Goal: Task Accomplishment & Management: Manage account settings

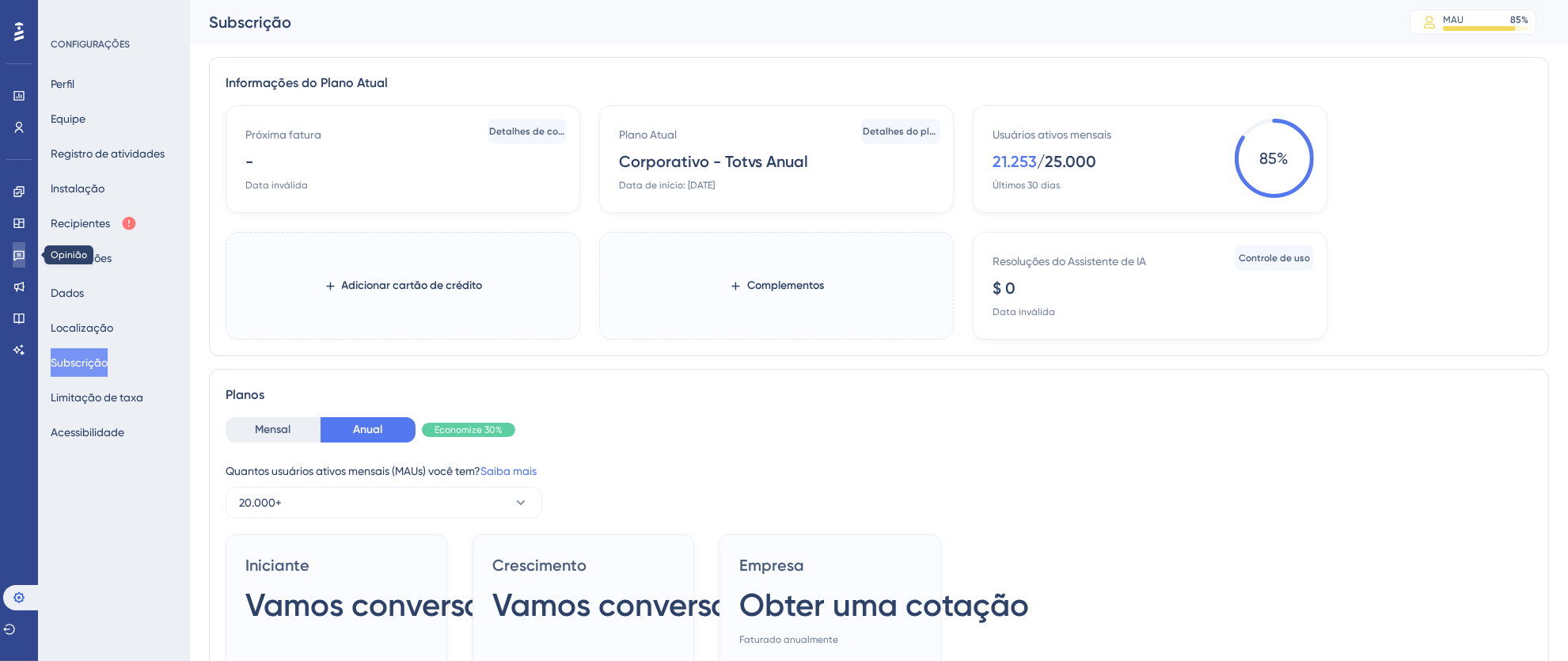
click at [20, 255] on icon at bounding box center [20, 256] width 11 height 11
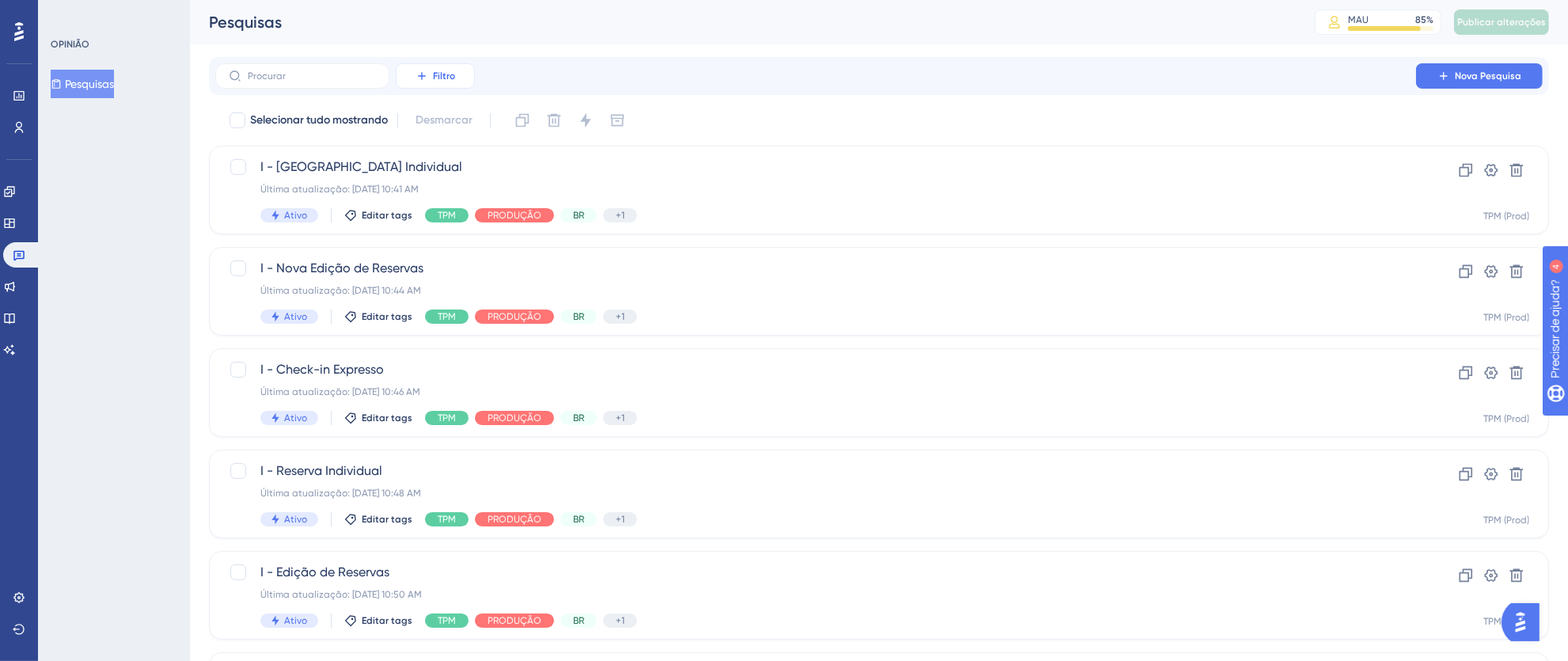
click at [455, 77] on font "Filtro" at bounding box center [444, 76] width 22 height 11
click at [458, 131] on div "Etiquetas Etiquetas" at bounding box center [451, 120] width 65 height 32
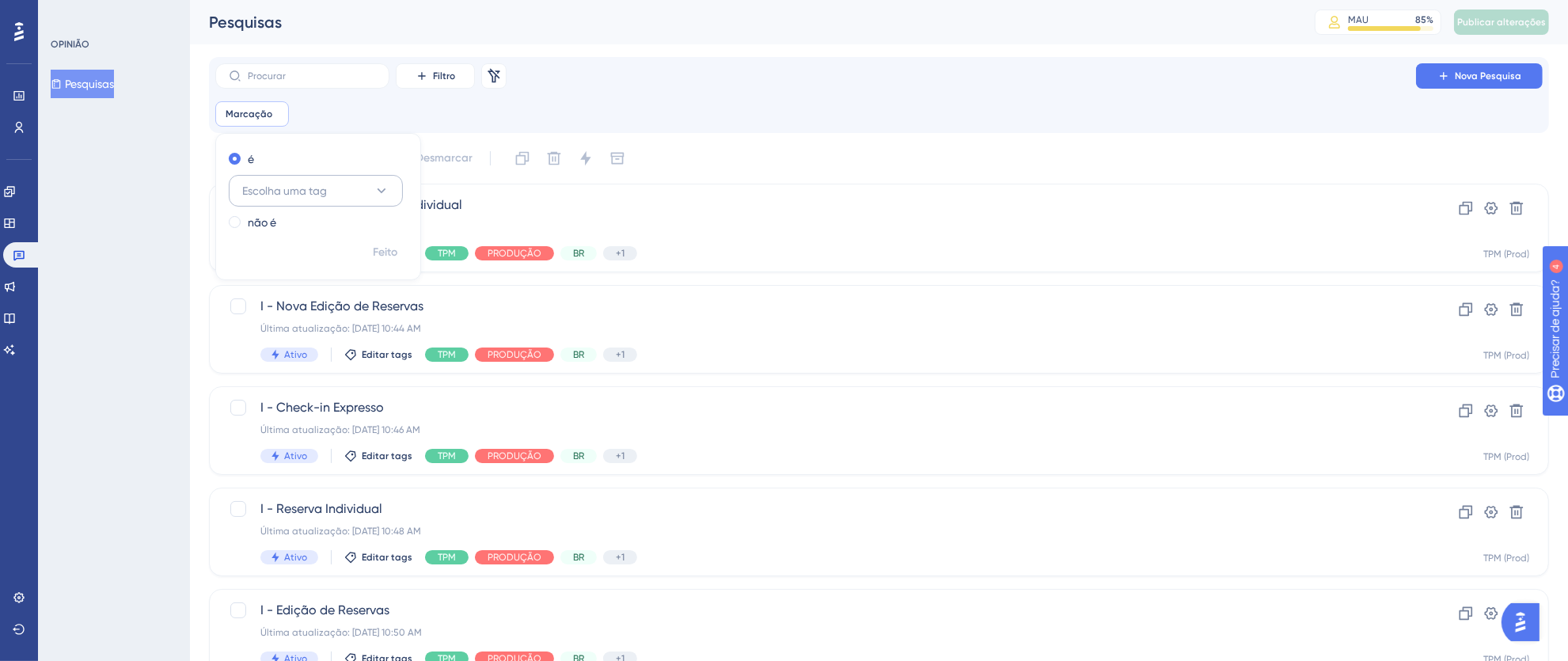
click at [311, 187] on font "Escolha uma tag" at bounding box center [284, 190] width 85 height 13
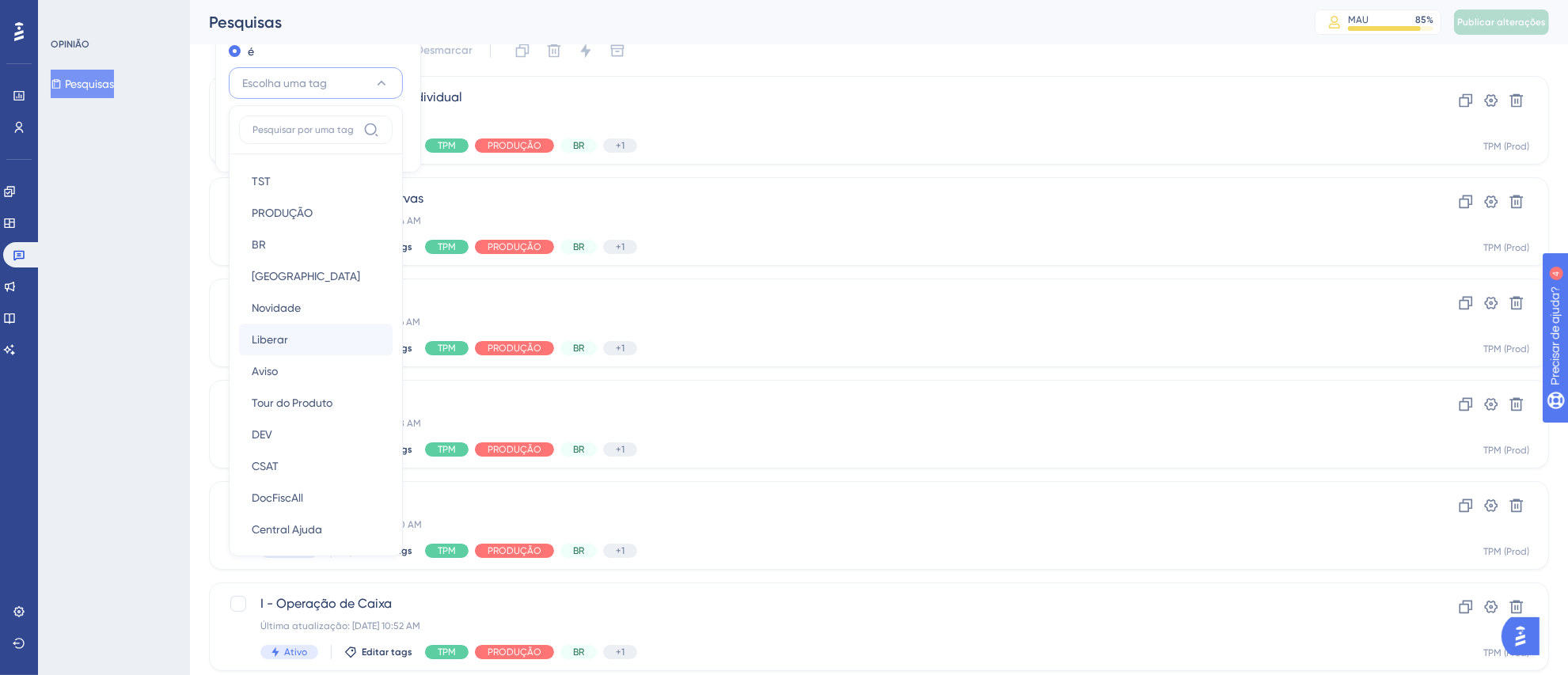
scroll to position [230, 0]
click at [298, 448] on div "TPM TPM" at bounding box center [315, 457] width 128 height 32
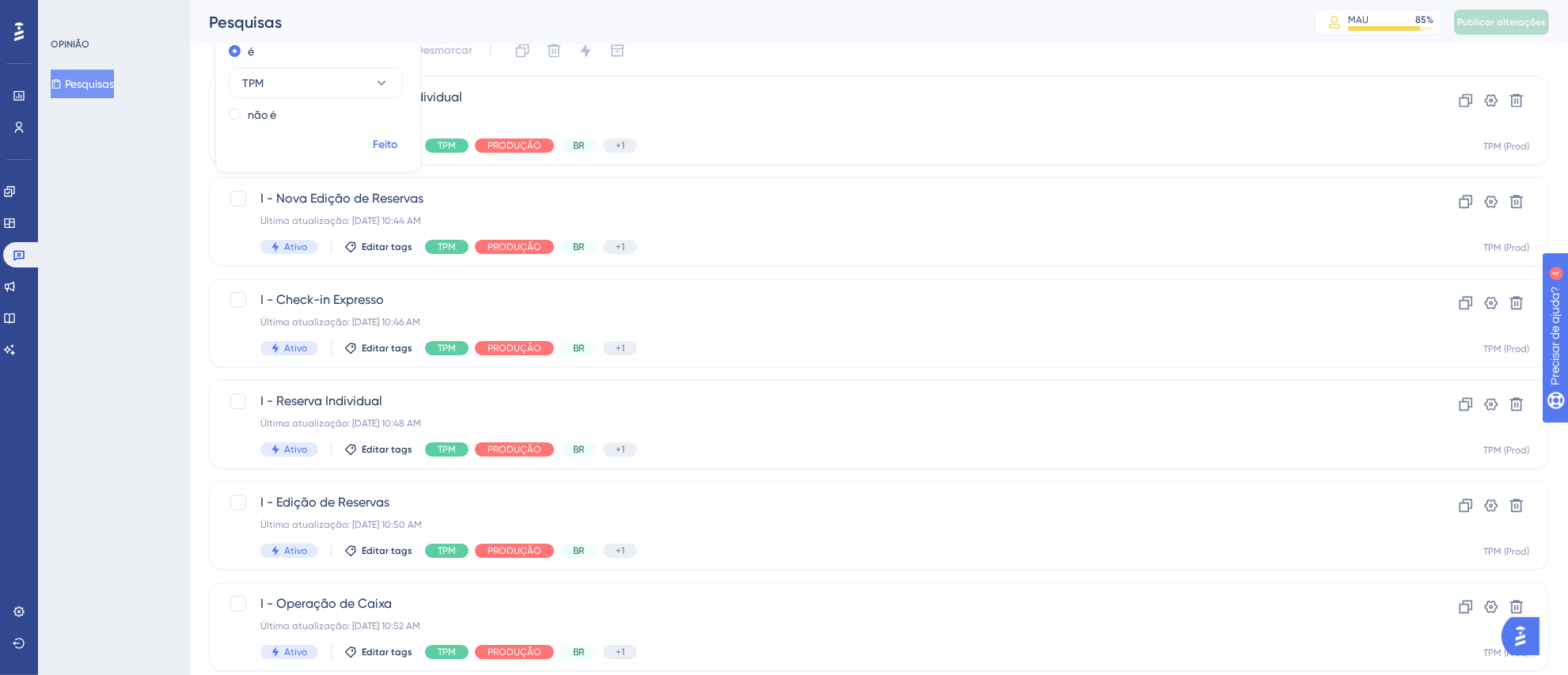
click at [389, 151] on span "Feito" at bounding box center [386, 144] width 24 height 19
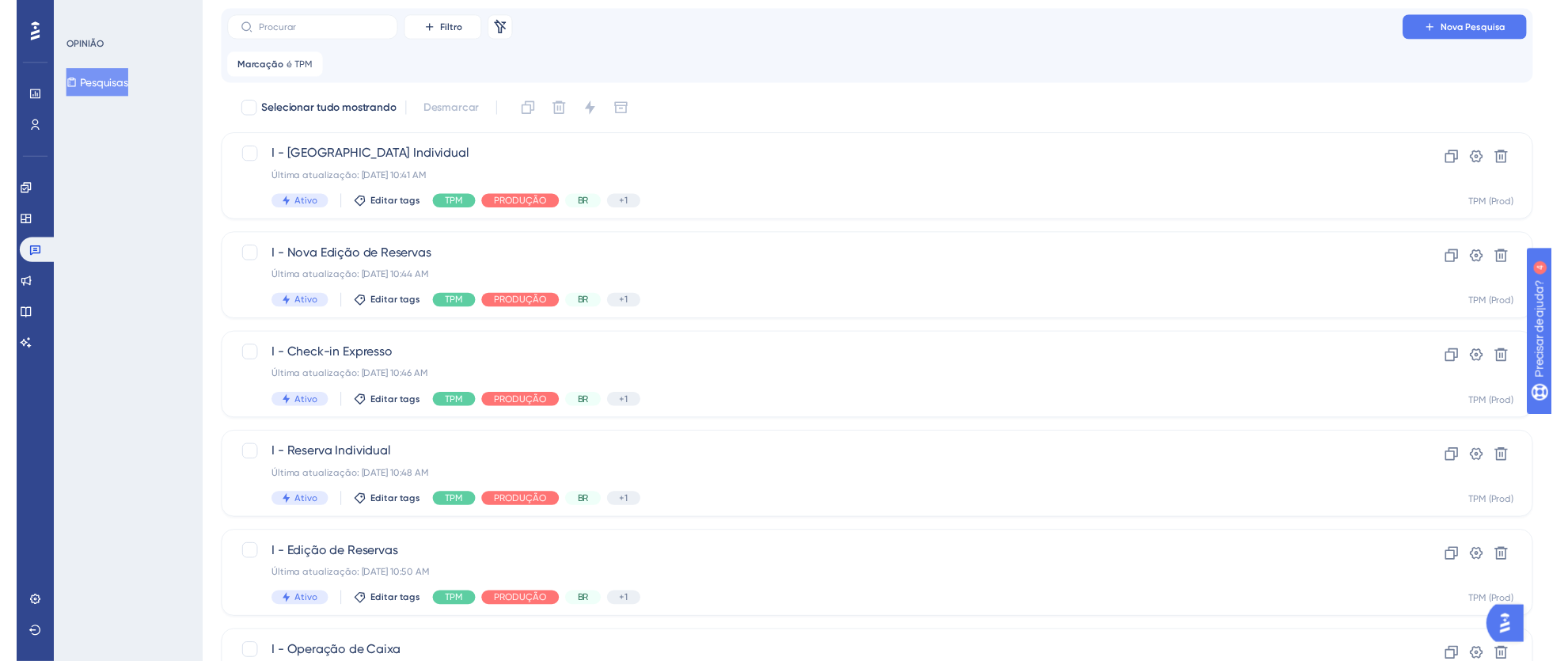
scroll to position [0, 0]
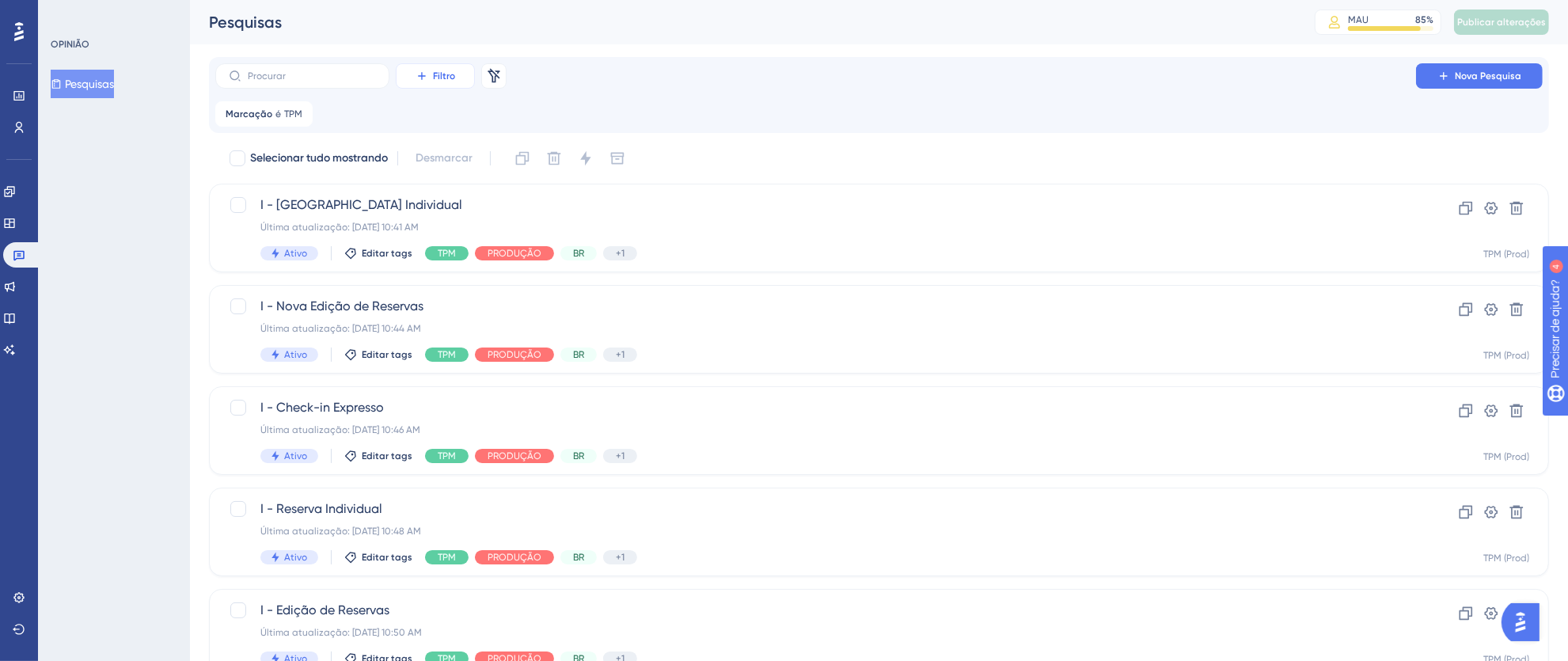
click at [446, 72] on font "Filtro" at bounding box center [444, 76] width 22 height 11
click at [463, 132] on div "Etiquetas Etiquetas" at bounding box center [451, 120] width 65 height 32
click at [512, 183] on icon at bounding box center [516, 190] width 15 height 15
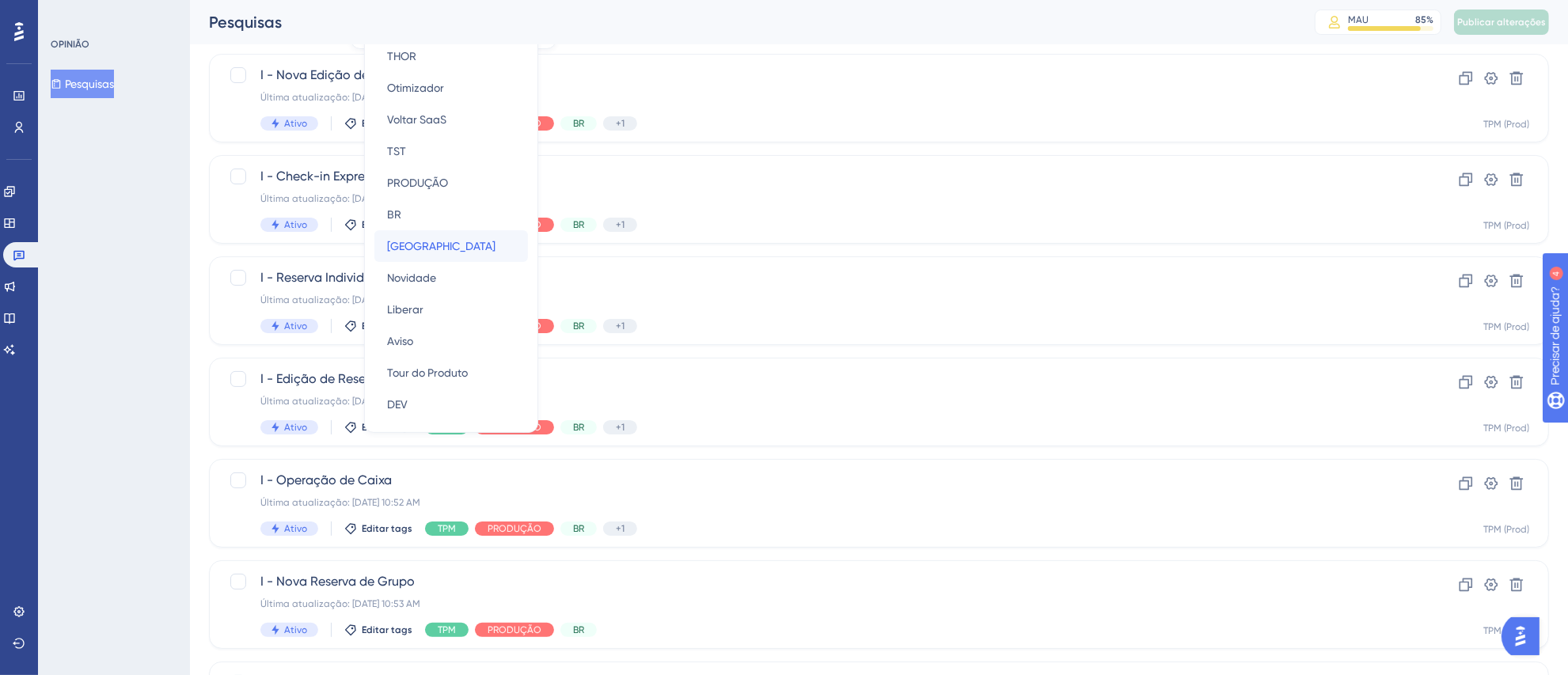
click at [461, 234] on div "América Latina [GEOGRAPHIC_DATA]" at bounding box center [450, 246] width 128 height 32
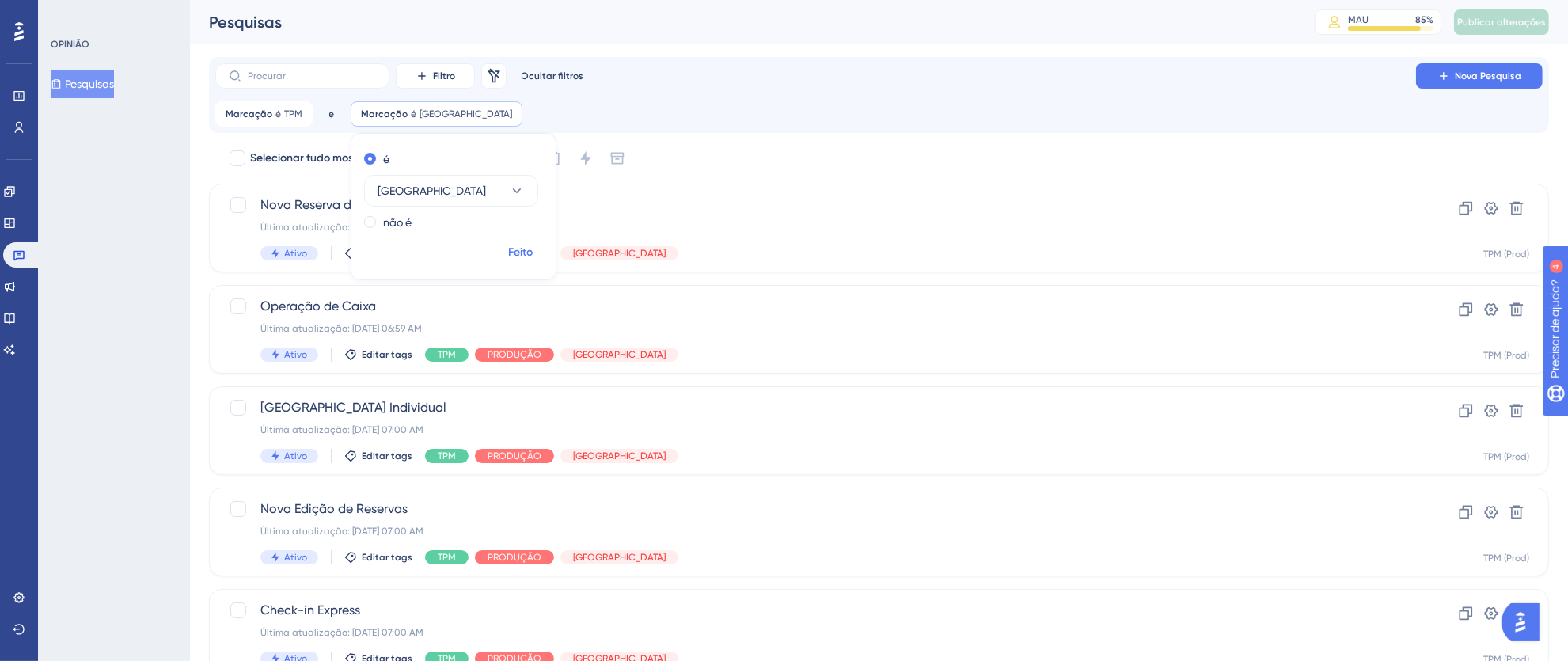
click at [520, 245] on font "Feito" at bounding box center [521, 252] width 24 height 14
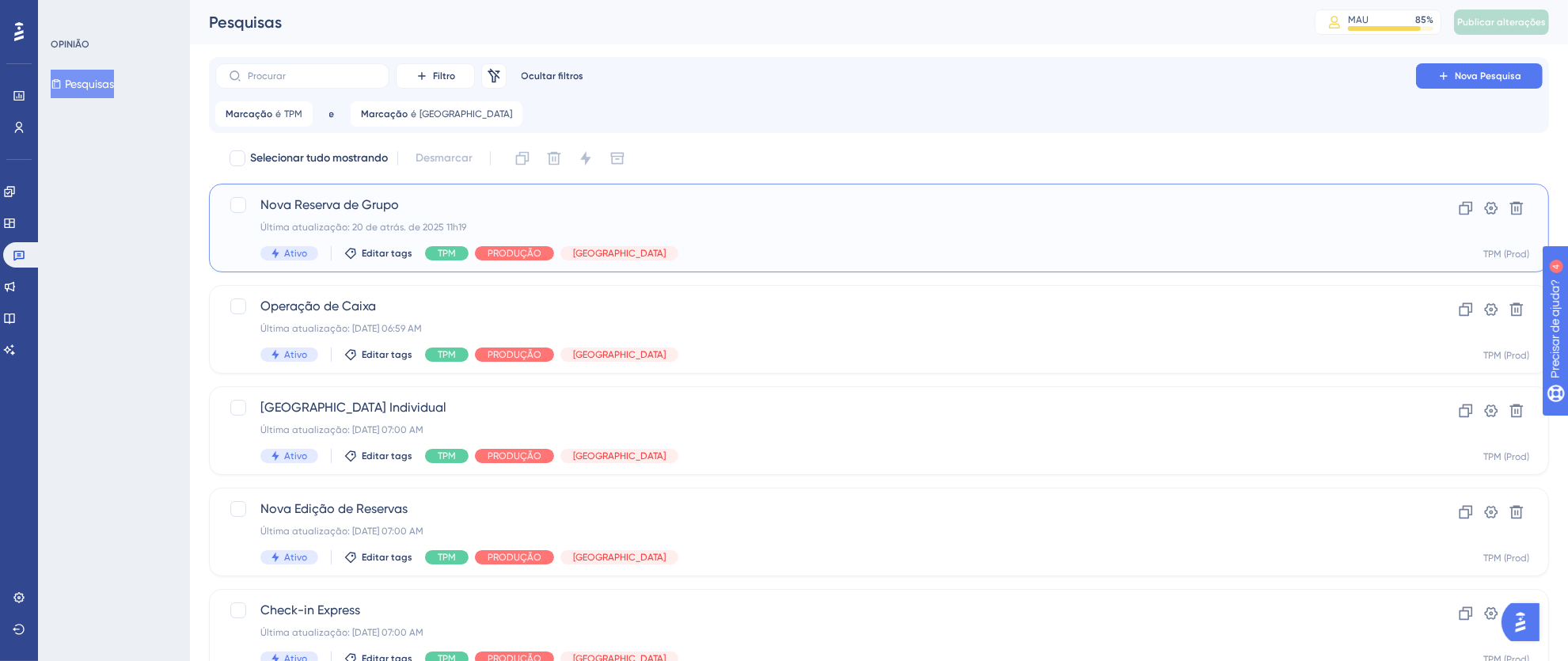
click at [355, 202] on font "Nova Reserva de Grupo" at bounding box center [330, 204] width 138 height 15
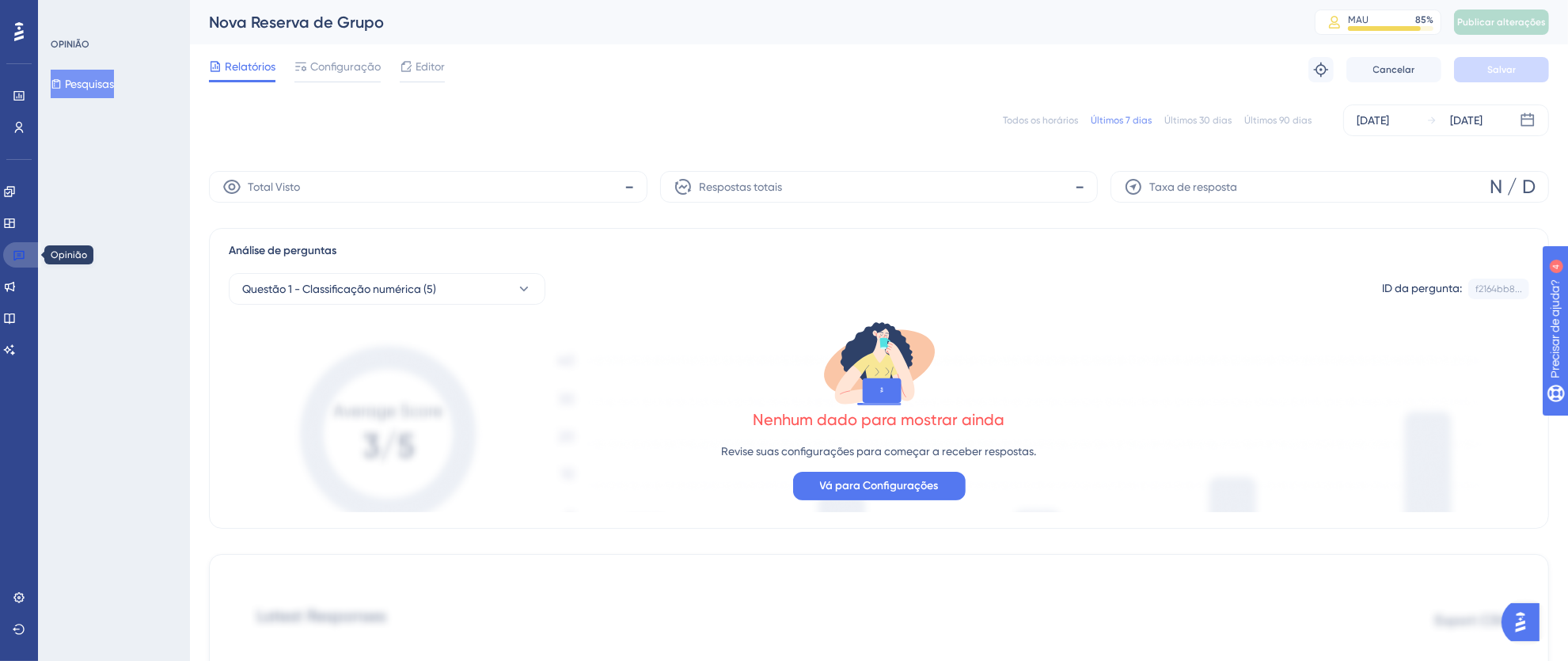
click at [29, 246] on link at bounding box center [22, 254] width 38 height 25
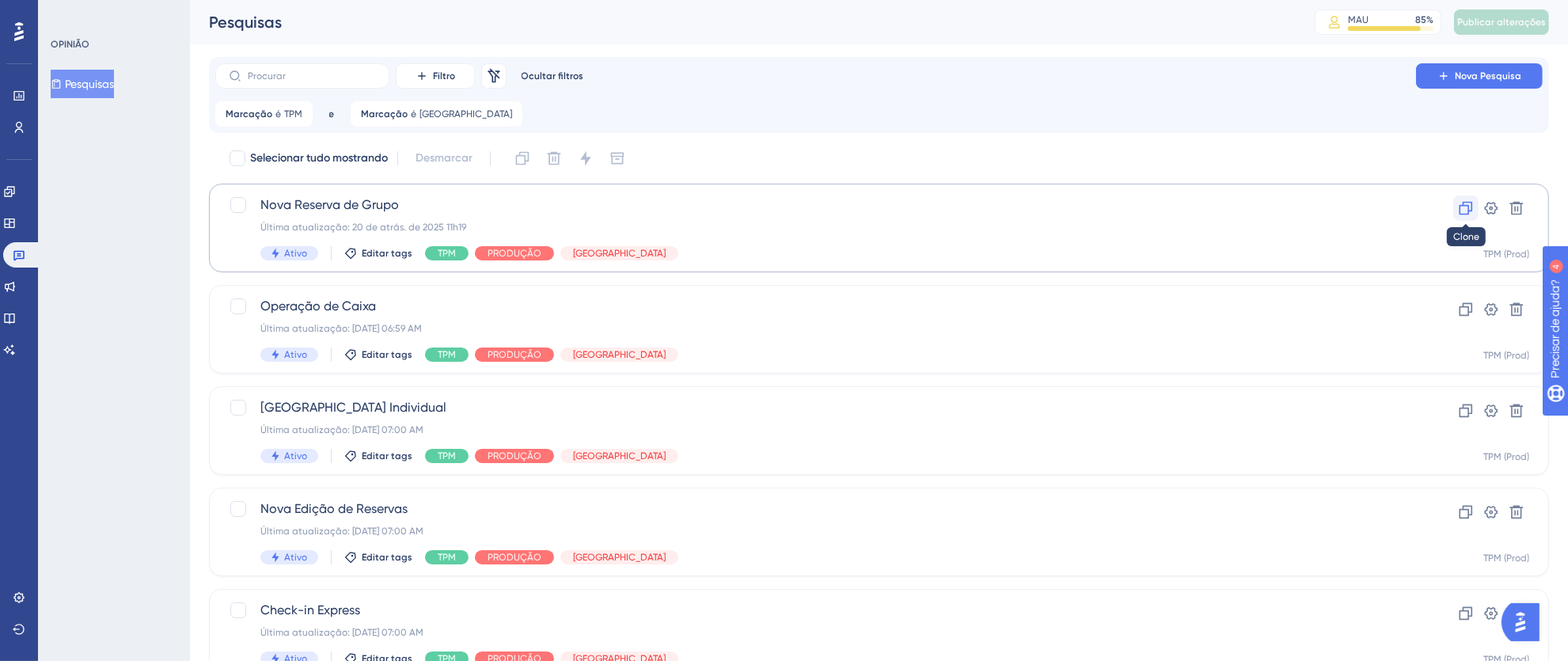
click at [1462, 212] on icon at bounding box center [1465, 208] width 15 height 15
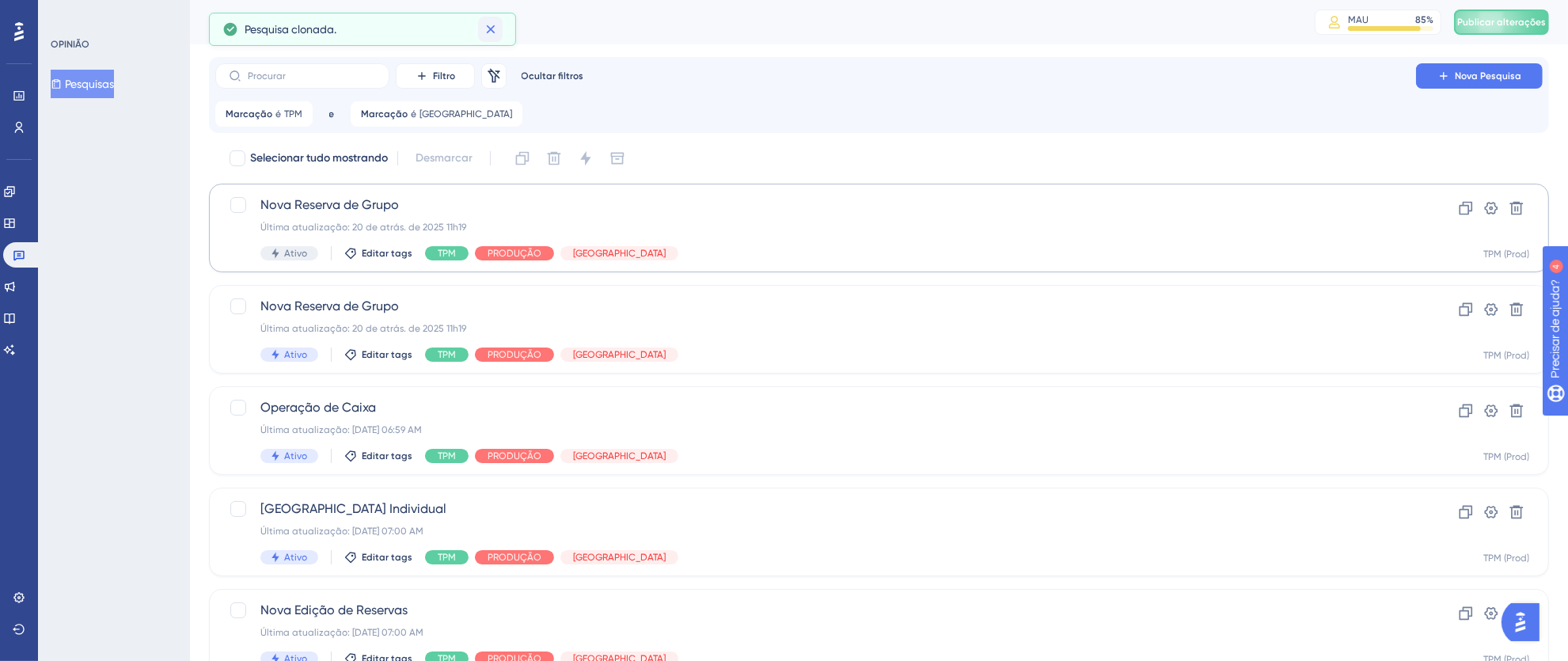
click at [494, 33] on icon at bounding box center [490, 28] width 15 height 15
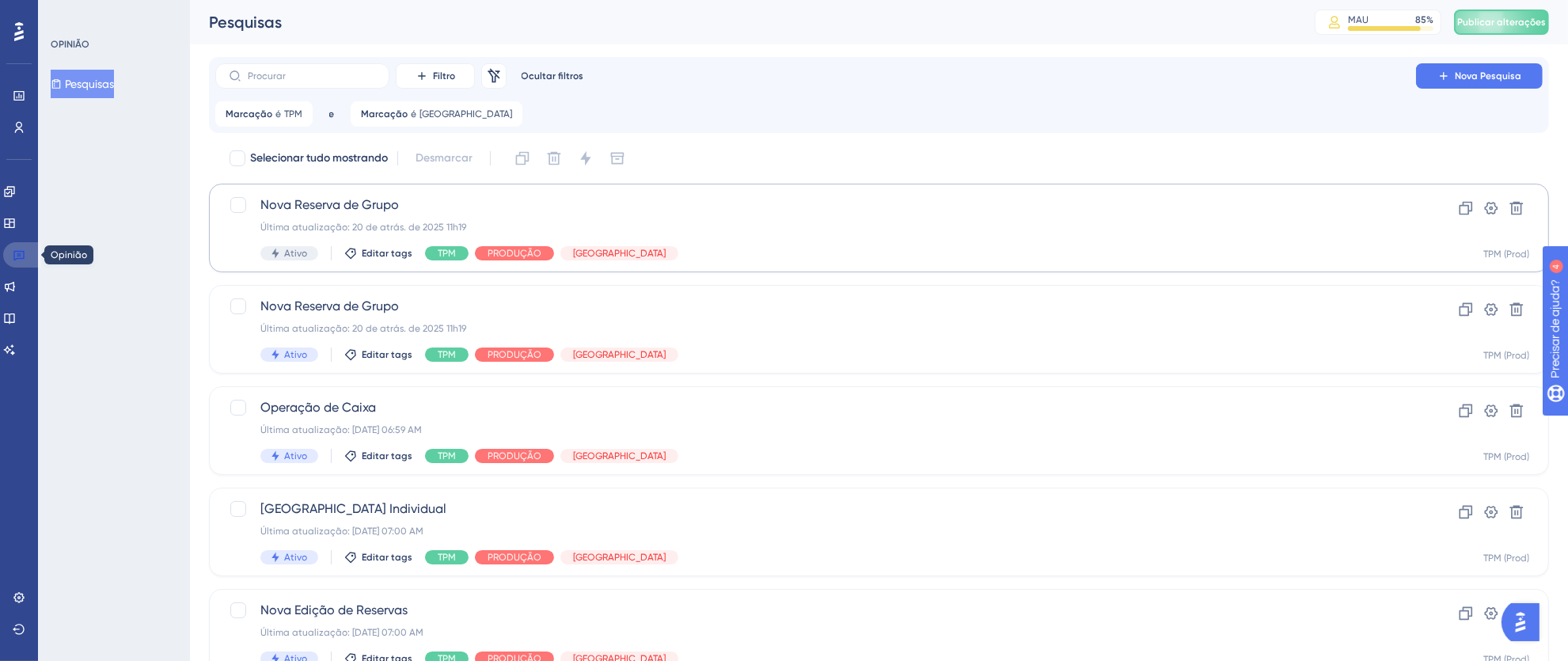
click at [24, 261] on link at bounding box center [22, 254] width 38 height 25
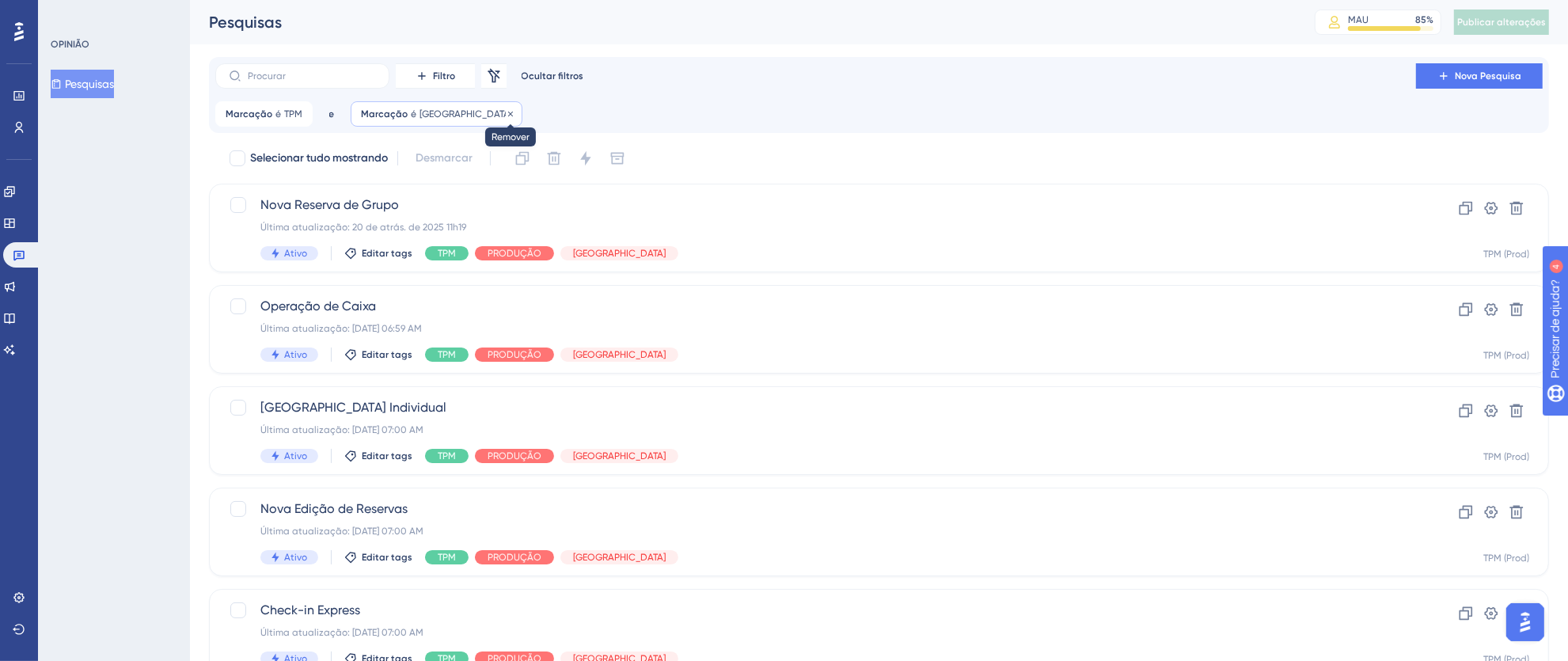
click at [506, 116] on icon at bounding box center [511, 114] width 10 height 10
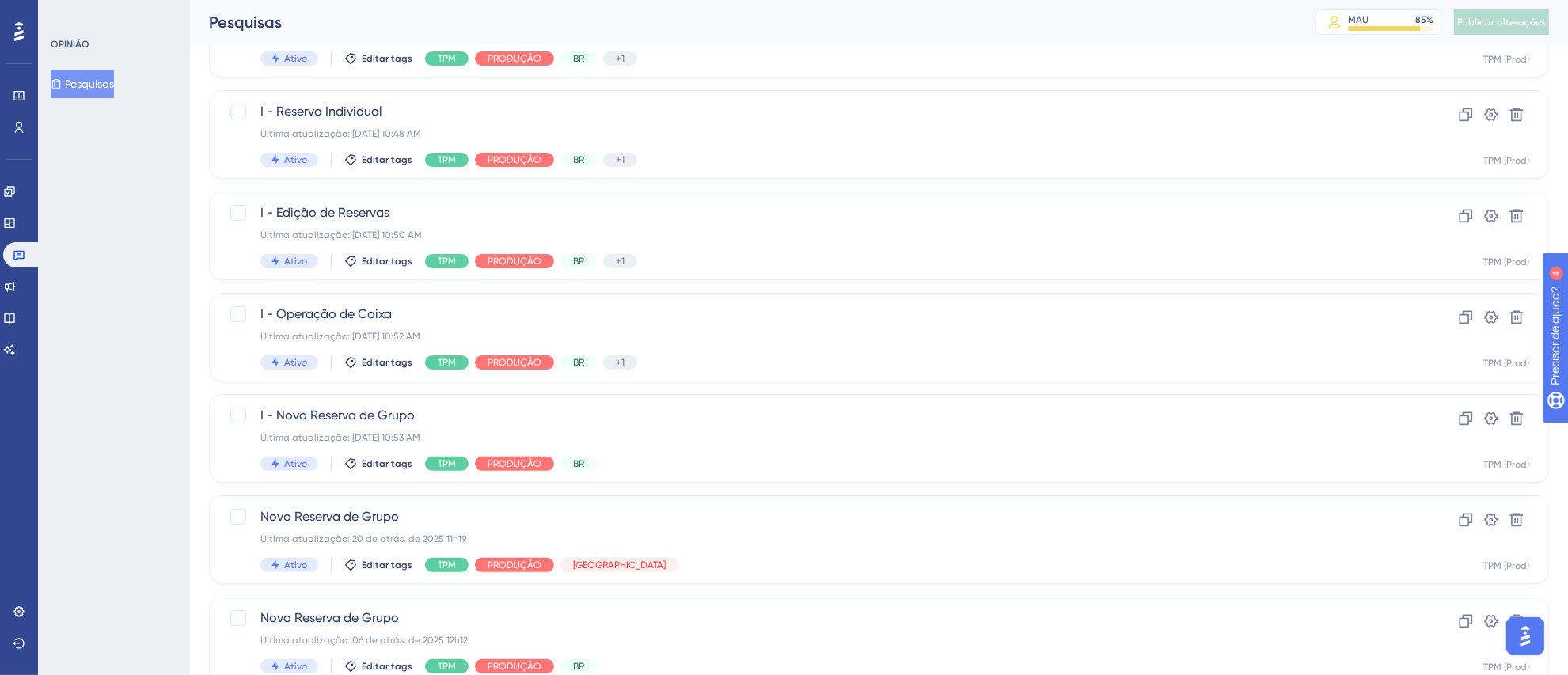
scroll to position [412, 0]
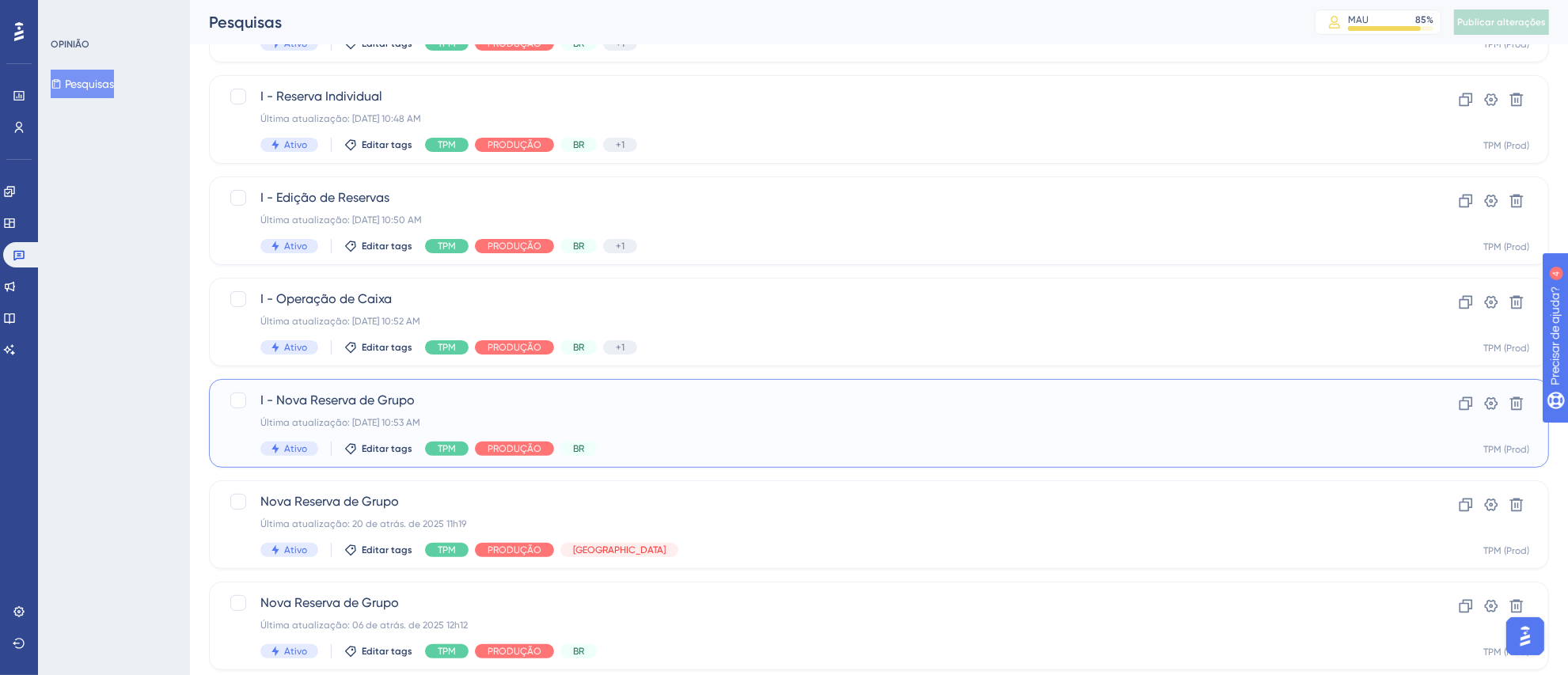
click at [720, 416] on div "Última atualização: 05 de set. de 2025 10:53 AM" at bounding box center [816, 423] width 1111 height 13
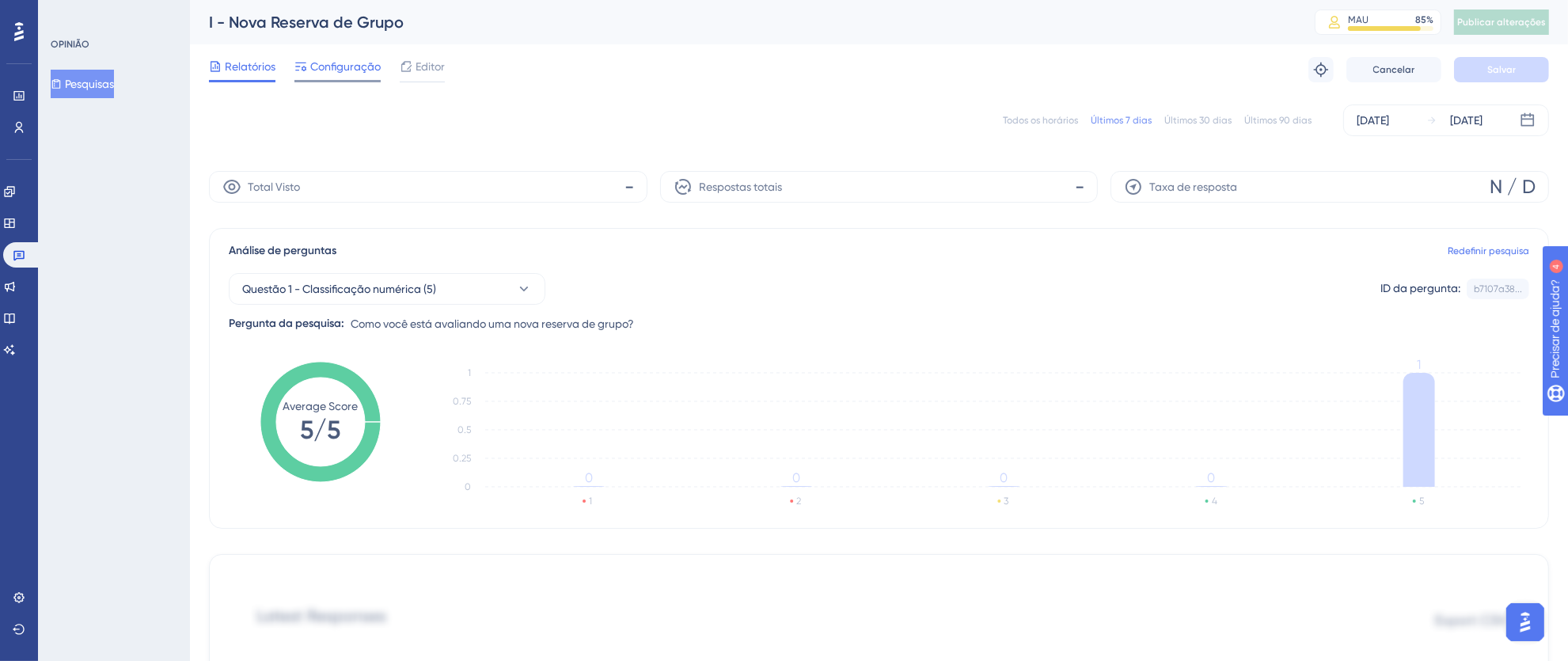
click at [340, 63] on font "Configuração" at bounding box center [345, 67] width 70 height 13
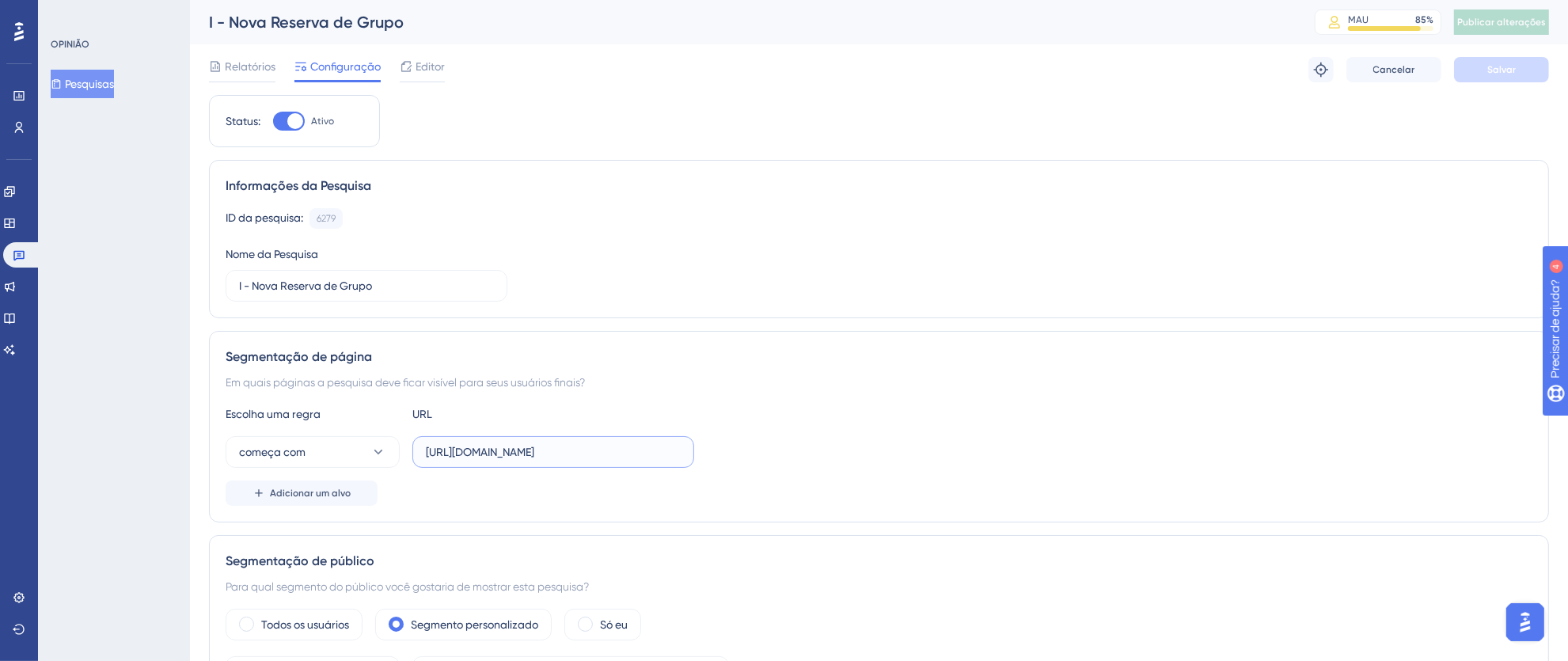
click at [504, 449] on input "[URL][DOMAIN_NAME]" at bounding box center [553, 451] width 255 height 17
click at [464, 452] on input "[URL][DOMAIN_NAME]" at bounding box center [553, 451] width 255 height 17
drag, startPoint x: 424, startPoint y: 451, endPoint x: 788, endPoint y: 451, distance: 364.0
click at [788, 451] on div "começa com https://pms.totvshotelaria.com/new-reservation/group-booking" at bounding box center [879, 452] width 1307 height 32
click at [892, 177] on div "Informações da Pesquisa" at bounding box center [879, 186] width 1307 height 19
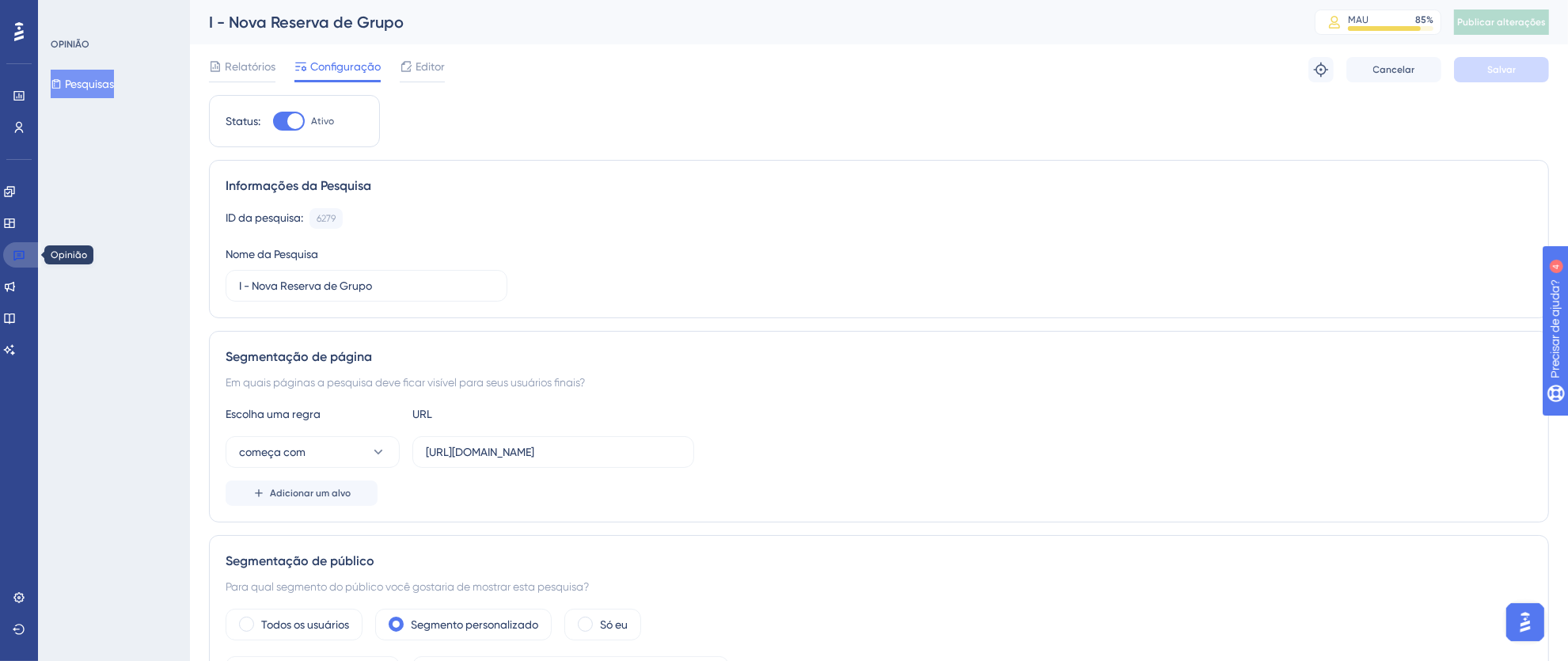
click at [29, 250] on link at bounding box center [22, 254] width 38 height 25
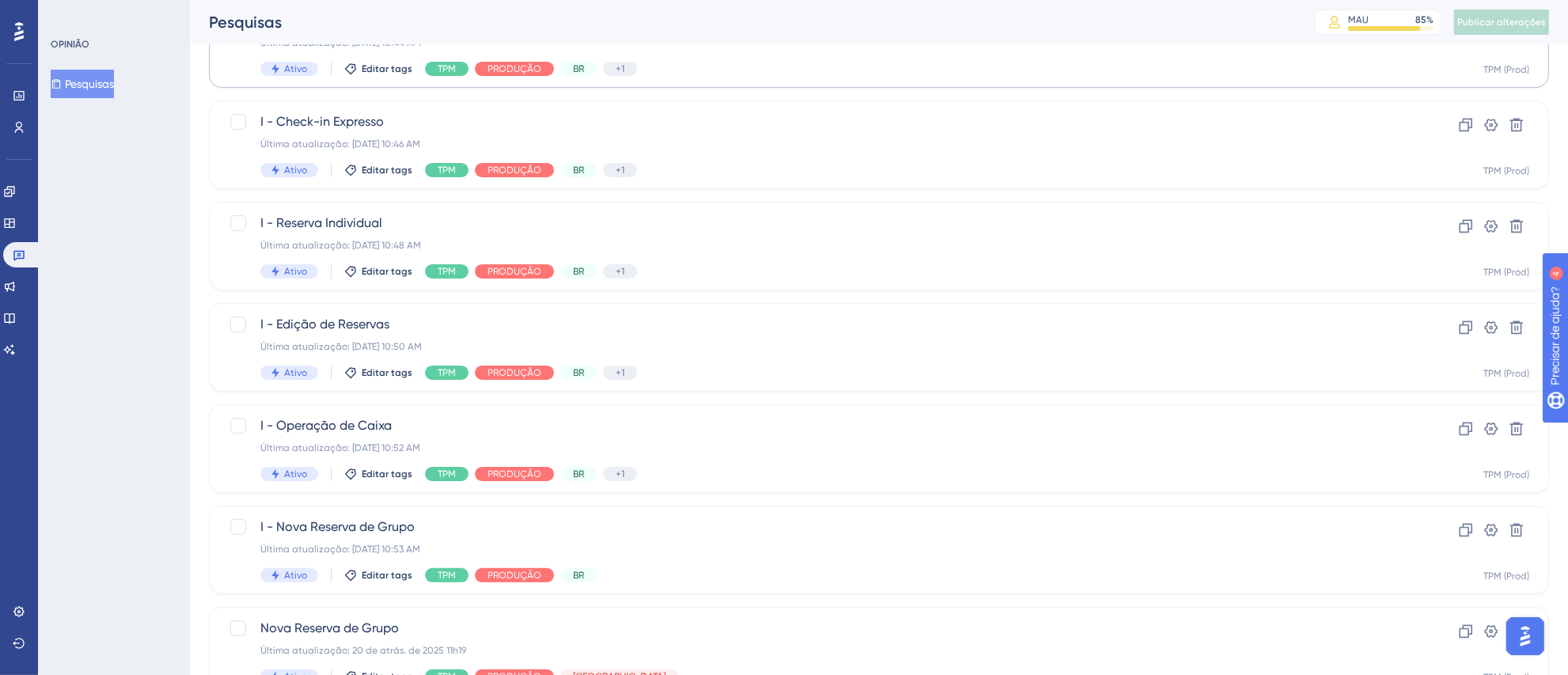
scroll to position [289, 0]
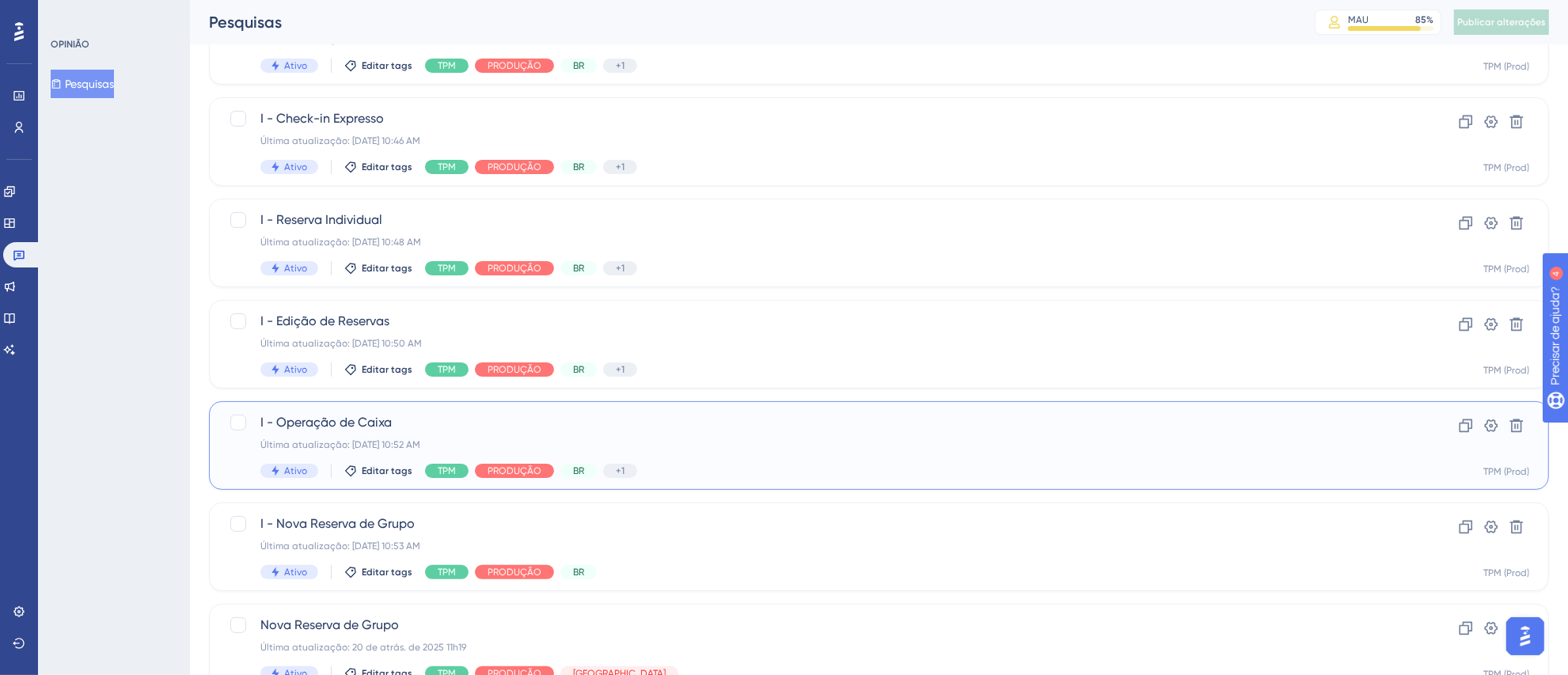
click at [702, 428] on span "I - Operação de Caixa" at bounding box center [816, 422] width 1111 height 19
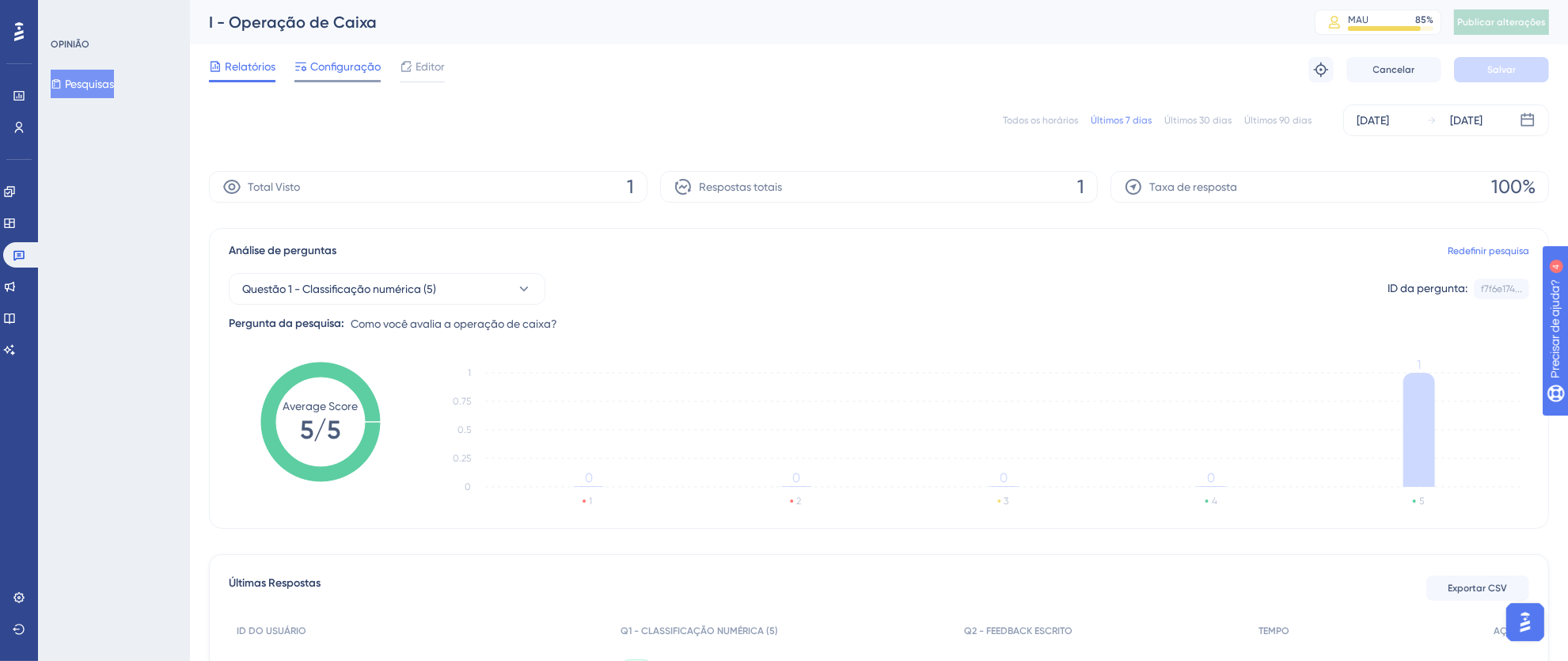
click at [324, 70] on font "Configuração" at bounding box center [345, 67] width 70 height 13
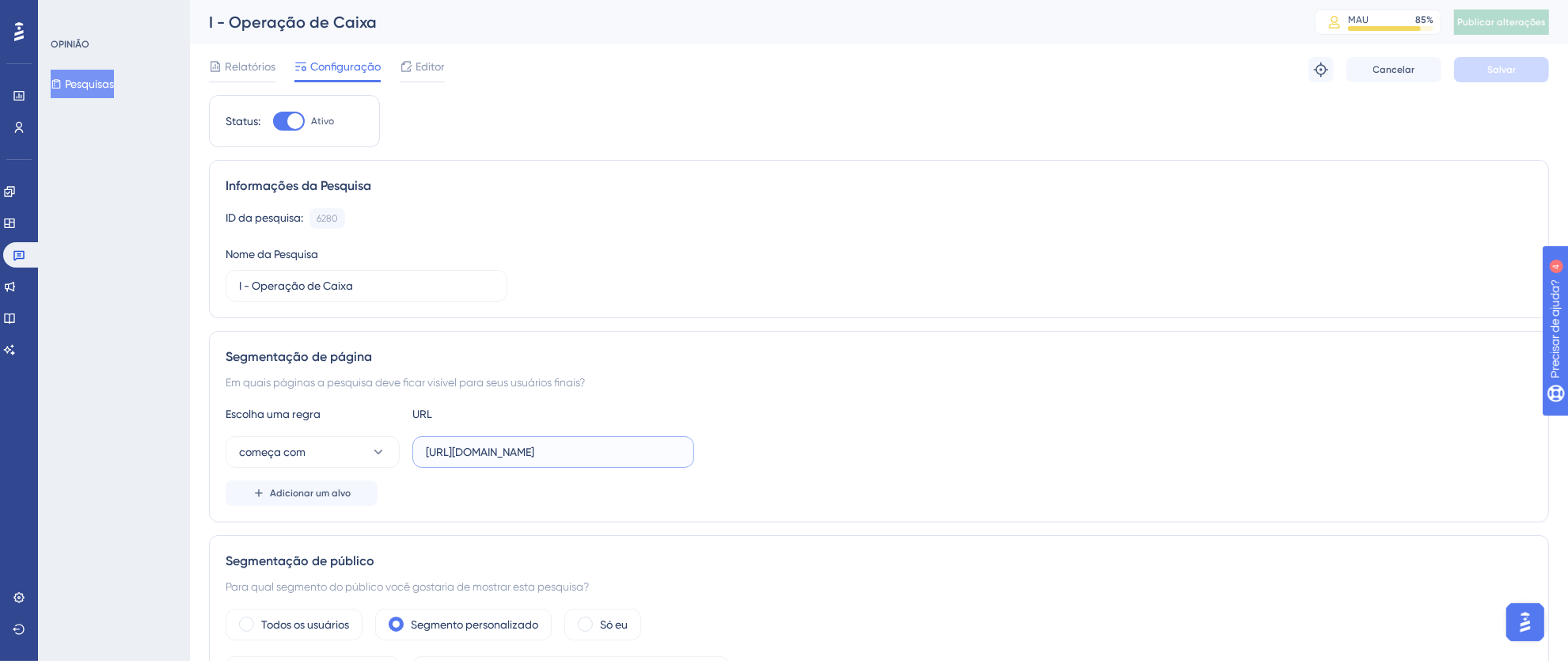
click at [493, 458] on input "[URL][DOMAIN_NAME]" at bounding box center [553, 451] width 255 height 17
click at [481, 453] on input "[URL][DOMAIN_NAME]" at bounding box center [553, 451] width 255 height 17
drag, startPoint x: 428, startPoint y: 451, endPoint x: 775, endPoint y: 455, distance: 347.0
click at [775, 455] on div "começa com https://pms.totvshotelaria.com/billing-account" at bounding box center [879, 452] width 1307 height 32
click at [605, 448] on input "[URL][DOMAIN_NAME]" at bounding box center [553, 451] width 255 height 17
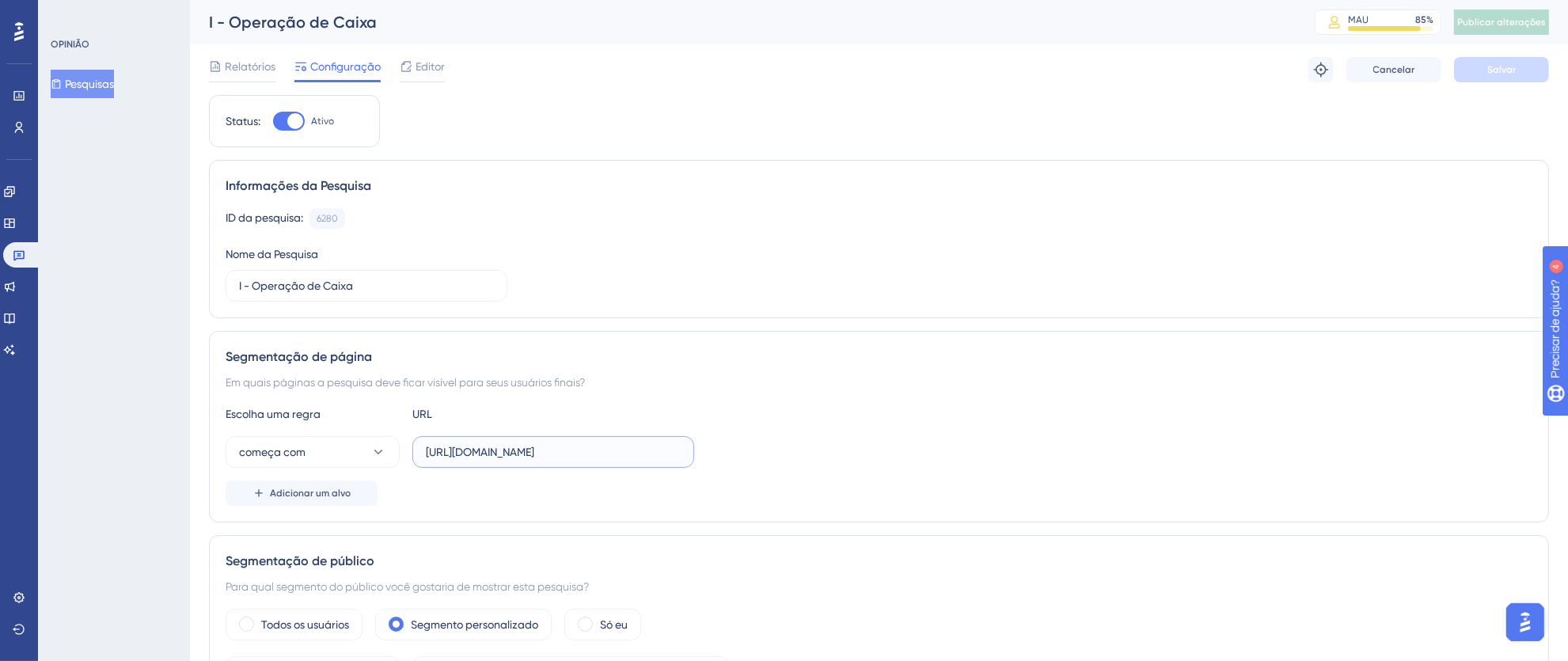
click at [617, 451] on input "[URL][DOMAIN_NAME]" at bounding box center [553, 451] width 255 height 17
drag, startPoint x: 425, startPoint y: 449, endPoint x: 786, endPoint y: 455, distance: 361.0
click at [786, 455] on div "começa com https://pms.totvshotelaria.com/billing-account" at bounding box center [879, 452] width 1307 height 32
click at [14, 255] on icon at bounding box center [20, 256] width 11 height 11
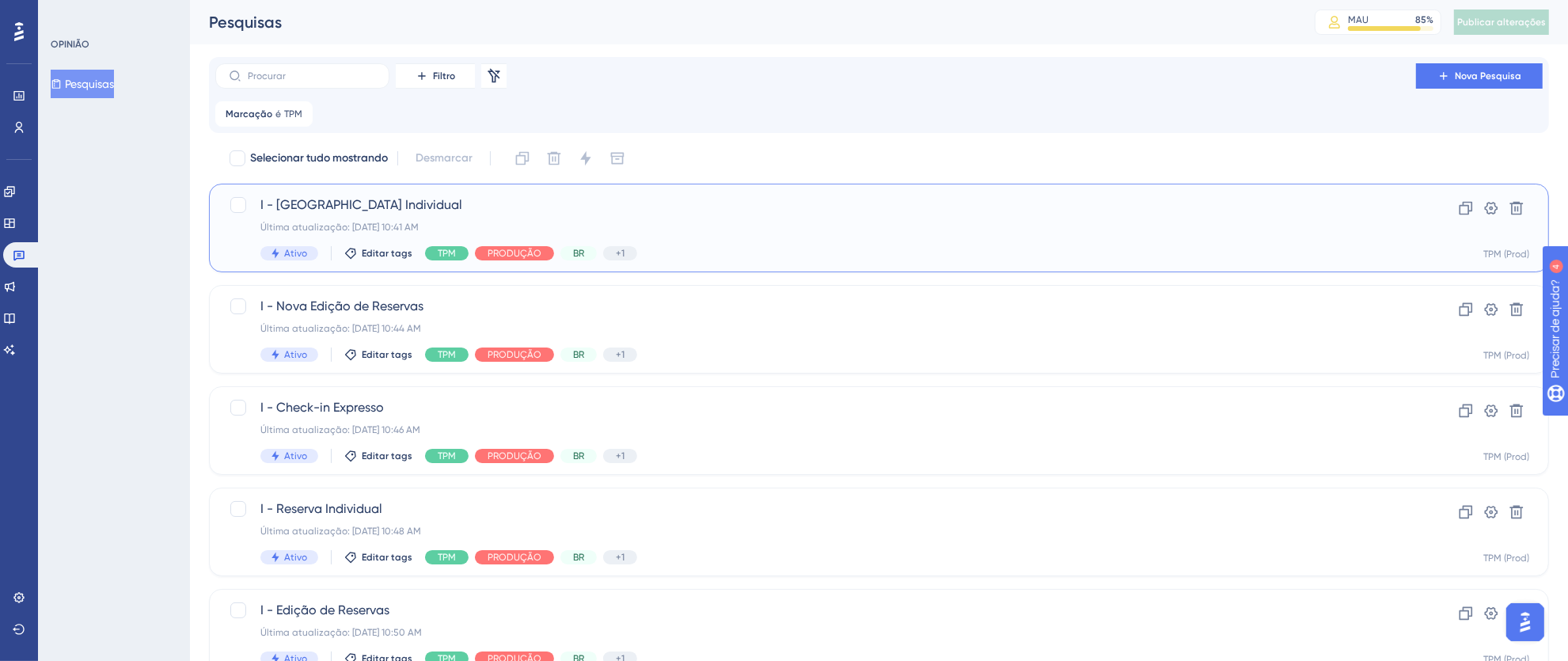
click at [784, 218] on div "I - Nova Reserva Individual Última atualização: 05 de set. de 2025 10:41 AM Ati…" at bounding box center [816, 228] width 1111 height 65
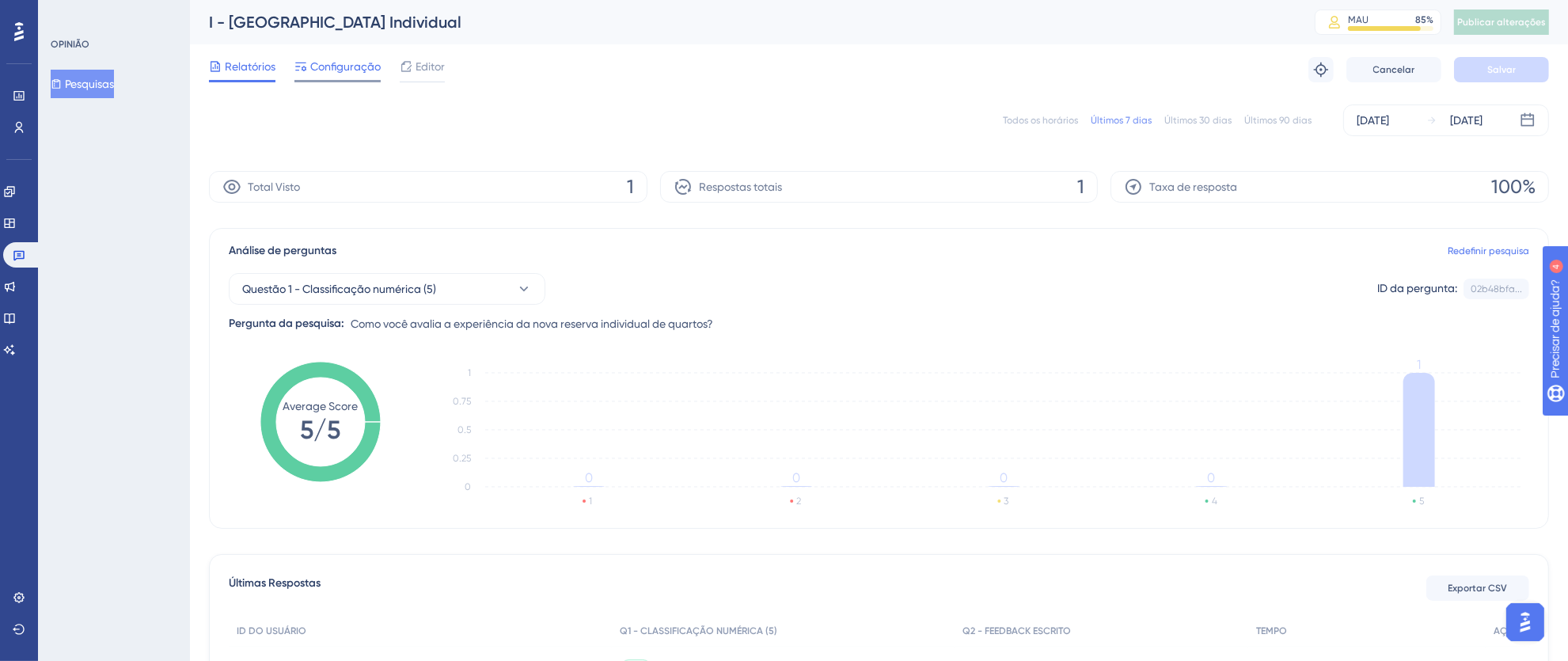
click at [350, 66] on font "Configuração" at bounding box center [345, 67] width 70 height 13
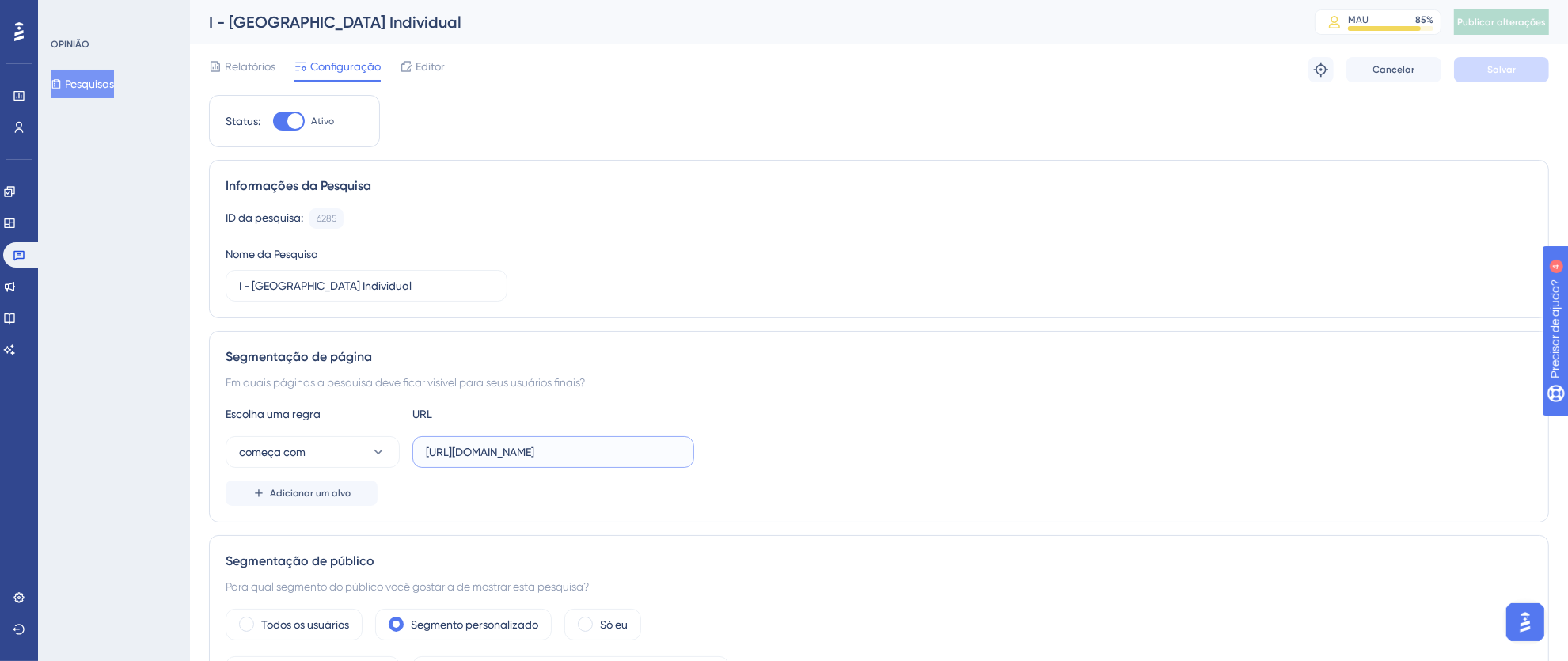
click at [603, 457] on input "[URL][DOMAIN_NAME]" at bounding box center [553, 451] width 255 height 17
click at [499, 456] on input "[URL][DOMAIN_NAME]" at bounding box center [553, 451] width 255 height 17
drag, startPoint x: 428, startPoint y: 454, endPoint x: 736, endPoint y: 454, distance: 308.0
click at [736, 454] on div "começa com https://pms.totvshotelaria.com/new-reservation/booking" at bounding box center [879, 452] width 1307 height 32
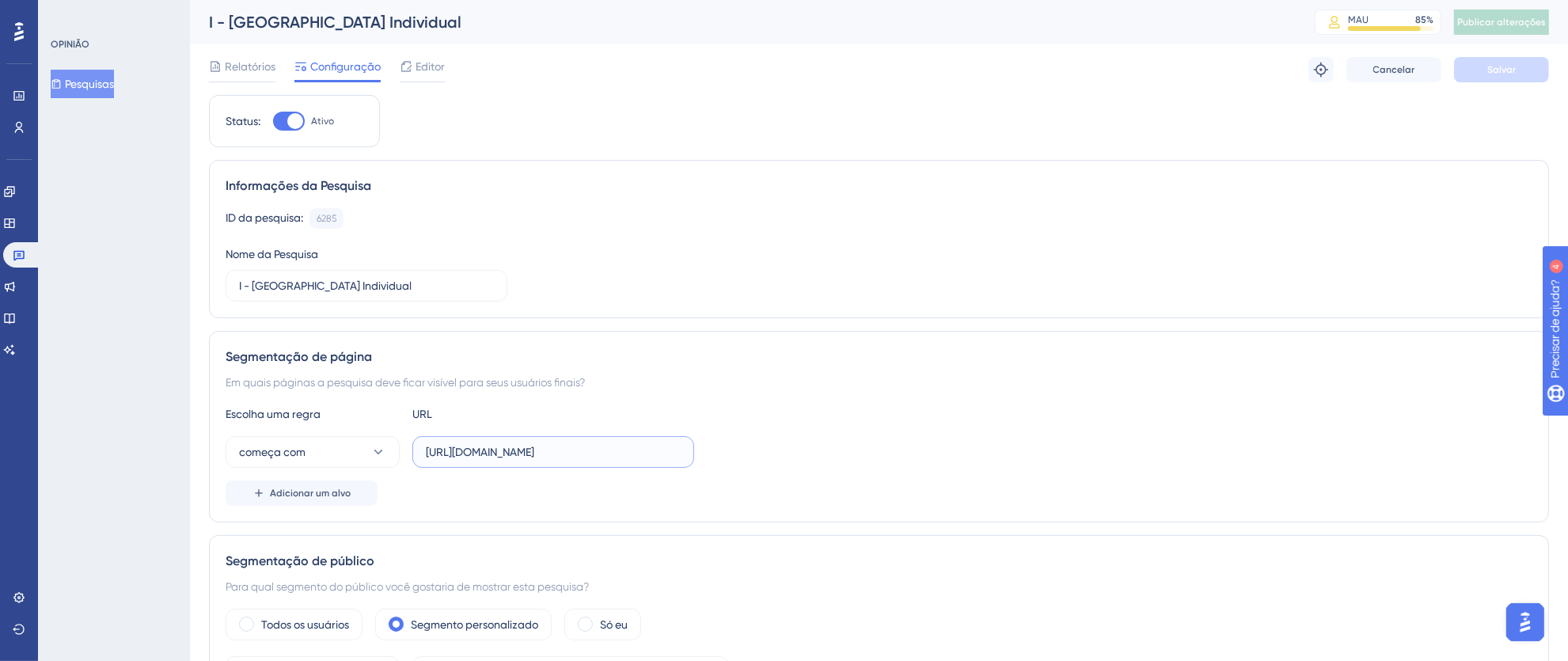
scroll to position [0, 0]
click at [26, 256] on link at bounding box center [22, 254] width 38 height 25
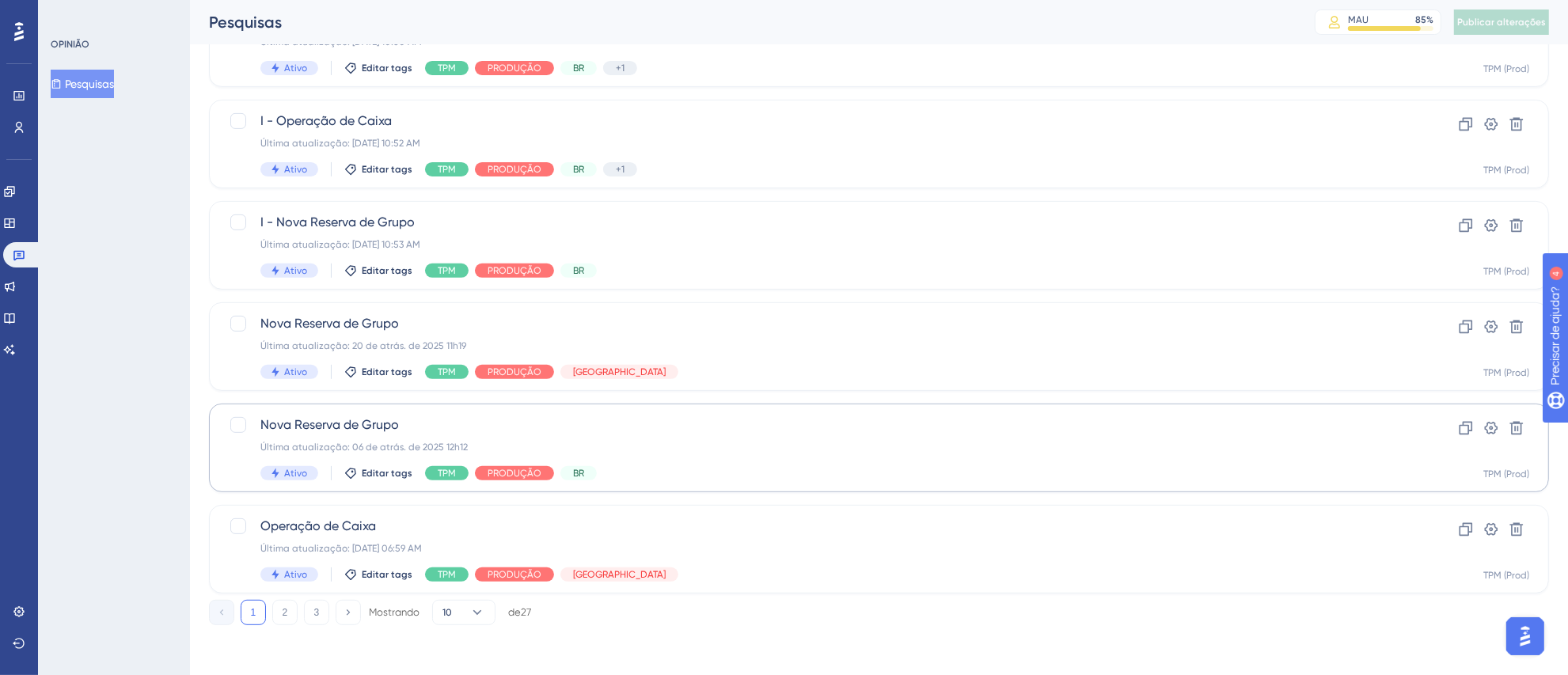
scroll to position [166, 0]
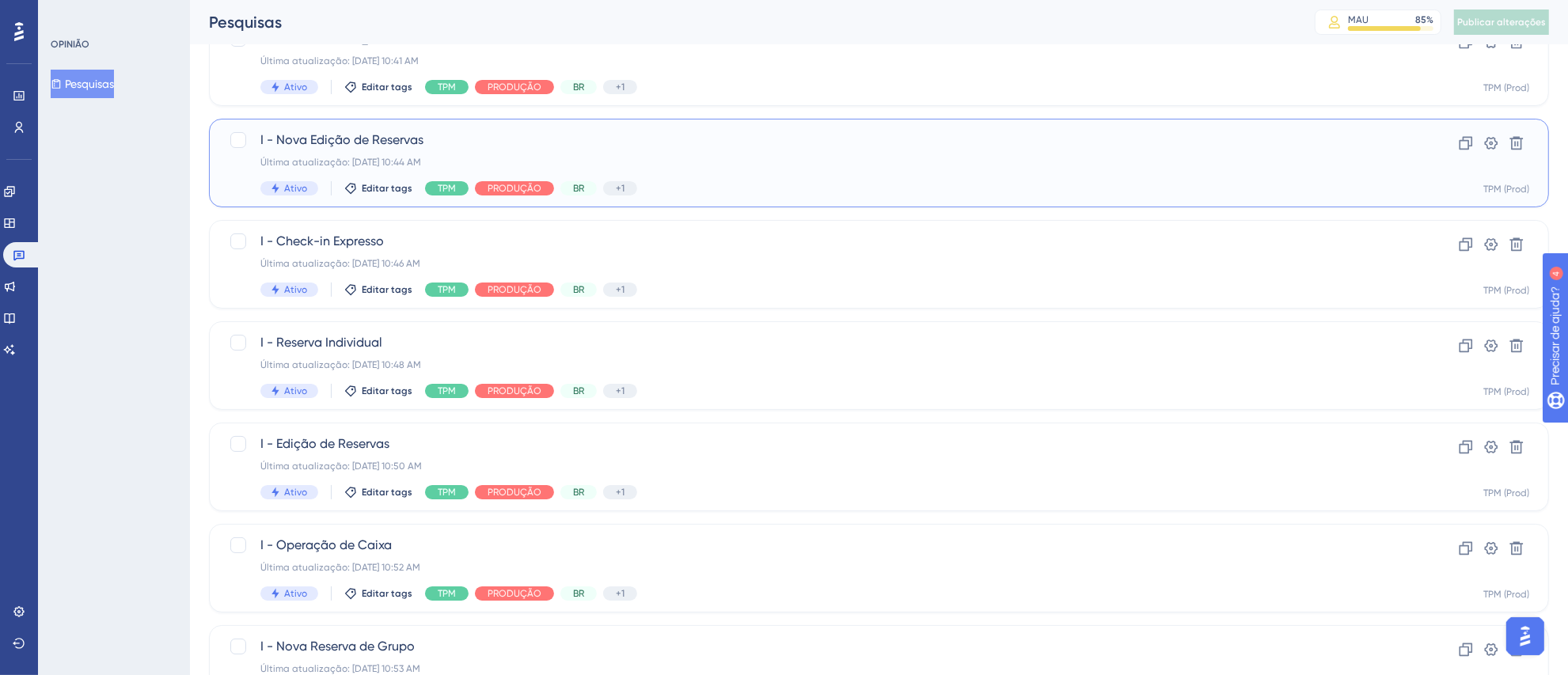
click at [774, 156] on div "Última atualização: 05 de set. de 2025 10:44 AM" at bounding box center [816, 162] width 1111 height 13
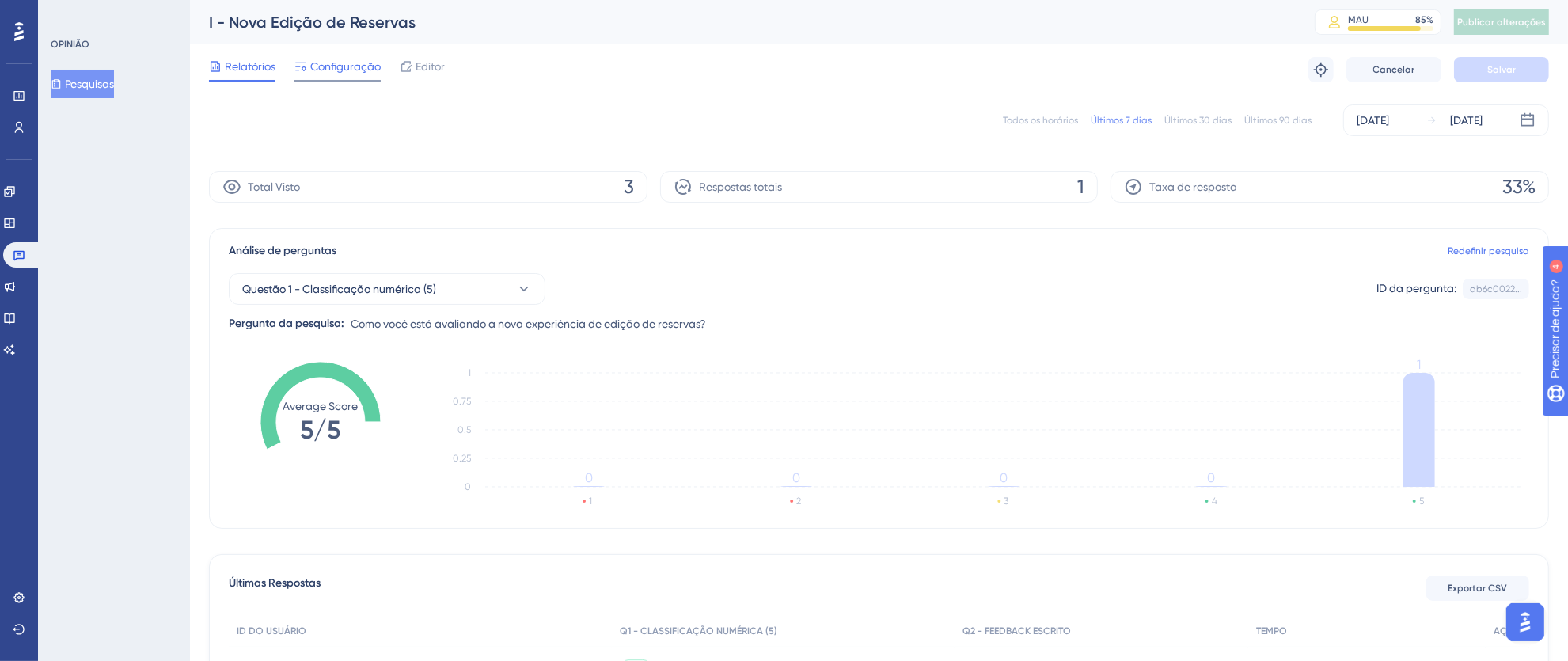
click at [344, 70] on font "Configuração" at bounding box center [345, 67] width 70 height 13
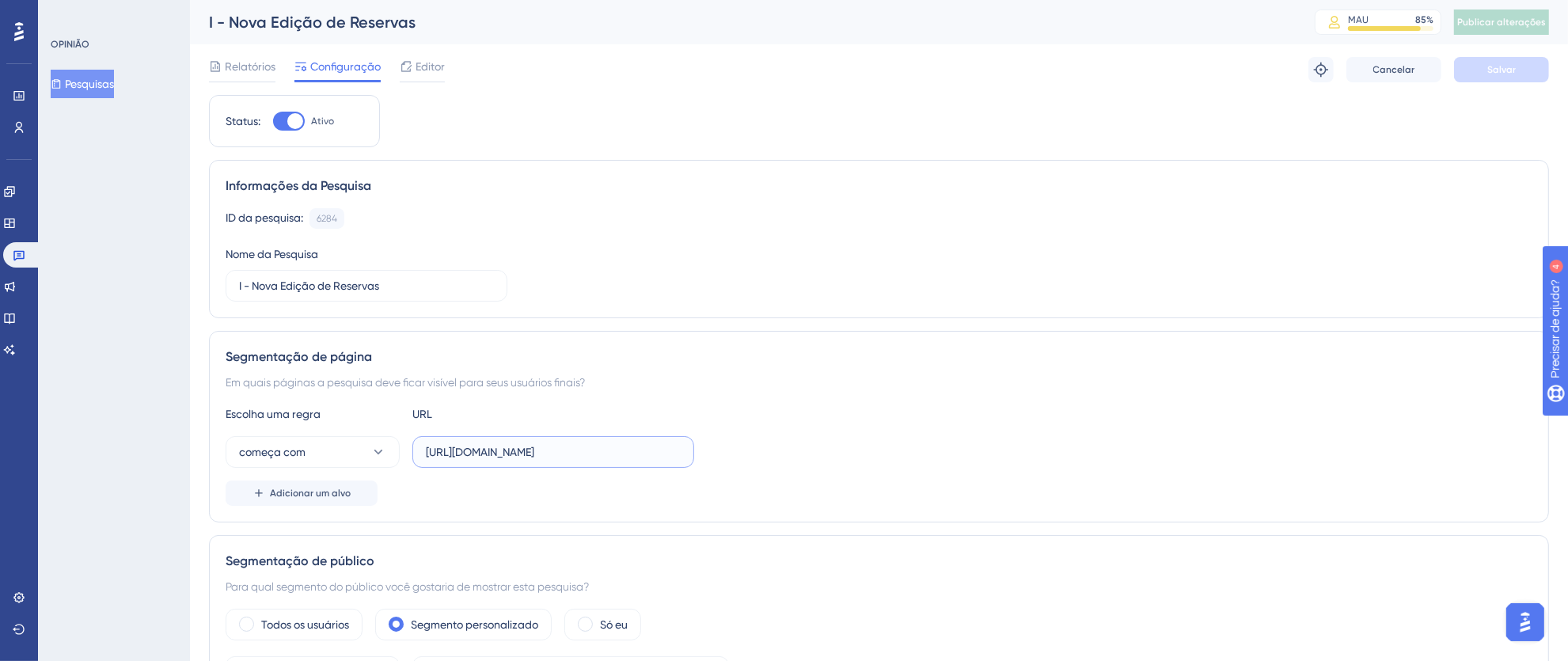
click at [463, 455] on input "[URL][DOMAIN_NAME]" at bounding box center [553, 451] width 255 height 17
click at [443, 452] on input "[URL][DOMAIN_NAME]" at bounding box center [553, 451] width 255 height 17
drag, startPoint x: 424, startPoint y: 449, endPoint x: 802, endPoint y: 450, distance: 378.0
click at [802, 450] on div "começa com https://pms.totvshotelaria.com/new-reservation/" at bounding box center [879, 452] width 1307 height 32
click at [492, 445] on input "[URL][DOMAIN_NAME]" at bounding box center [553, 451] width 255 height 17
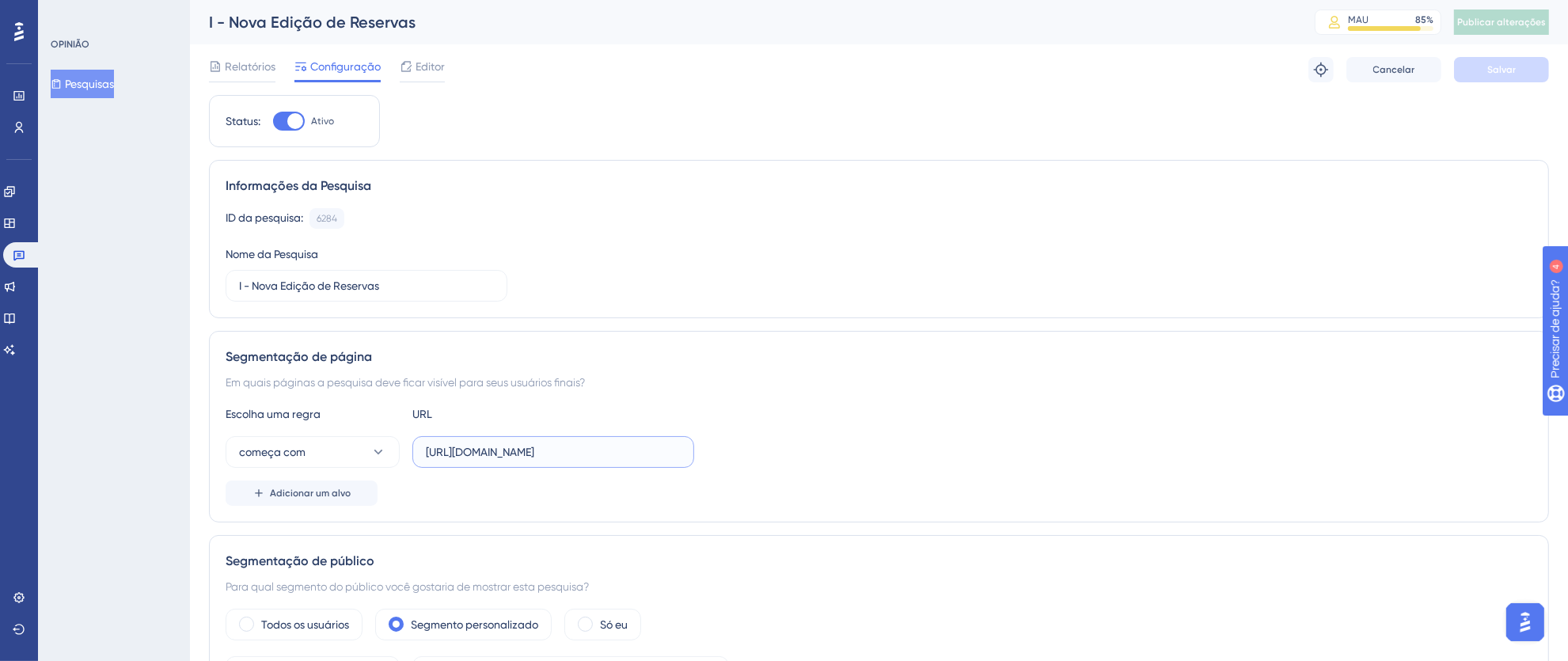
click at [452, 449] on input "[URL][DOMAIN_NAME]" at bounding box center [553, 451] width 255 height 17
drag, startPoint x: 428, startPoint y: 455, endPoint x: 819, endPoint y: 455, distance: 391.0
click at [819, 455] on div "começa com https://pms.totvshotelaria.com/new-reservation/" at bounding box center [879, 452] width 1307 height 32
click at [26, 251] on link at bounding box center [22, 254] width 38 height 25
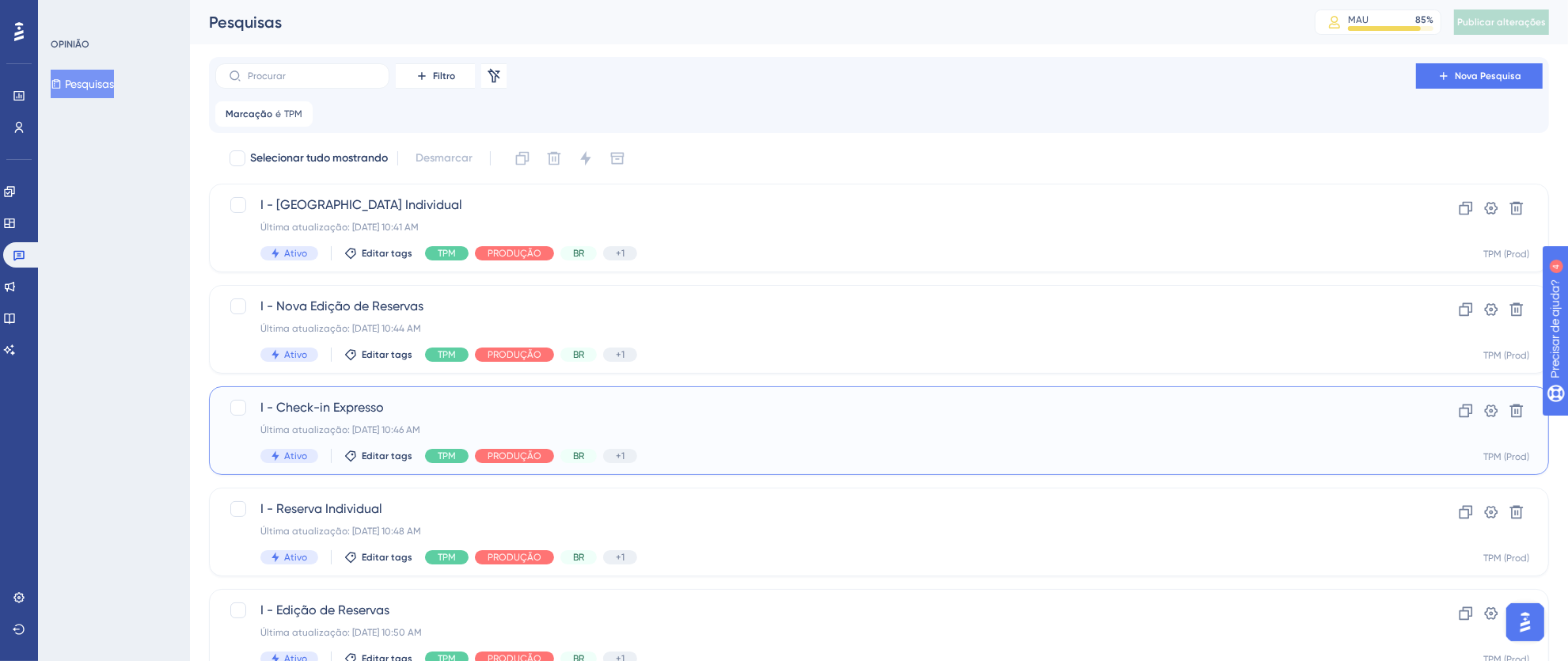
click at [942, 432] on div "Última atualização: 05 de set. de 2025 10:46 AM" at bounding box center [816, 430] width 1111 height 13
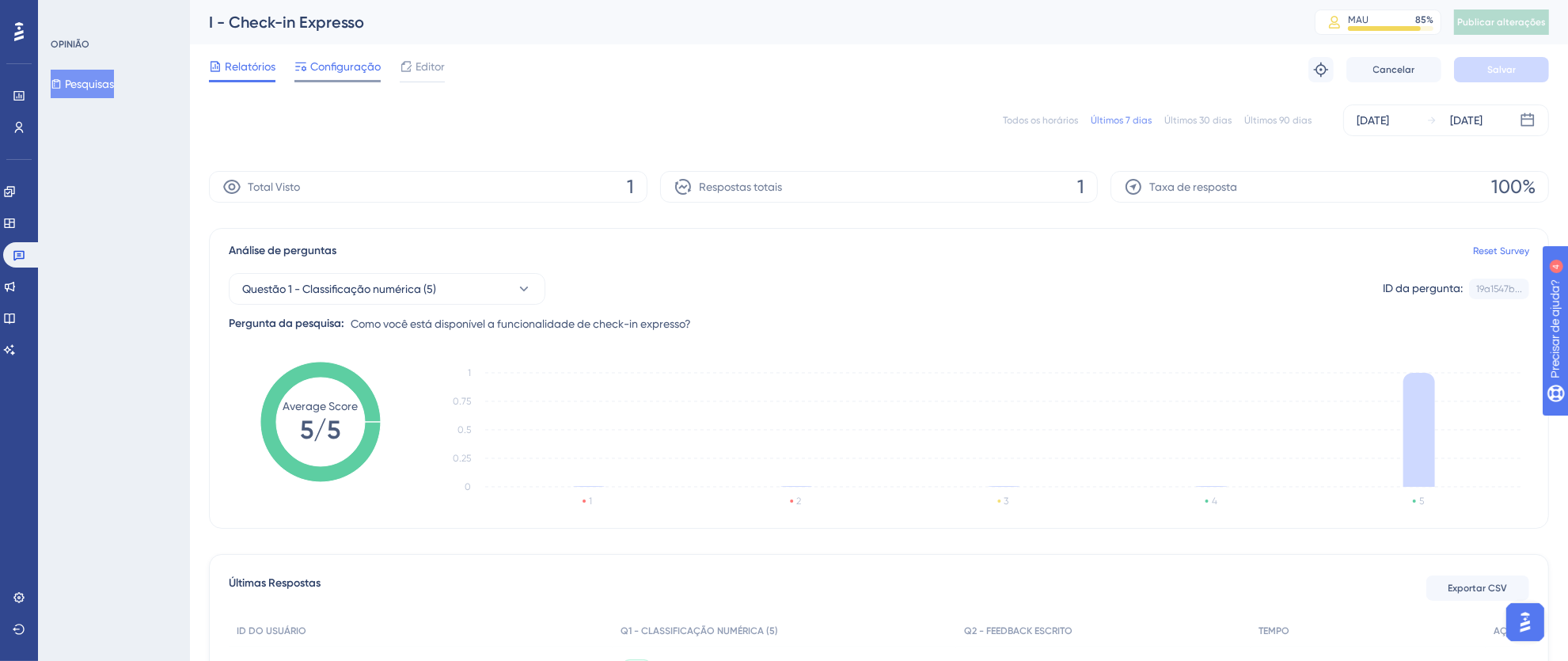
click at [336, 69] on font "Configuração" at bounding box center [345, 67] width 70 height 13
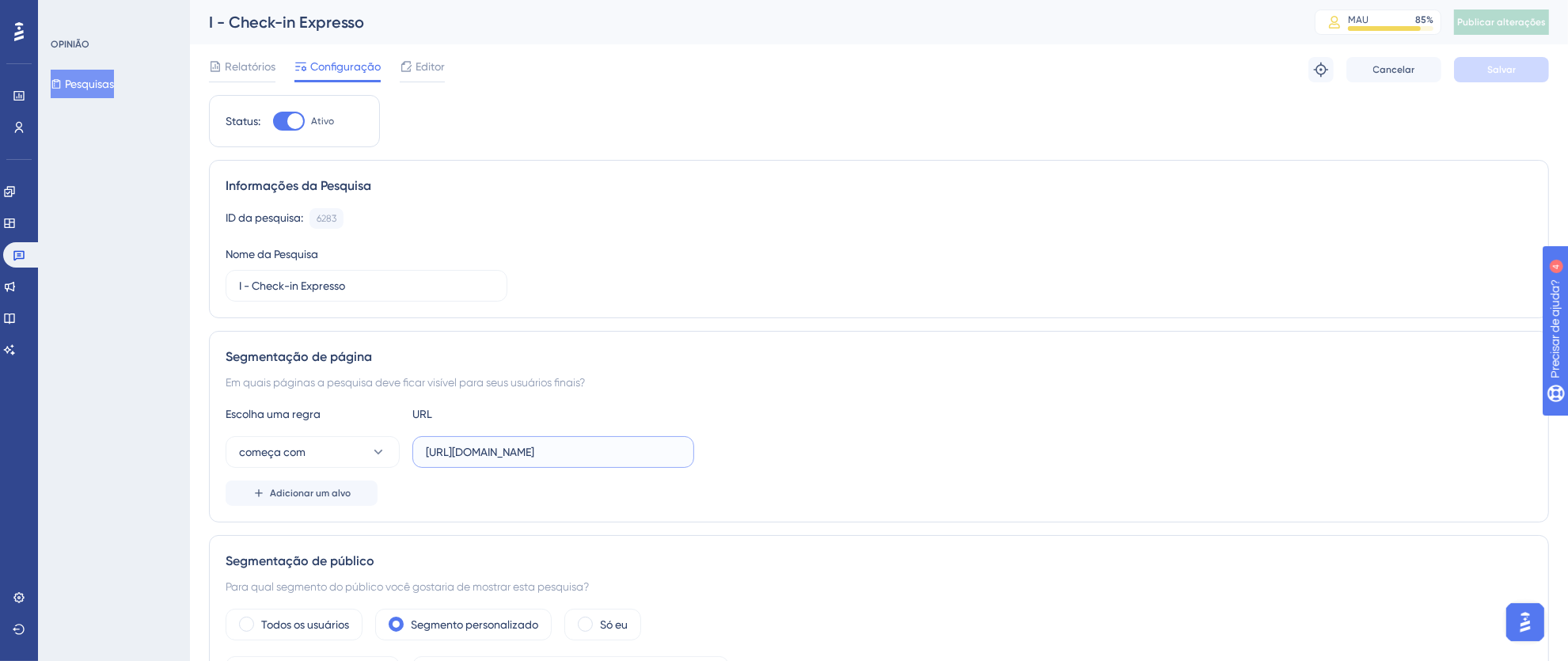
click at [506, 456] on input "[URL][DOMAIN_NAME]" at bounding box center [553, 451] width 255 height 17
click at [486, 448] on input "[URL][DOMAIN_NAME]" at bounding box center [553, 451] width 255 height 17
drag, startPoint x: 423, startPoint y: 446, endPoint x: 766, endPoint y: 455, distance: 343.1
click at [766, 455] on div "começa com https://pms.totvshotelaria.com/checkin-express" at bounding box center [879, 452] width 1307 height 32
click at [572, 443] on label "[URL][DOMAIN_NAME]" at bounding box center [553, 452] width 282 height 32
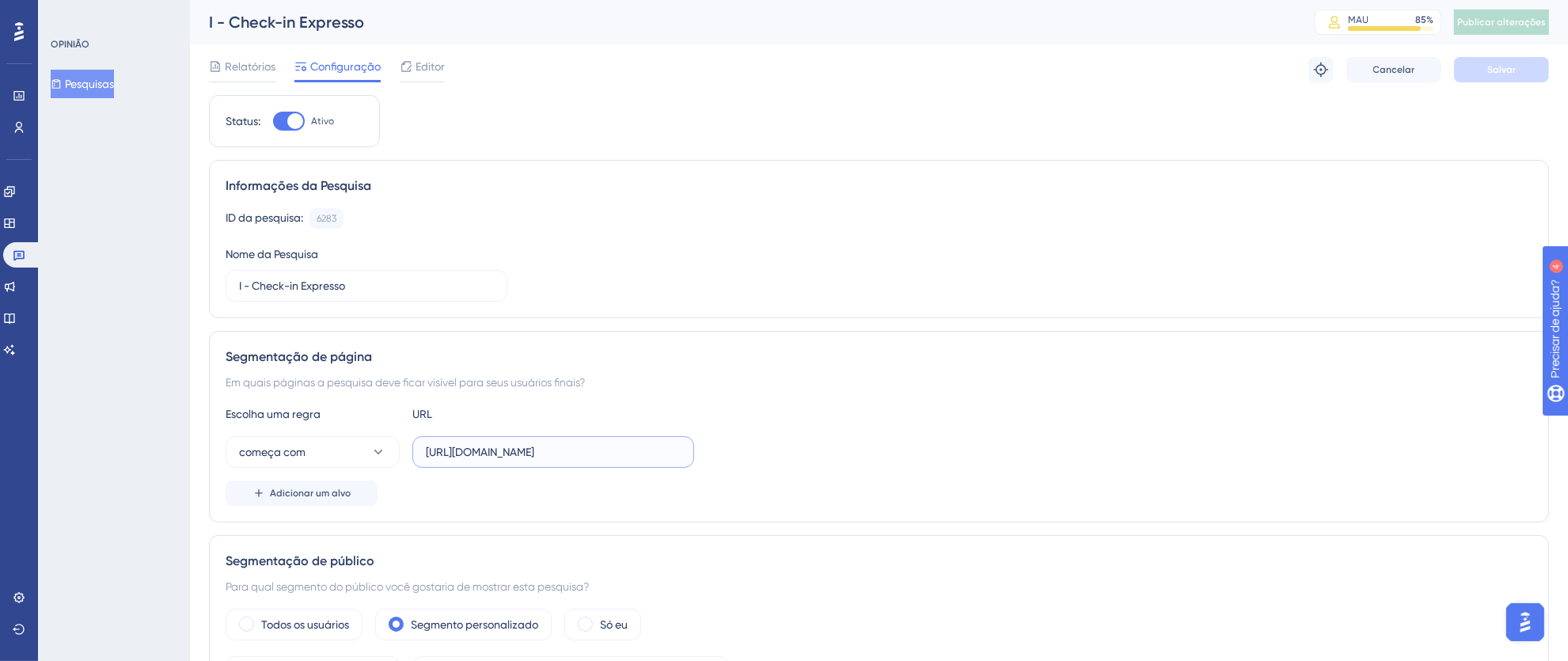
click at [572, 443] on input "[URL][DOMAIN_NAME]" at bounding box center [553, 451] width 255 height 17
click at [509, 453] on input "[URL][DOMAIN_NAME]" at bounding box center [553, 451] width 255 height 17
drag, startPoint x: 423, startPoint y: 455, endPoint x: 924, endPoint y: 453, distance: 501.0
click at [924, 453] on div "começa com https://pms.totvshotelaria.com/checkin-express" at bounding box center [879, 452] width 1307 height 32
click at [812, 225] on div "ID da pesquisa: 6283 Cópia" at bounding box center [879, 218] width 1307 height 20
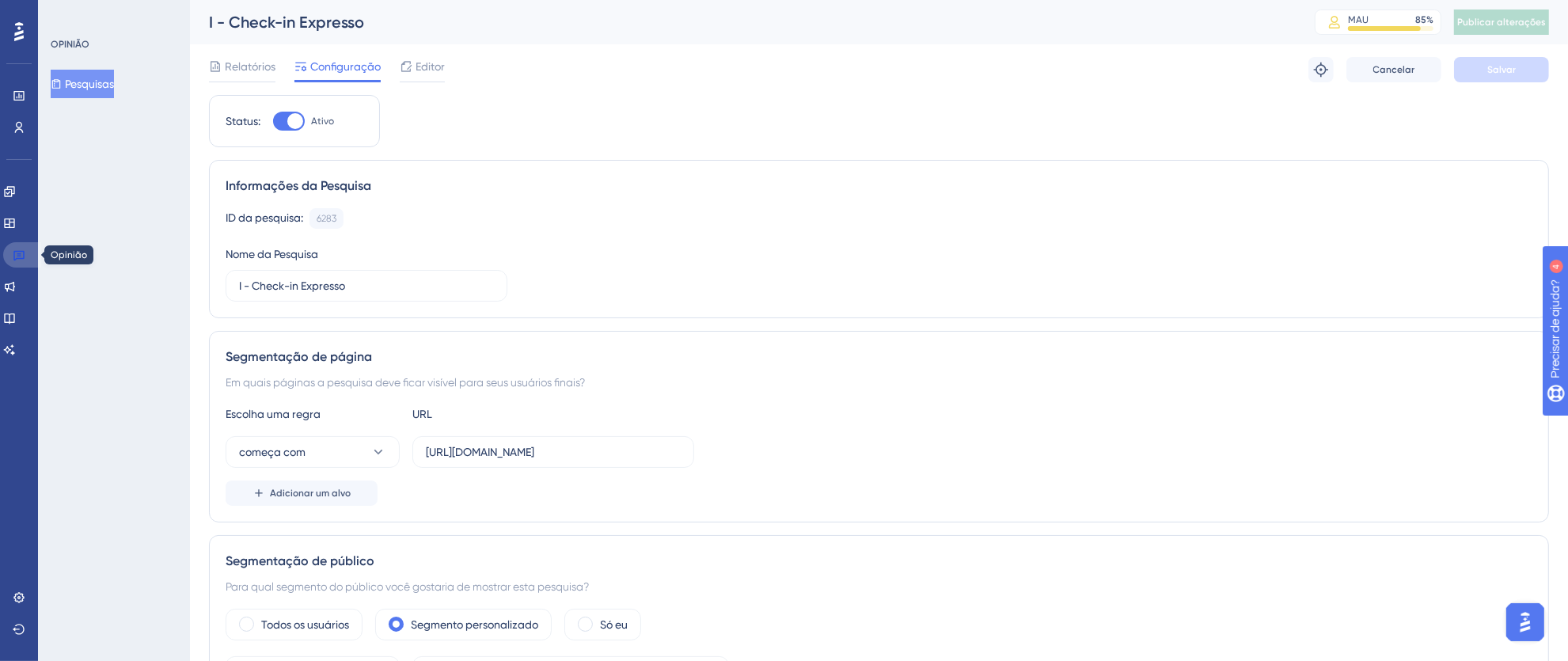
click at [17, 259] on icon at bounding box center [20, 255] width 13 height 13
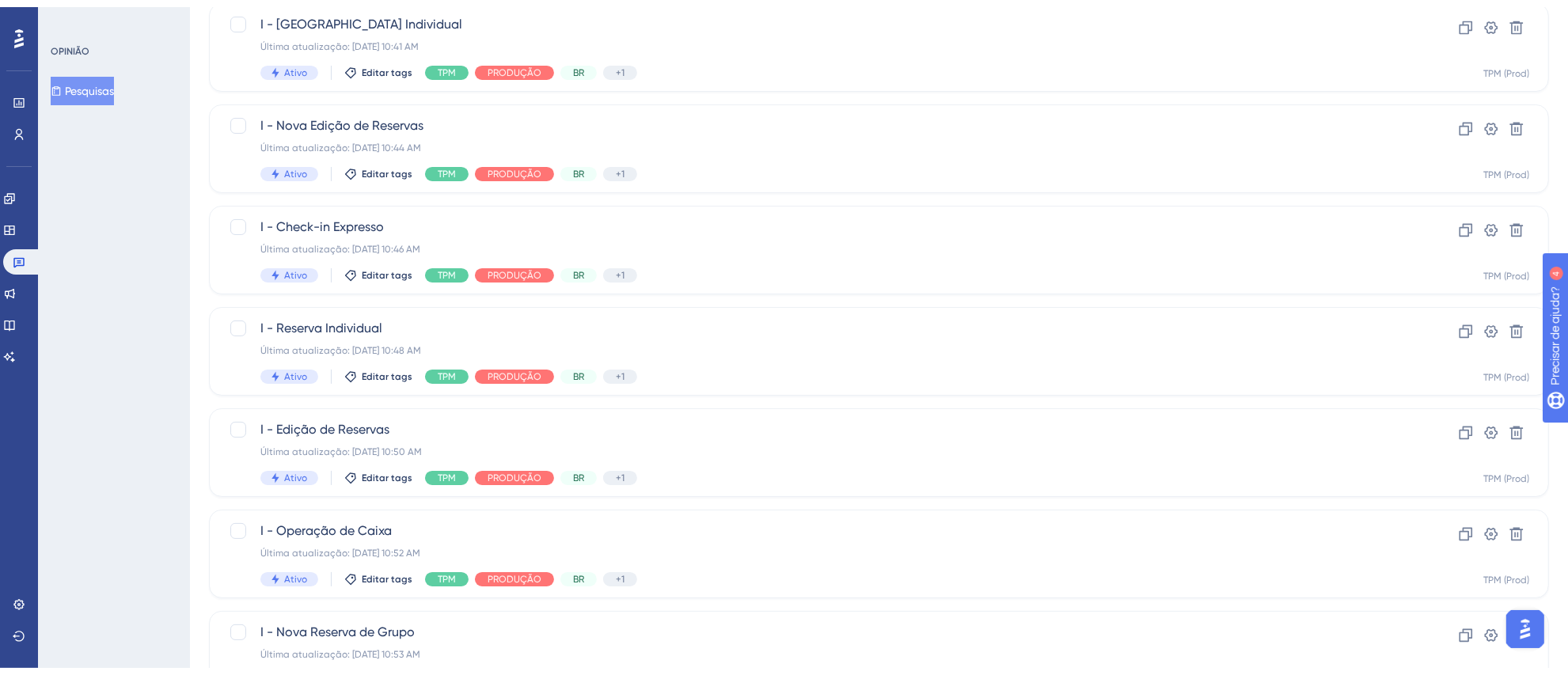
scroll to position [590, 0]
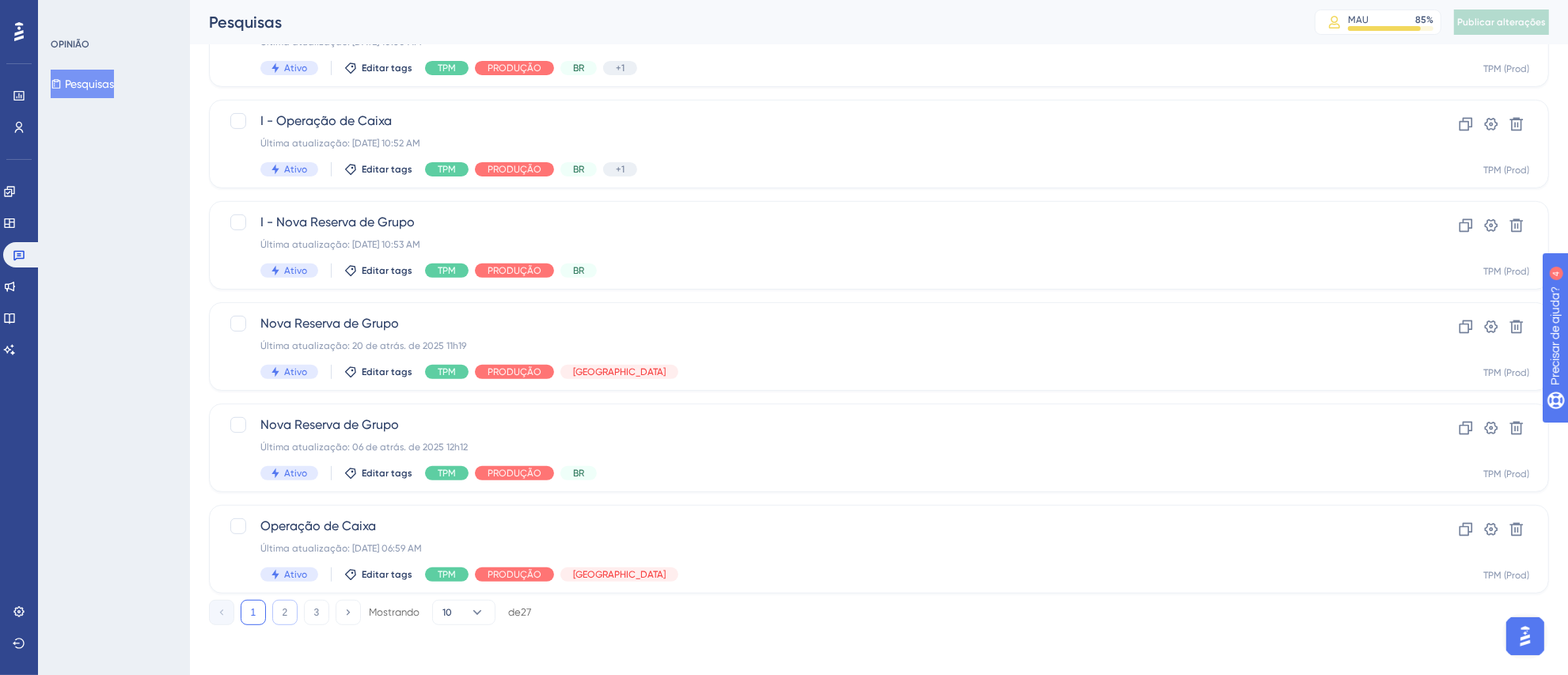
click at [276, 612] on button "2" at bounding box center [284, 612] width 25 height 25
click at [261, 611] on button "1" at bounding box center [253, 612] width 25 height 25
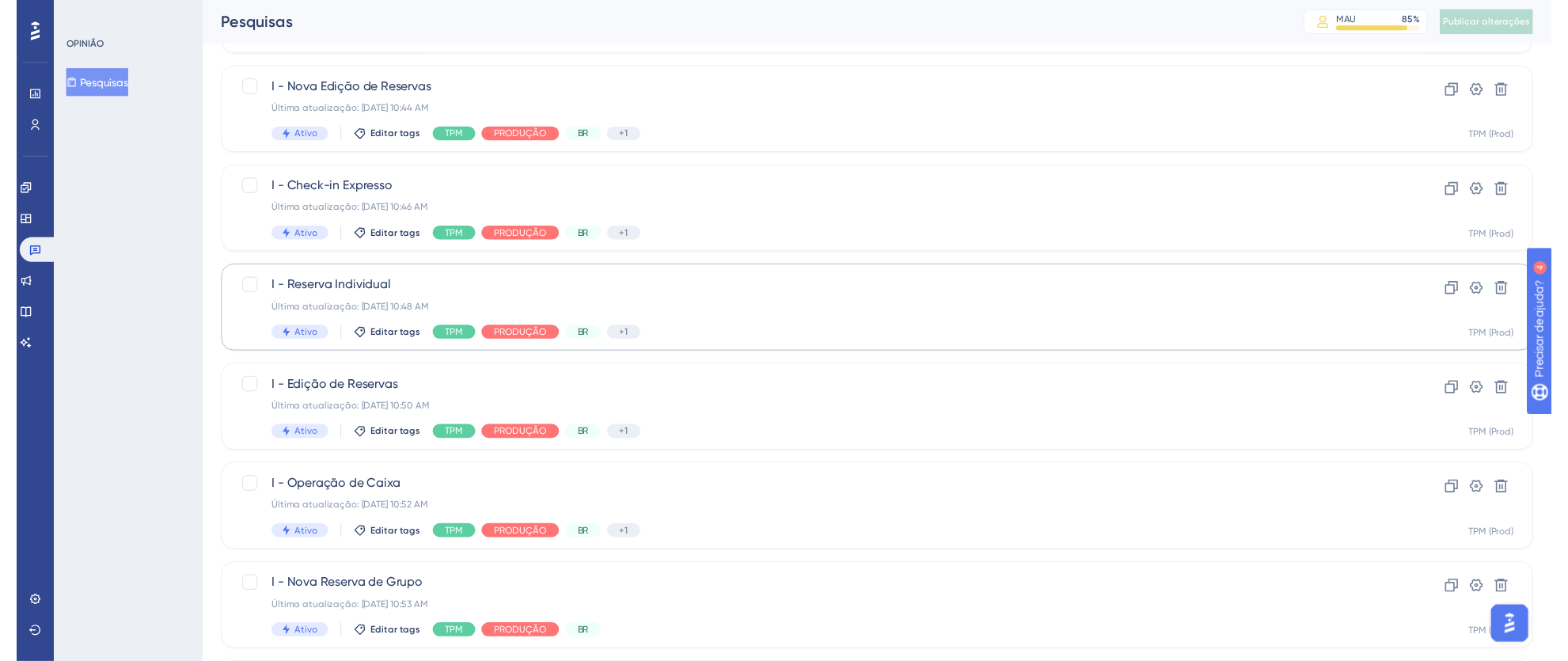
scroll to position [0, 0]
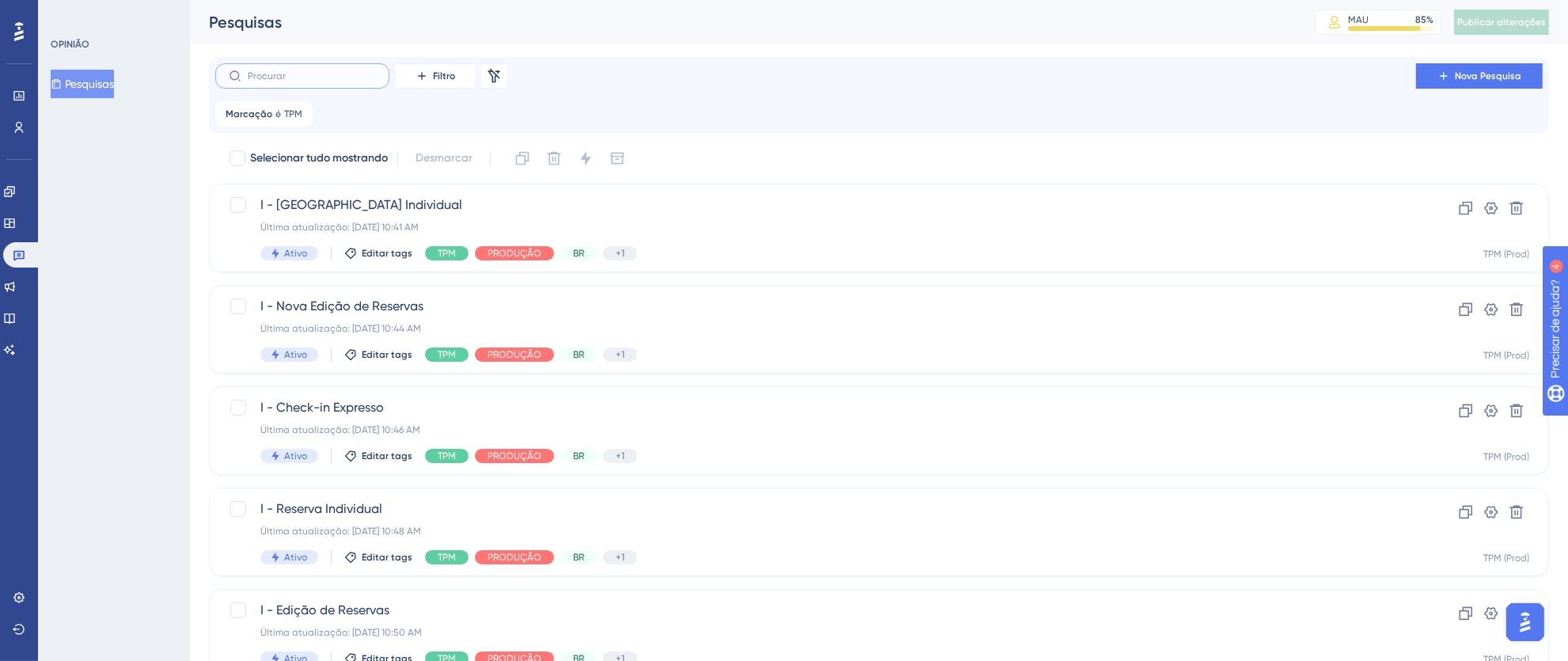
click at [341, 79] on input "text" at bounding box center [311, 76] width 128 height 11
type input "I -"
click at [790, 523] on div "I - Reserva Individual Última atualização: 05 de set. de 2025 10:48 AM Ativo Ed…" at bounding box center [816, 532] width 1111 height 65
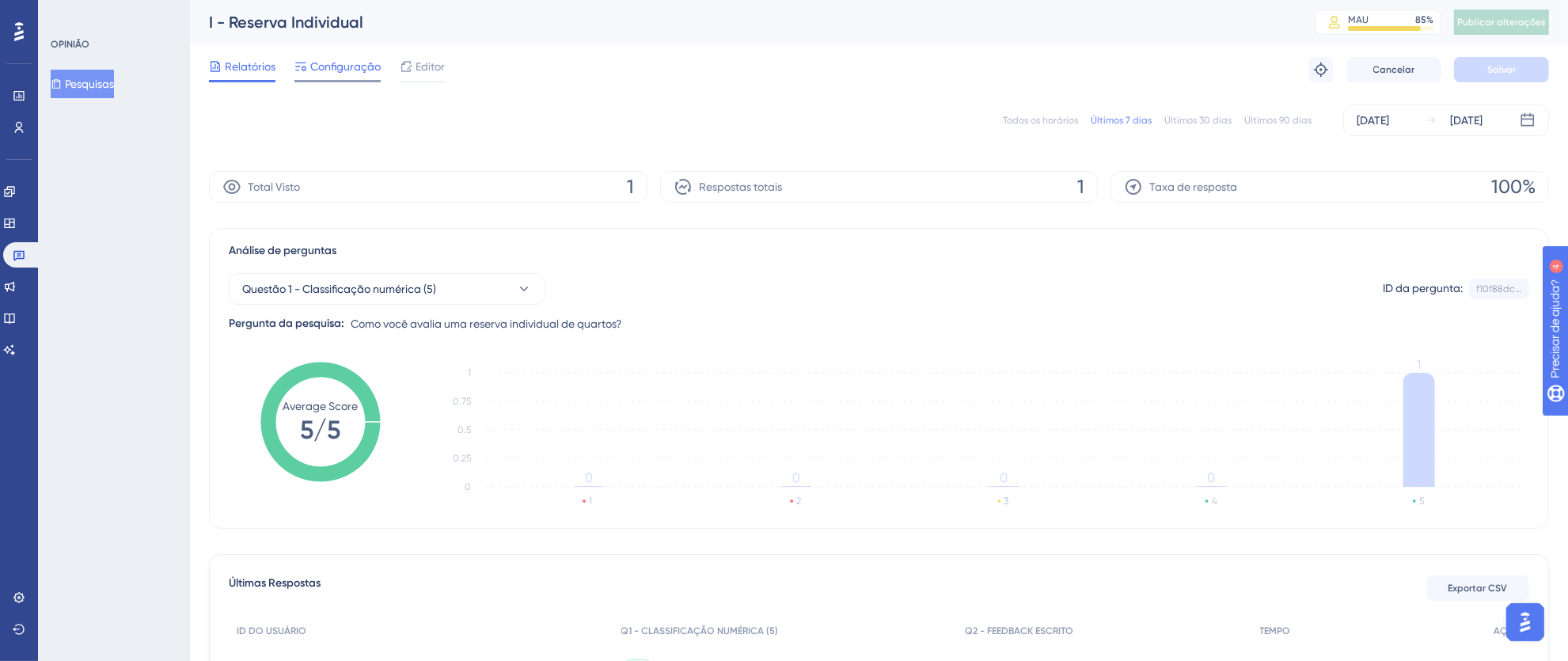
click at [340, 70] on font "Configuração" at bounding box center [345, 67] width 70 height 13
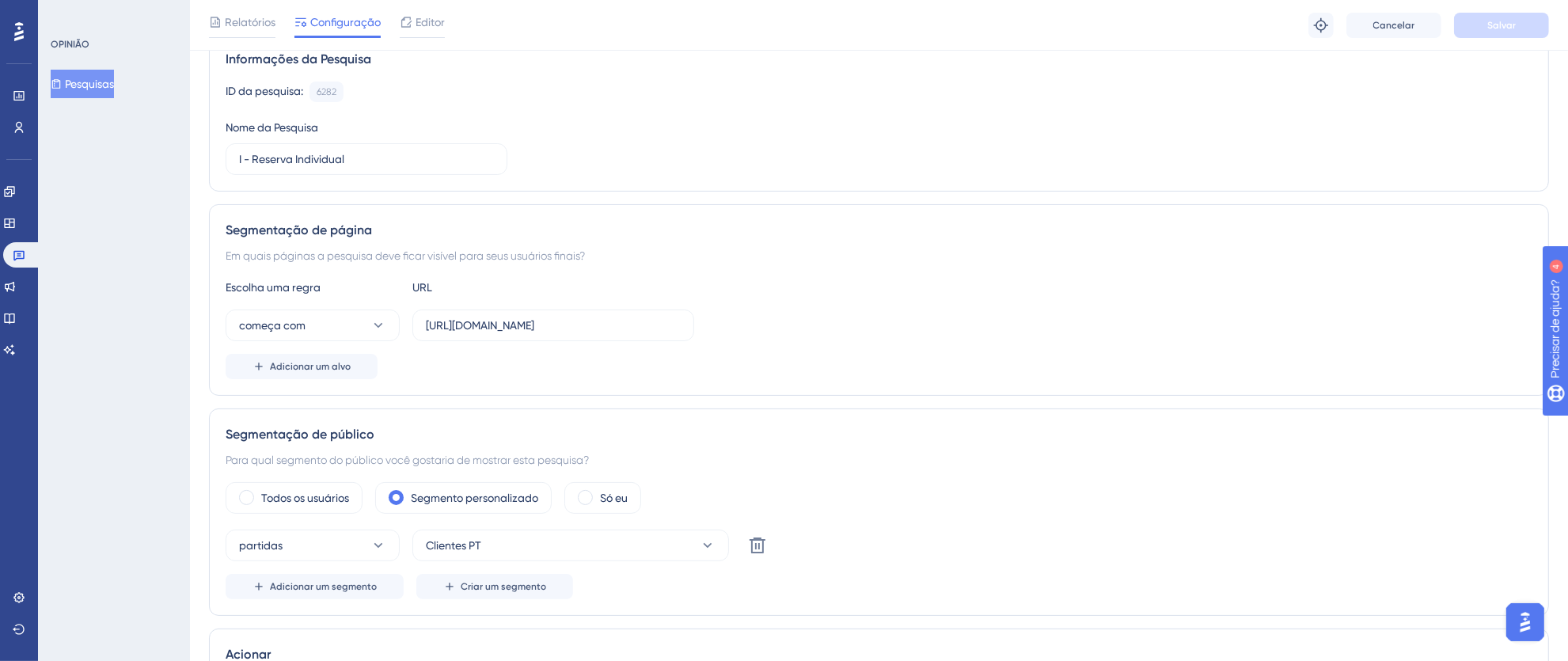
scroll to position [137, 0]
click at [463, 323] on input "[URL][DOMAIN_NAME]" at bounding box center [553, 321] width 255 height 17
click at [451, 321] on input "[URL][DOMAIN_NAME]" at bounding box center [553, 321] width 255 height 17
drag, startPoint x: 426, startPoint y: 319, endPoint x: 804, endPoint y: 324, distance: 378.0
click at [804, 324] on div "começa com https://pms.totvshotelaria.com/reservation/new" at bounding box center [879, 321] width 1307 height 32
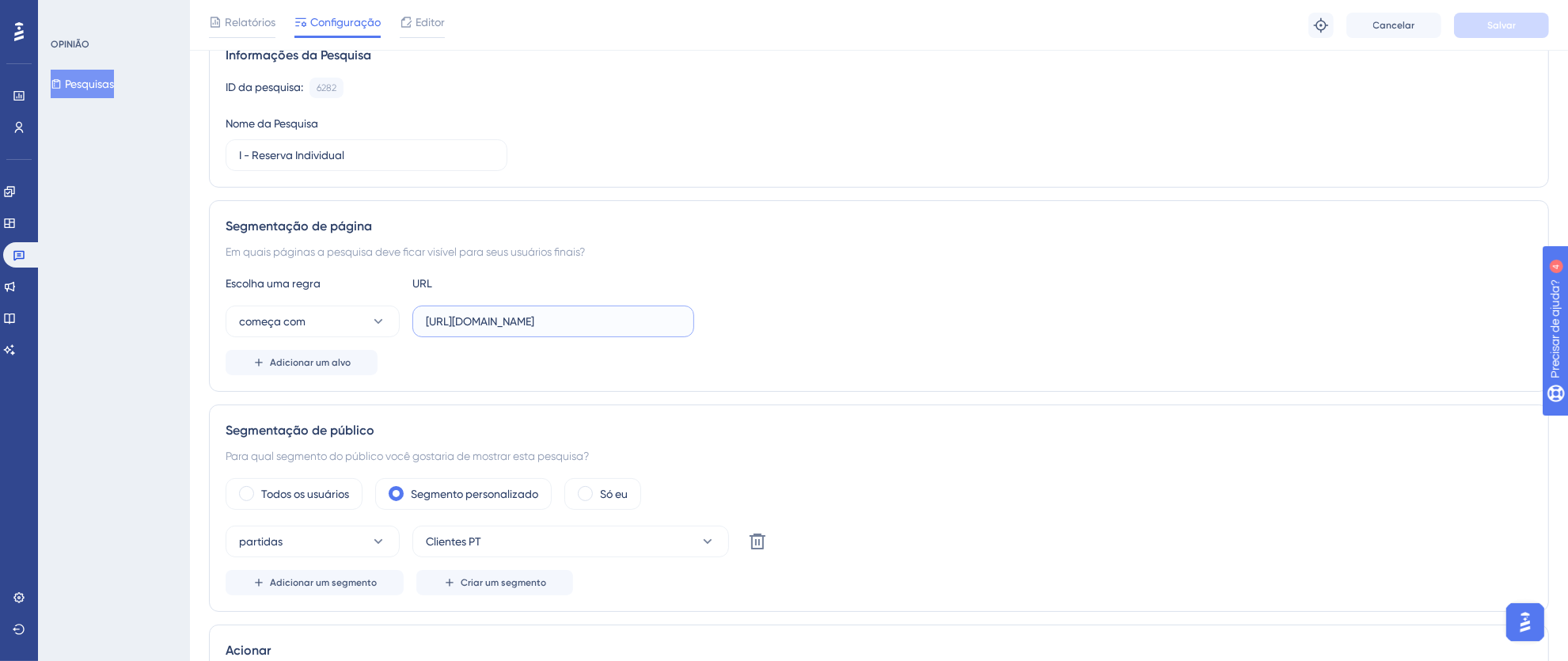
click at [625, 325] on input "[URL][DOMAIN_NAME]" at bounding box center [553, 321] width 255 height 17
click at [495, 324] on input "[URL][DOMAIN_NAME]" at bounding box center [553, 321] width 255 height 17
drag, startPoint x: 427, startPoint y: 324, endPoint x: 691, endPoint y: 335, distance: 264.2
click at [691, 335] on label "[URL][DOMAIN_NAME]" at bounding box center [553, 321] width 282 height 32
click at [476, 329] on input "[URL][DOMAIN_NAME]" at bounding box center [553, 321] width 255 height 17
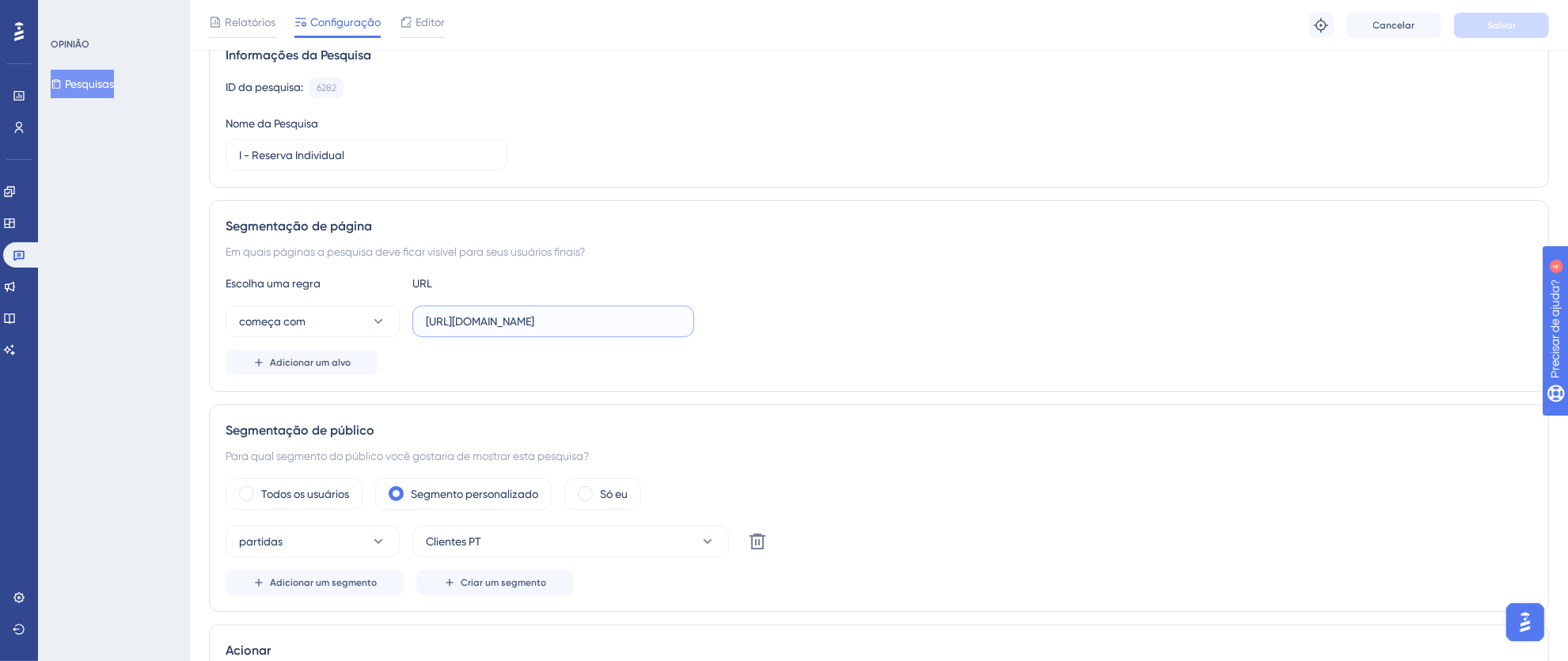
drag, startPoint x: 427, startPoint y: 326, endPoint x: 775, endPoint y: 330, distance: 348.0
click at [775, 330] on div "começa com https://pms.totvshotelaria.com/reservation/new" at bounding box center [879, 321] width 1307 height 32
click at [468, 311] on label "[URL][DOMAIN_NAME]" at bounding box center [553, 321] width 282 height 32
click at [468, 313] on input "[URL][DOMAIN_NAME]" at bounding box center [553, 321] width 255 height 17
click at [456, 320] on input "[URL][DOMAIN_NAME]" at bounding box center [553, 321] width 255 height 17
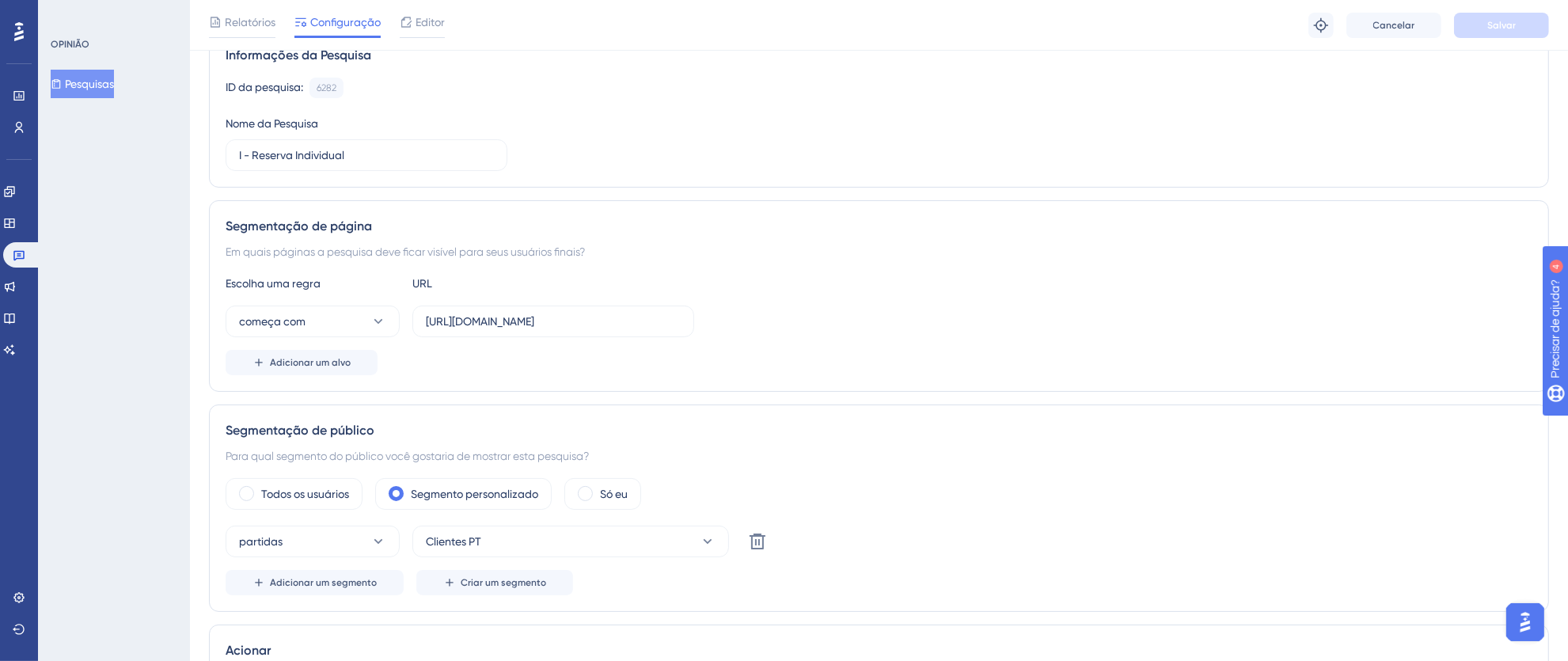
drag, startPoint x: 424, startPoint y: 320, endPoint x: 810, endPoint y: 326, distance: 386.0
click at [810, 326] on div "começa com https://pms.totvshotelaria.com/reservation/new" at bounding box center [879, 321] width 1307 height 32
click at [18, 251] on icon at bounding box center [20, 256] width 11 height 11
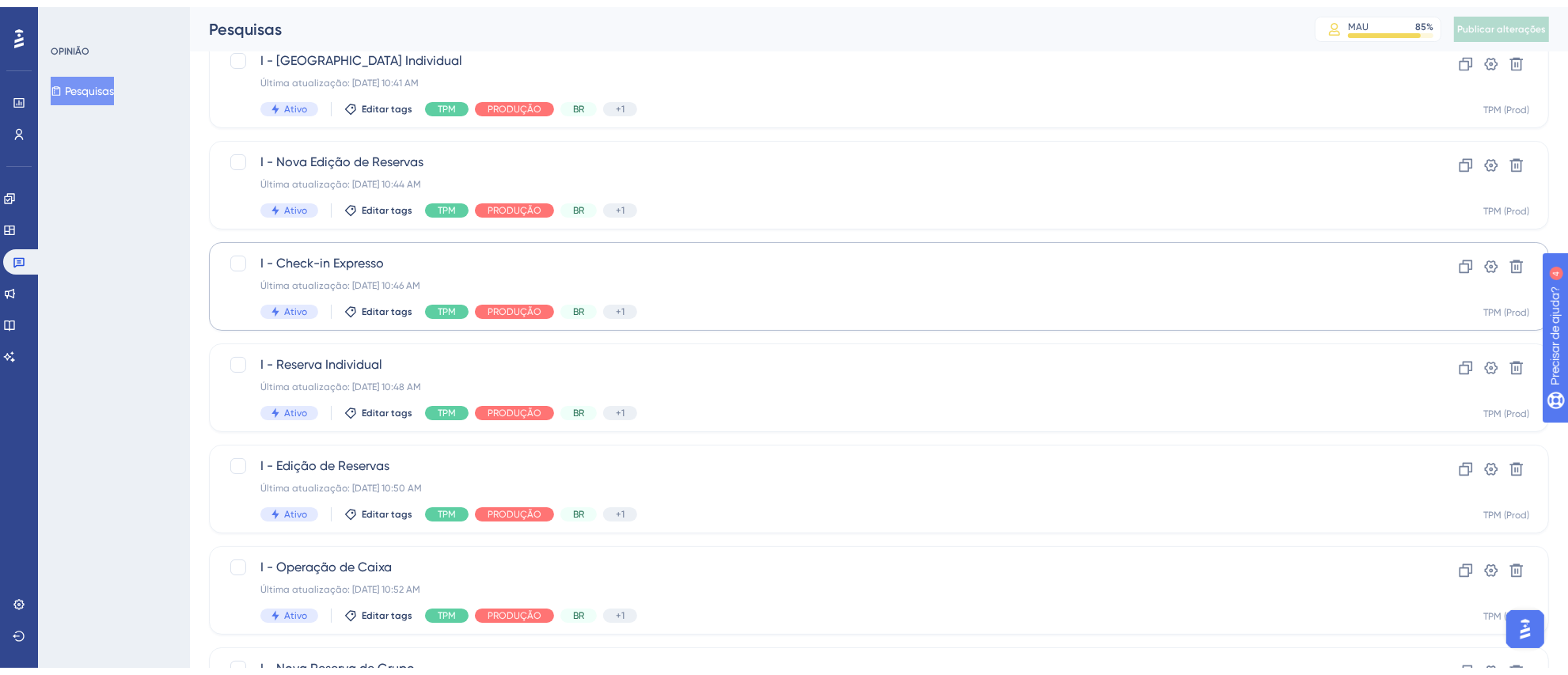
scroll to position [590, 0]
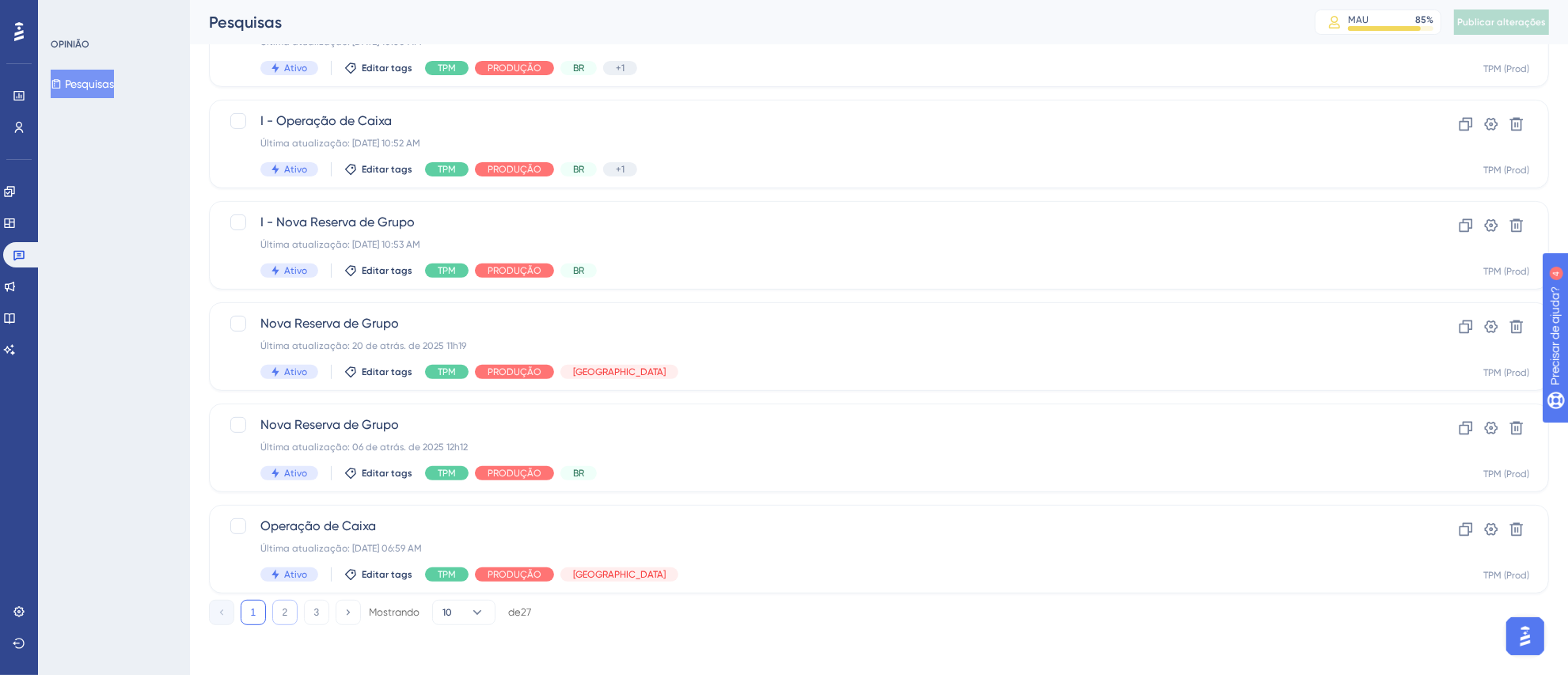
click at [281, 605] on button "2" at bounding box center [284, 612] width 25 height 25
click at [317, 615] on font "3" at bounding box center [317, 612] width 6 height 11
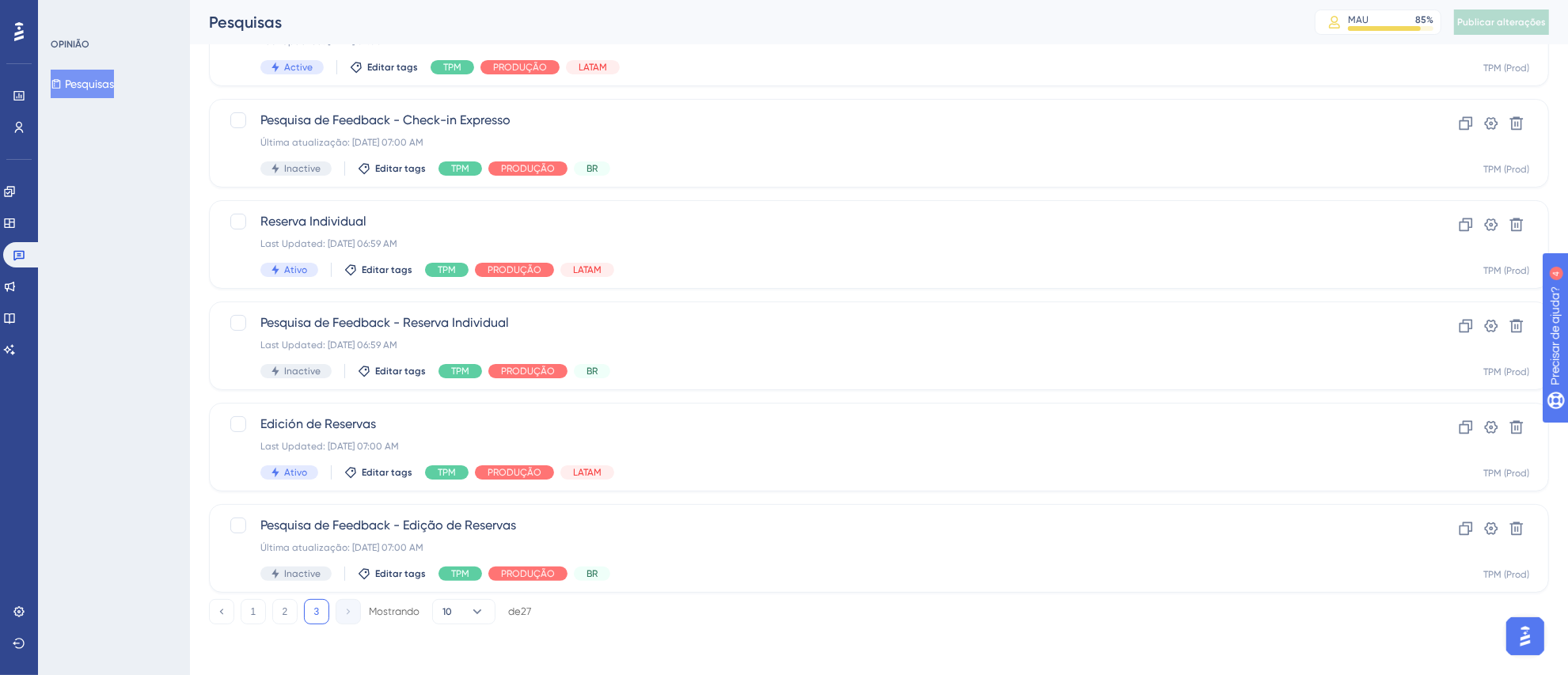
scroll to position [287, 0]
click at [857, 443] on div "Última atualização: [DATE] 07:00 AM" at bounding box center [816, 447] width 1111 height 13
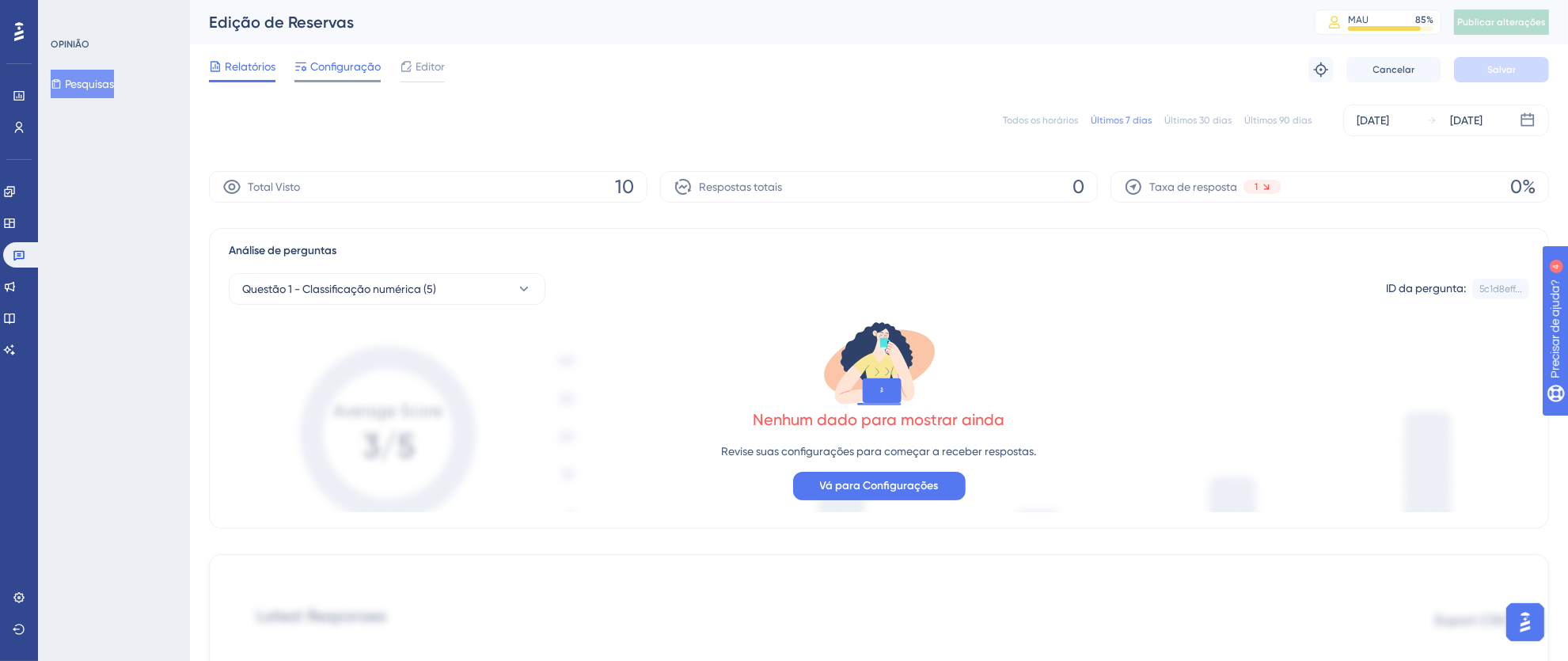
click at [375, 65] on font "Configuração" at bounding box center [345, 67] width 70 height 13
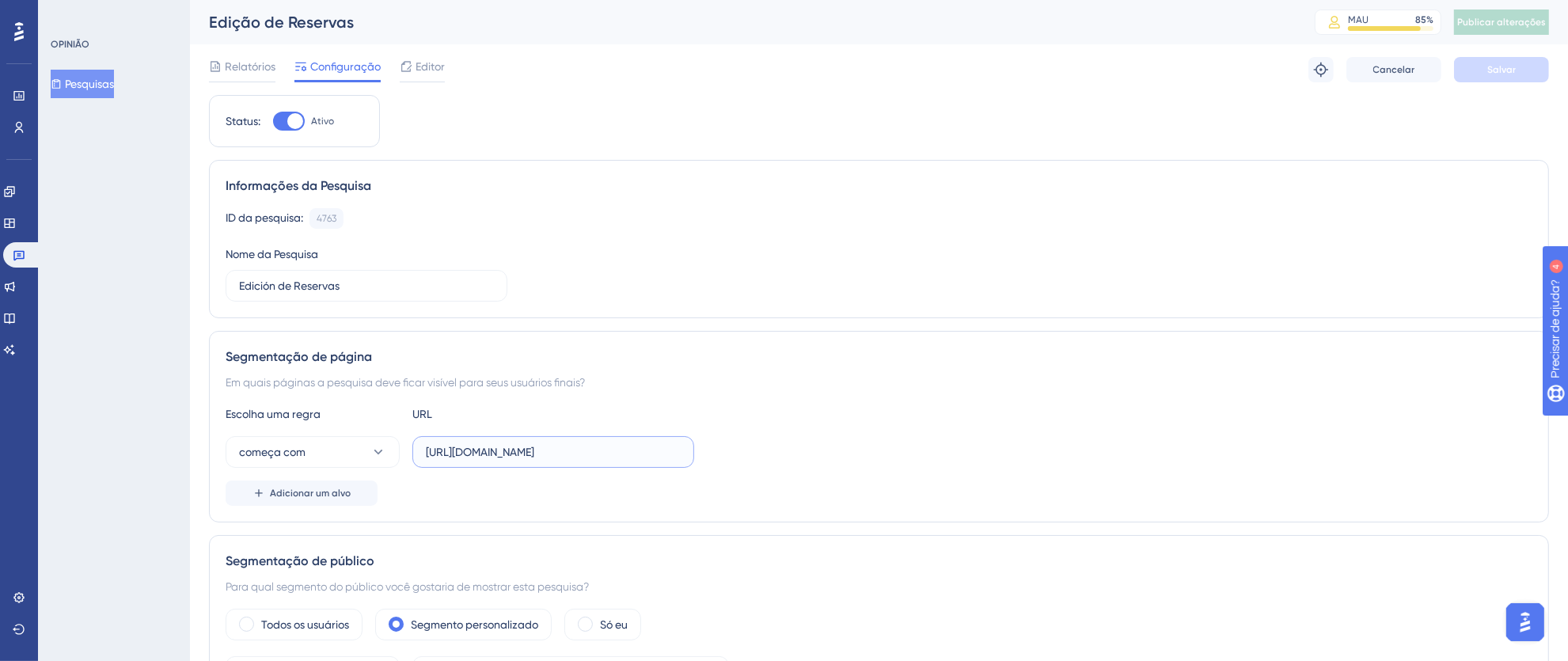
click at [490, 453] on input "https://thex.totvshospitalidade.com/reservation/new?reservation=" at bounding box center [553, 451] width 255 height 17
click at [468, 452] on input "https://thex.totvshospitalidade.com/reservation/new?reservation=" at bounding box center [553, 451] width 255 height 17
drag, startPoint x: 426, startPoint y: 453, endPoint x: 928, endPoint y: 457, distance: 502.0
click at [928, 457] on div "começa com https://thex.totvshospitalidade.com/reservation/new?reservation=" at bounding box center [879, 452] width 1307 height 32
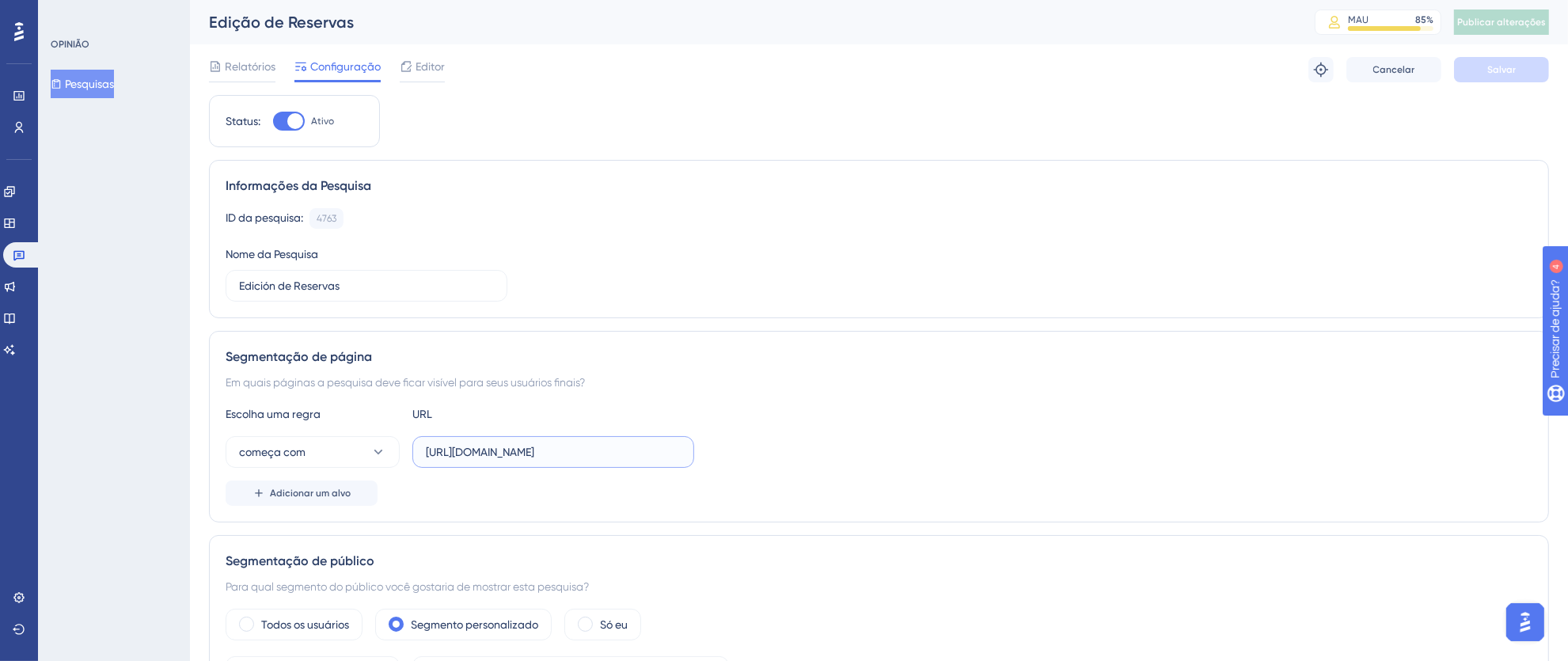
scroll to position [0, 0]
click at [565, 458] on input "https://thex.totvshospitalidade.com/reservation/new?reservation=" at bounding box center [553, 451] width 255 height 17
click at [604, 457] on input "https://thex.totvshospitalidade.com/reservation/new?reservation=" at bounding box center [553, 451] width 255 height 17
click at [647, 456] on input "https://thex.totvshospitalidade.com/reservation/new?reservation=" at bounding box center [553, 451] width 255 height 17
click at [492, 454] on input "https://thex.totvshospitalidade.com/reservation/new?reservation=" at bounding box center [553, 451] width 255 height 17
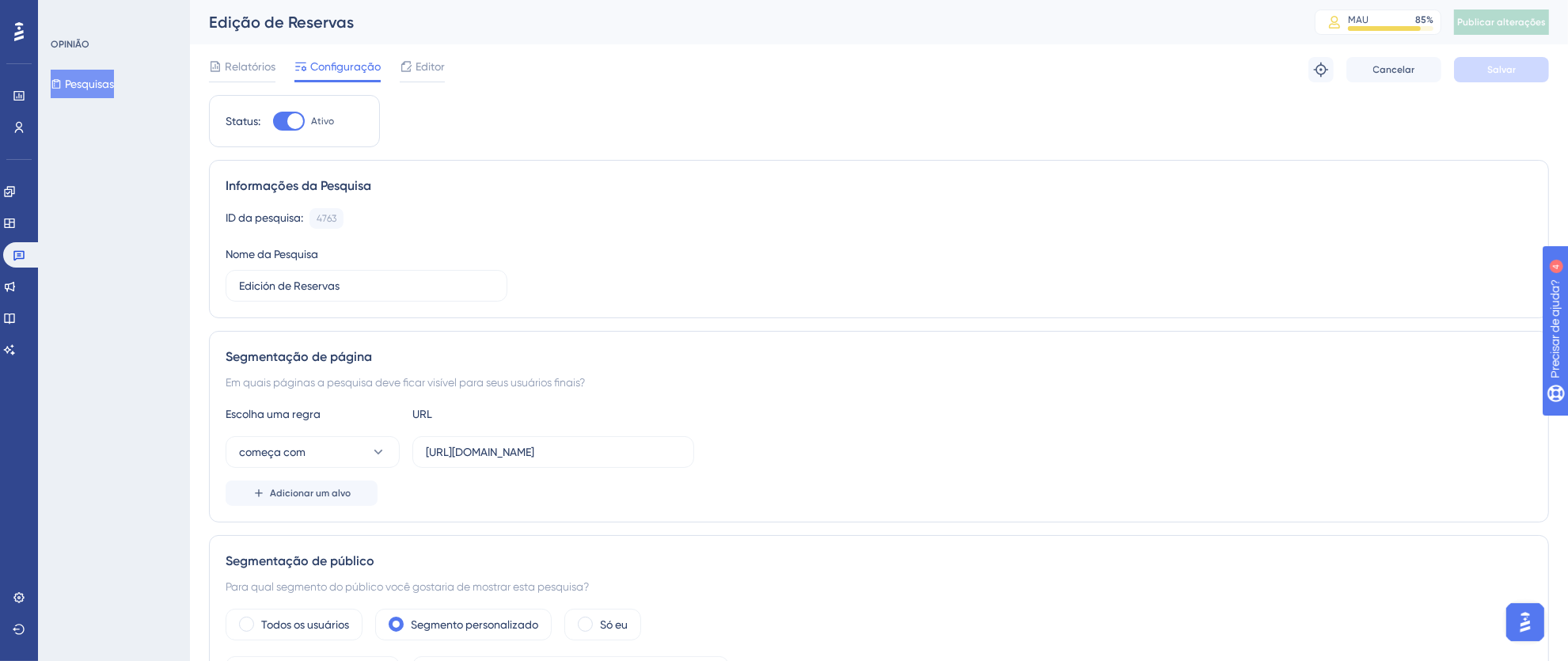
drag, startPoint x: 424, startPoint y: 454, endPoint x: 732, endPoint y: 464, distance: 308.2
click at [732, 464] on div "começa com https://thex.totvshospitalidade.com/reservation/new?reservation=" at bounding box center [879, 452] width 1307 height 32
click at [20, 256] on icon at bounding box center [20, 255] width 13 height 13
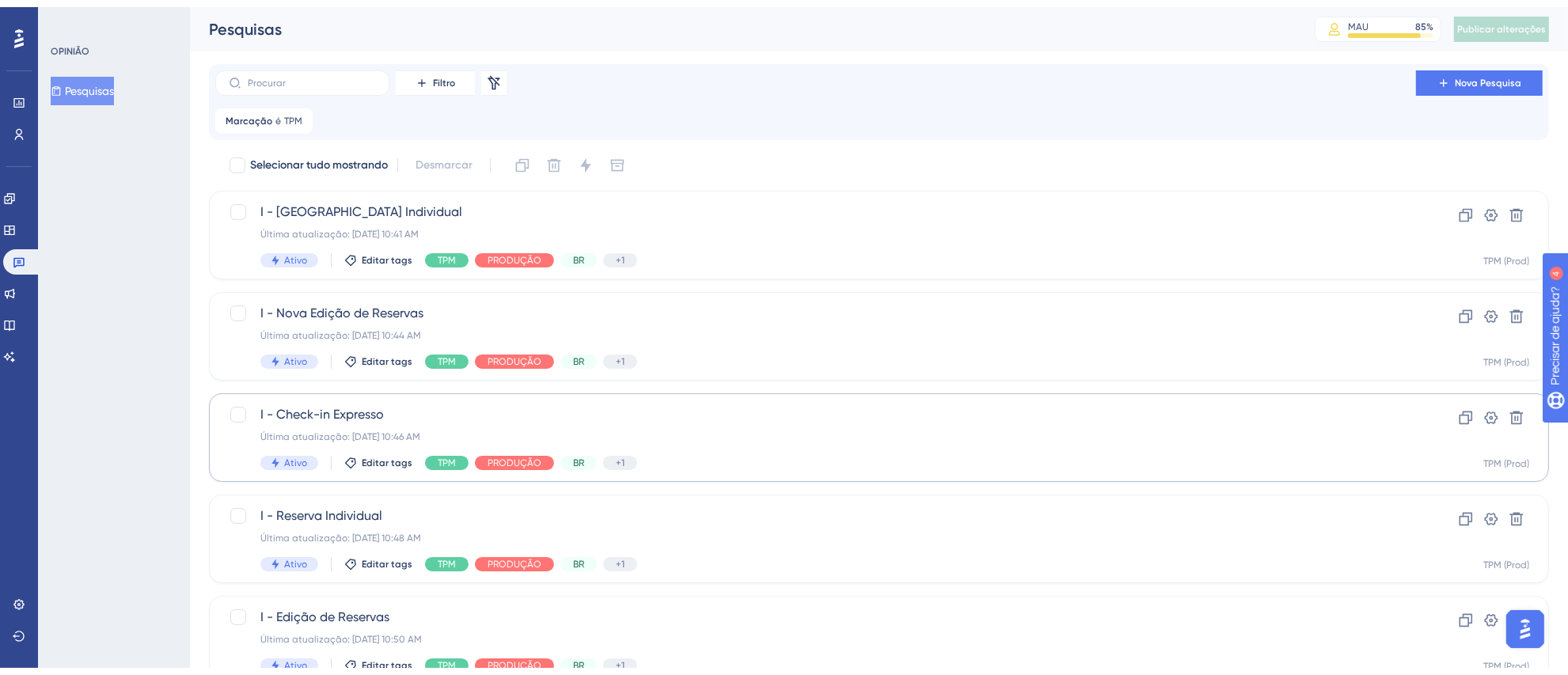
scroll to position [171, 0]
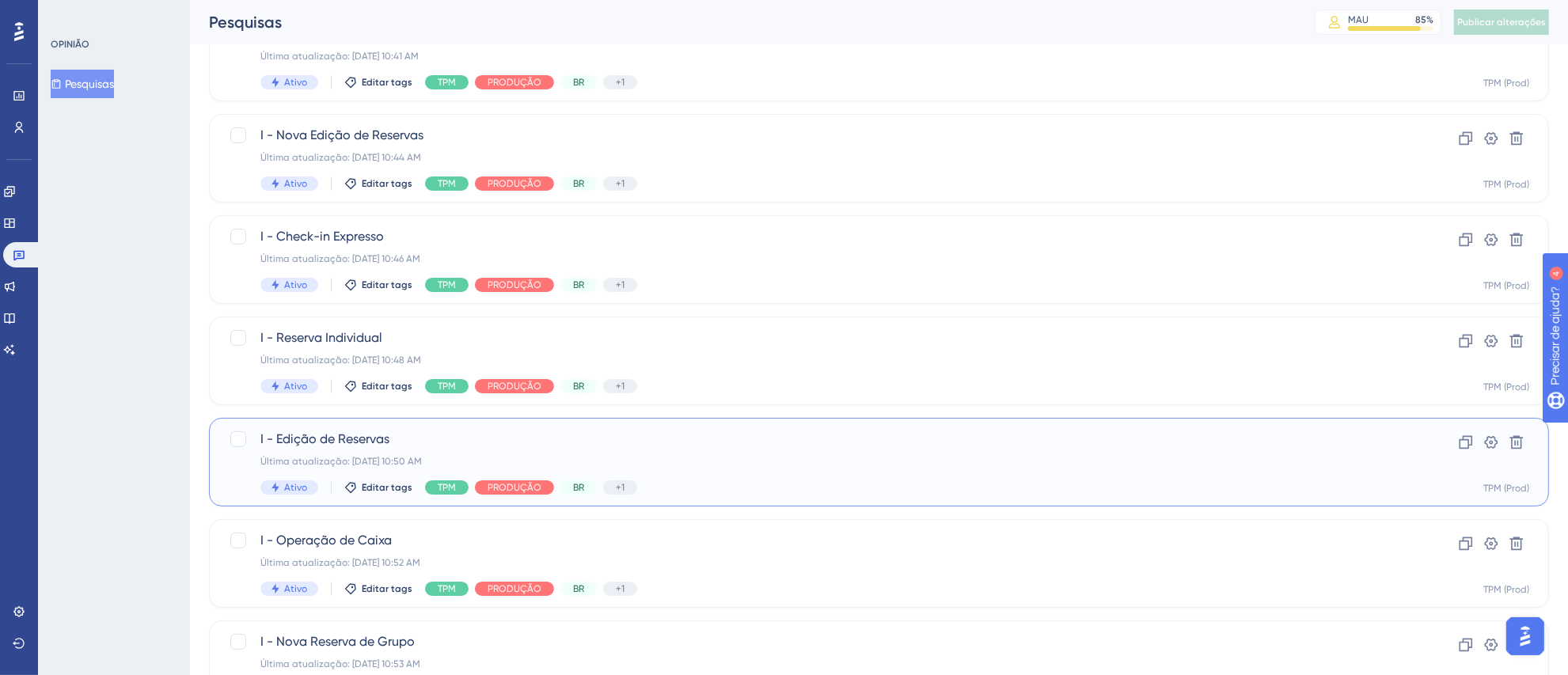
click at [725, 456] on div "Última atualização: 05 de set. de 2025 10:50 AM" at bounding box center [816, 462] width 1111 height 13
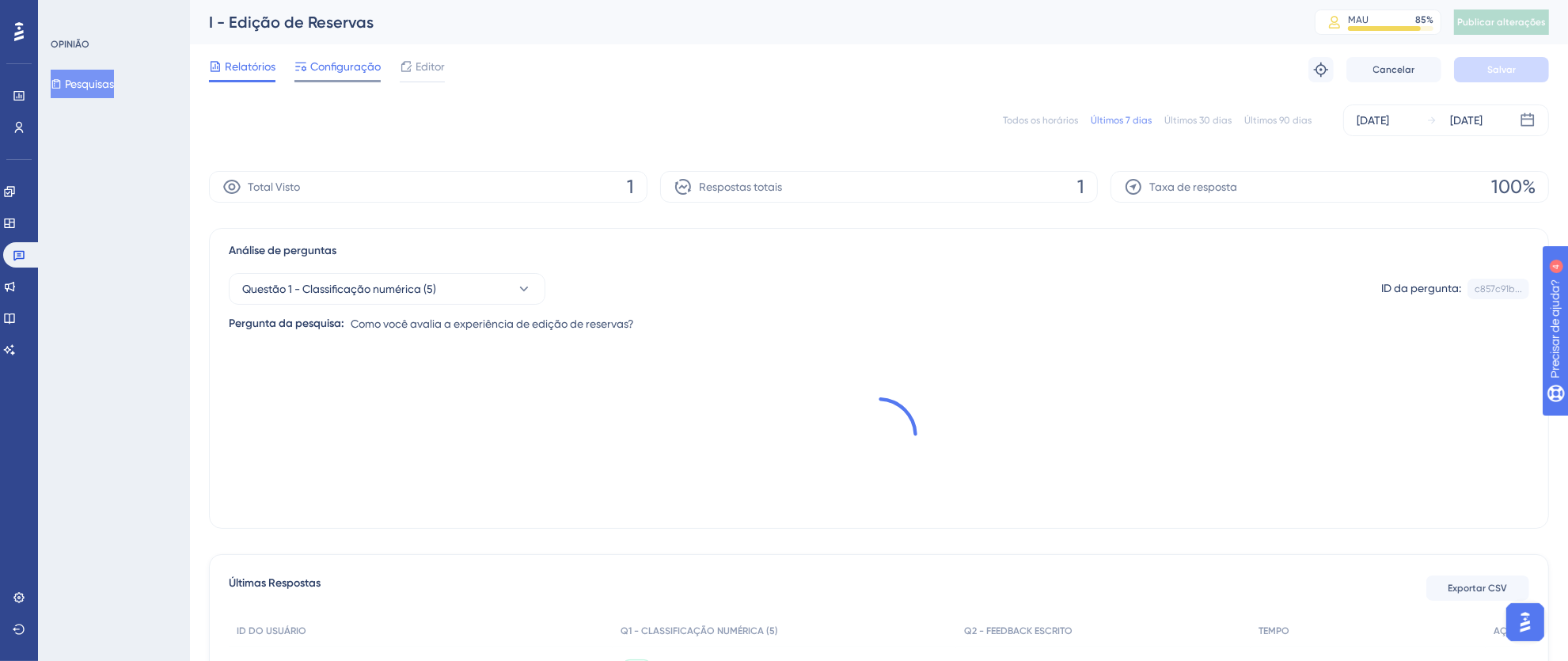
click at [342, 70] on font "Configuração" at bounding box center [345, 67] width 70 height 13
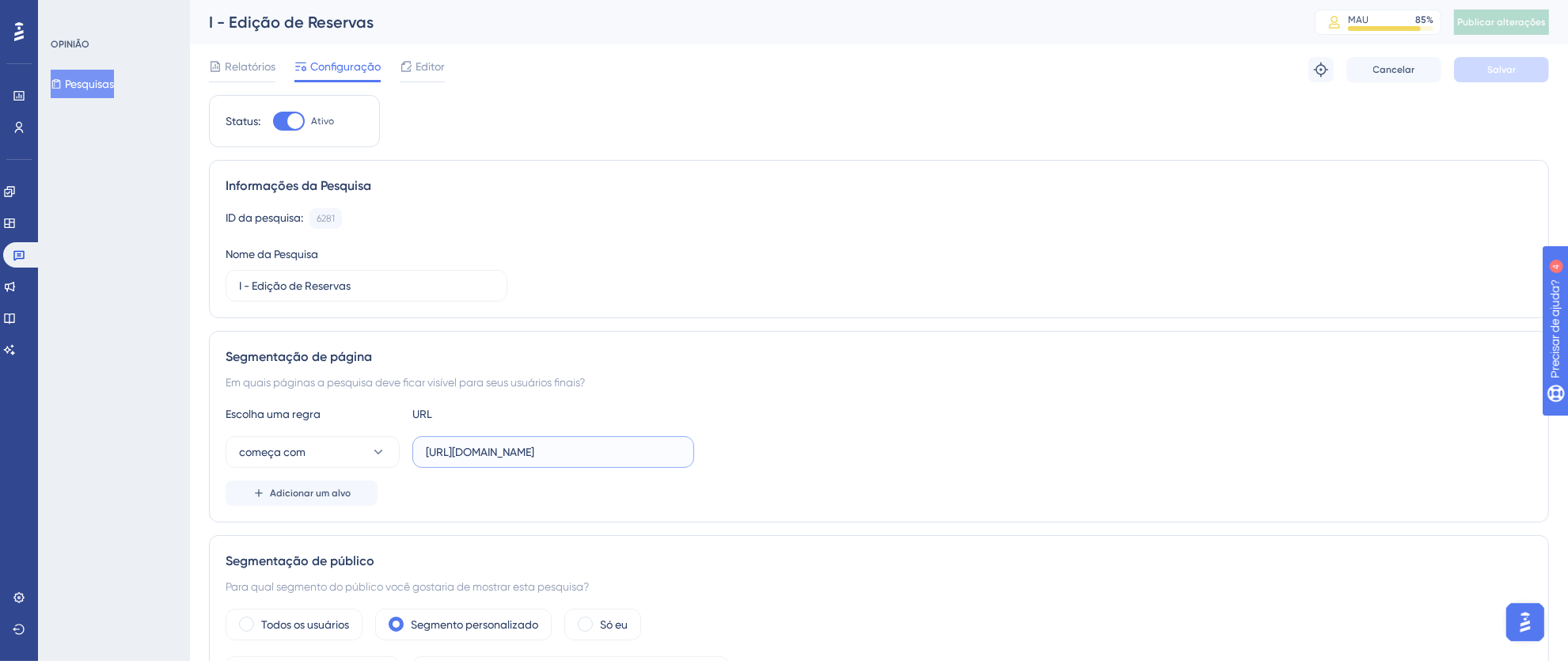
click at [535, 454] on input "[URL][DOMAIN_NAME]" at bounding box center [553, 451] width 255 height 17
click at [480, 453] on input "[URL][DOMAIN_NAME]" at bounding box center [553, 451] width 255 height 17
click at [450, 453] on input "[URL][DOMAIN_NAME]" at bounding box center [553, 451] width 255 height 17
drag, startPoint x: 424, startPoint y: 453, endPoint x: 793, endPoint y: 455, distance: 369.0
click at [793, 455] on div "começa com https://pms.totvshotelaria.com/reservation/new?reservation=" at bounding box center [879, 452] width 1307 height 32
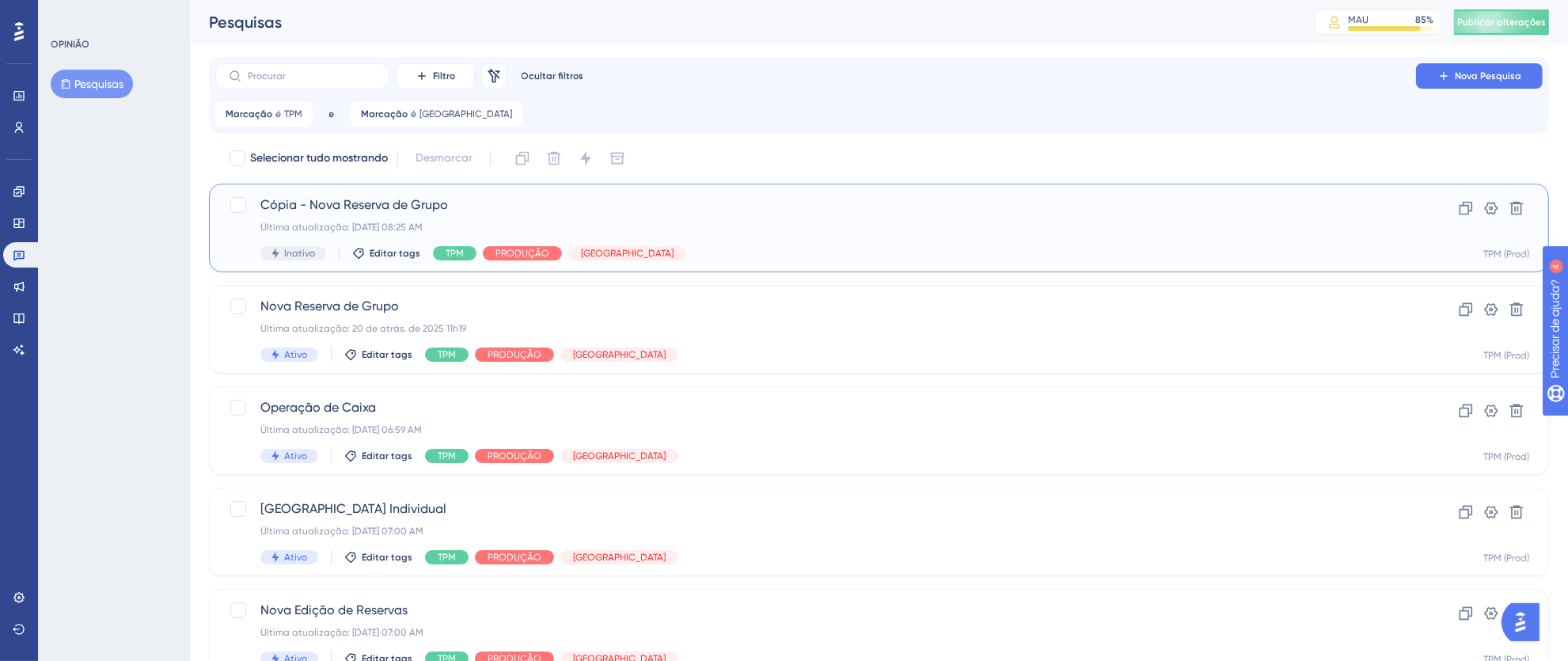
click at [931, 230] on div "Última atualização: 08 de set. de 2025 08:25 AM" at bounding box center [816, 227] width 1111 height 13
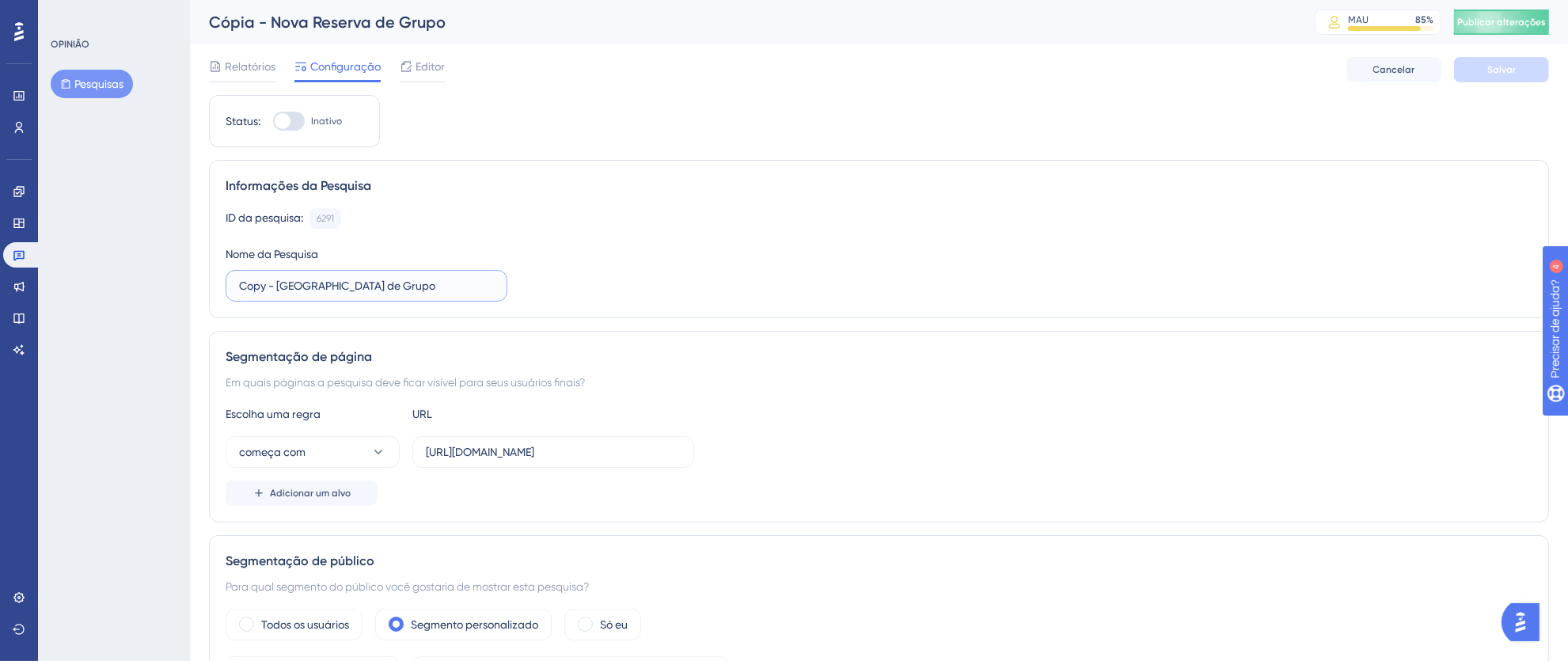
click at [263, 286] on input "Copy - Nueva Reserva de Grupo" at bounding box center [367, 285] width 255 height 17
drag, startPoint x: 270, startPoint y: 285, endPoint x: 208, endPoint y: 286, distance: 62.0
type input "I - Nueva Reserva de Grupo"
click at [297, 125] on div at bounding box center [288, 120] width 32 height 19
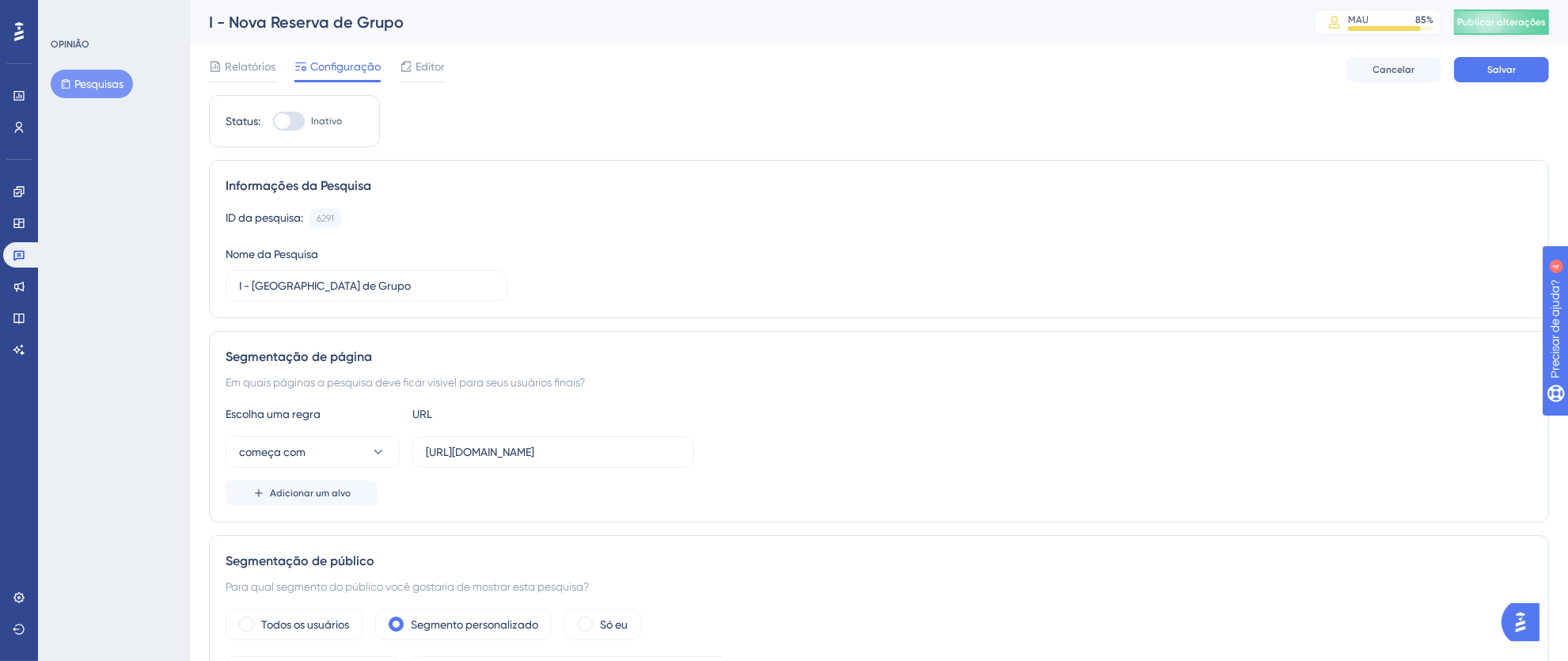
click at [273, 122] on input "Inativo" at bounding box center [272, 121] width 1 height 1
checkbox input "true"
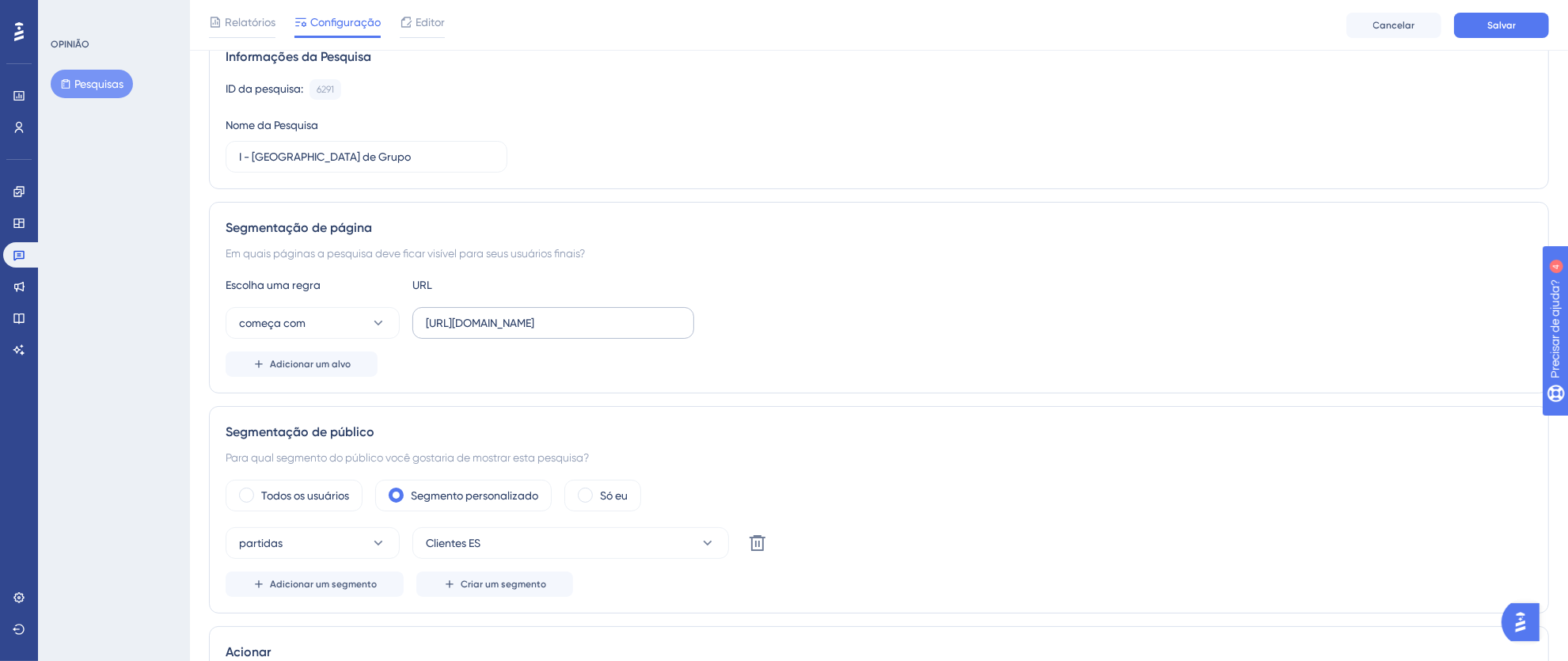
scroll to position [137, 0]
click at [472, 326] on input "https://thex.totvshospitalidade.com/new-reservation/group-booking" at bounding box center [553, 321] width 255 height 17
click at [465, 323] on input "https://thex.totvshospitalidade.com/new-reservation/group-booking" at bounding box center [553, 321] width 255 height 17
drag, startPoint x: 425, startPoint y: 320, endPoint x: 754, endPoint y: 320, distance: 329.0
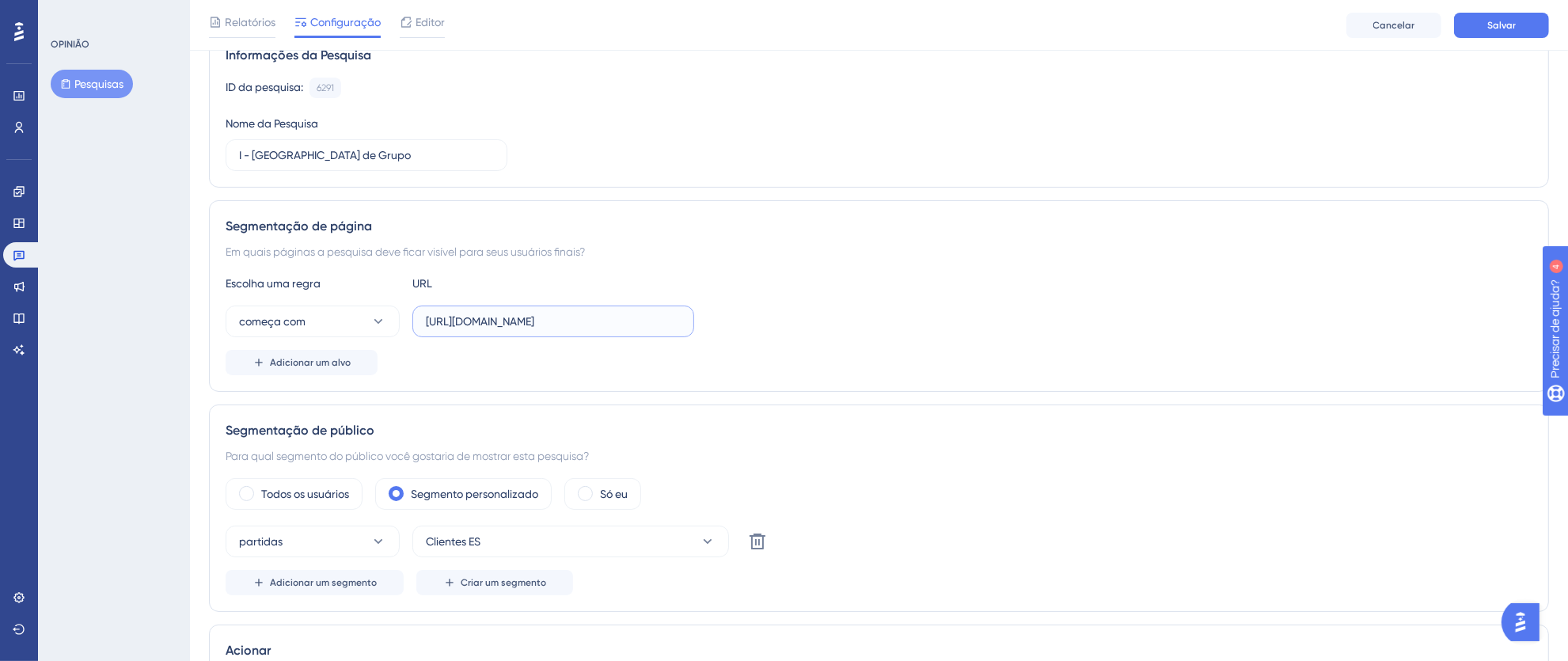
click at [754, 320] on div "começa com https://thex.totvshospitalidade.com/new-reservation/group-booking" at bounding box center [879, 321] width 1307 height 32
paste input "[URL][DOMAIN_NAME]"
drag, startPoint x: 574, startPoint y: 315, endPoint x: 415, endPoint y: 326, distance: 159.4
click at [415, 326] on label "[URL][DOMAIN_NAME]" at bounding box center [553, 321] width 282 height 32
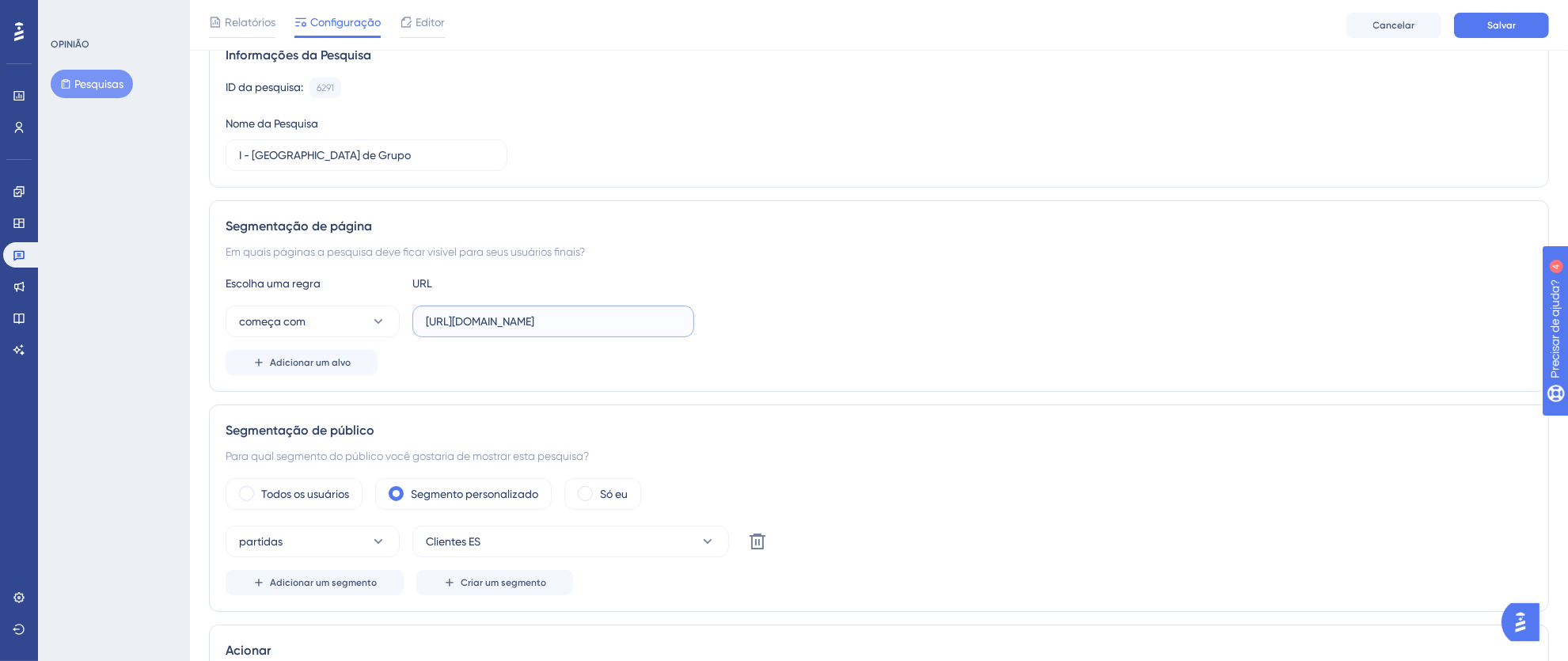
click at [426, 326] on input "[URL][DOMAIN_NAME]" at bounding box center [553, 321] width 255 height 17
click at [473, 326] on input "[URL][DOMAIN_NAME]" at bounding box center [553, 321] width 255 height 17
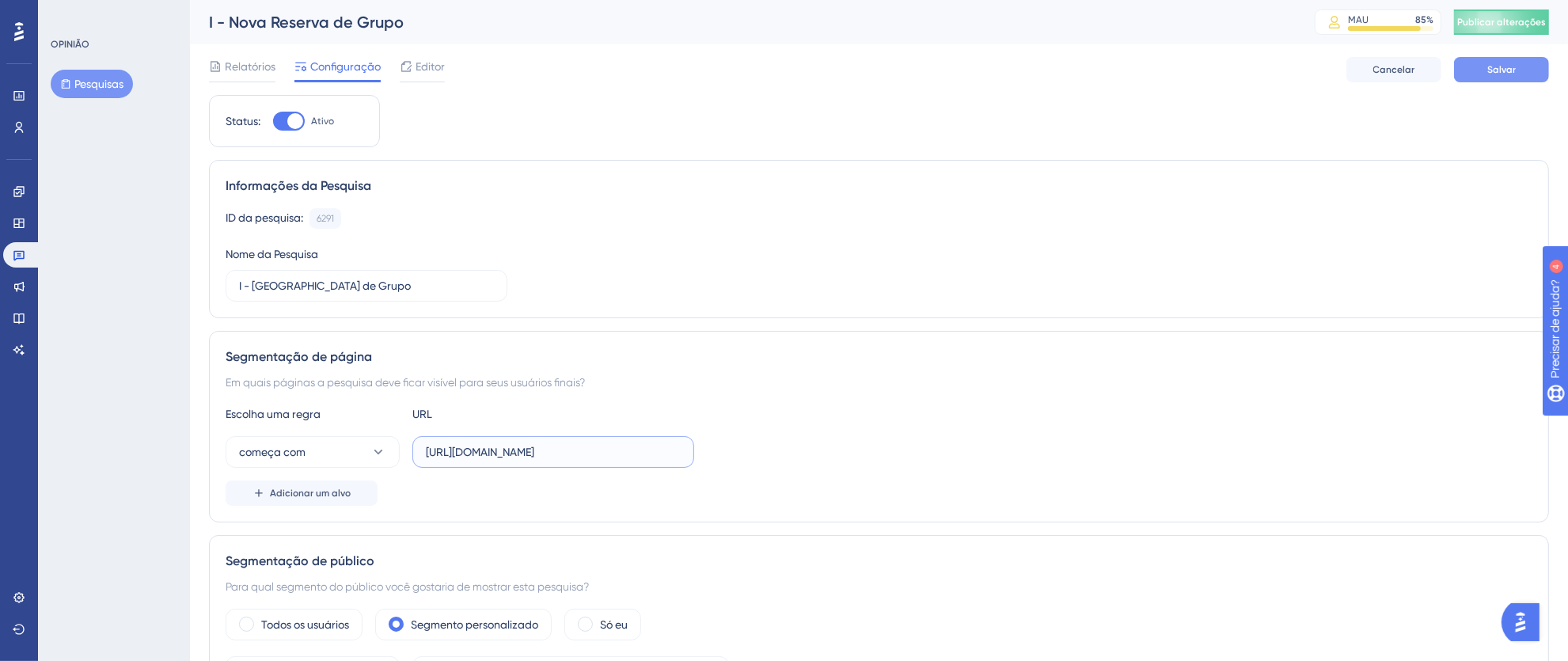
type input "[URL][DOMAIN_NAME]"
click at [1499, 70] on font "Salvar" at bounding box center [1501, 70] width 29 height 11
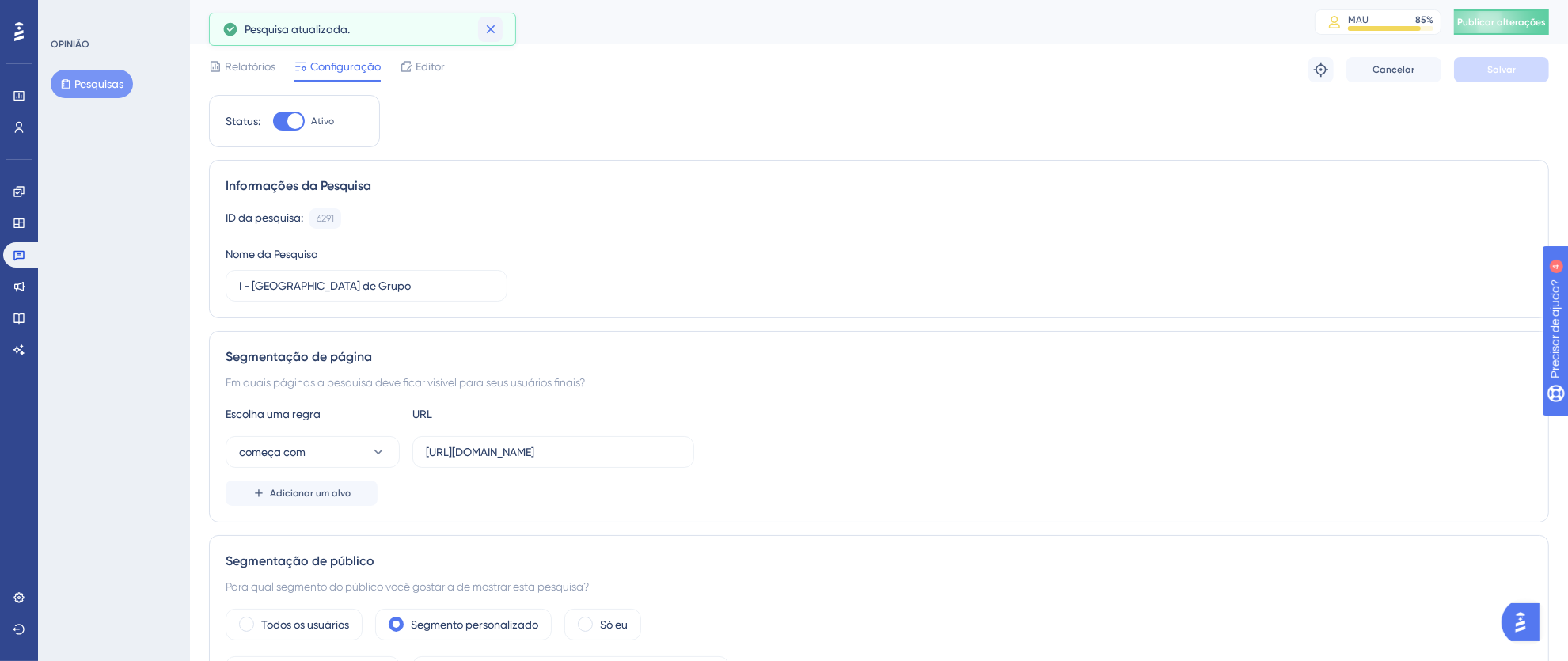
click at [497, 28] on icon at bounding box center [490, 28] width 15 height 15
click at [1518, 19] on font "Publicar alterações" at bounding box center [1501, 22] width 89 height 11
click at [489, 24] on icon at bounding box center [490, 28] width 15 height 15
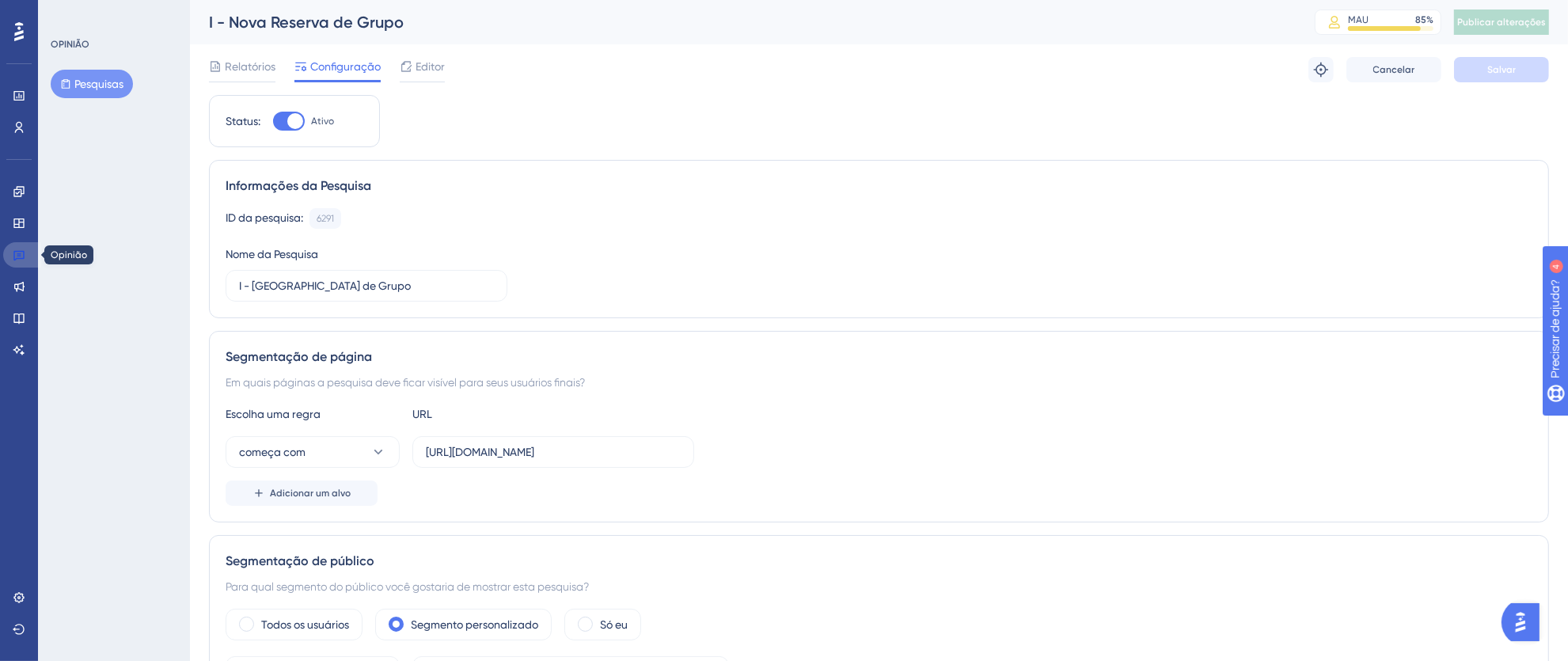
click at [11, 256] on link at bounding box center [22, 254] width 38 height 25
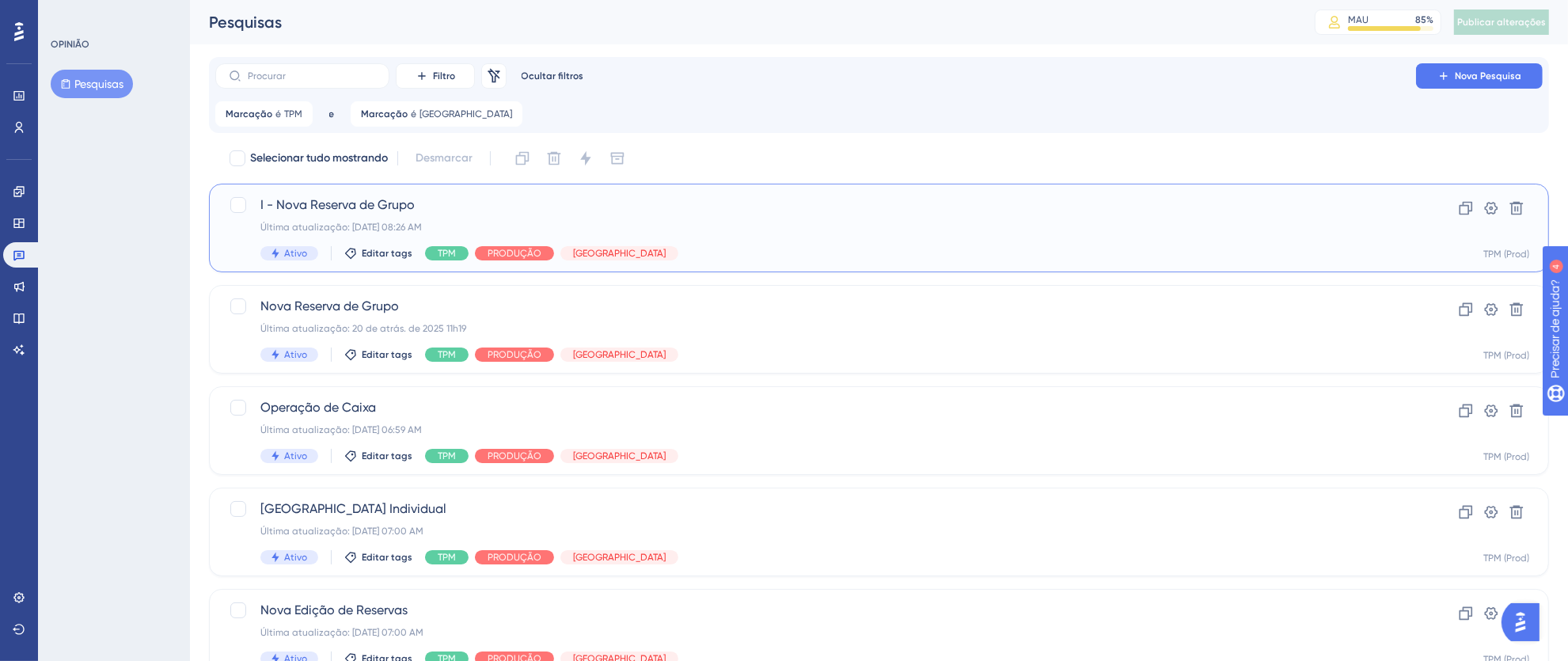
click at [901, 225] on div "Última atualização: [DATE] 08:26 AM" at bounding box center [816, 227] width 1111 height 13
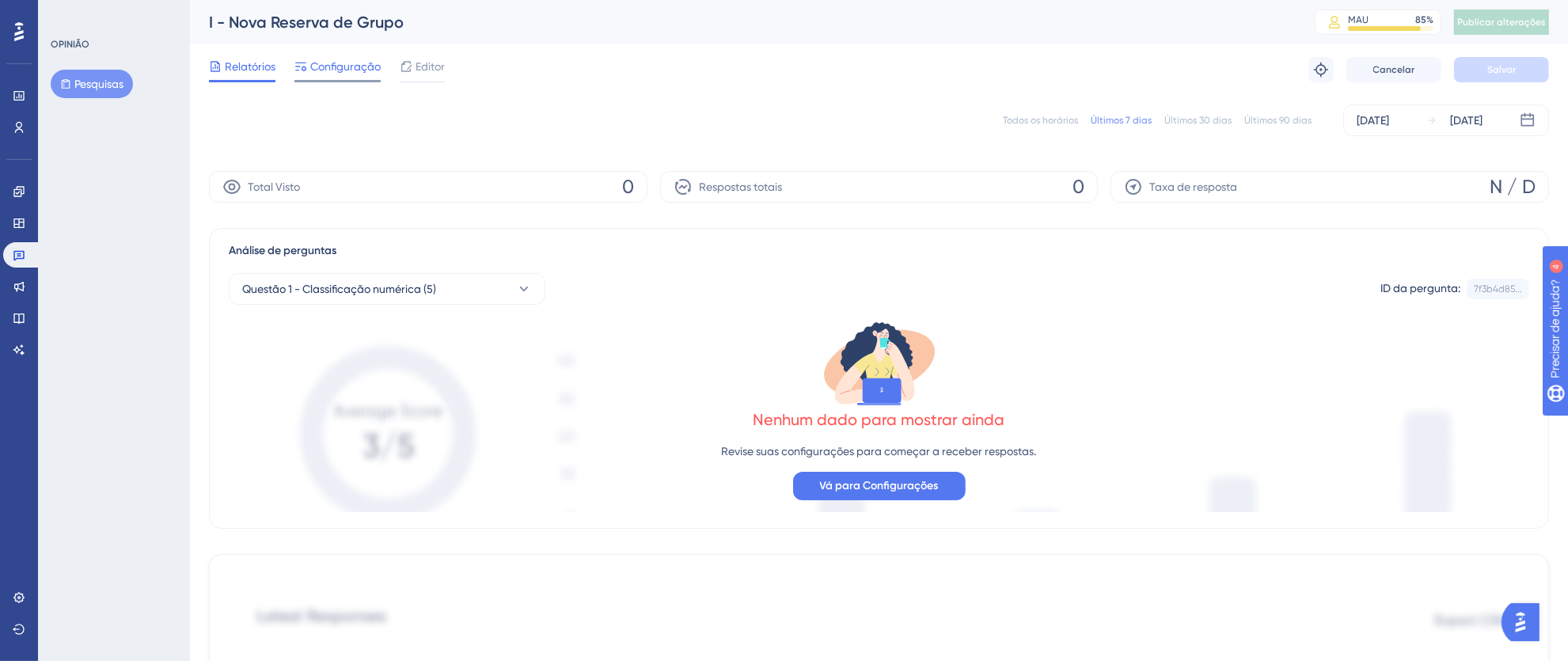
click at [345, 74] on span "Configuração" at bounding box center [345, 66] width 70 height 19
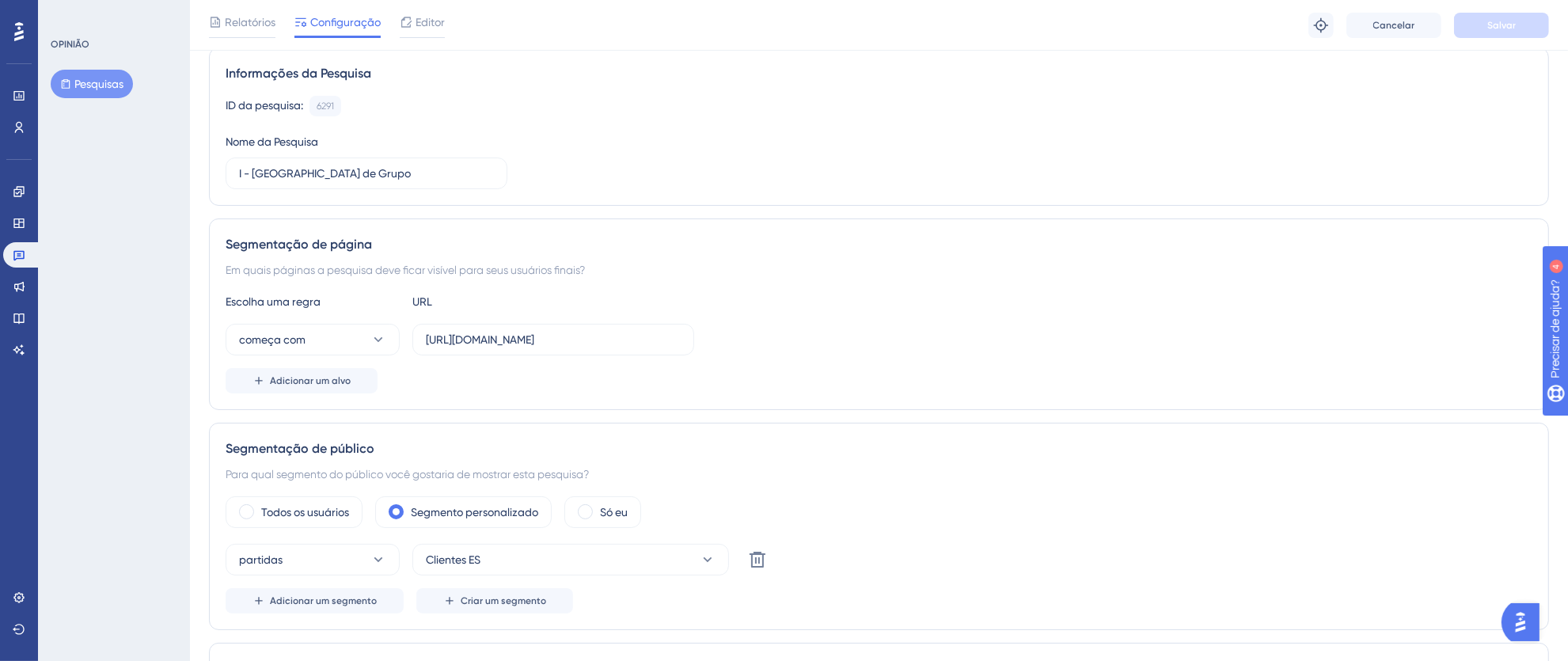
scroll to position [127, 0]
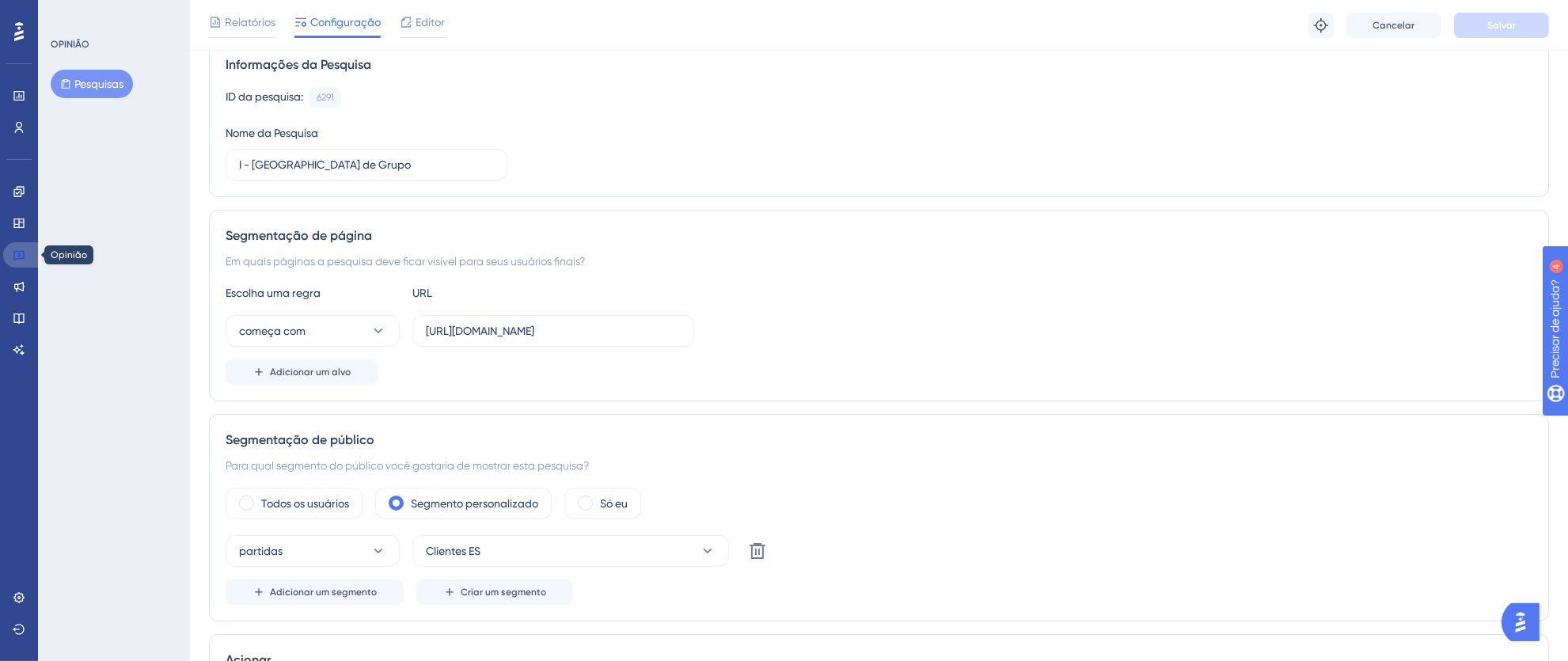
click at [25, 257] on link at bounding box center [22, 254] width 38 height 25
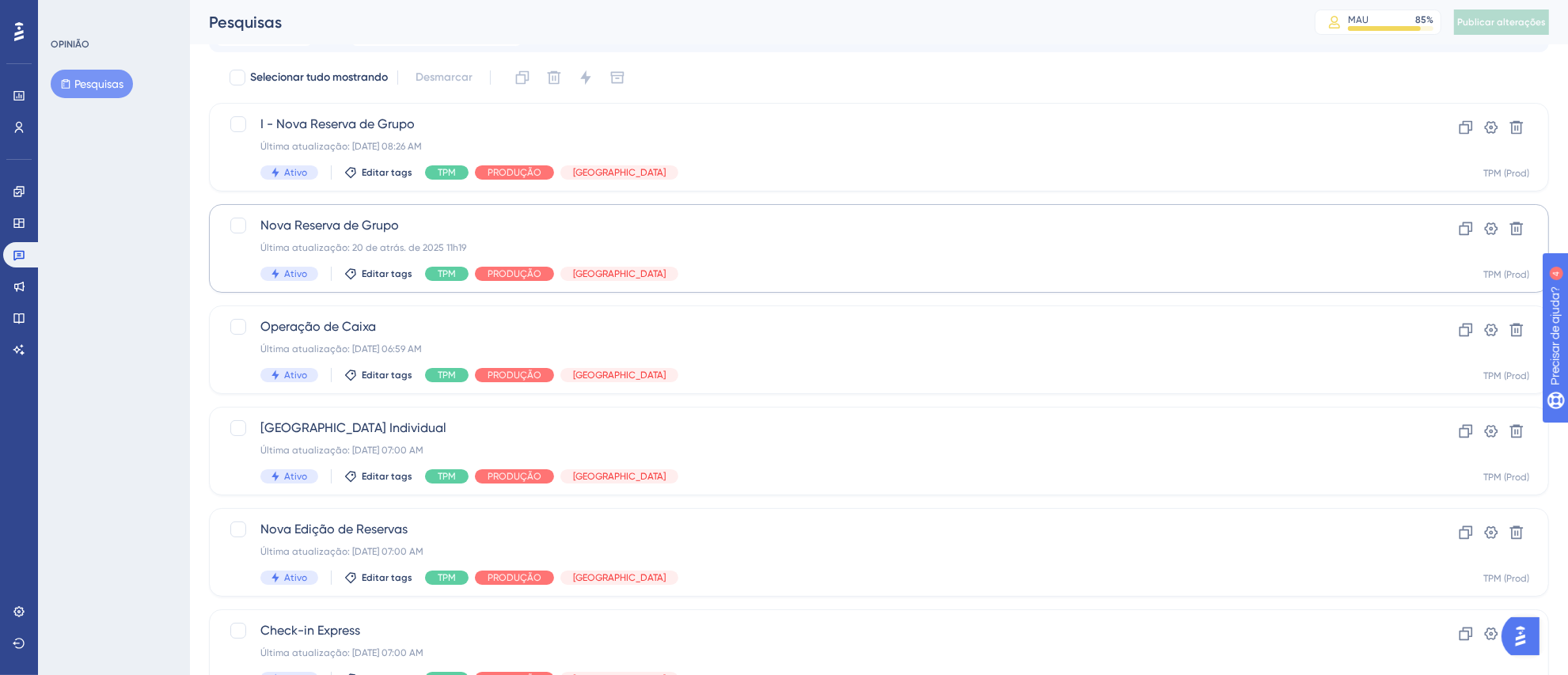
scroll to position [84, 0]
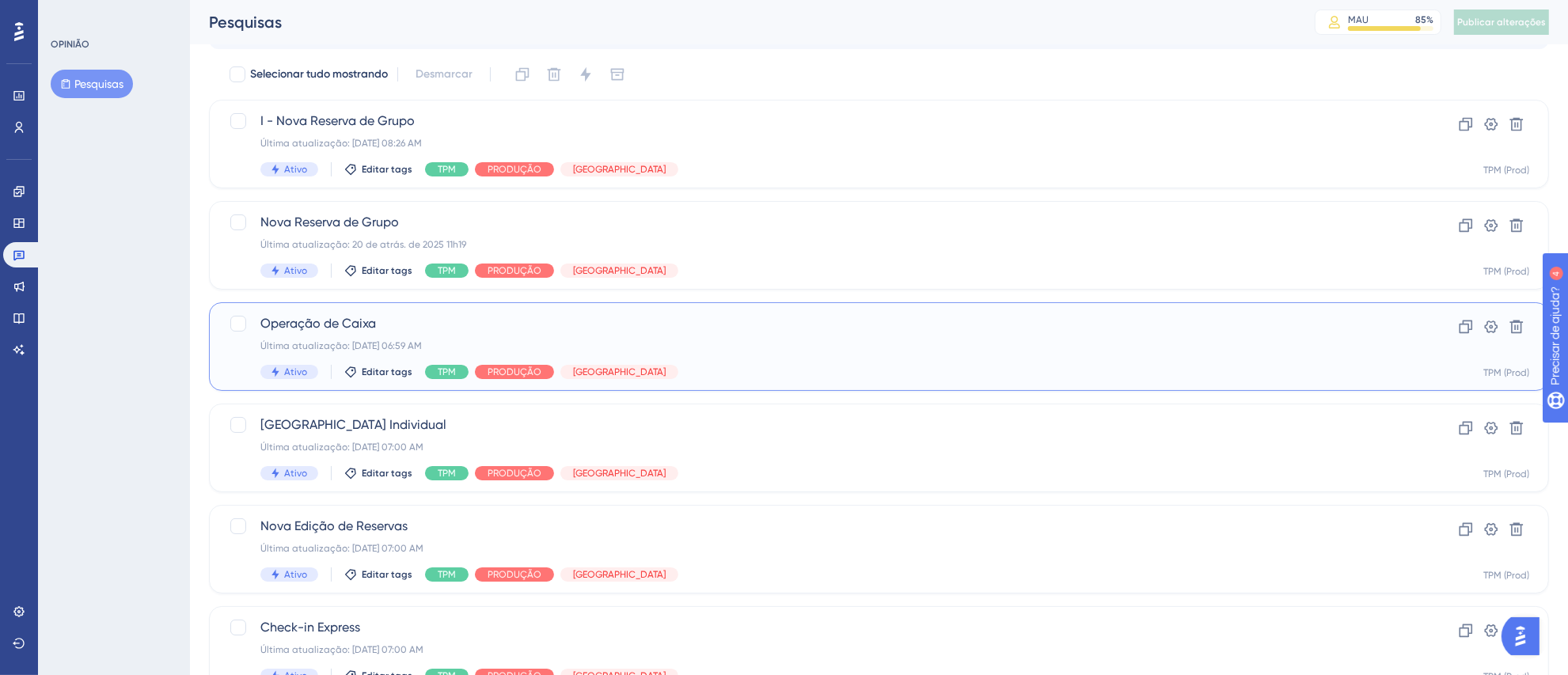
click at [828, 332] on div "Operação de Caixa Última atualização: 22 de jul. de 2025 06:59 AM Ativo Editar …" at bounding box center [816, 347] width 1111 height 65
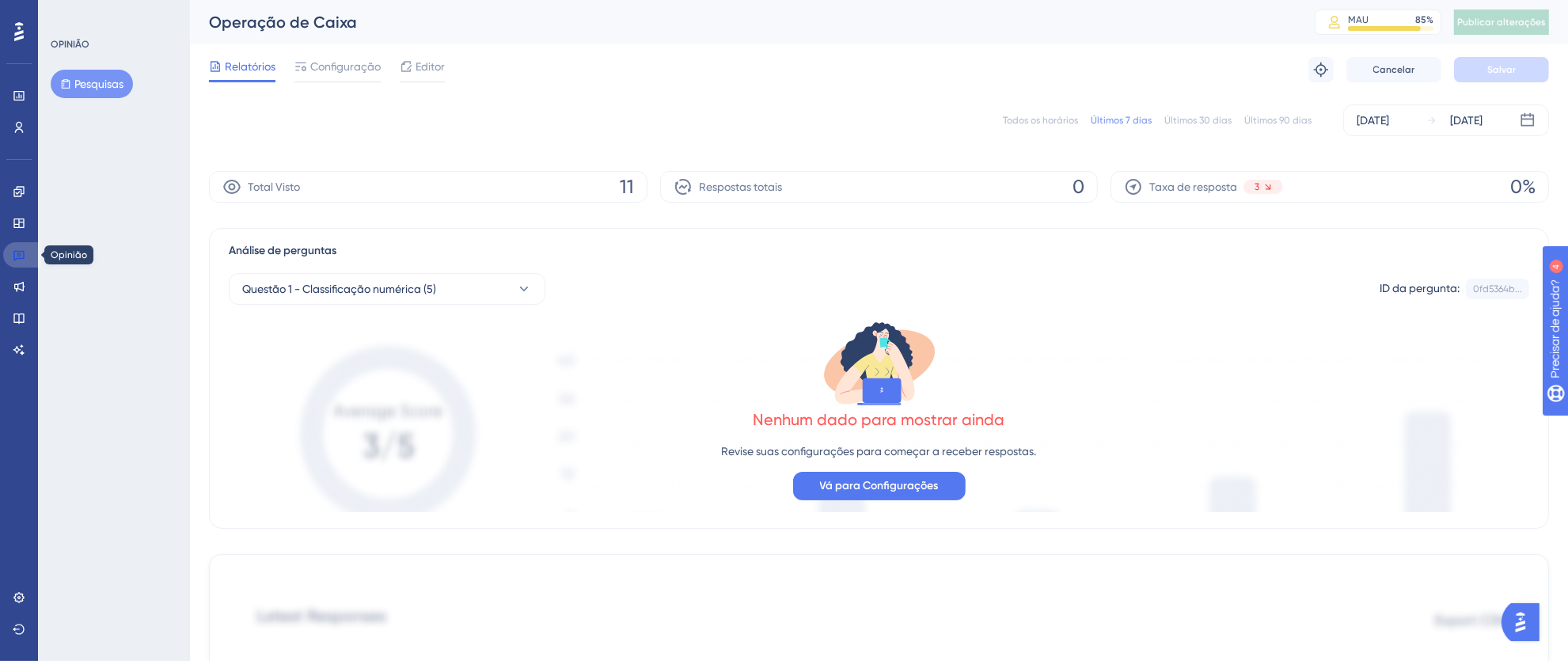
click at [25, 250] on link at bounding box center [22, 254] width 38 height 25
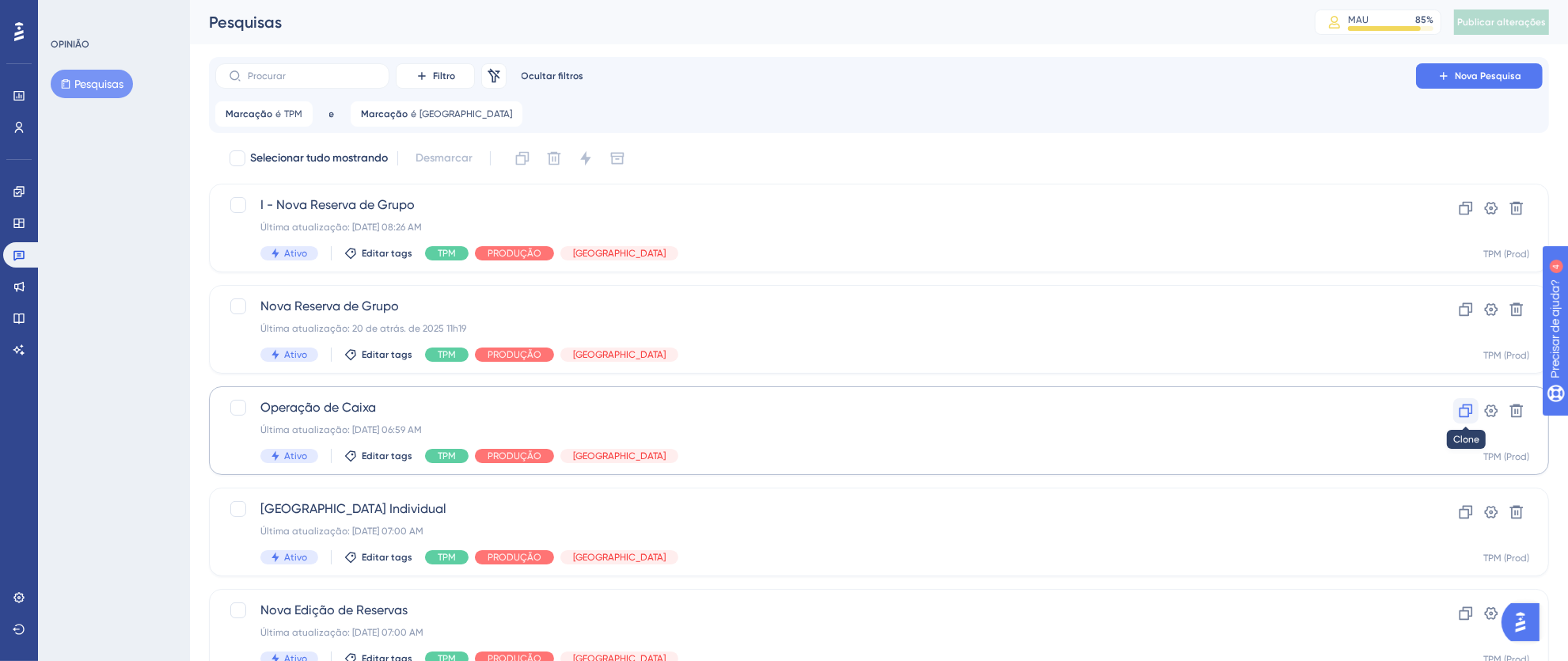
click at [1466, 414] on icon at bounding box center [1465, 410] width 15 height 15
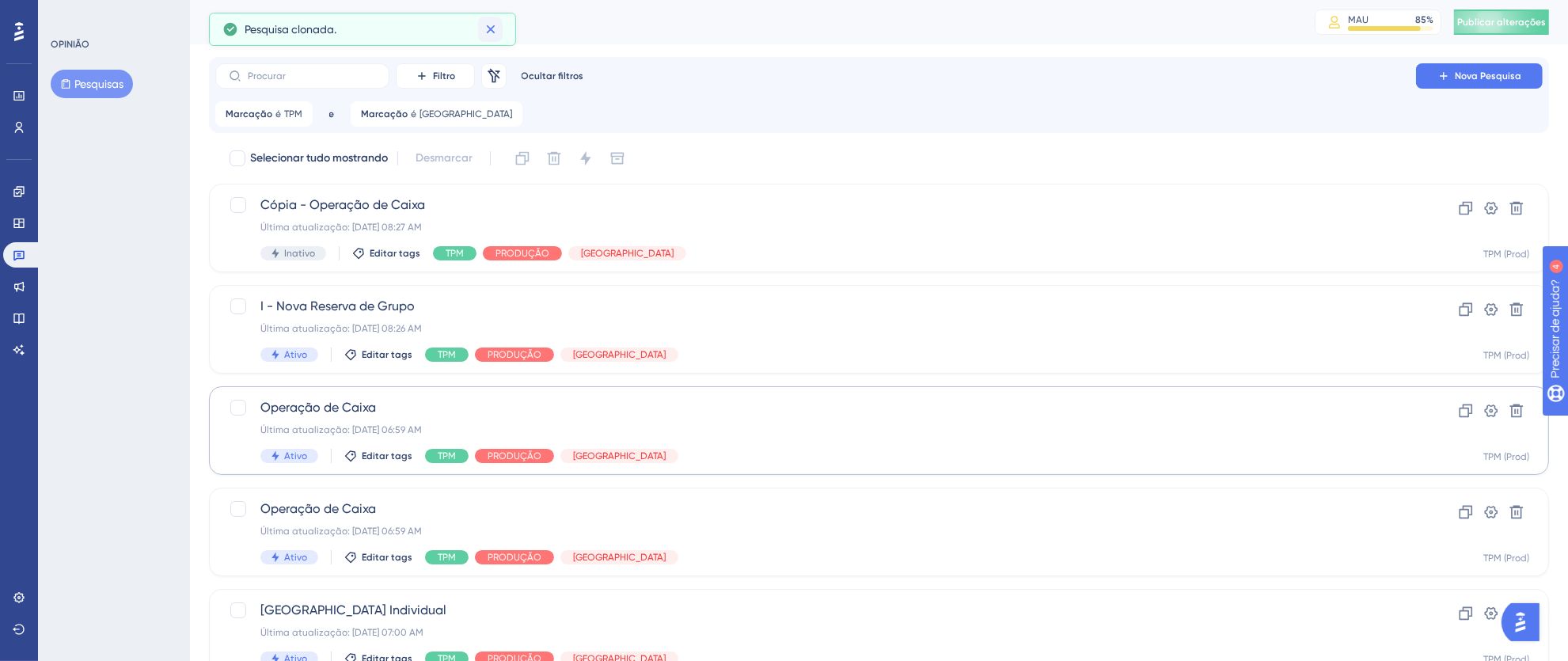
click at [494, 30] on icon at bounding box center [490, 28] width 15 height 15
click at [758, 209] on span "Cópia - Operação de Caixa" at bounding box center [816, 204] width 1111 height 19
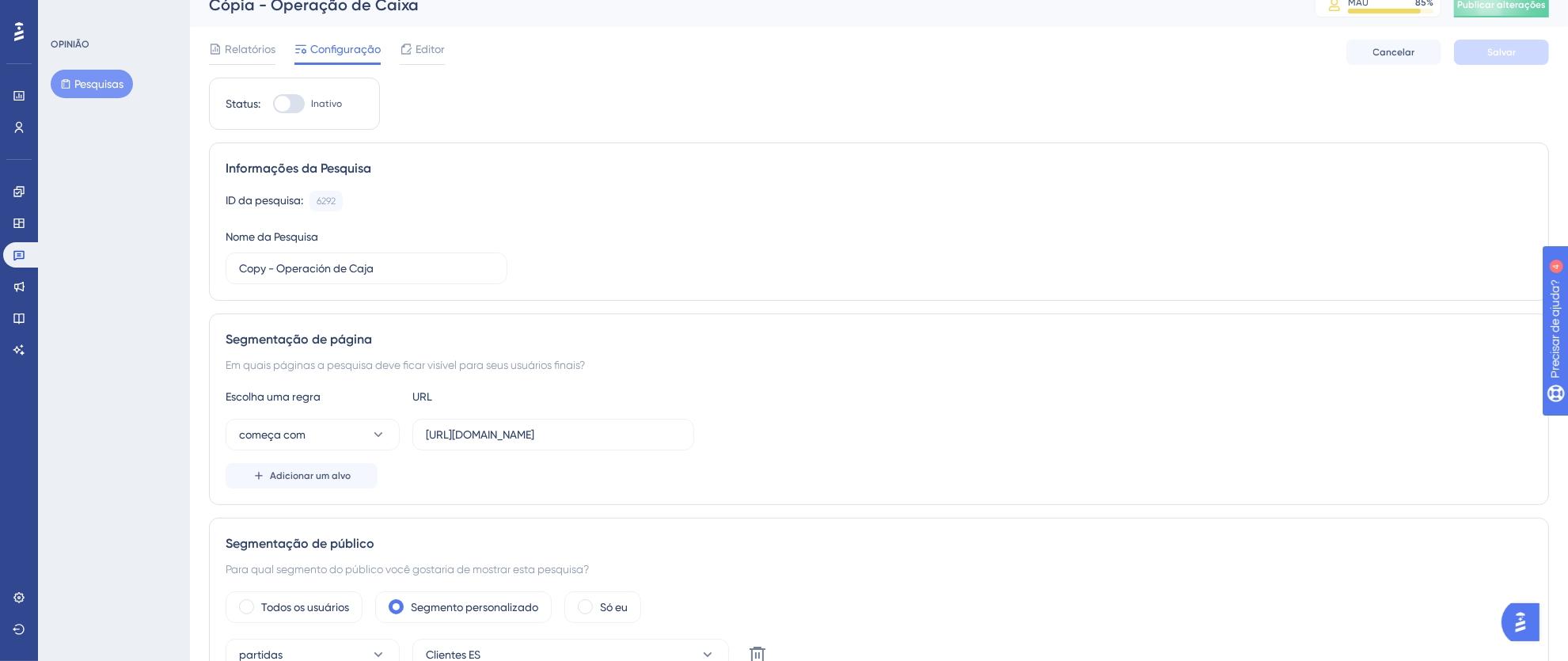
scroll to position [37, 0]
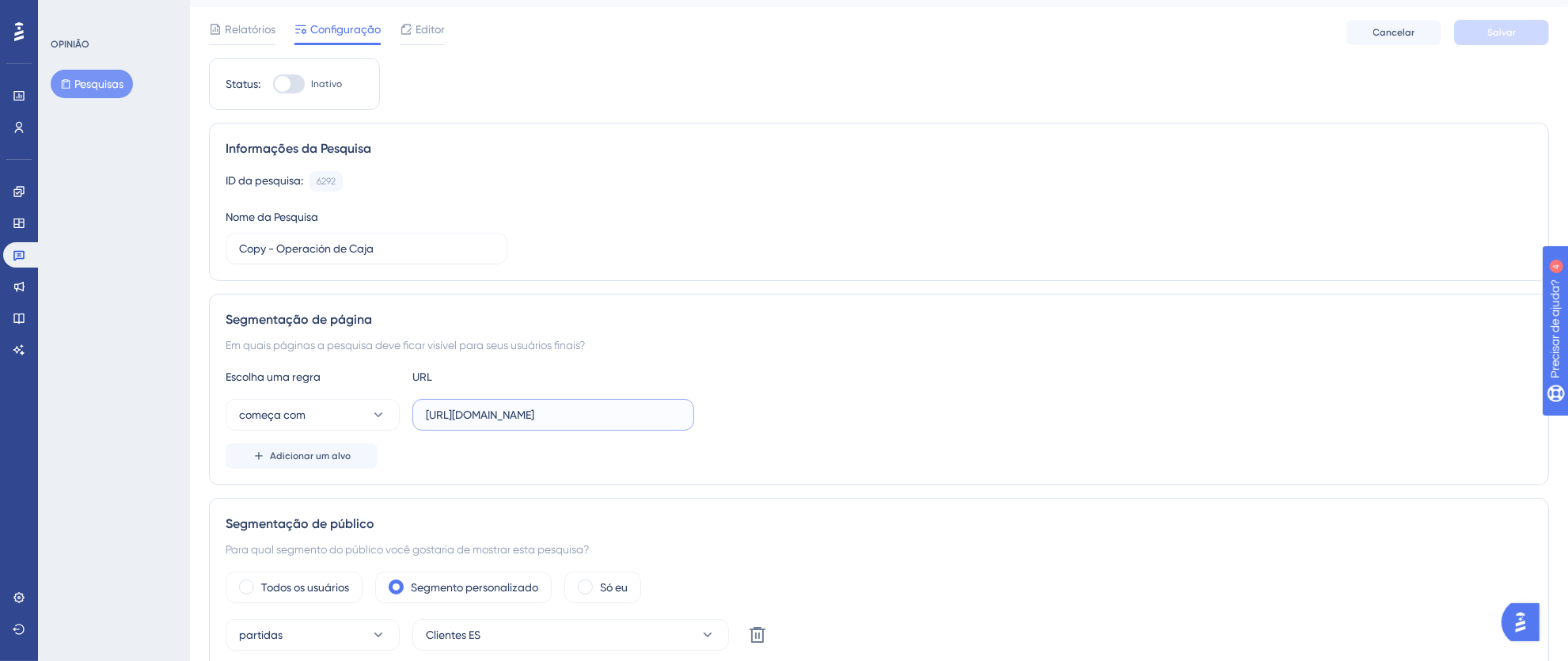
click at [441, 417] on input "https://thex.totvshospitalidade.com/billing-account" at bounding box center [553, 414] width 255 height 17
drag, startPoint x: 426, startPoint y: 415, endPoint x: 796, endPoint y: 418, distance: 370.0
click at [796, 418] on div "começa com https://thex.totvshospitalidade.com/billing-account" at bounding box center [879, 414] width 1307 height 32
paste input "pms.totvshotelaria"
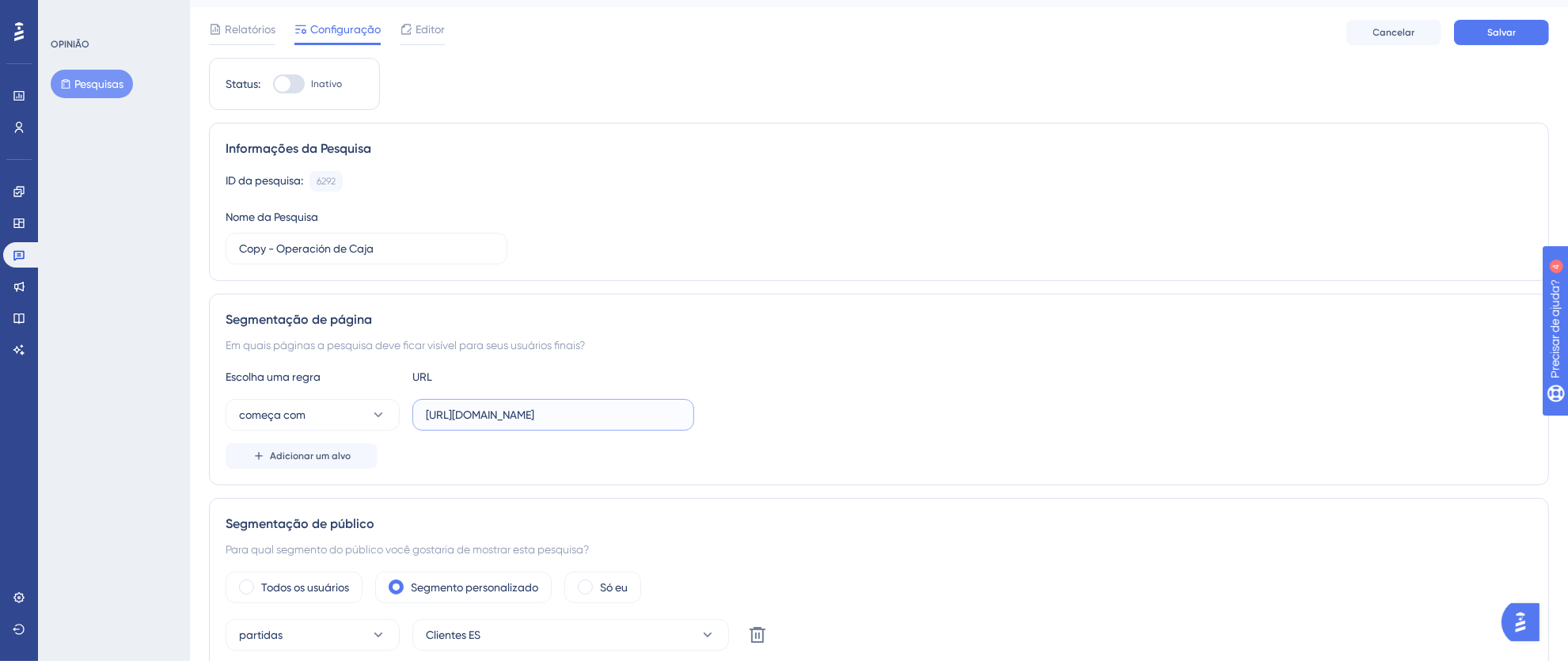
scroll to position [0, 0]
type input "[URL][DOMAIN_NAME]"
click at [296, 84] on div at bounding box center [288, 83] width 32 height 19
click at [273, 84] on input "Inativo" at bounding box center [272, 84] width 1 height 1
checkbox input "true"
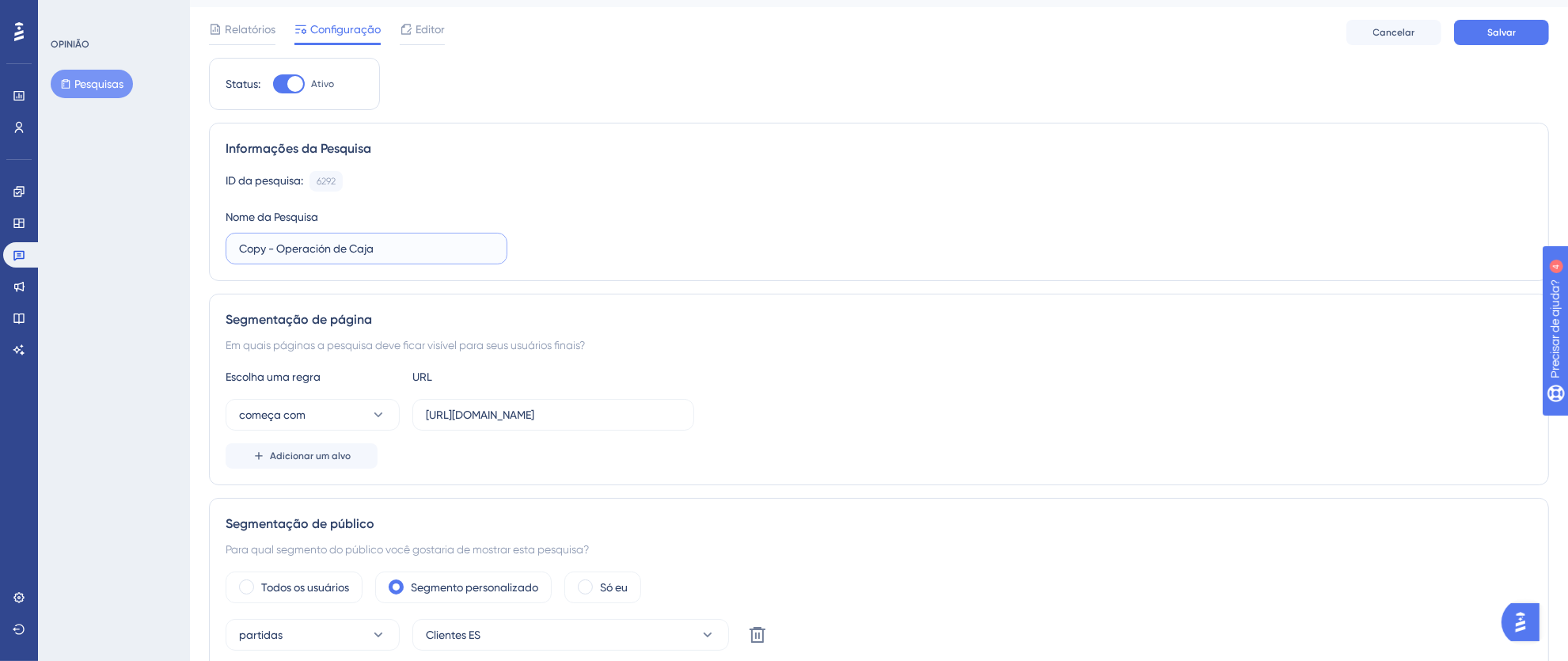
click at [285, 256] on input "Copy - Operación de Caja" at bounding box center [367, 247] width 255 height 17
drag, startPoint x: 266, startPoint y: 248, endPoint x: 143, endPoint y: 239, distance: 123.3
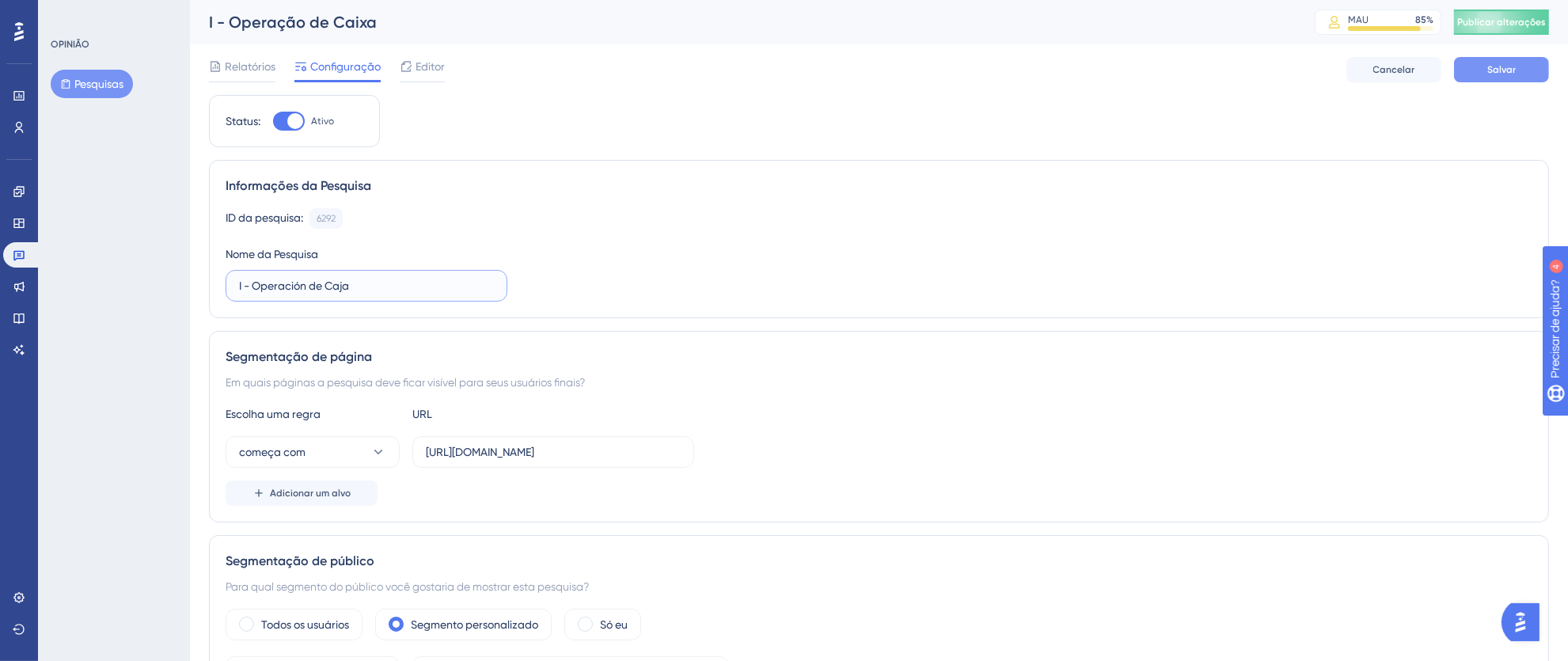
type input "I - Operación de Caja"
click at [1484, 72] on button "Salvar" at bounding box center [1501, 69] width 95 height 25
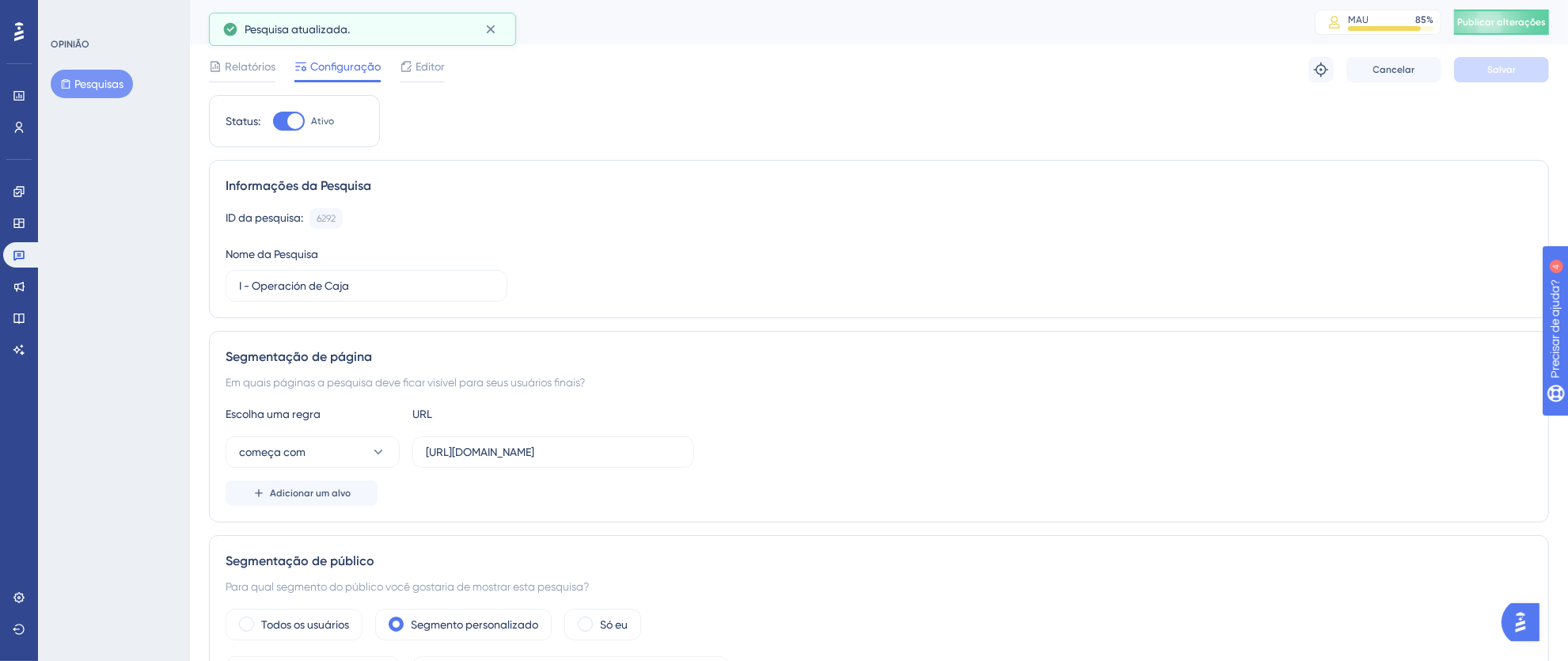
click at [1502, 22] on font "Publicar alterações" at bounding box center [1501, 22] width 89 height 11
click at [487, 31] on icon at bounding box center [490, 29] width 9 height 9
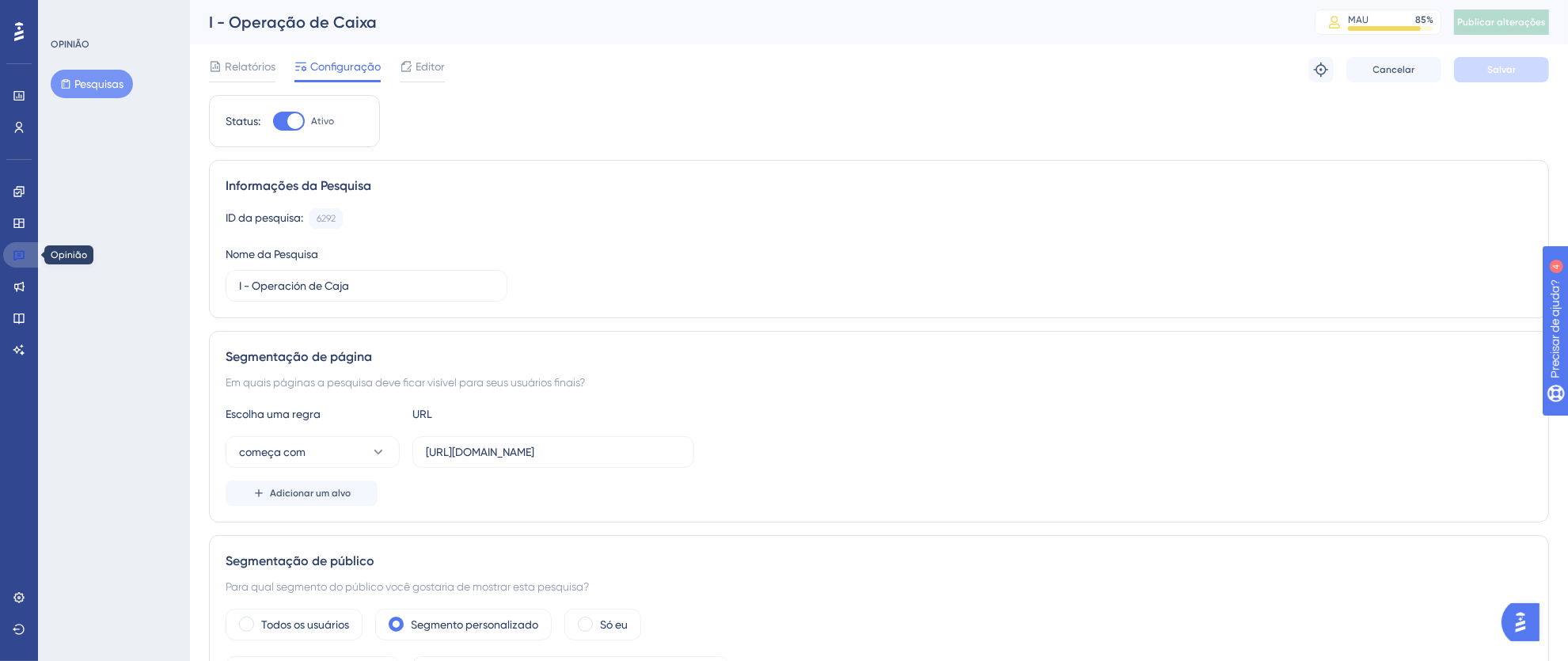
click at [21, 252] on icon at bounding box center [20, 255] width 13 height 13
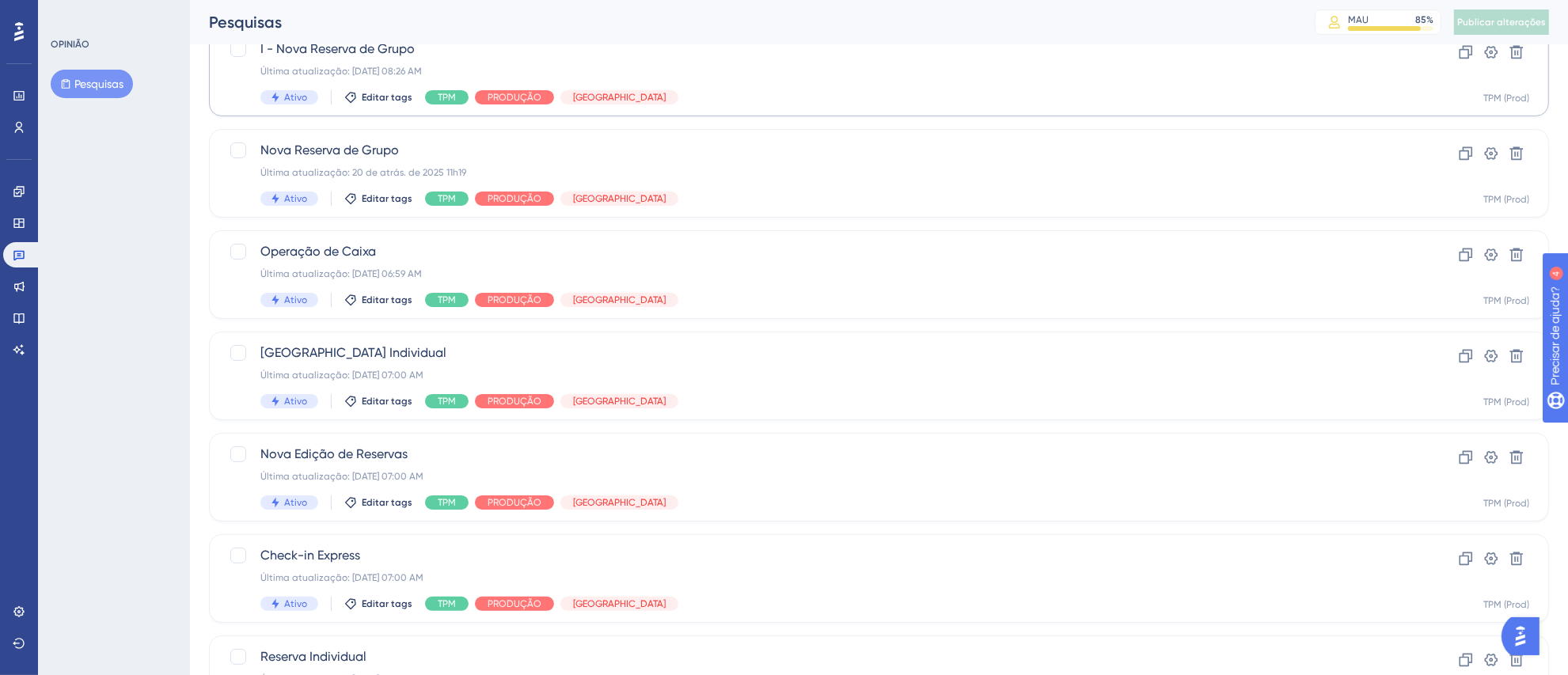
scroll to position [267, 0]
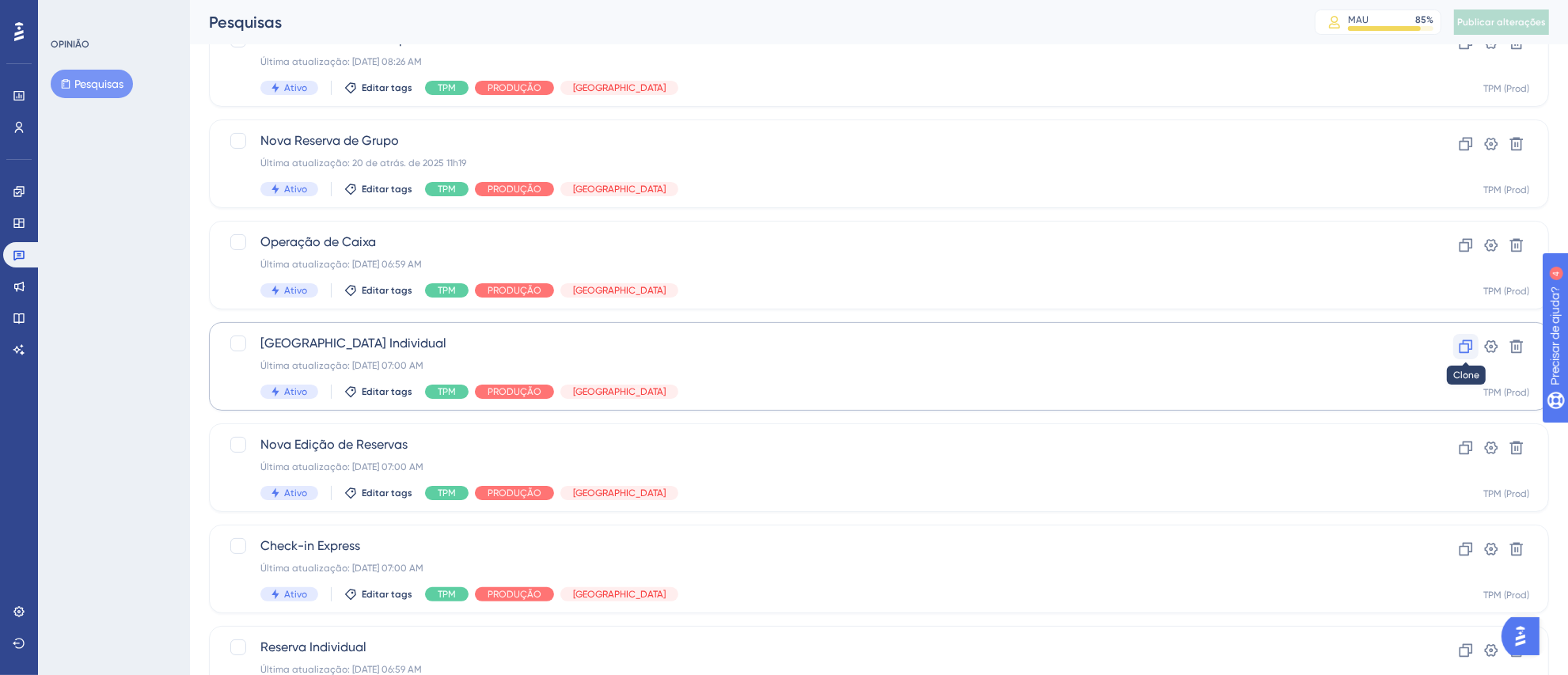
click at [1458, 346] on icon at bounding box center [1465, 346] width 15 height 15
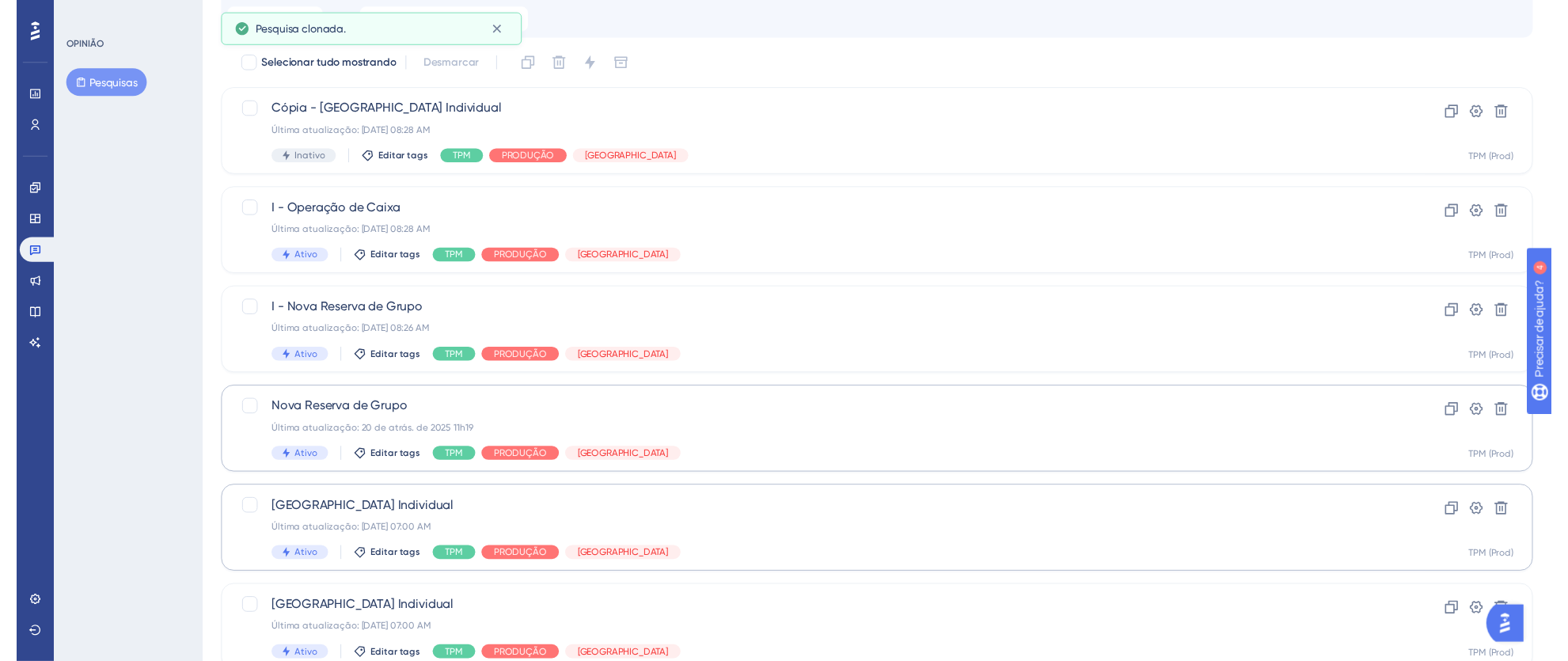
scroll to position [0, 0]
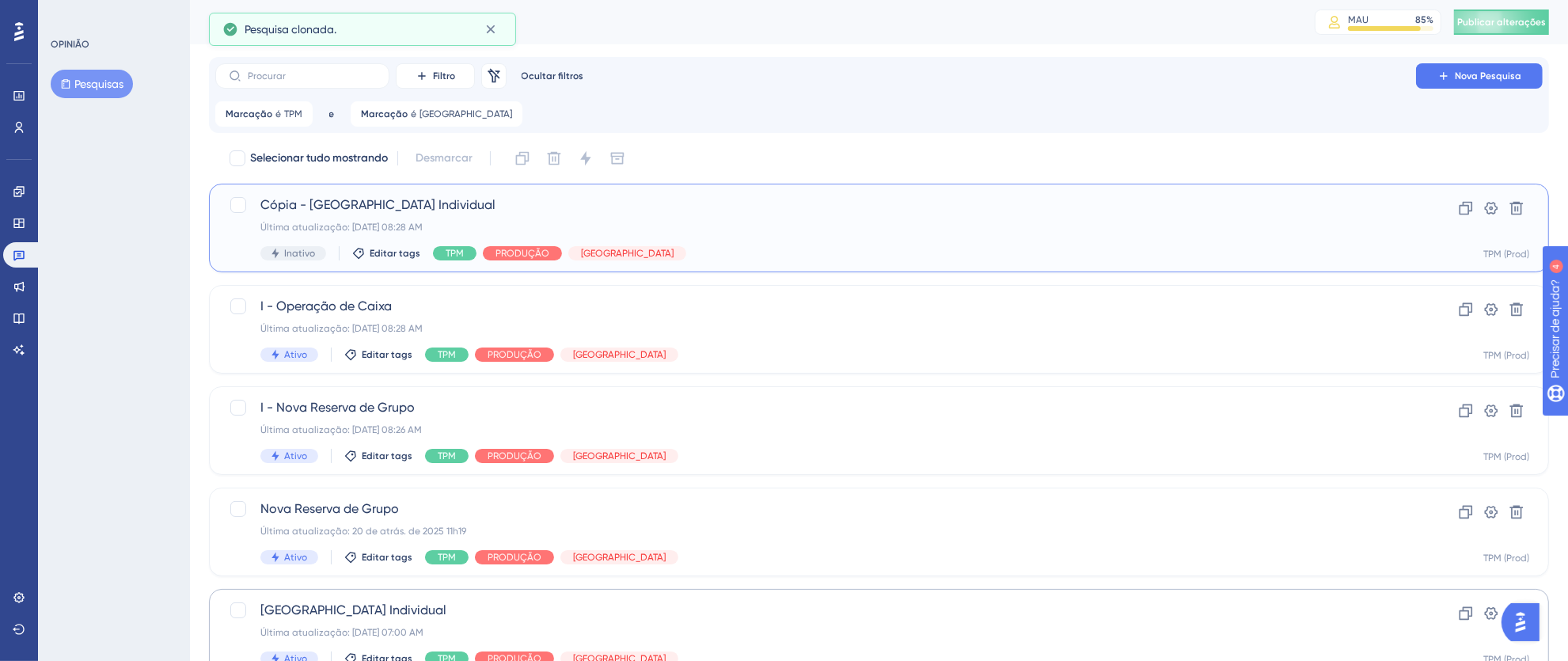
click at [583, 212] on span "Cópia - Nueva Reserva Individual" at bounding box center [816, 204] width 1111 height 19
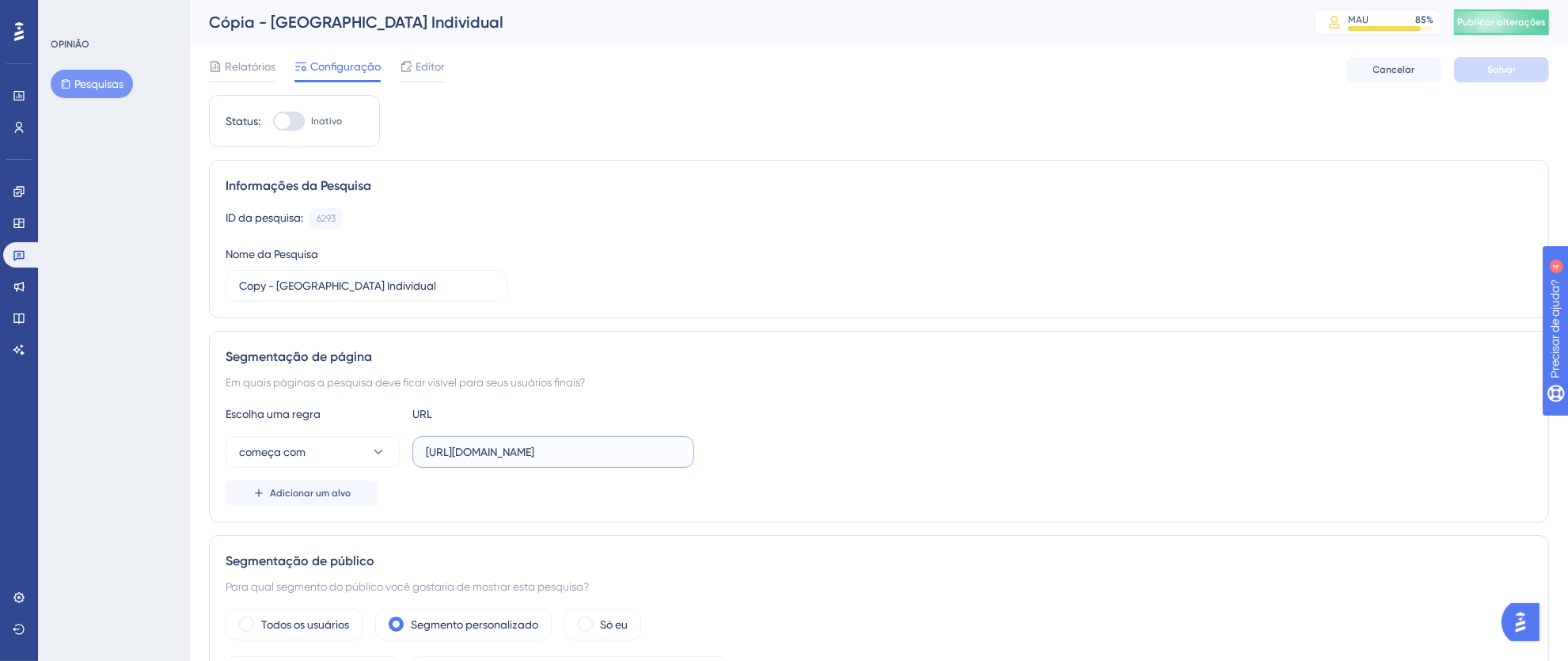
click at [446, 450] on input "https://thex.totvshospitalidade.com/new-reservation/booking" at bounding box center [553, 451] width 255 height 17
click at [433, 453] on input "https://thex.totvshospitalidade.com/new-reservation/booking" at bounding box center [553, 451] width 255 height 17
drag, startPoint x: 427, startPoint y: 453, endPoint x: 802, endPoint y: 453, distance: 375.0
click at [802, 453] on div "começa com https://thex.totvshospitalidade.com/new-reservation/booking" at bounding box center [879, 452] width 1307 height 32
paste input "pms.totvshotelaria"
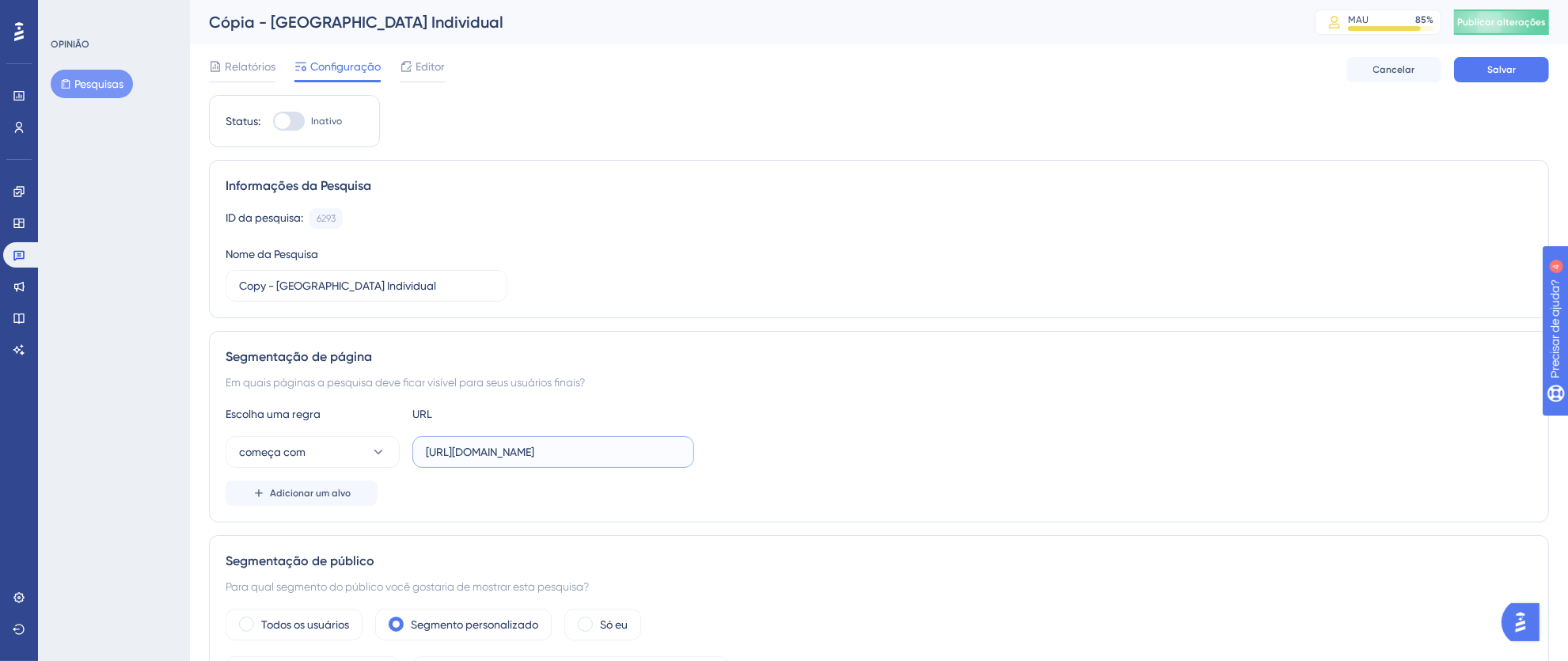
scroll to position [0, 42]
type input "[URL][DOMAIN_NAME]"
click at [273, 289] on input "Copy - Nueva Reserva Individual" at bounding box center [367, 285] width 255 height 17
drag, startPoint x: 268, startPoint y: 288, endPoint x: 208, endPoint y: 288, distance: 60.0
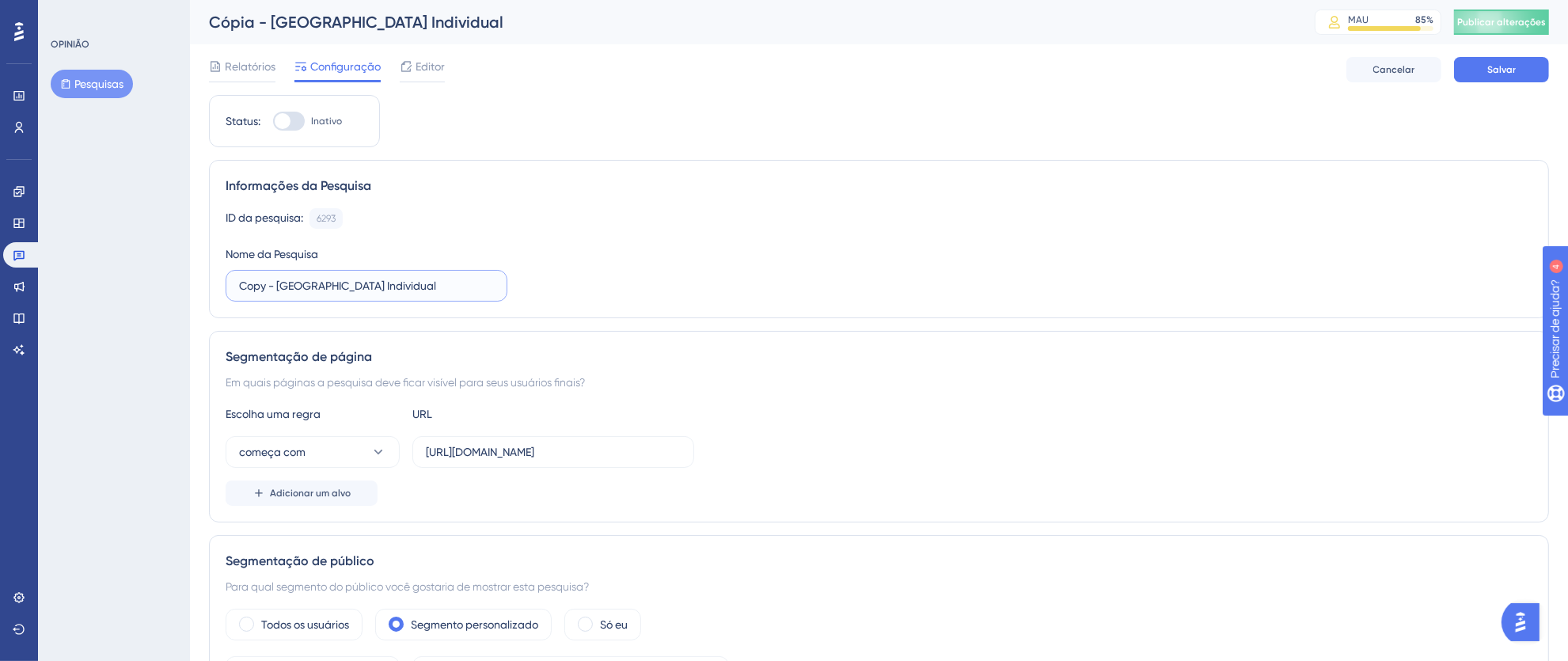
click at [209, 288] on div "Informações da Pesquisa ID da pesquisa: 6293 Cópia Nome da Pesquisa Copy - Nuev…" at bounding box center [879, 239] width 1340 height 158
type input "I - [GEOGRAPHIC_DATA] Individual"
click at [300, 122] on div at bounding box center [288, 120] width 32 height 19
click at [273, 122] on input "Inativo" at bounding box center [272, 121] width 1 height 1
checkbox input "true"
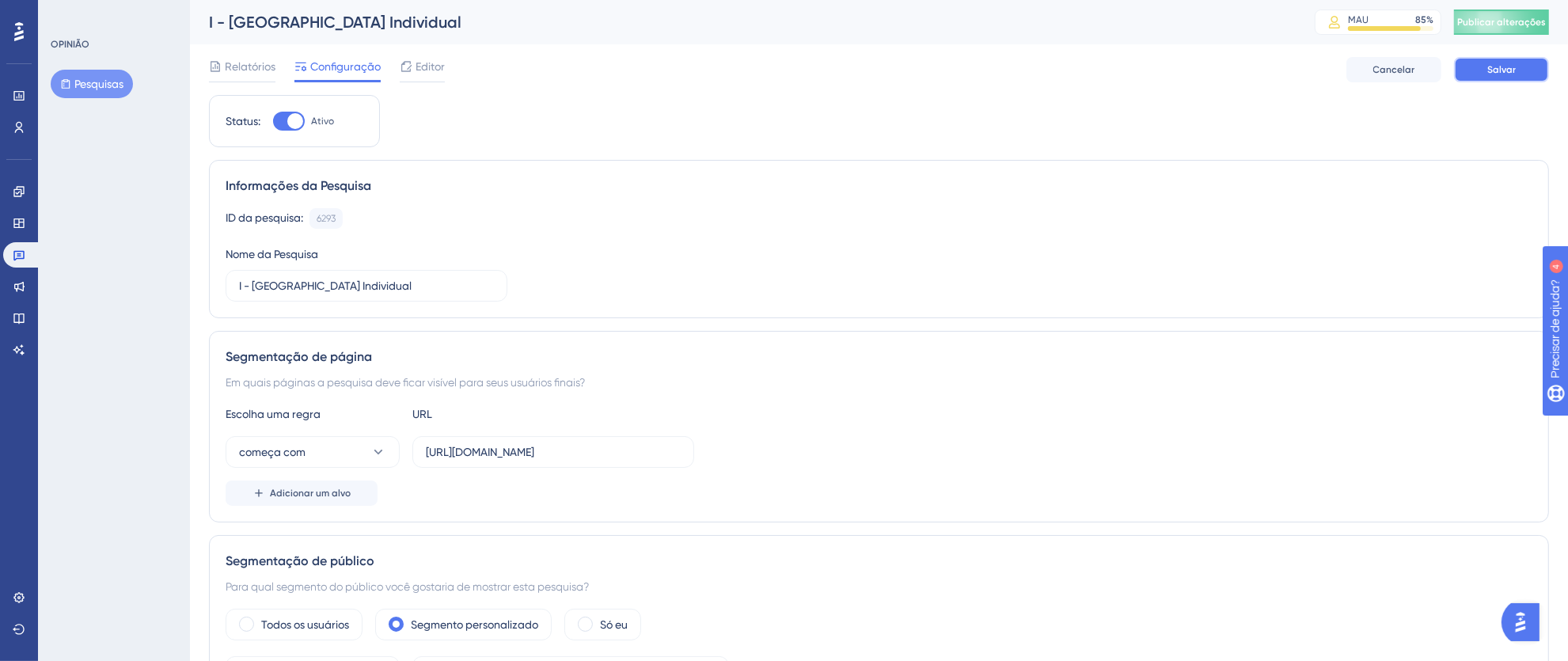
click at [1503, 72] on font "Salvar" at bounding box center [1501, 70] width 29 height 11
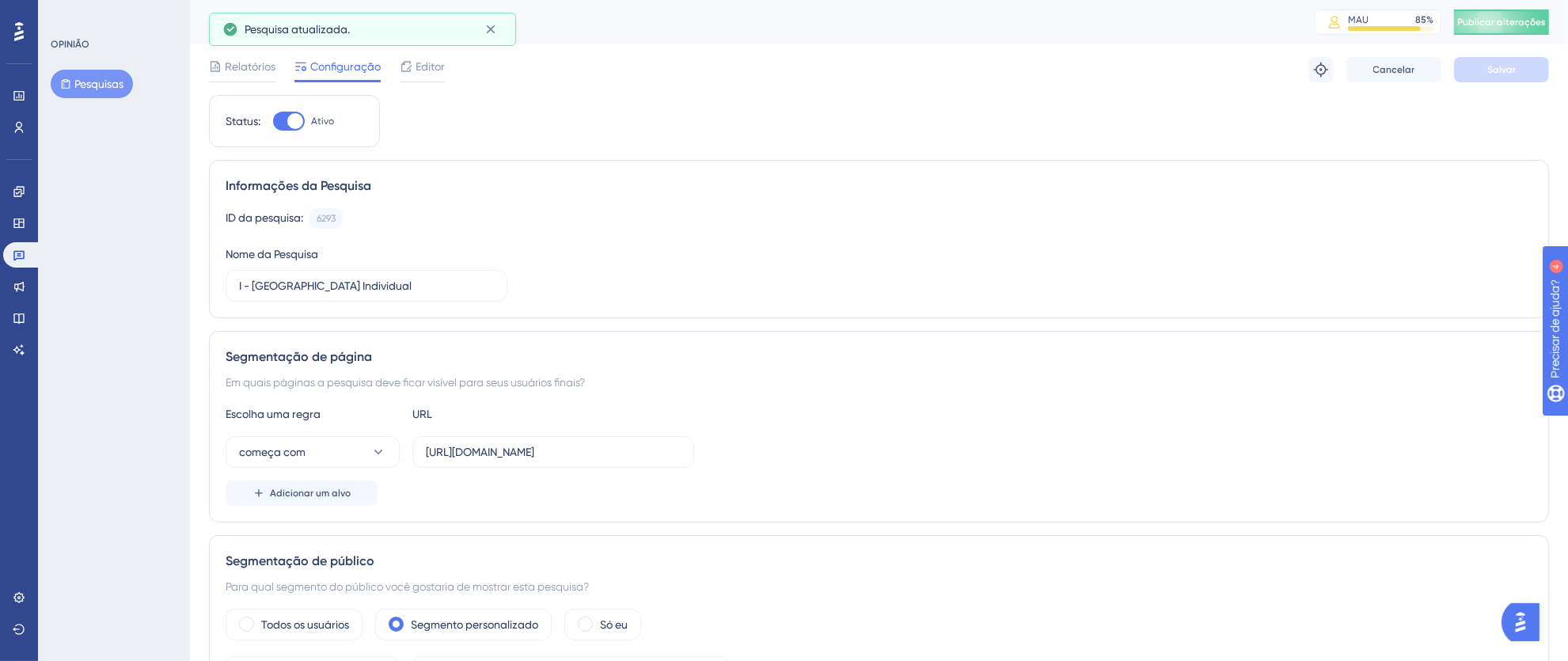
click at [1508, 23] on font "Publicar alterações" at bounding box center [1501, 22] width 89 height 11
click at [495, 30] on icon at bounding box center [490, 28] width 15 height 15
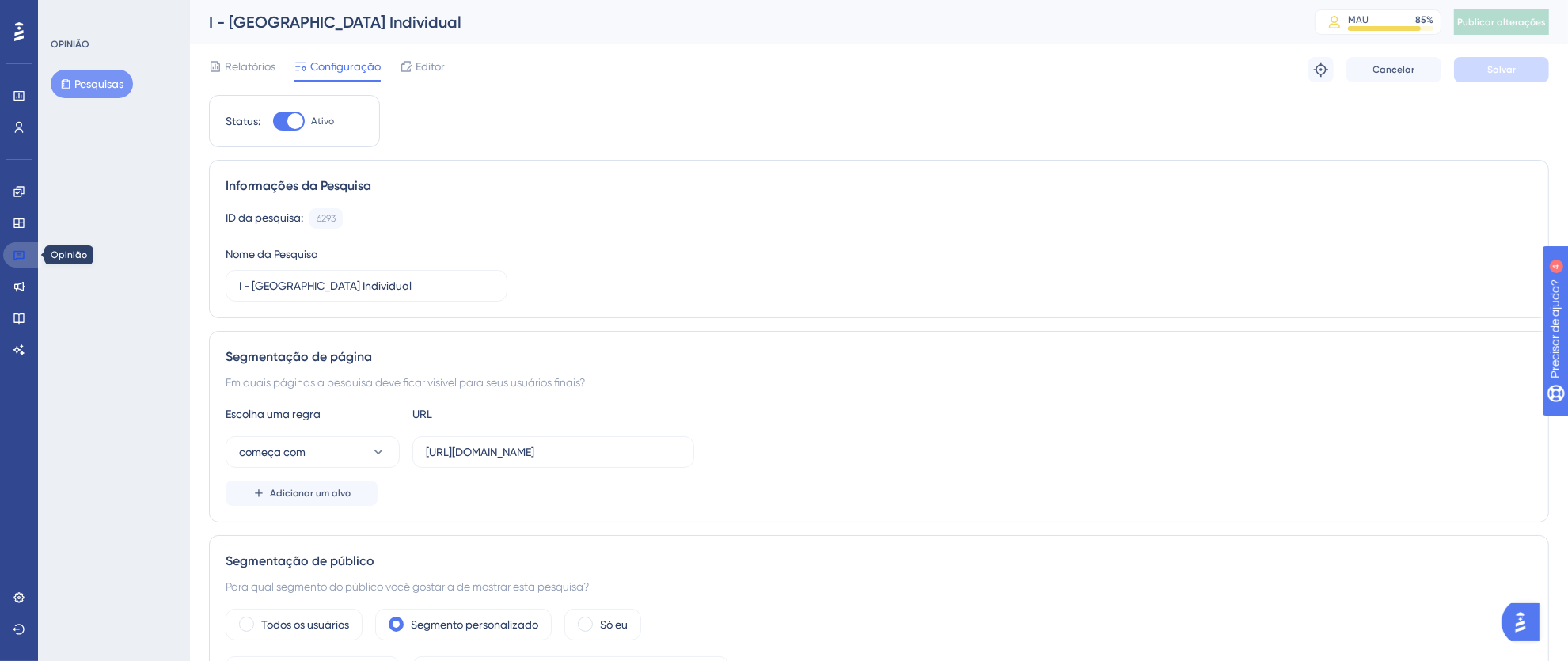
click at [15, 255] on icon at bounding box center [20, 255] width 13 height 13
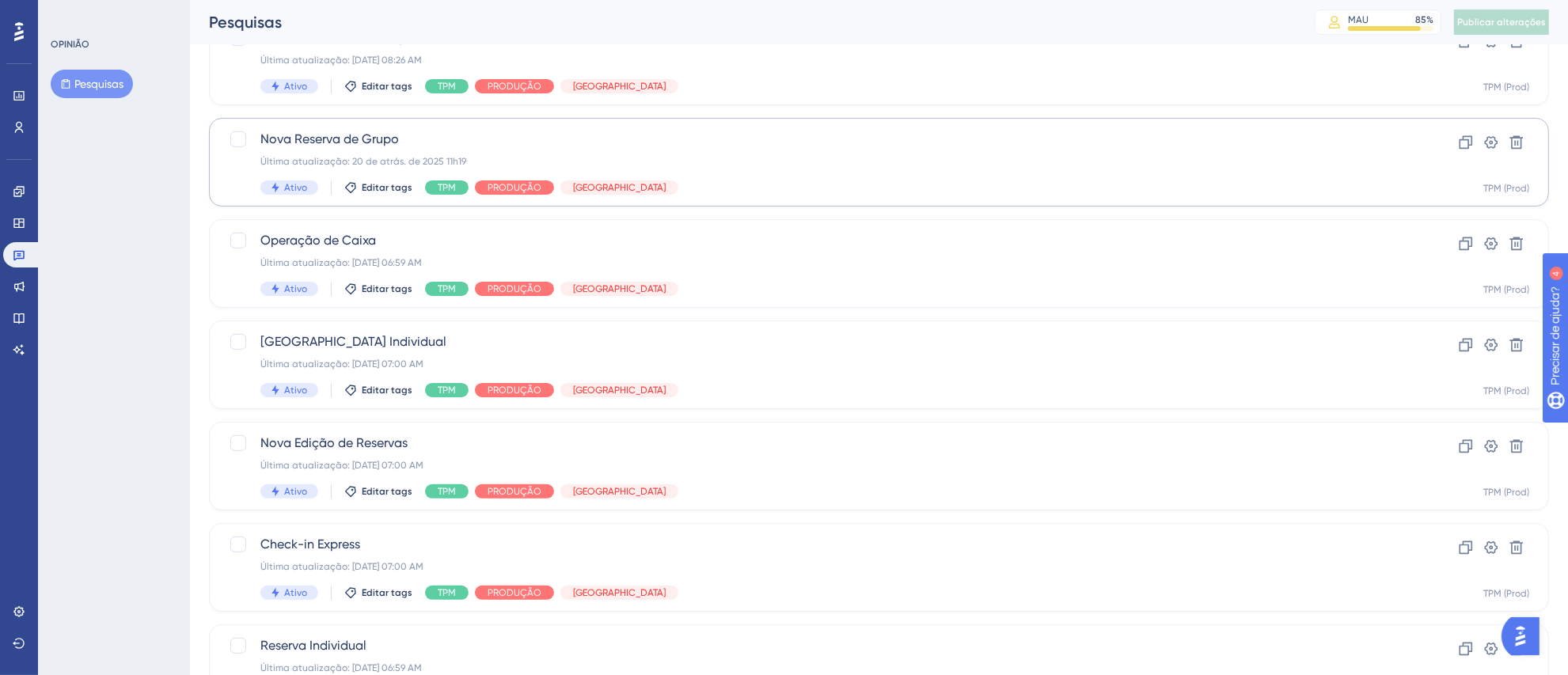
scroll to position [375, 0]
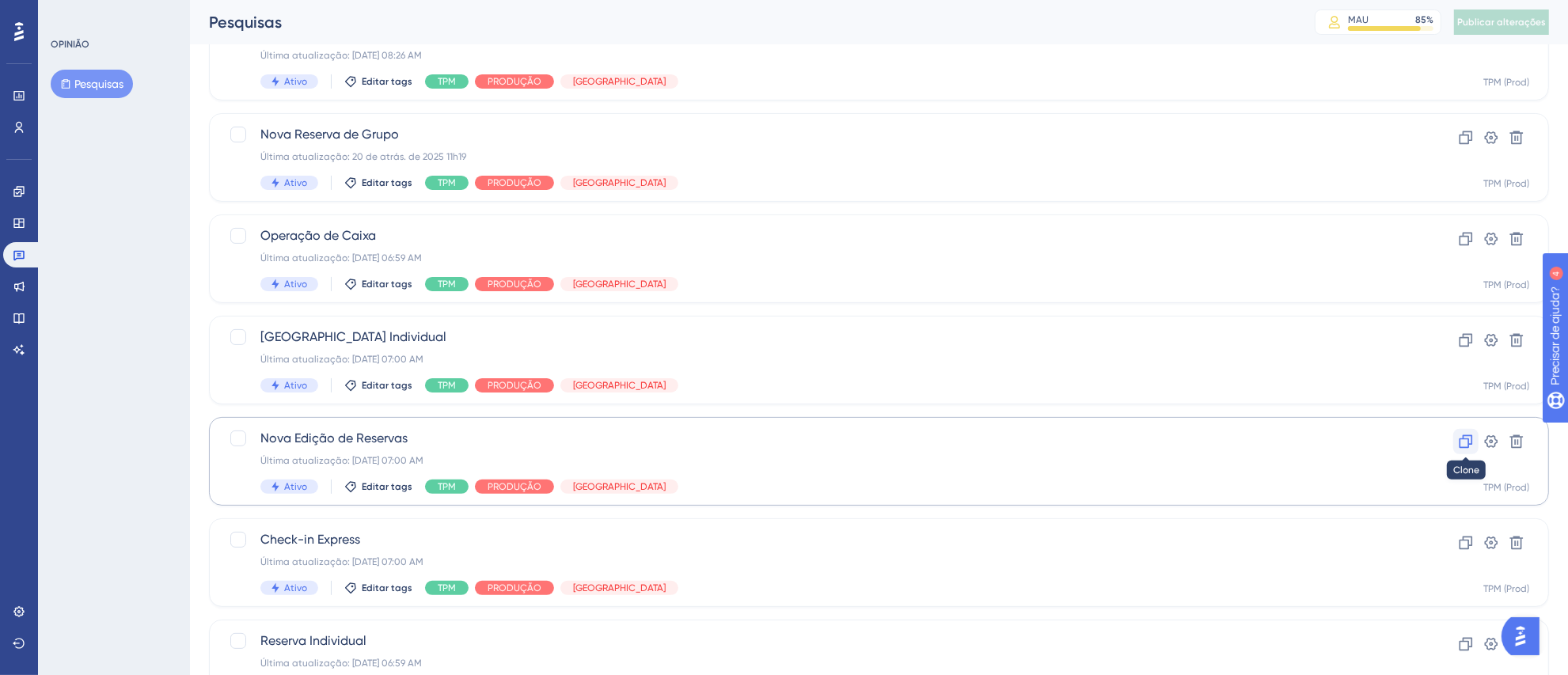
click at [1465, 441] on icon at bounding box center [1465, 441] width 15 height 15
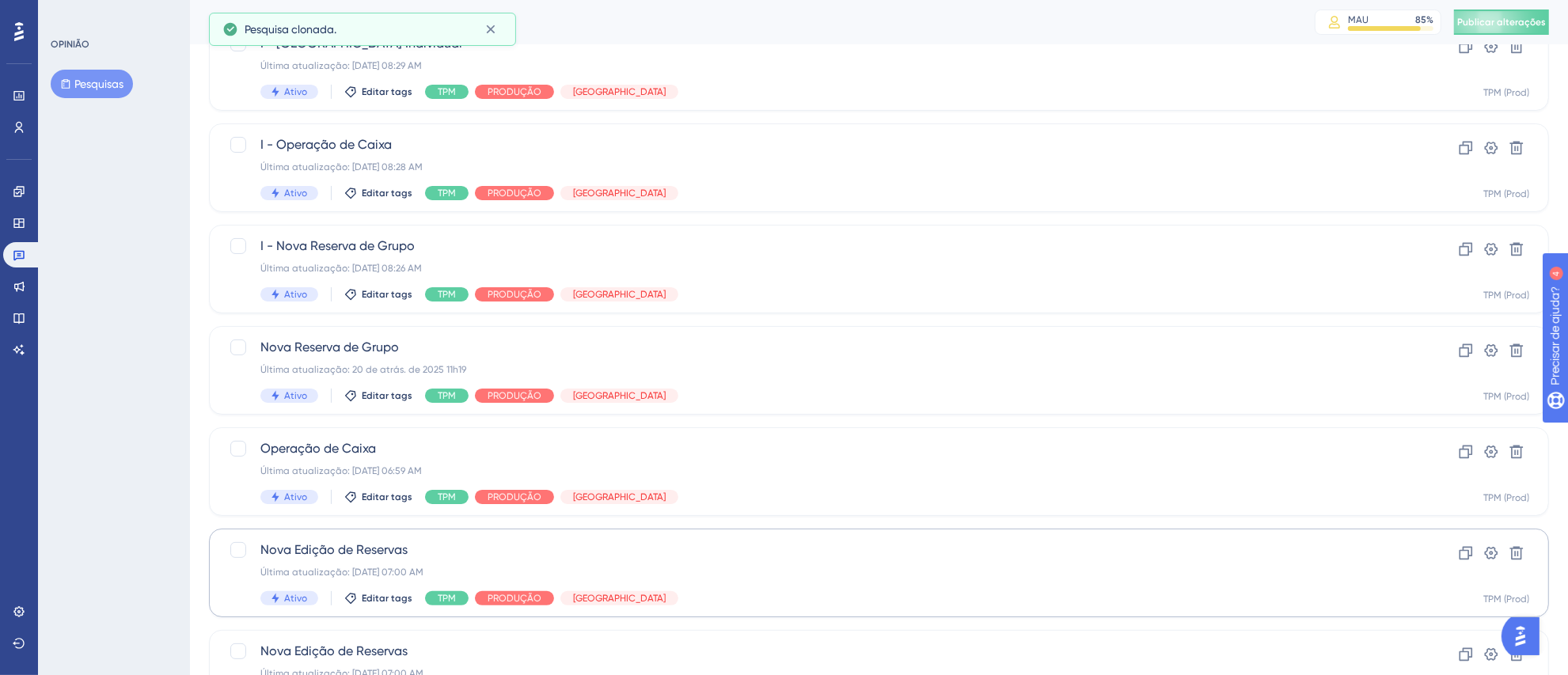
scroll to position [182, 0]
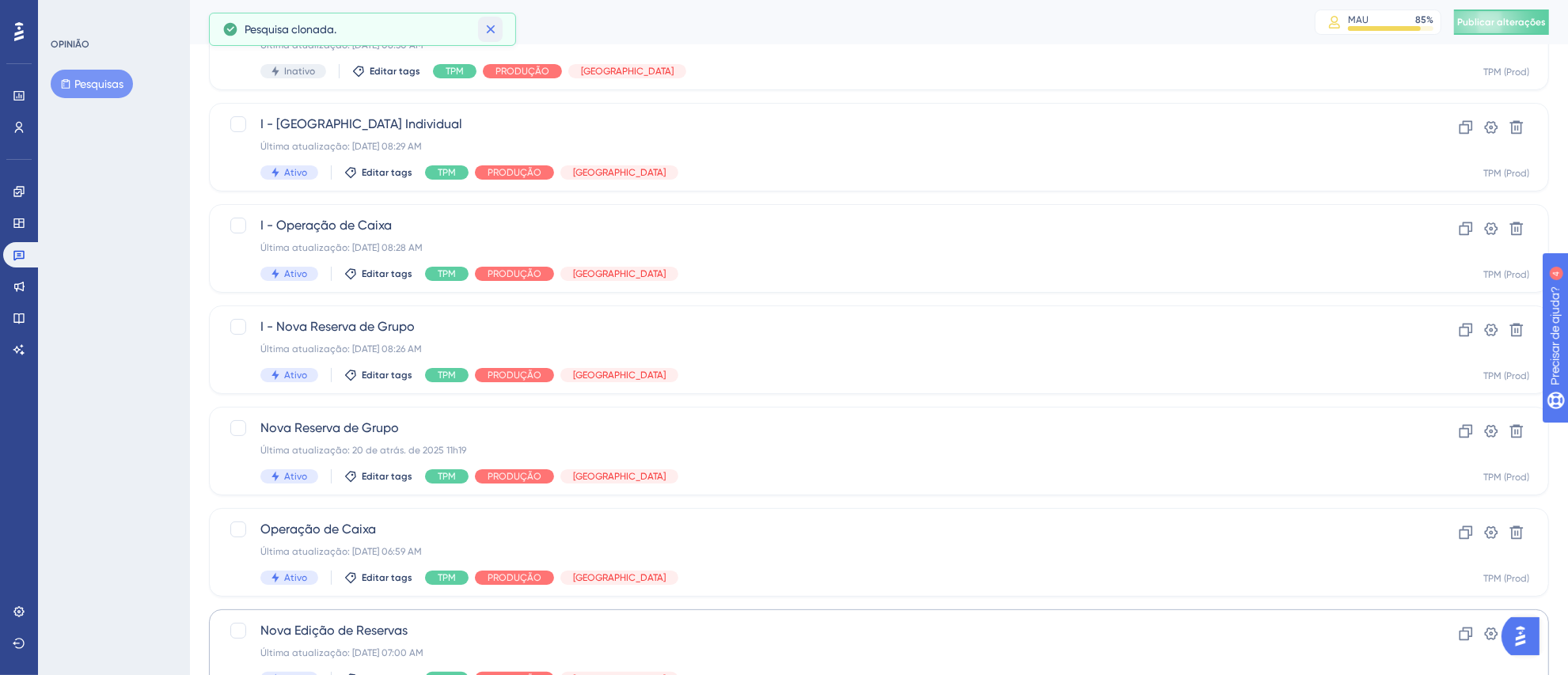
click at [494, 30] on icon at bounding box center [490, 28] width 15 height 15
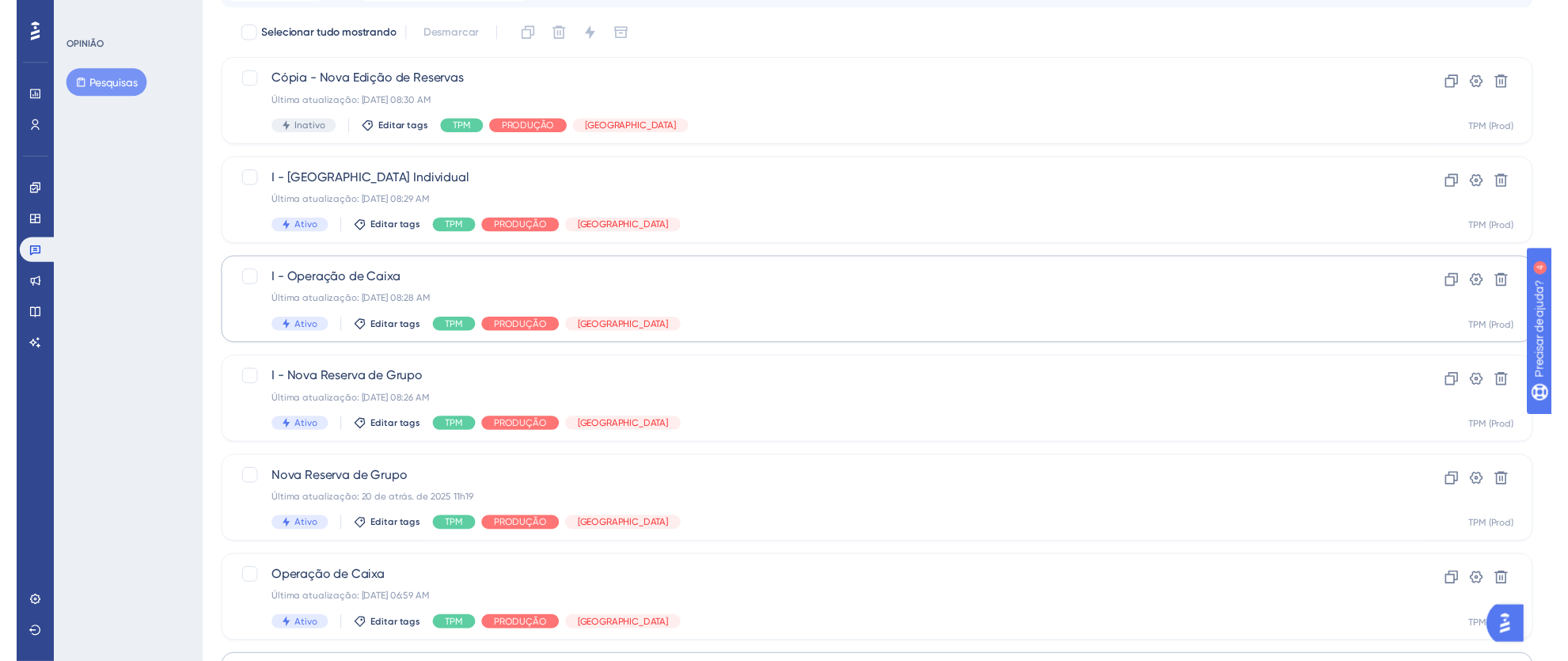
scroll to position [0, 0]
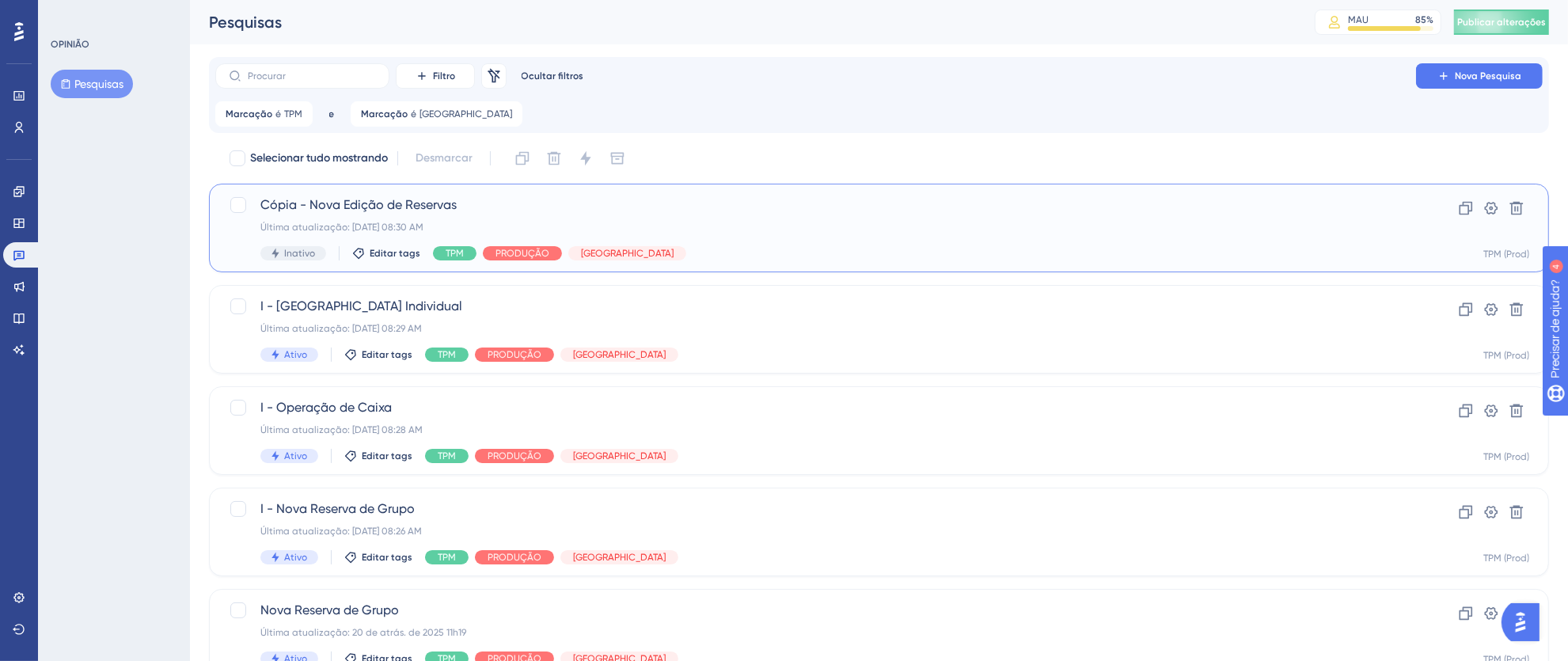
click at [763, 231] on div "Última atualização: [DATE] 08:30 AM" at bounding box center [816, 227] width 1111 height 13
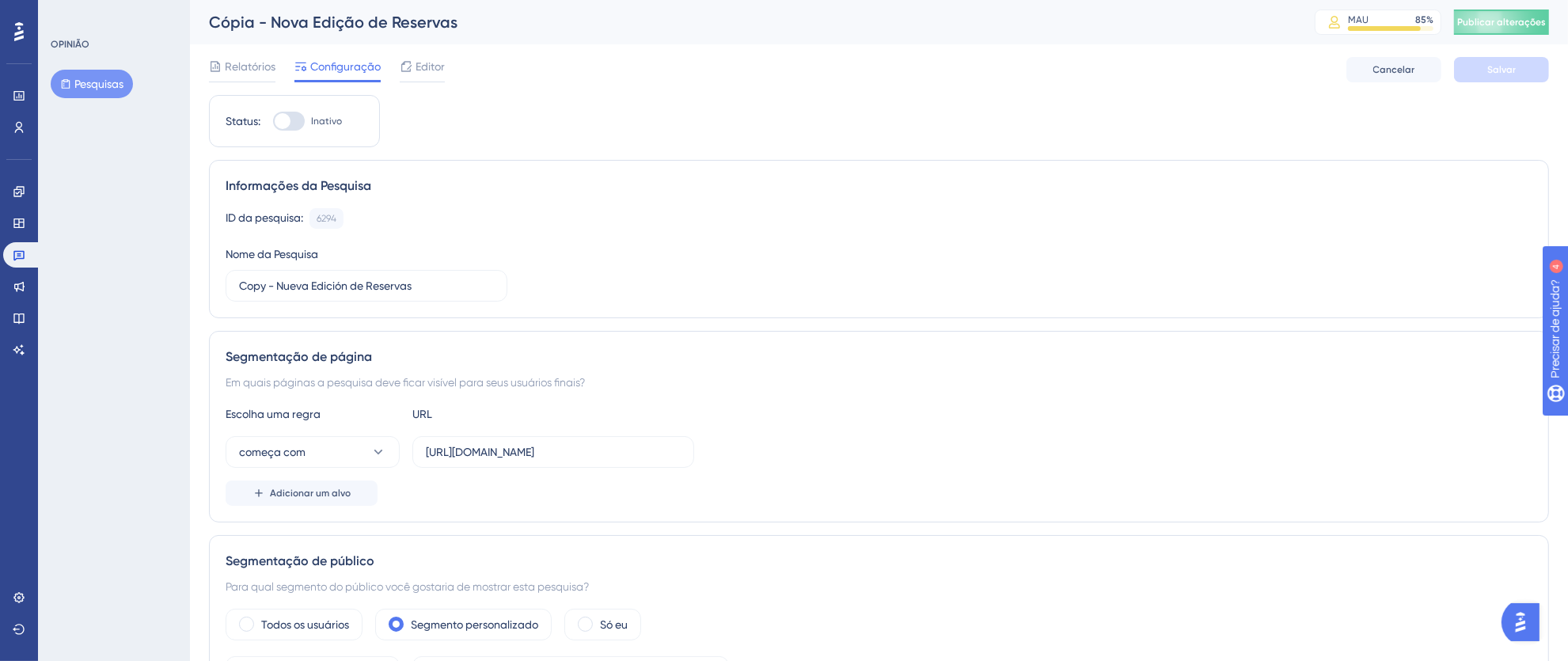
click at [296, 120] on div at bounding box center [288, 120] width 32 height 19
click at [273, 121] on input "Inativo" at bounding box center [272, 121] width 1 height 1
checkbox input "true"
click at [263, 286] on input "Copy - Nueva Edición de Reservas" at bounding box center [367, 285] width 255 height 17
drag, startPoint x: 268, startPoint y: 284, endPoint x: 211, endPoint y: 274, distance: 57.9
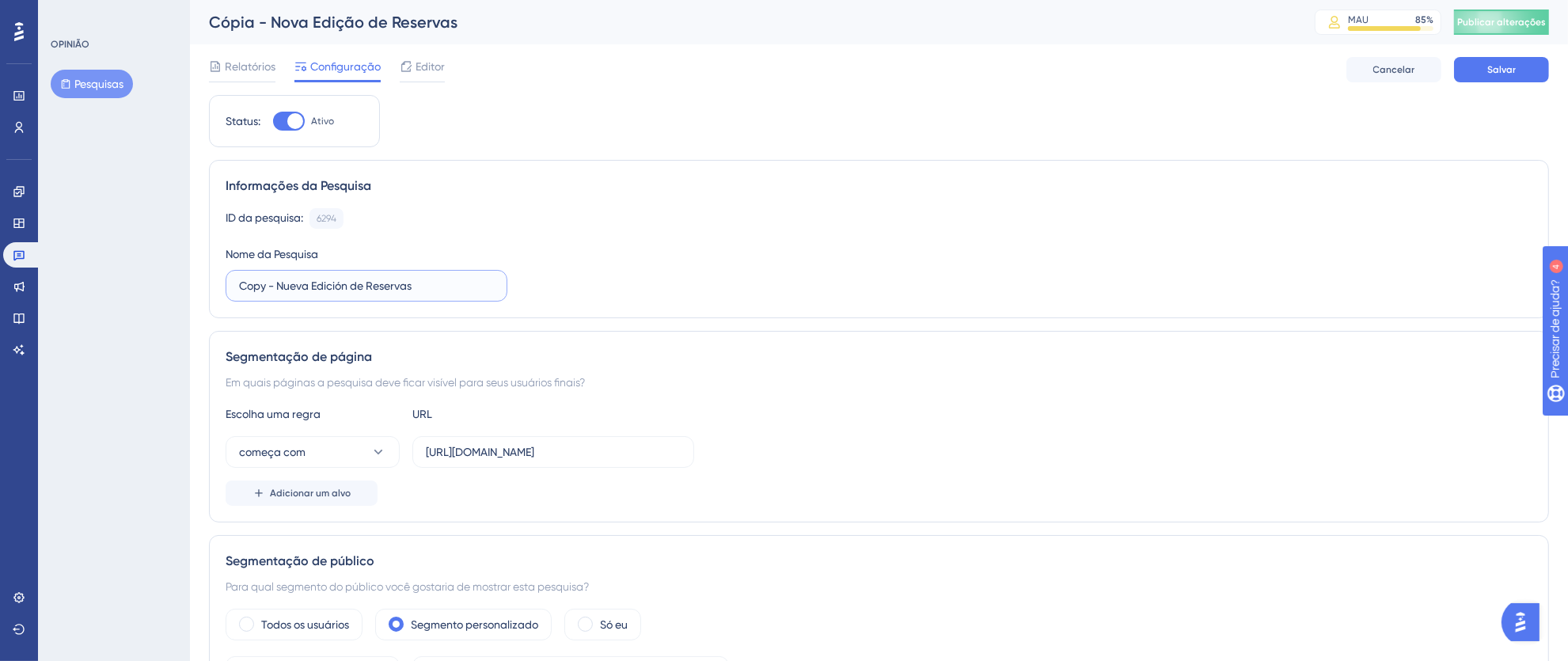
click at [216, 278] on div "Informações da Pesquisa ID da pesquisa: 6294 Cópia Nome da Pesquisa Copy - Nuev…" at bounding box center [879, 239] width 1340 height 158
type input "I - Nueva Edición de Reservas"
click at [483, 449] on input "https://thex.totvshospitalidade.com/new-reservation/" at bounding box center [553, 451] width 255 height 17
click at [438, 455] on input "https://thex.totvshospitalidade.com/new-reservation/" at bounding box center [553, 451] width 255 height 17
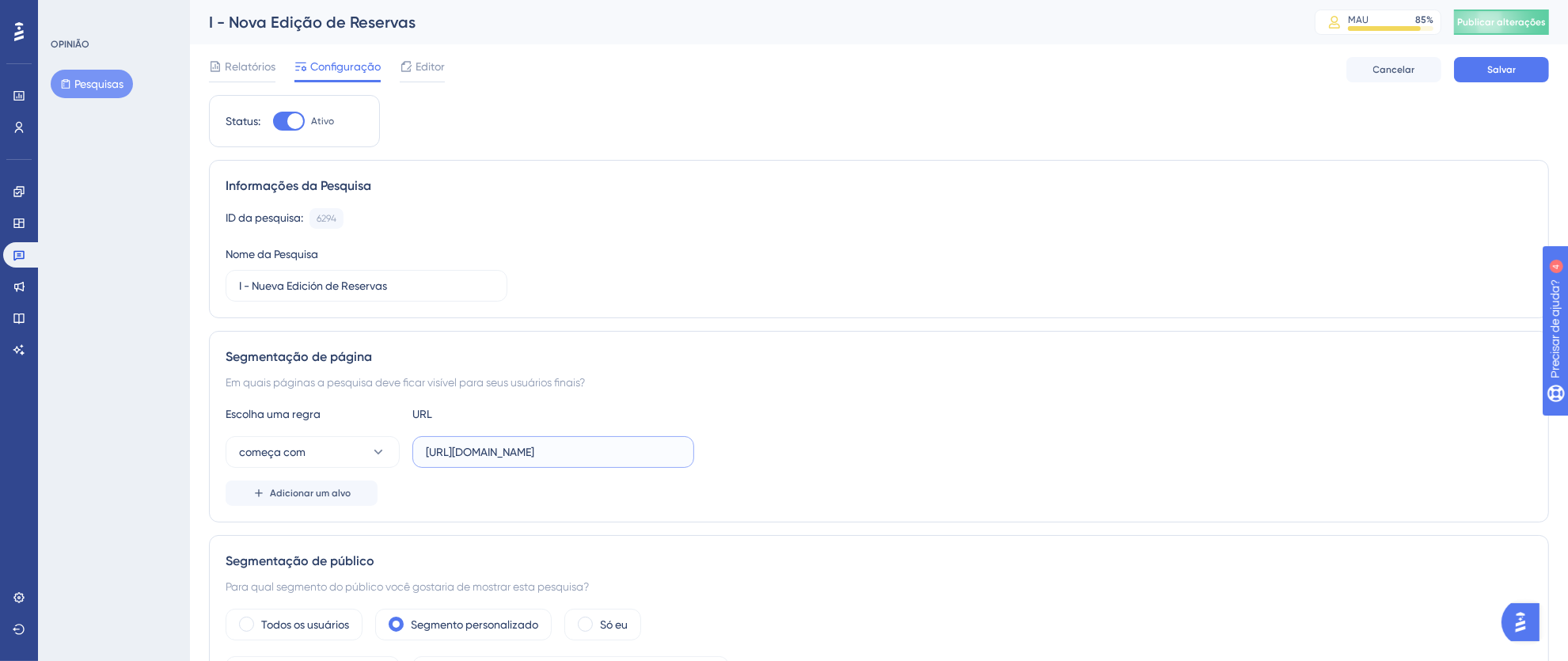
drag, startPoint x: 426, startPoint y: 453, endPoint x: 885, endPoint y: 451, distance: 459.0
click at [885, 451] on div "começa com https://thex.totvshospitalidade.com/new-reservation/" at bounding box center [879, 452] width 1307 height 32
paste input "pms.totvshotelaria"
type input "[URL][DOMAIN_NAME]"
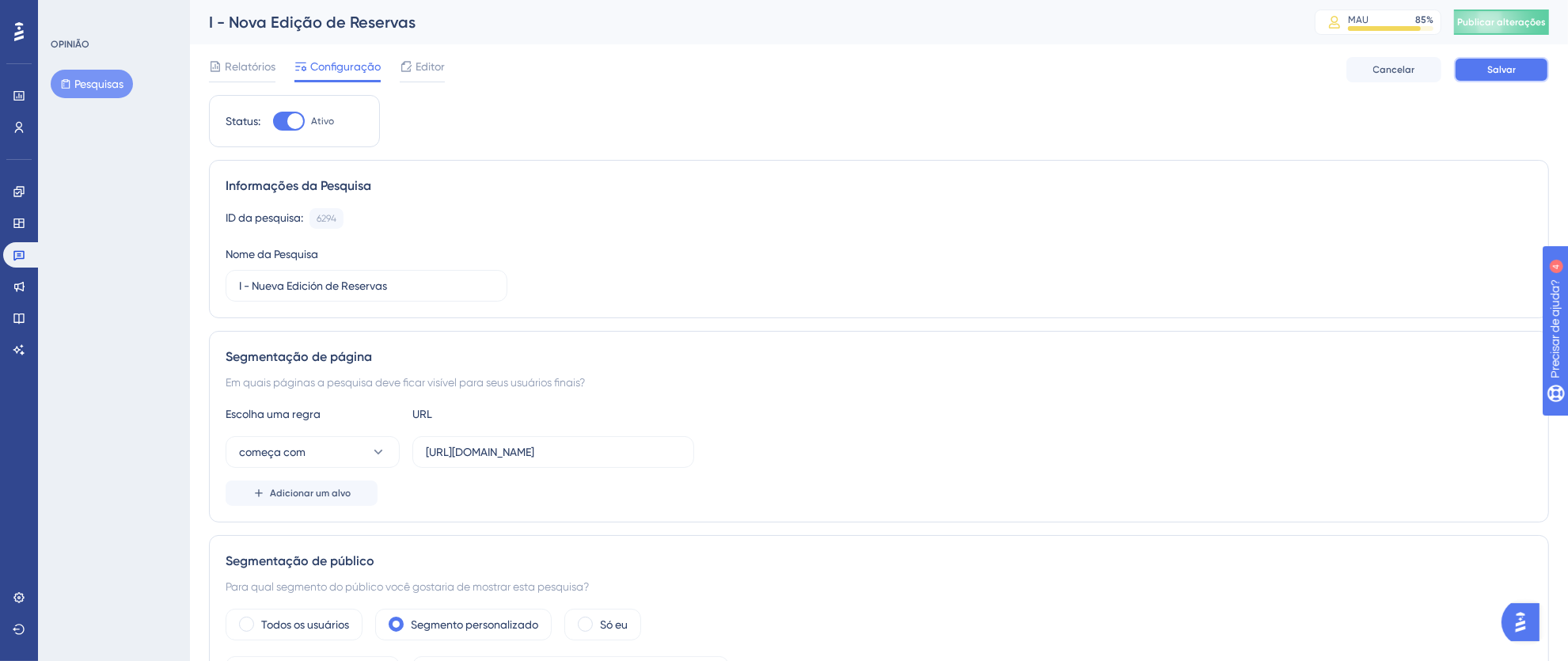
click at [1477, 67] on button "Salvar" at bounding box center [1501, 69] width 95 height 25
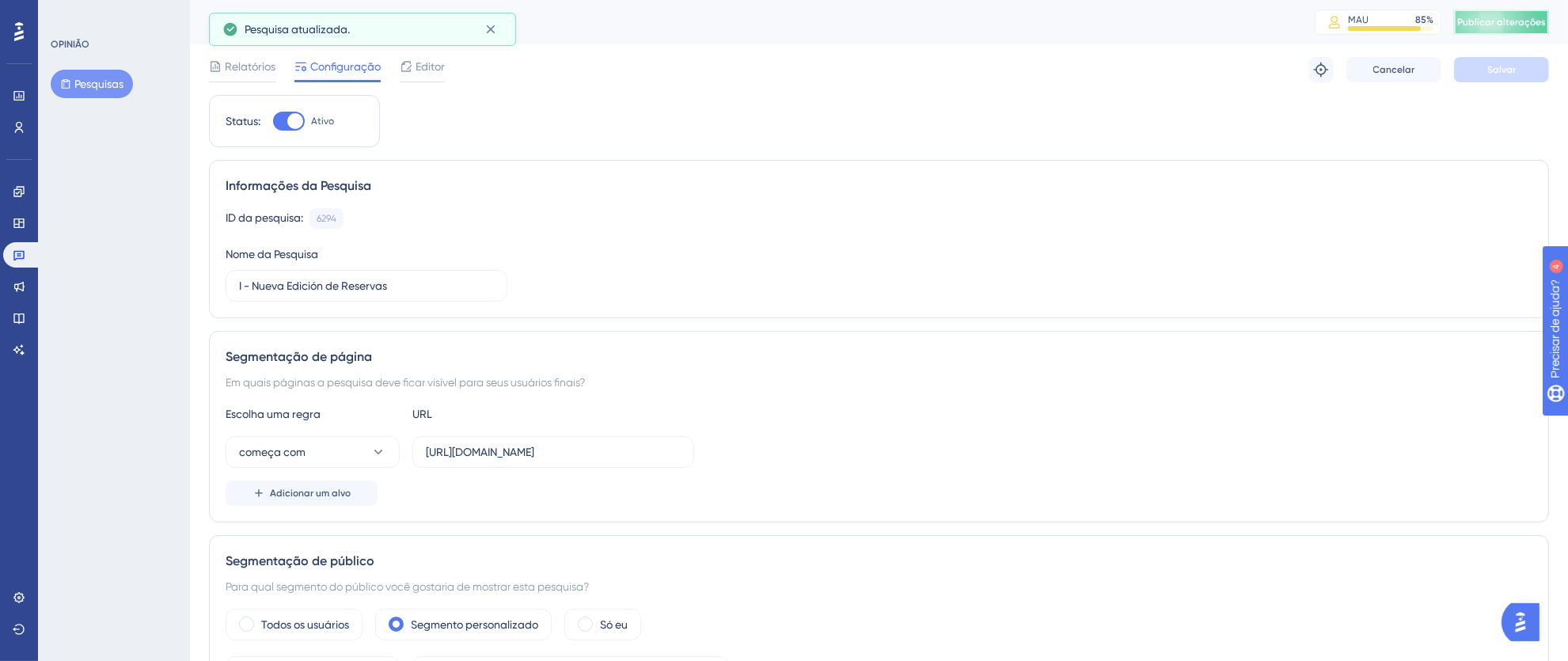
click at [1519, 21] on font "Publicar alterações" at bounding box center [1501, 22] width 89 height 11
click at [23, 253] on icon at bounding box center [20, 256] width 11 height 11
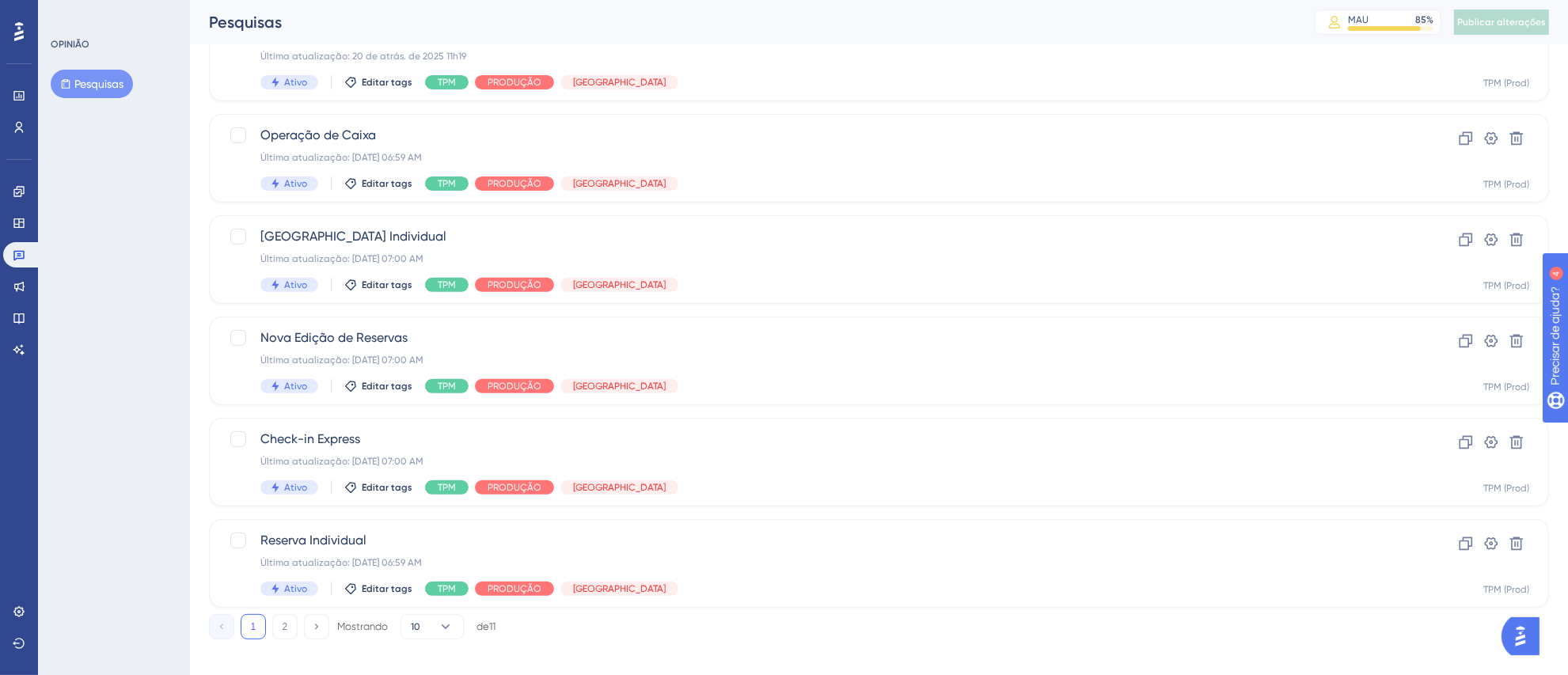
scroll to position [590, 0]
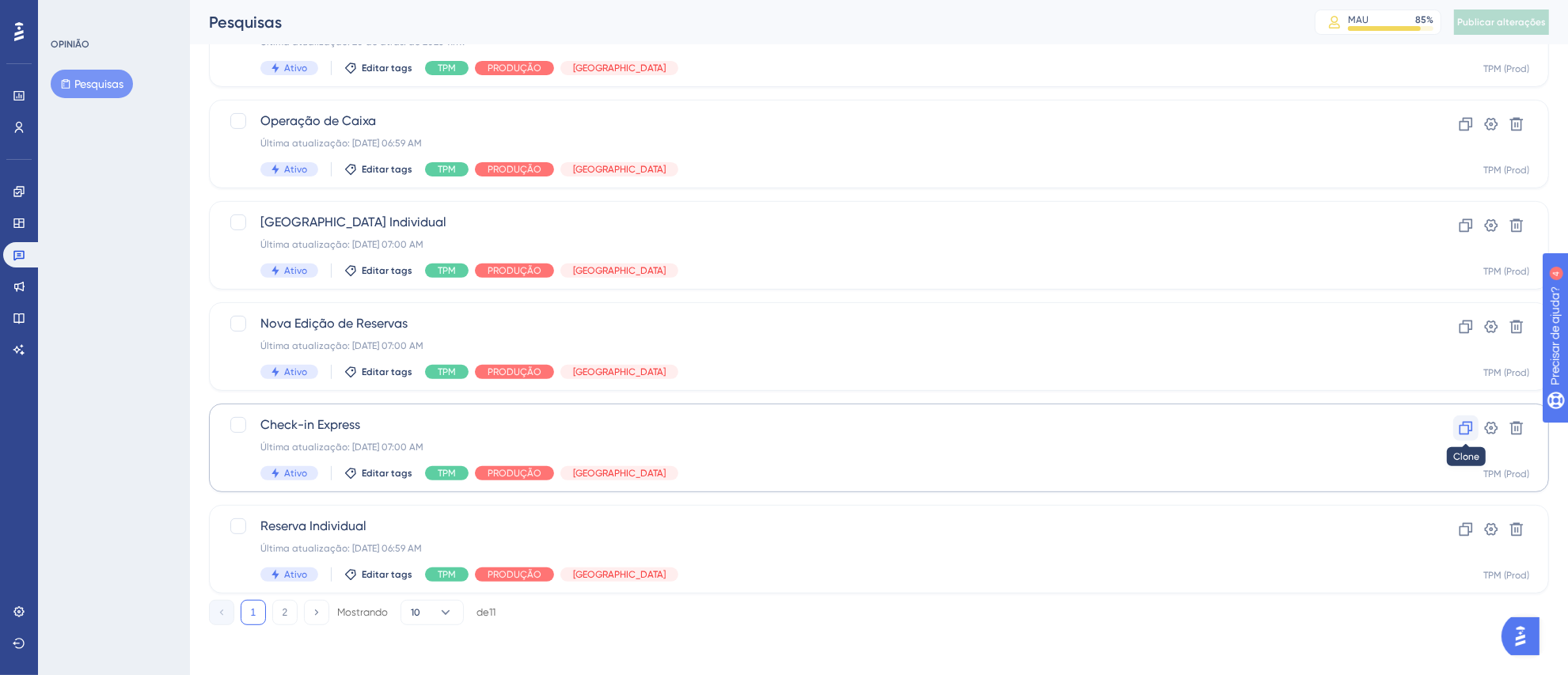
click at [1464, 432] on icon at bounding box center [1465, 427] width 15 height 15
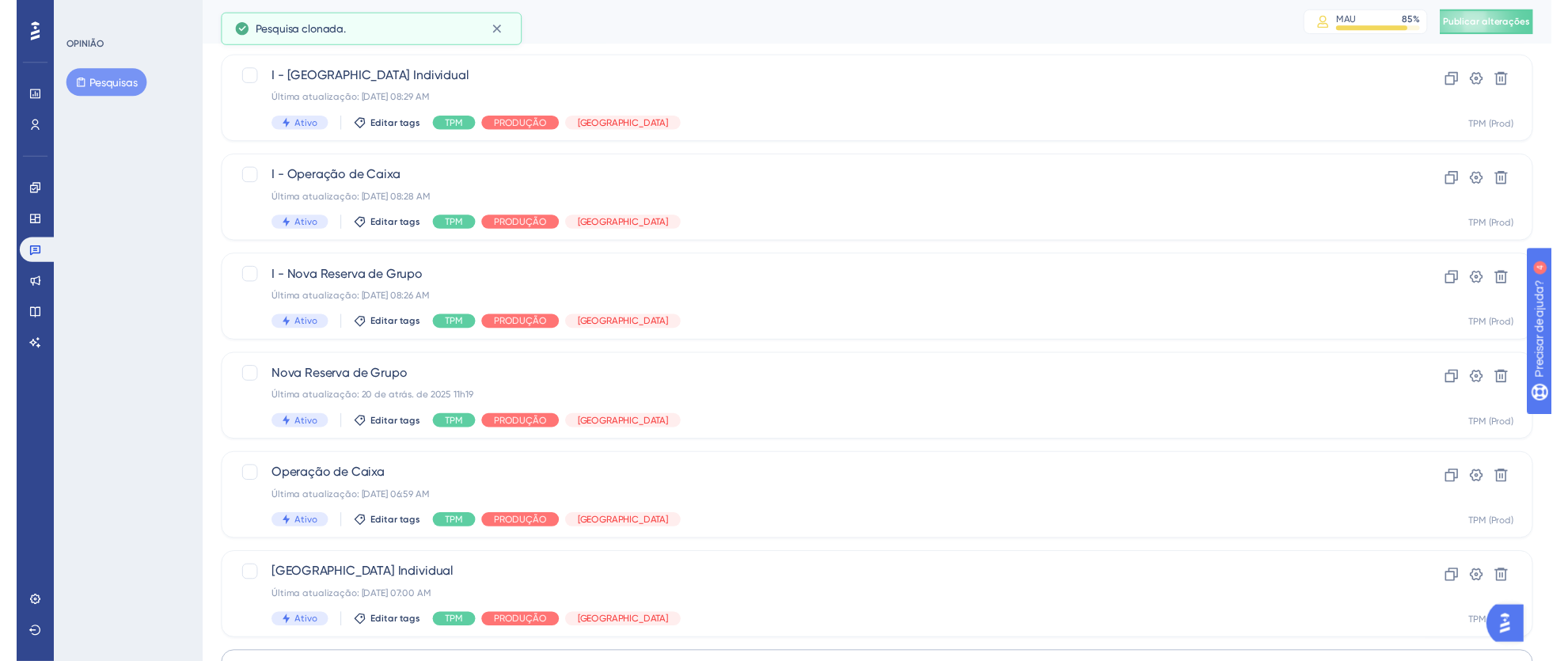
scroll to position [0, 0]
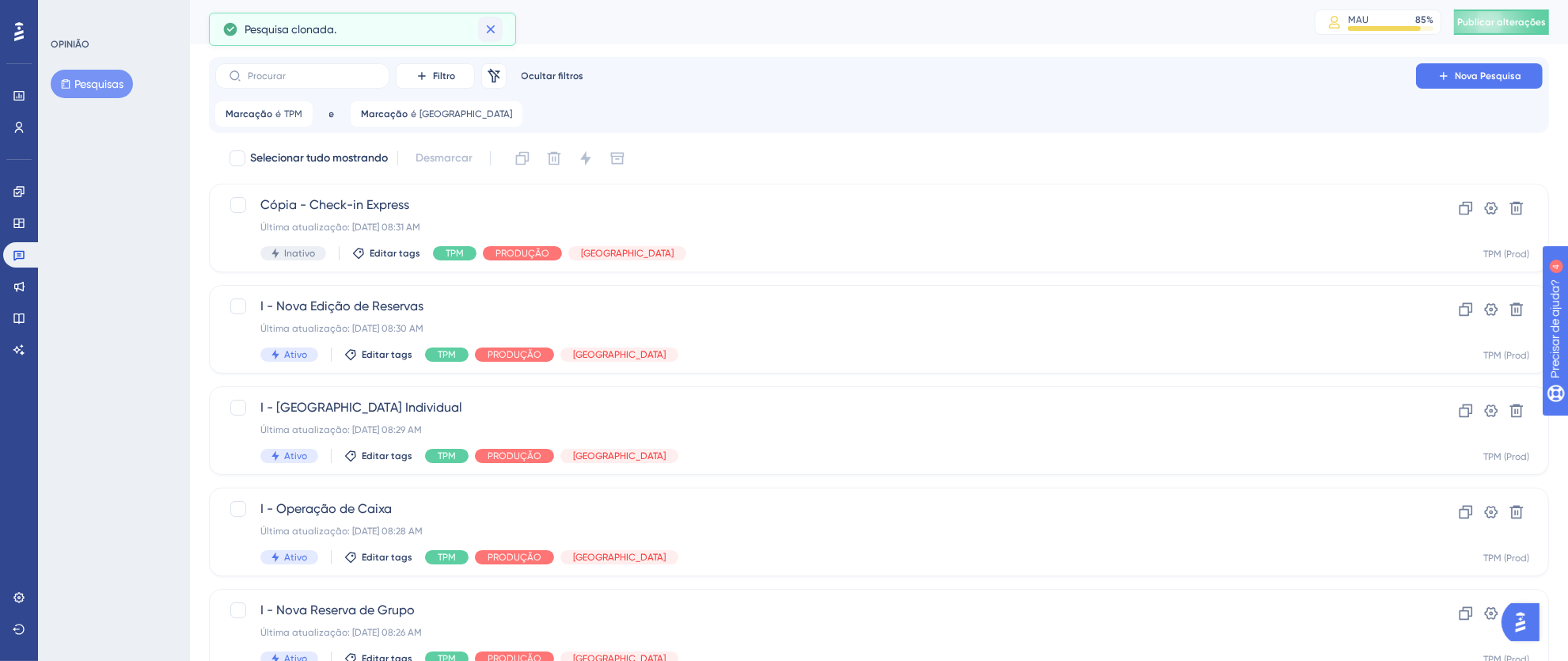
click at [494, 29] on icon at bounding box center [490, 28] width 15 height 15
click at [788, 239] on div "Cópia - Check-in Express Última atualização: 08 de set. de 2025 08:31 AM Inativ…" at bounding box center [816, 228] width 1111 height 65
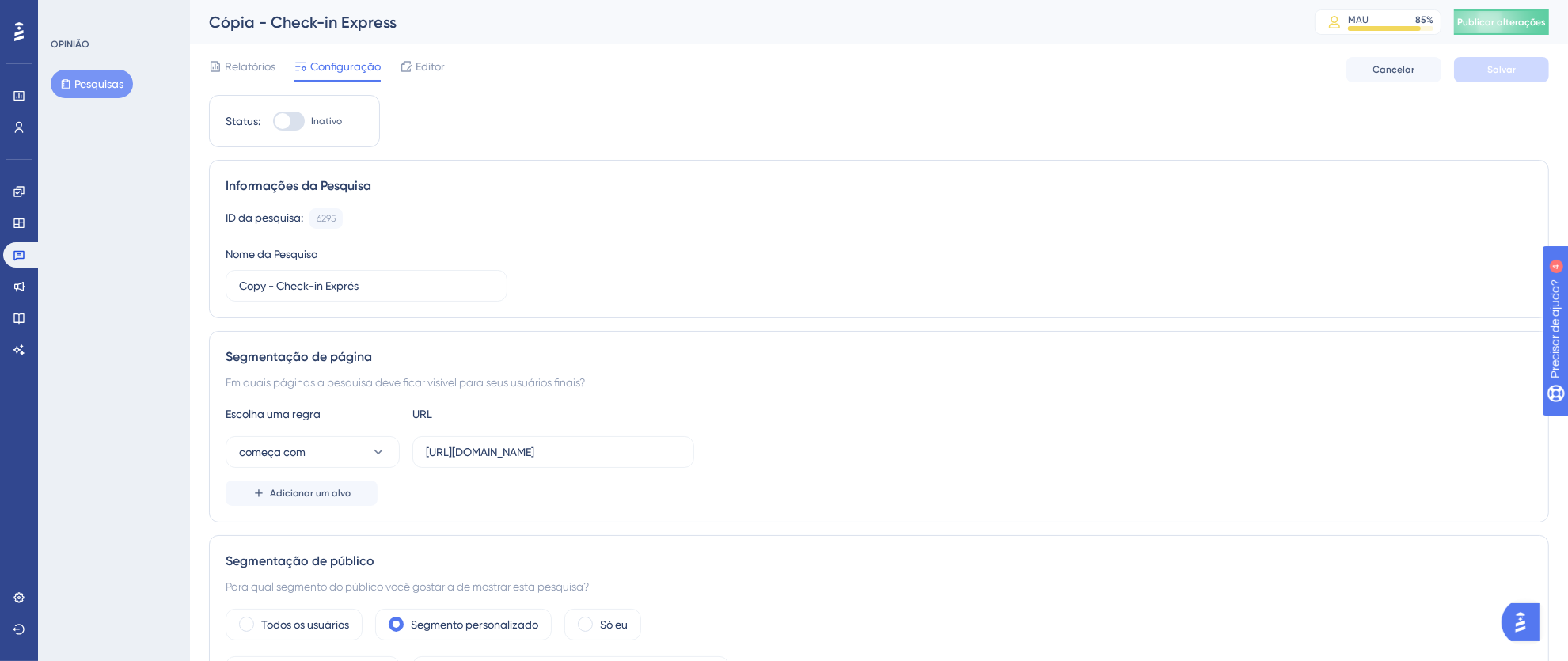
click at [297, 124] on div at bounding box center [288, 120] width 32 height 19
click at [273, 122] on input "Inativo" at bounding box center [272, 121] width 1 height 1
checkbox input "true"
click at [289, 283] on input "Copy - Check-in Exprés" at bounding box center [367, 285] width 255 height 17
drag, startPoint x: 270, startPoint y: 284, endPoint x: 173, endPoint y: 282, distance: 97.0
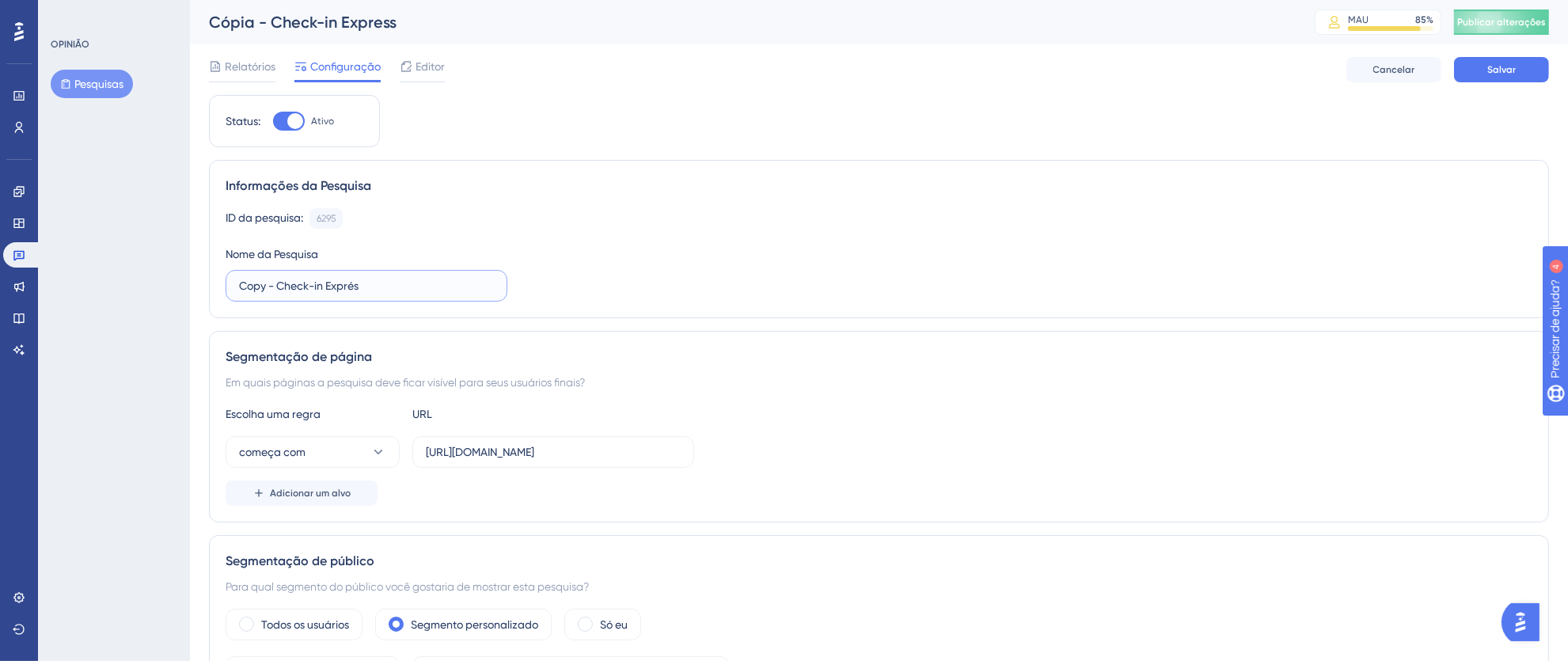
type input "I - Check-in Exprés"
click at [481, 453] on input "https://thex.totvshospitalidade.com/checkin-express" at bounding box center [553, 451] width 255 height 17
click at [459, 453] on input "https://thex.totvshospitalidade.com/checkin-express" at bounding box center [553, 451] width 255 height 17
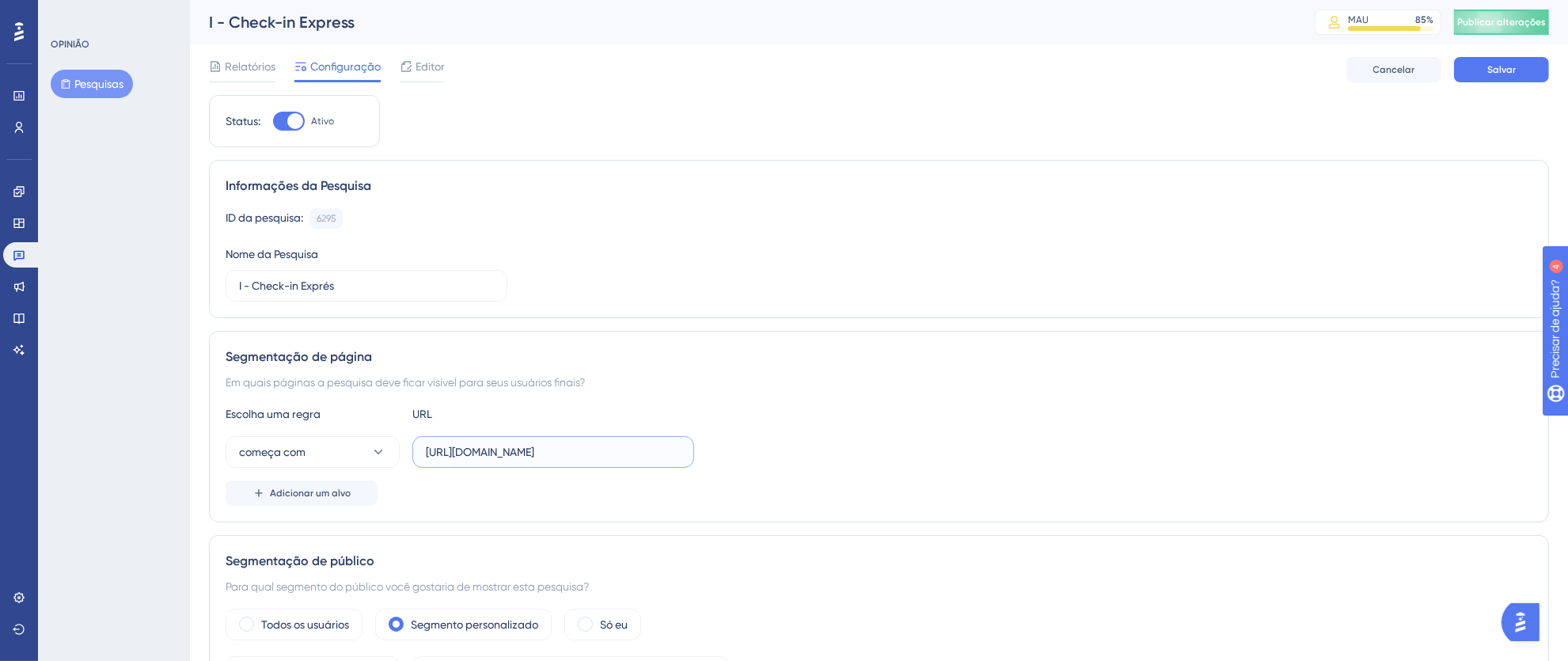
drag, startPoint x: 427, startPoint y: 451, endPoint x: 760, endPoint y: 411, distance: 335.4
click at [749, 451] on div "começa com https://thex.totvshospitalidade.com/checkin-express" at bounding box center [879, 452] width 1307 height 32
paste input "[URL][DOMAIN_NAME]"
type input "[URL][DOMAIN_NAME]"
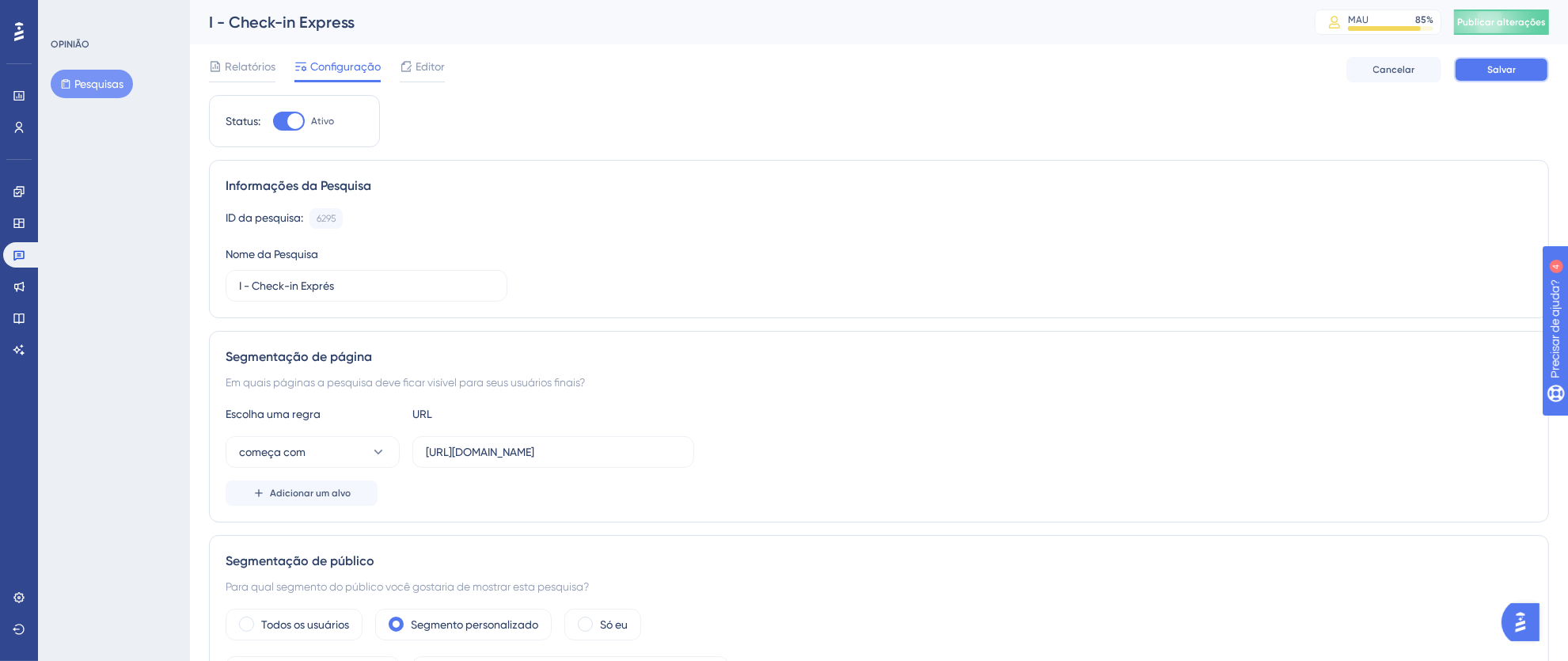
click at [1481, 64] on button "Salvar" at bounding box center [1501, 69] width 95 height 25
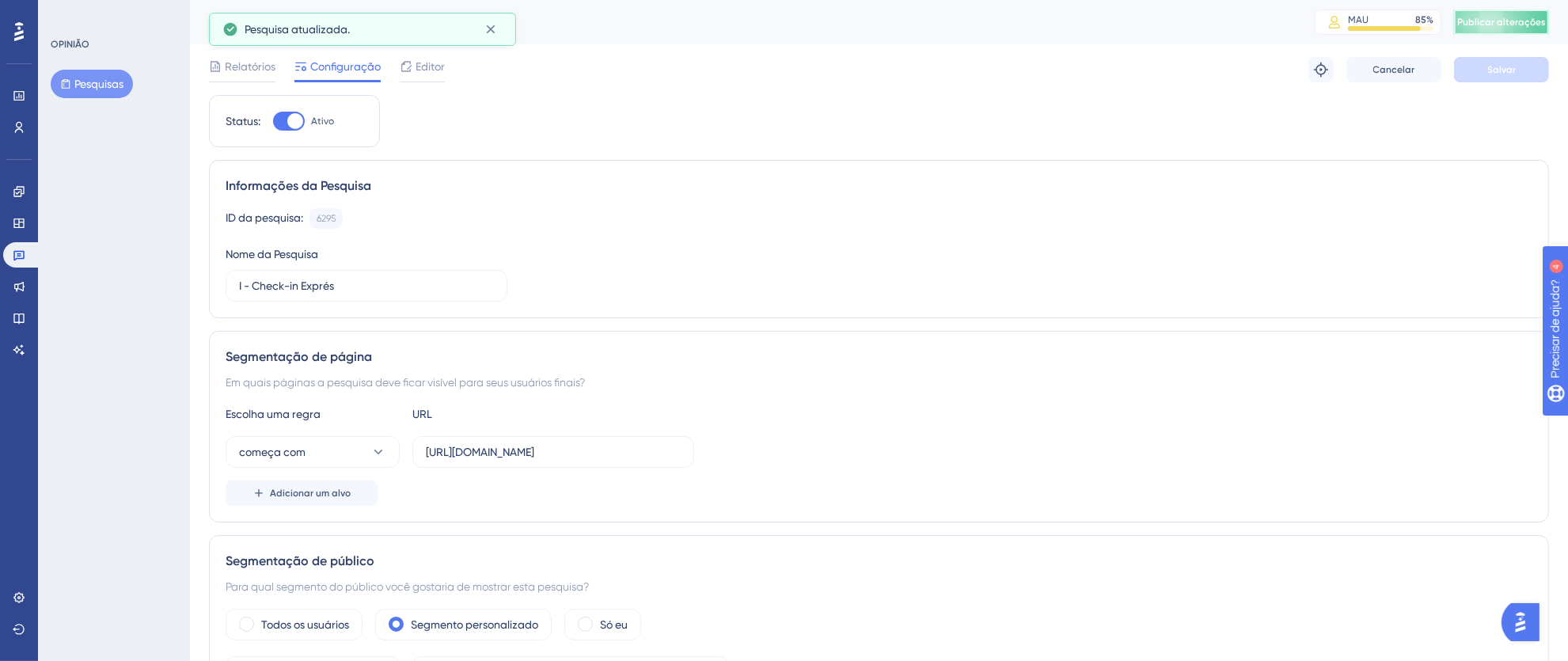
click at [1492, 24] on font "Publicar alterações" at bounding box center [1501, 22] width 89 height 11
click at [498, 59] on icon at bounding box center [490, 67] width 15 height 15
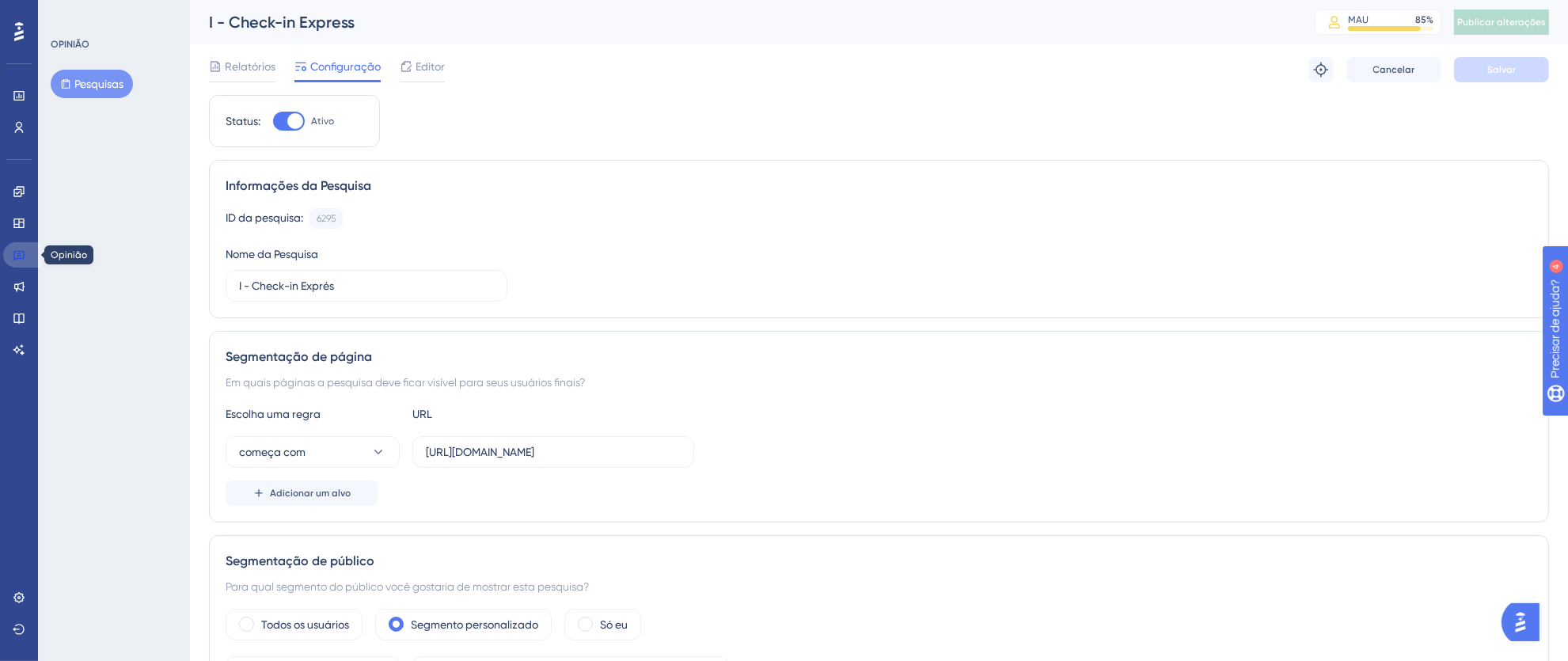
click at [24, 256] on icon at bounding box center [20, 255] width 13 height 13
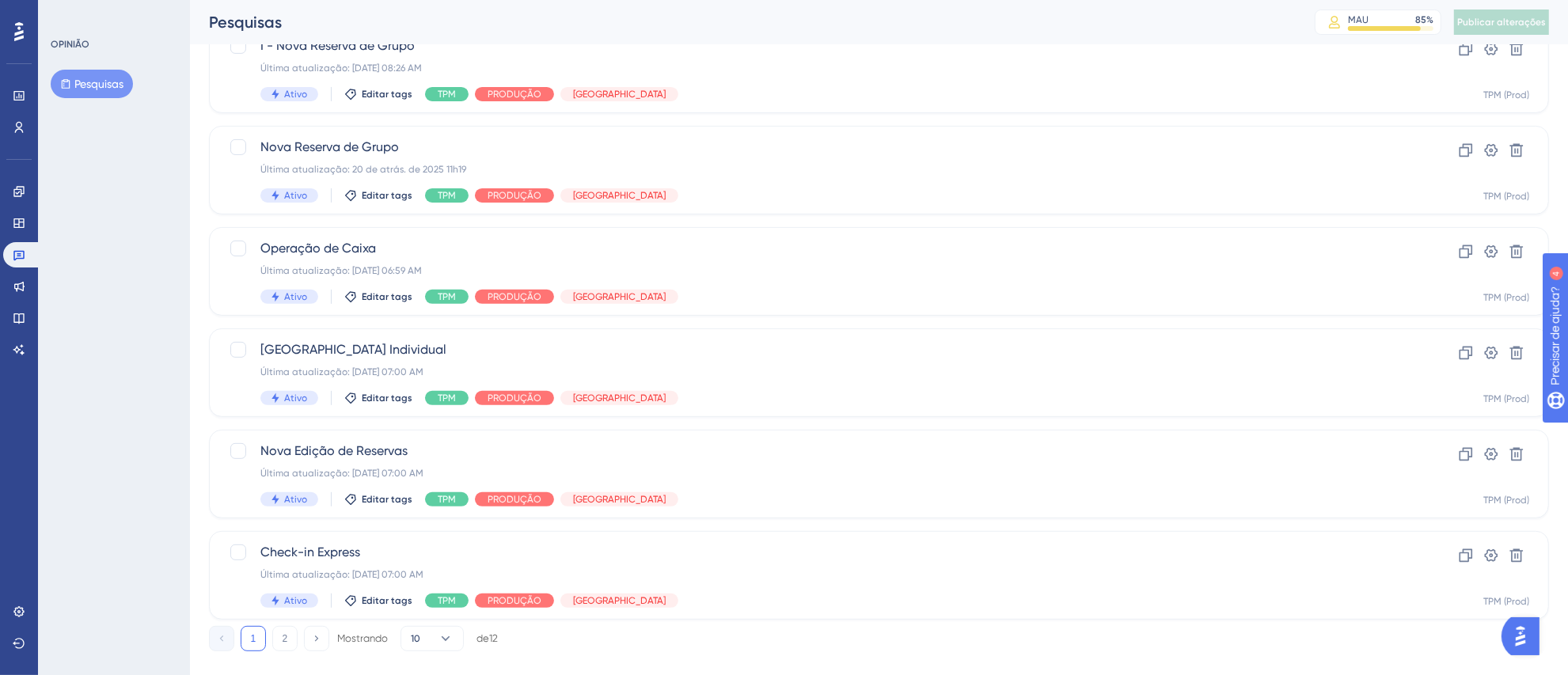
scroll to position [590, 0]
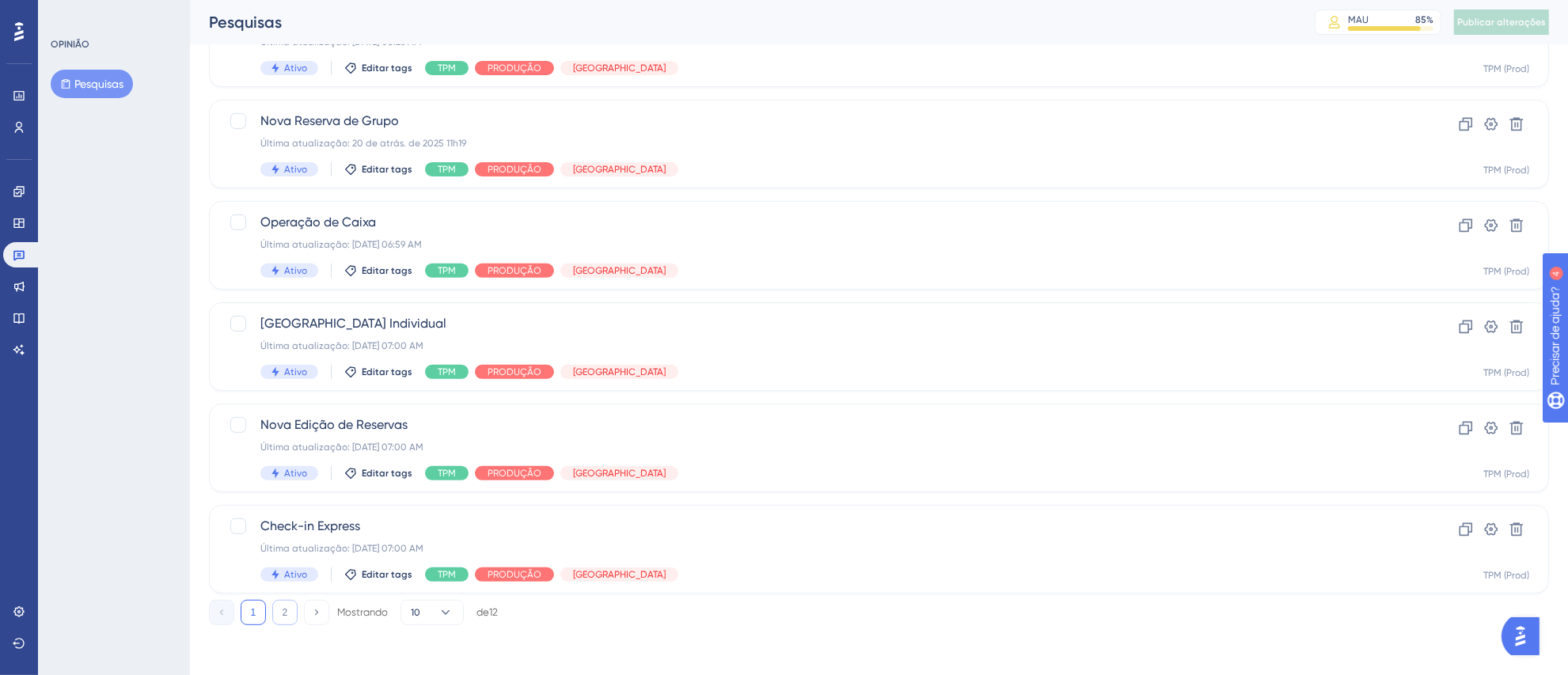
click at [285, 611] on font "2" at bounding box center [285, 612] width 6 height 11
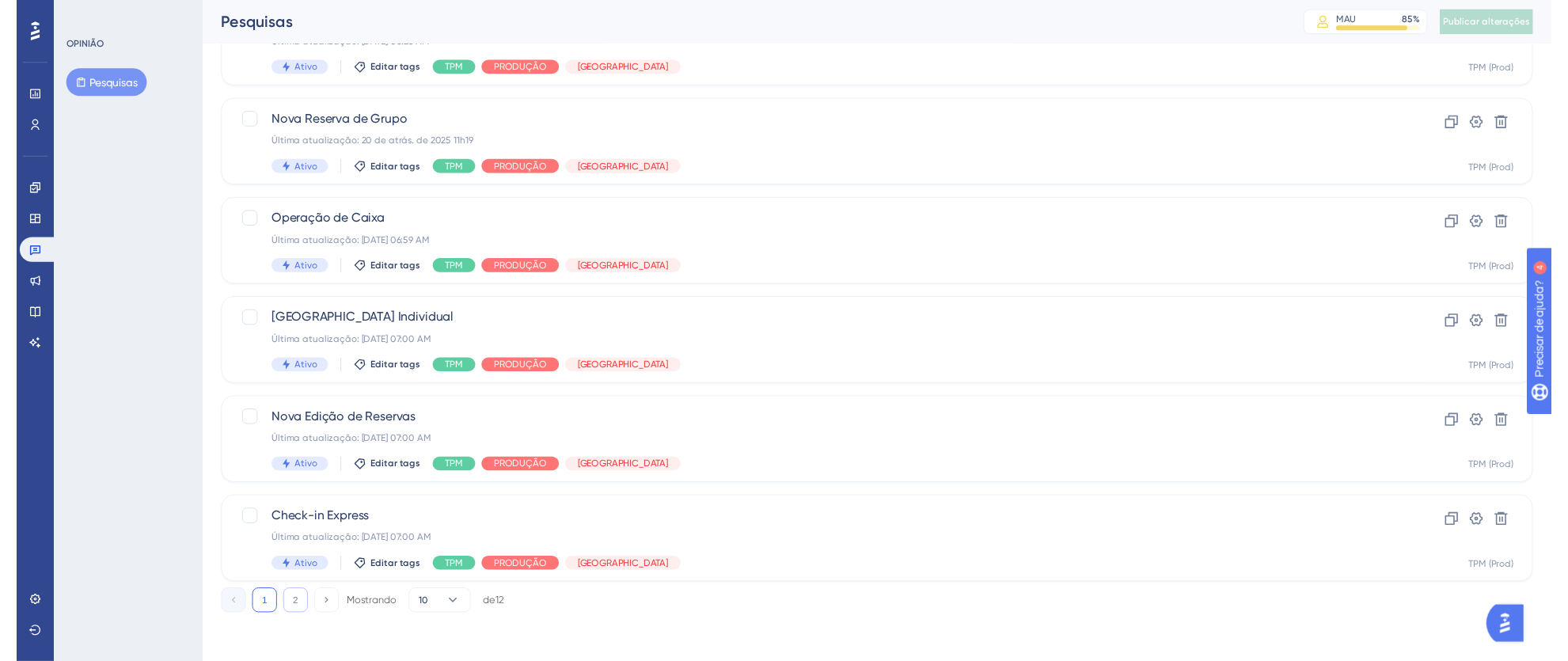
scroll to position [0, 0]
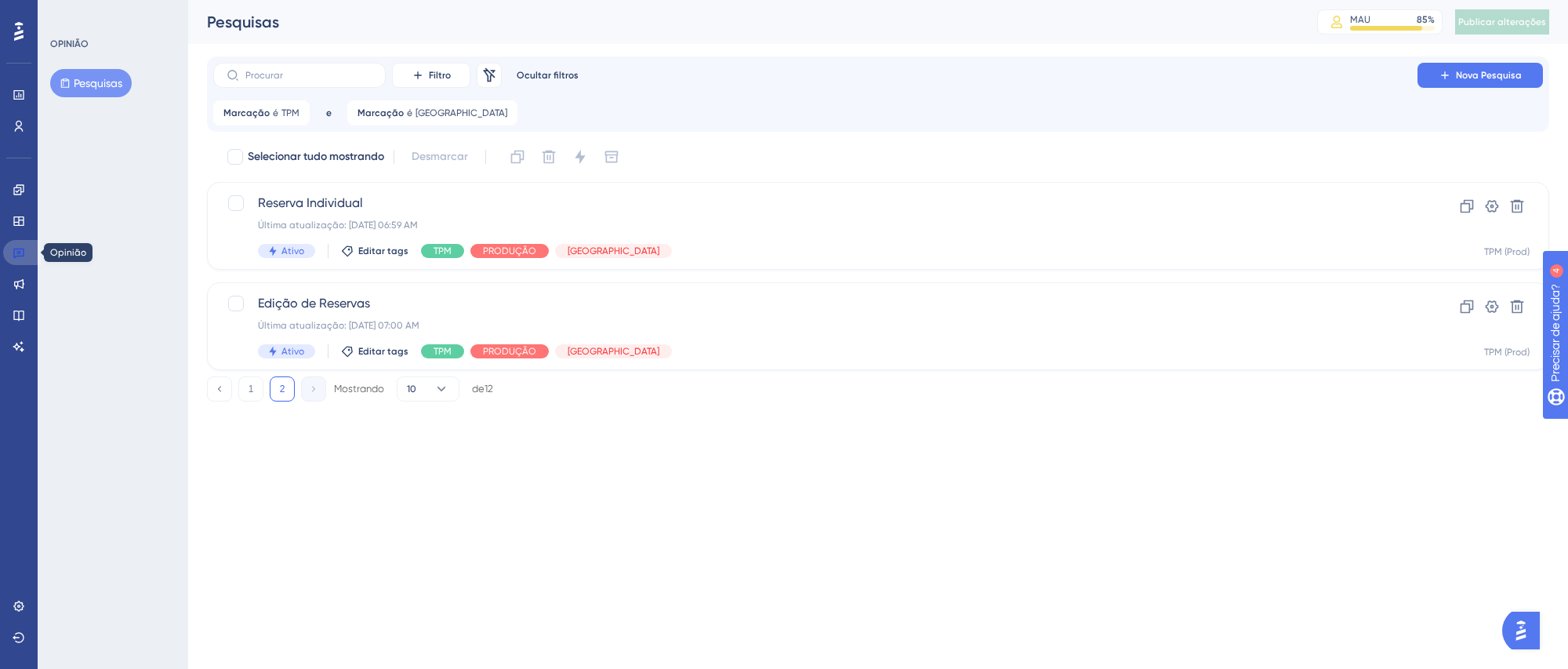
click at [15, 256] on icon at bounding box center [19, 253] width 11 height 10
click at [252, 392] on font "1" at bounding box center [251, 389] width 6 height 11
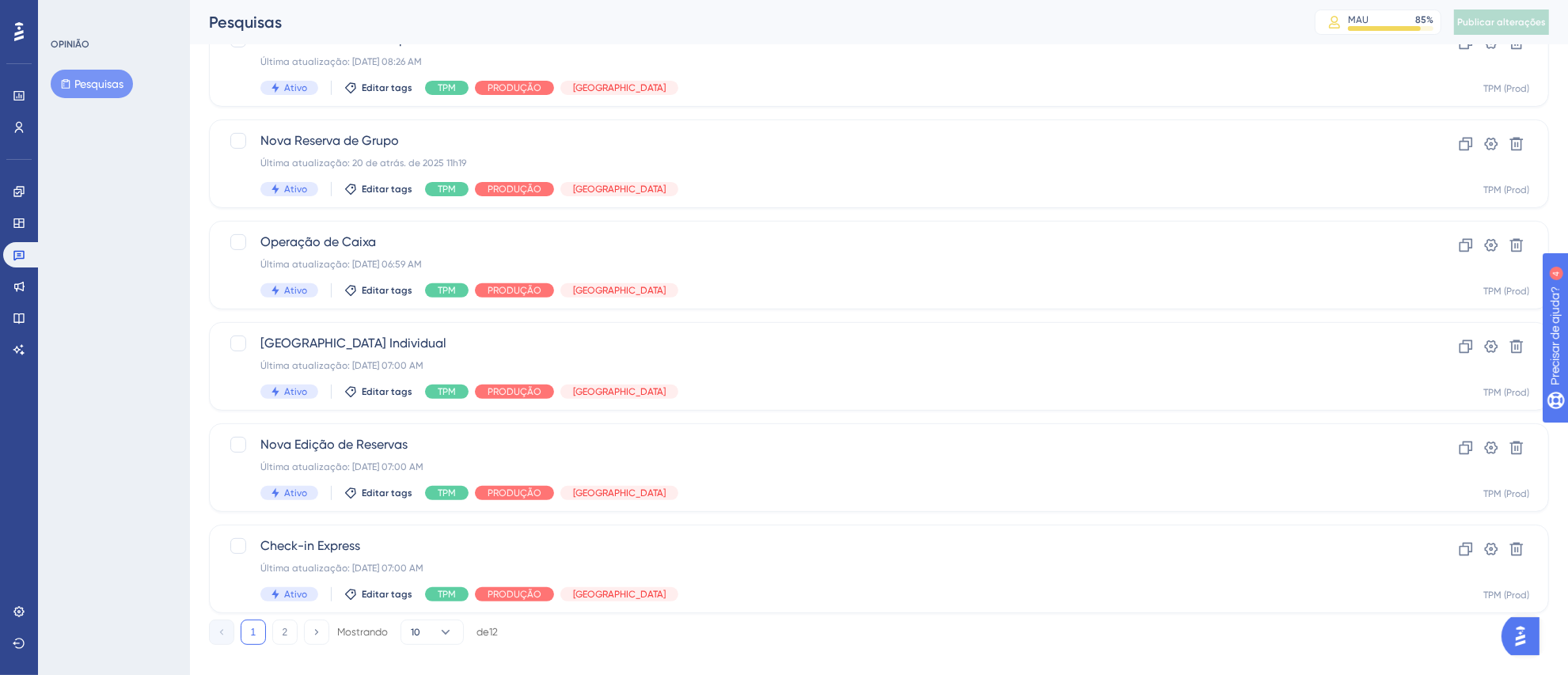
scroll to position [590, 0]
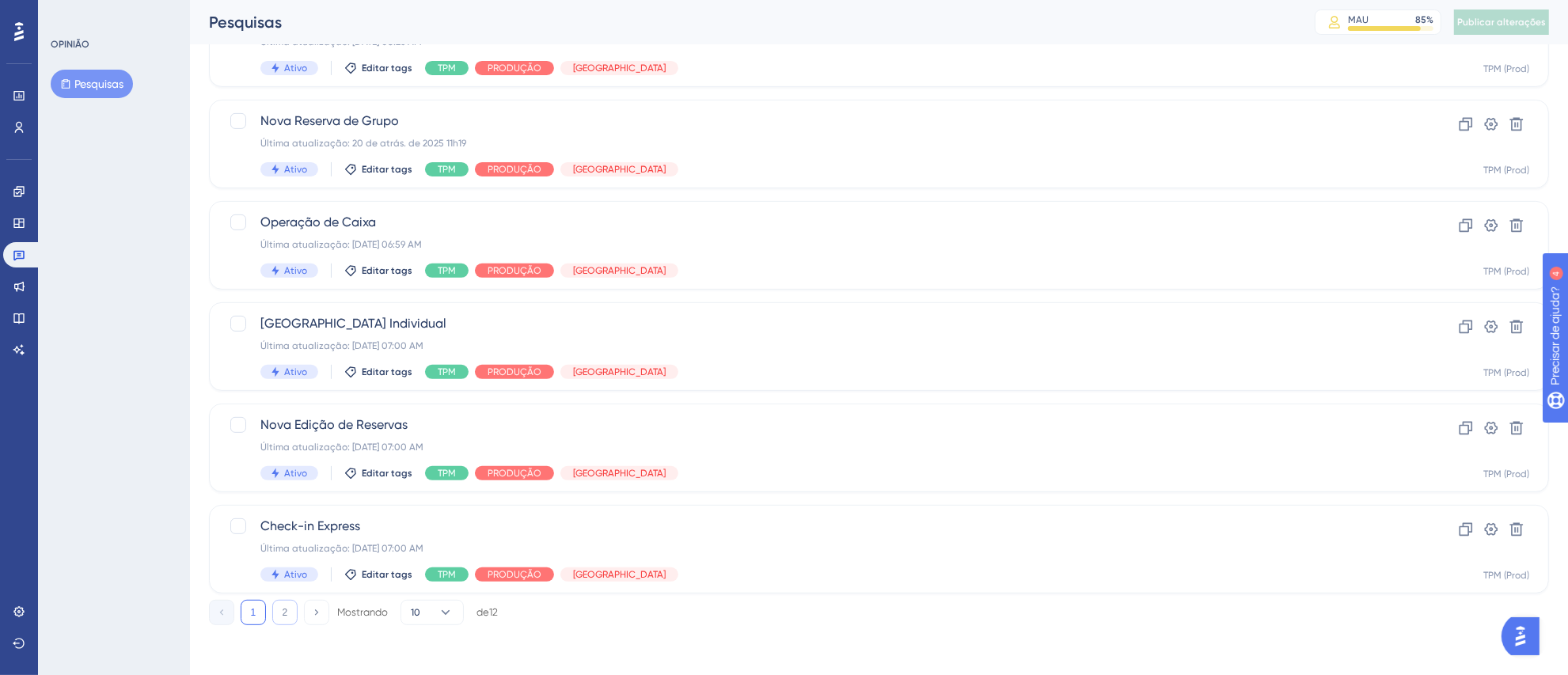
click at [277, 606] on button "2" at bounding box center [284, 612] width 25 height 25
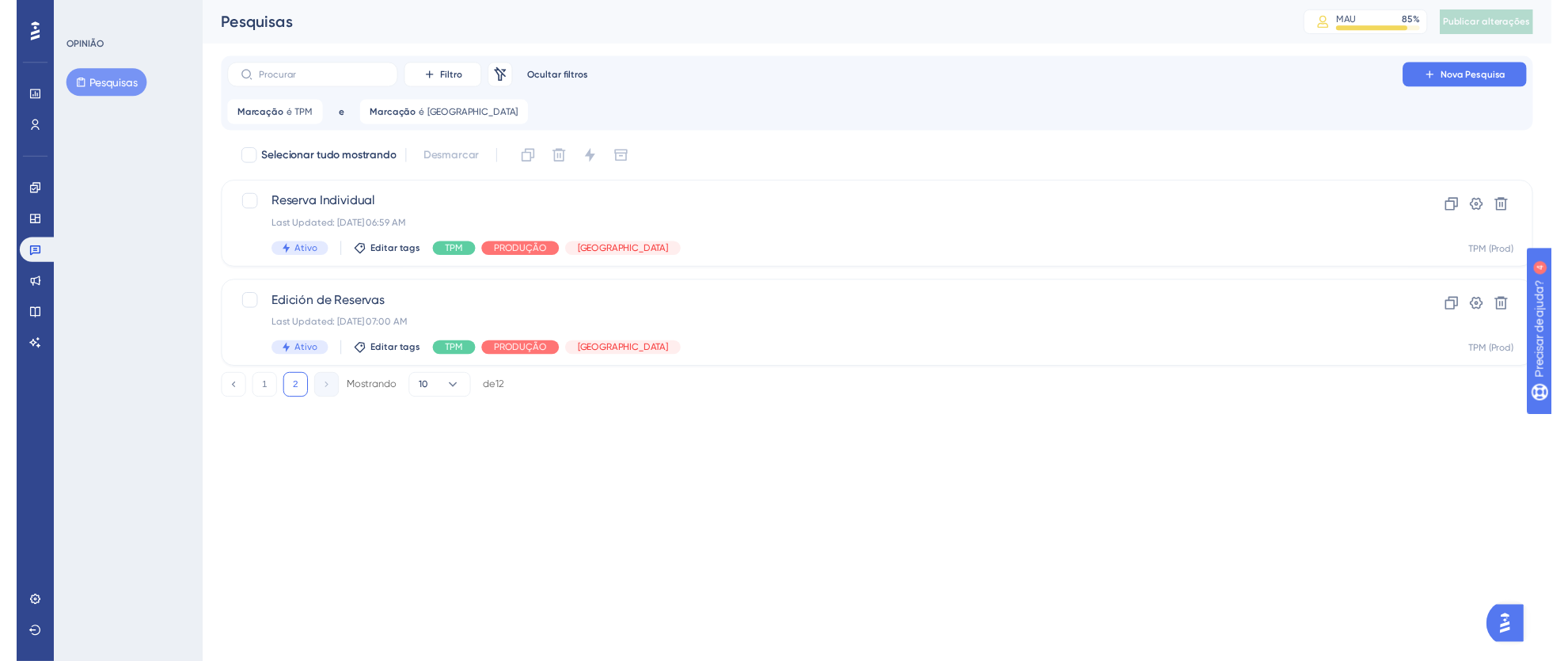
scroll to position [0, 0]
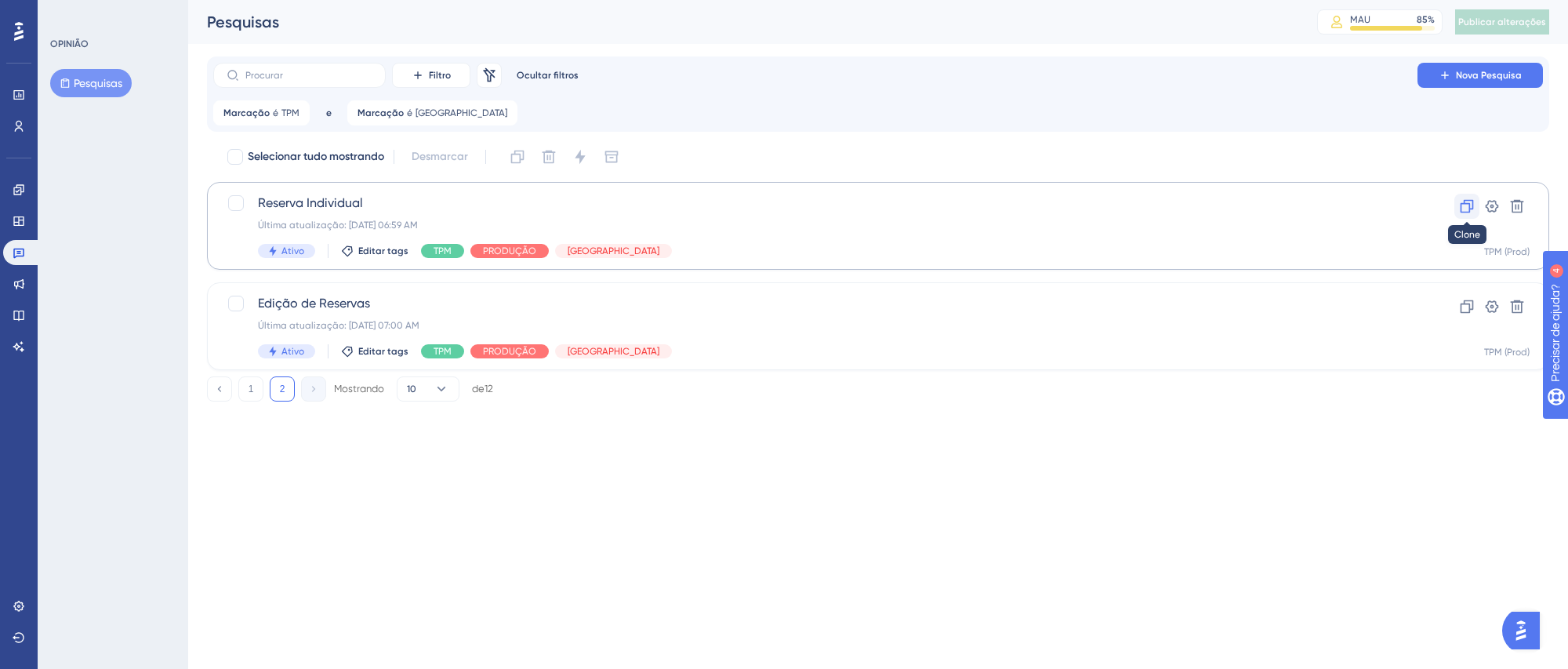
click at [1467, 203] on icon at bounding box center [1466, 206] width 15 height 15
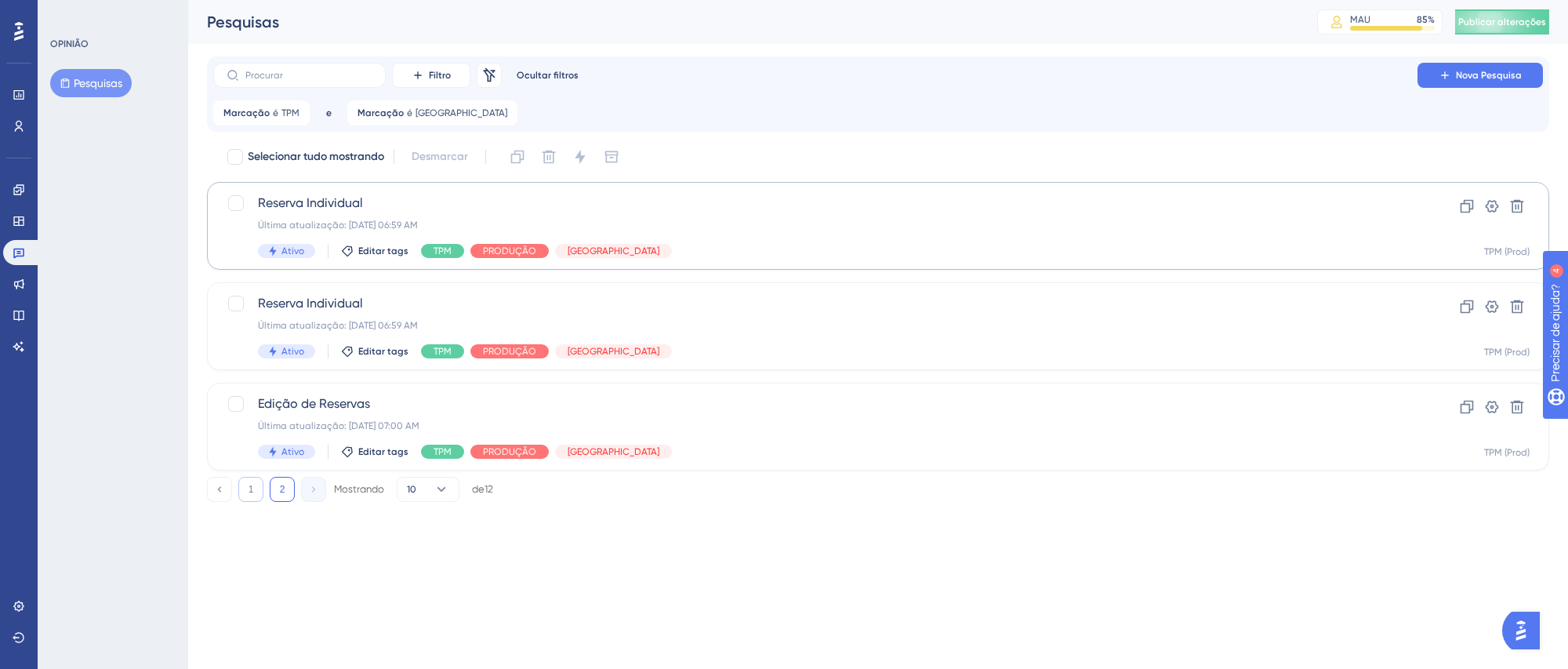
click at [249, 488] on font "1" at bounding box center [251, 490] width 6 height 11
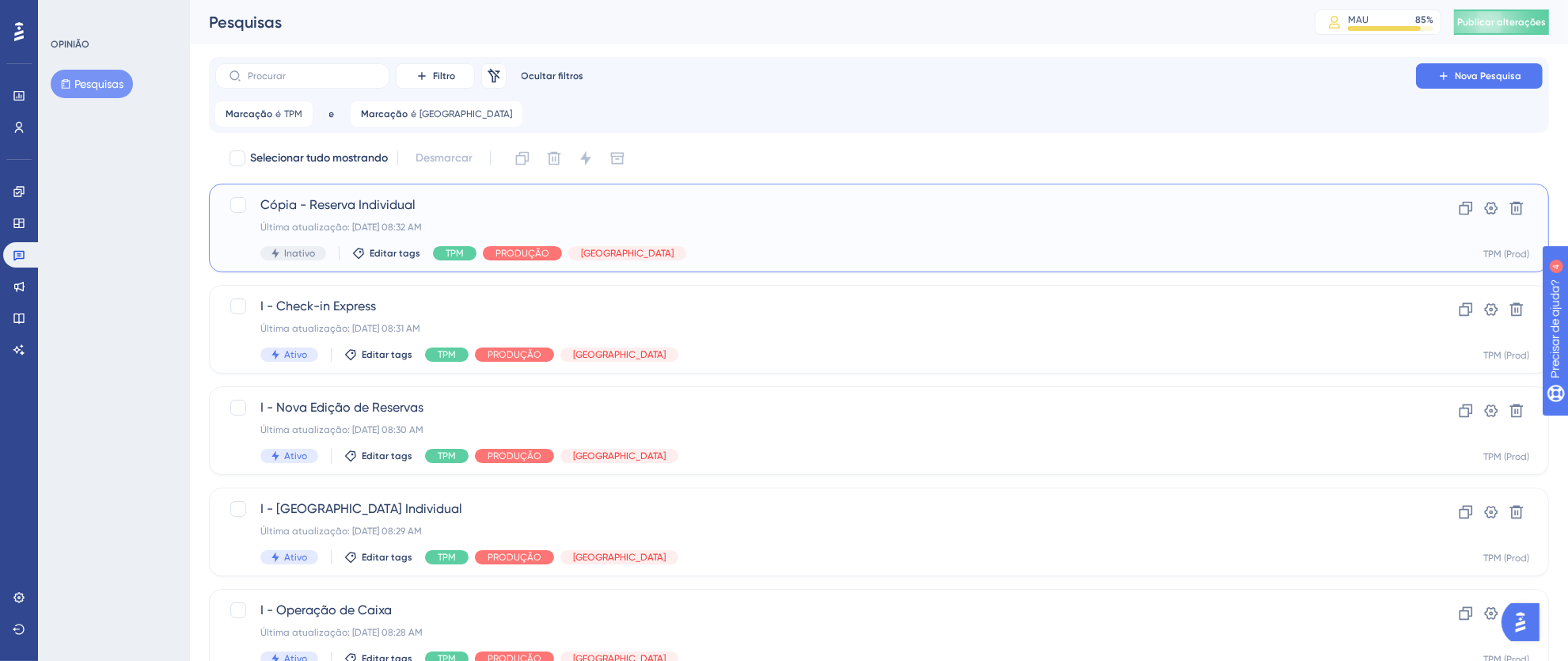
click at [966, 231] on div "Última atualização: 08 de set. de 2025 08:32 AM" at bounding box center [816, 227] width 1111 height 13
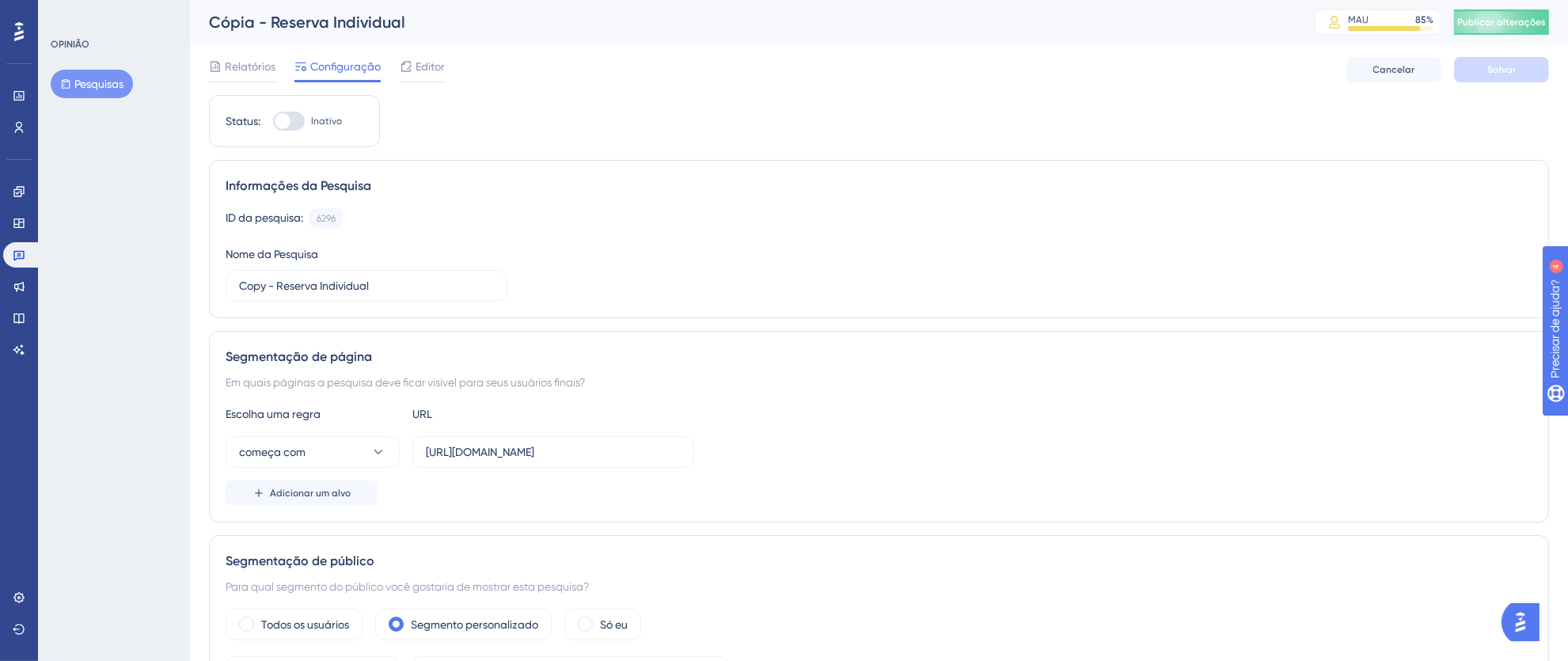
click at [300, 123] on div at bounding box center [288, 120] width 32 height 19
click at [273, 122] on input "Inativo" at bounding box center [272, 121] width 1 height 1
checkbox input "true"
click at [267, 287] on input "Copy - Reserva Individual" at bounding box center [367, 285] width 255 height 17
drag, startPoint x: 267, startPoint y: 287, endPoint x: 173, endPoint y: 283, distance: 94.1
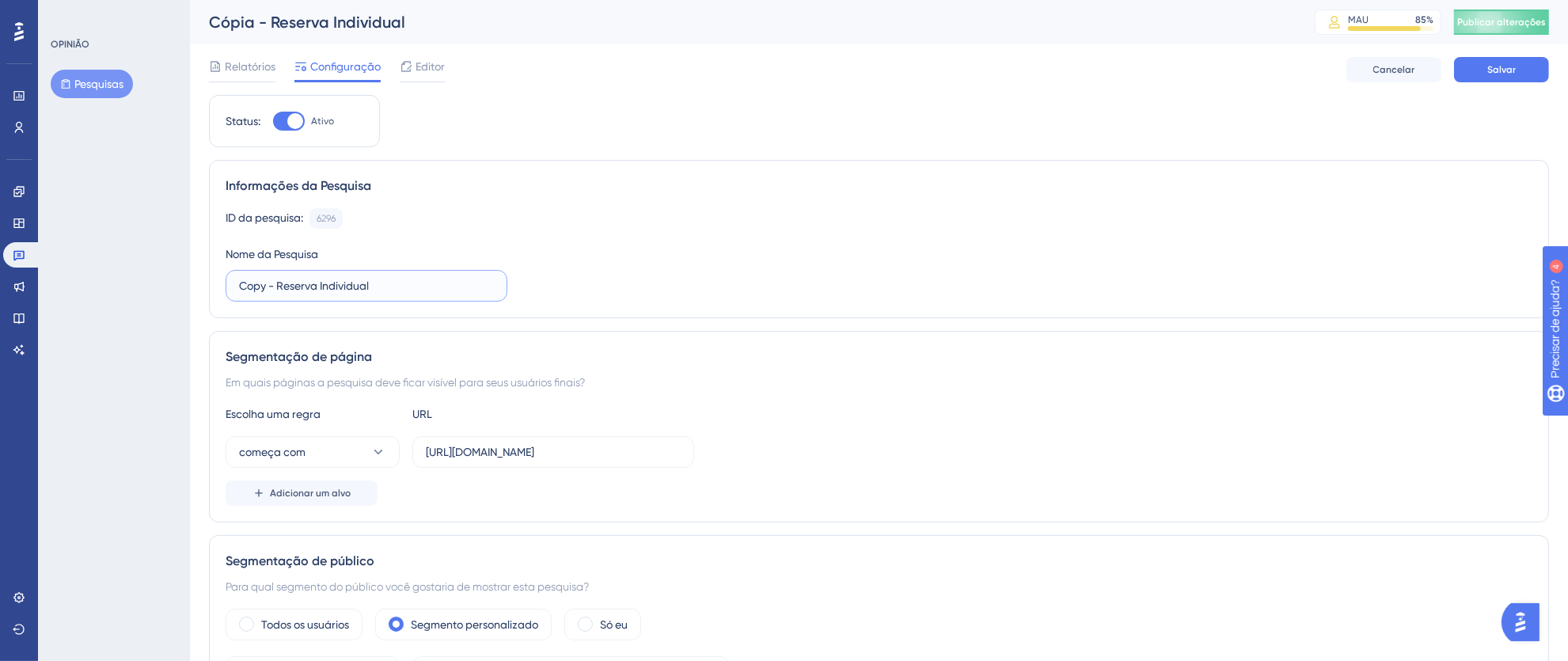
type input "I - Reserva Individual"
click at [520, 451] on input "https://thex.totvshospitalidade.com/reservation/new" at bounding box center [553, 451] width 255 height 17
click at [478, 458] on input "https://thex.totvshospitalidade.com/reservation/new" at bounding box center [553, 451] width 255 height 17
drag, startPoint x: 424, startPoint y: 454, endPoint x: 853, endPoint y: 457, distance: 429.0
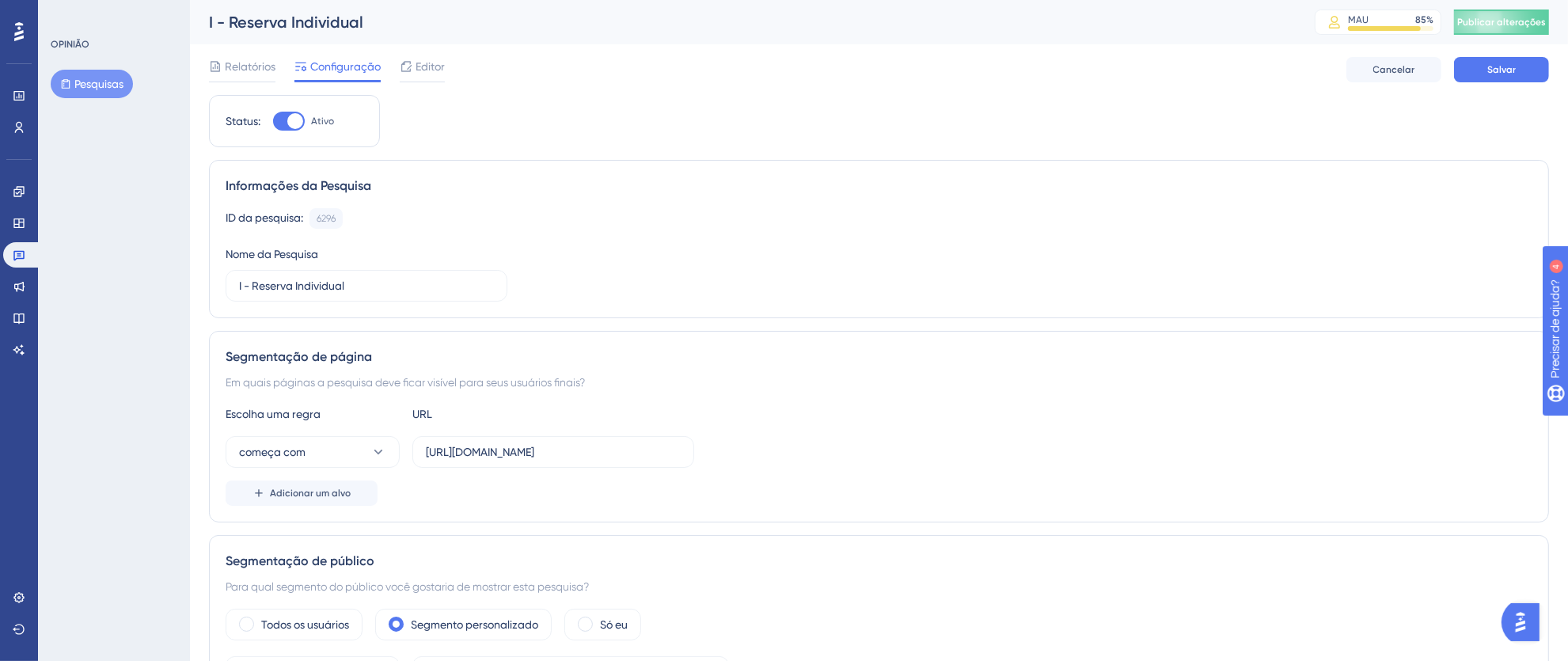
click at [850, 457] on div "começa com https://thex.totvshospitalidade.com/reservation/new" at bounding box center [879, 452] width 1307 height 32
click at [461, 448] on input "https://thex.totvshospitalidade.com/reservation/new" at bounding box center [553, 451] width 255 height 17
click at [439, 453] on input "https://thex.totvshospitalidade.com/reservation/new" at bounding box center [553, 451] width 255 height 17
drag, startPoint x: 427, startPoint y: 451, endPoint x: 903, endPoint y: 461, distance: 476.1
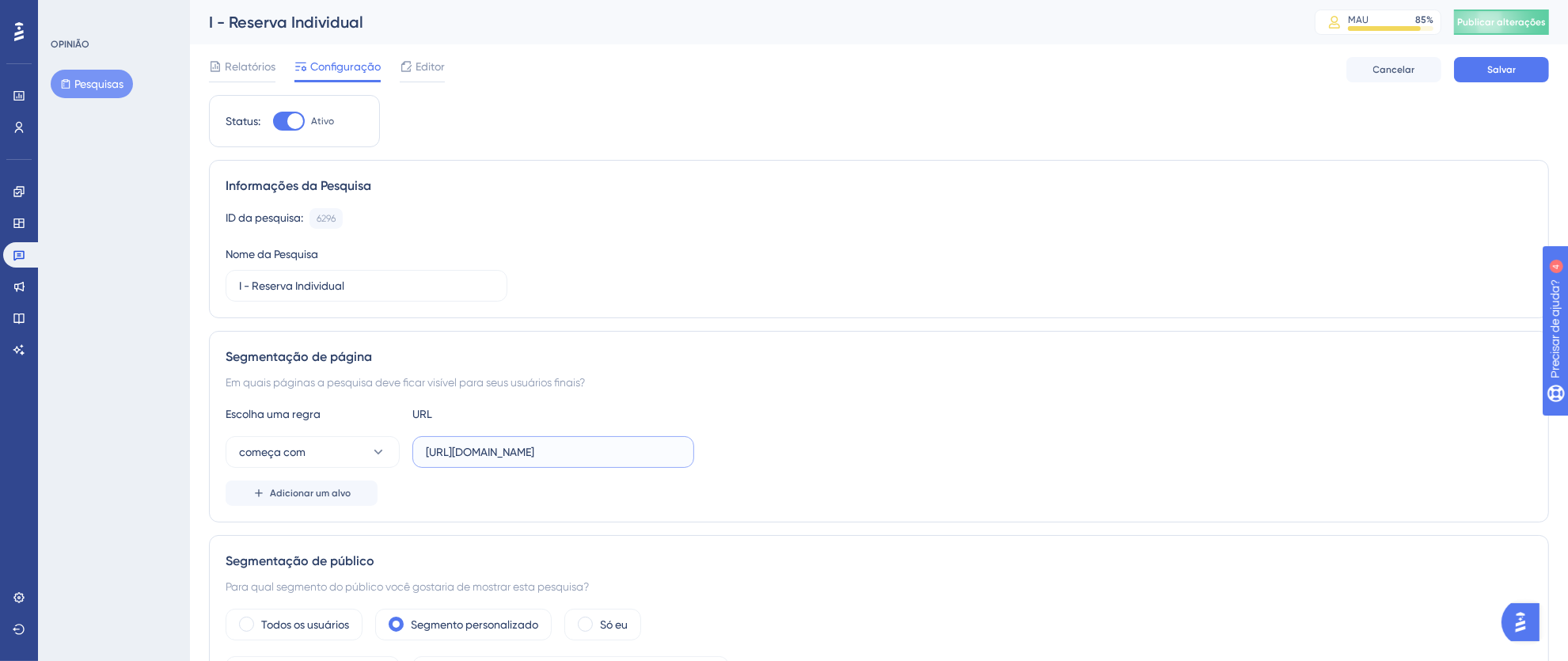
click at [903, 461] on div "começa com https://thex.totvshospitalidade.com/reservation/new" at bounding box center [879, 452] width 1307 height 32
paste input "pms.totvshotelaria"
drag, startPoint x: 572, startPoint y: 449, endPoint x: 373, endPoint y: 449, distance: 199.0
click at [373, 449] on div "começa com https://pms.totvshotelaria.com/reservation/new" at bounding box center [459, 452] width 468 height 32
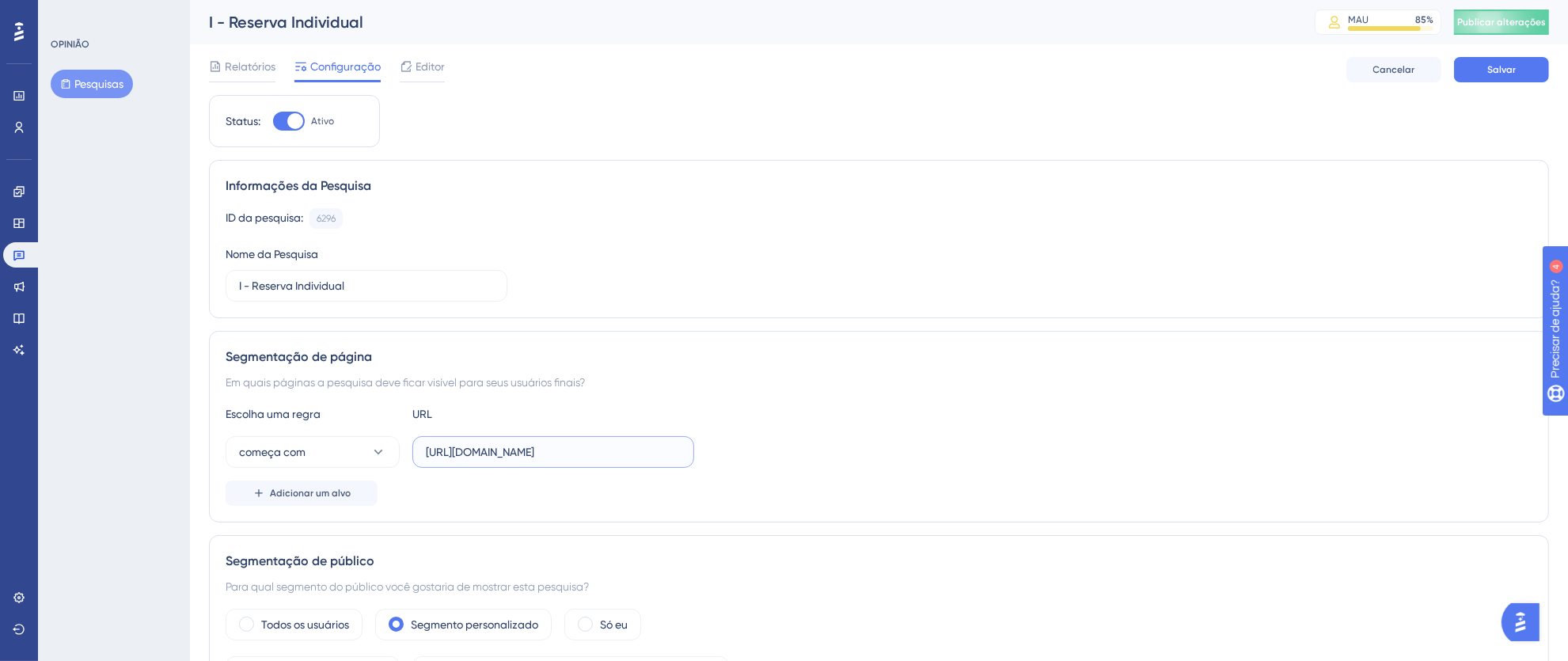
click at [527, 453] on input "[URL][DOMAIN_NAME]" at bounding box center [553, 451] width 255 height 17
click at [583, 453] on input "[URL][DOMAIN_NAME]" at bounding box center [553, 451] width 255 height 17
type input "[URL][DOMAIN_NAME]"
click at [1492, 72] on font "Salvar" at bounding box center [1501, 70] width 29 height 11
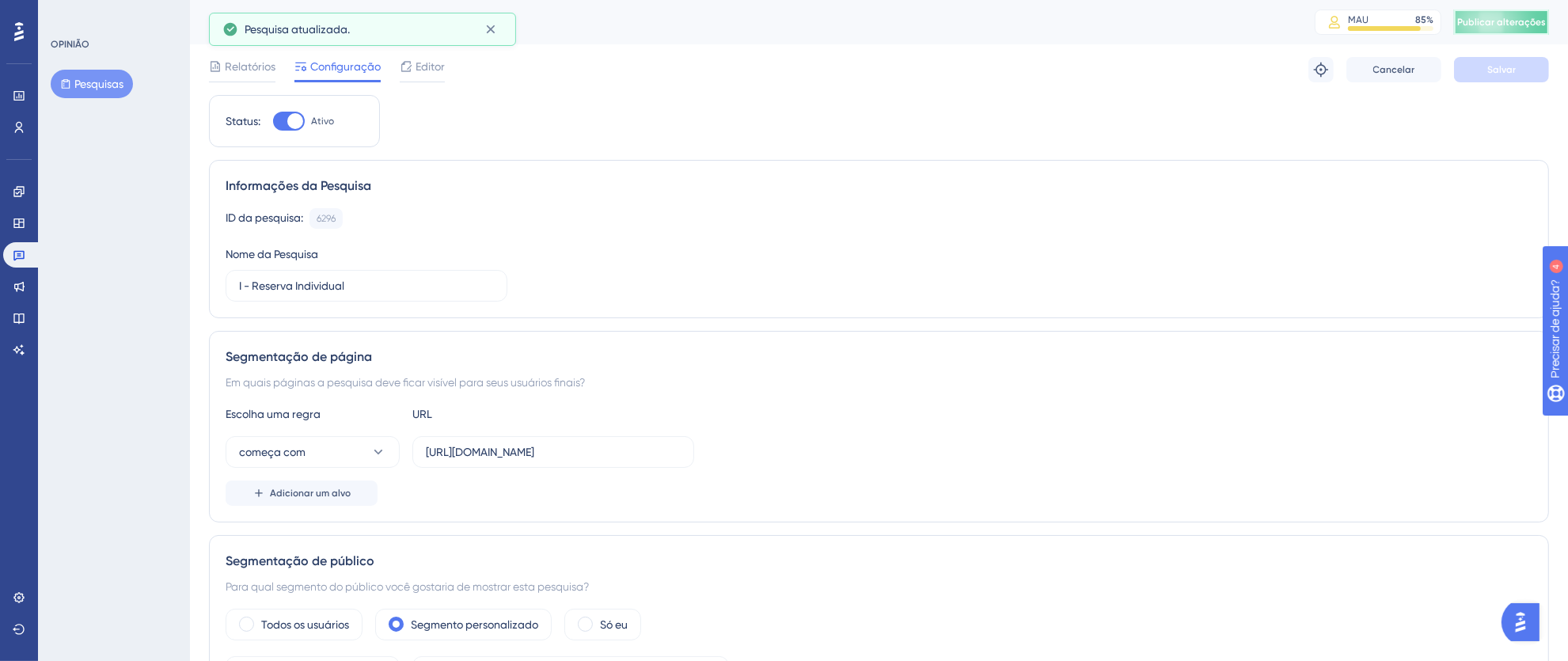
click at [1507, 23] on font "Publicar alterações" at bounding box center [1501, 22] width 89 height 11
click at [495, 29] on icon at bounding box center [490, 28] width 15 height 15
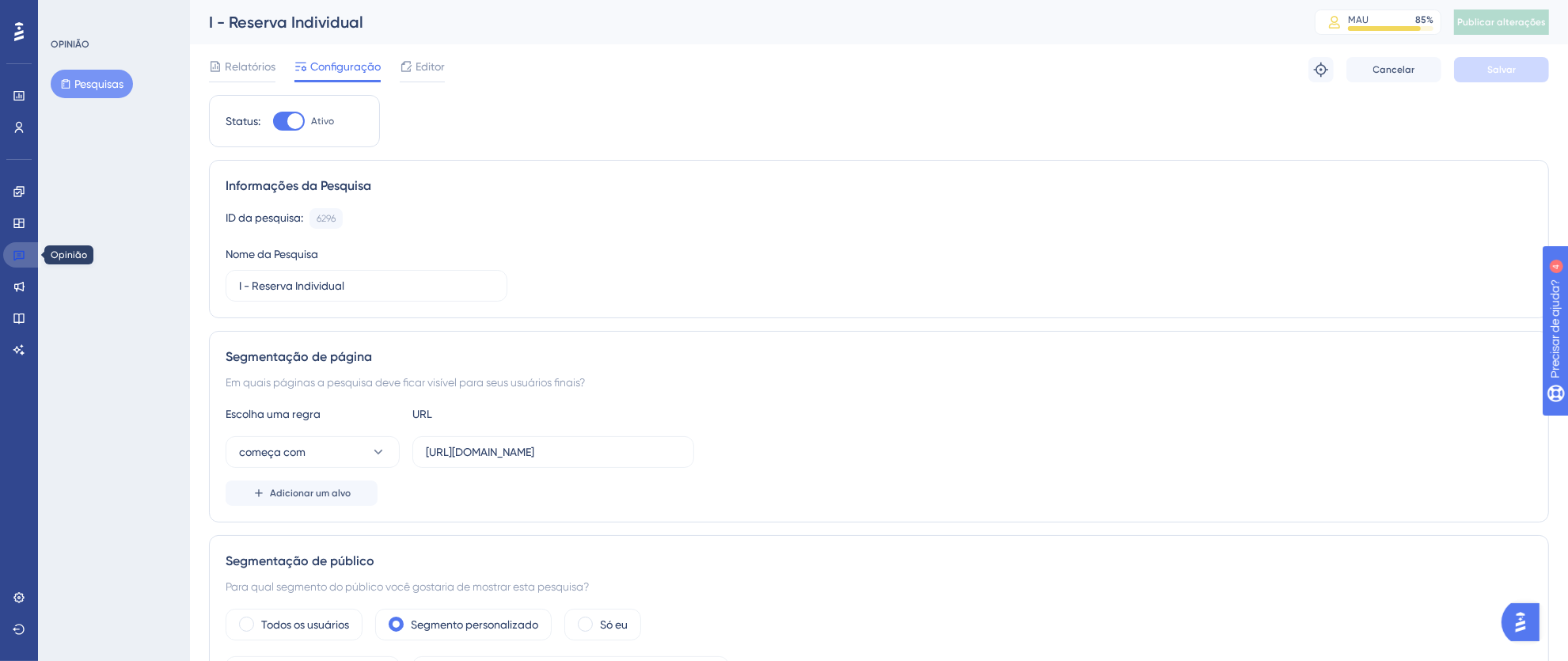
click at [15, 251] on icon at bounding box center [20, 256] width 11 height 11
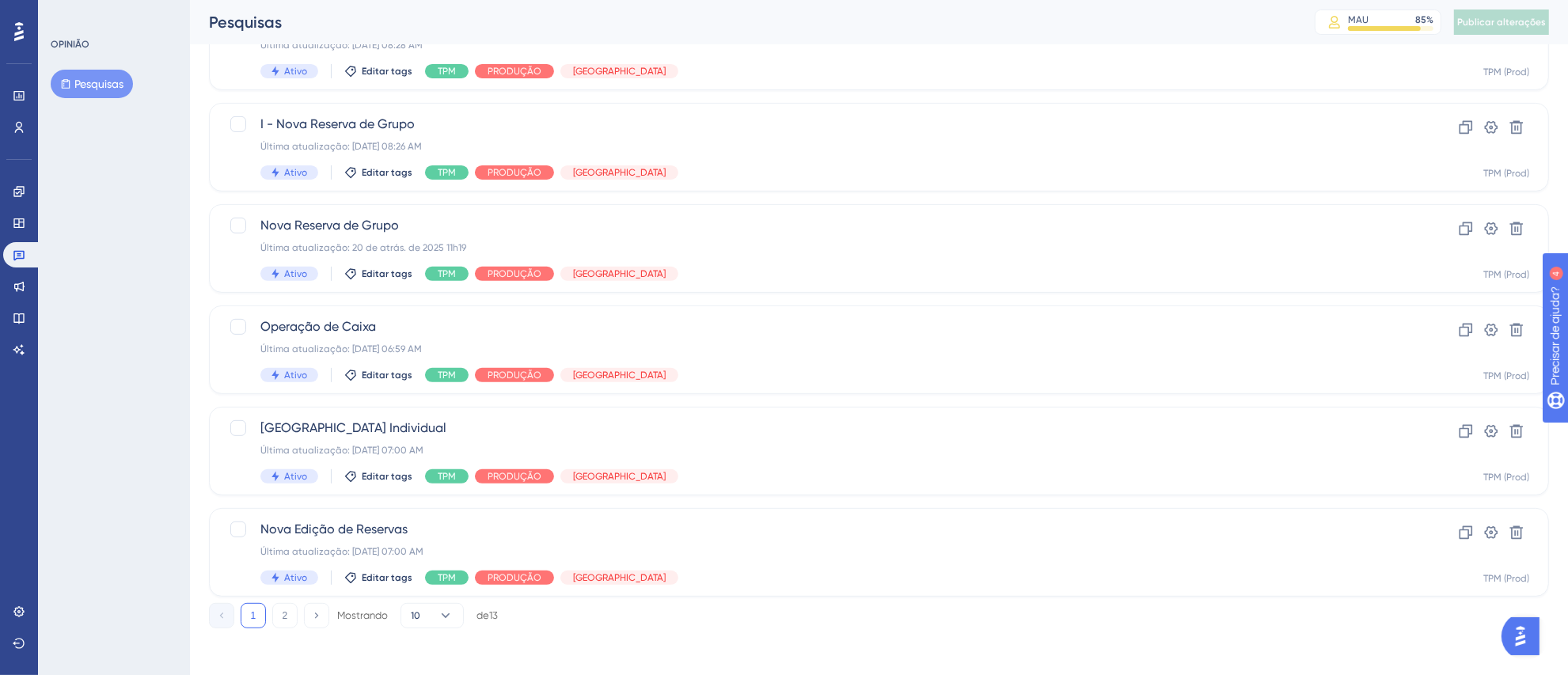
scroll to position [590, 0]
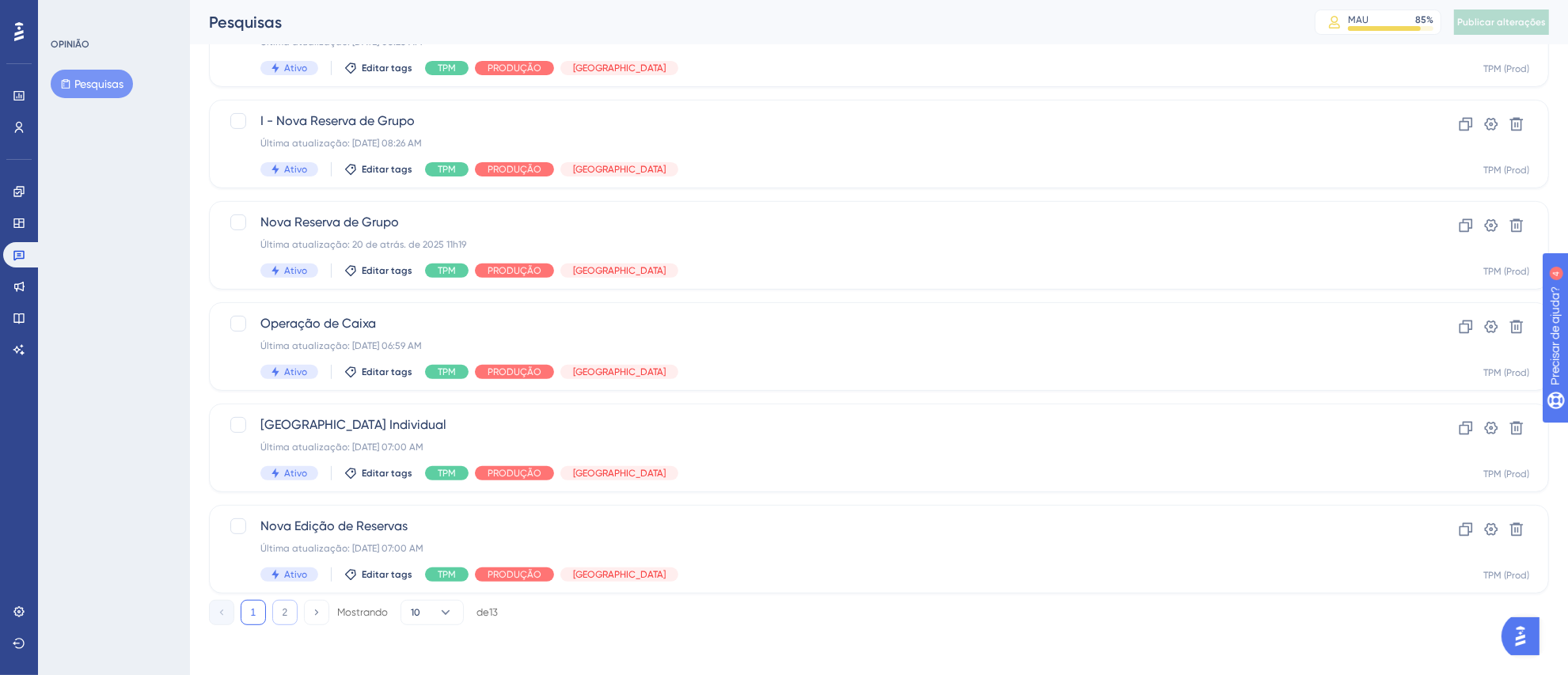
click at [287, 607] on font "2" at bounding box center [285, 612] width 6 height 11
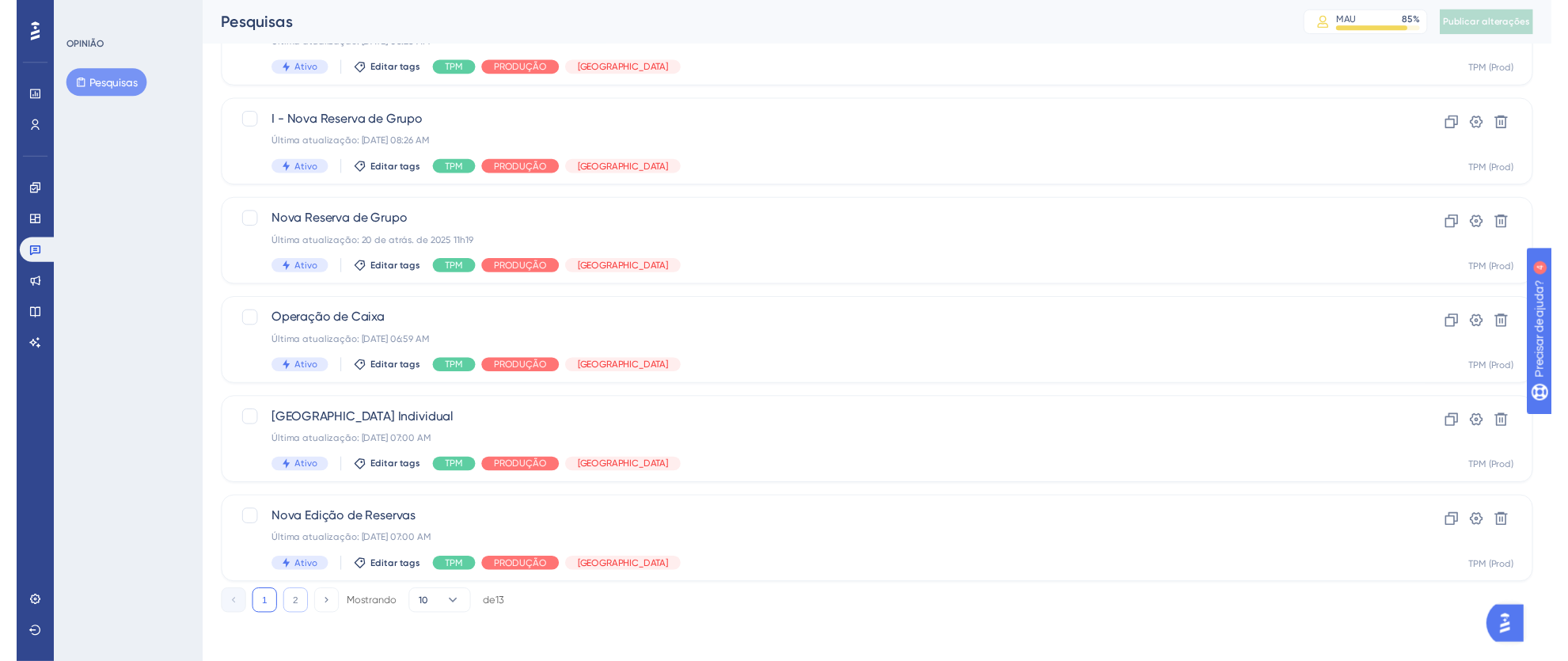
scroll to position [0, 0]
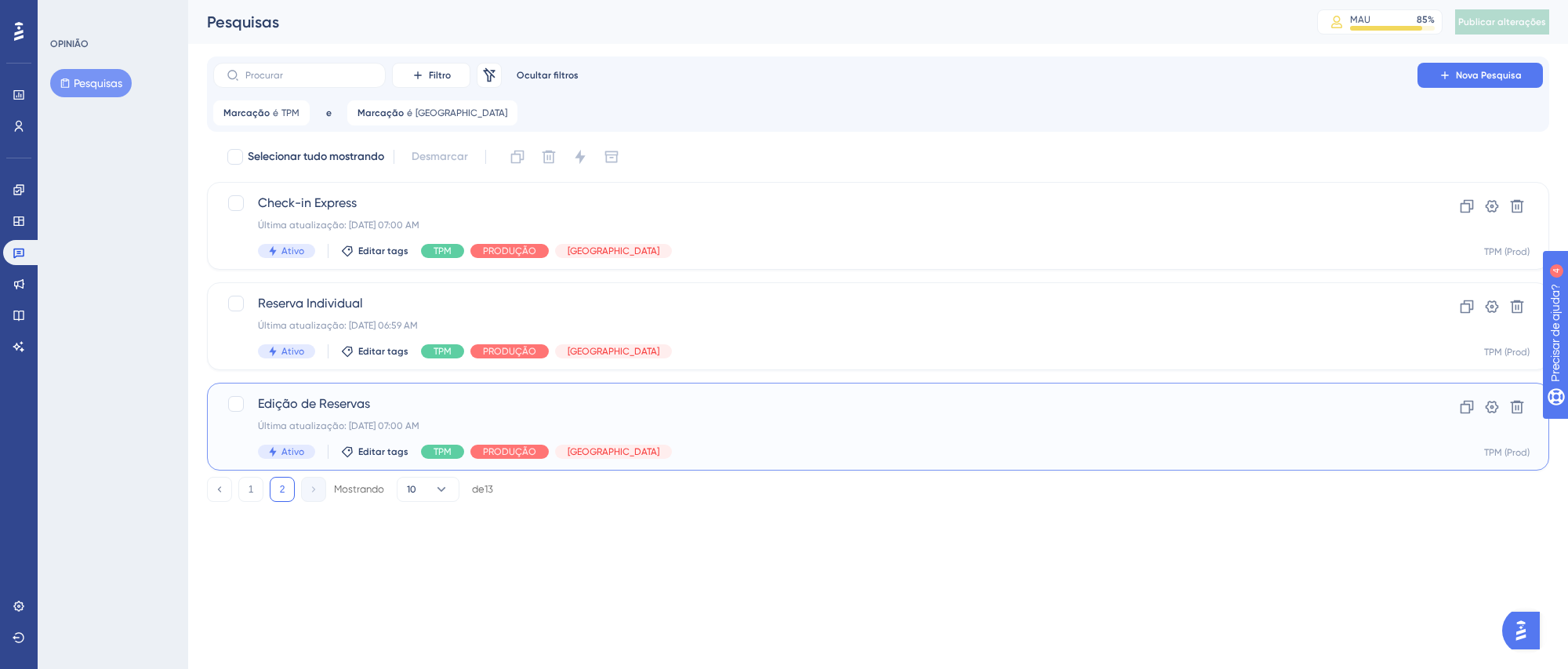
click at [882, 436] on div "Edição de Reservas Última atualização: 22 de jul. de 2025 07:00 AM Ativo Editar…" at bounding box center [815, 427] width 1115 height 65
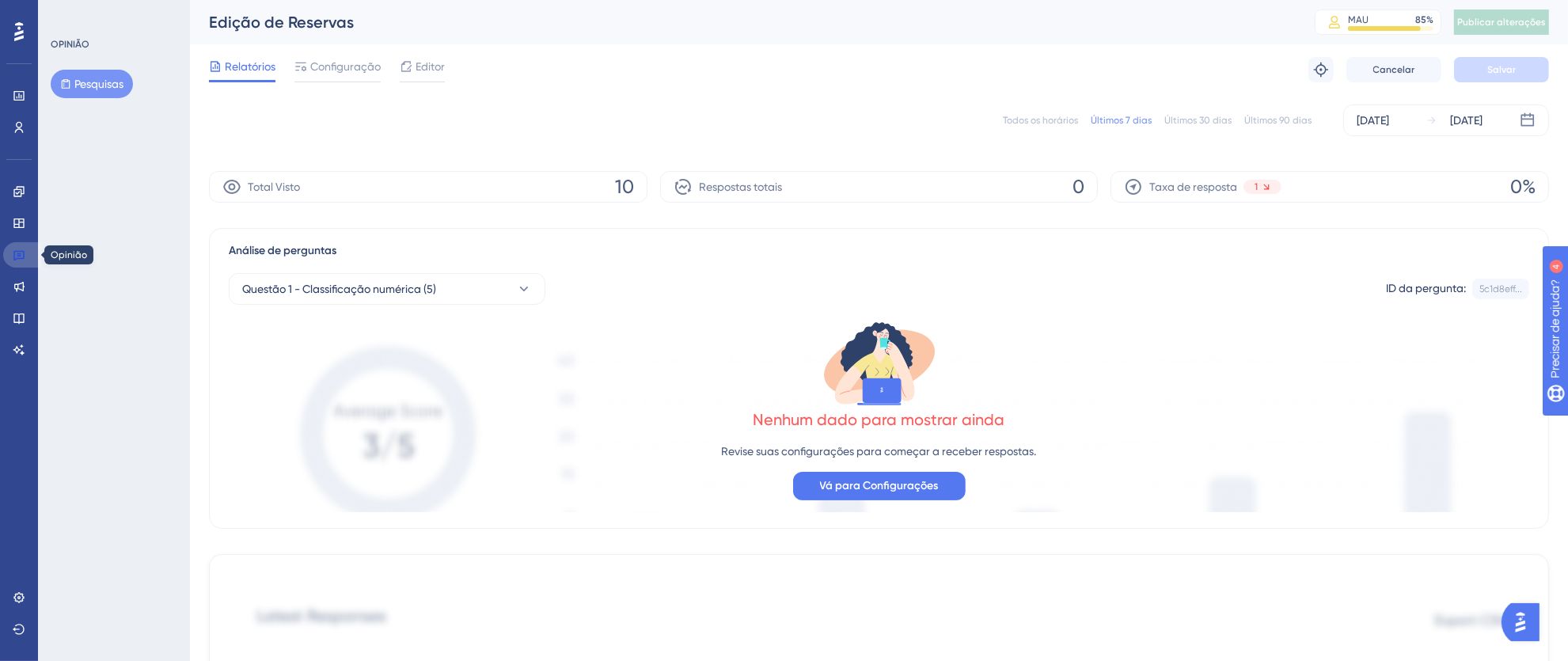
click at [22, 258] on icon at bounding box center [20, 256] width 11 height 11
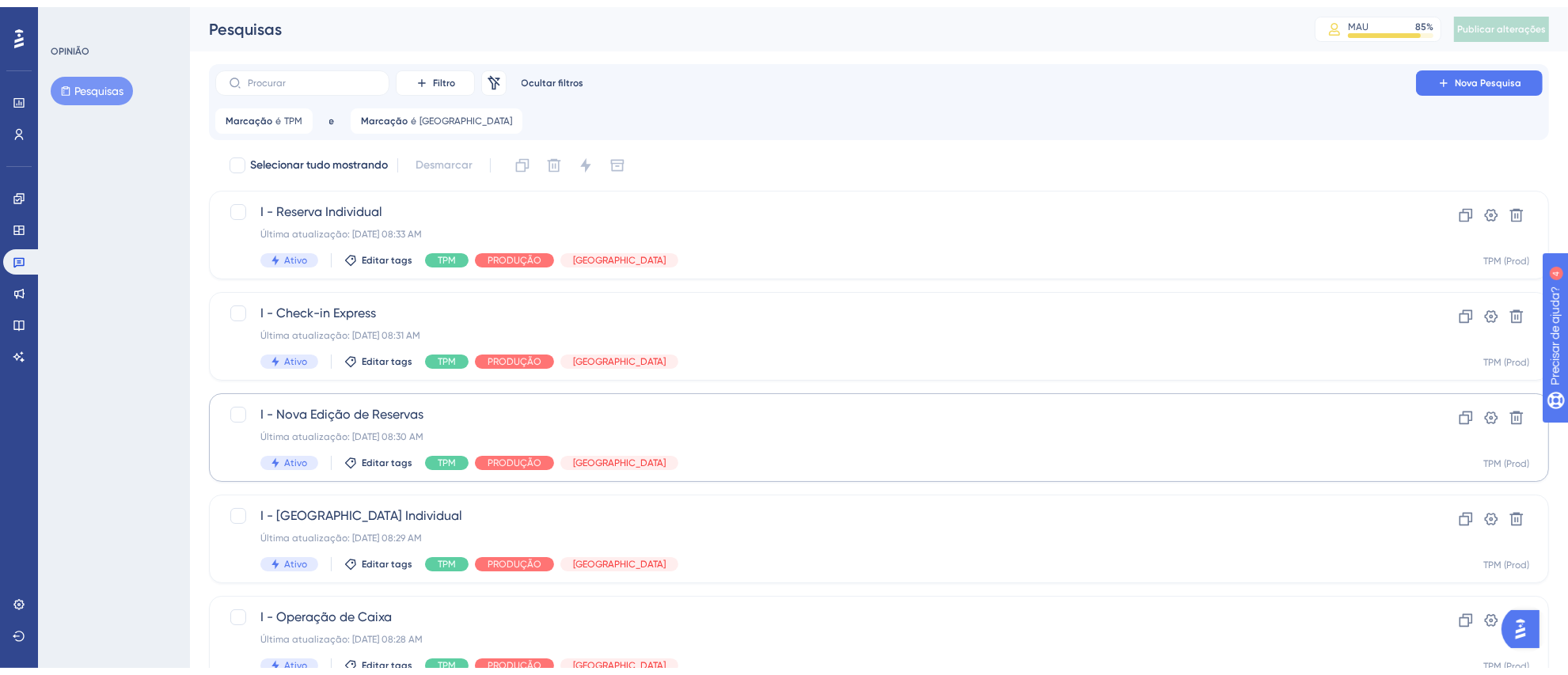
scroll to position [590, 0]
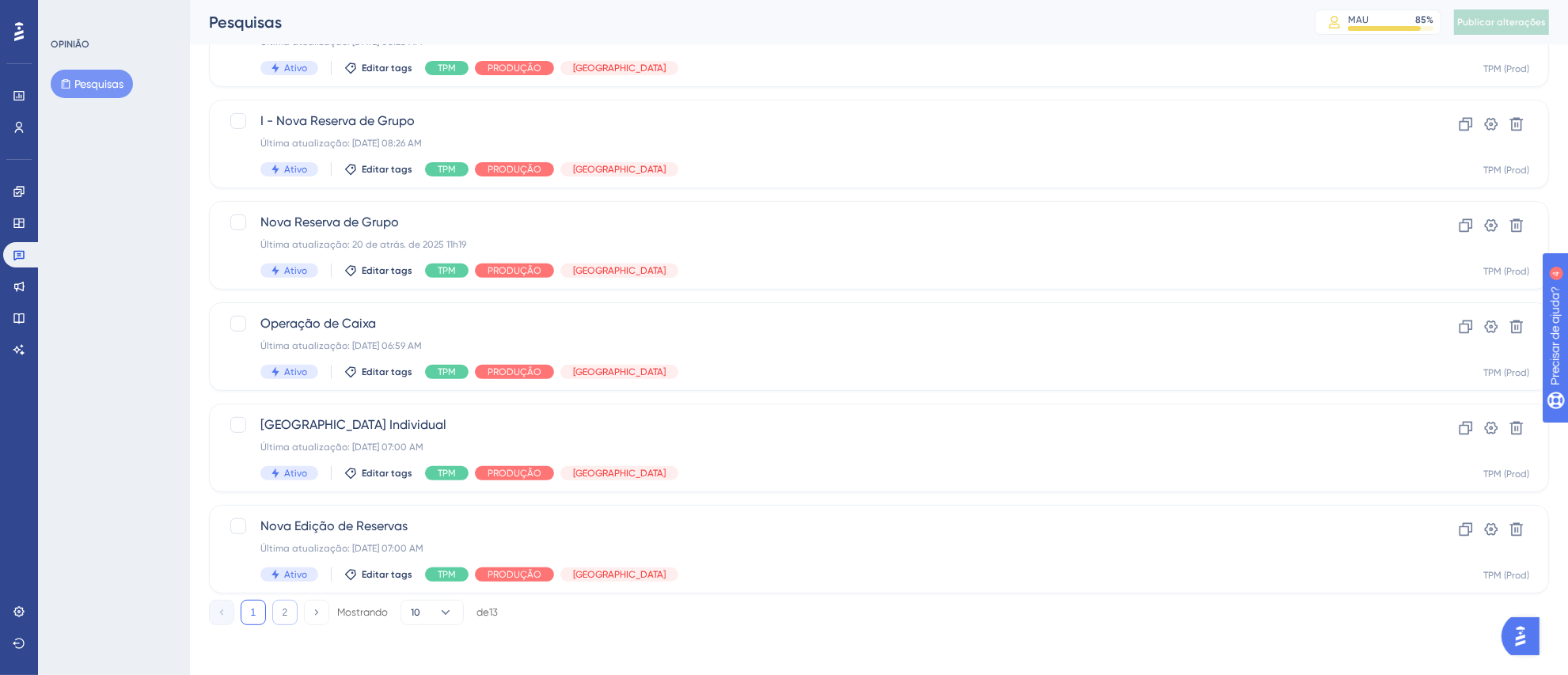
click at [283, 611] on font "2" at bounding box center [285, 612] width 6 height 11
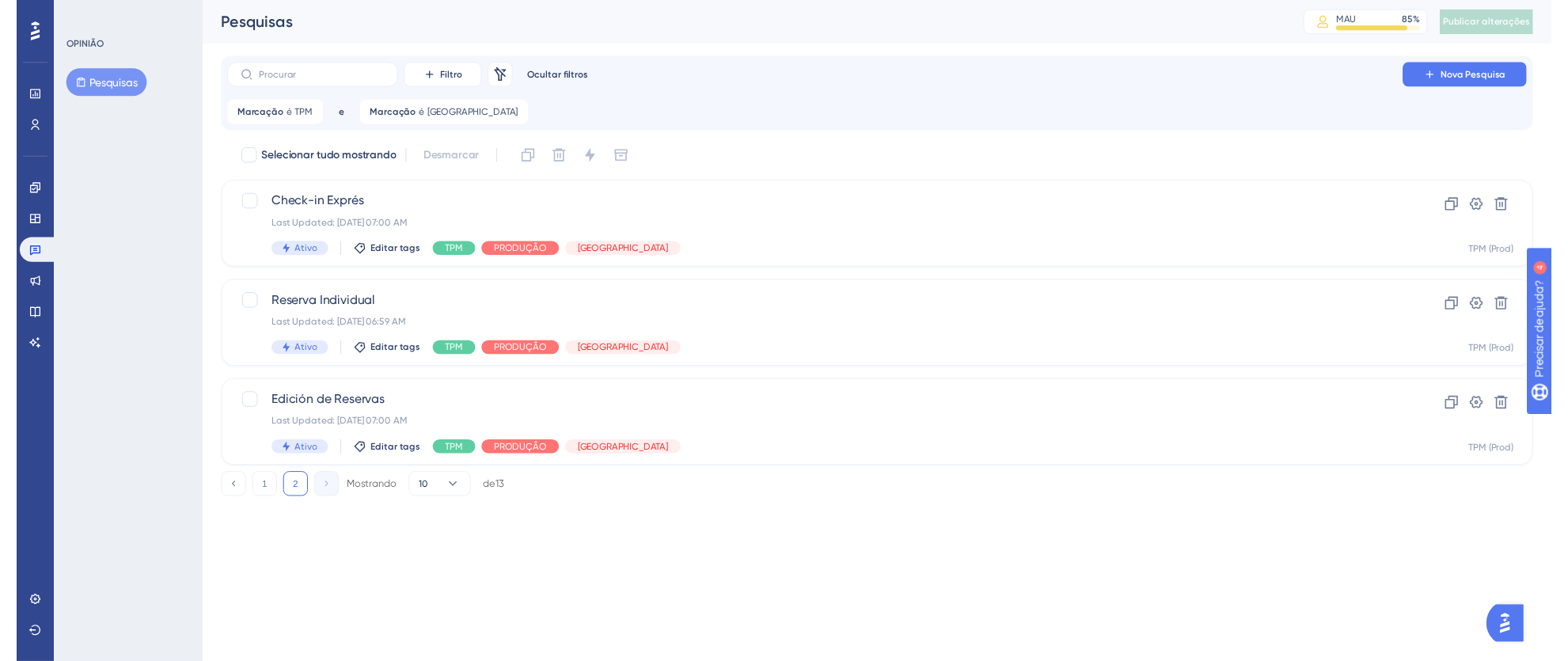
scroll to position [0, 0]
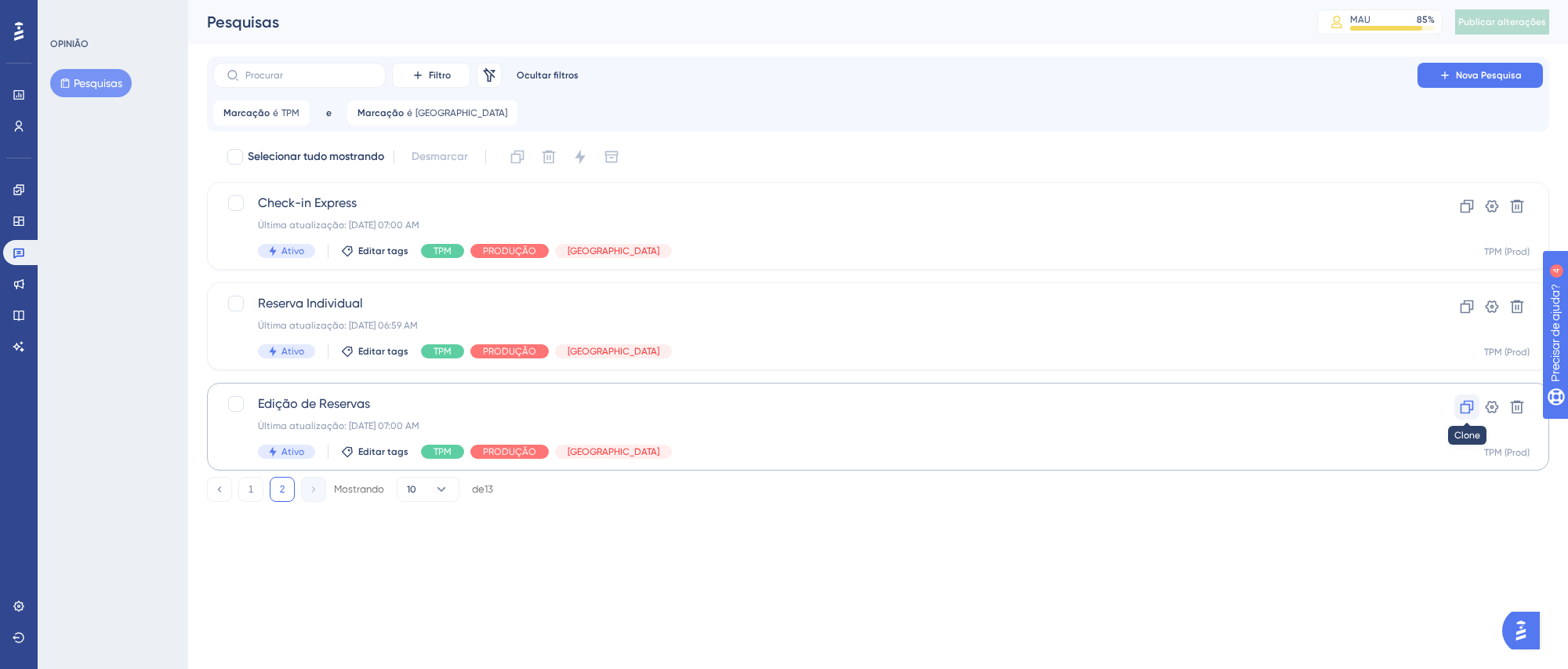
click at [1466, 409] on icon at bounding box center [1466, 407] width 15 height 15
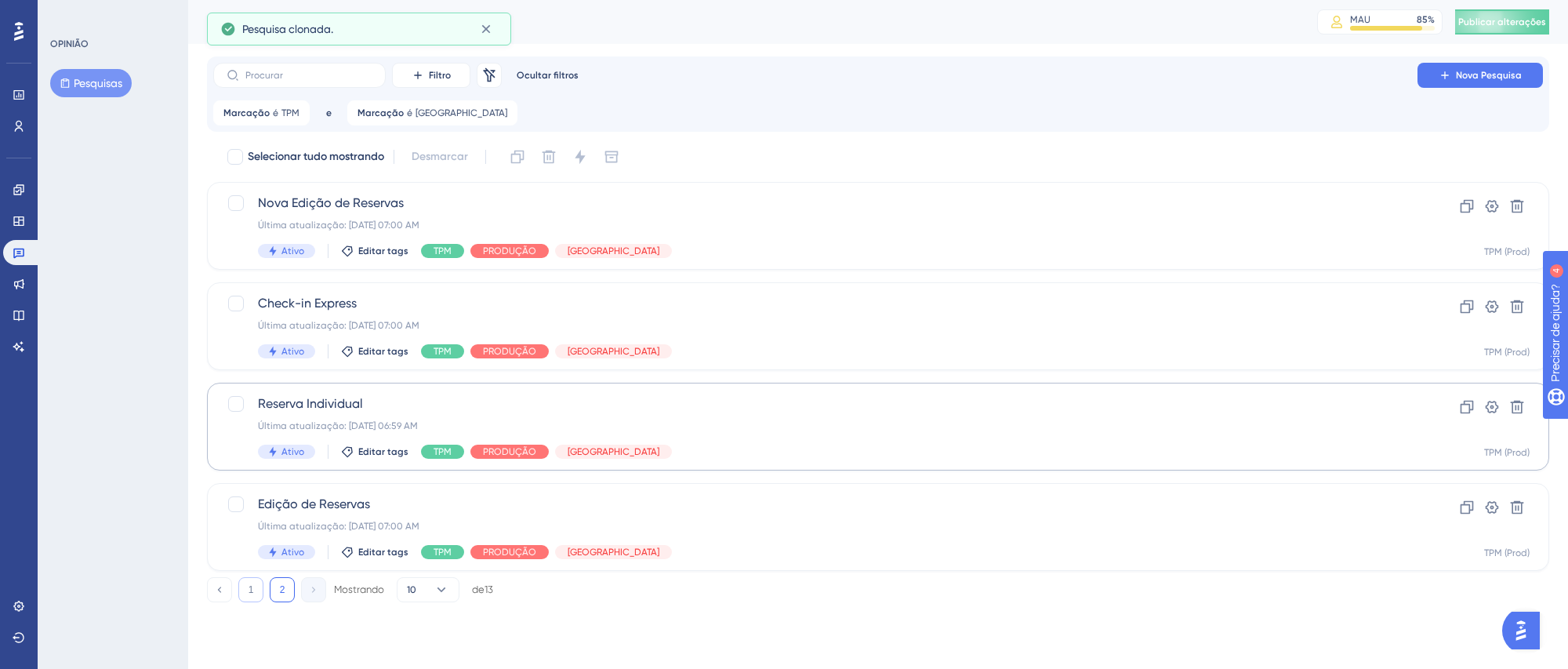
click at [254, 593] on button "1" at bounding box center [250, 589] width 25 height 25
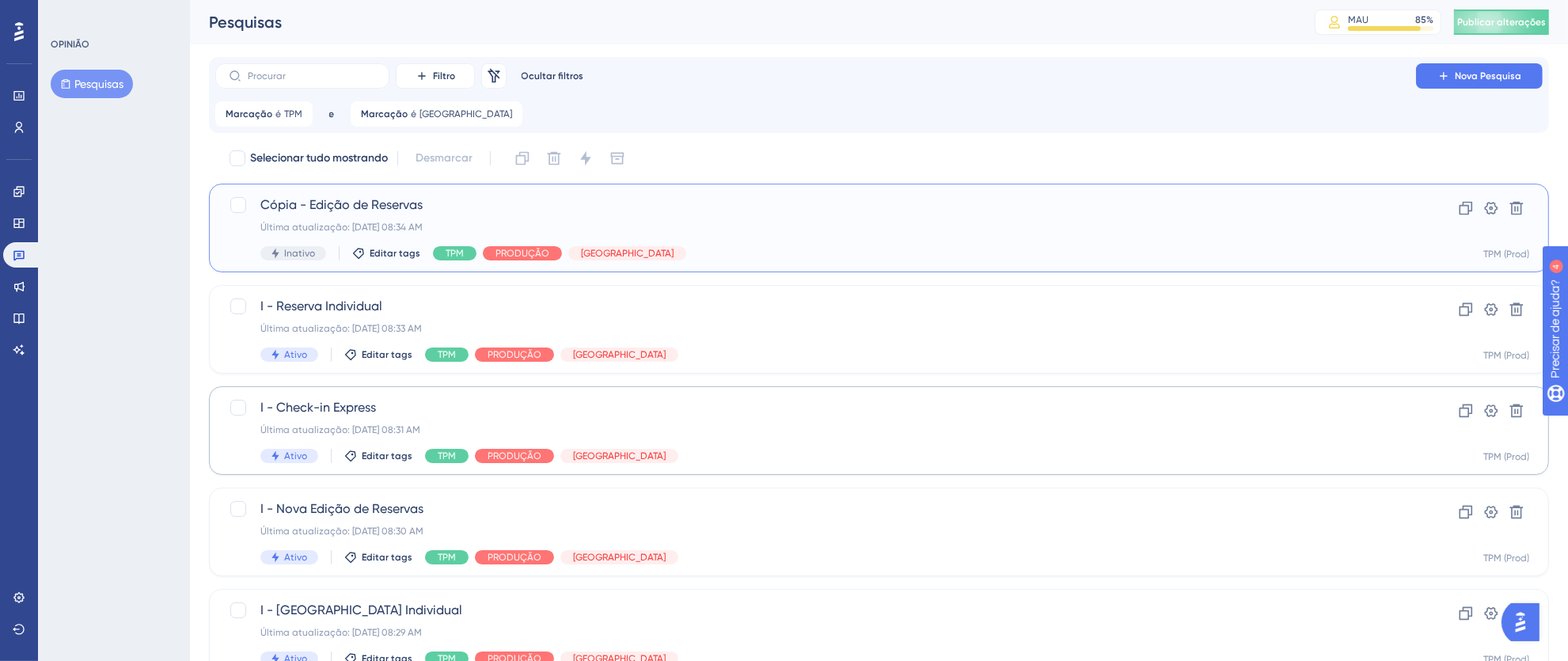
click at [885, 230] on div "Última atualização: 08 de set. de 2025 08:34 AM" at bounding box center [816, 227] width 1111 height 13
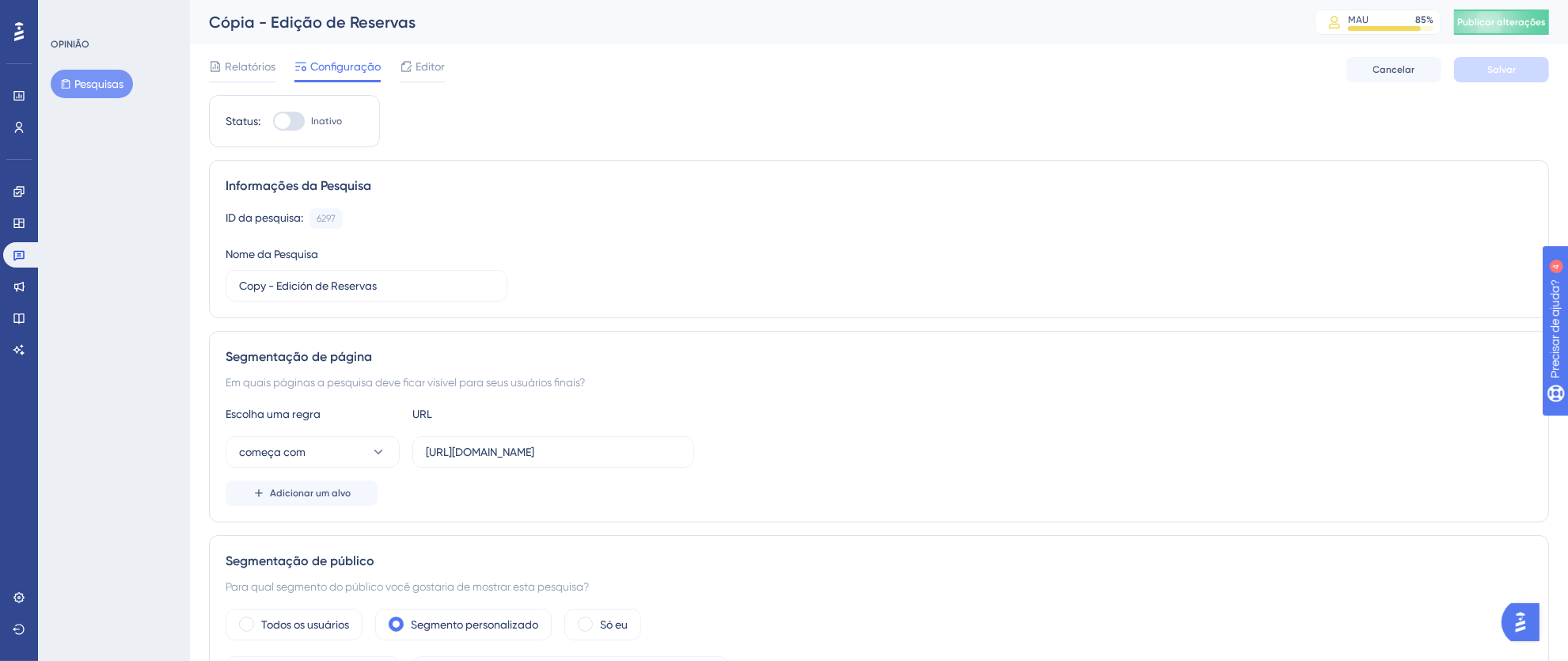
click at [301, 121] on div at bounding box center [288, 120] width 32 height 19
click at [273, 121] on input "Inativo" at bounding box center [272, 121] width 1 height 1
checkbox input "true"
click at [266, 288] on input "Copy - Edición de Reservas" at bounding box center [367, 285] width 255 height 17
drag, startPoint x: 267, startPoint y: 288, endPoint x: 118, endPoint y: 279, distance: 149.3
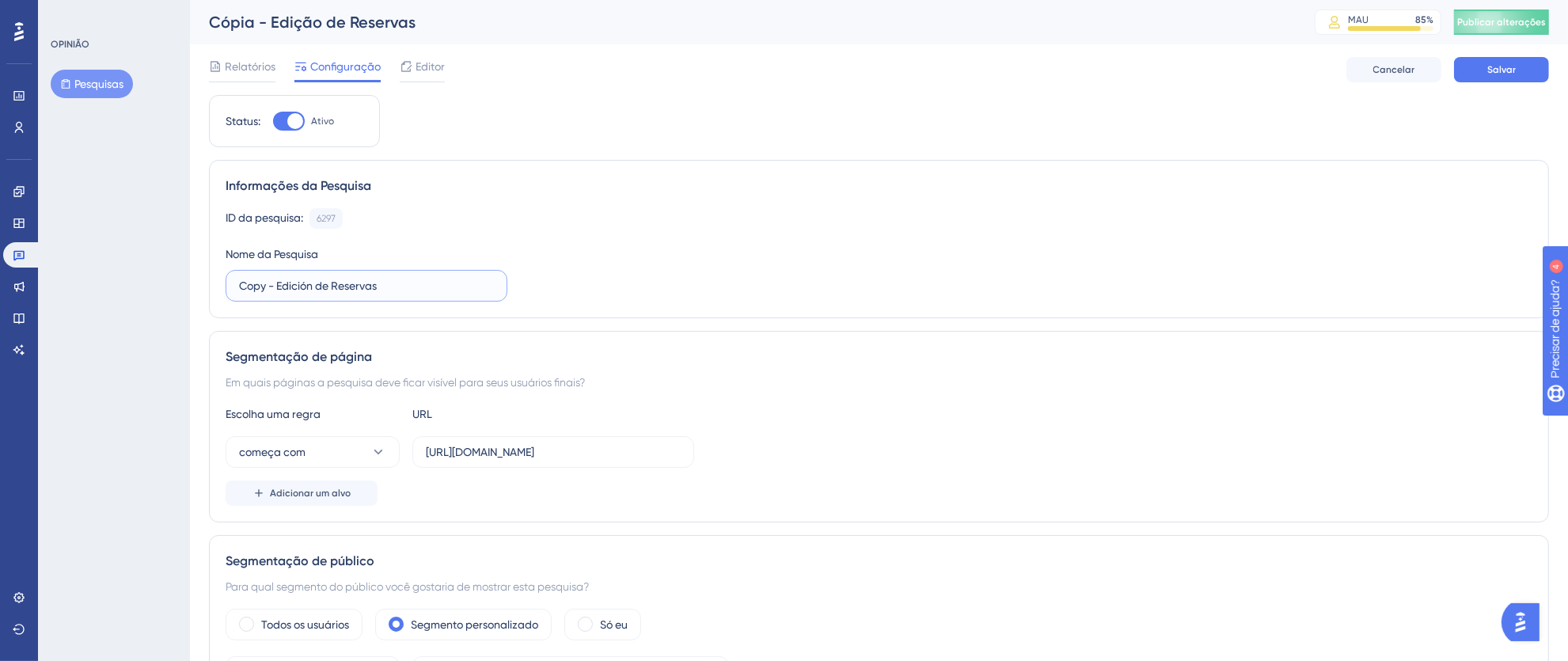
type input "I - Edición de Reservas"
click at [438, 464] on label "https://thex.totvshospitalidade.com/reservation/new?reservation=" at bounding box center [553, 452] width 282 height 32
click at [438, 461] on input "https://thex.totvshospitalidade.com/reservation/new?reservation=" at bounding box center [553, 451] width 255 height 17
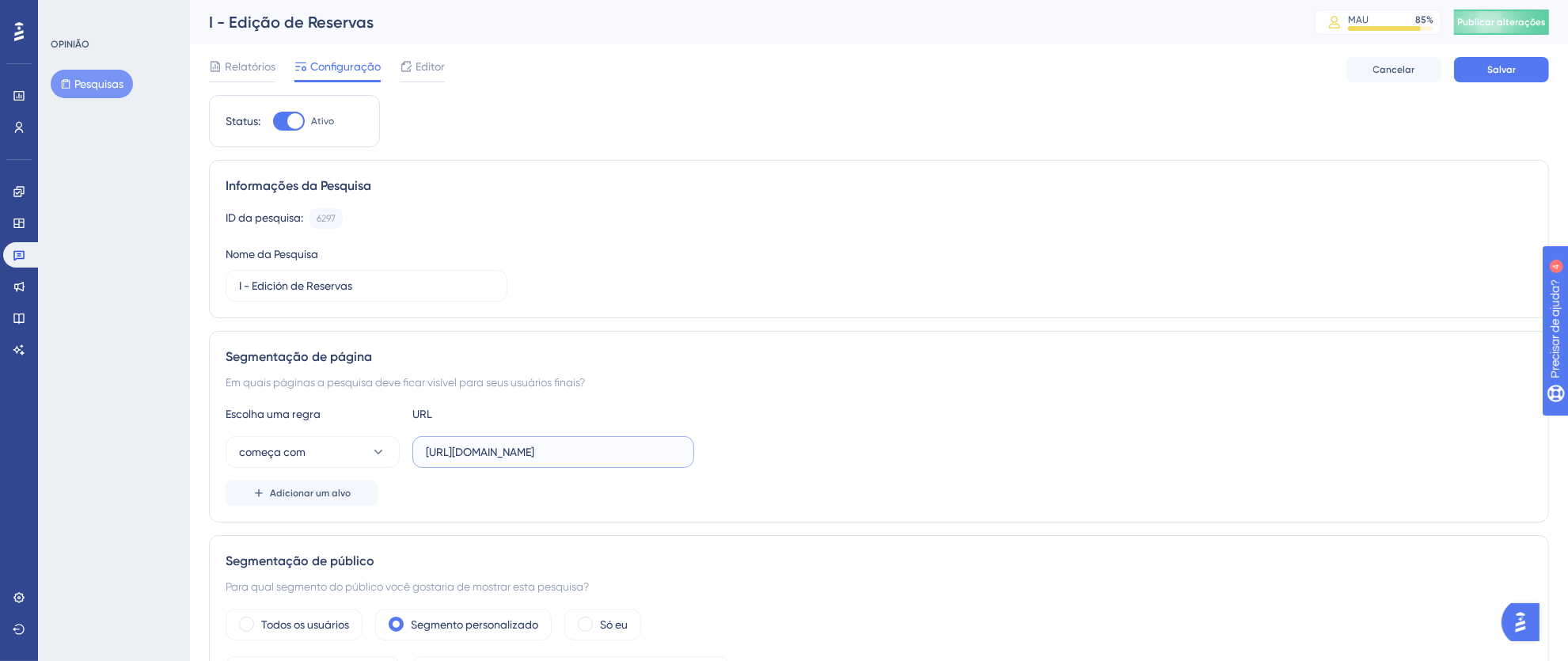
click at [439, 455] on input "https://thex.totvshospitalidade.com/reservation/new?reservation=" at bounding box center [553, 451] width 255 height 17
drag, startPoint x: 481, startPoint y: 454, endPoint x: 357, endPoint y: 454, distance: 124.0
click at [357, 454] on div "começa com https://thex.totvshospitalidade.com/reservation/new?reservation=" at bounding box center [459, 452] width 468 height 32
click at [433, 454] on input "https://thex.totvshospitalidade.com/reservation/new?reservation=" at bounding box center [553, 451] width 255 height 17
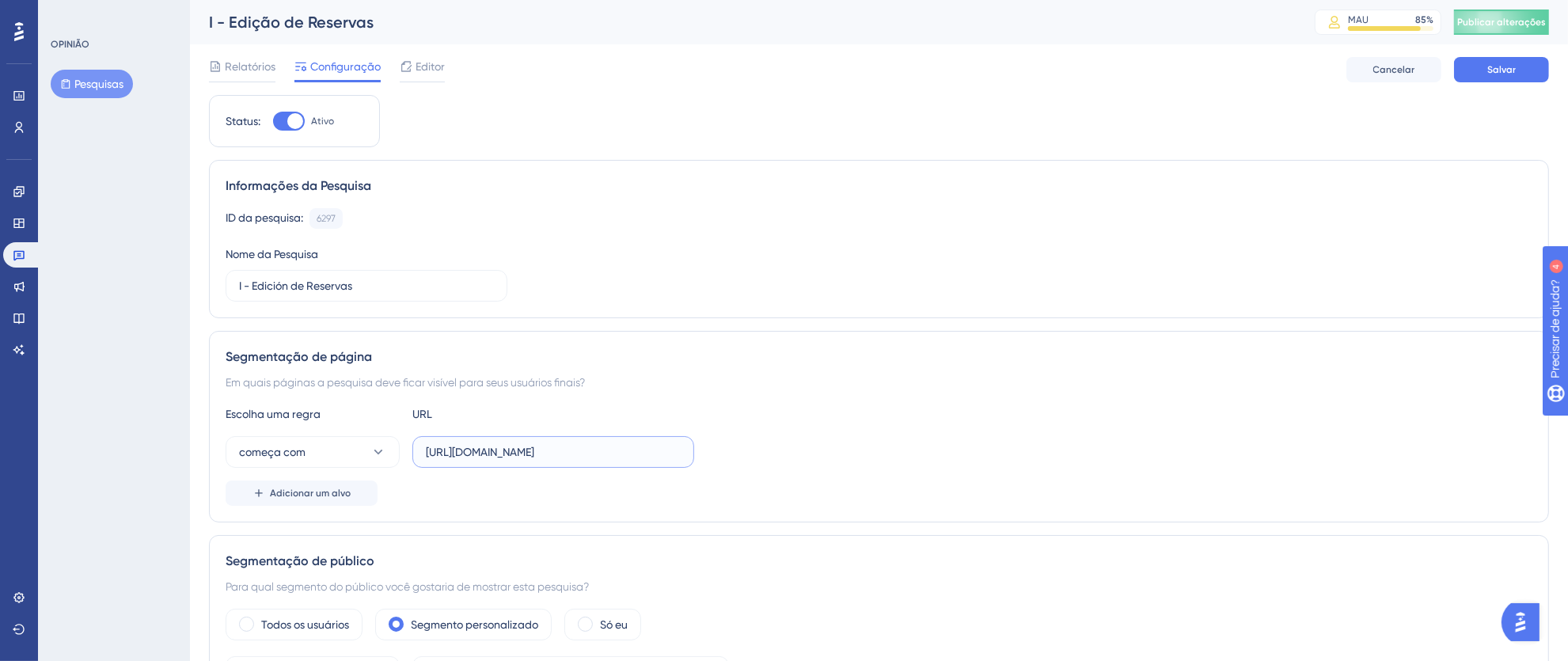
scroll to position [0, 88]
drag, startPoint x: 425, startPoint y: 457, endPoint x: 845, endPoint y: 459, distance: 420.0
click at [845, 459] on div "começa com https://thex.totvshospitalidade.com/reservation/new?reservation=" at bounding box center [879, 452] width 1307 height 32
paste input "https://thex.totvshospitalidade.com/reservation/new?reservation="
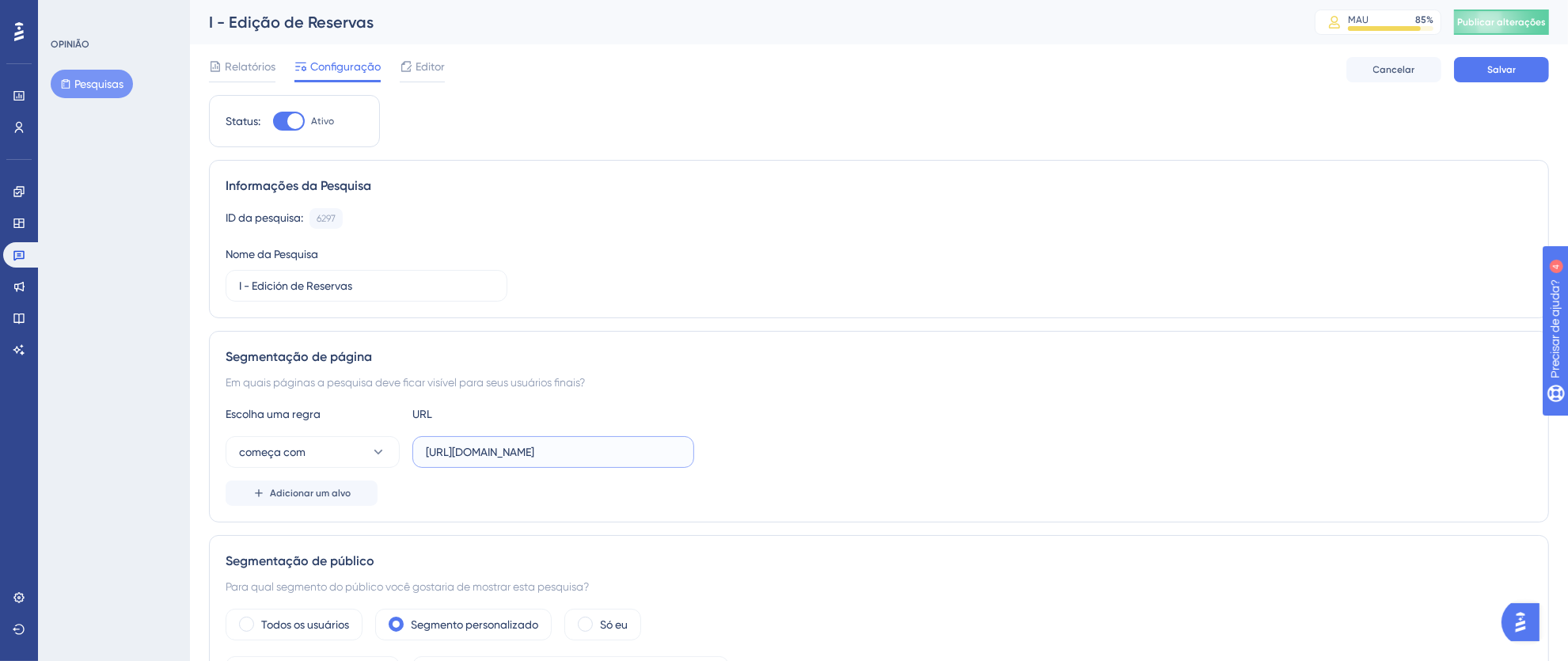
scroll to position [0, 87]
click at [645, 453] on input "https://thex.totvshospitalidade.com/reservation/new?reservation=" at bounding box center [553, 451] width 255 height 17
drag, startPoint x: 648, startPoint y: 453, endPoint x: 387, endPoint y: 455, distance: 261.0
click at [387, 455] on div "começa com https://thex.totvshospitalidade.com/reservation/new?reservation=" at bounding box center [459, 452] width 468 height 32
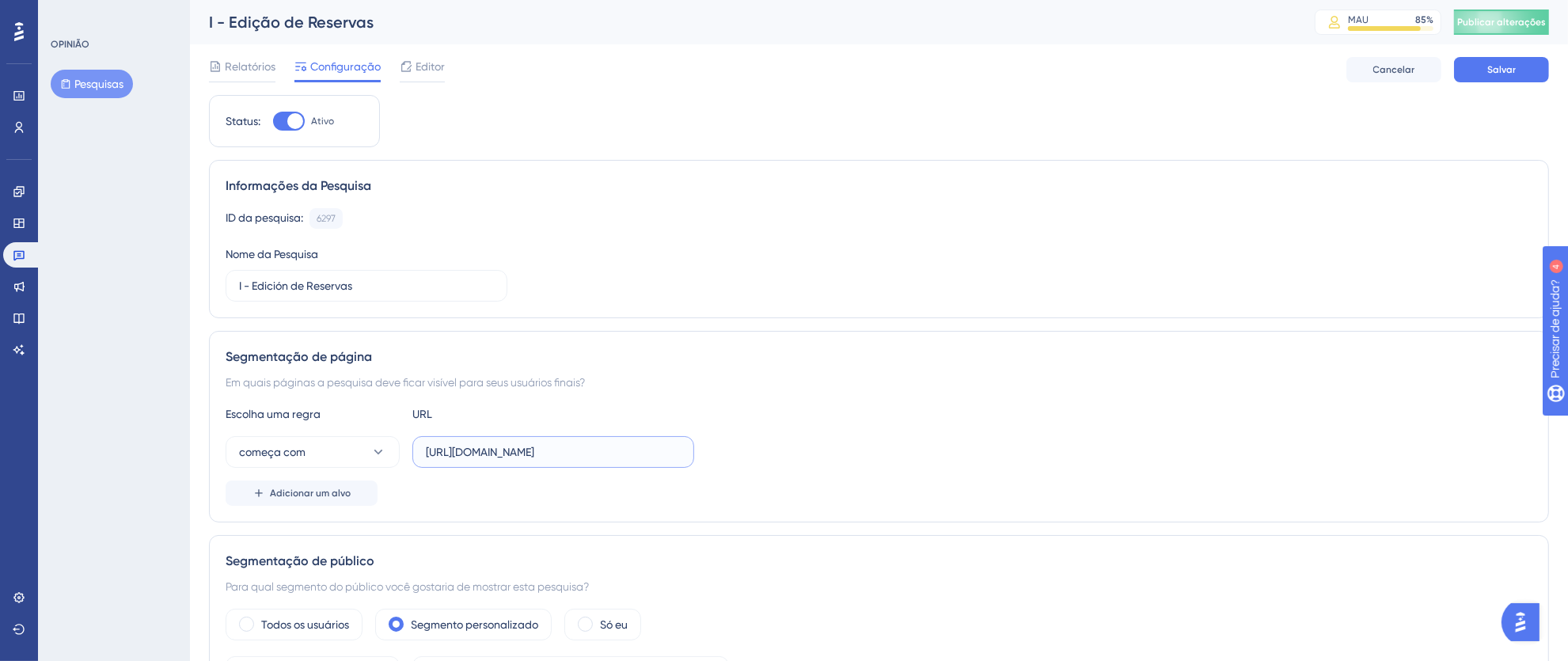
click at [539, 453] on input "https://thex.totvshospitalidade.com/reservation/new?reservation=" at bounding box center [553, 451] width 255 height 17
click at [510, 455] on input "https://thex.totvshospitalidade.com/reservation/new?reservation=" at bounding box center [553, 451] width 255 height 17
click at [490, 452] on input "https://thex.totvshospitalidade.com/reservation/new?reservation=" at bounding box center [553, 451] width 255 height 17
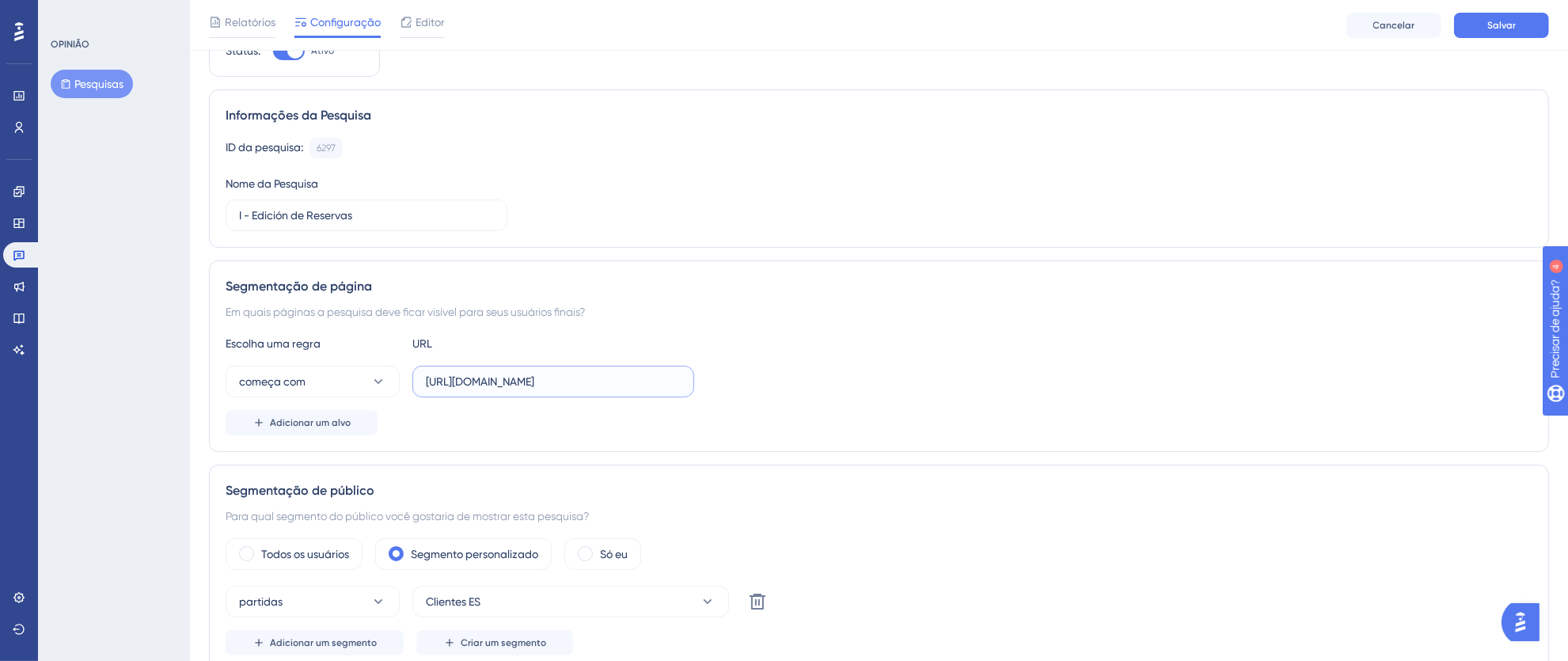
scroll to position [94, 0]
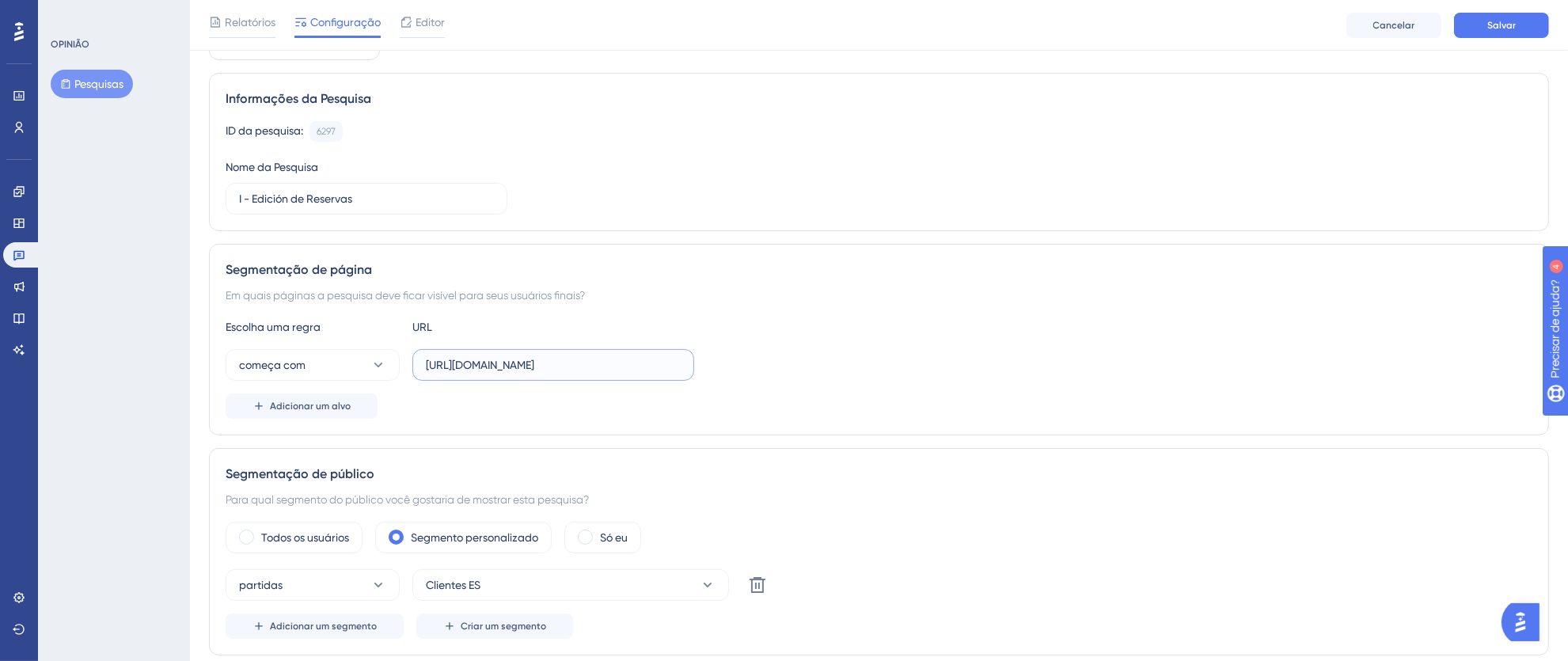
click at [465, 361] on input "https://thex.totvshospitalidade.com/reservation/new?reservation=" at bounding box center [553, 364] width 255 height 17
drag, startPoint x: 424, startPoint y: 363, endPoint x: 824, endPoint y: 365, distance: 400.0
click at [823, 365] on div "começa com https://thex.totvshospitalidade.com/reservation/new?reservation=" at bounding box center [879, 365] width 1307 height 32
click at [622, 374] on label "https://thex.totvshospitalidade.com/reservation/new?reservation=" at bounding box center [553, 365] width 282 height 32
click at [622, 374] on input "https://thex.totvshospitalidade.com/reservation/new?reservation=" at bounding box center [553, 364] width 255 height 17
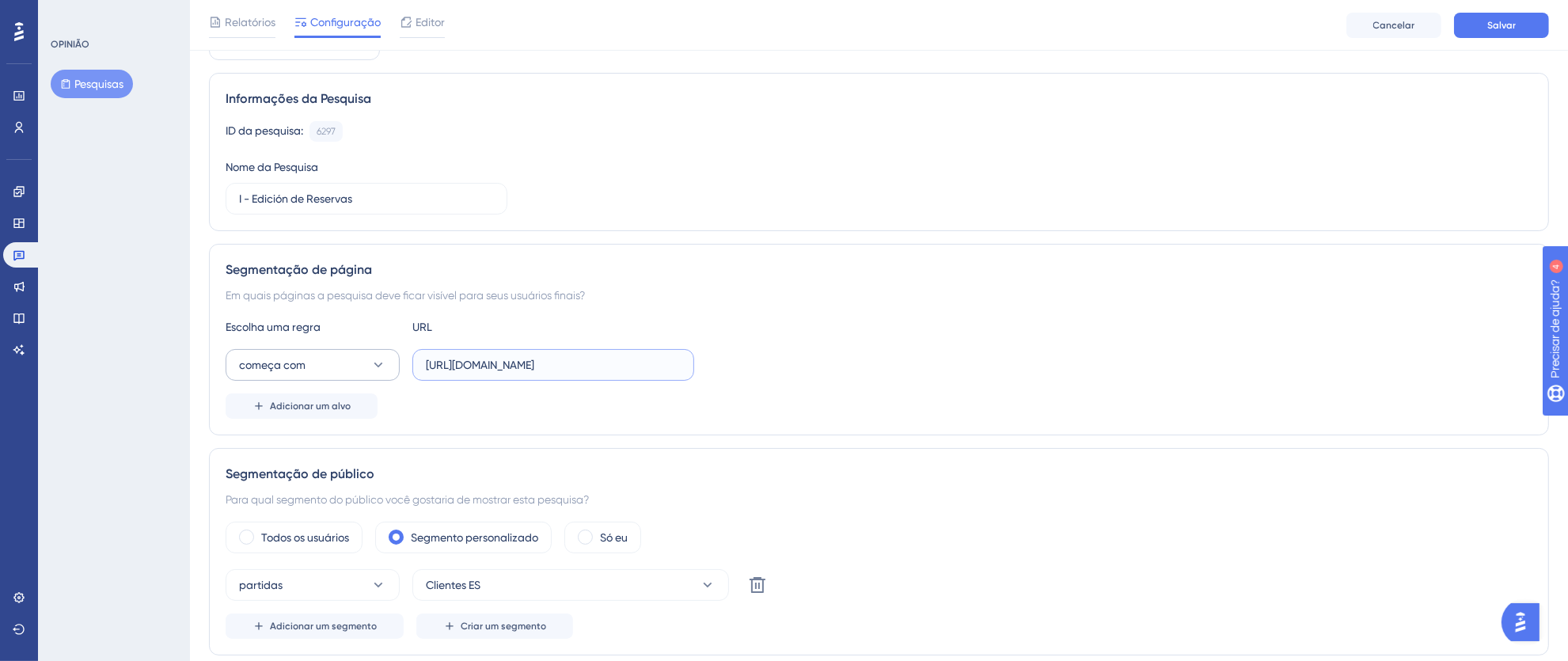
drag, startPoint x: 633, startPoint y: 364, endPoint x: 396, endPoint y: 364, distance: 237.0
click at [396, 364] on div "começa com https://thex.totvshospitalidade.com/reservation/new?reservation=" at bounding box center [459, 365] width 468 height 32
type input "="
paste input "[URL][DOMAIN_NAME]"
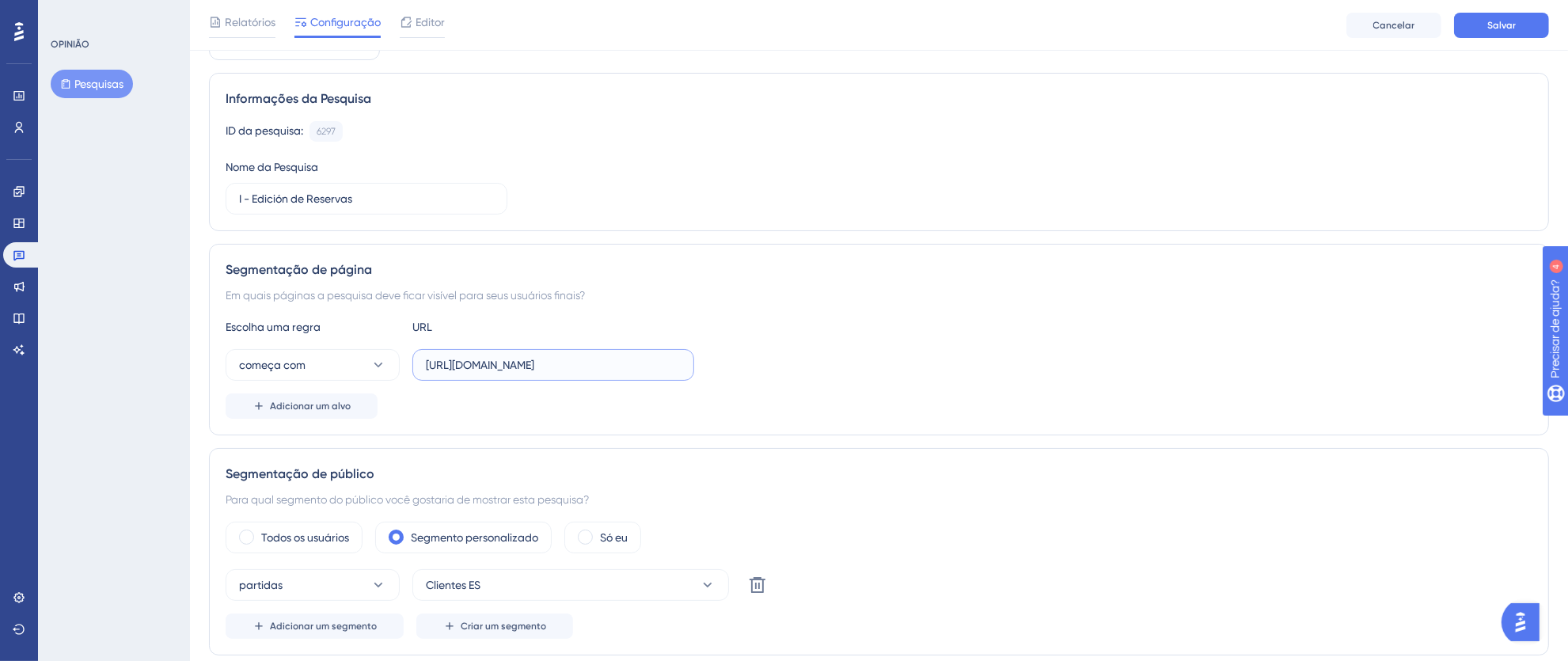
type input "[URL][DOMAIN_NAME]"
click at [479, 349] on label "[URL][DOMAIN_NAME]" at bounding box center [553, 365] width 282 height 32
click at [479, 356] on input "[URL][DOMAIN_NAME]" at bounding box center [553, 364] width 255 height 17
drag, startPoint x: 526, startPoint y: 362, endPoint x: 341, endPoint y: 367, distance: 185.1
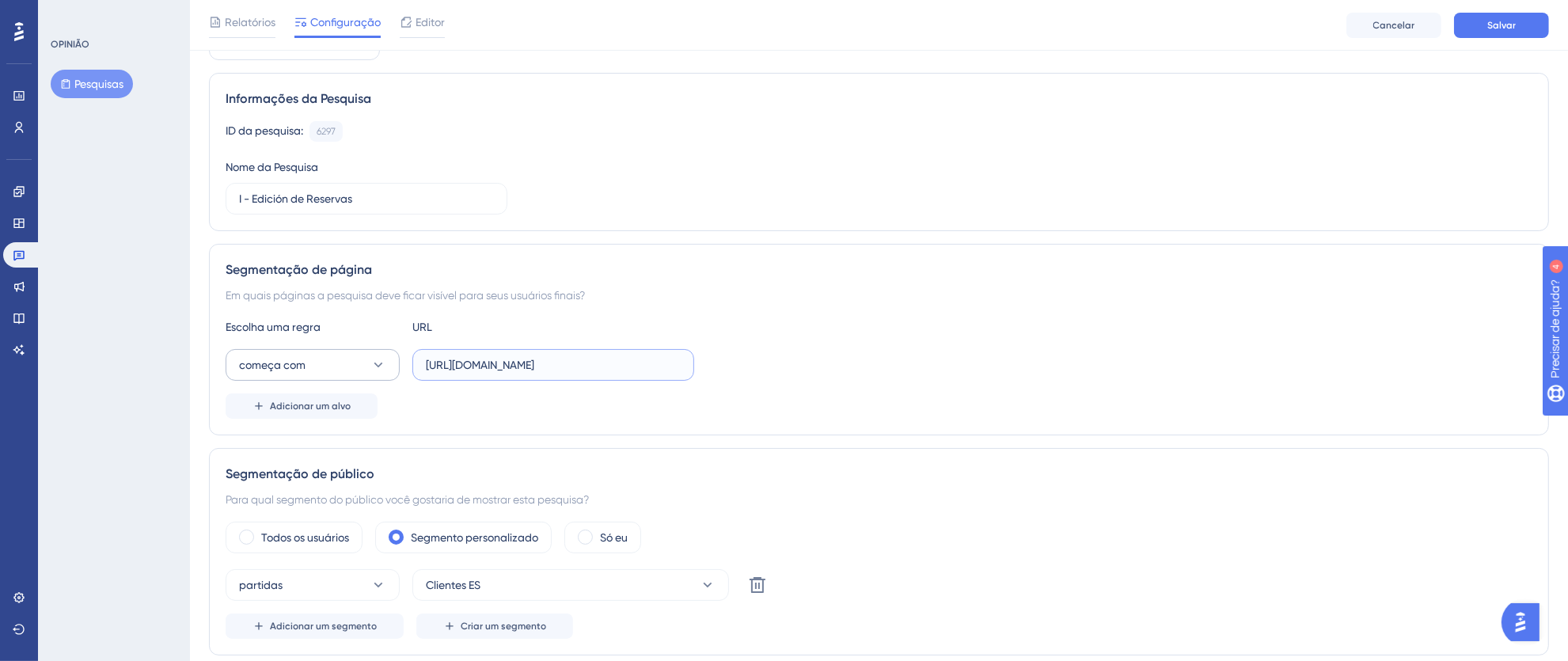
click at [341, 367] on div "começa com https://pms.totvshotelaria.com/reservation/new?reservation=" at bounding box center [459, 365] width 468 height 32
click at [506, 362] on input "[URL][DOMAIN_NAME]" at bounding box center [553, 364] width 255 height 17
click at [1499, 32] on button "Salvar" at bounding box center [1501, 25] width 95 height 25
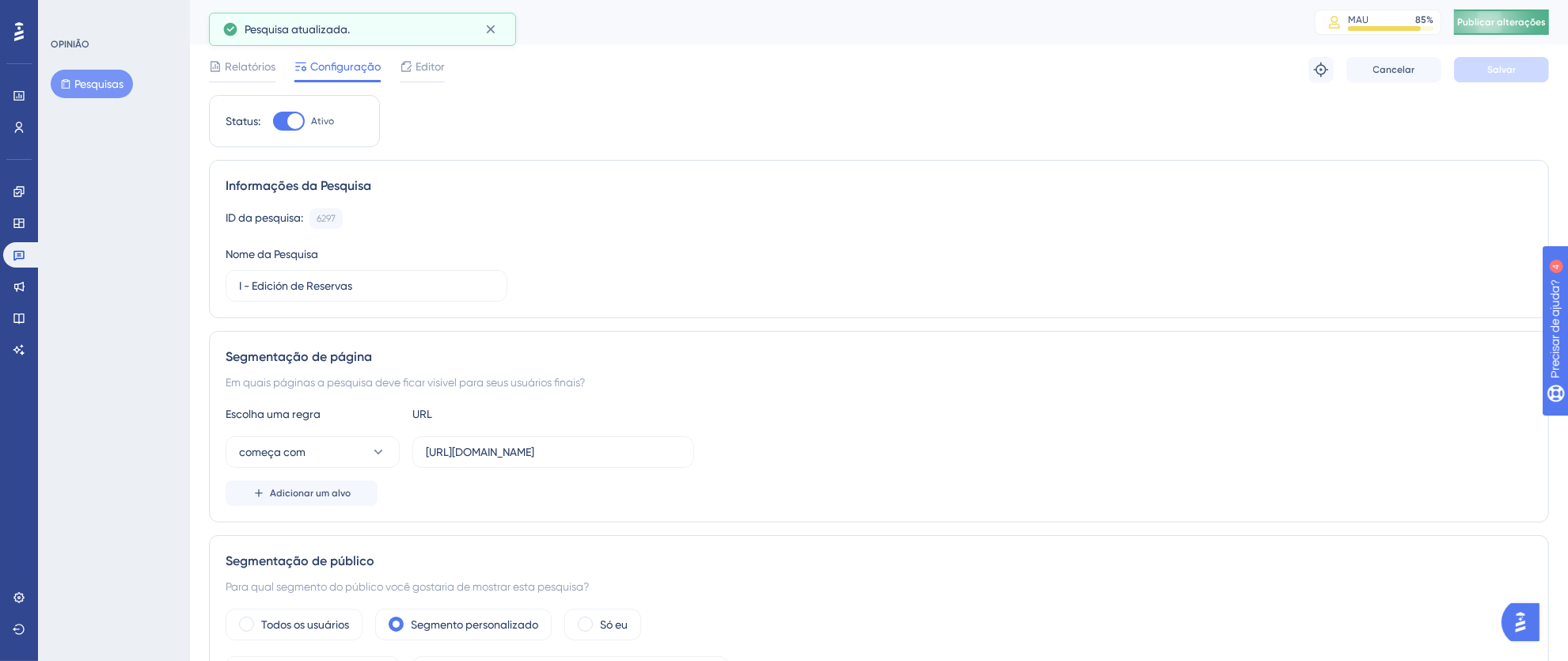
click at [1504, 17] on font "Publicar alterações" at bounding box center [1501, 22] width 89 height 11
click at [495, 33] on icon at bounding box center [490, 28] width 15 height 15
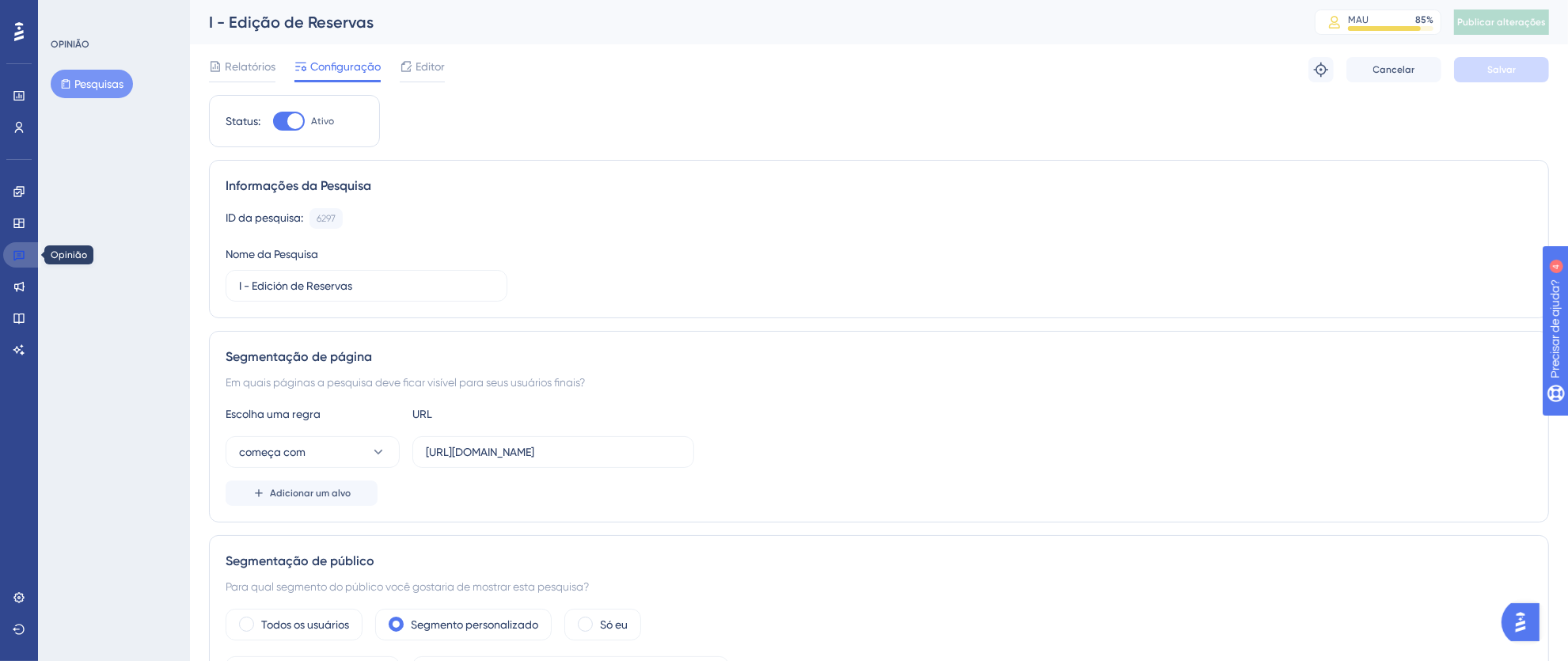
click at [24, 256] on icon at bounding box center [20, 256] width 11 height 11
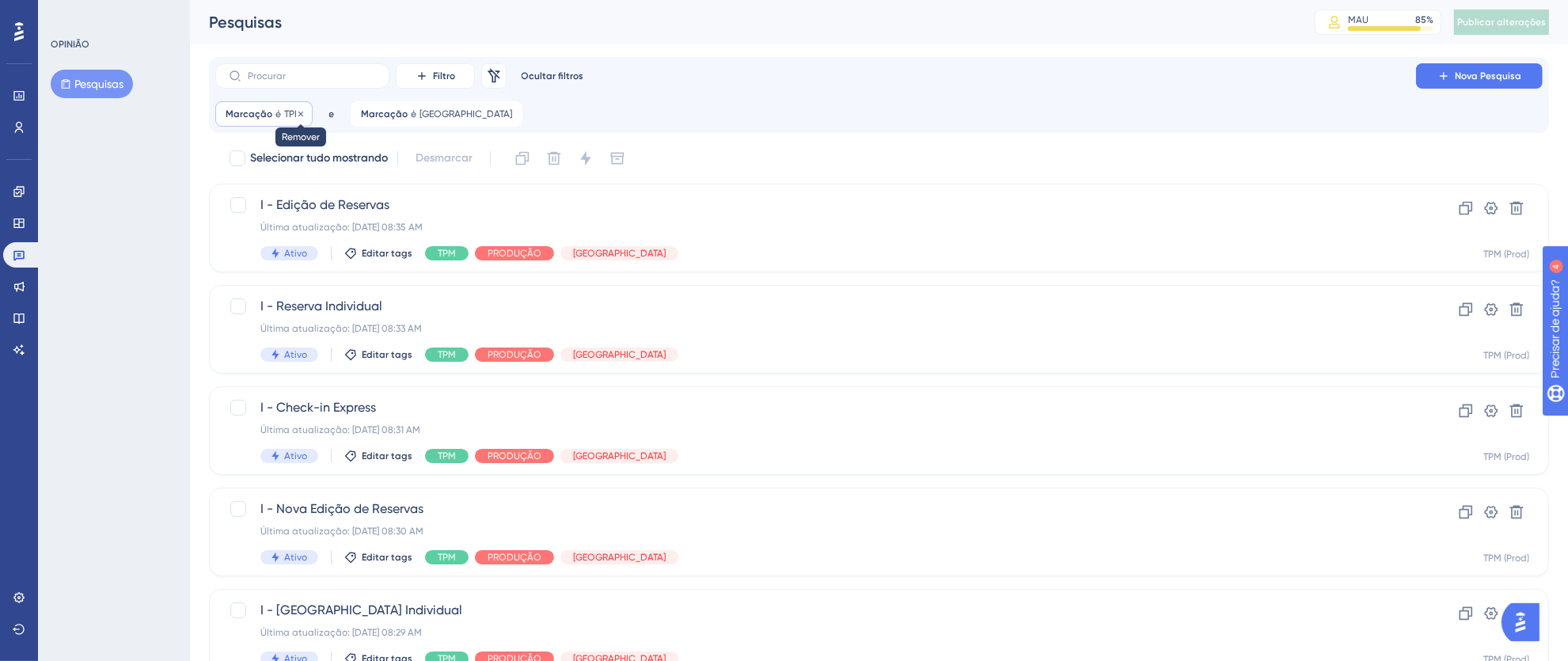
click at [300, 115] on icon at bounding box center [301, 113] width 5 height 5
click at [371, 116] on icon at bounding box center [376, 114] width 10 height 10
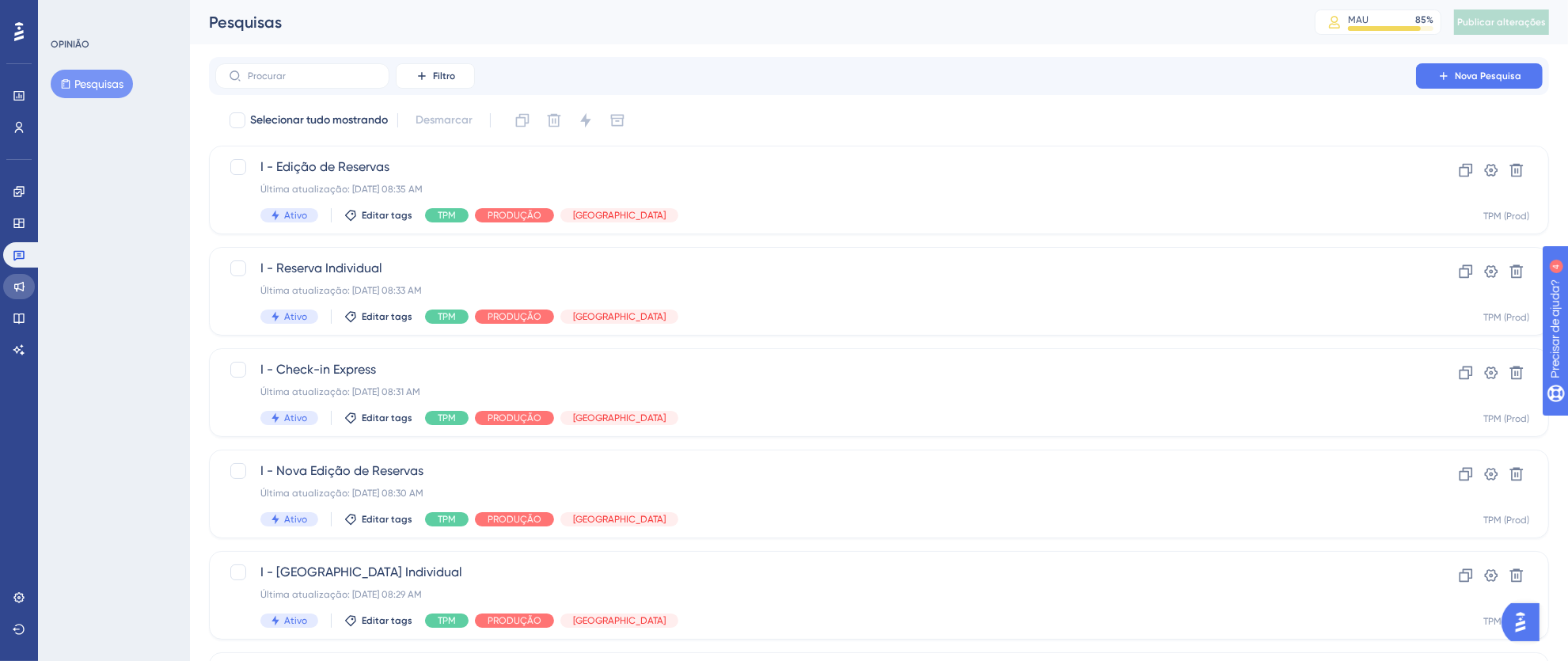
click at [24, 288] on icon at bounding box center [20, 287] width 13 height 13
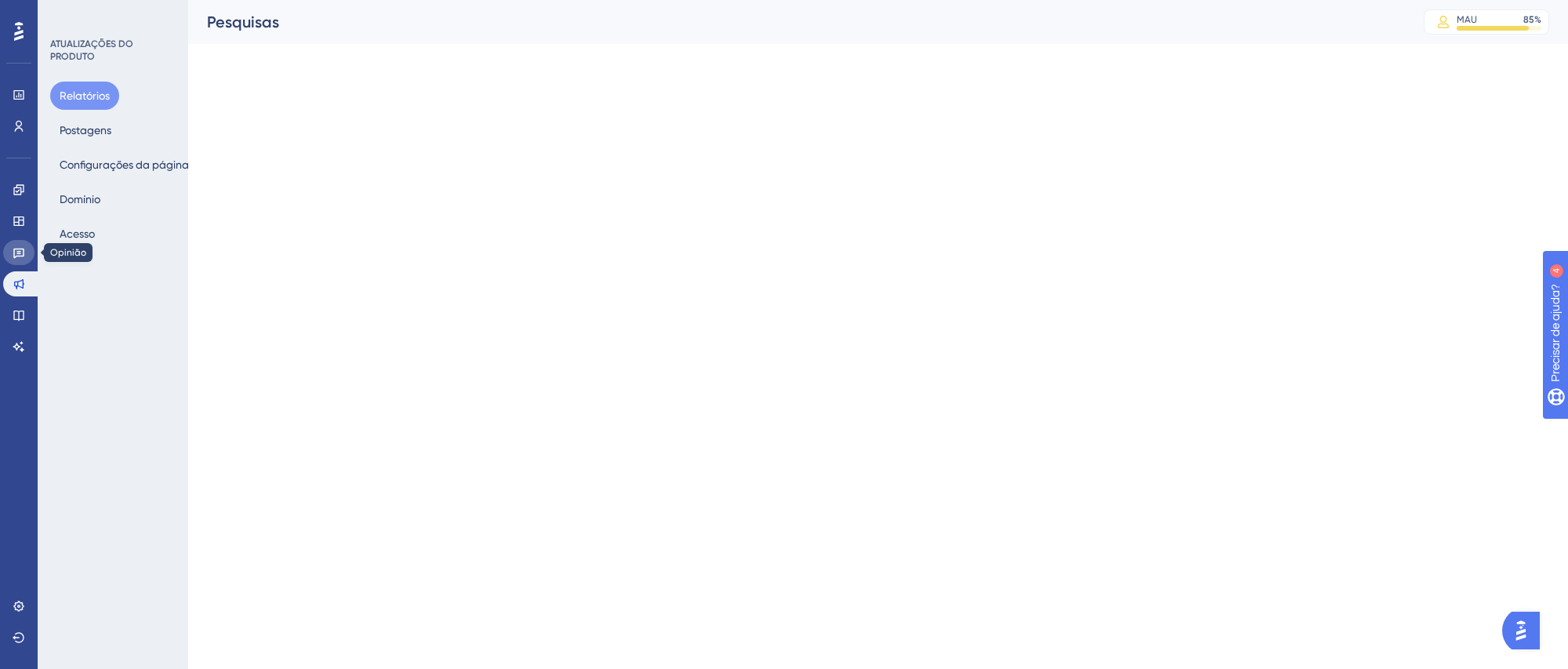
click at [22, 257] on icon at bounding box center [19, 253] width 13 height 13
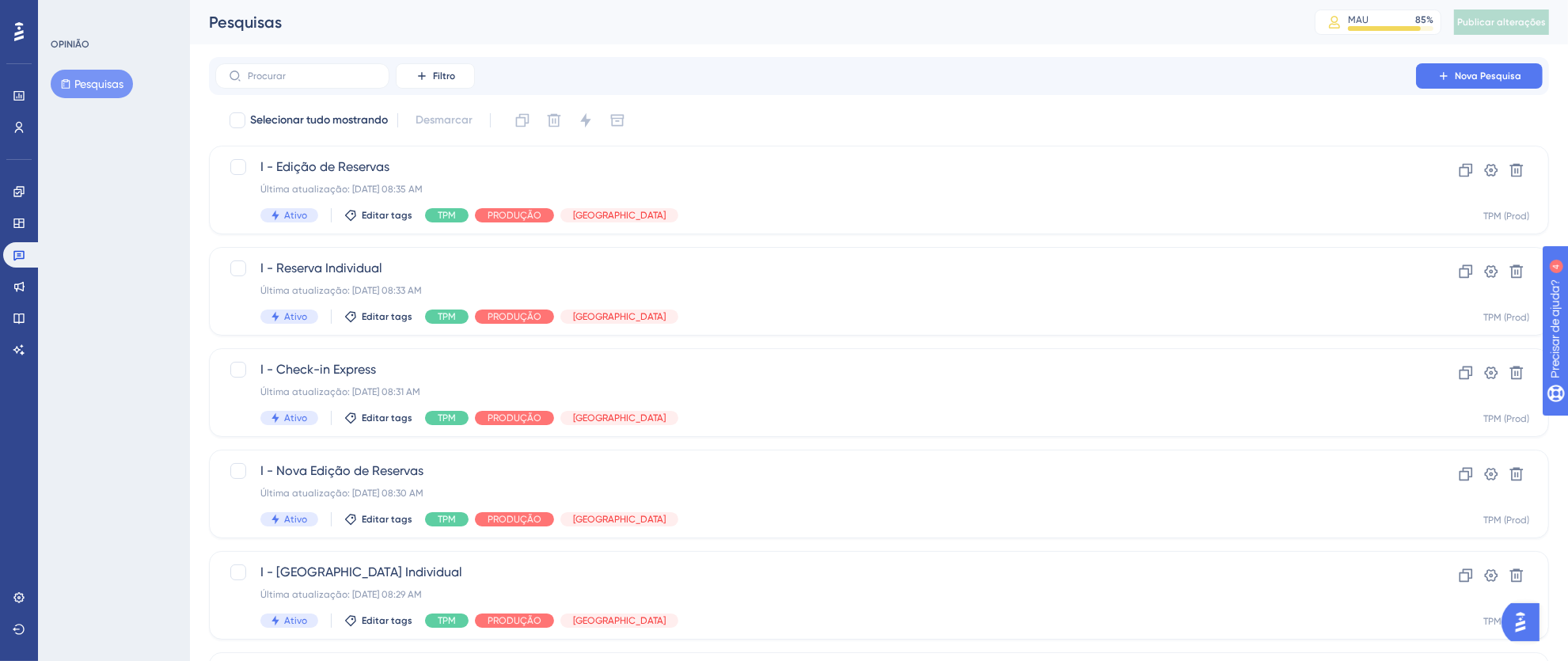
click at [10, 32] on div at bounding box center [19, 31] width 25 height 25
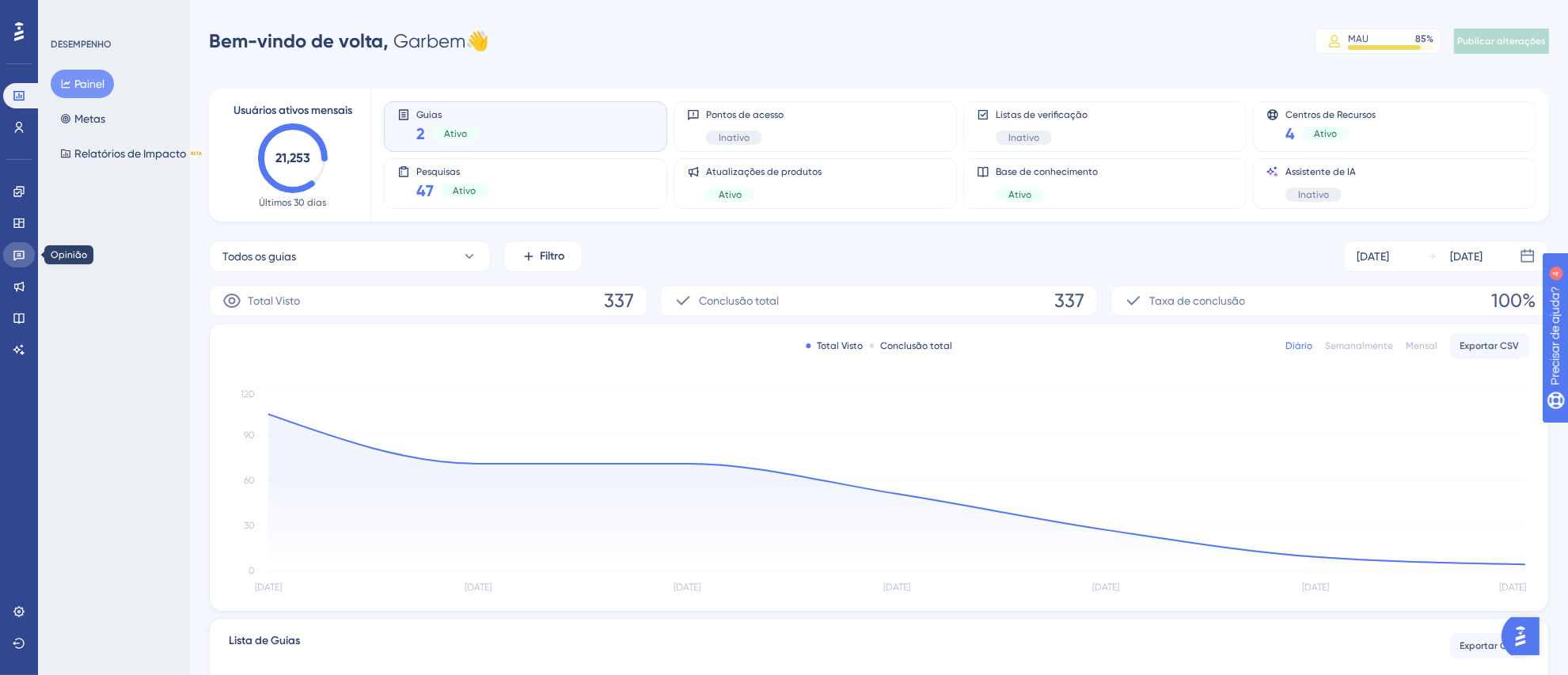
click at [16, 248] on icon at bounding box center [20, 255] width 13 height 13
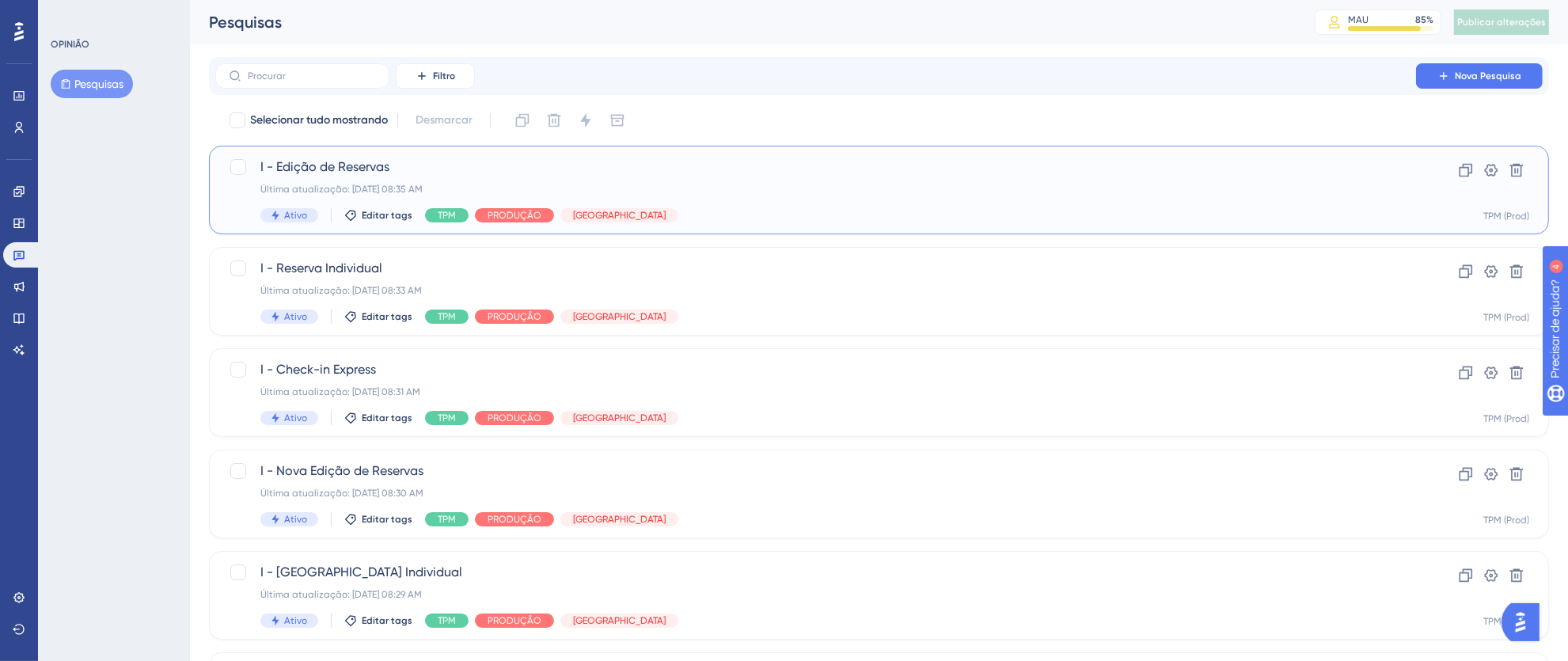
click at [798, 195] on div "Última atualização: [DATE] 08:35 AM" at bounding box center [816, 190] width 1111 height 13
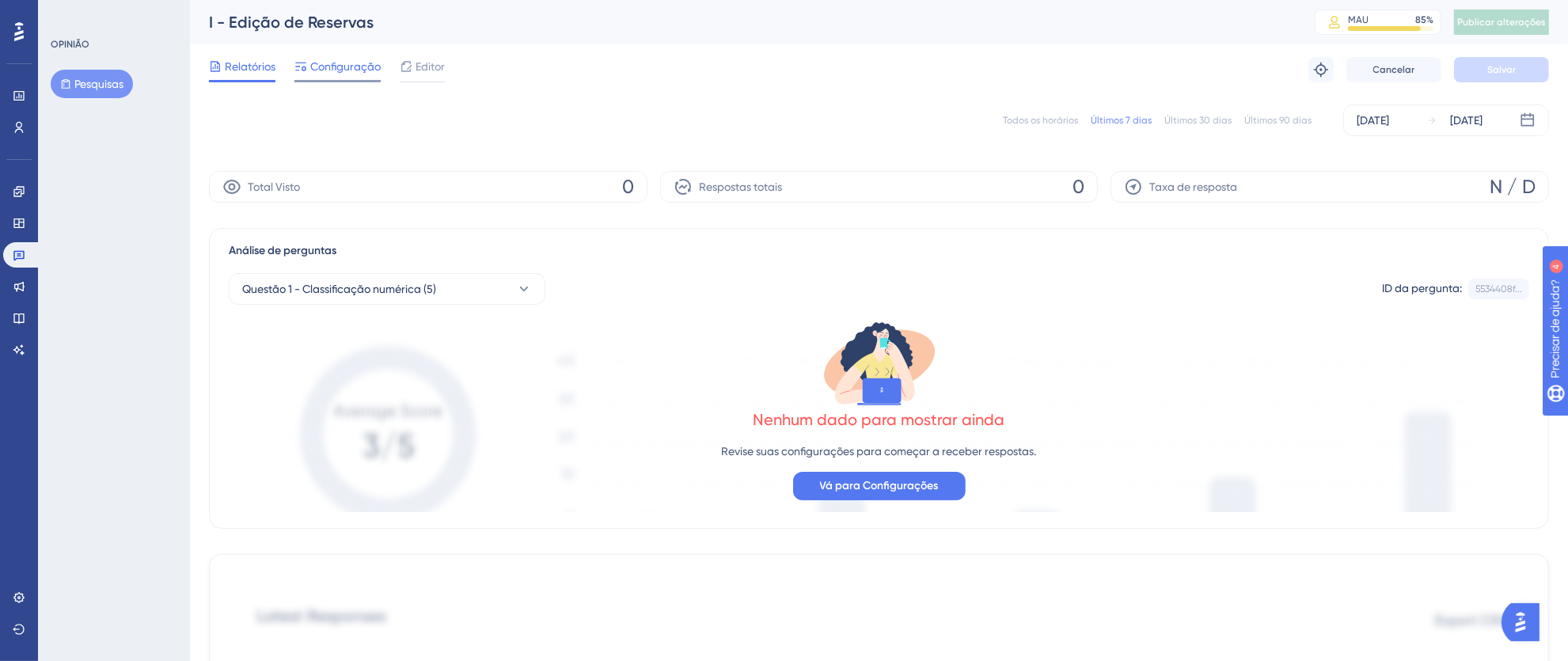
click at [326, 69] on font "Configuração" at bounding box center [345, 67] width 70 height 13
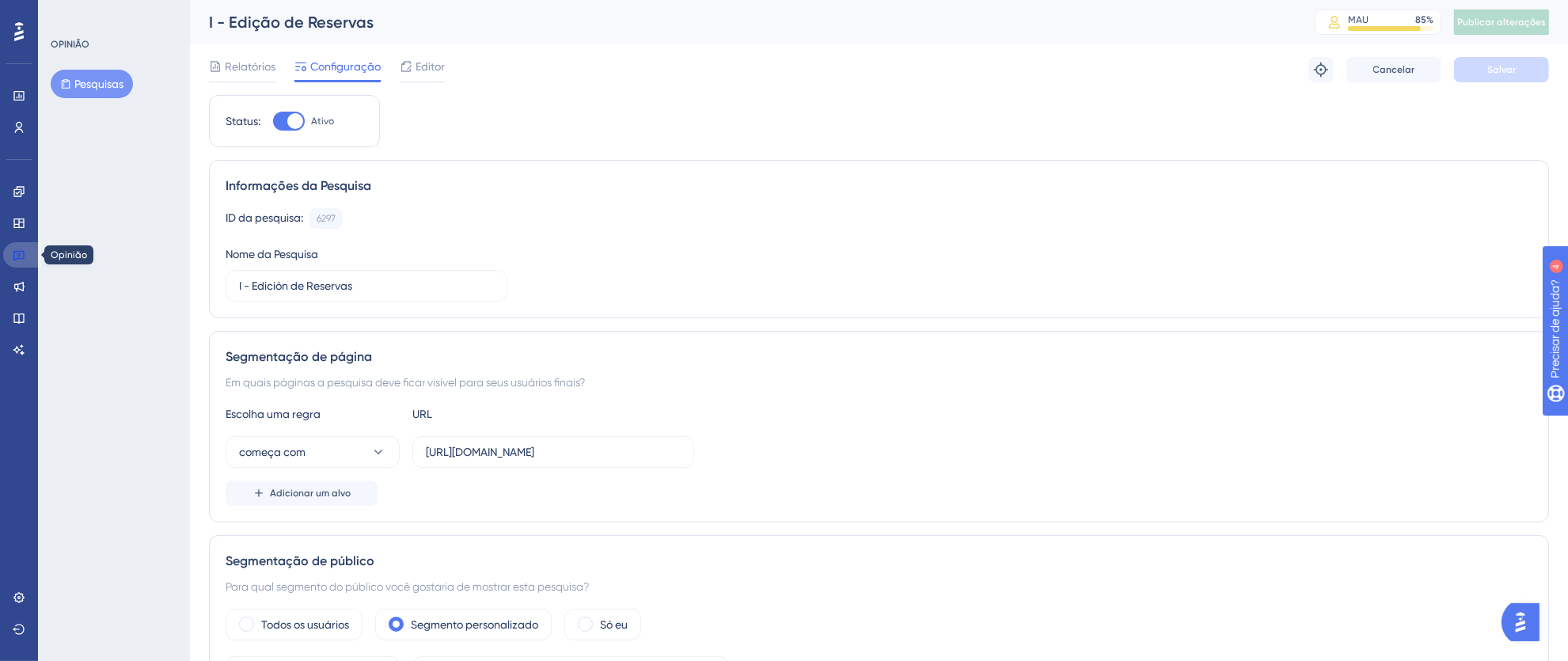
click at [24, 254] on icon at bounding box center [20, 255] width 13 height 13
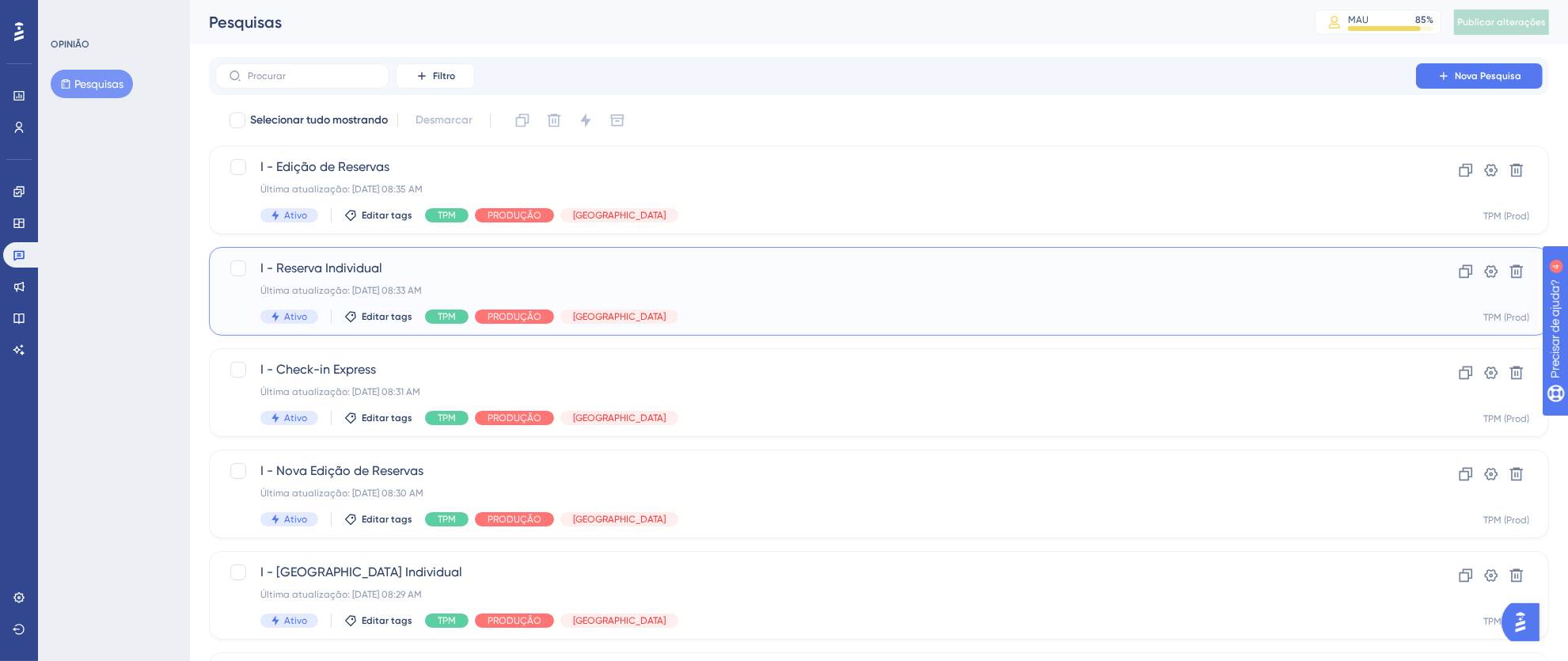
click at [845, 297] on div "I - Reserva Individual Última atualização: 08 de set. de 2025 08:33 AM Ativo Ed…" at bounding box center [816, 291] width 1111 height 65
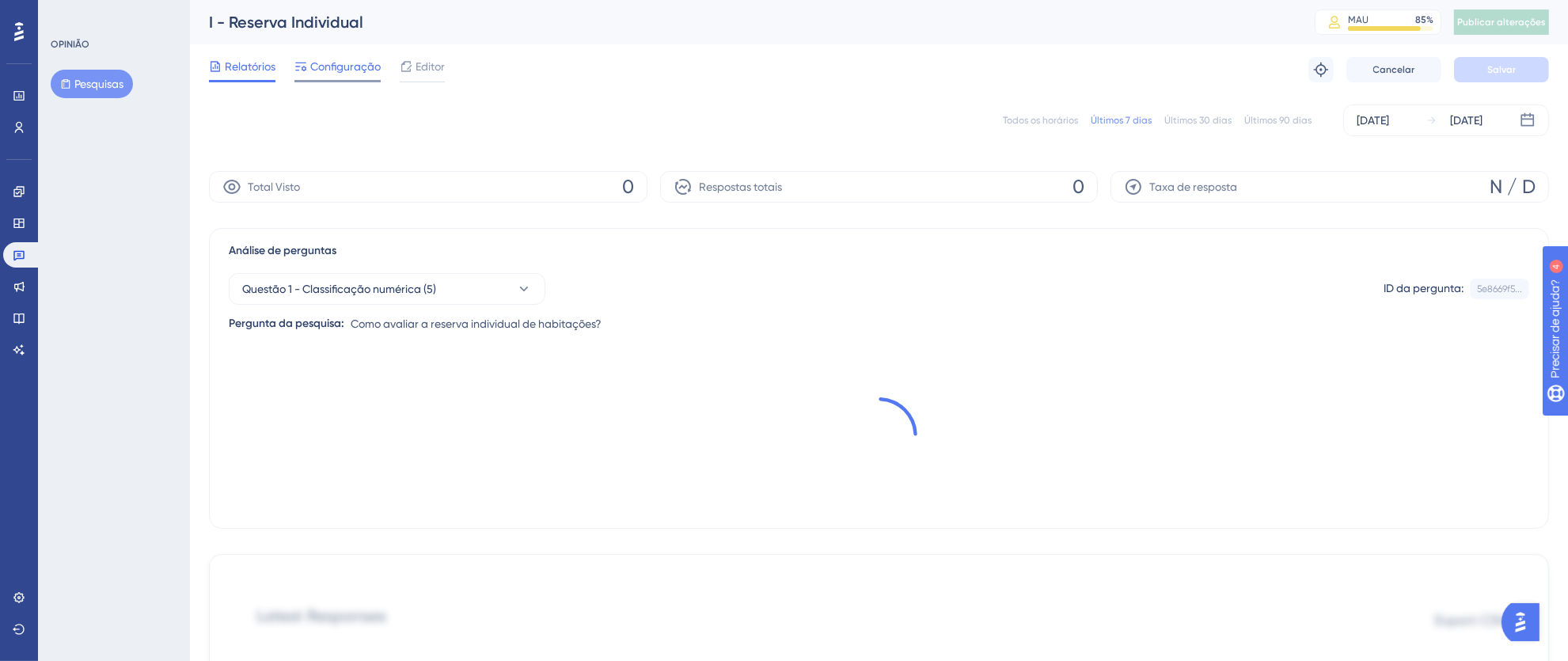
click at [349, 74] on span "Configuração" at bounding box center [345, 66] width 70 height 19
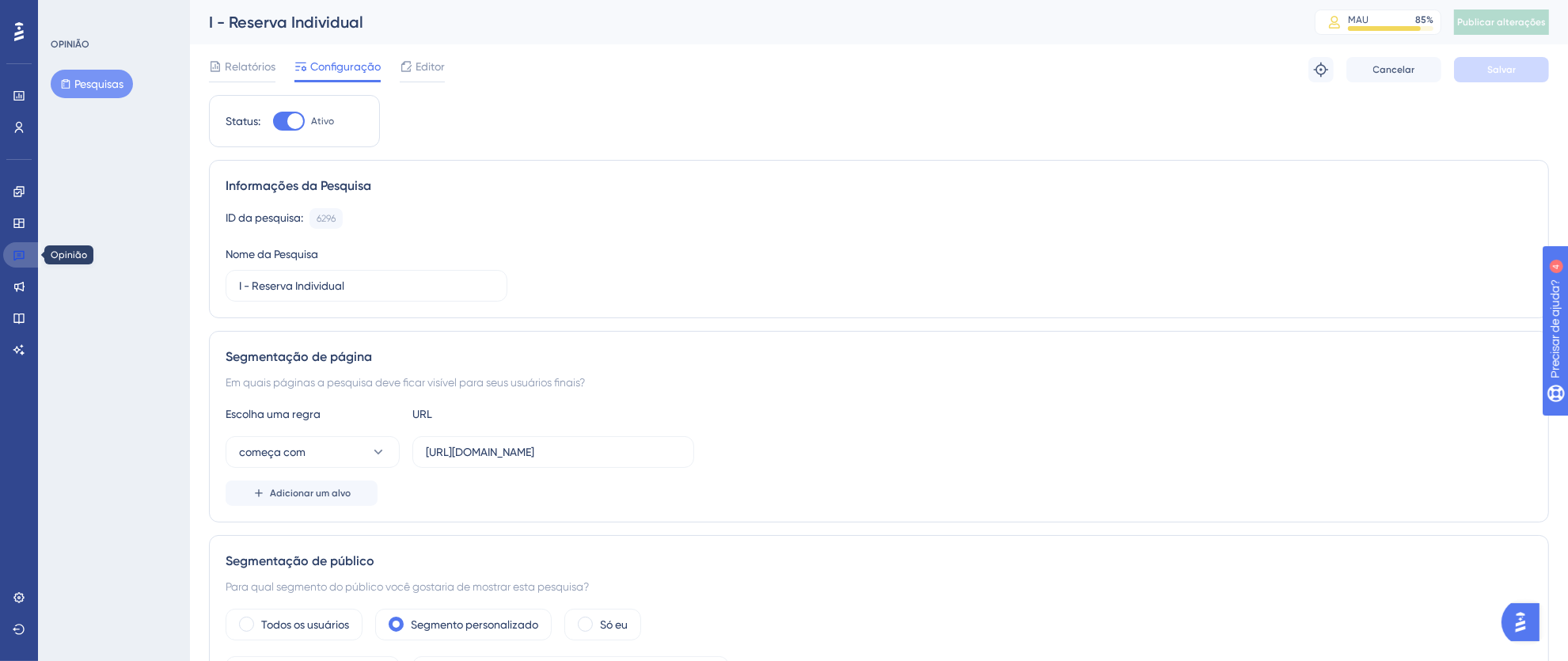
click at [18, 256] on icon at bounding box center [20, 255] width 13 height 13
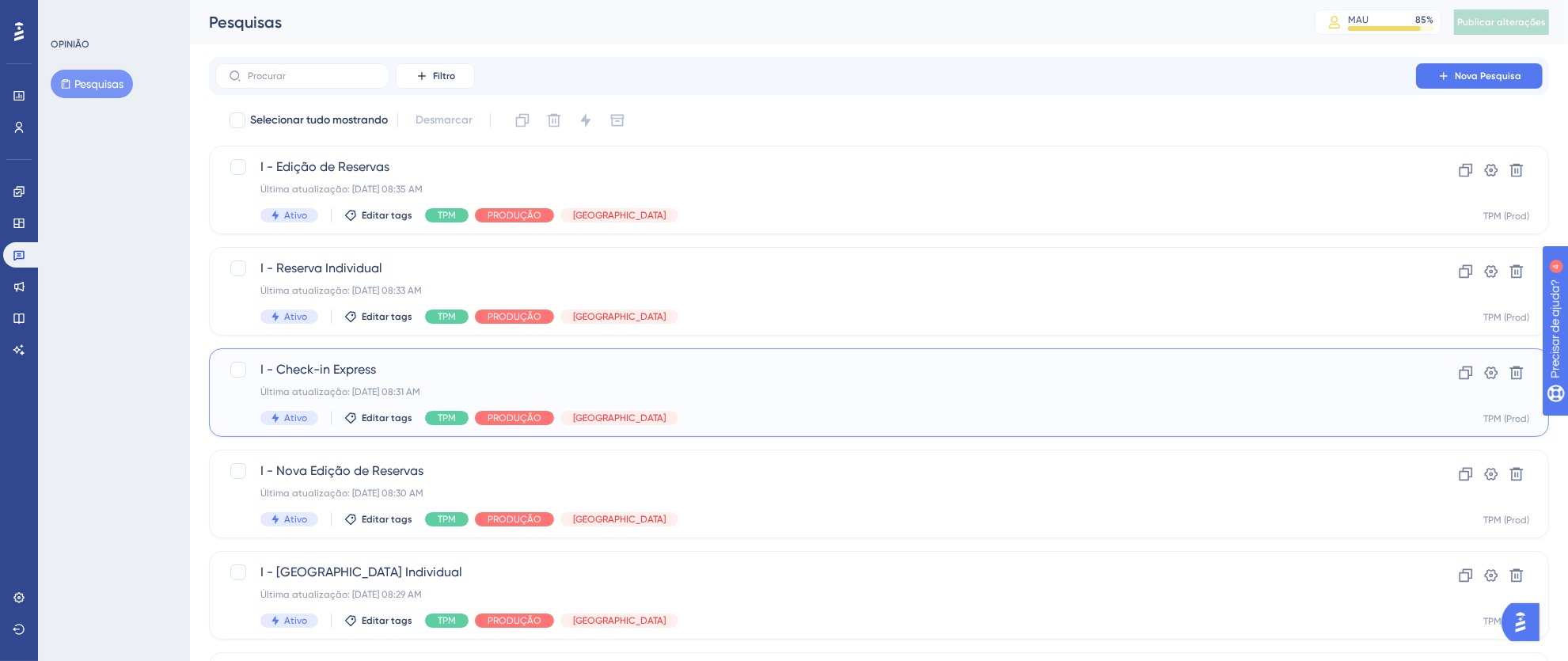
click at [780, 401] on div "I - Check-in Express Última atualização: 08 de set. de 2025 08:31 AM Ativo Edit…" at bounding box center [816, 392] width 1111 height 65
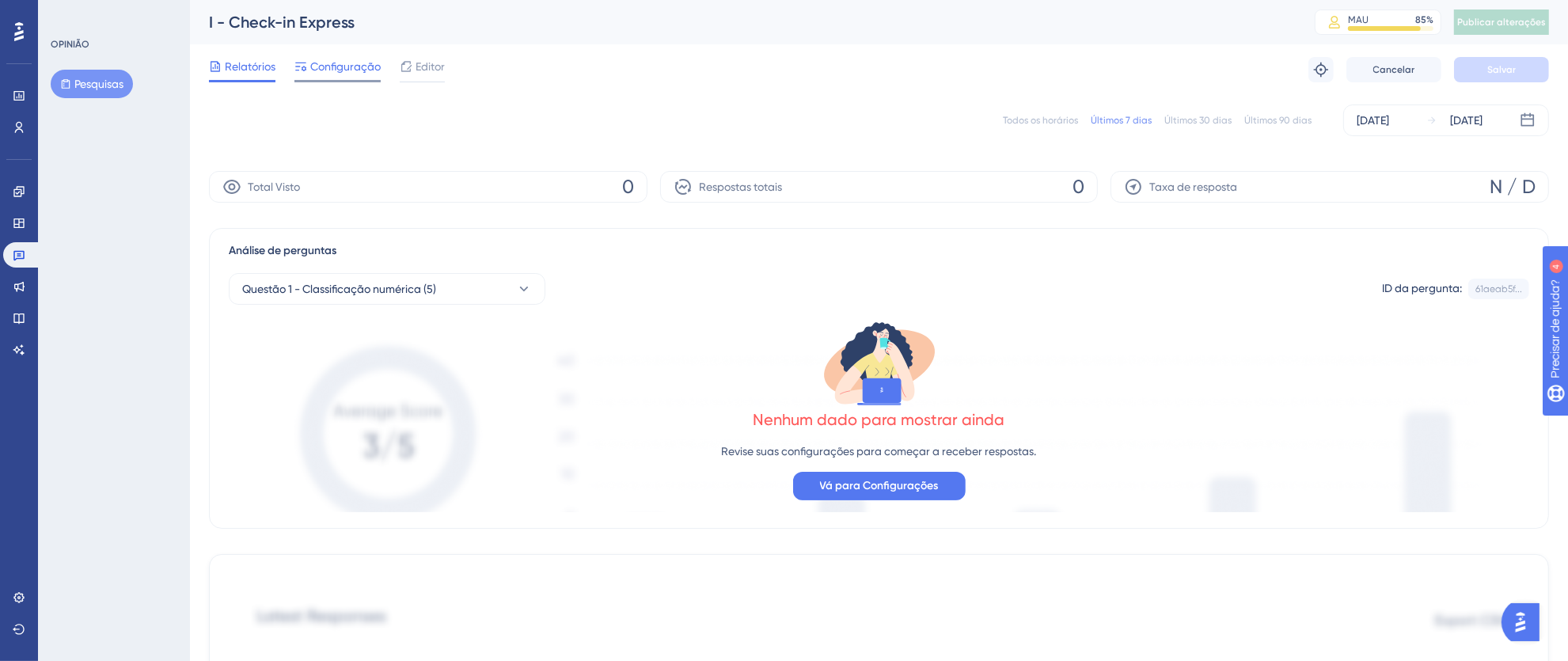
click at [350, 71] on font "Configuração" at bounding box center [345, 67] width 70 height 13
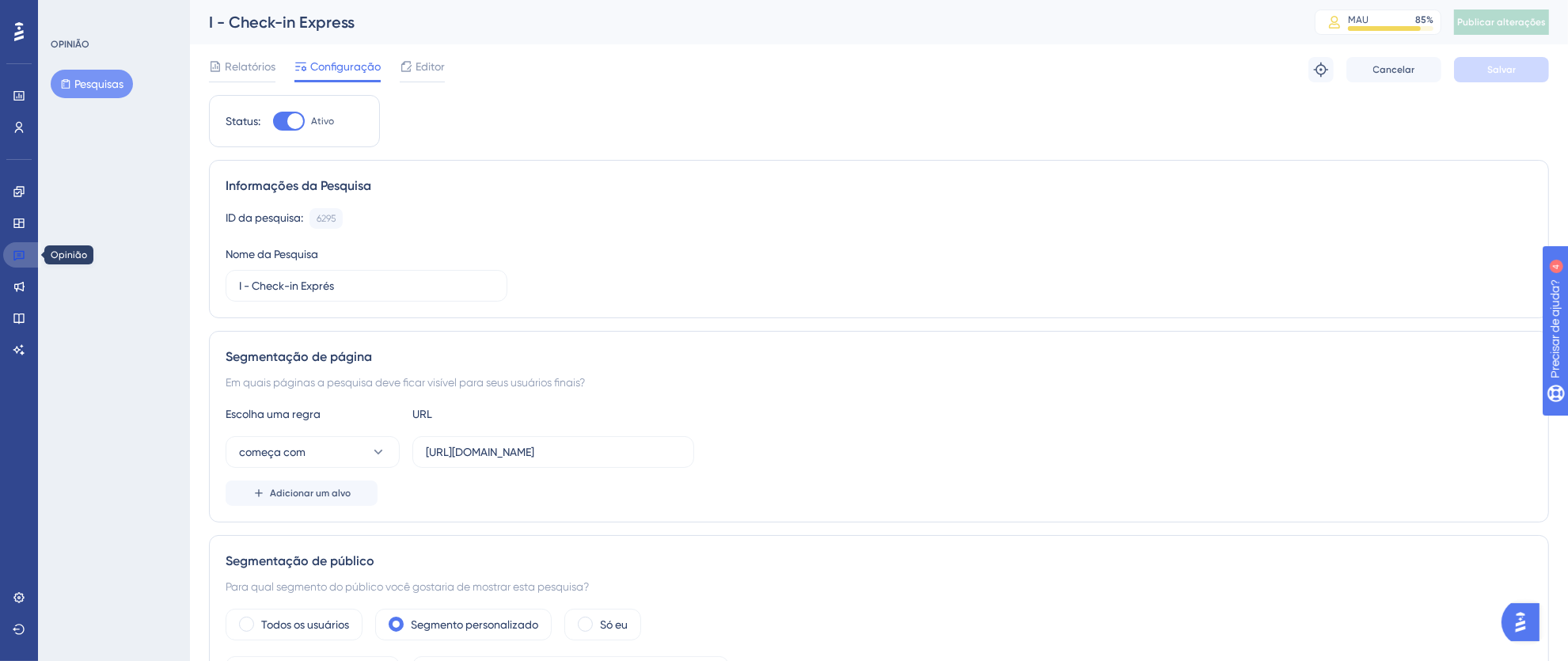
click at [9, 256] on link at bounding box center [22, 254] width 38 height 25
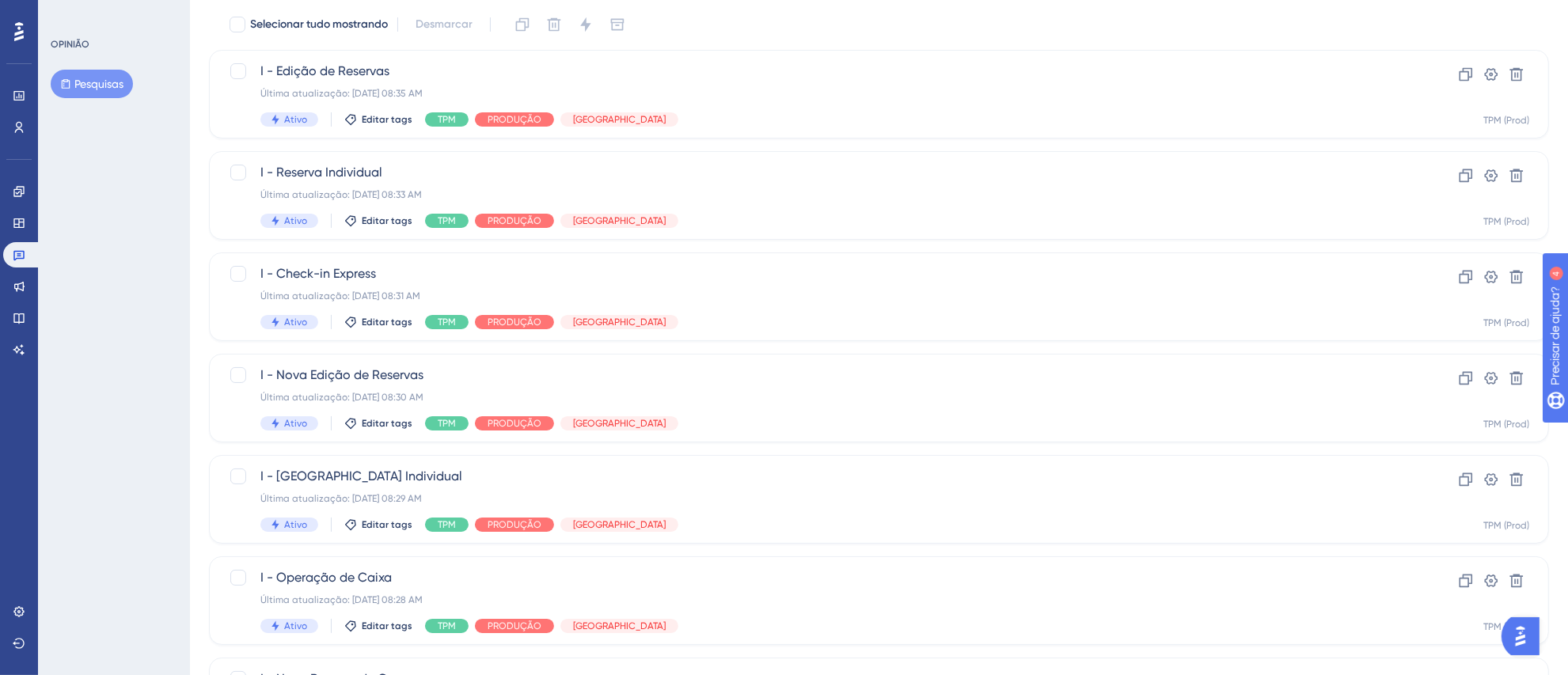
scroll to position [116, 0]
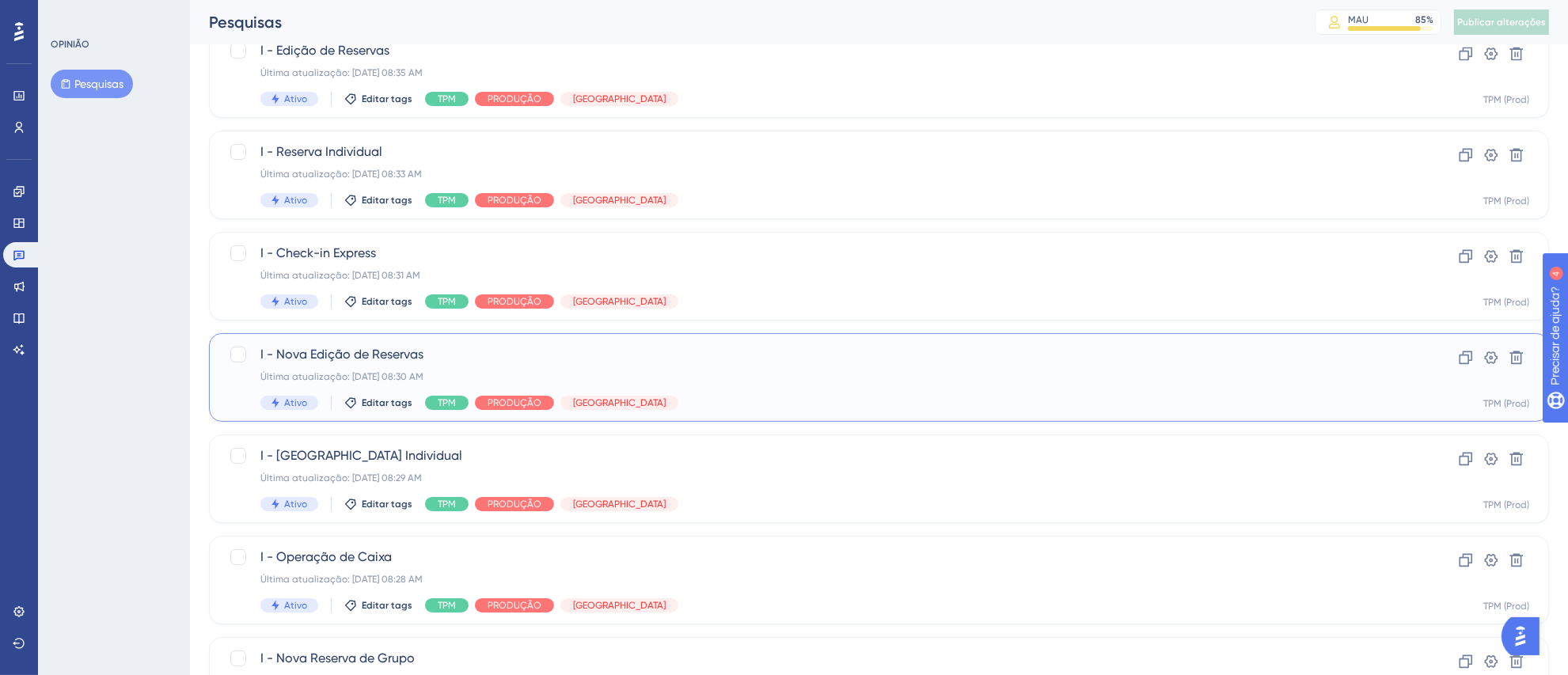
click at [718, 375] on div "Última atualização: [DATE] 08:30 AM" at bounding box center [816, 377] width 1111 height 13
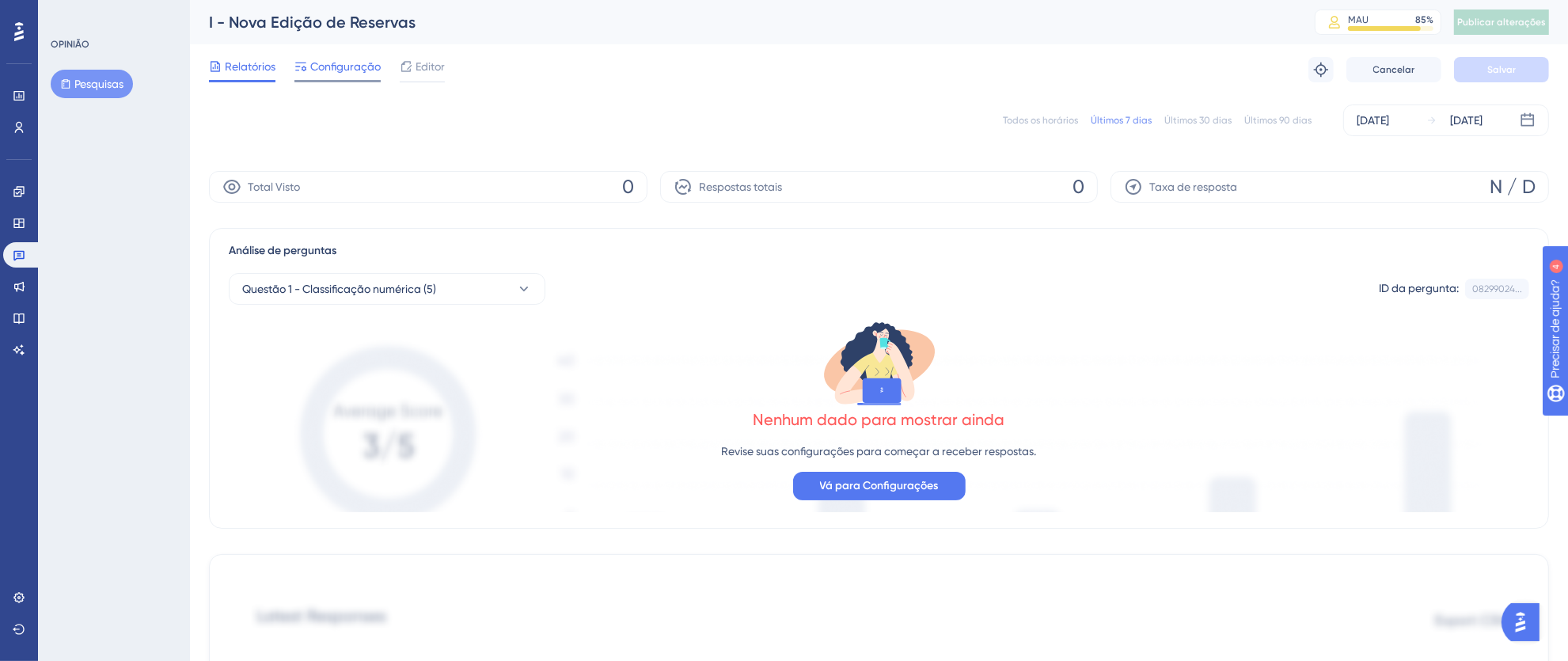
click at [352, 64] on font "Configuração" at bounding box center [345, 67] width 70 height 13
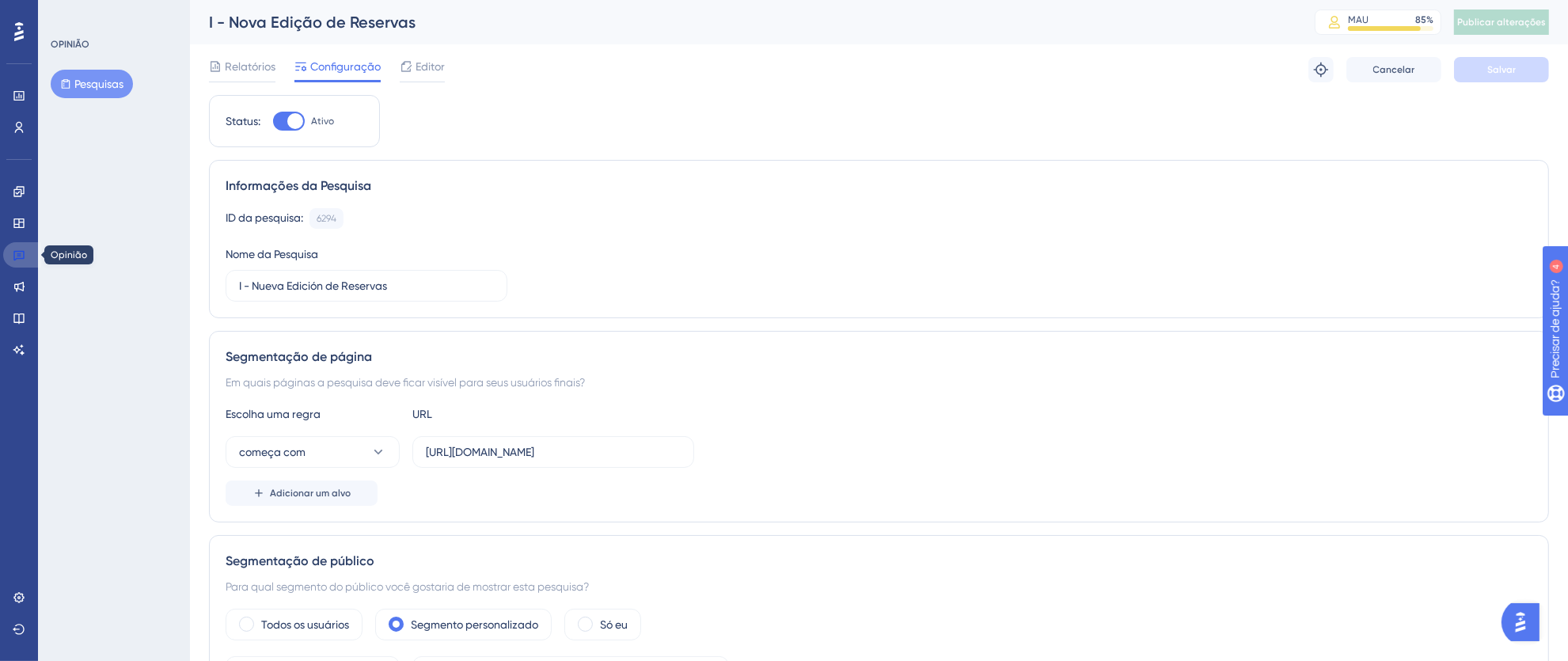
click at [24, 254] on icon at bounding box center [20, 256] width 11 height 11
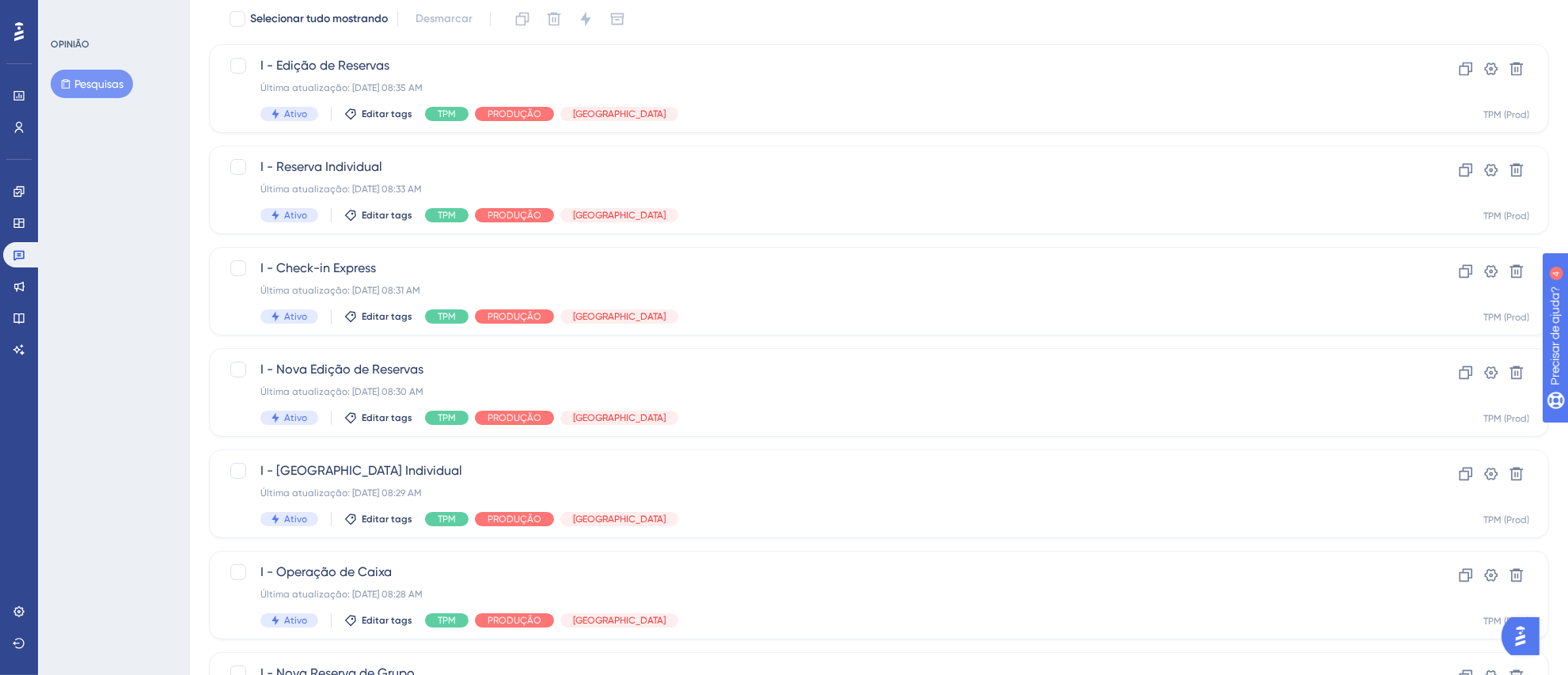
scroll to position [113, 0]
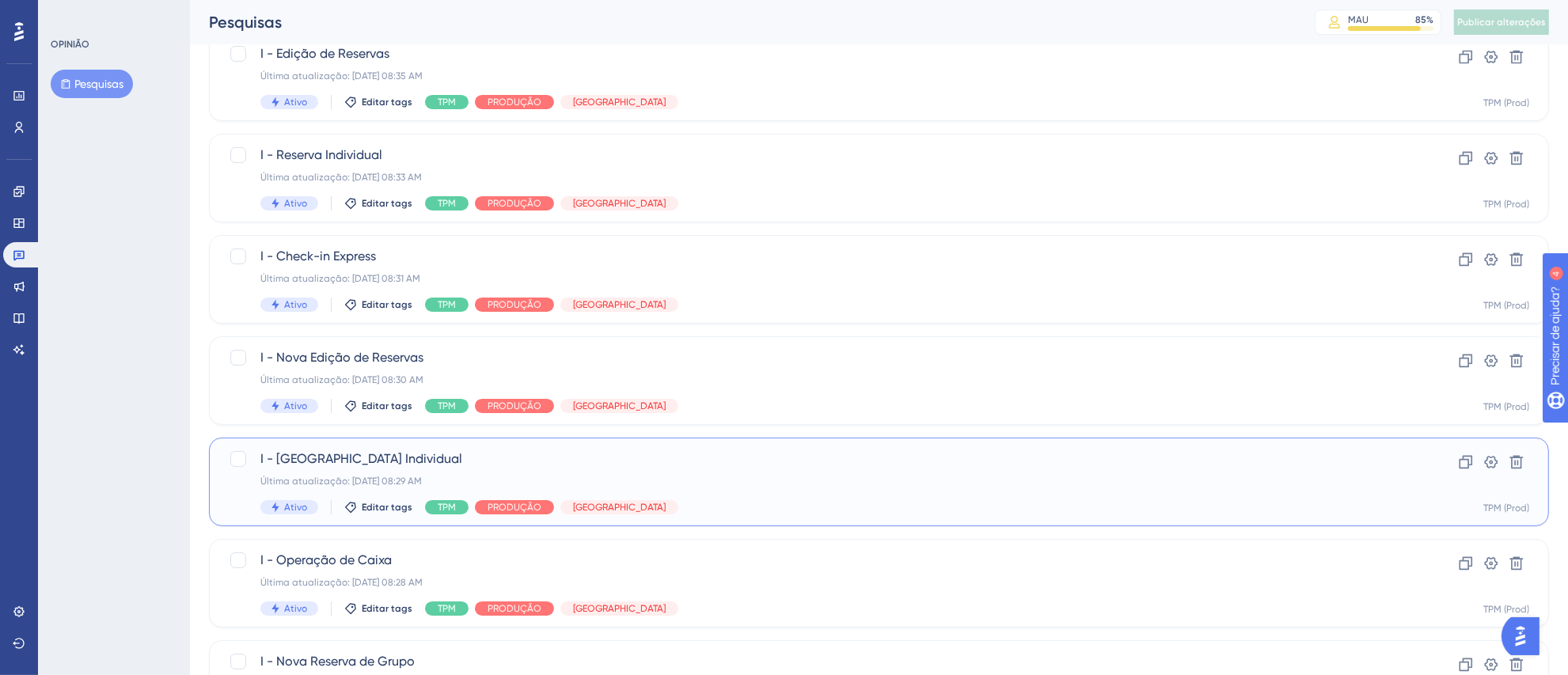
click at [705, 445] on div "I - [GEOGRAPHIC_DATA] Individual Última atualização: [DATE] 08:29 AM Ativo Edit…" at bounding box center [879, 481] width 1340 height 89
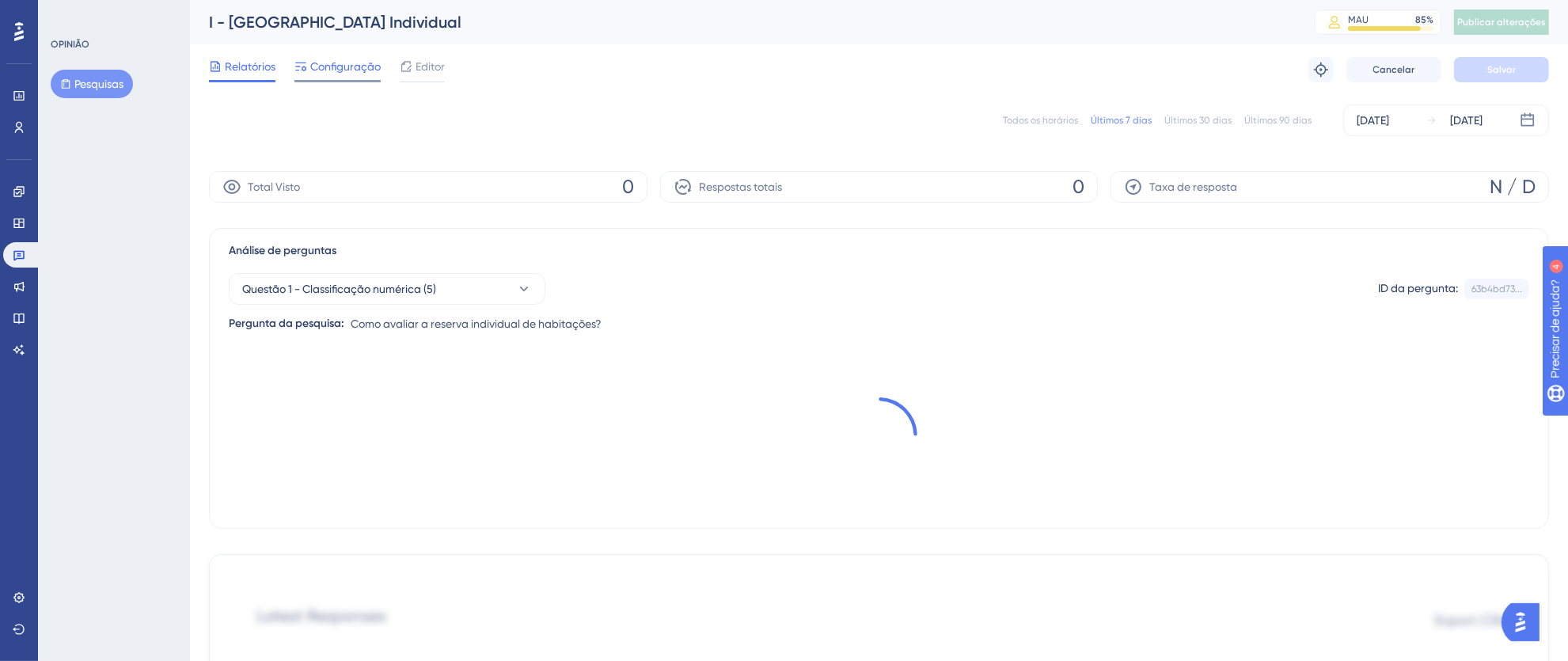
click at [334, 71] on font "Configuração" at bounding box center [345, 67] width 70 height 13
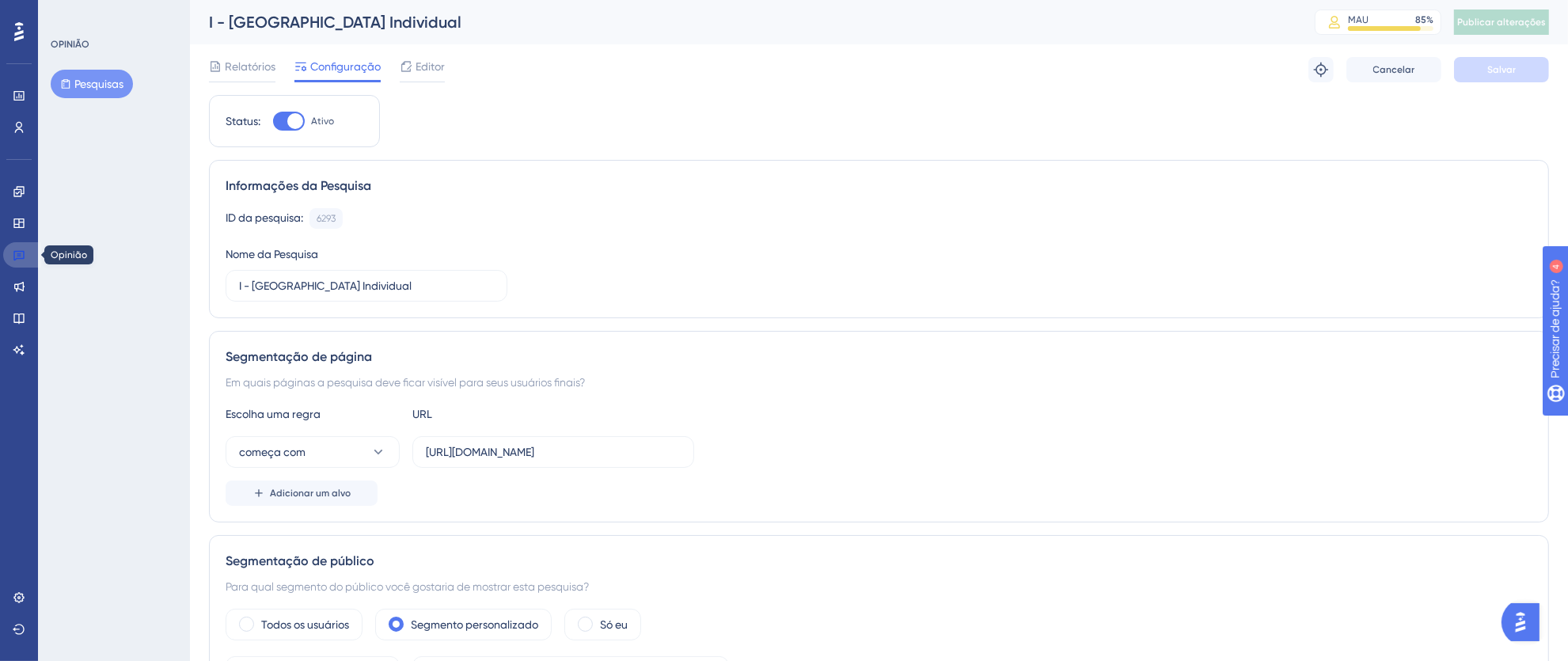
click at [17, 253] on icon at bounding box center [20, 256] width 11 height 11
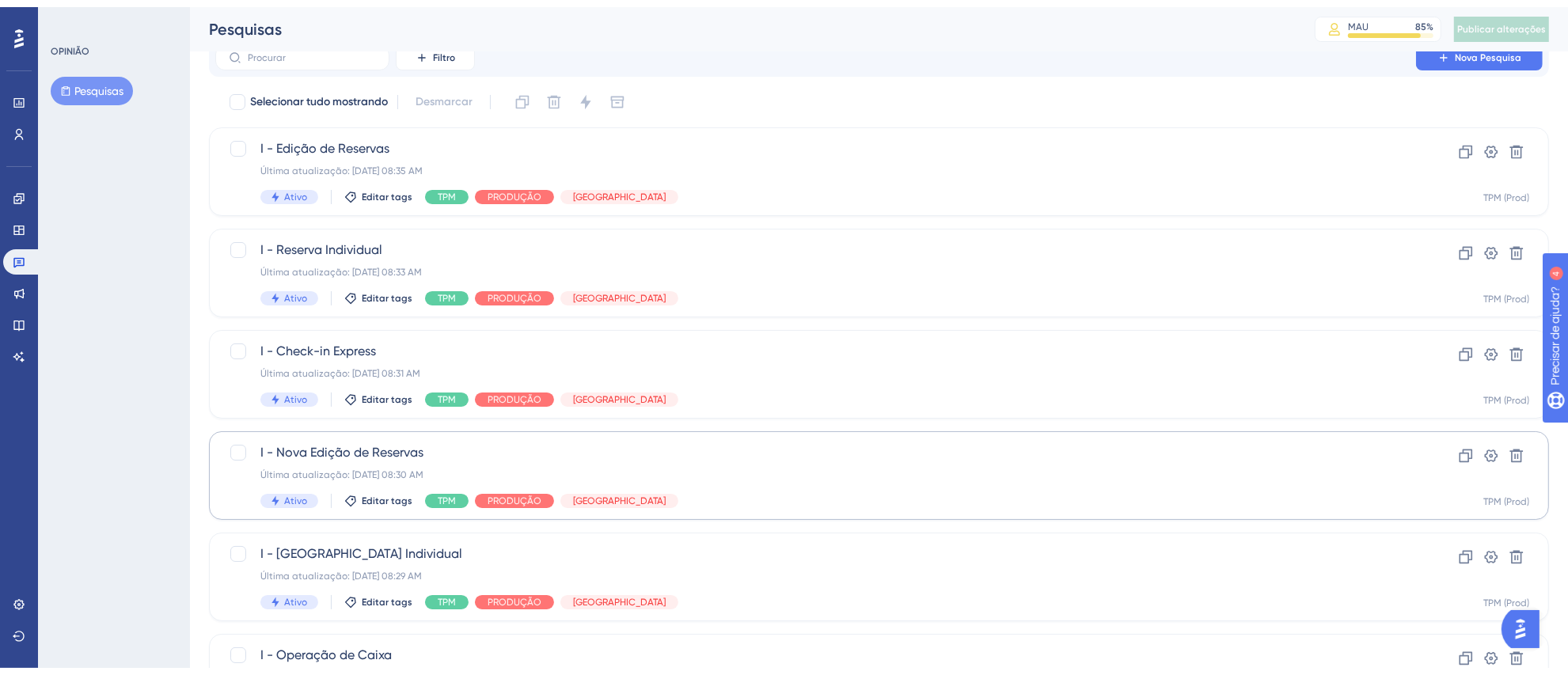
scroll to position [130, 0]
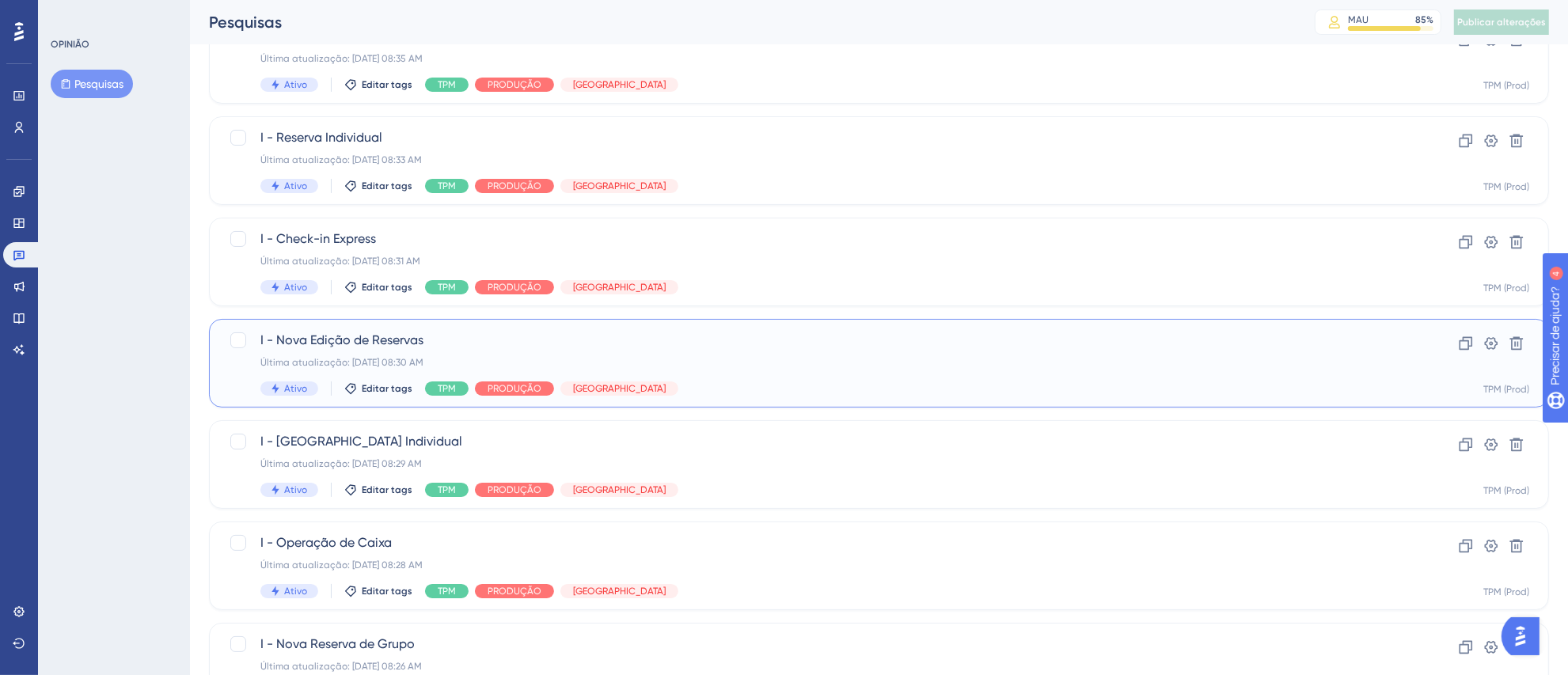
click at [709, 370] on div "I - Nova Edição de Reservas Última atualização: 08 de set. de 2025 08:30 AM Ati…" at bounding box center [816, 363] width 1111 height 65
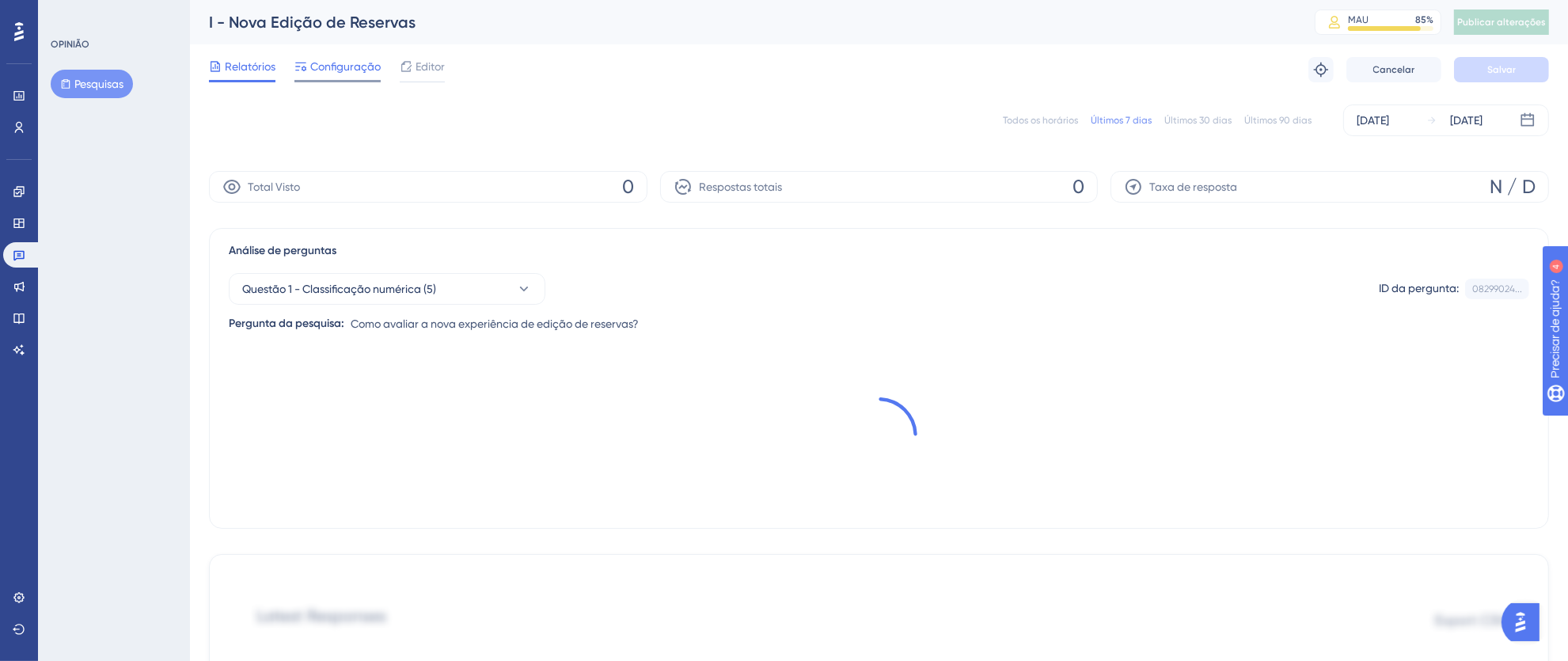
click at [354, 72] on font "Configuração" at bounding box center [345, 67] width 70 height 13
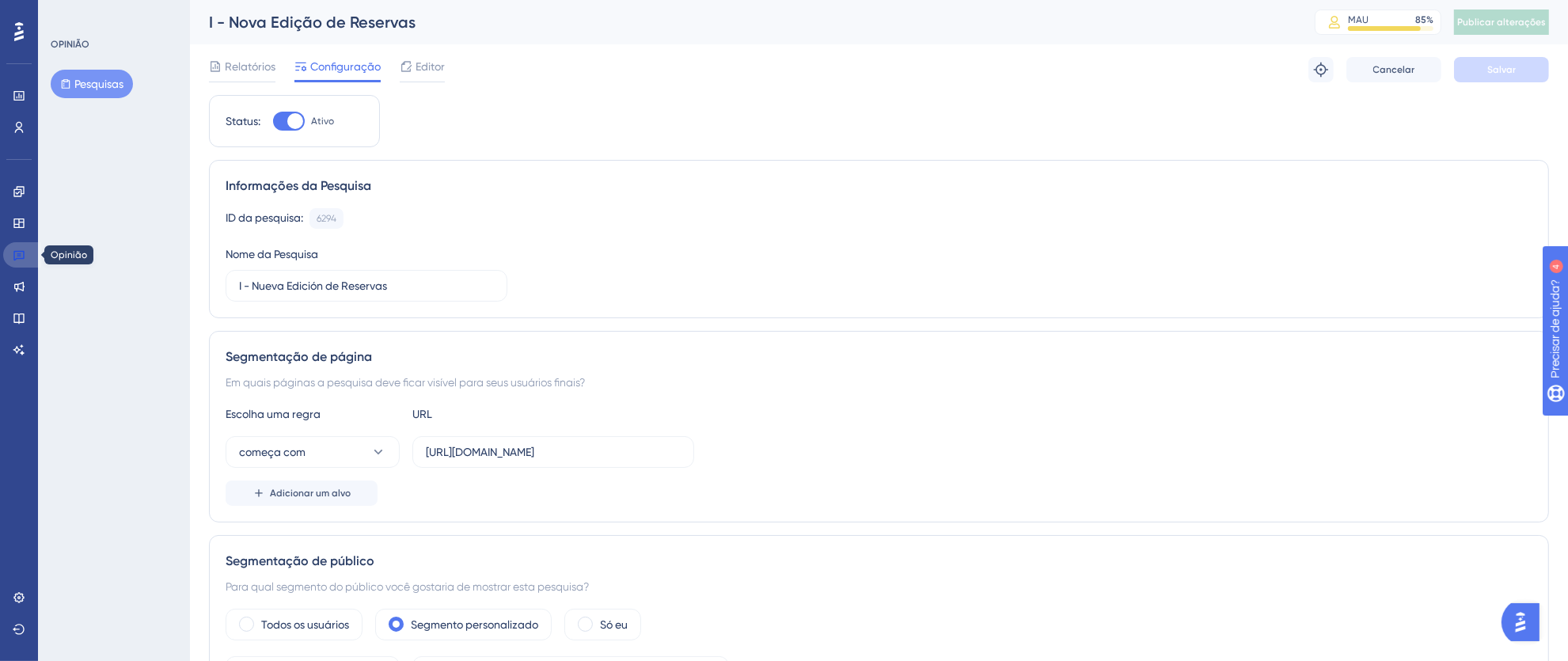
click at [24, 252] on icon at bounding box center [20, 255] width 13 height 13
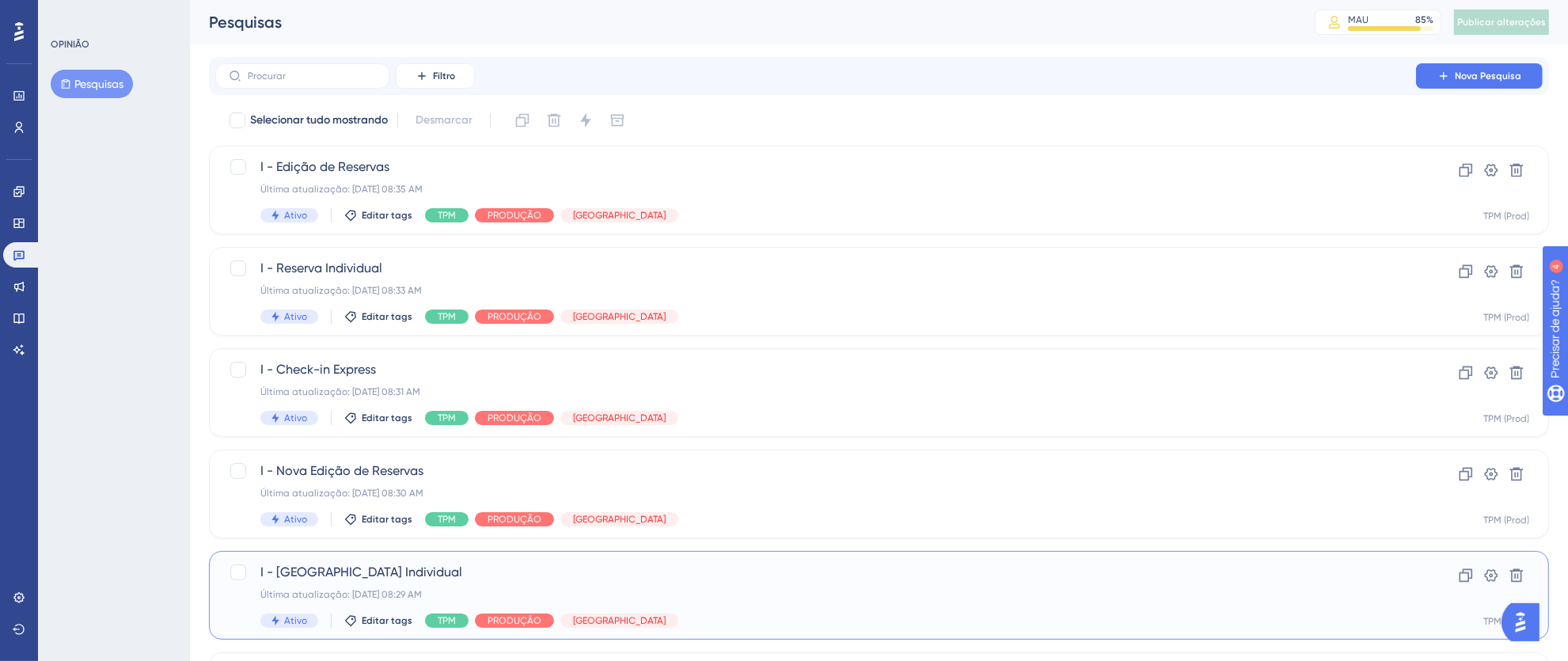
click at [740, 568] on span "I - [GEOGRAPHIC_DATA] Individual" at bounding box center [816, 571] width 1111 height 19
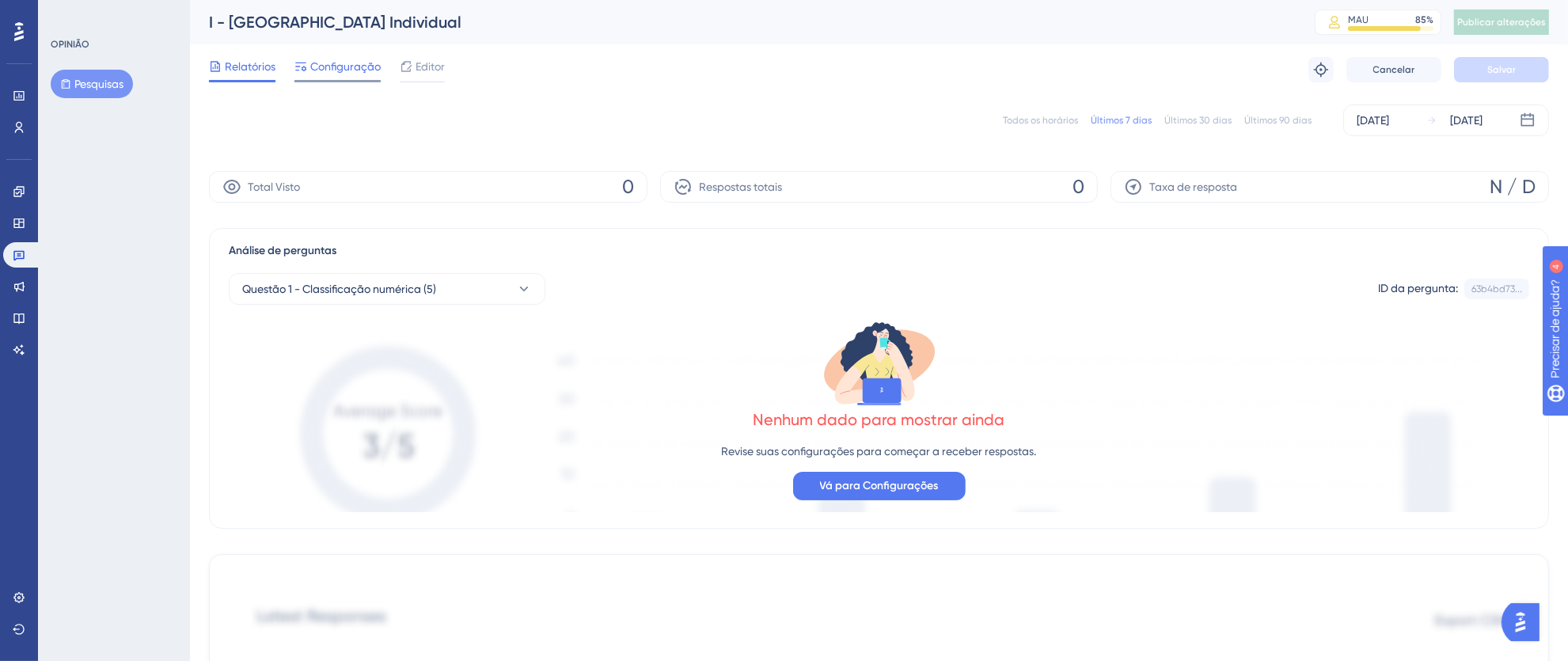
click at [345, 68] on font "Configuração" at bounding box center [345, 67] width 70 height 13
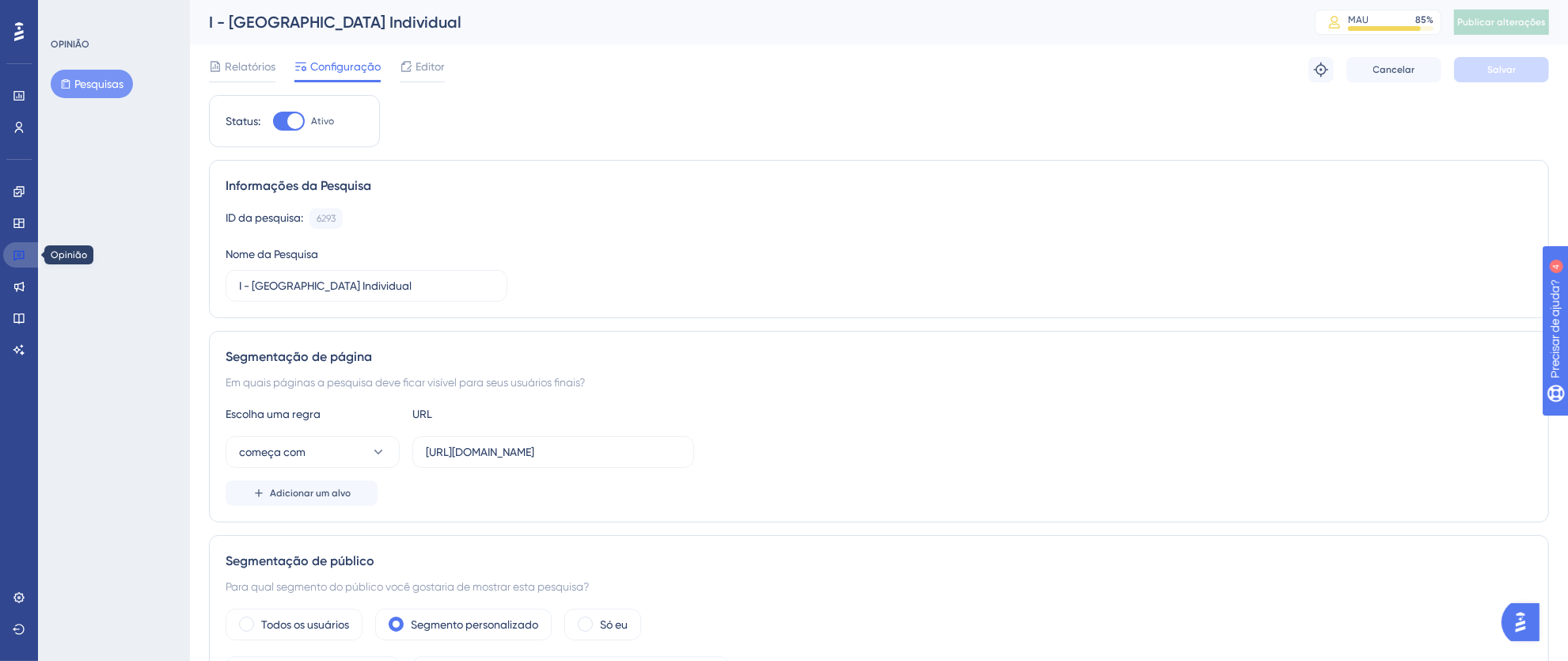
click at [19, 255] on icon at bounding box center [20, 256] width 11 height 11
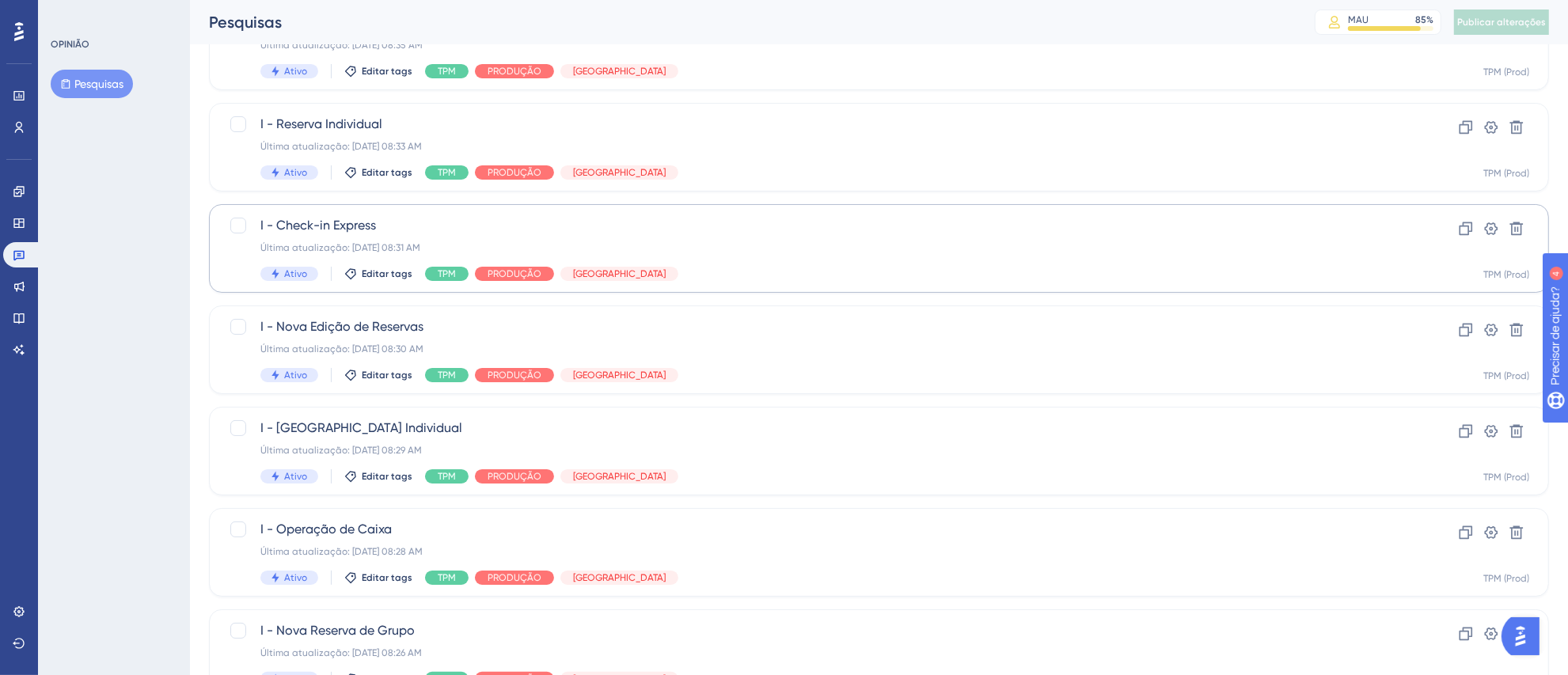
scroll to position [145, 0]
click at [715, 524] on span "I - Operação de Caixa" at bounding box center [816, 528] width 1111 height 19
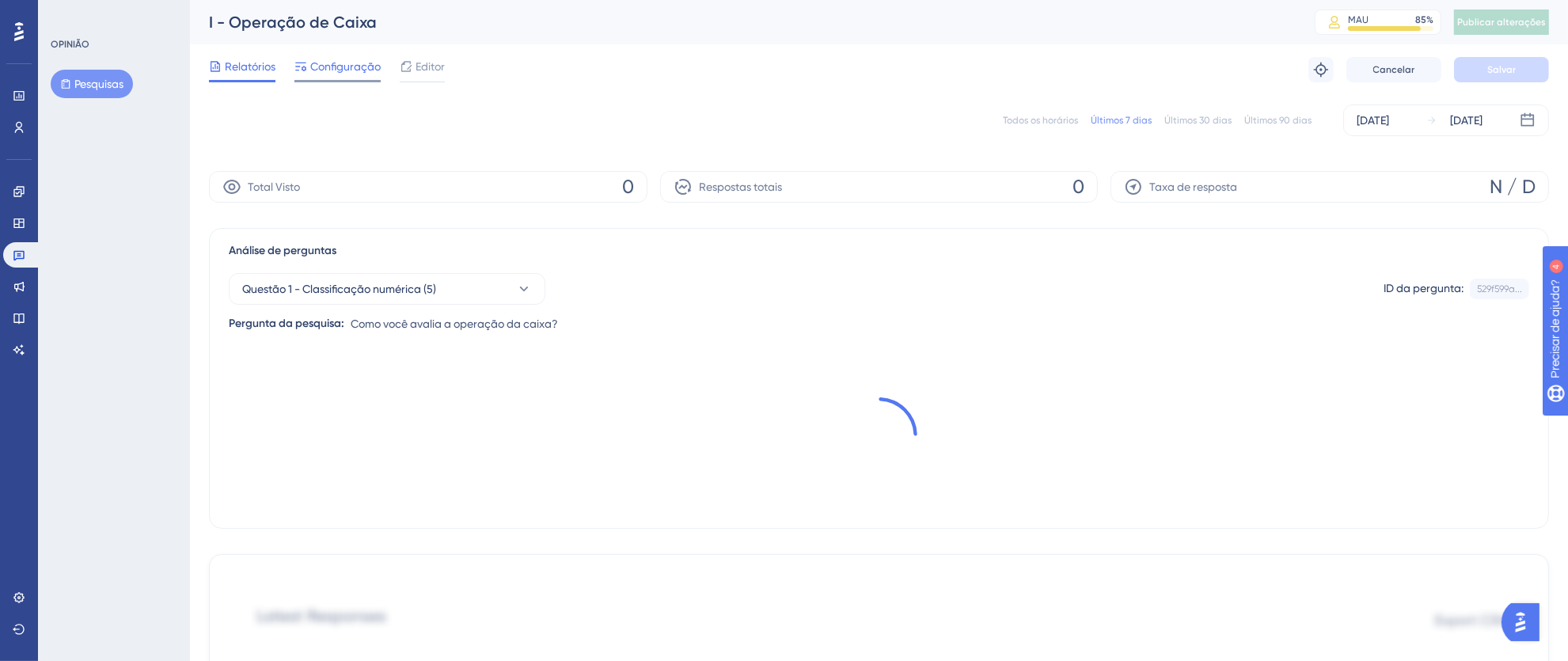
click at [325, 70] on font "Configuração" at bounding box center [345, 67] width 70 height 13
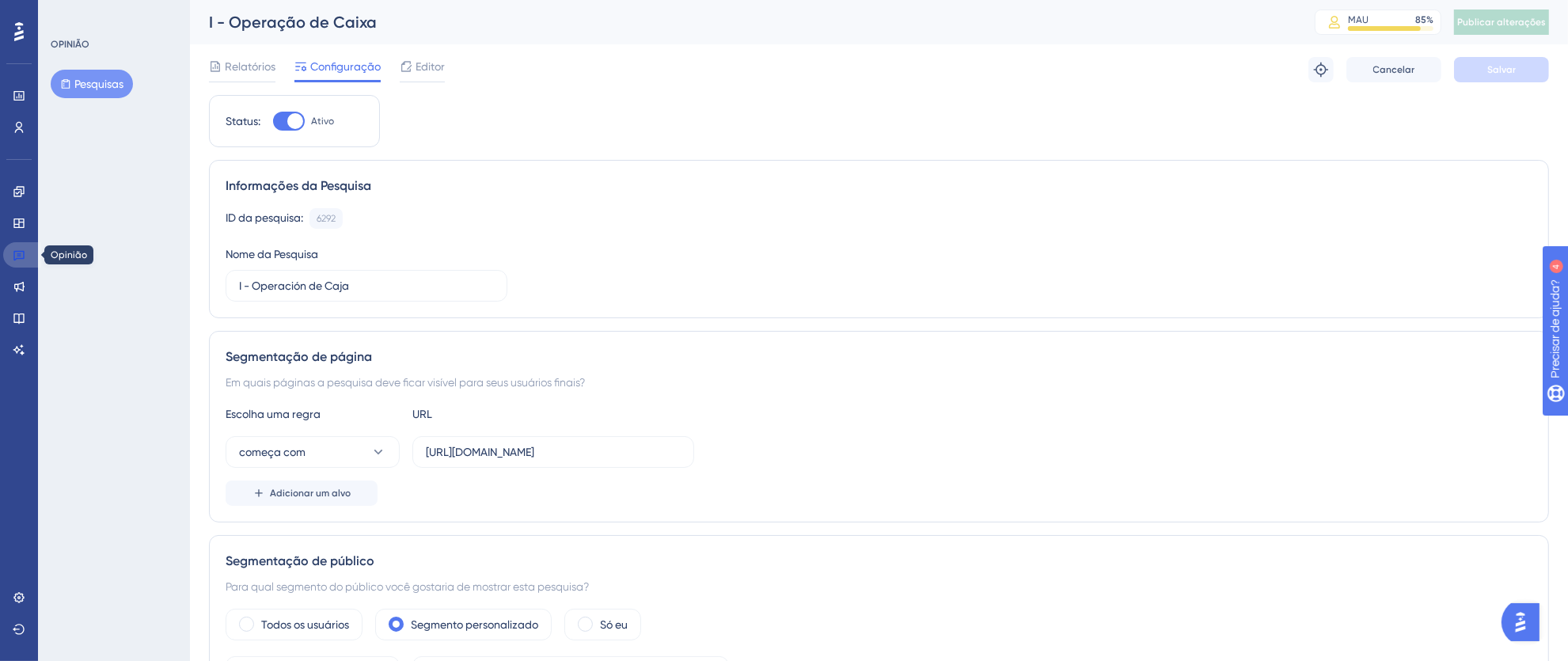
click at [20, 255] on icon at bounding box center [20, 256] width 11 height 11
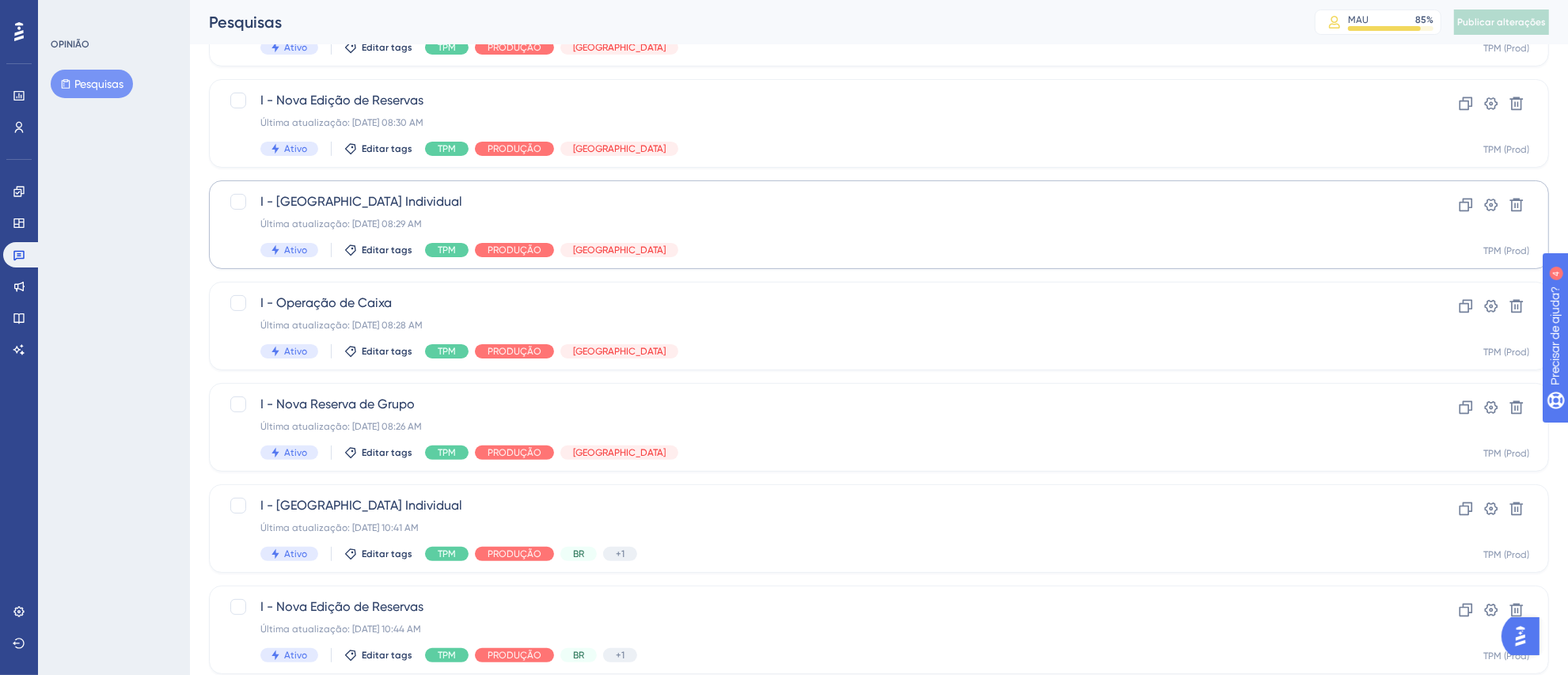
scroll to position [378, 0]
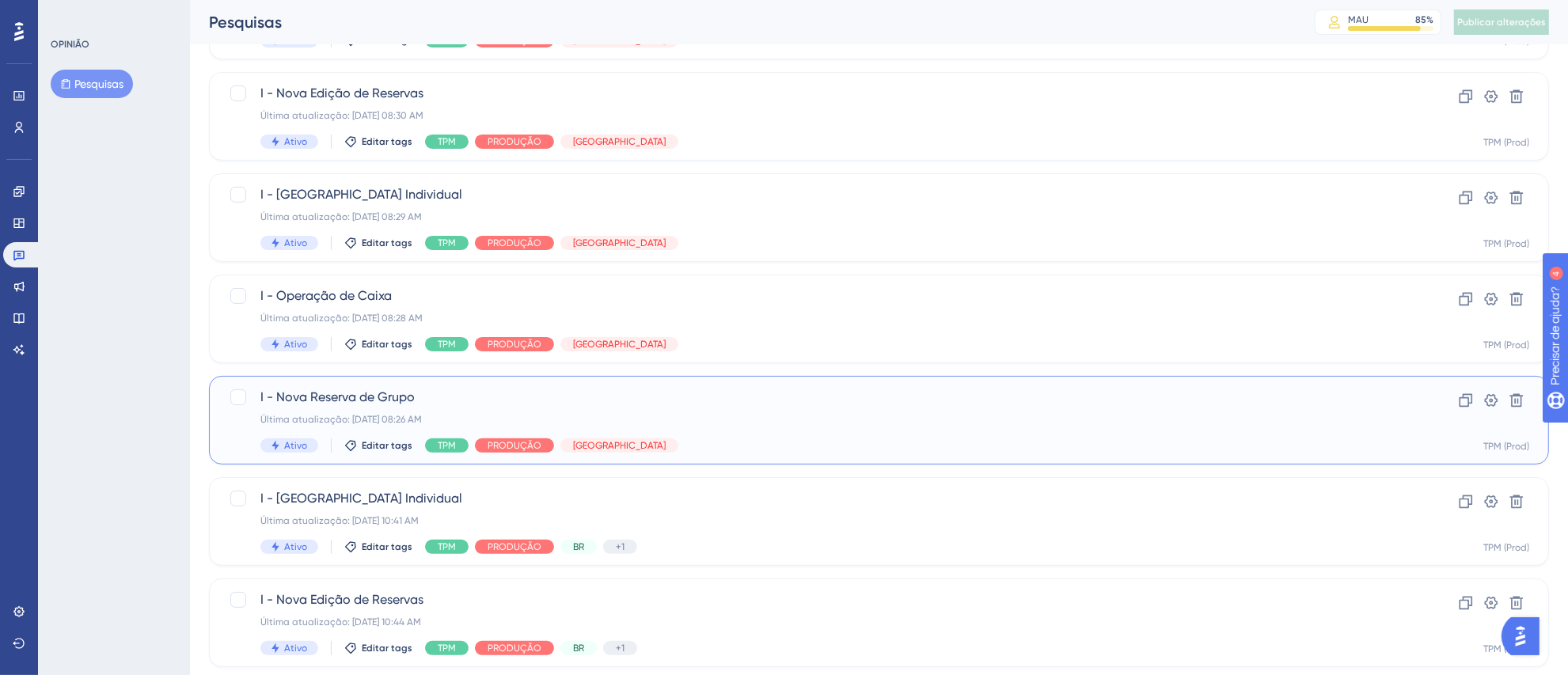
click at [766, 404] on span "I - Nova Reserva de Grupo" at bounding box center [816, 397] width 1111 height 19
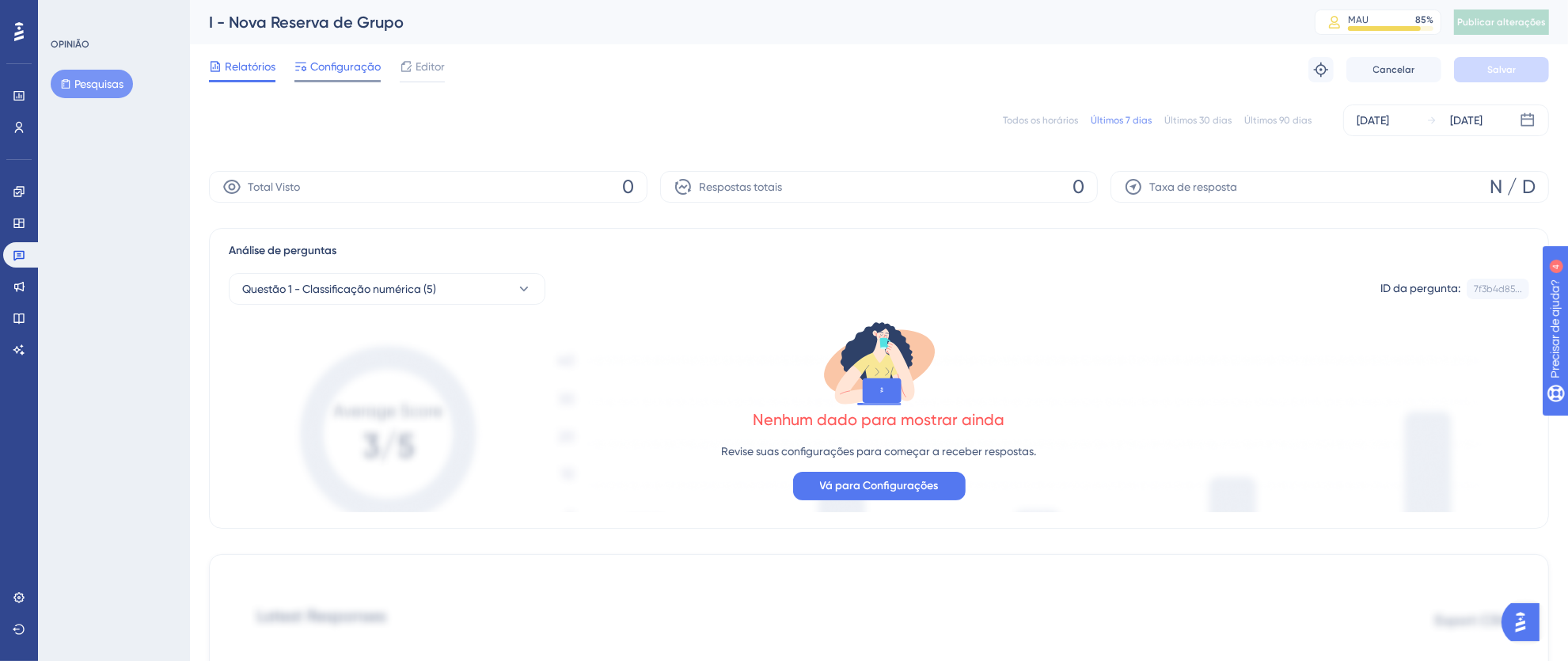
click at [326, 65] on font "Configuração" at bounding box center [345, 67] width 70 height 13
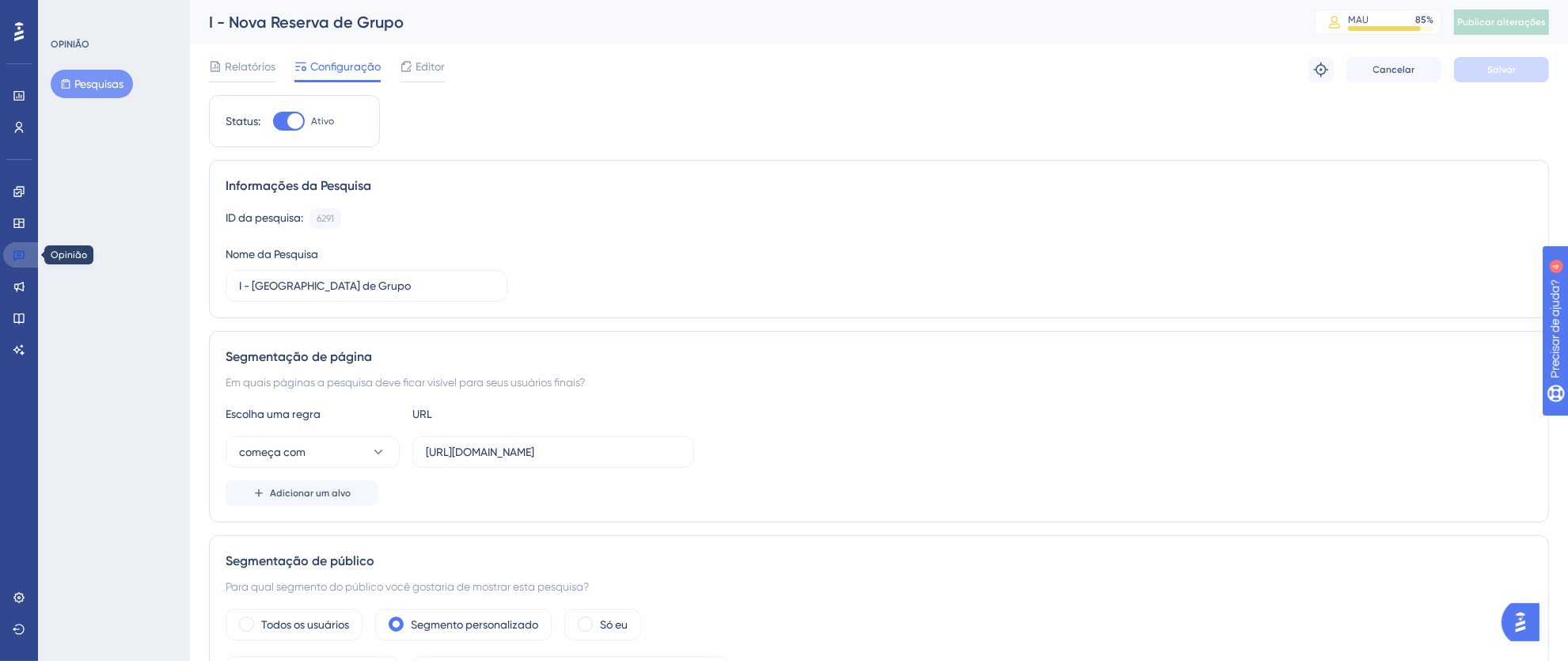
click at [20, 257] on icon at bounding box center [20, 256] width 11 height 11
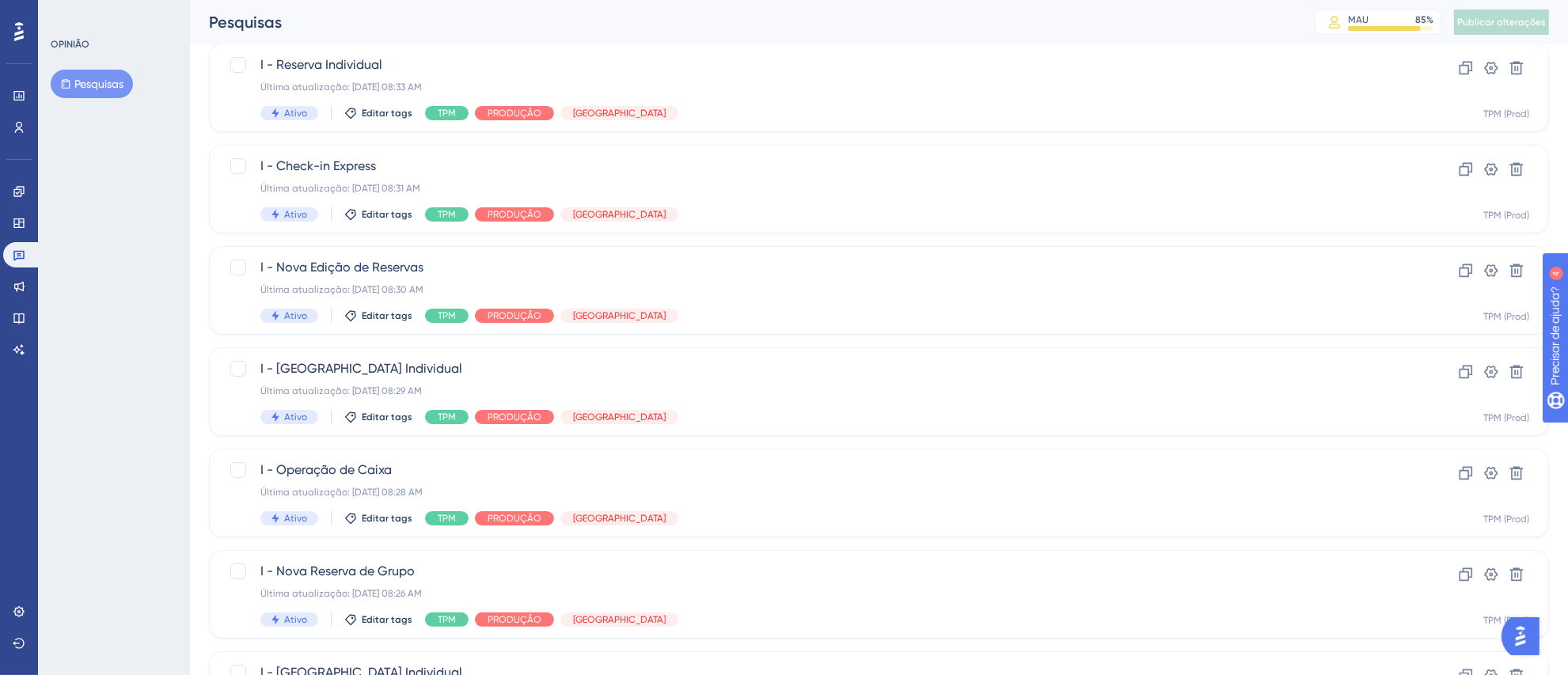
scroll to position [551, 0]
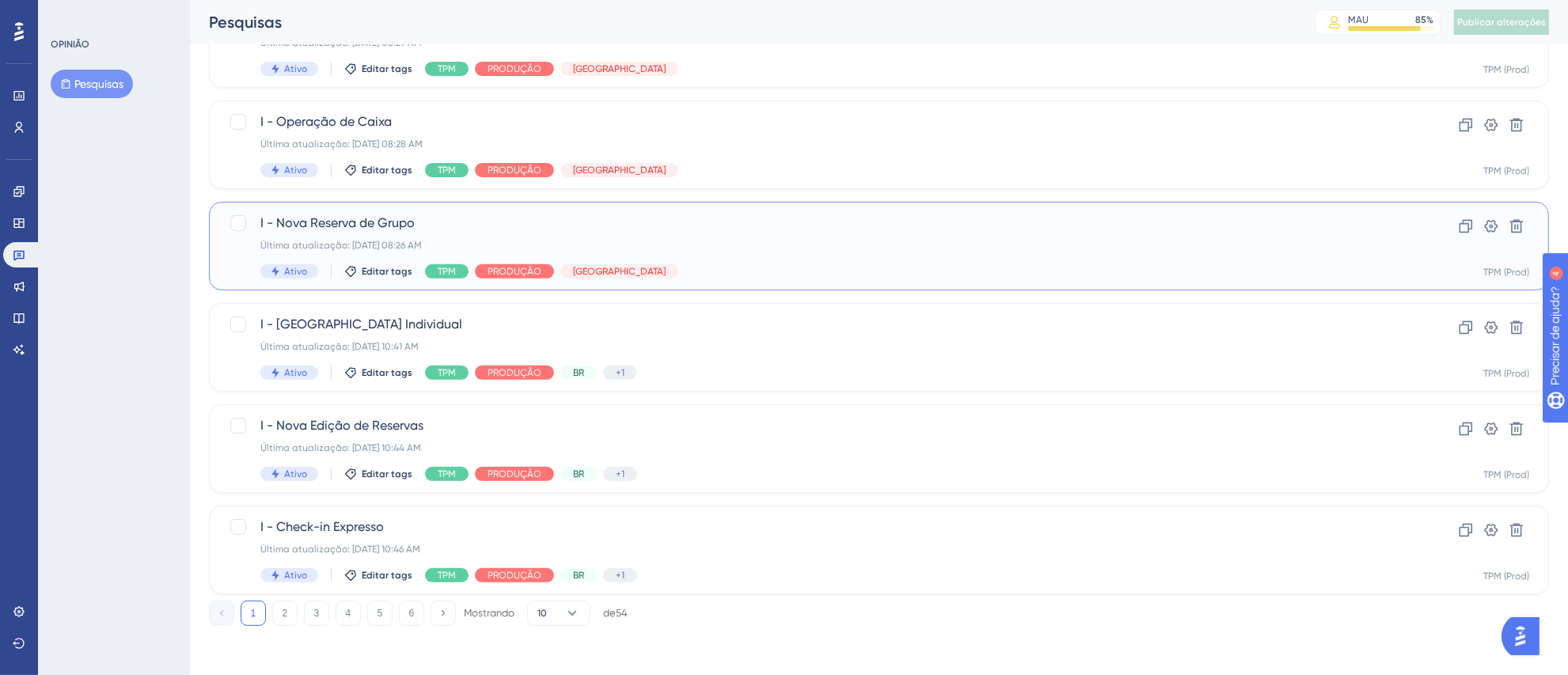
click at [915, 251] on div "Última atualização: [DATE] 08:26 AM" at bounding box center [816, 246] width 1111 height 13
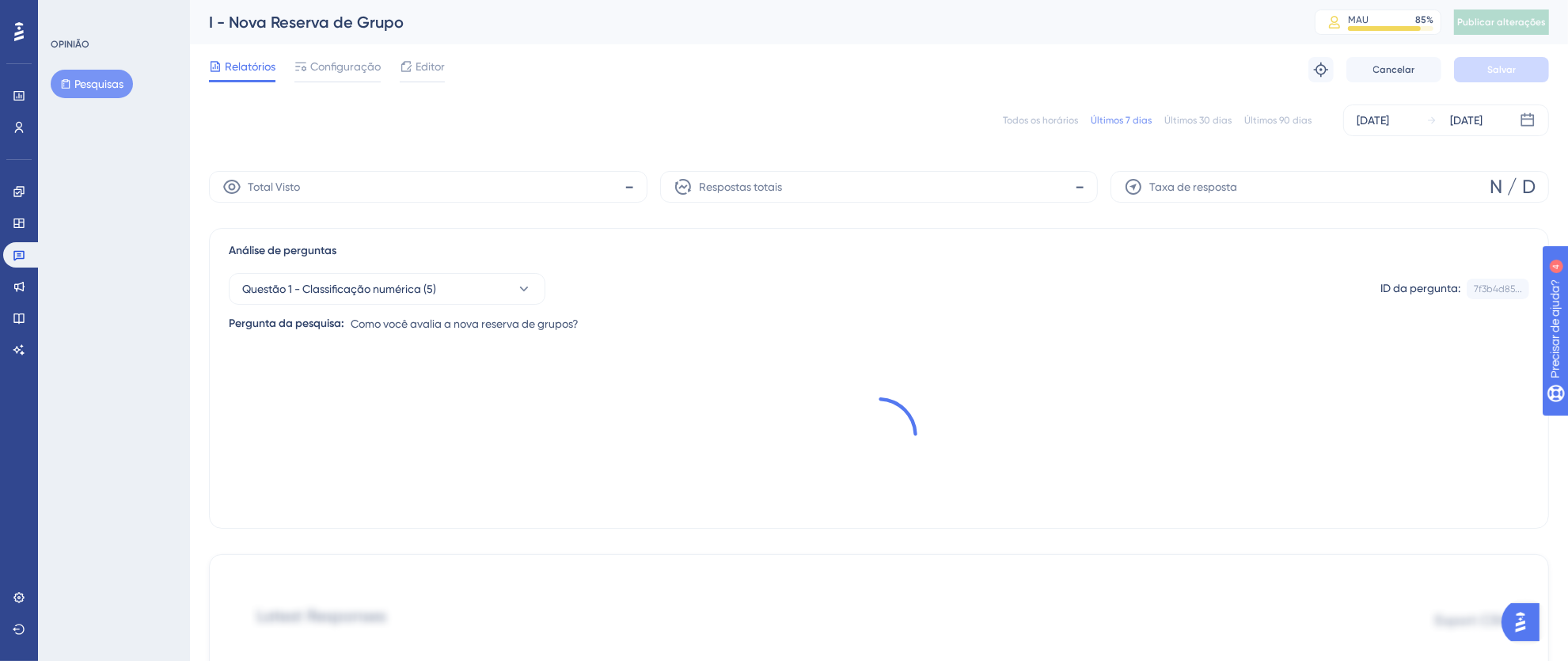
drag, startPoint x: 326, startPoint y: 75, endPoint x: 354, endPoint y: 93, distance: 33.3
click at [326, 75] on span "Configuração" at bounding box center [345, 66] width 70 height 19
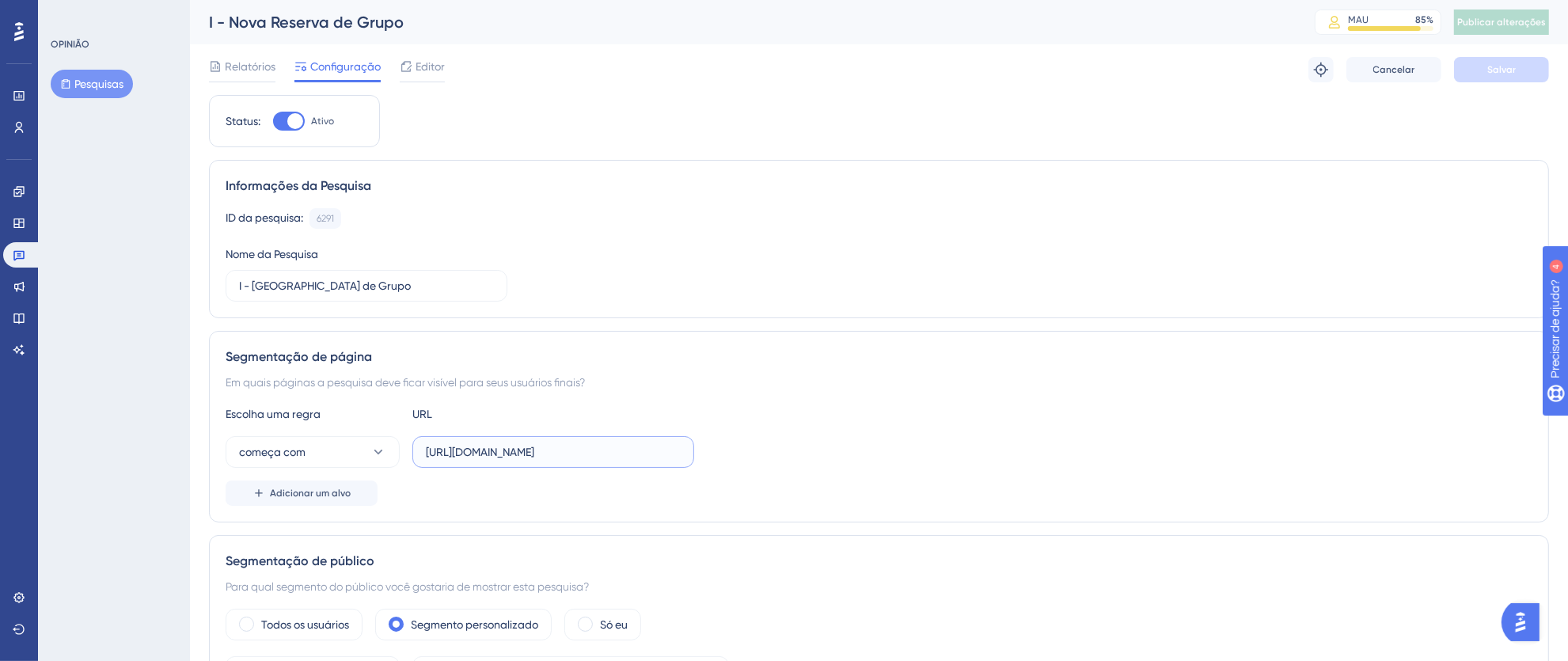
click at [587, 450] on input "[URL][DOMAIN_NAME]" at bounding box center [553, 451] width 255 height 17
drag, startPoint x: 627, startPoint y: 449, endPoint x: 775, endPoint y: 451, distance: 148.0
click at [775, 451] on div "começa com https://pms.totvshotelaria.com/new-reservation/group-booking" at bounding box center [879, 452] width 1307 height 32
click at [741, 235] on div "ID da pesquisa: 6291 Cópia Nome da Pesquisa I - Nueva Reserva de Grupo" at bounding box center [879, 255] width 1307 height 94
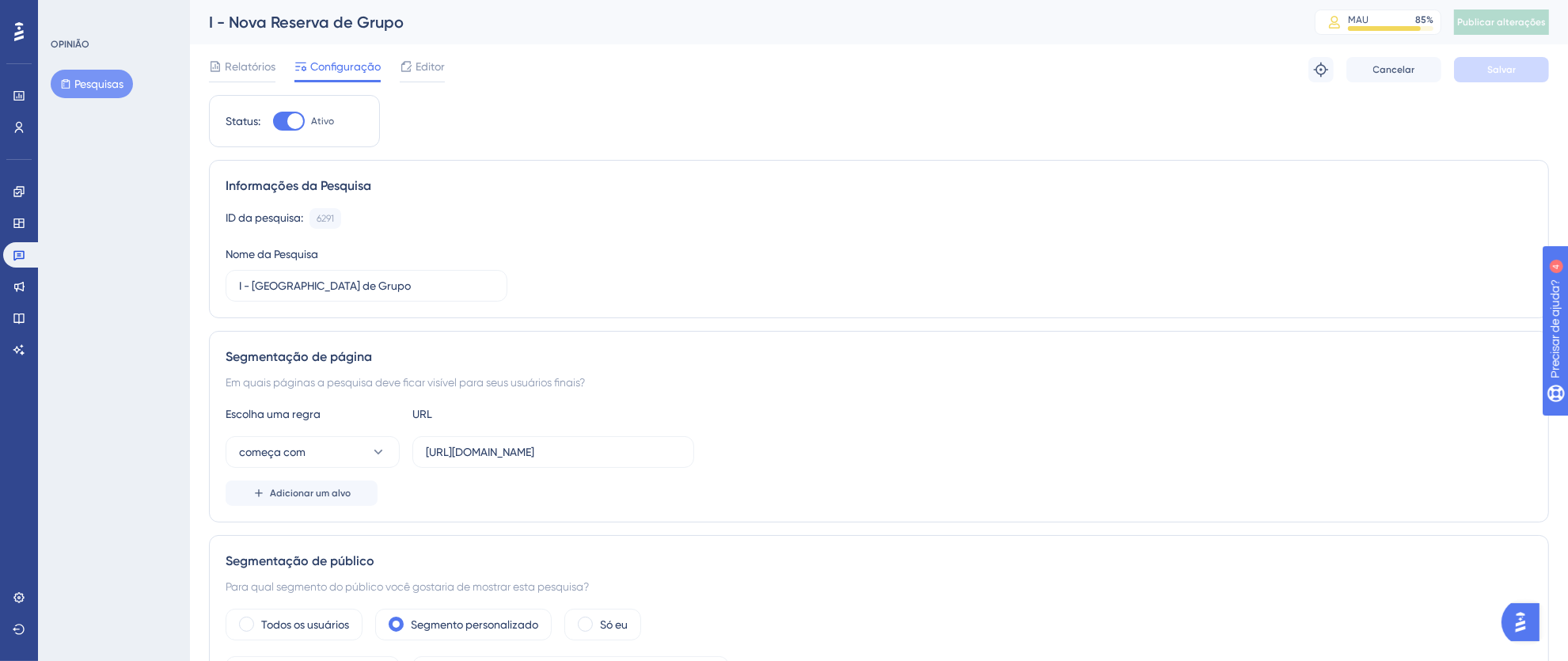
scroll to position [0, 0]
click at [20, 258] on icon at bounding box center [20, 256] width 11 height 11
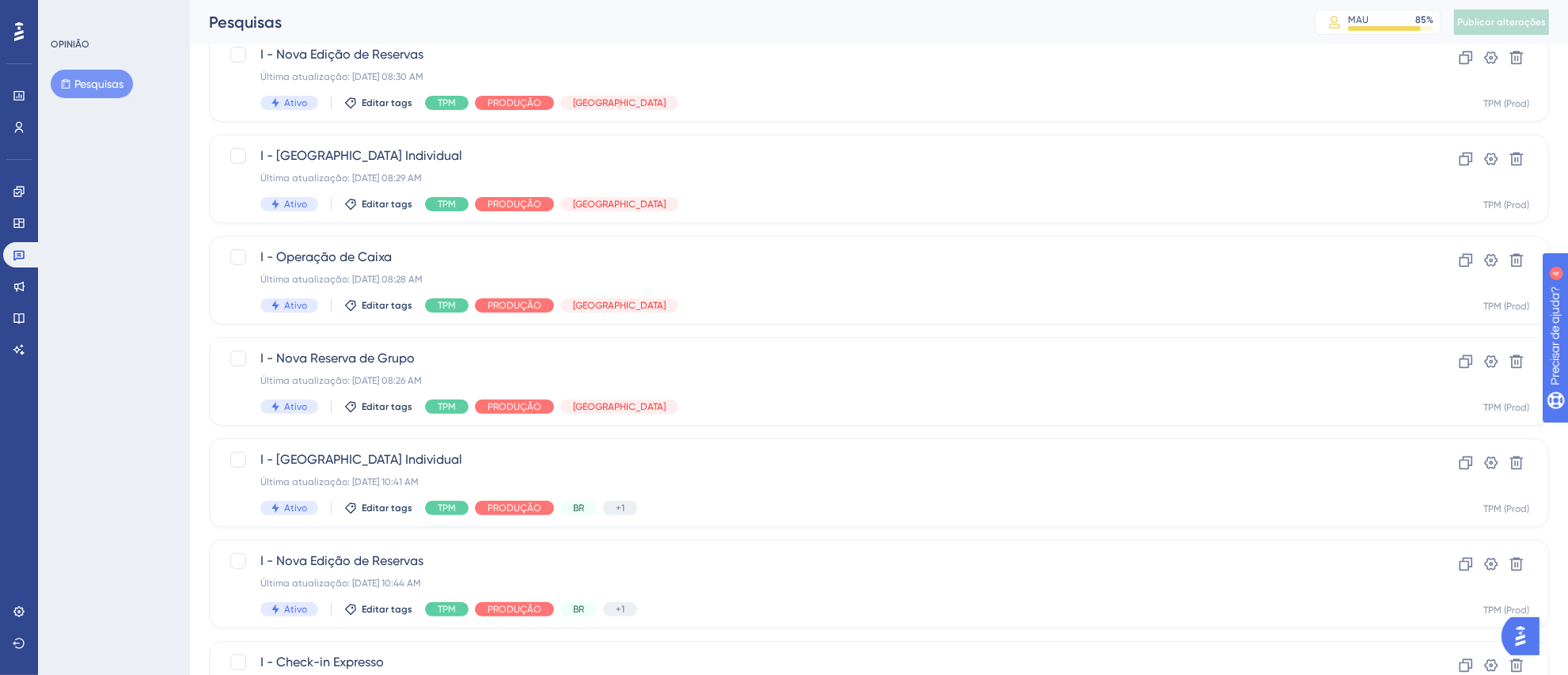
scroll to position [429, 0]
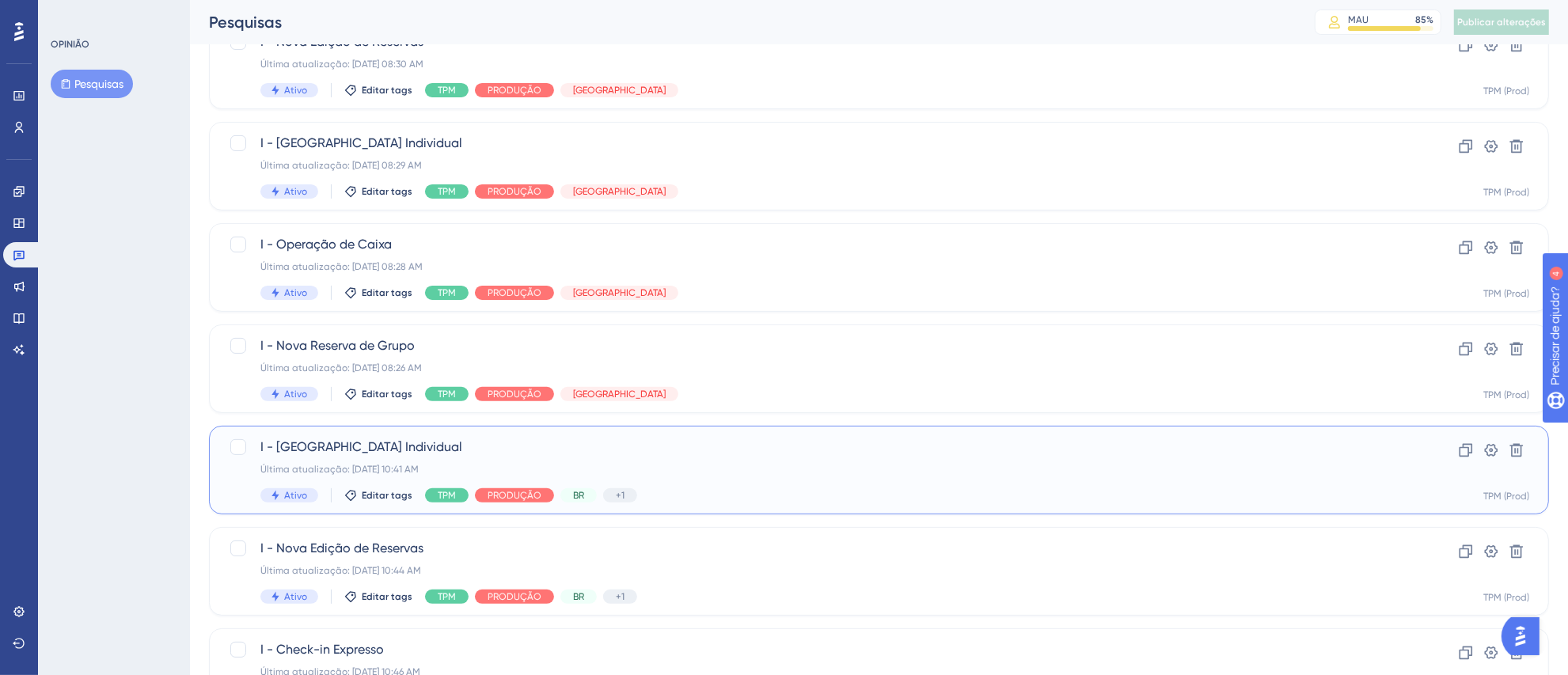
click at [741, 450] on span "I - [GEOGRAPHIC_DATA] Individual" at bounding box center [816, 446] width 1111 height 19
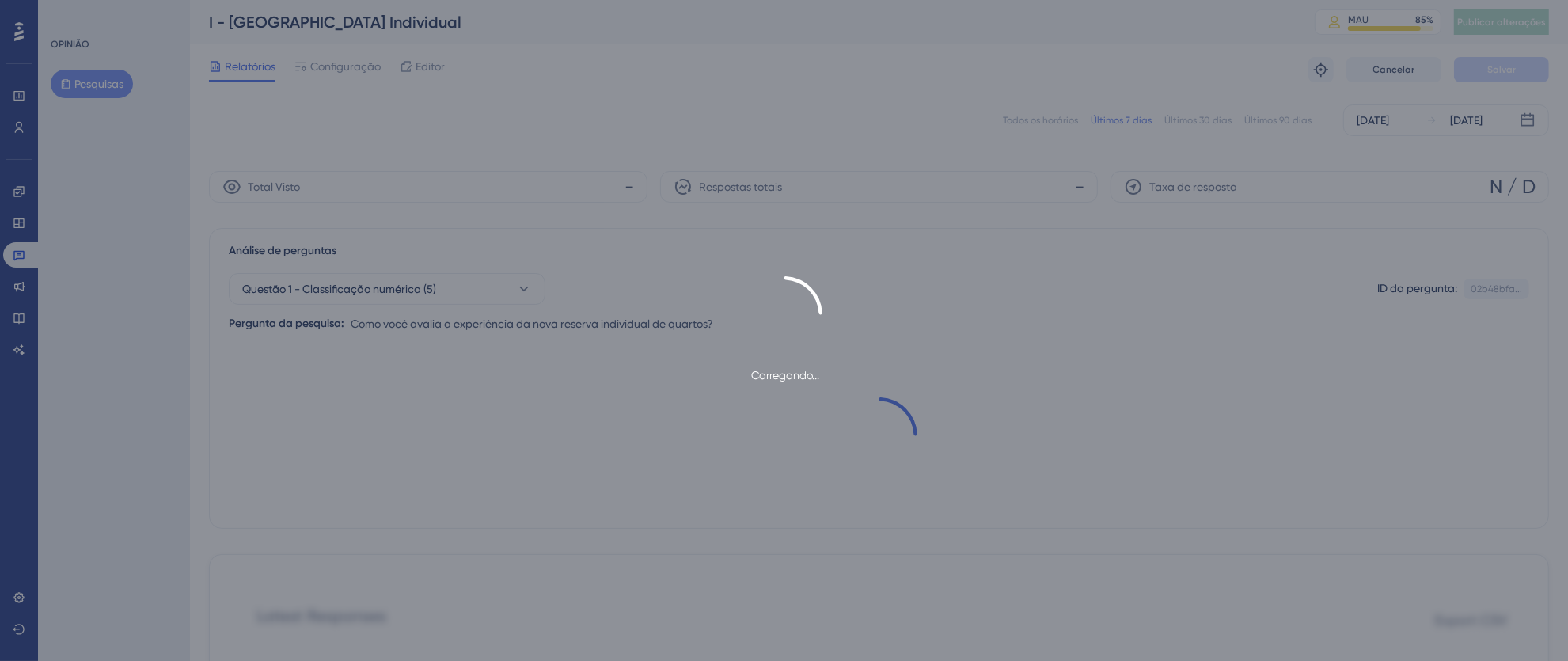
click at [15, 248] on div "Carregando..." at bounding box center [784, 330] width 1568 height 661
click at [16, 254] on div "Carregando..." at bounding box center [784, 330] width 1568 height 661
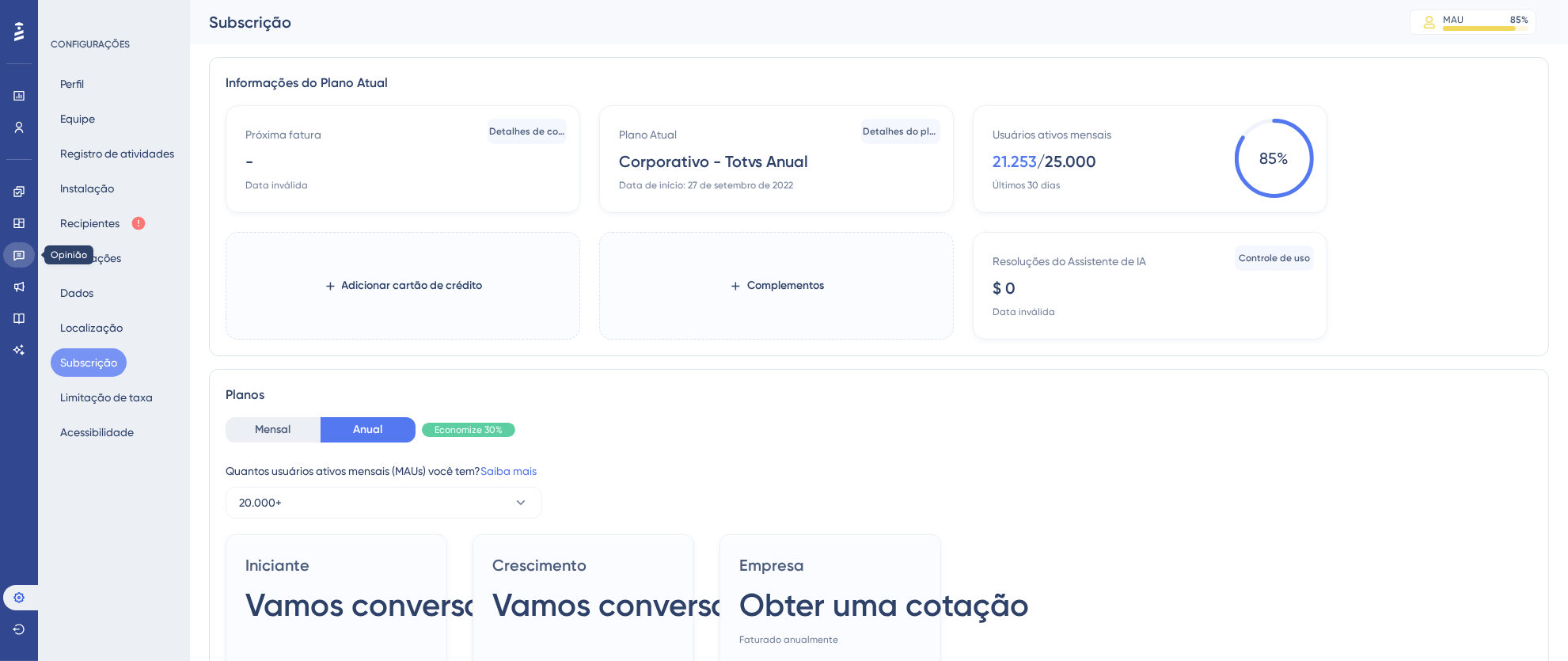
click at [14, 262] on link at bounding box center [19, 254] width 32 height 25
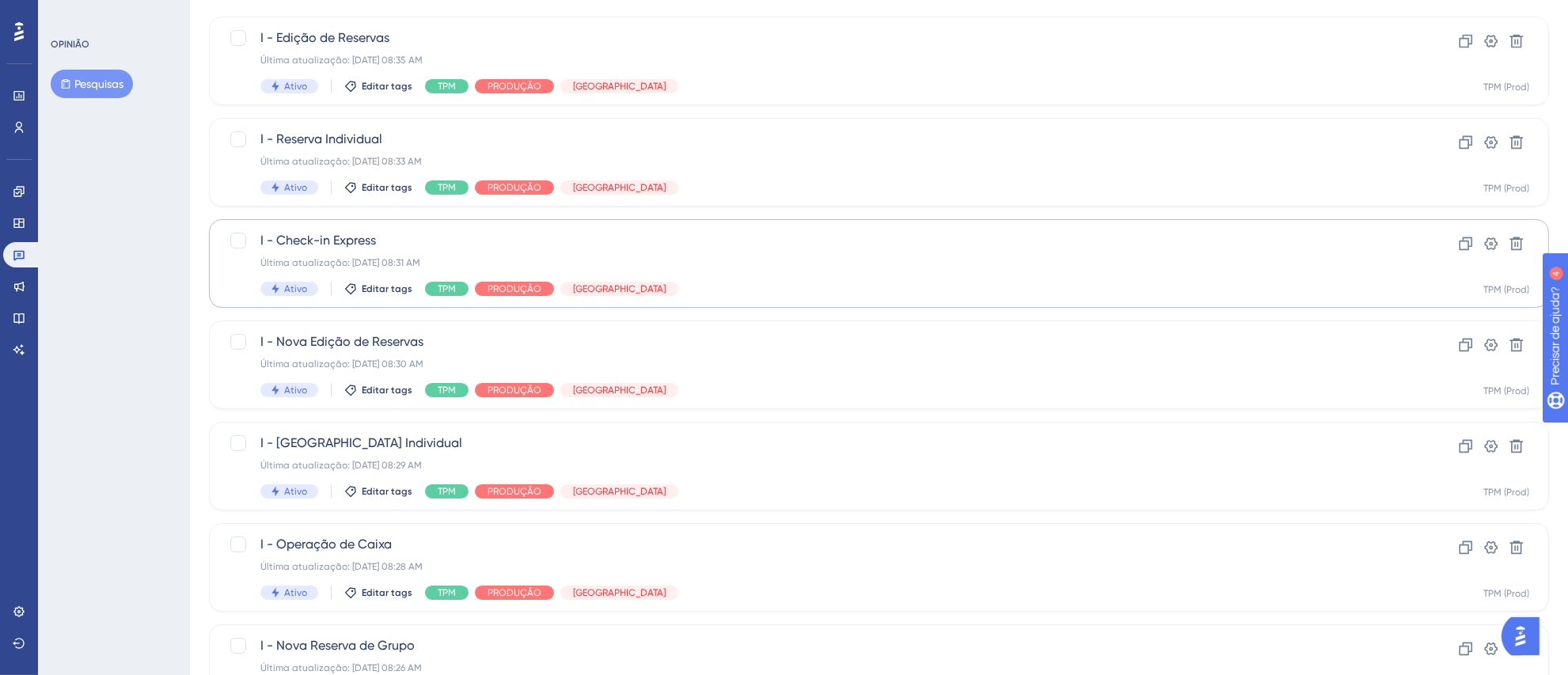
scroll to position [134, 0]
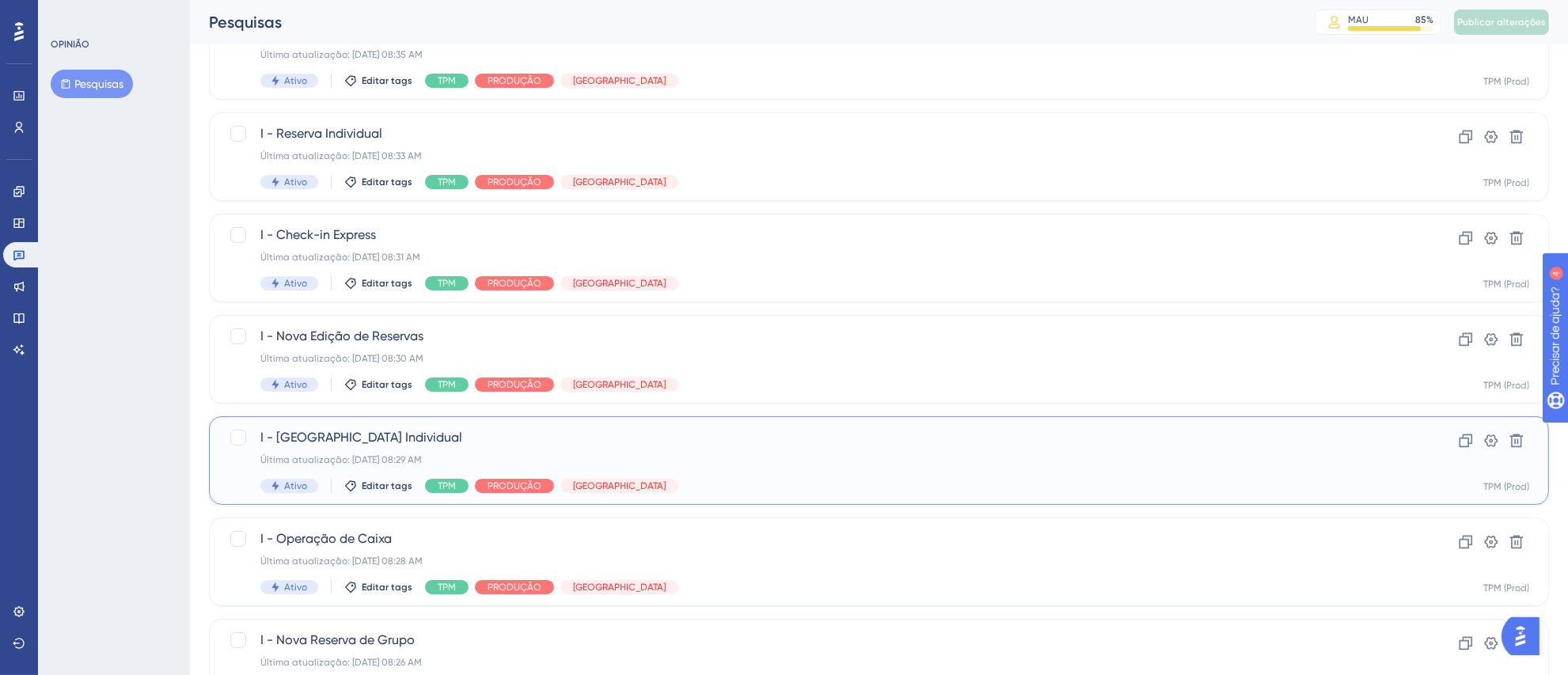
click at [783, 464] on div "Última atualização: [DATE] 08:29 AM" at bounding box center [816, 460] width 1111 height 13
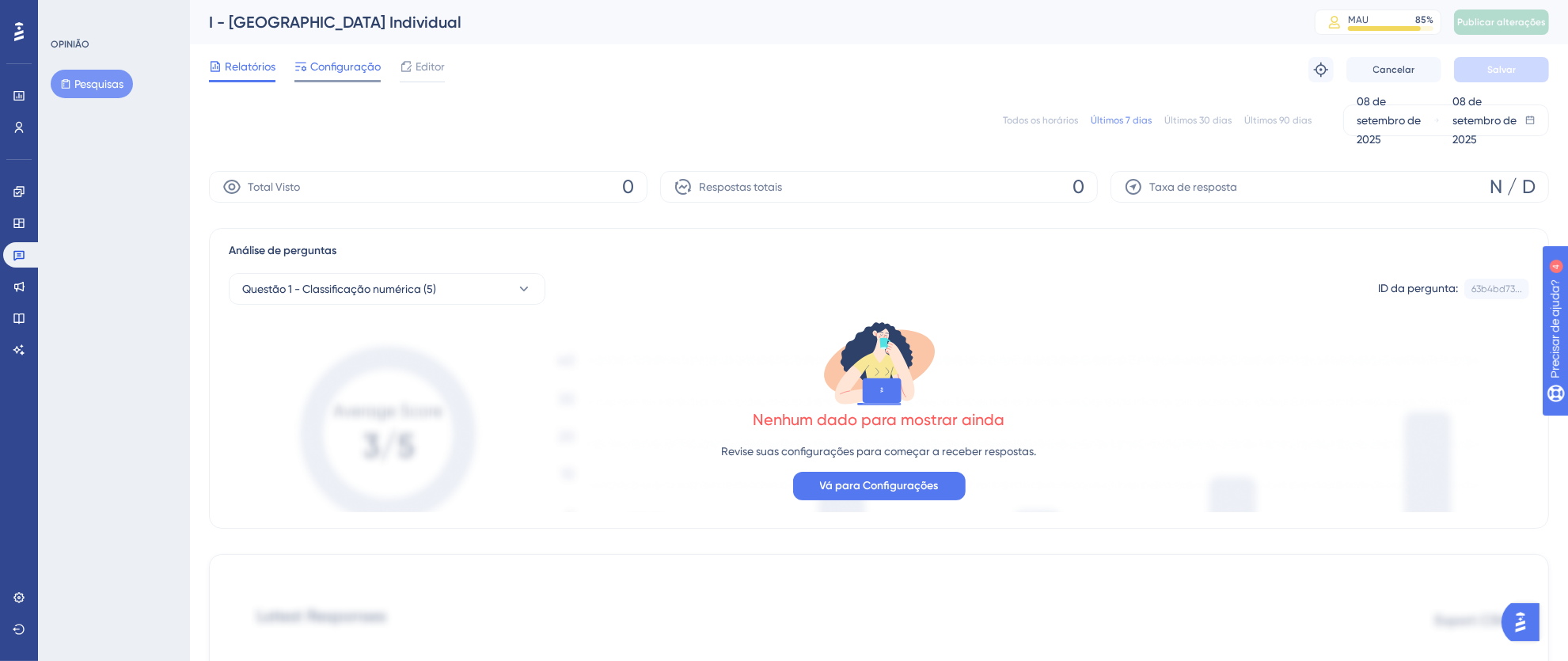
click at [336, 72] on font "Configuração" at bounding box center [345, 67] width 70 height 13
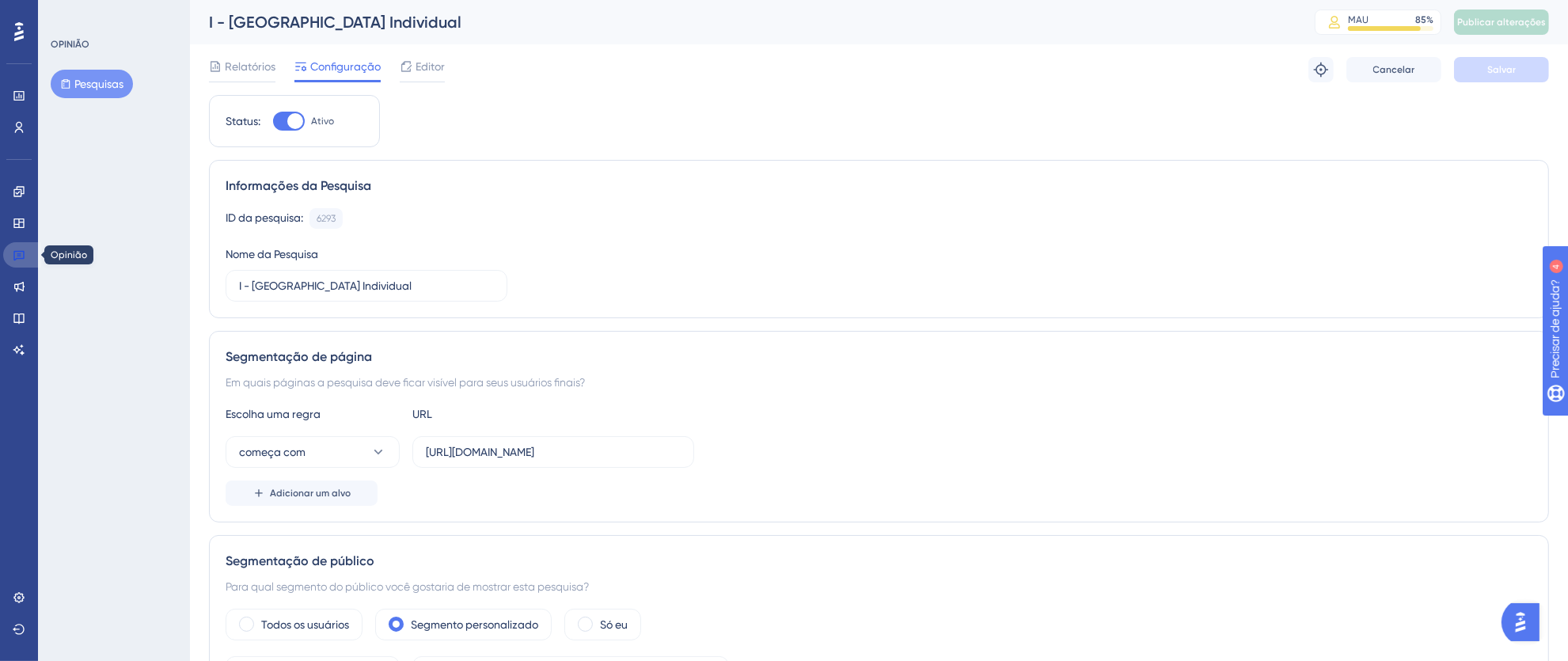
click at [16, 258] on icon at bounding box center [20, 256] width 11 height 11
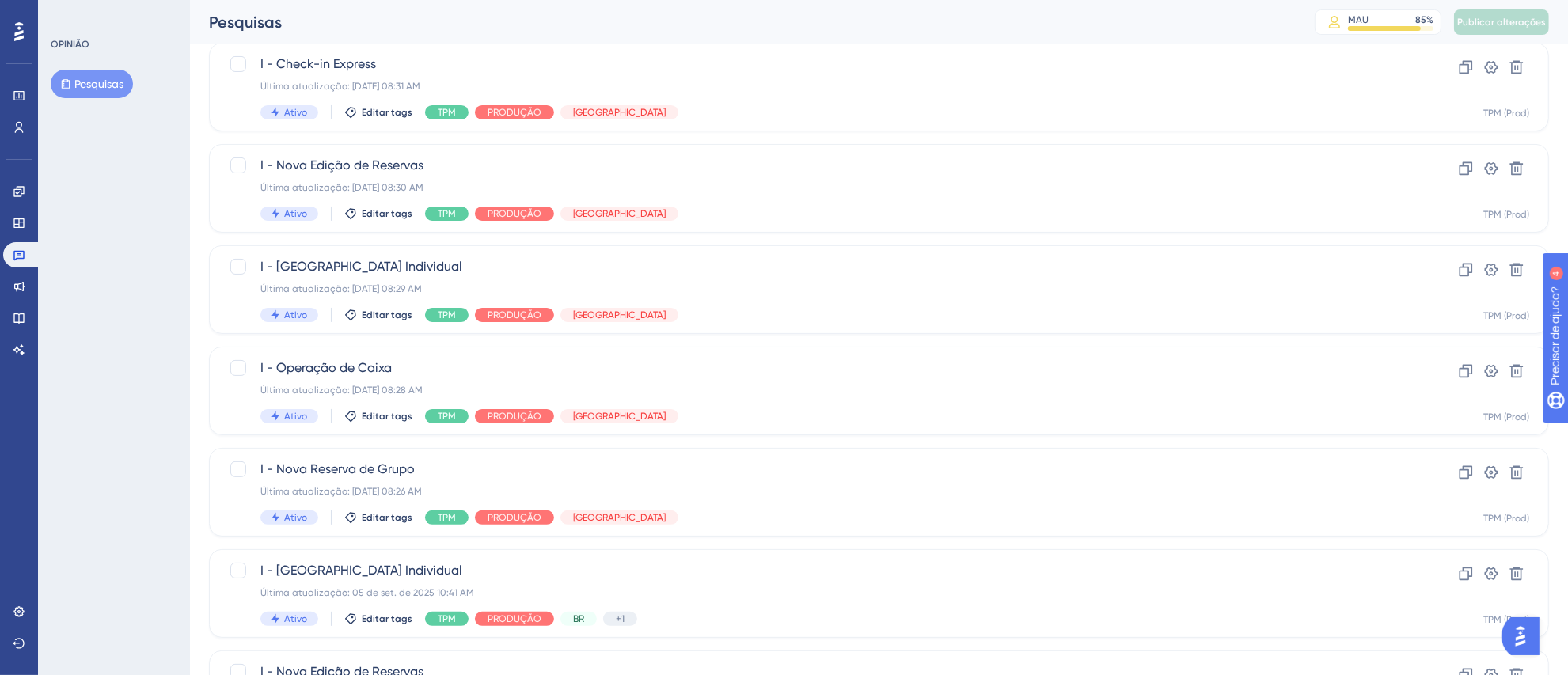
scroll to position [396, 0]
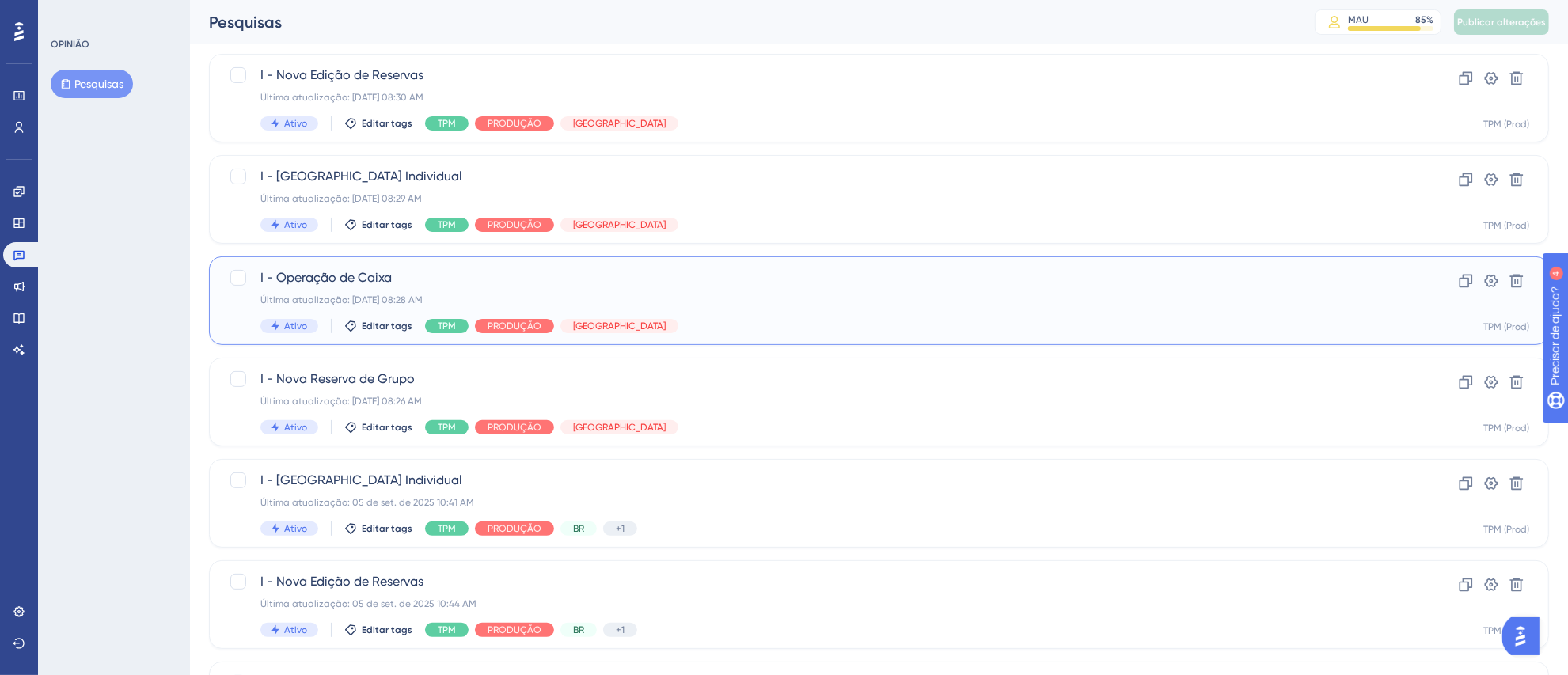
click at [729, 298] on div "Última atualização: [DATE] 08:28 AM" at bounding box center [816, 300] width 1111 height 13
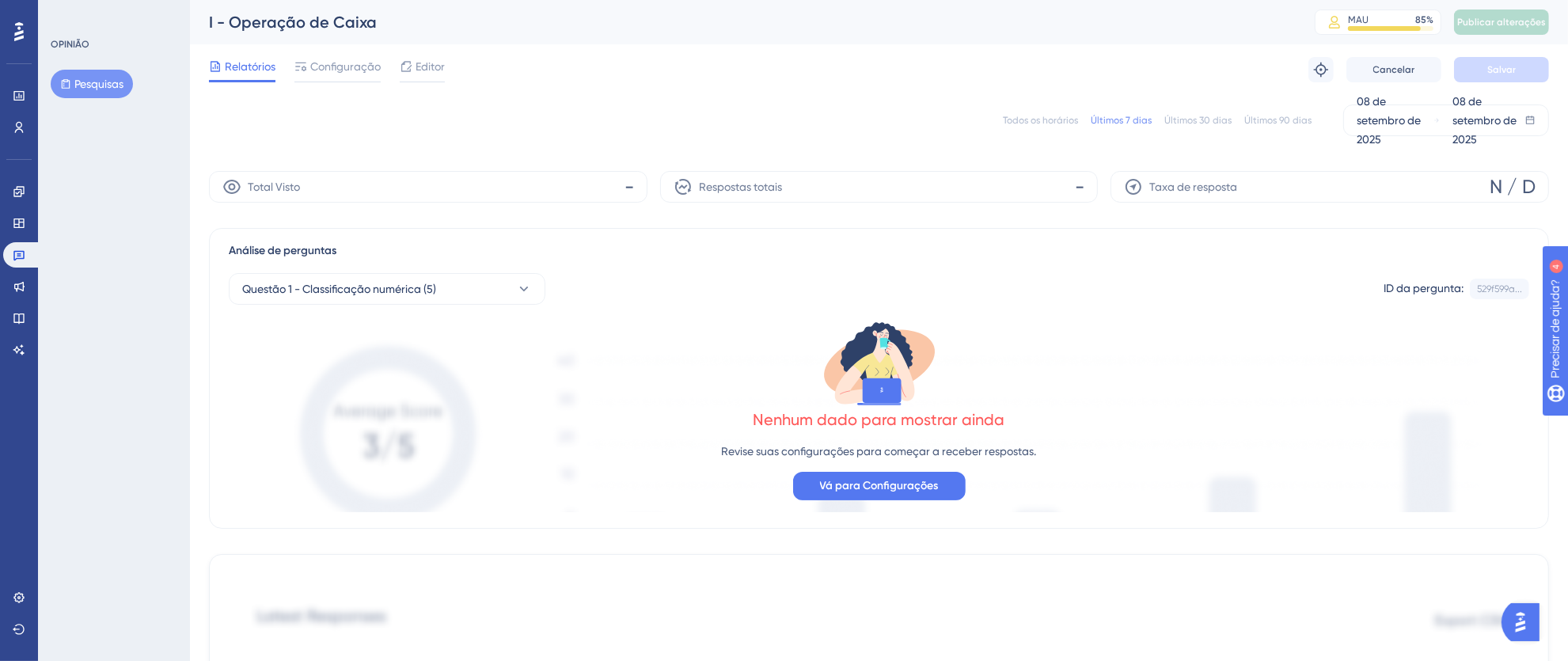
click at [350, 67] on font "Configuração" at bounding box center [345, 67] width 70 height 13
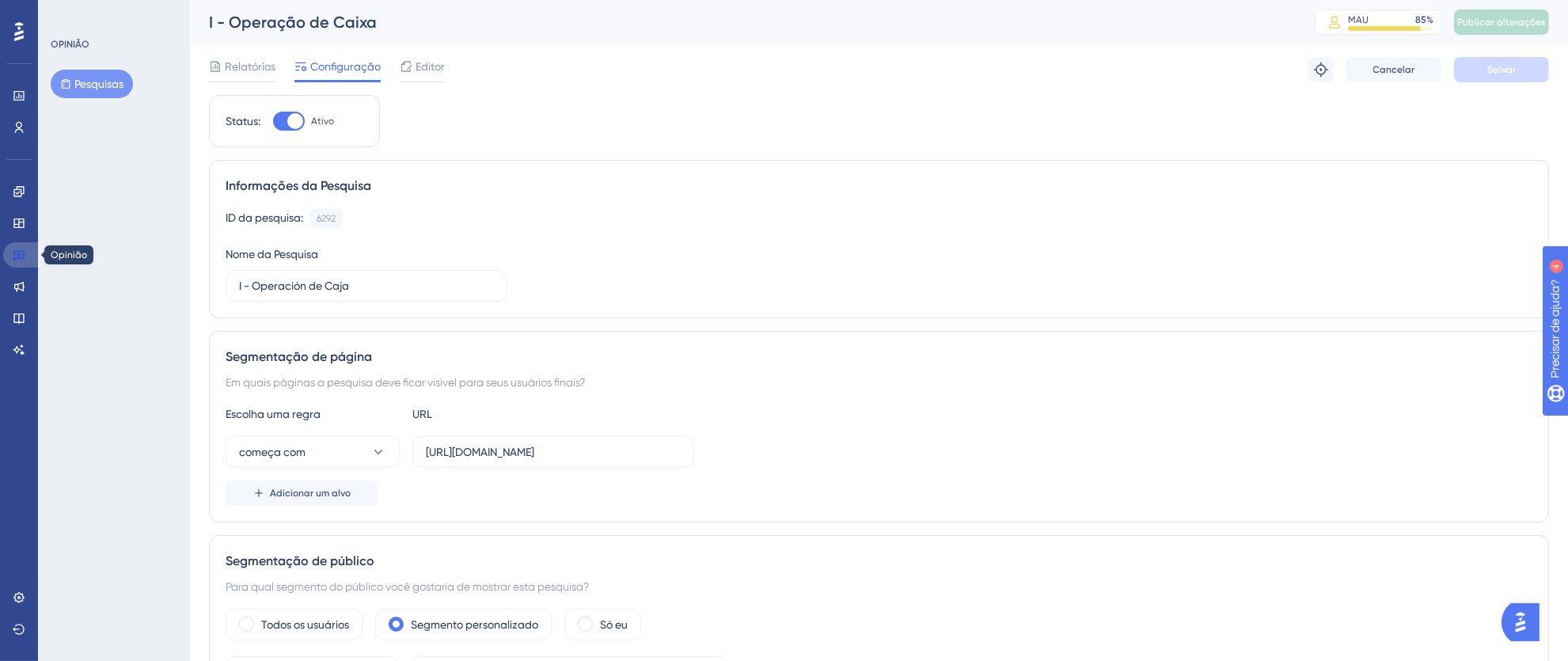
click at [11, 255] on link at bounding box center [22, 254] width 38 height 25
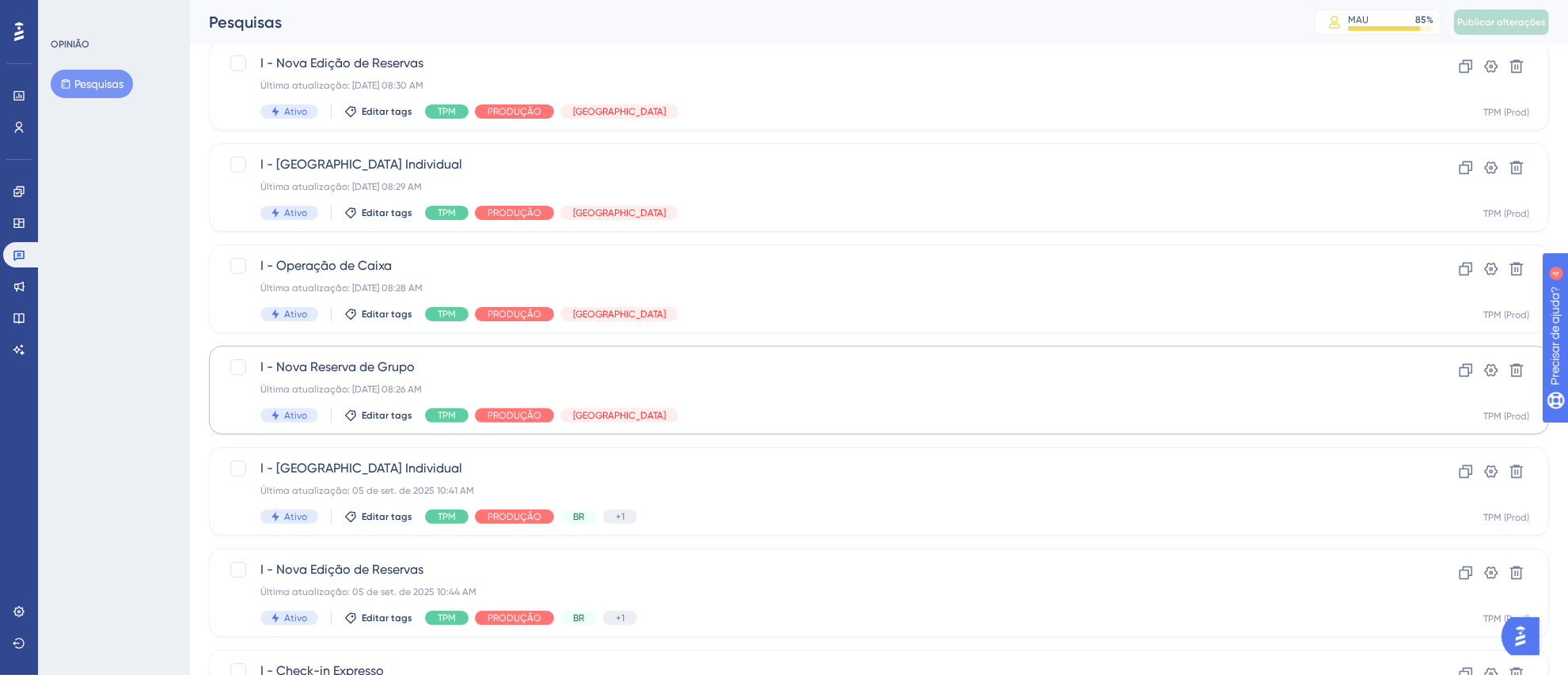
scroll to position [456, 0]
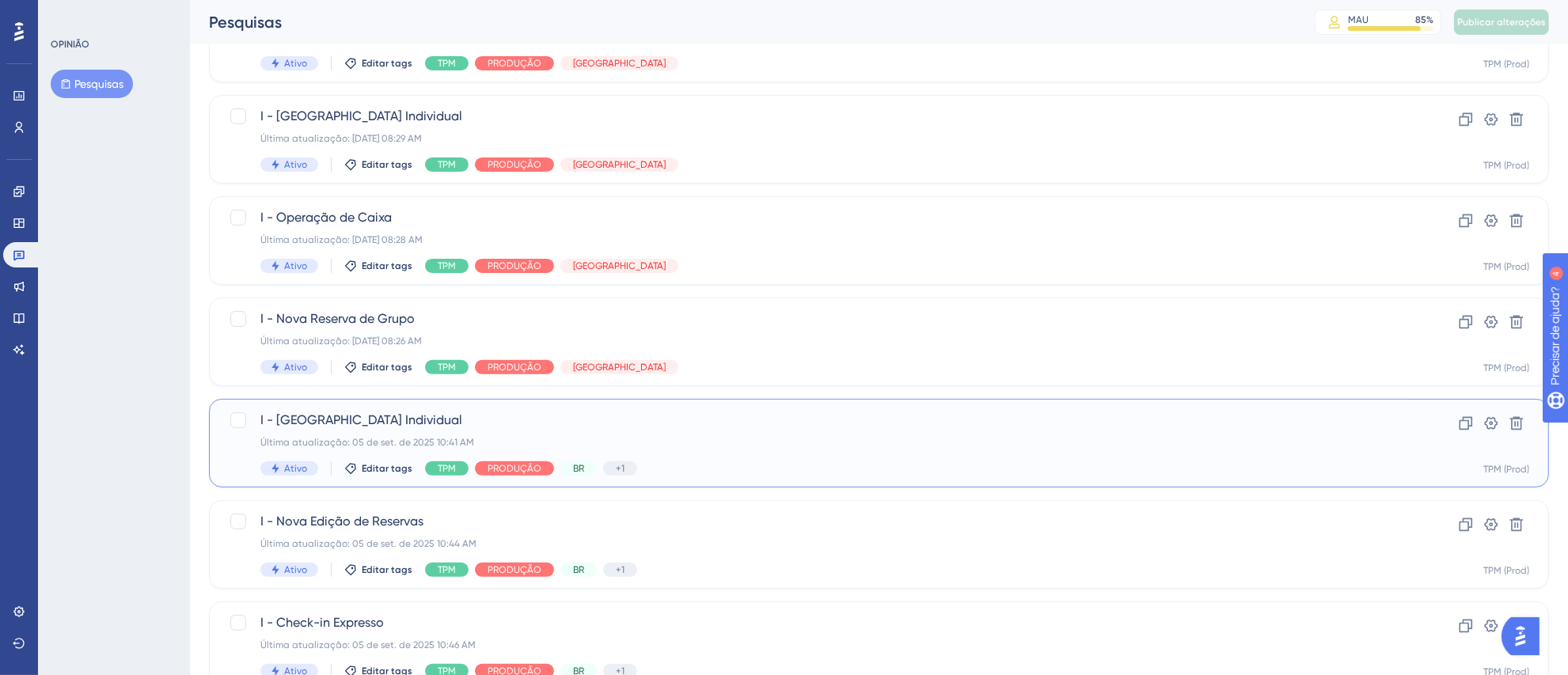
click at [690, 423] on span "I - [GEOGRAPHIC_DATA] Individual" at bounding box center [816, 419] width 1111 height 19
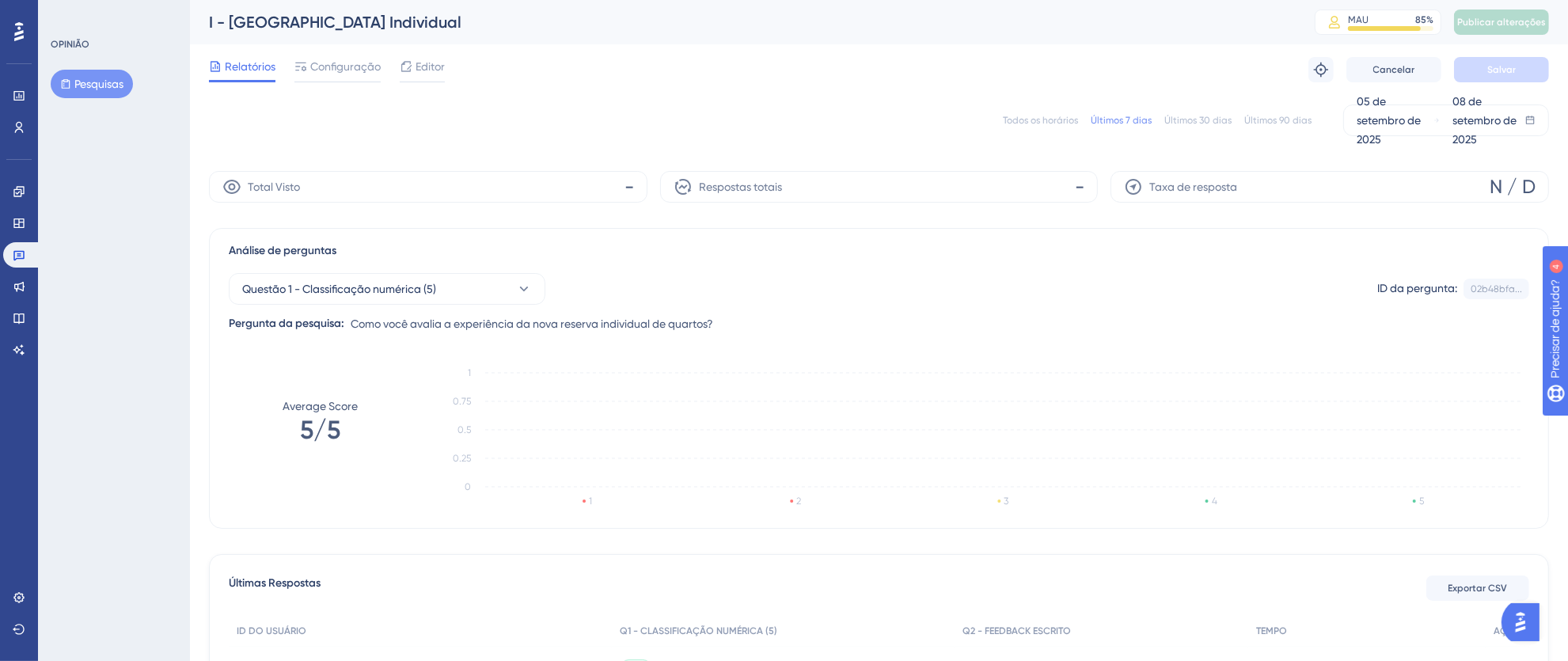
click at [328, 70] on font "Configuração" at bounding box center [345, 67] width 70 height 13
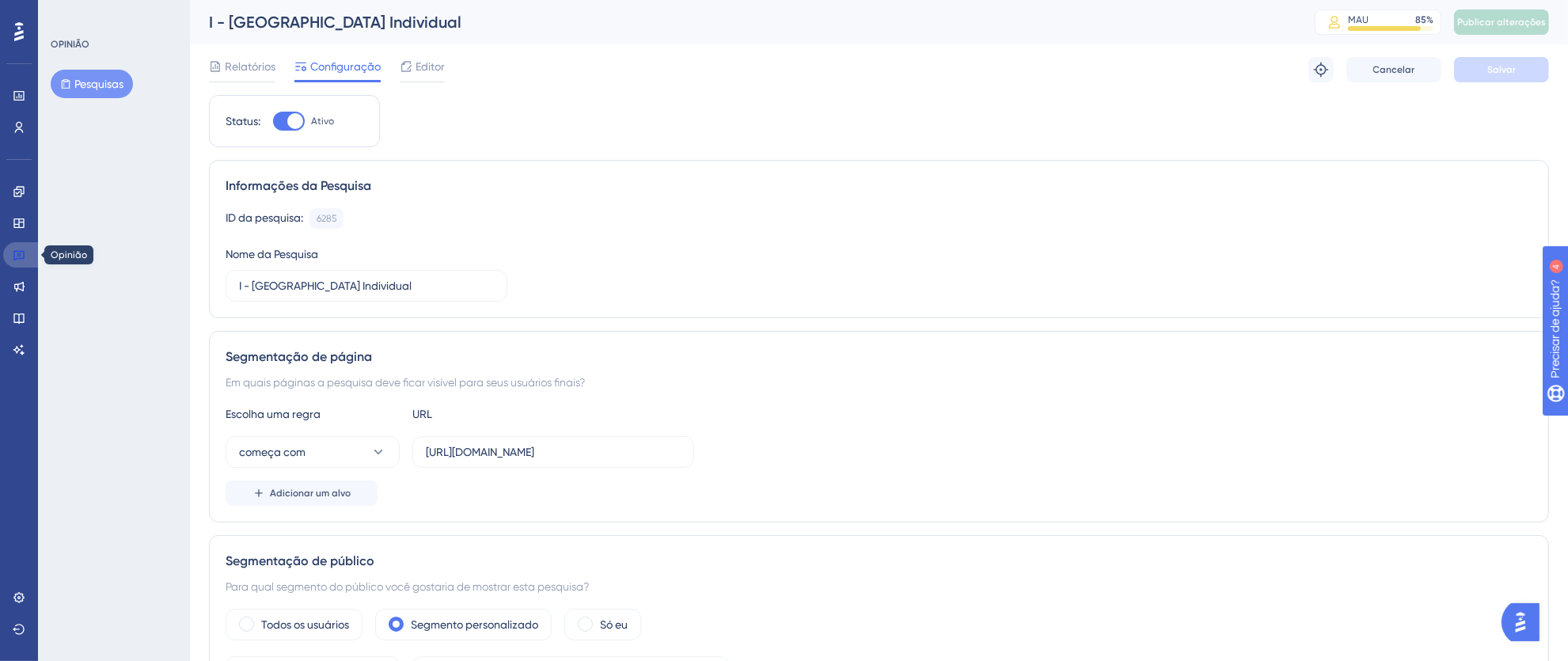
click at [24, 260] on link at bounding box center [22, 254] width 38 height 25
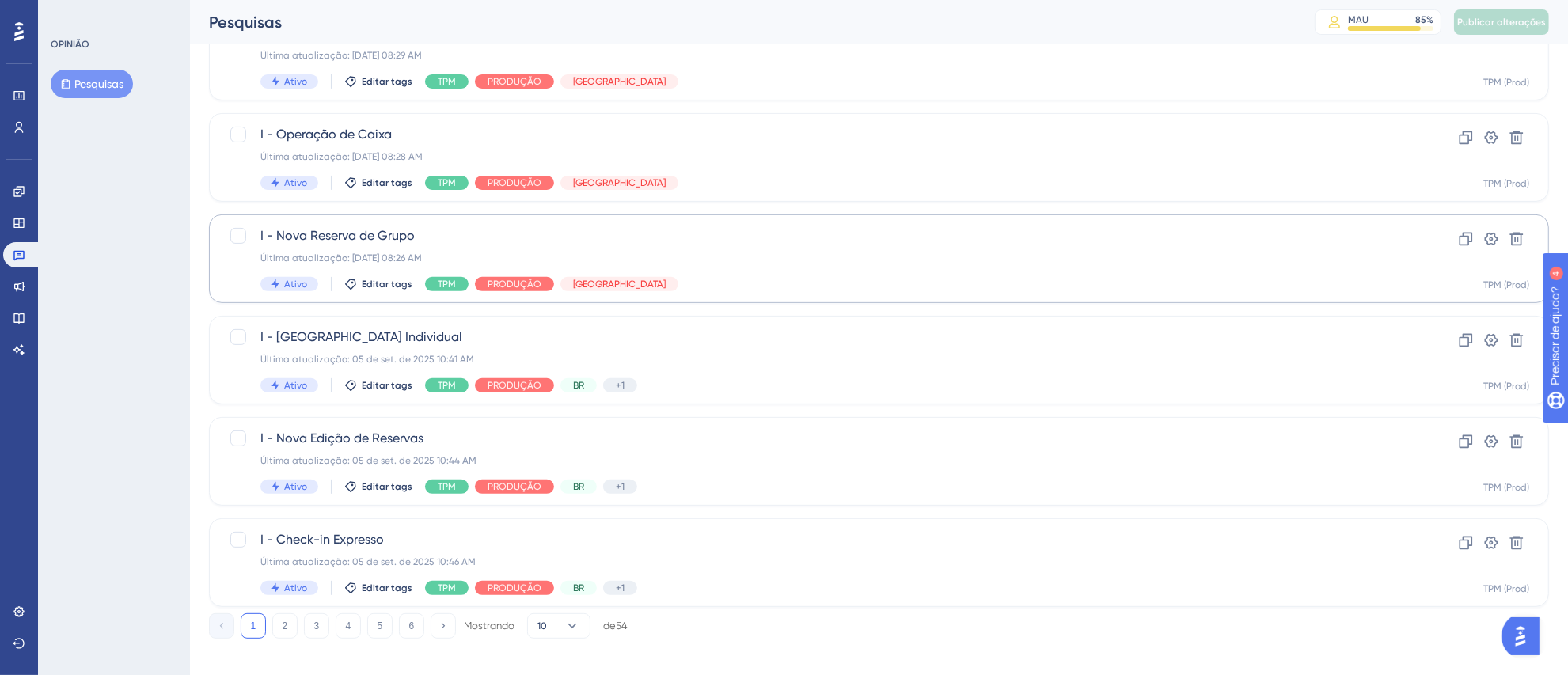
scroll to position [551, 0]
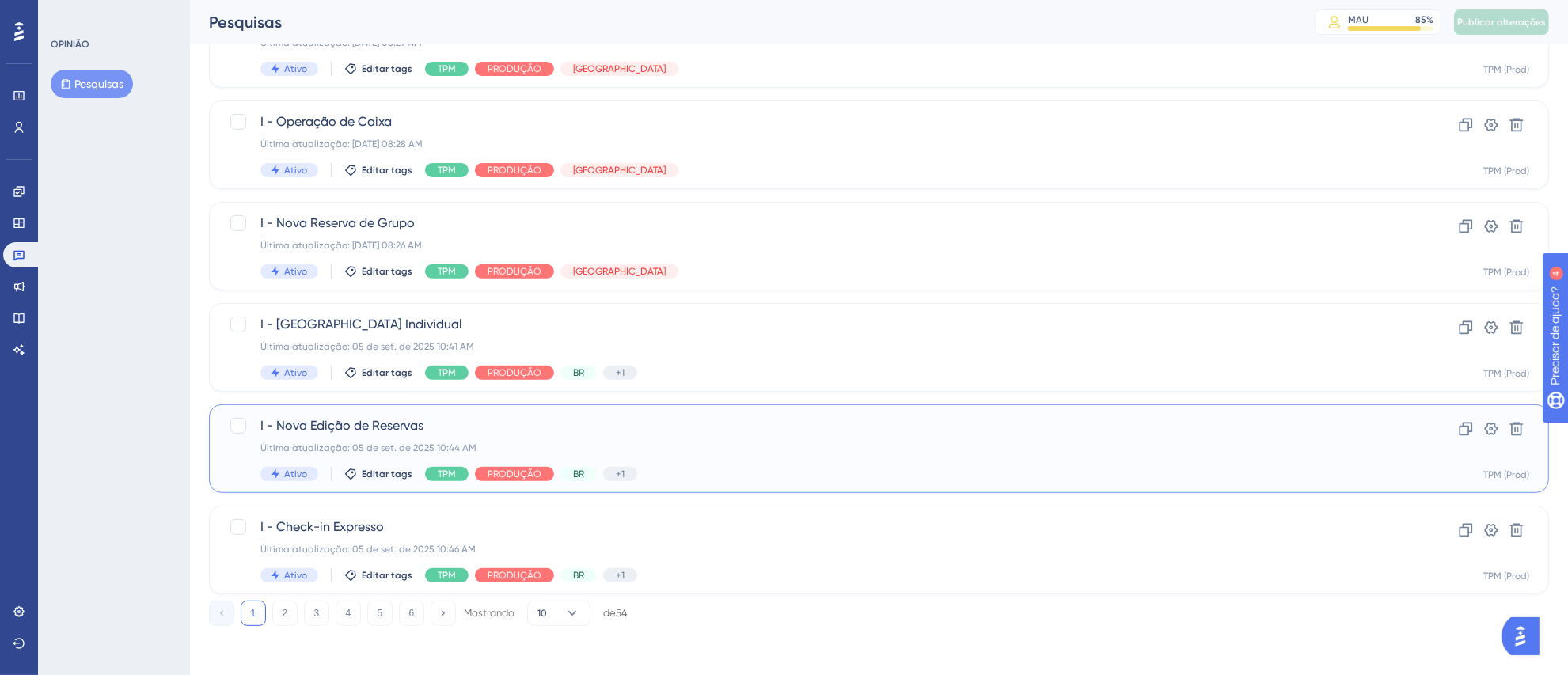
click at [690, 452] on div "Última atualização: 05 de set. de 2025 10:44 AM" at bounding box center [816, 448] width 1111 height 13
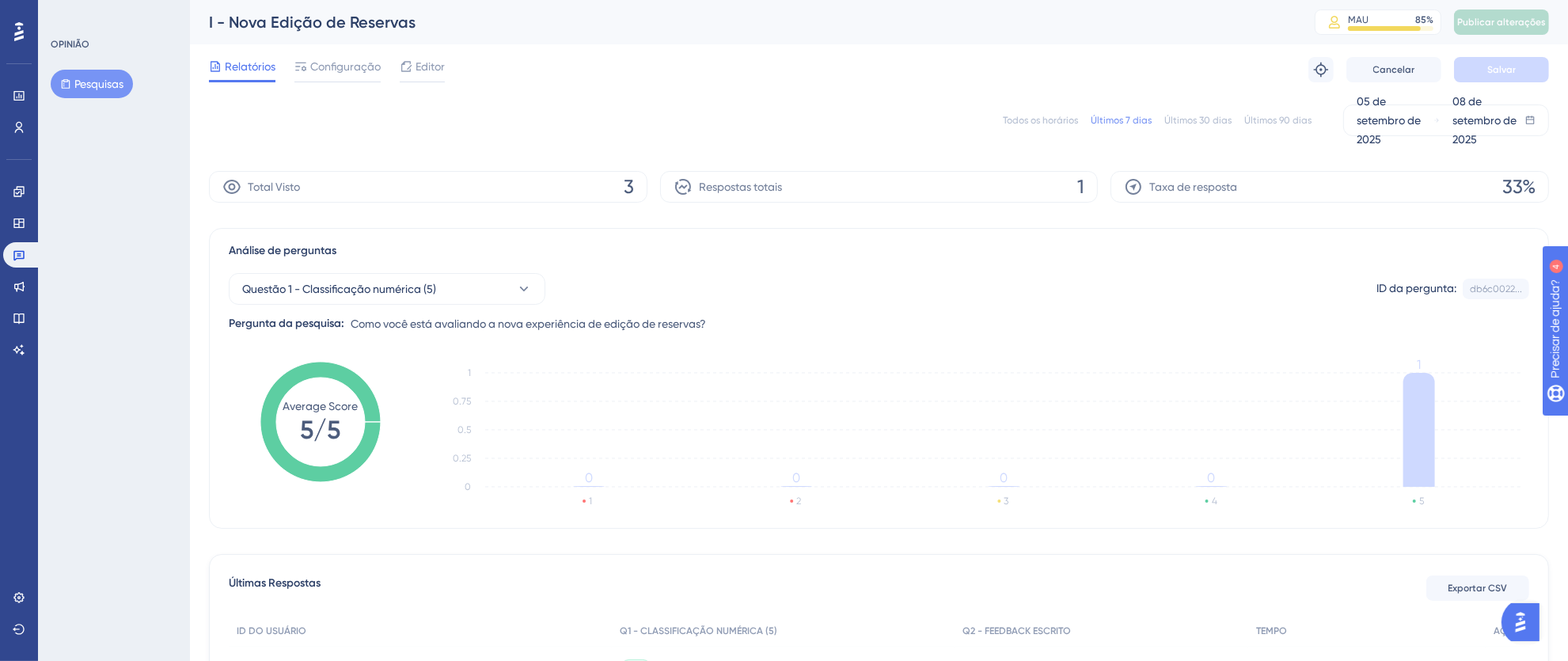
click at [349, 69] on font "Configuração" at bounding box center [345, 67] width 70 height 13
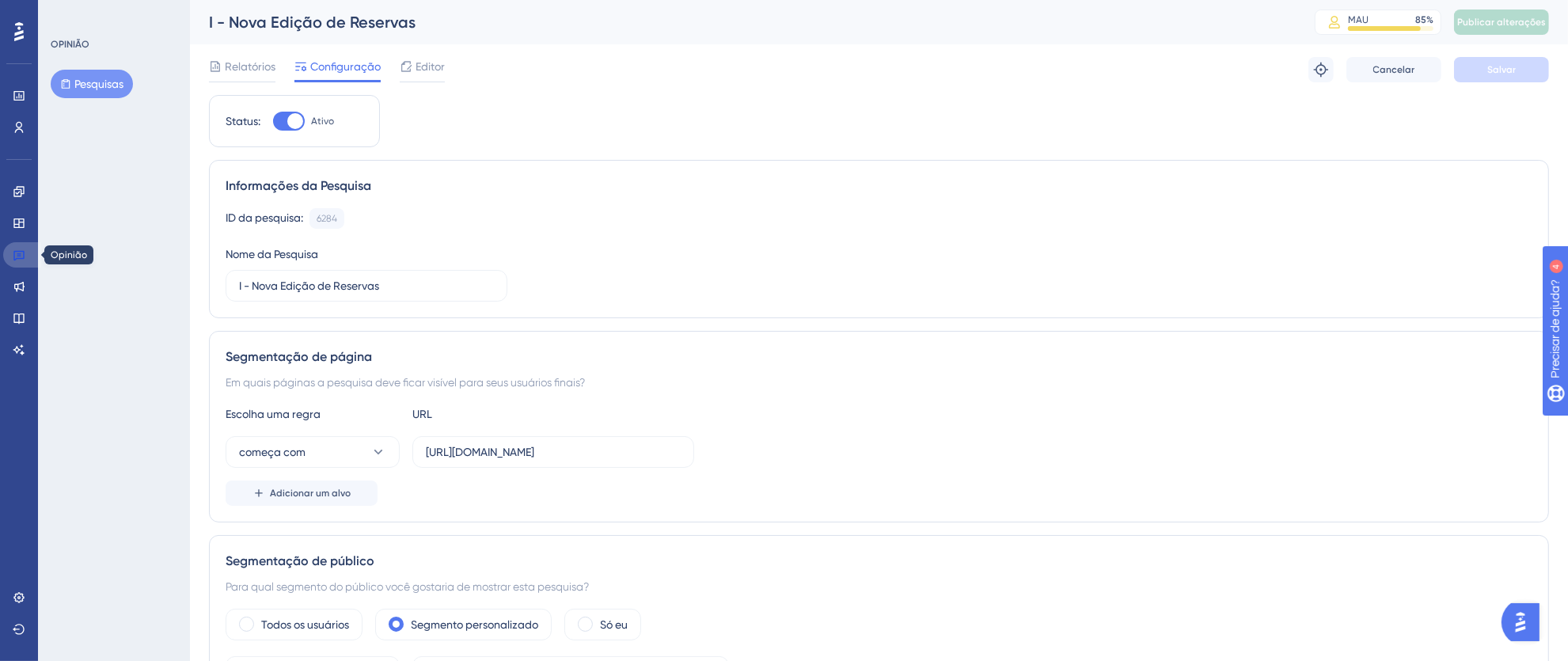
click at [17, 251] on icon at bounding box center [20, 256] width 11 height 11
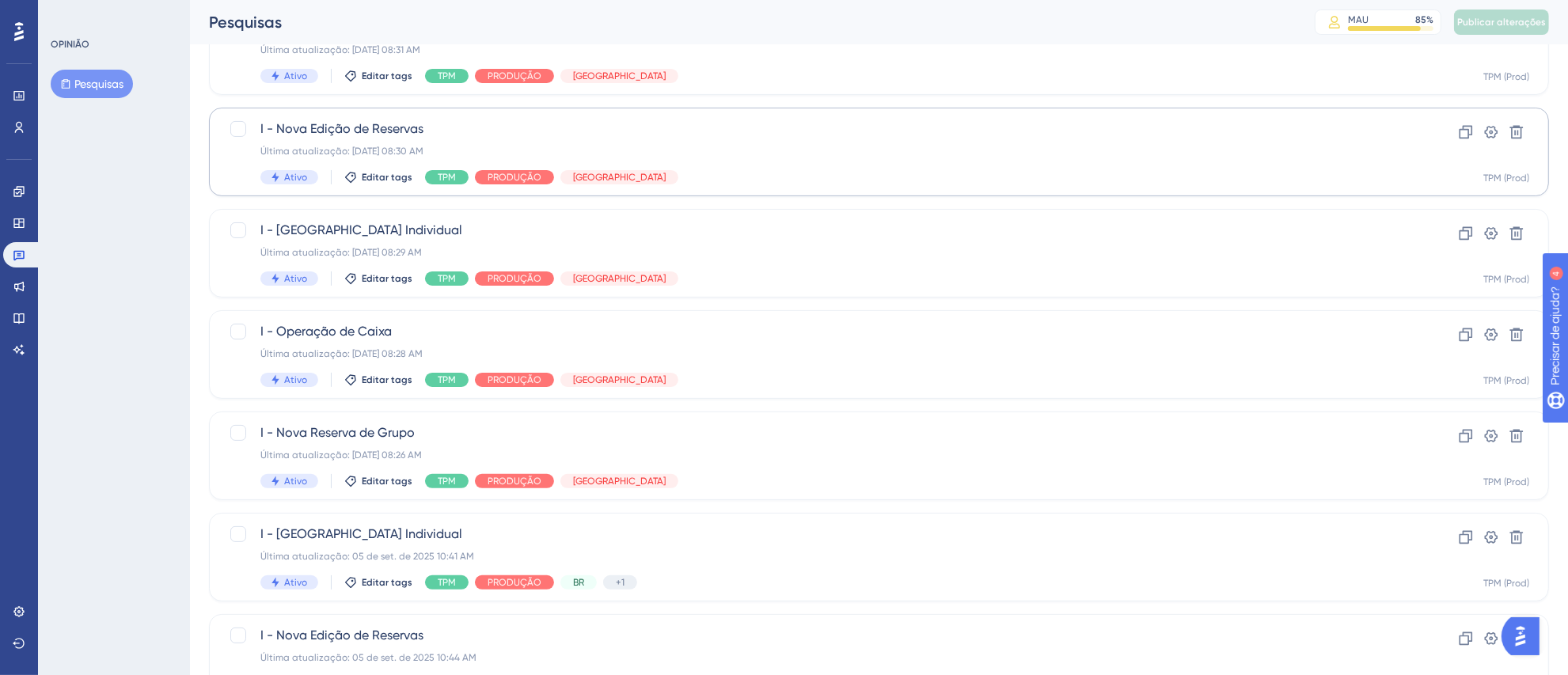
scroll to position [551, 0]
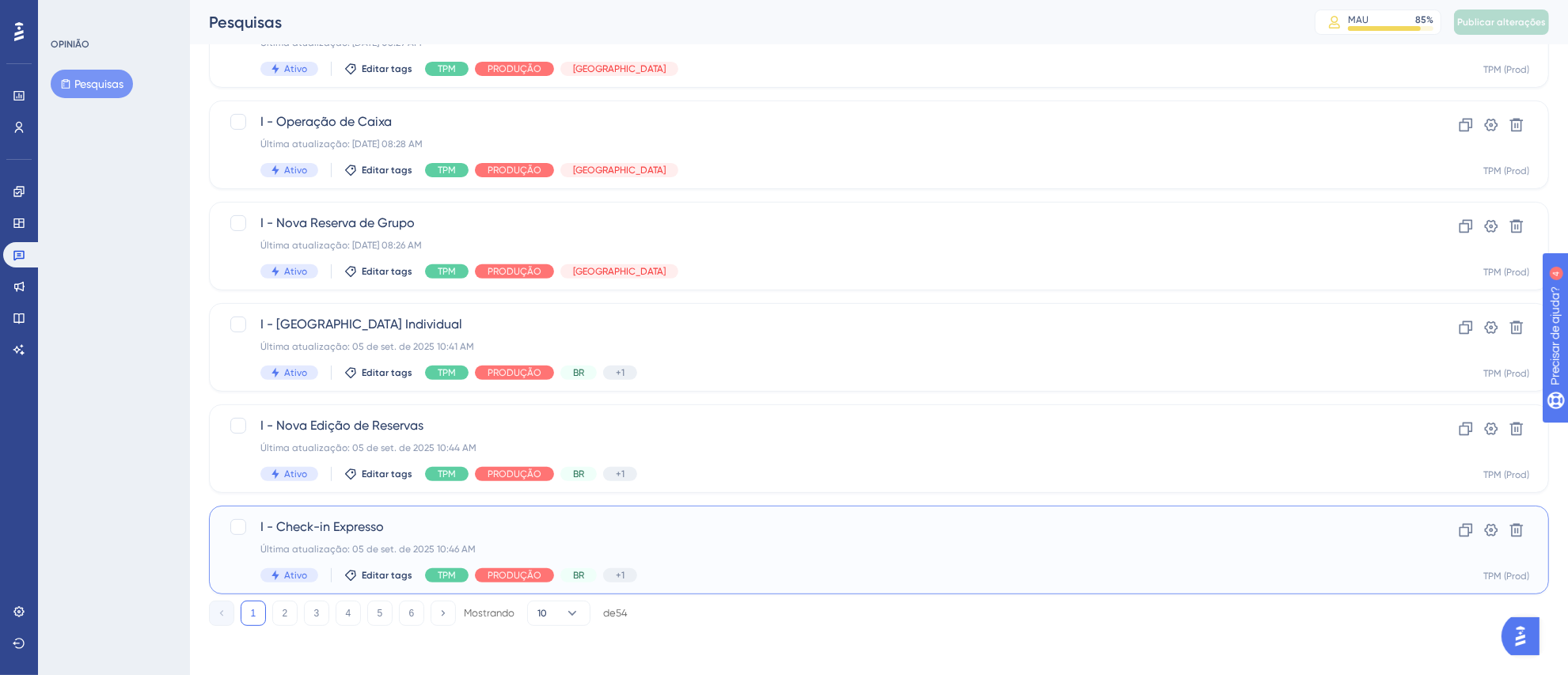
click at [443, 530] on span "I - Check-in Expresso" at bounding box center [816, 527] width 1111 height 19
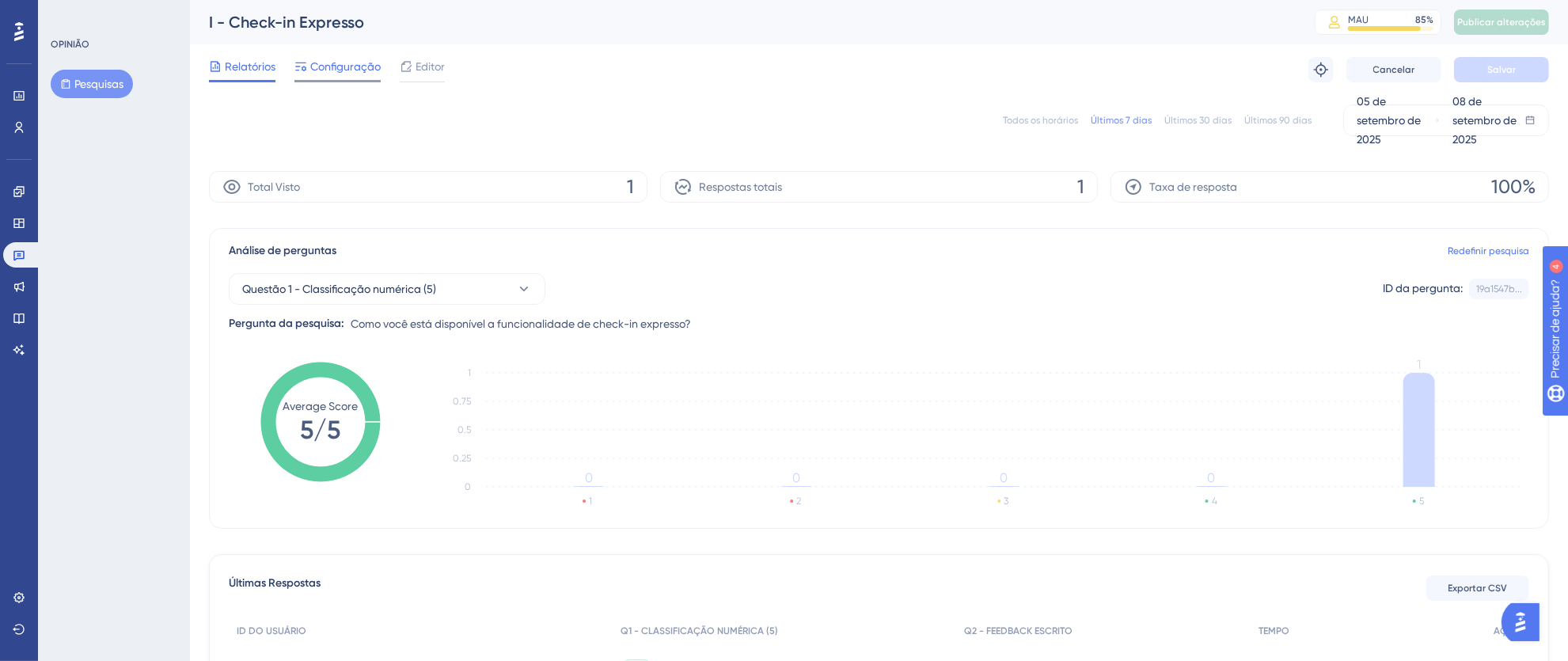
click at [335, 63] on font "Configuração" at bounding box center [345, 67] width 70 height 13
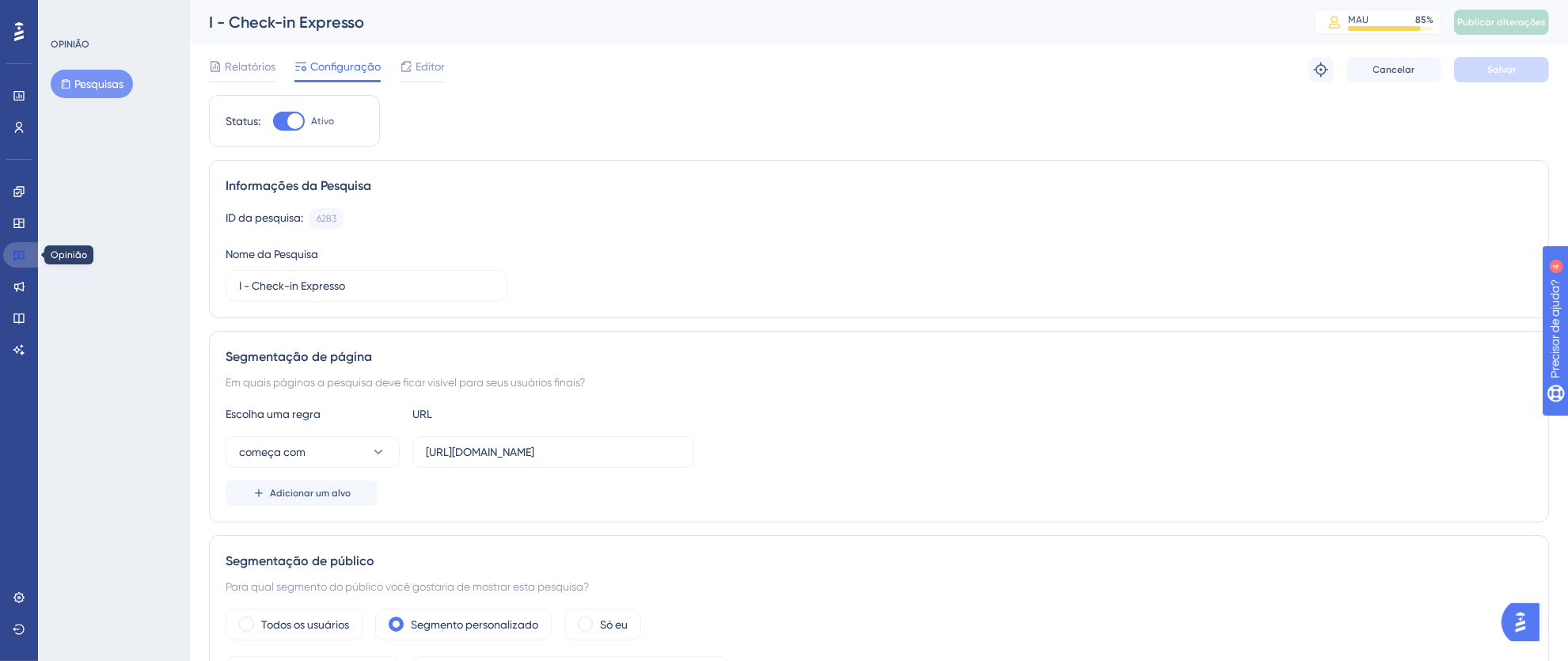
click at [18, 256] on icon at bounding box center [20, 256] width 11 height 11
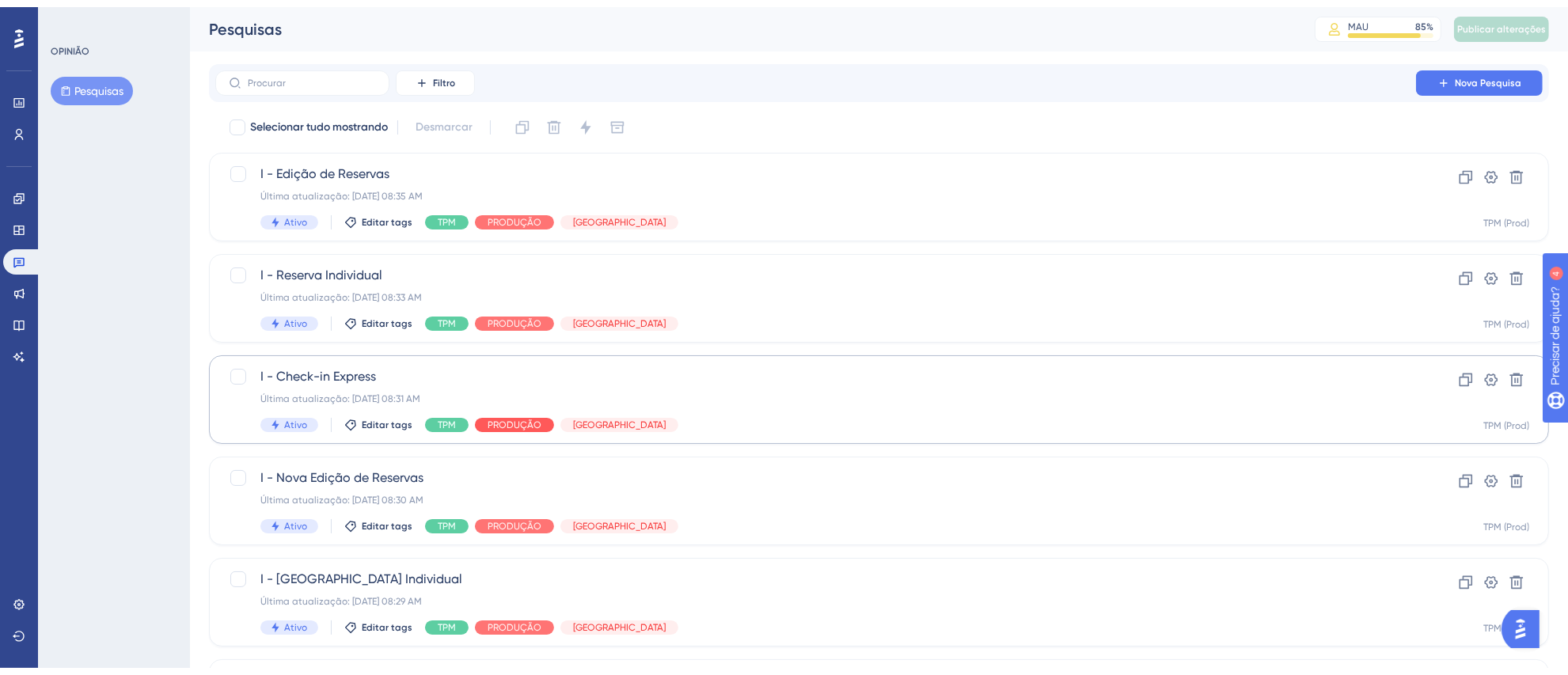
scroll to position [551, 0]
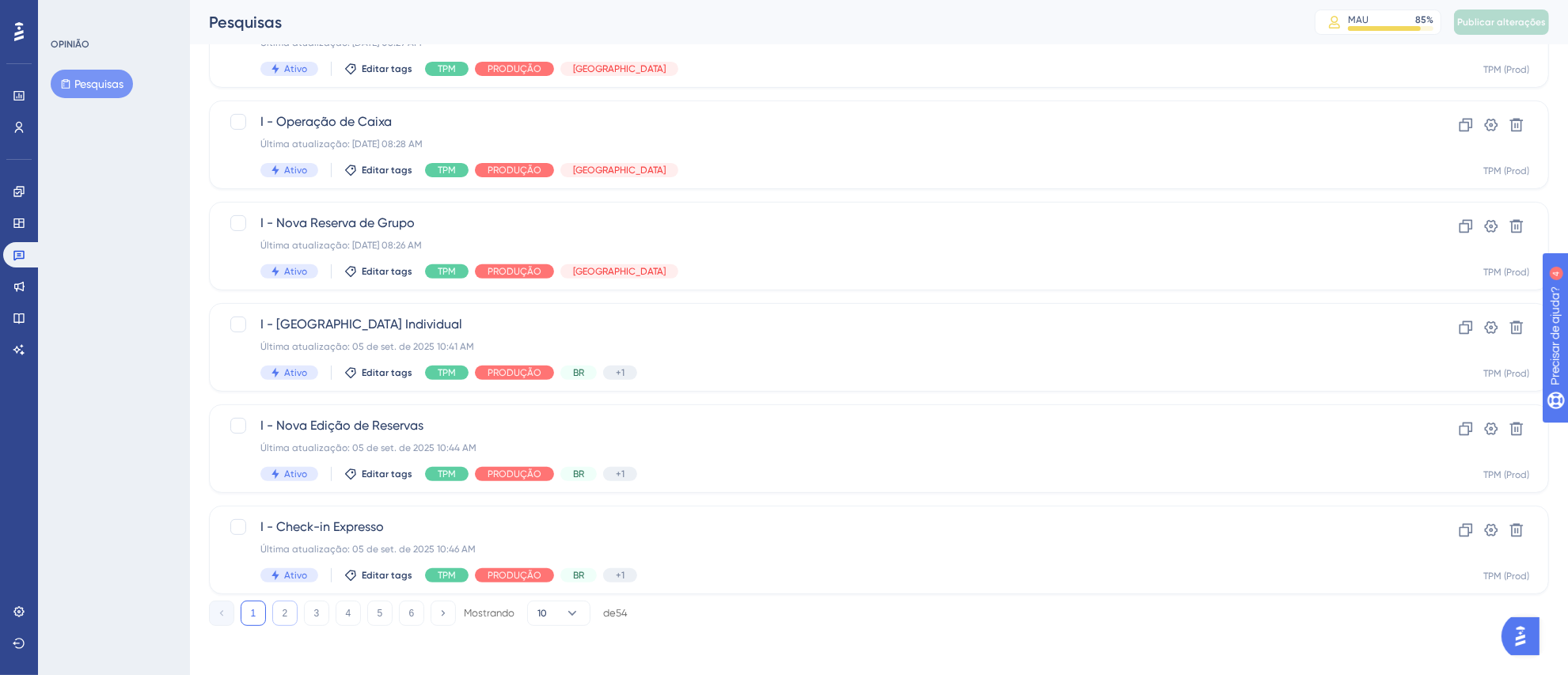
click at [284, 616] on font "2" at bounding box center [285, 613] width 6 height 11
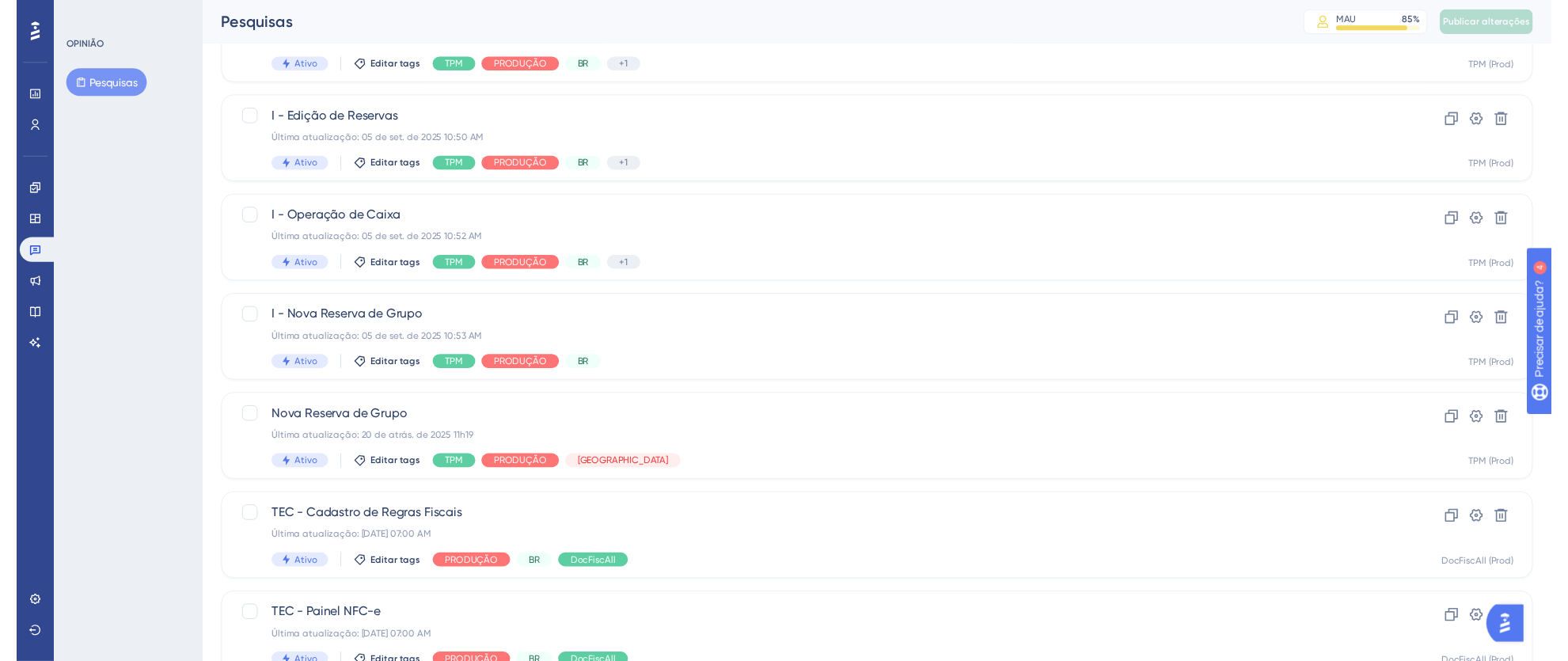
scroll to position [0, 0]
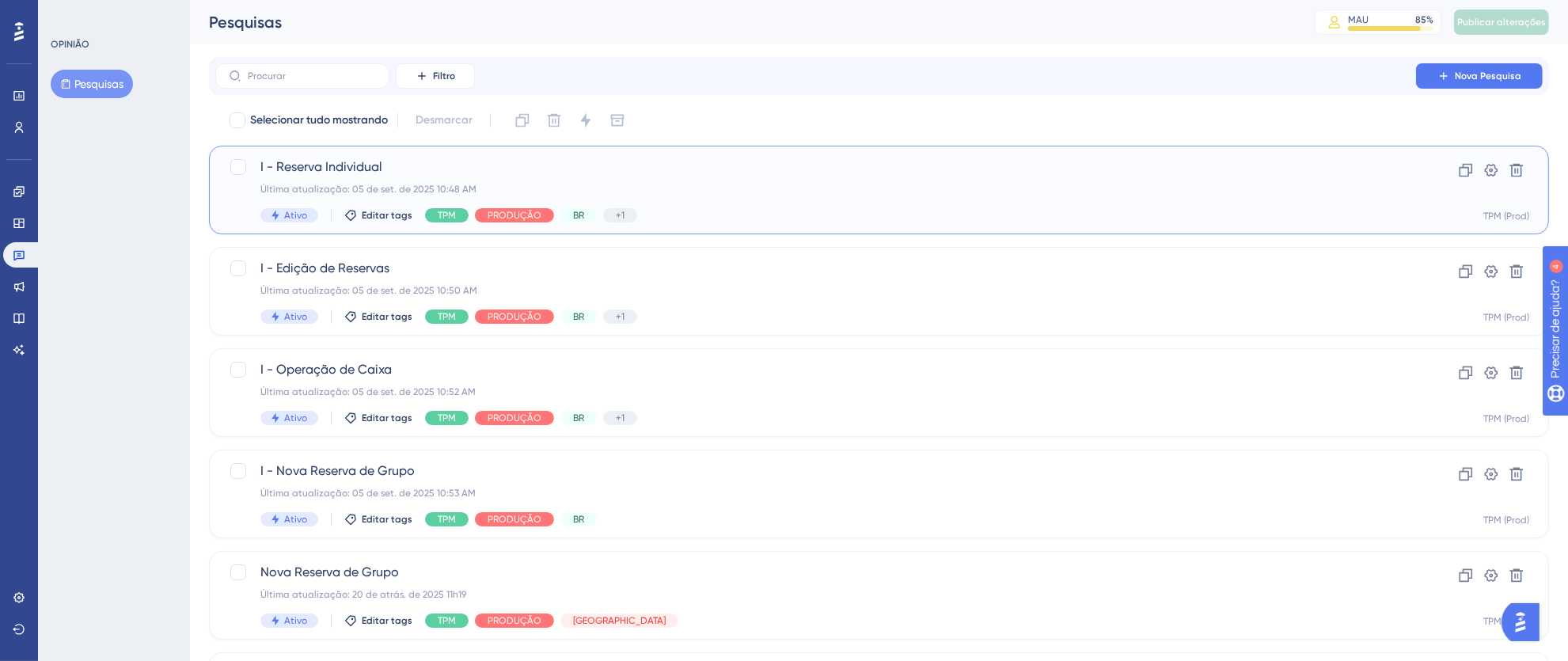
click at [784, 211] on div "Ativo Editar tags TPM PRODUÇÃO BR +1 Identificar" at bounding box center [816, 215] width 1111 height 14
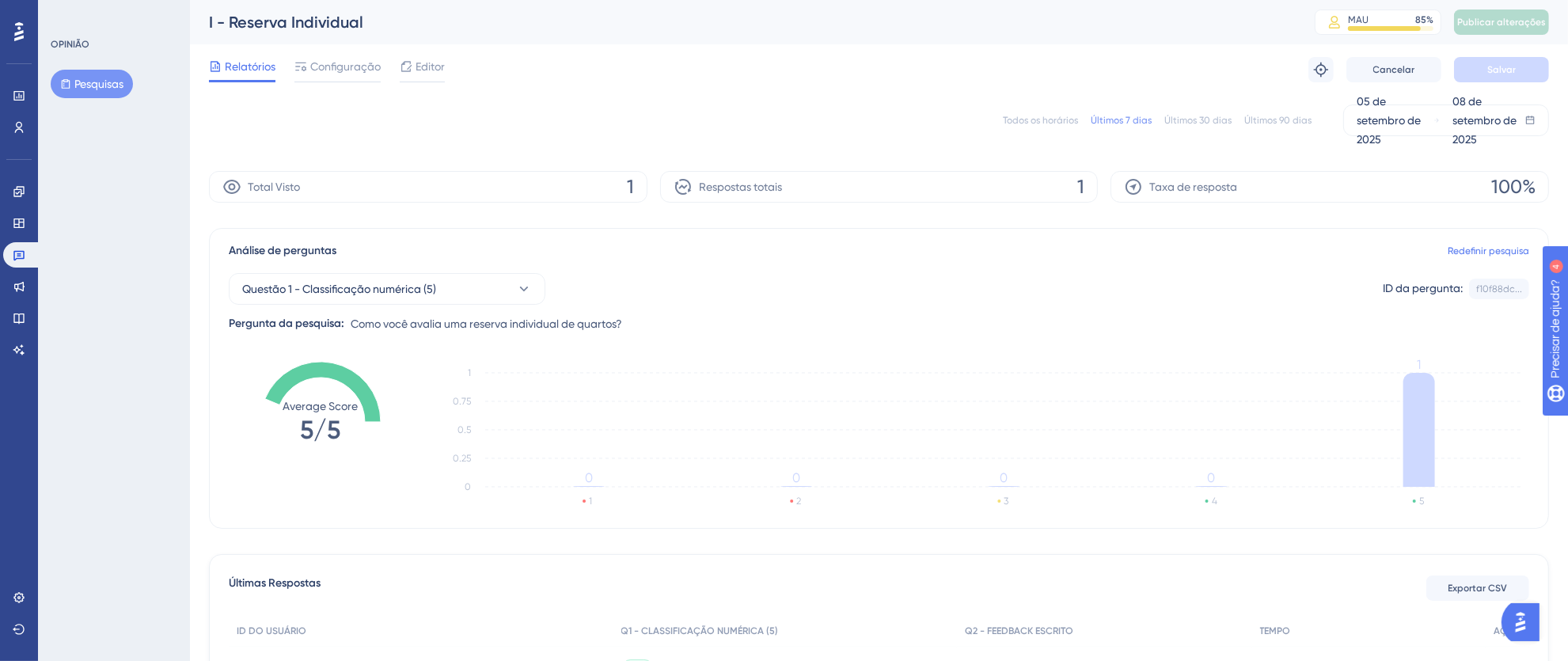
click at [336, 63] on font "Configuração" at bounding box center [345, 67] width 70 height 13
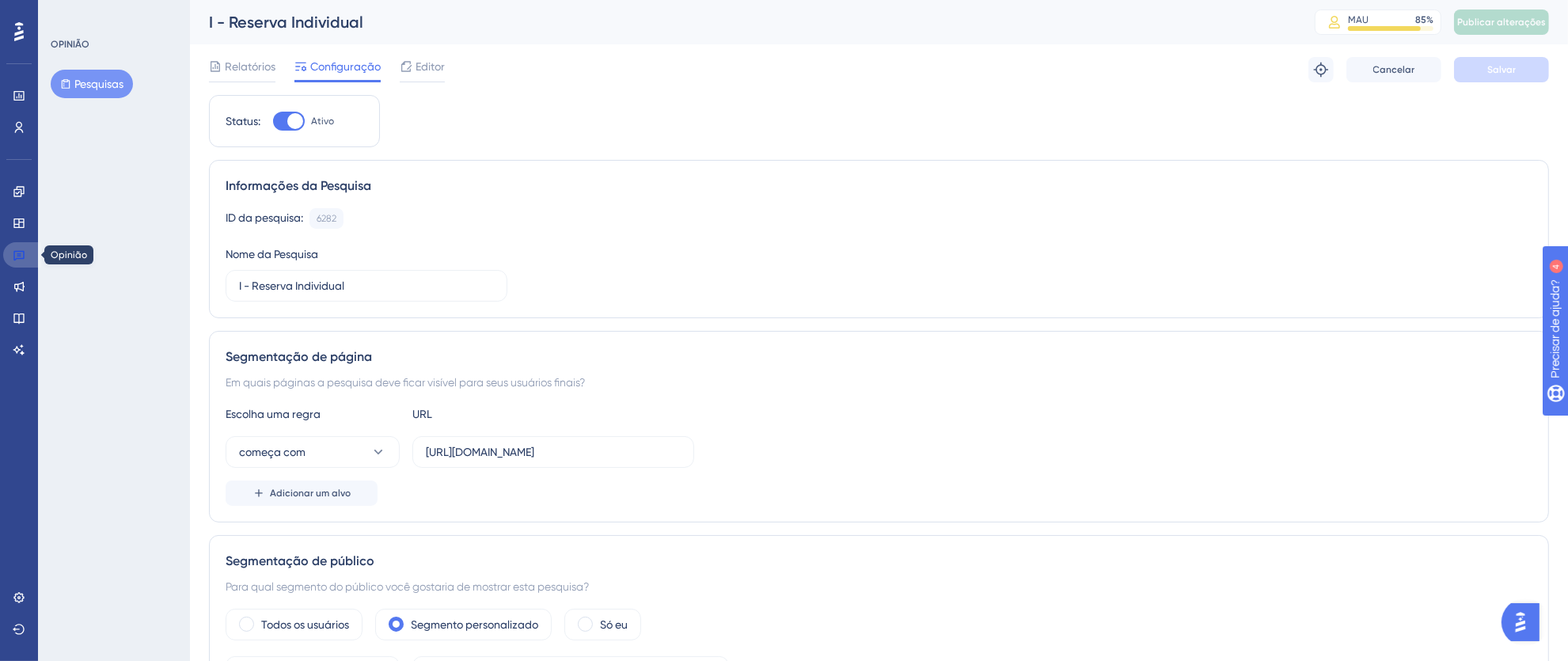
click at [18, 255] on icon at bounding box center [20, 255] width 13 height 13
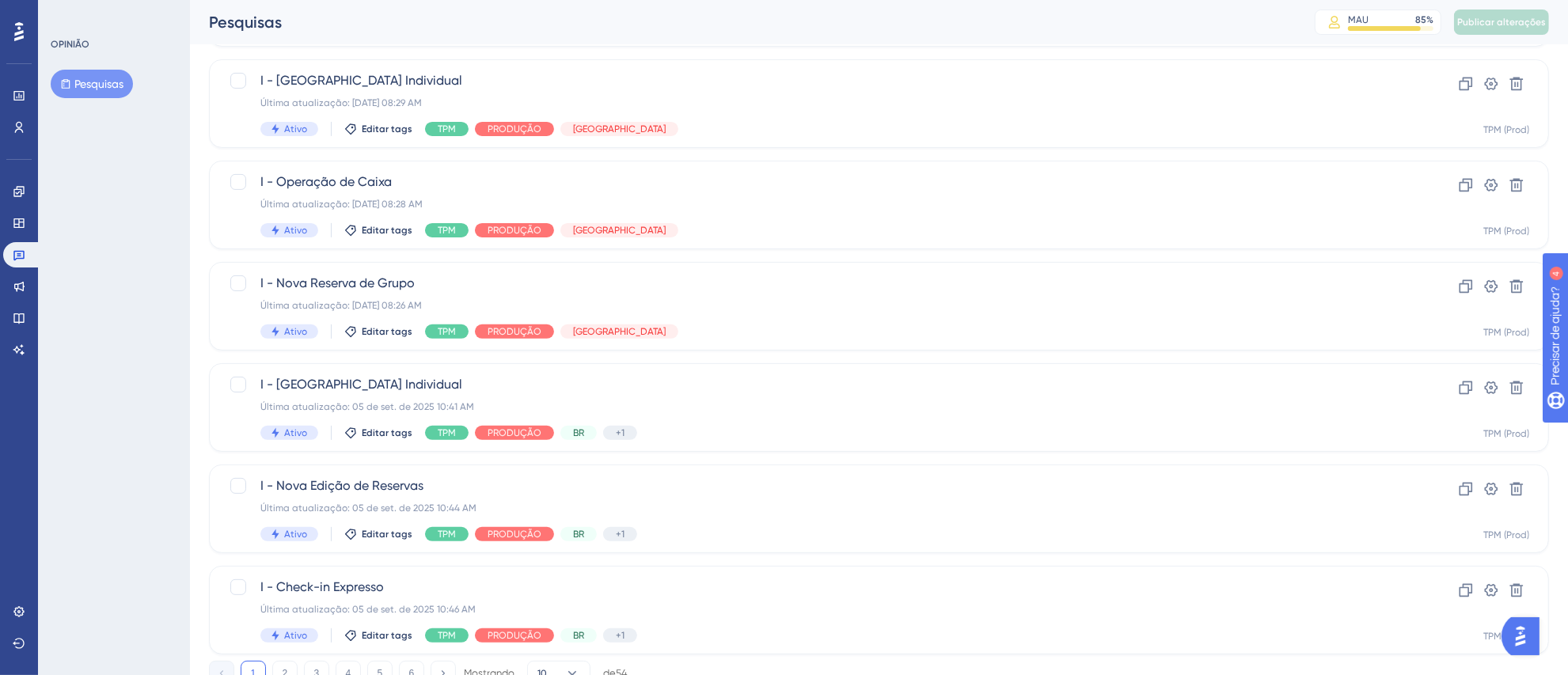
scroll to position [551, 0]
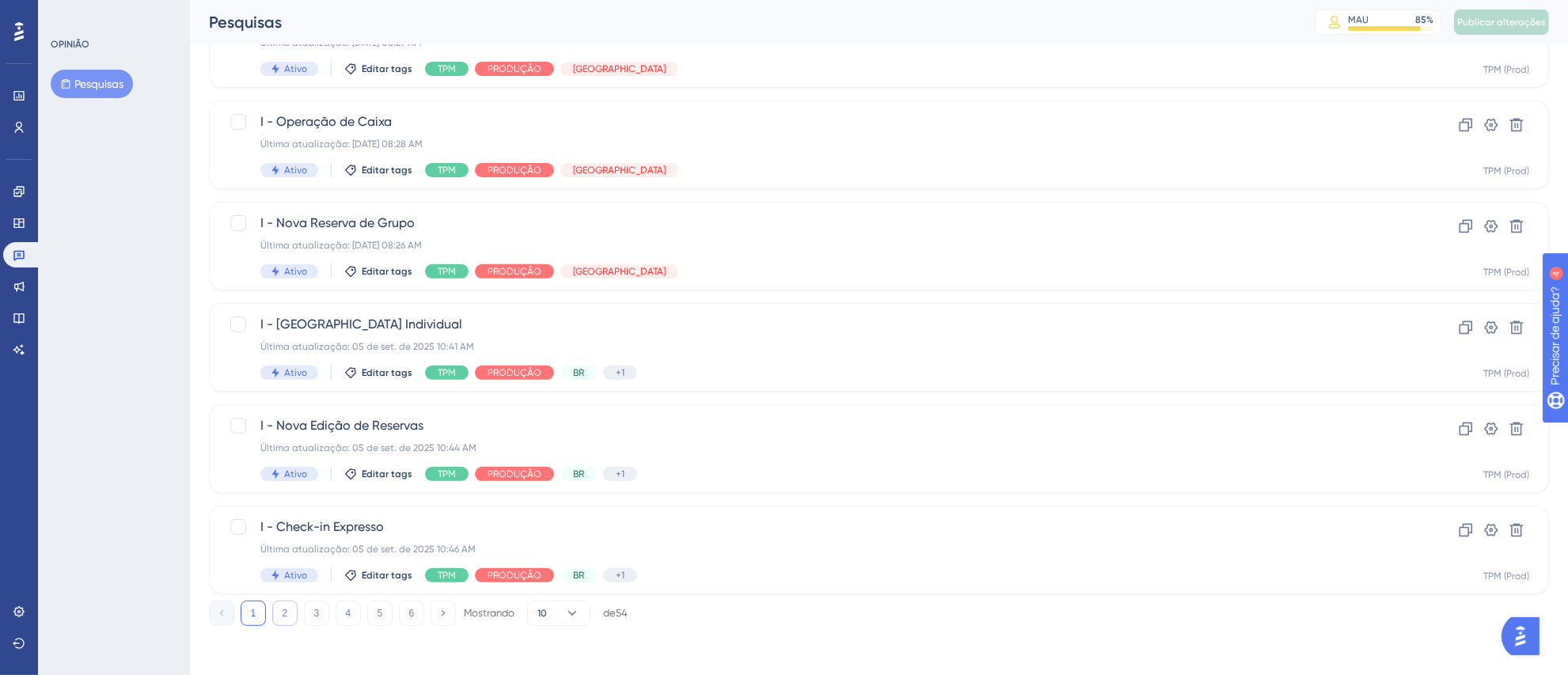
click at [280, 612] on button "2" at bounding box center [284, 613] width 25 height 25
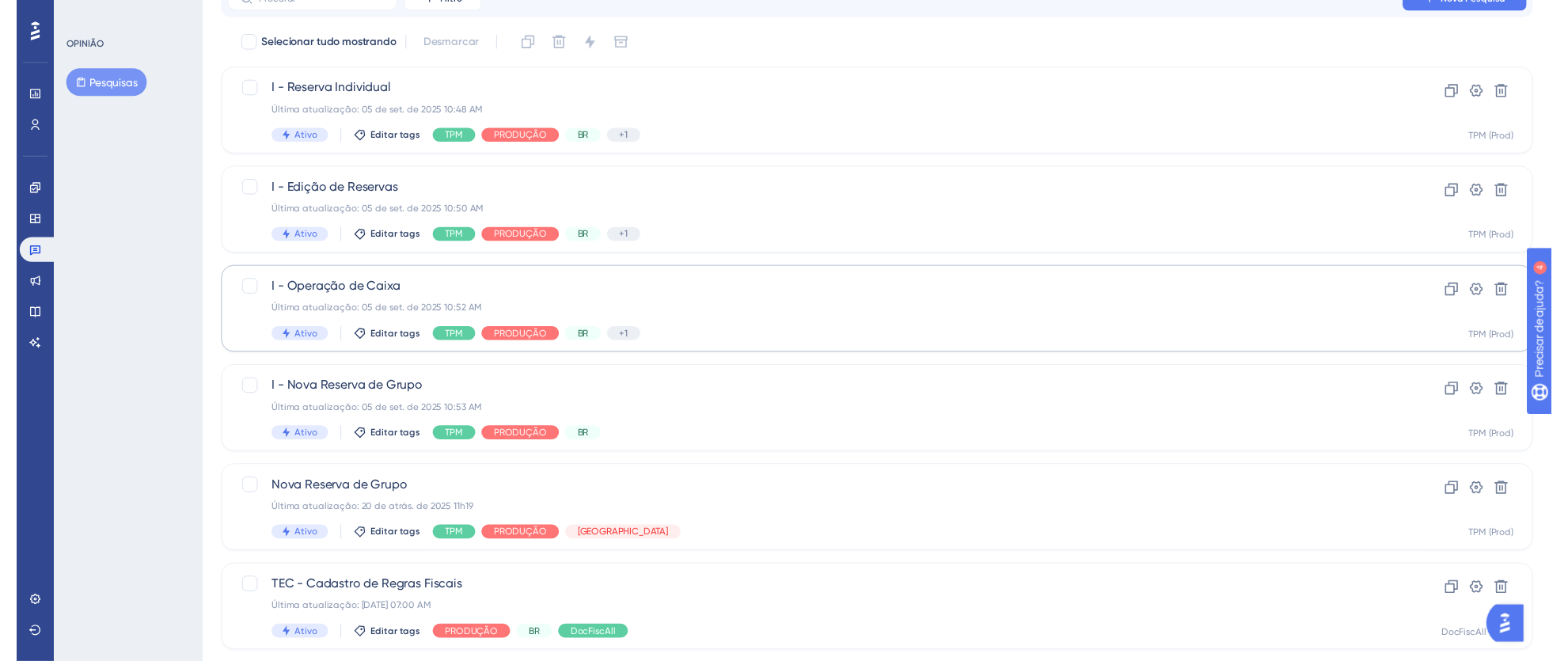
scroll to position [0, 0]
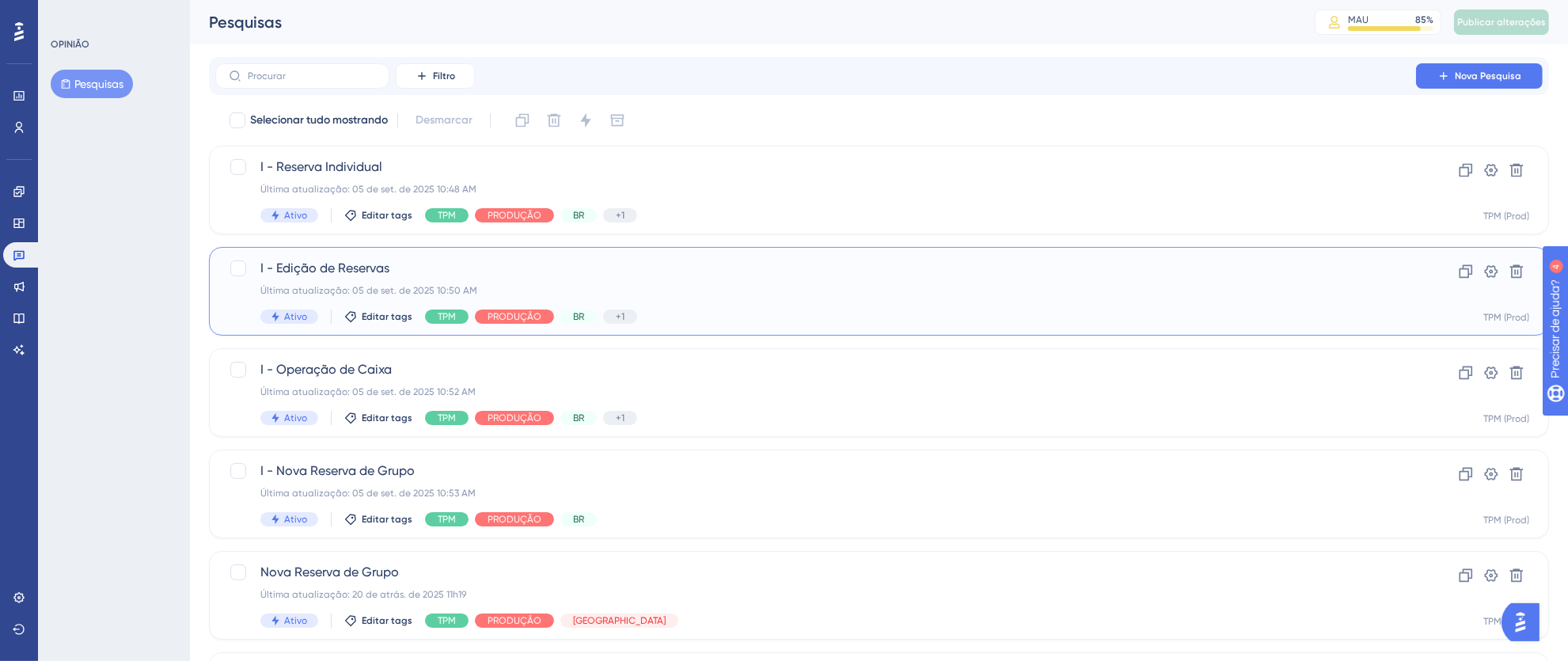
click at [824, 290] on div "Última atualização: 05 de set. de 2025 10:50 AM" at bounding box center [816, 291] width 1111 height 13
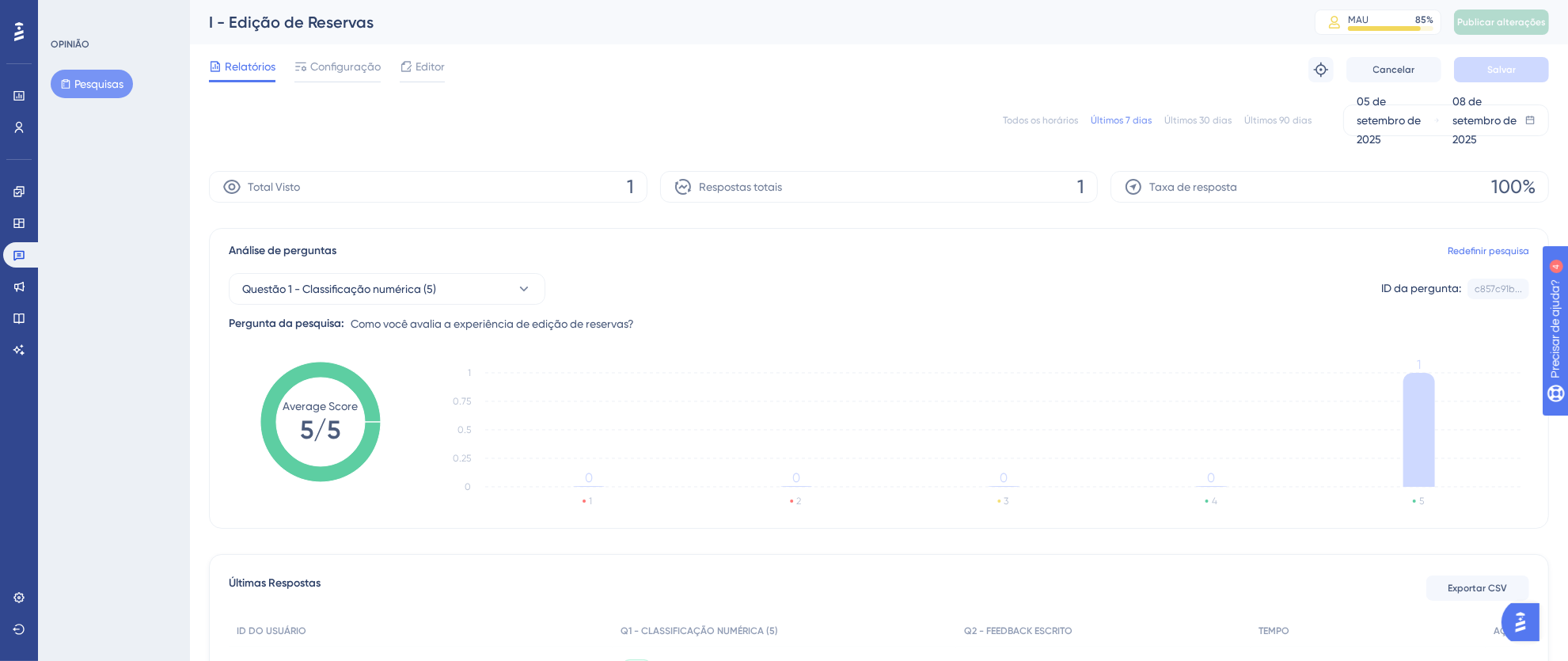
click at [340, 68] on font "Configuração" at bounding box center [345, 67] width 70 height 13
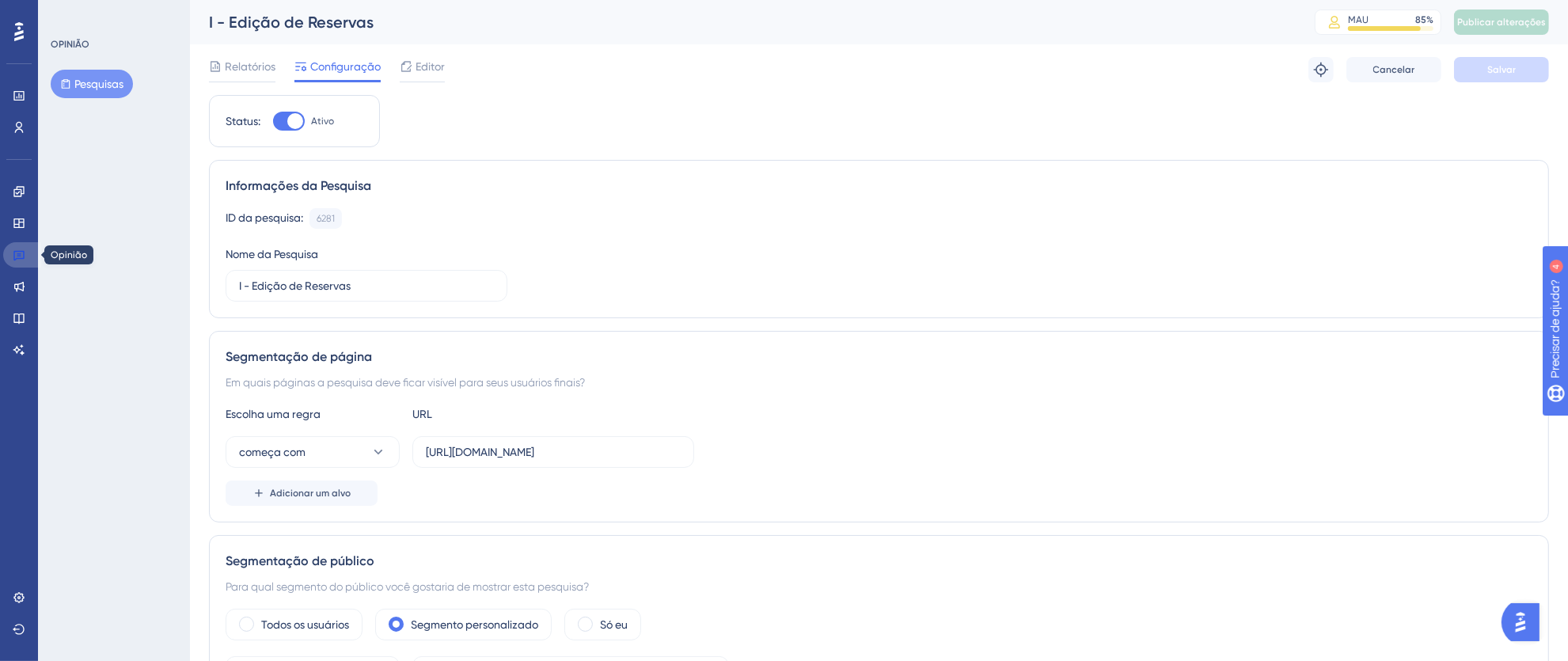
click at [28, 260] on link at bounding box center [22, 254] width 38 height 25
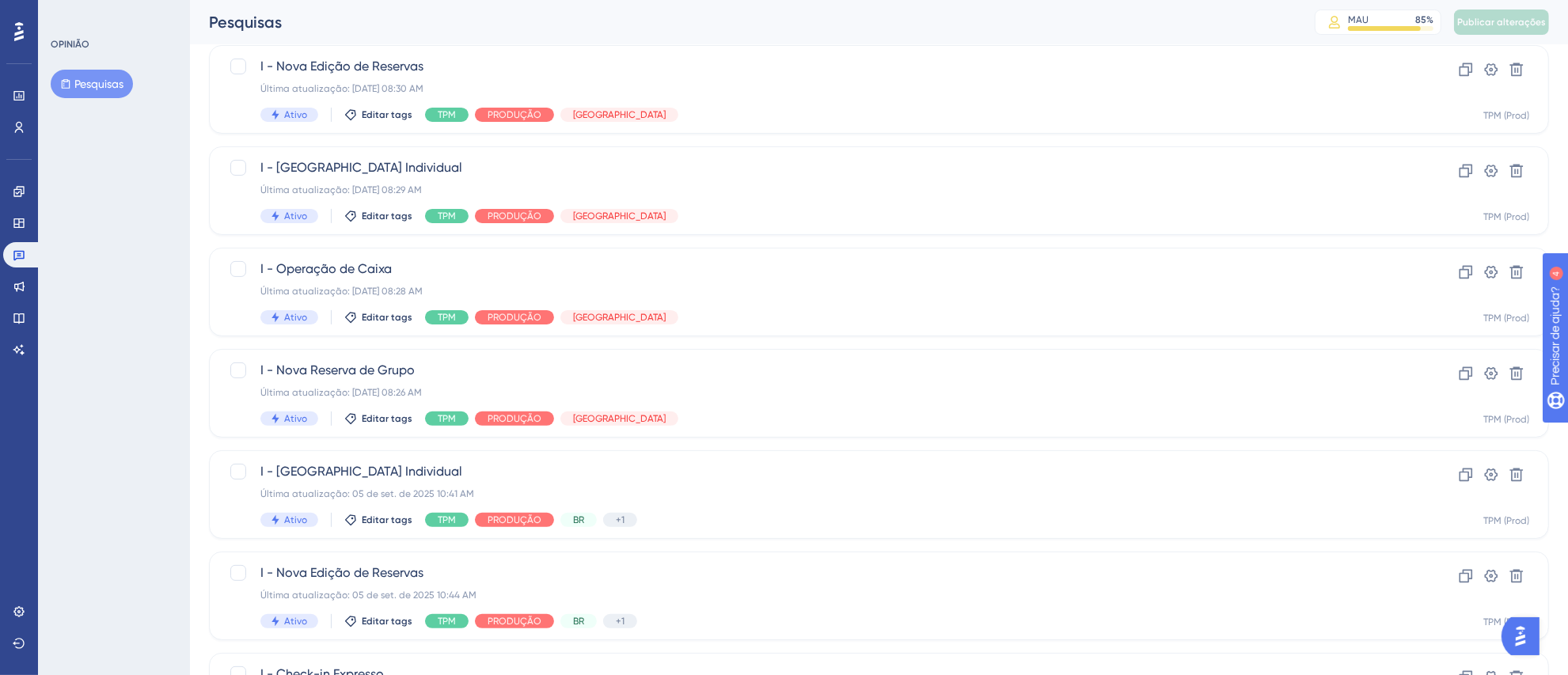
scroll to position [551, 0]
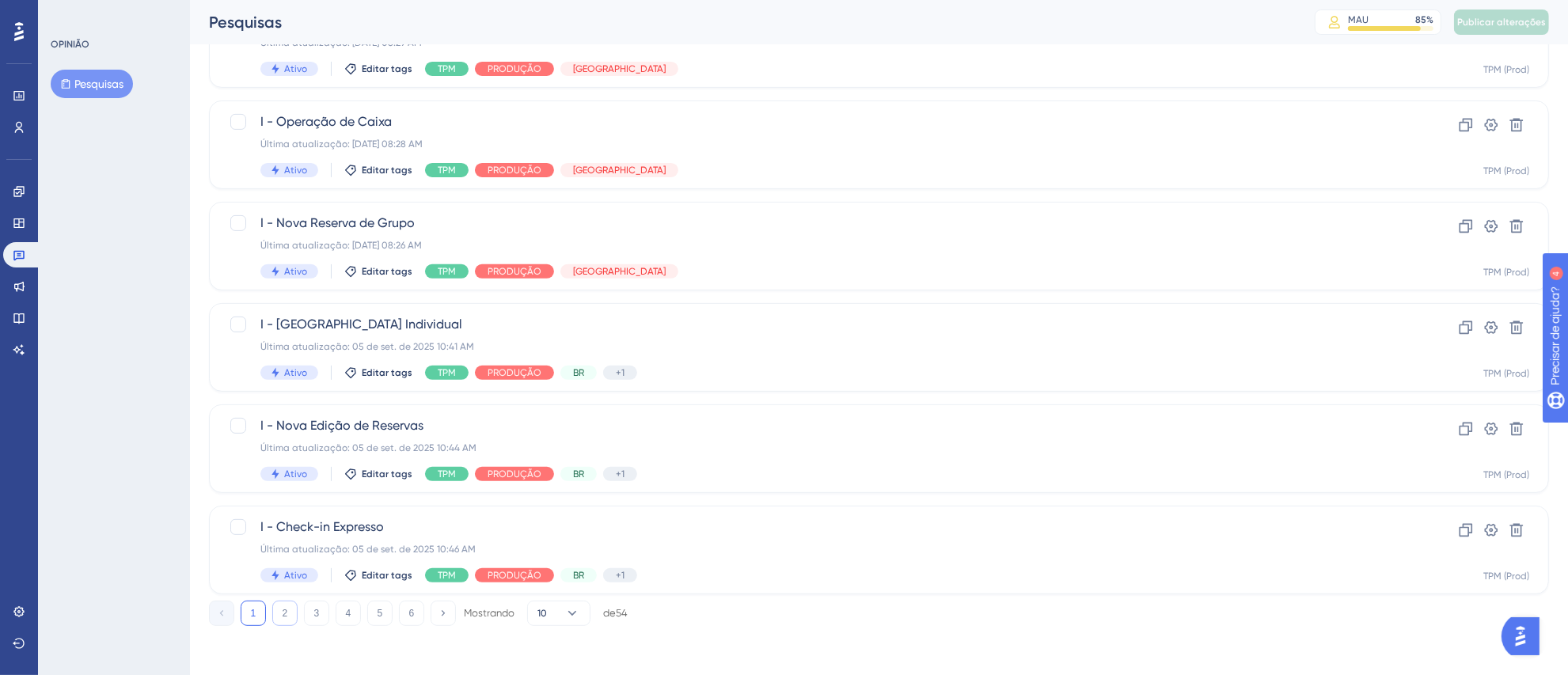
click at [292, 614] on button "2" at bounding box center [284, 613] width 25 height 25
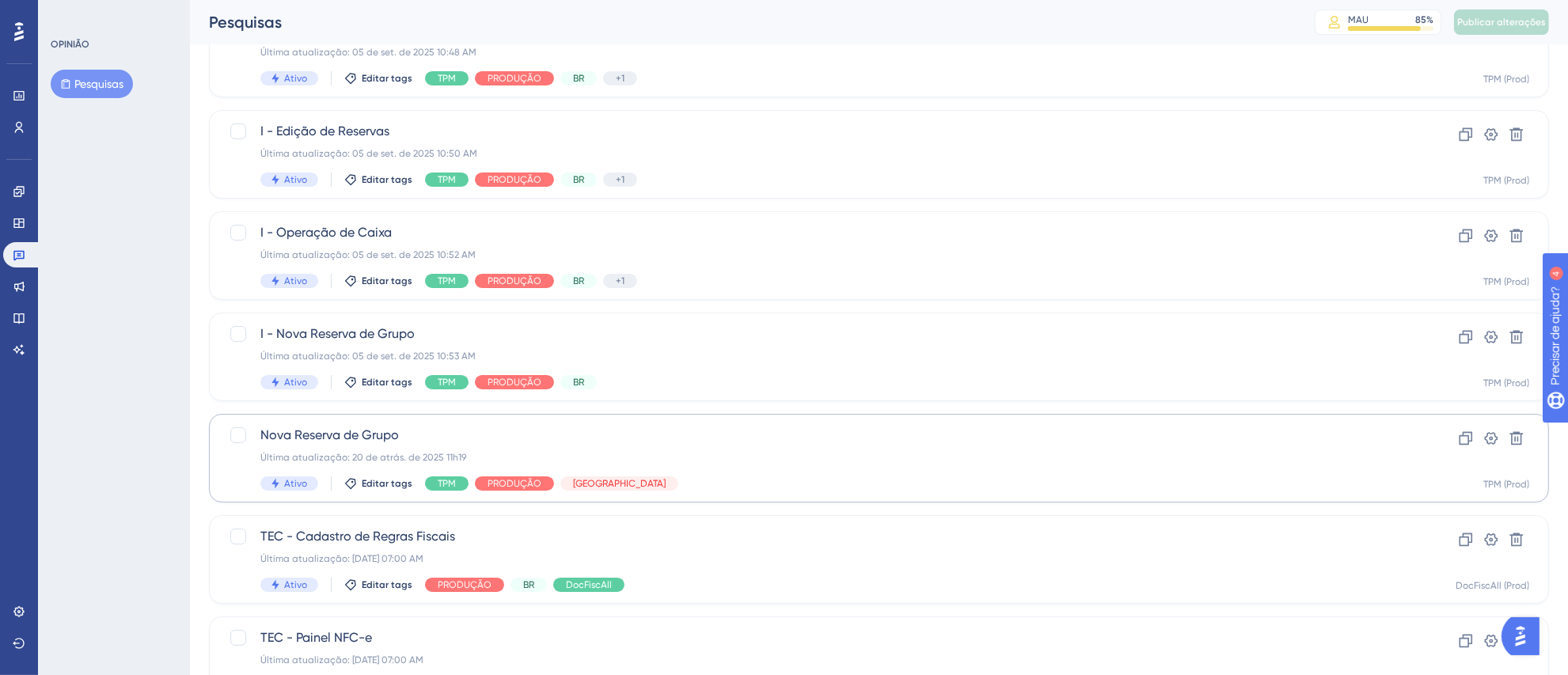
scroll to position [47, 0]
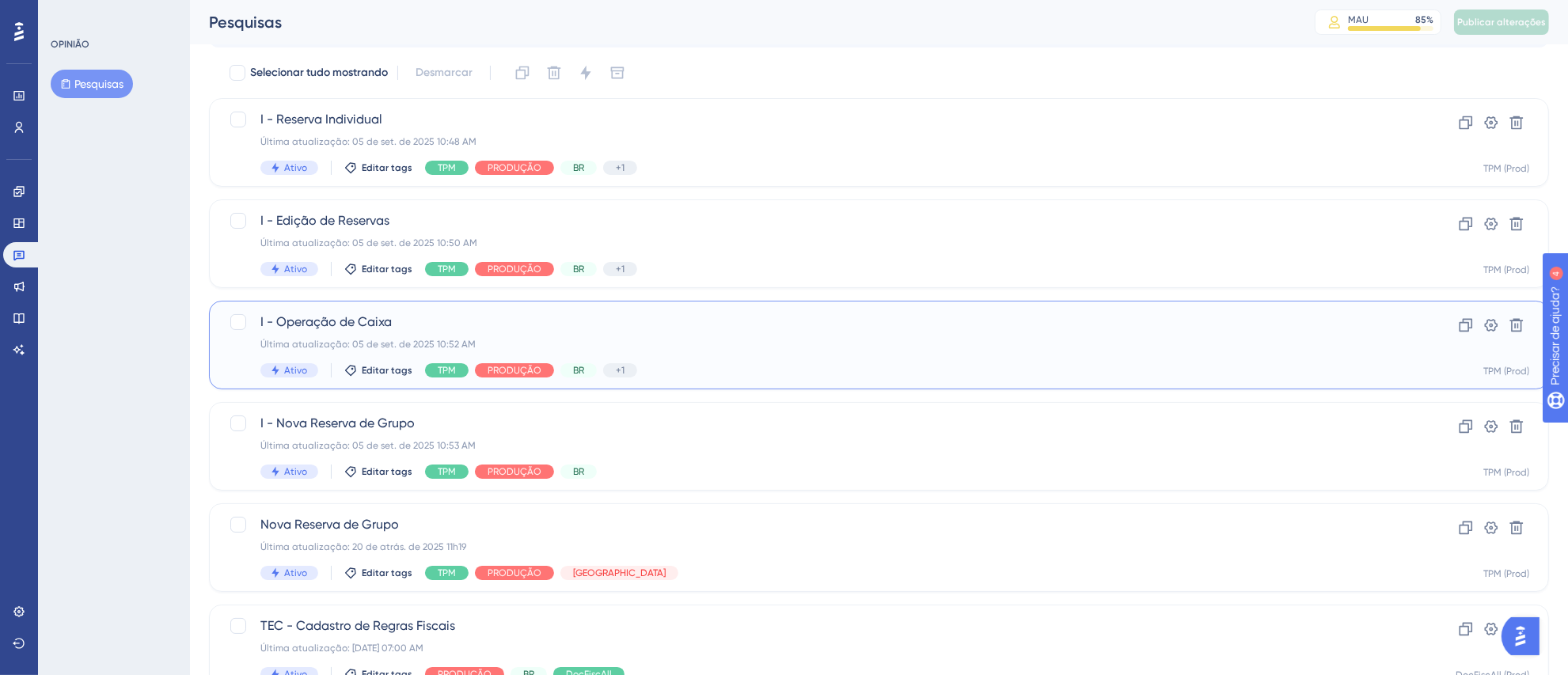
click at [764, 360] on div "I - Operação de Caixa Última atualização: [DATE] 10:52 AM Ativo Editar tags TPM…" at bounding box center [816, 345] width 1111 height 65
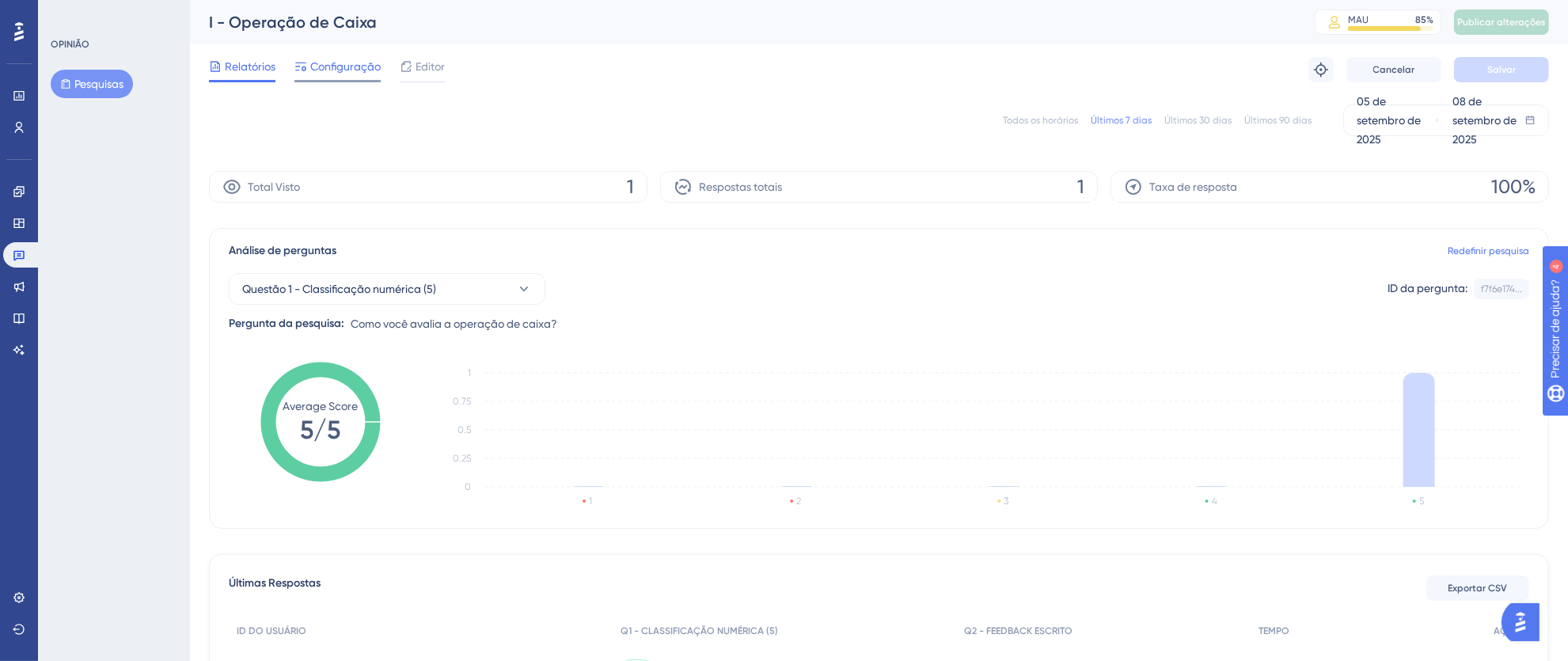
click at [354, 69] on font "Configuração" at bounding box center [345, 67] width 70 height 13
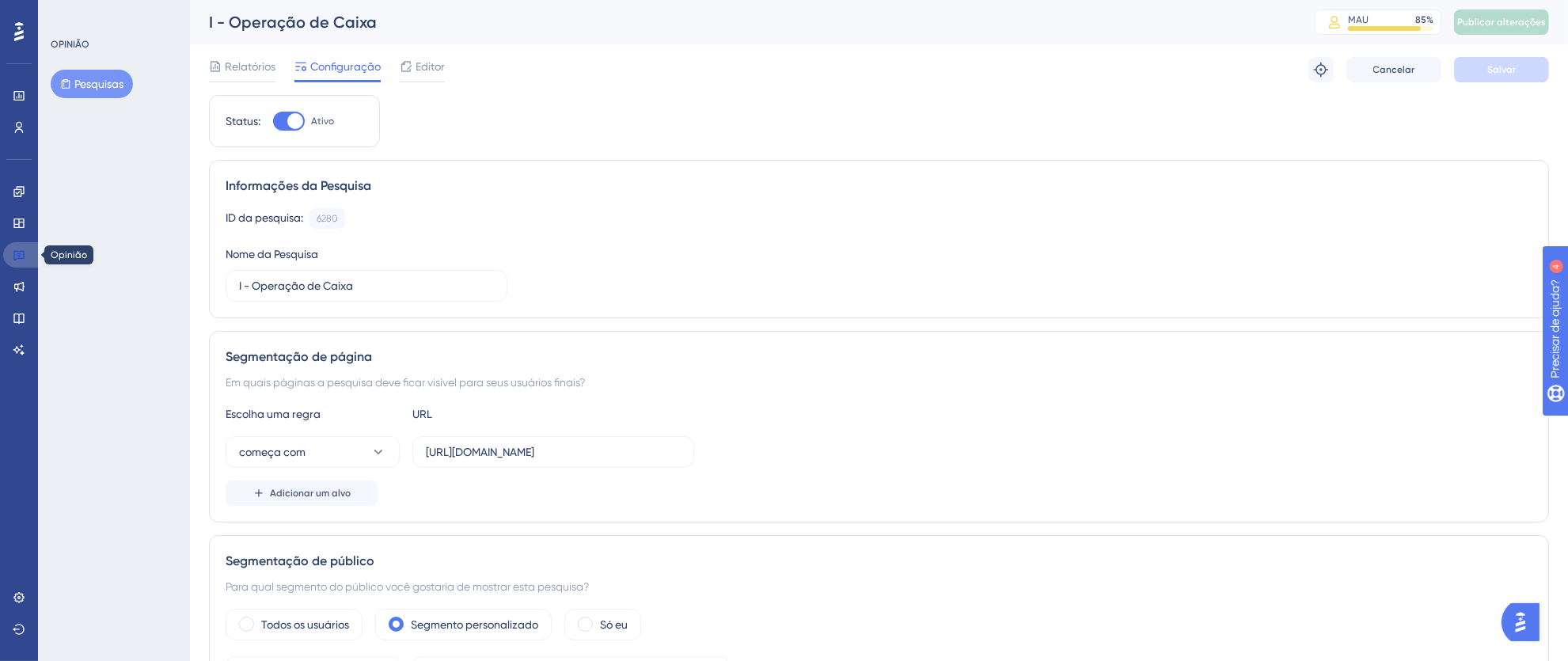
click at [15, 260] on link at bounding box center [22, 254] width 38 height 25
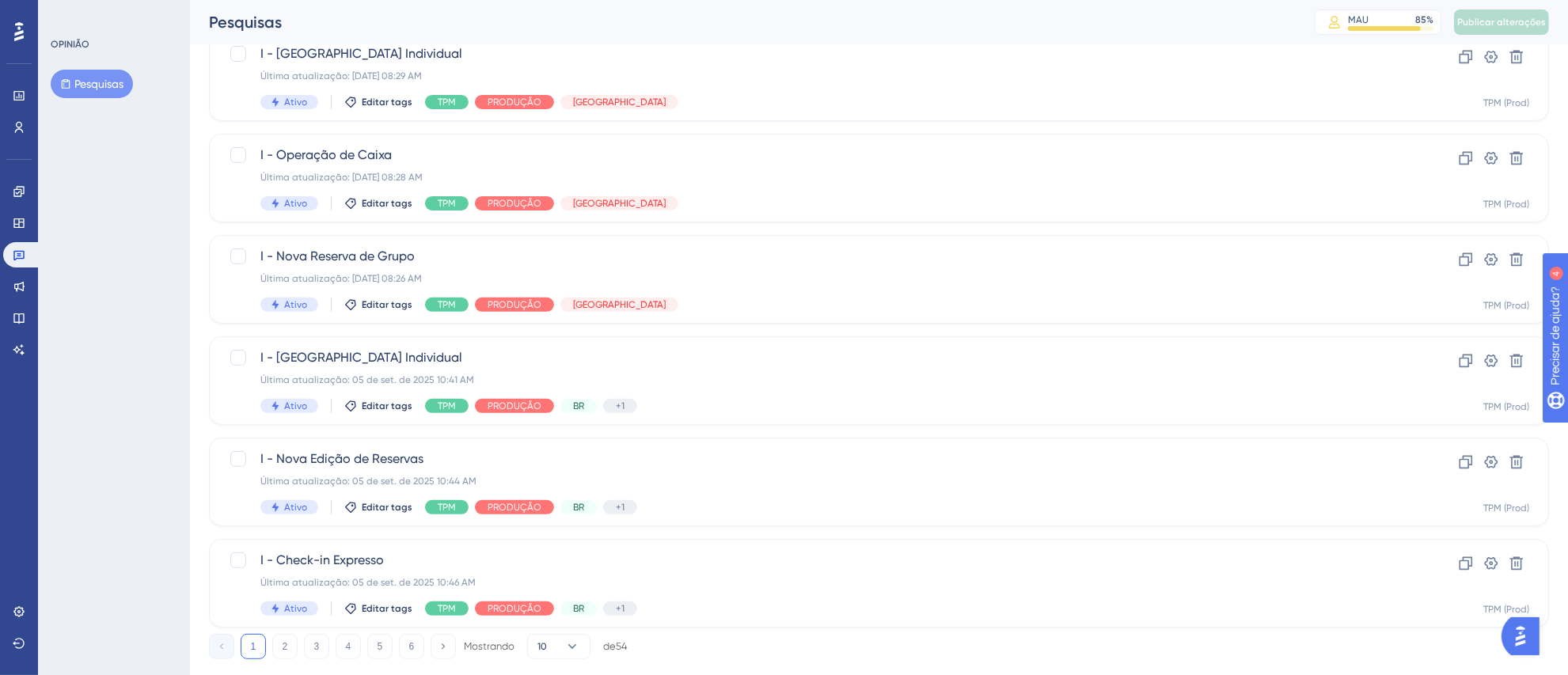
scroll to position [551, 0]
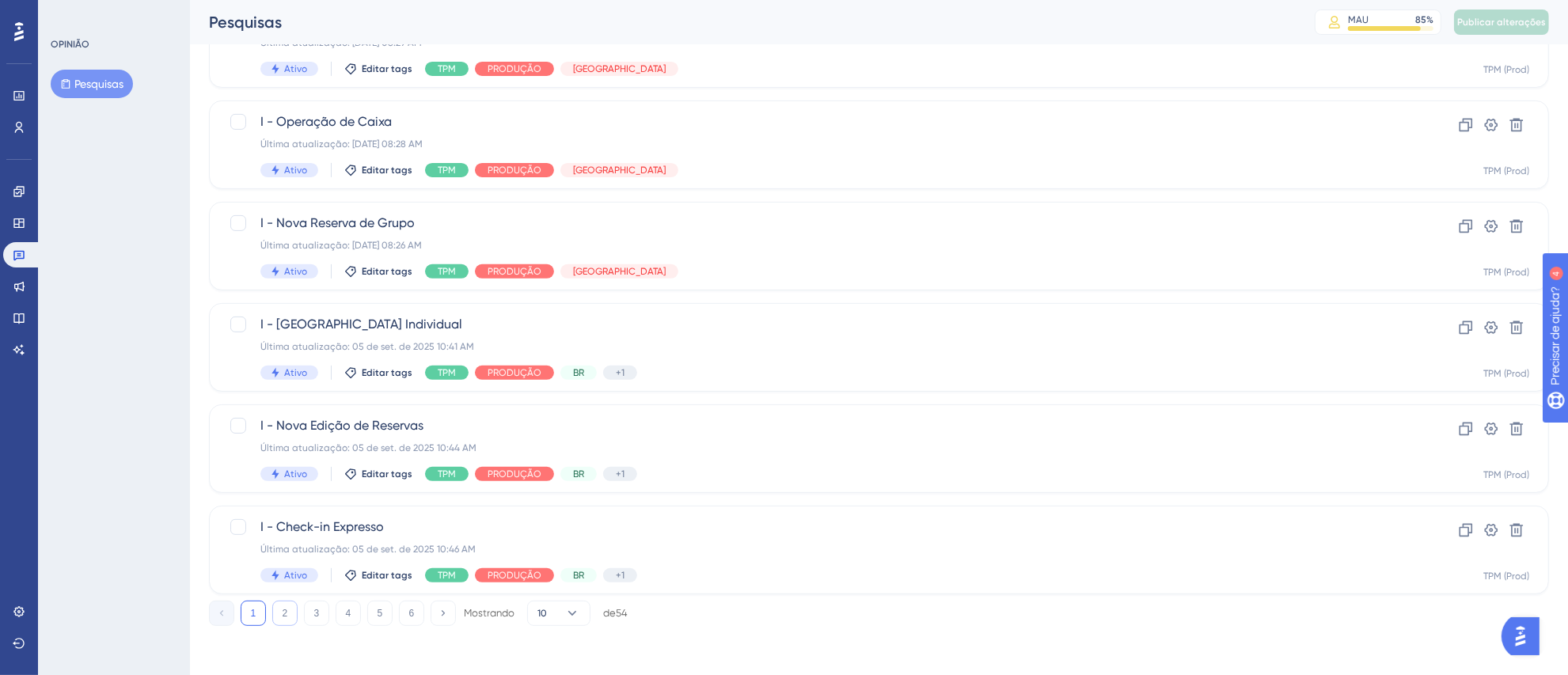
click at [283, 616] on font "2" at bounding box center [285, 613] width 6 height 11
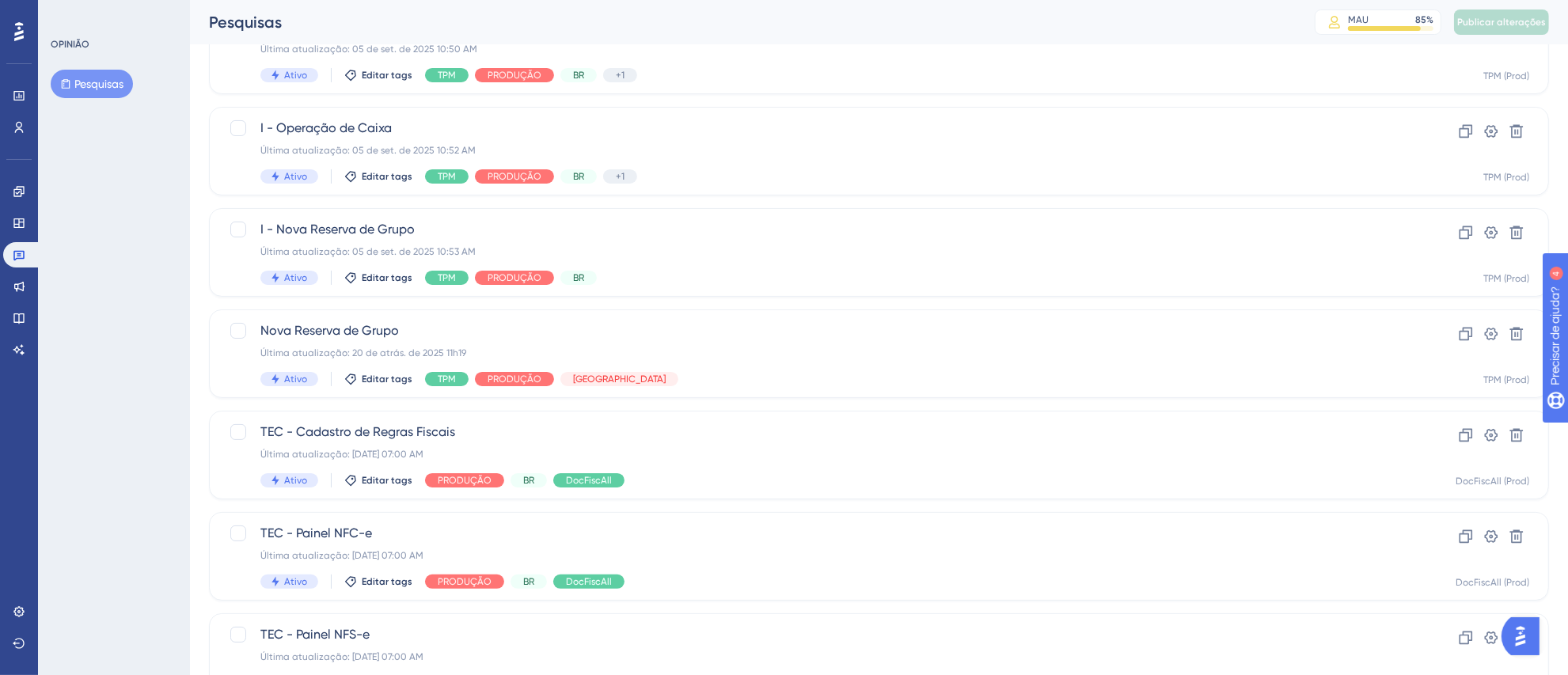
scroll to position [145, 0]
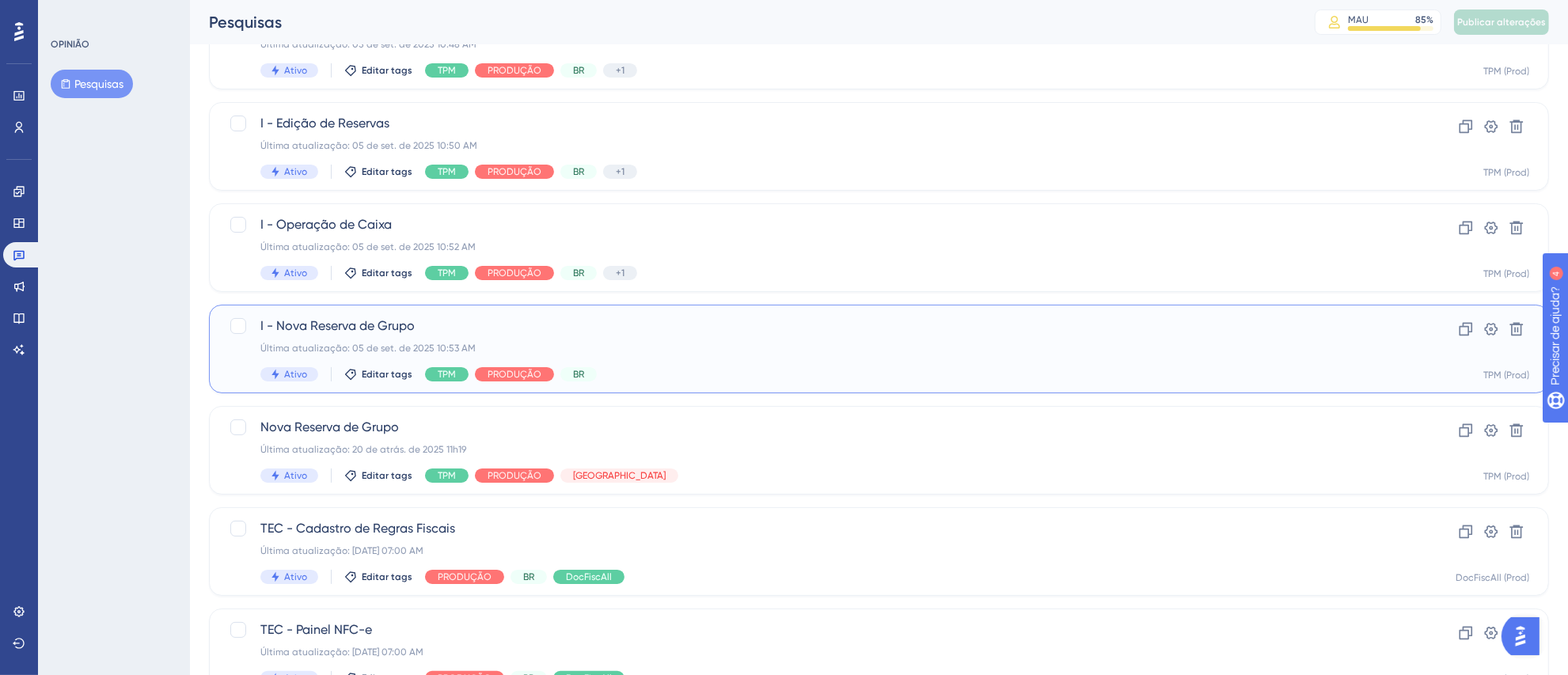
click at [758, 352] on div "Última atualização: 05 de set. de 2025 10:53 AM" at bounding box center [816, 348] width 1111 height 13
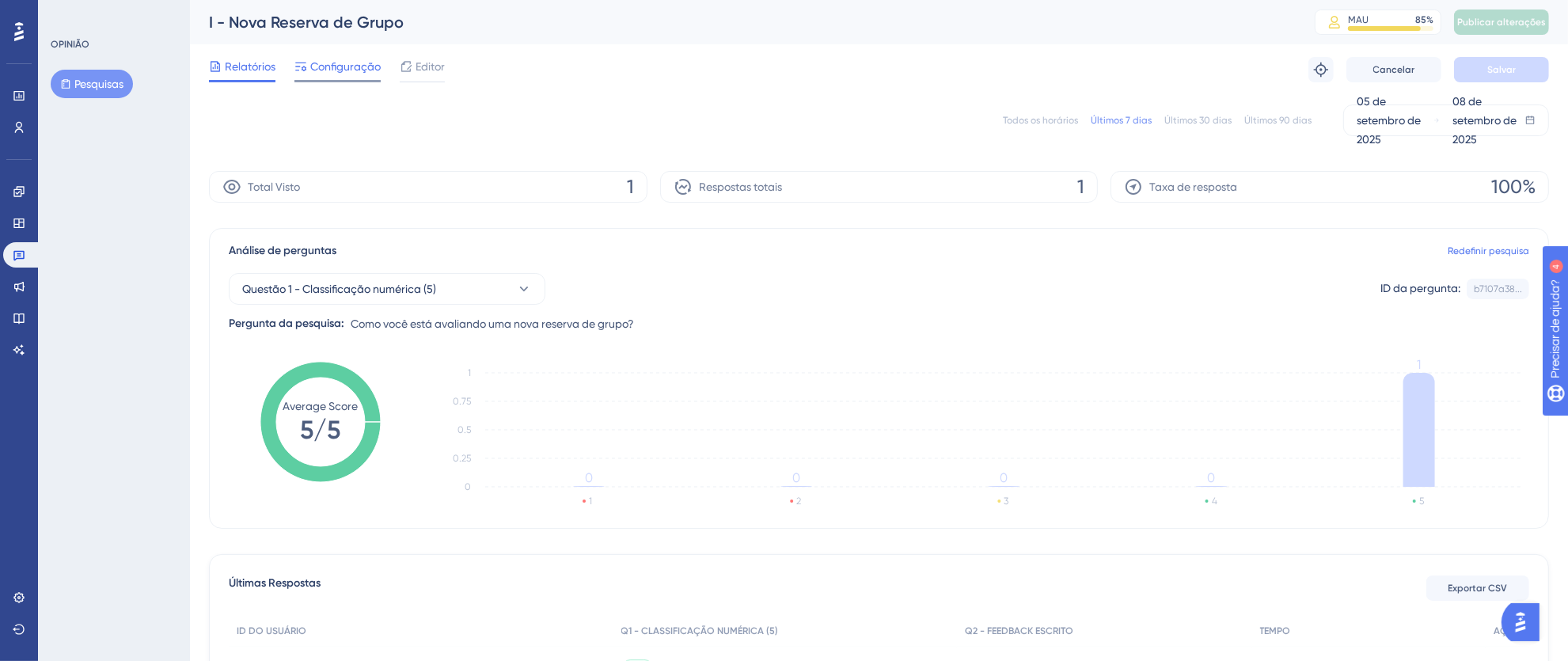
click at [348, 75] on span "Configuração" at bounding box center [345, 66] width 70 height 19
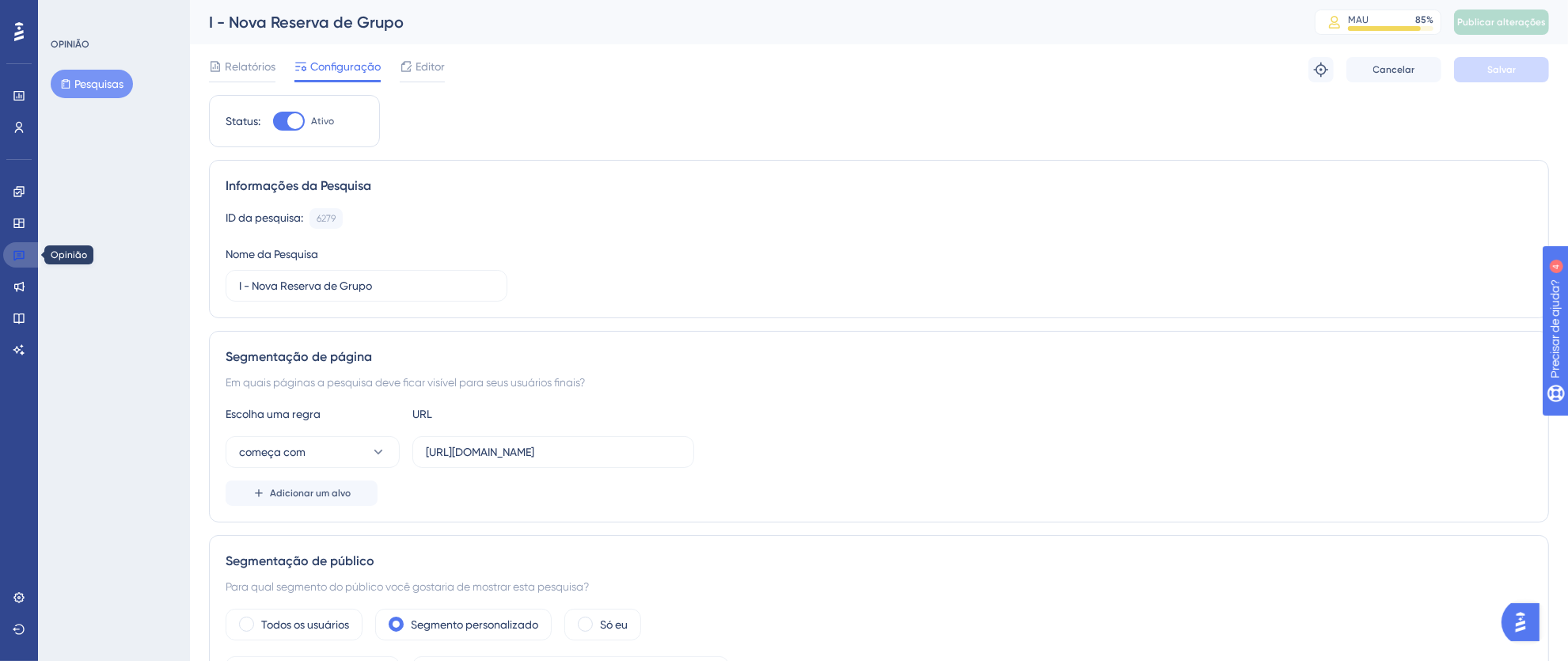
click at [23, 257] on icon at bounding box center [20, 256] width 11 height 11
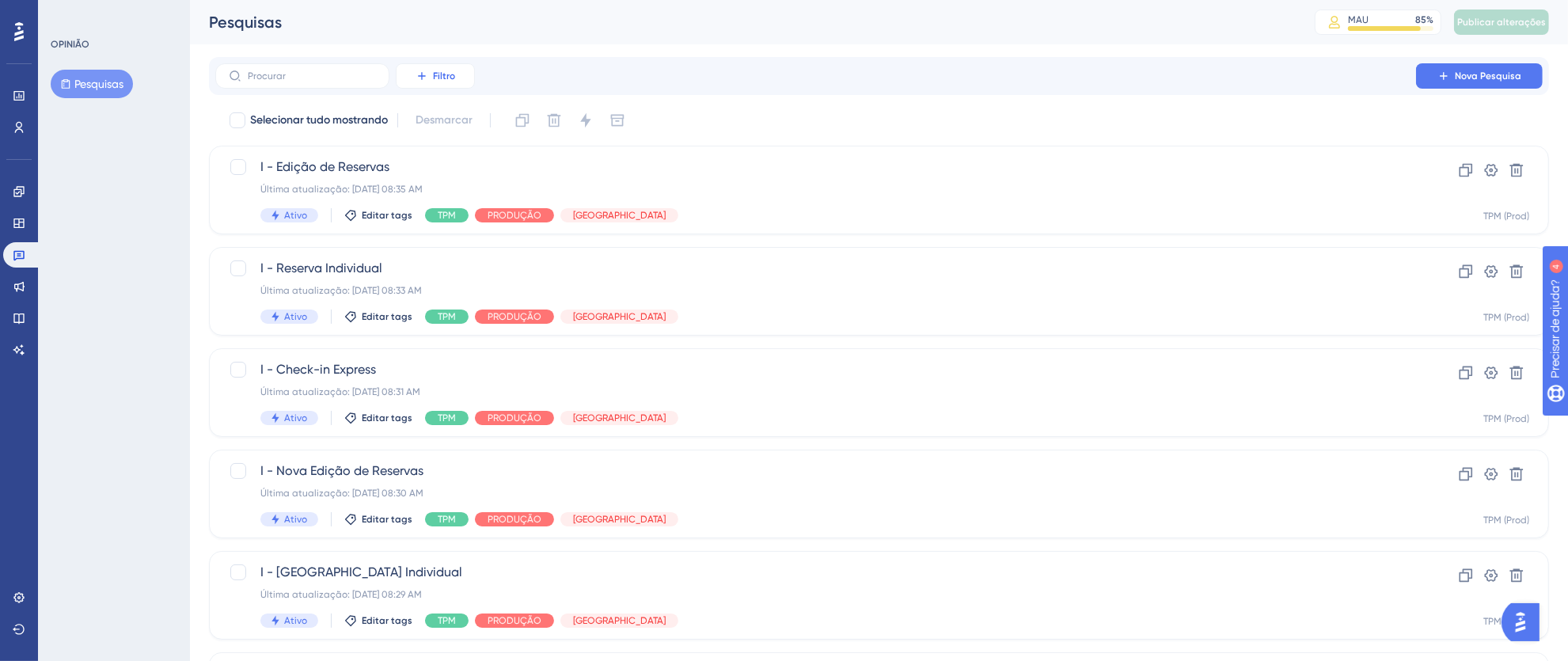
click at [457, 77] on button "Filtro" at bounding box center [435, 76] width 79 height 25
click at [459, 123] on font "Etiquetas" at bounding box center [442, 121] width 47 height 13
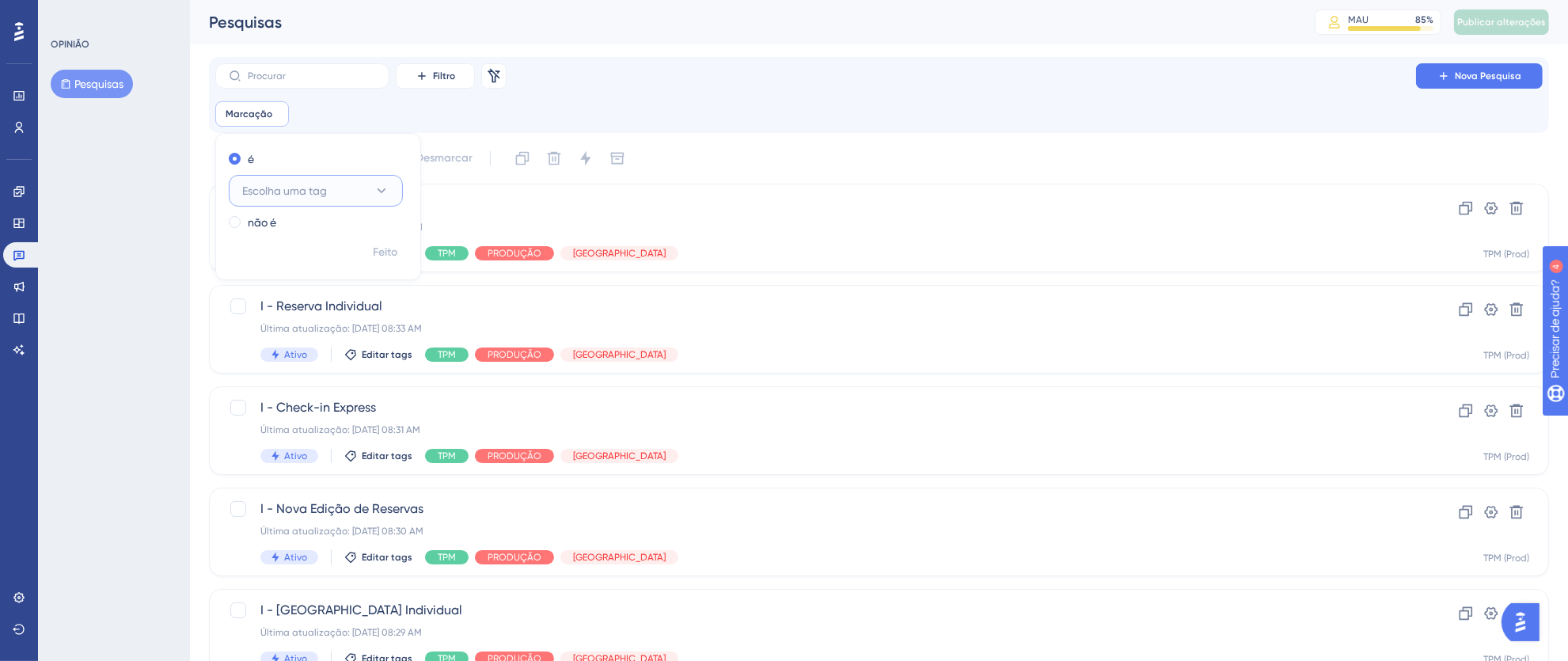
click at [380, 190] on icon at bounding box center [381, 190] width 15 height 15
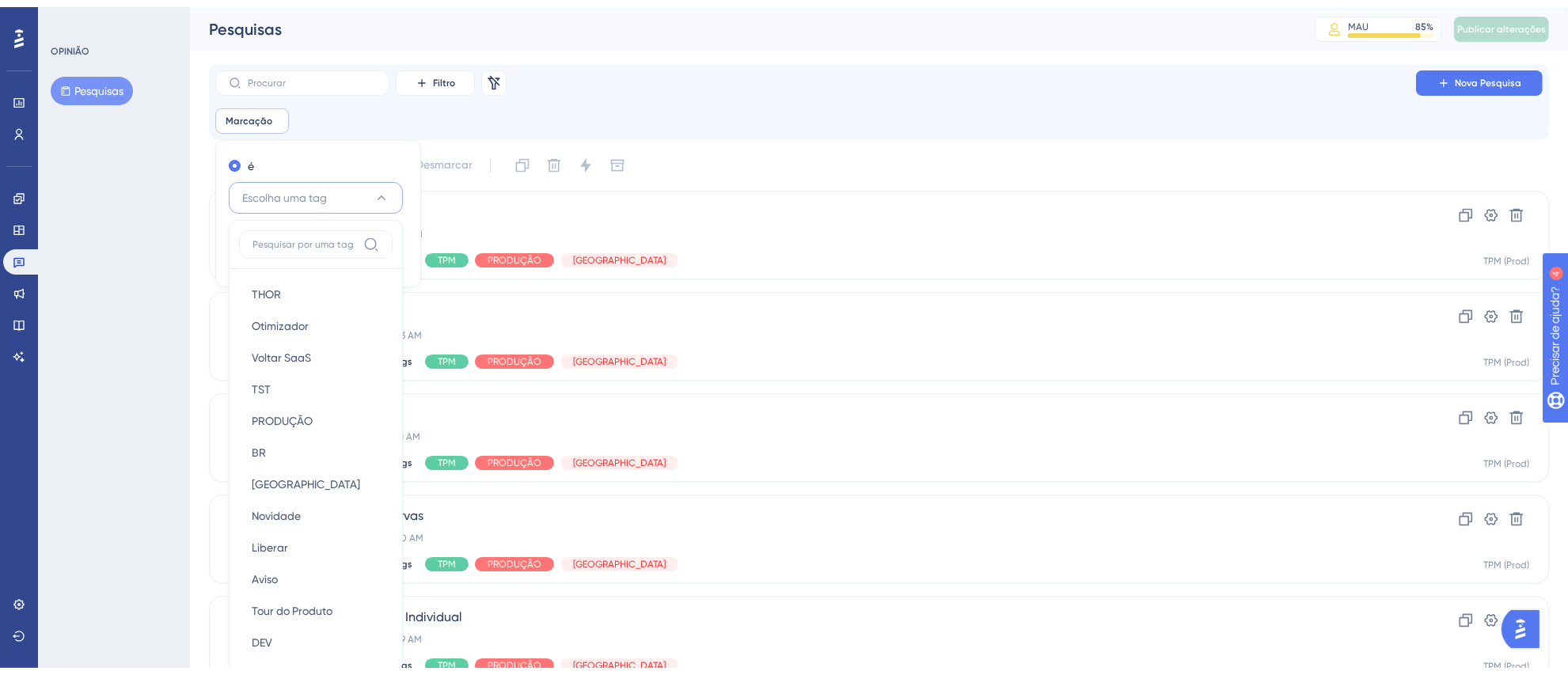
scroll to position [107, 0]
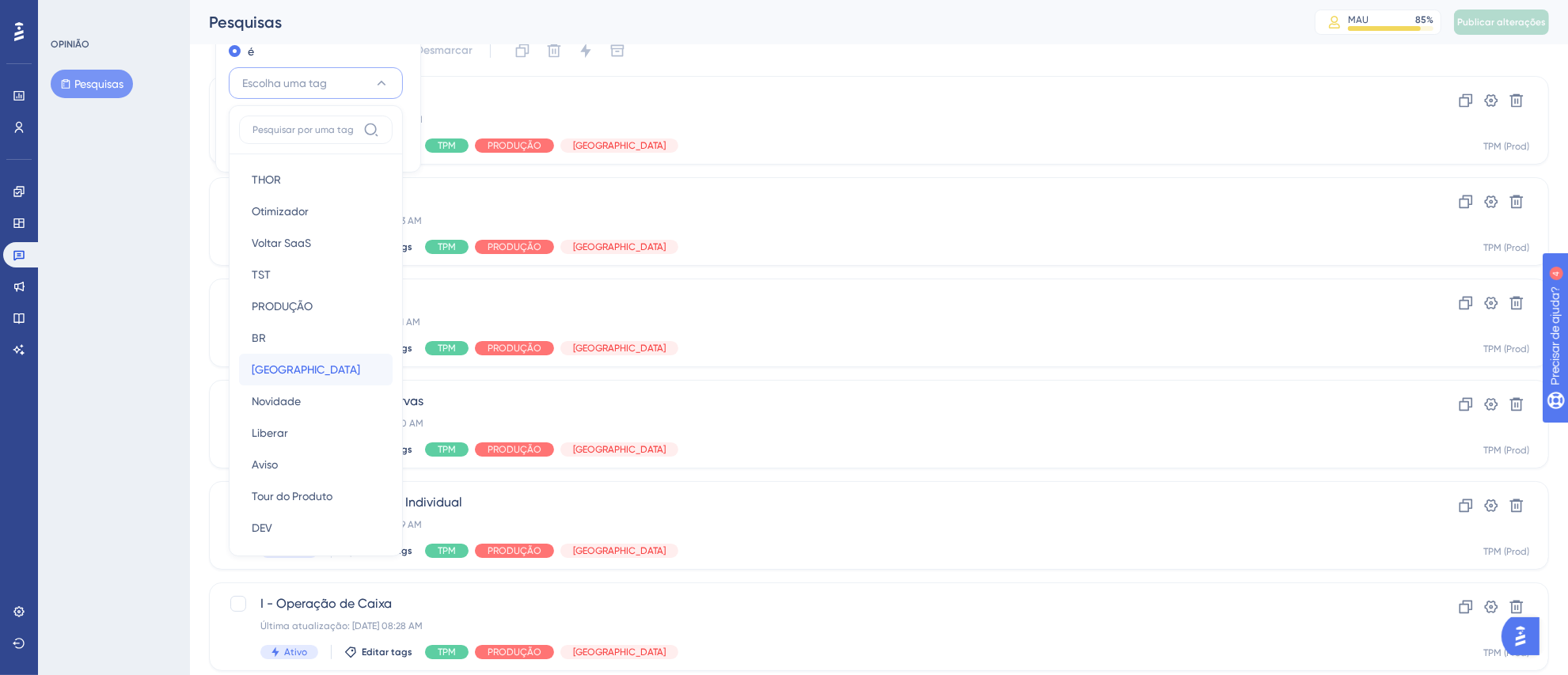
click at [332, 364] on div "América Latina [GEOGRAPHIC_DATA]" at bounding box center [315, 369] width 128 height 32
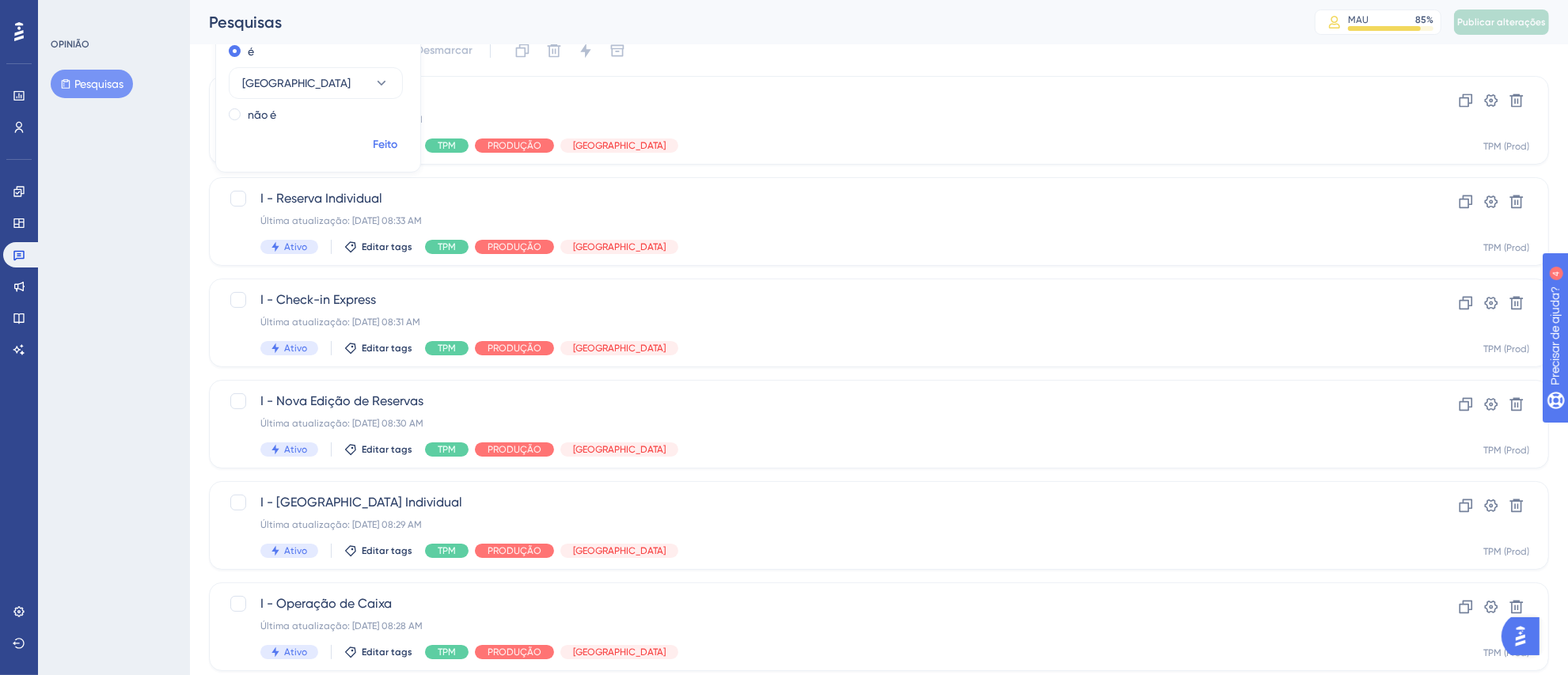
click at [392, 151] on font "Feito" at bounding box center [386, 144] width 24 height 14
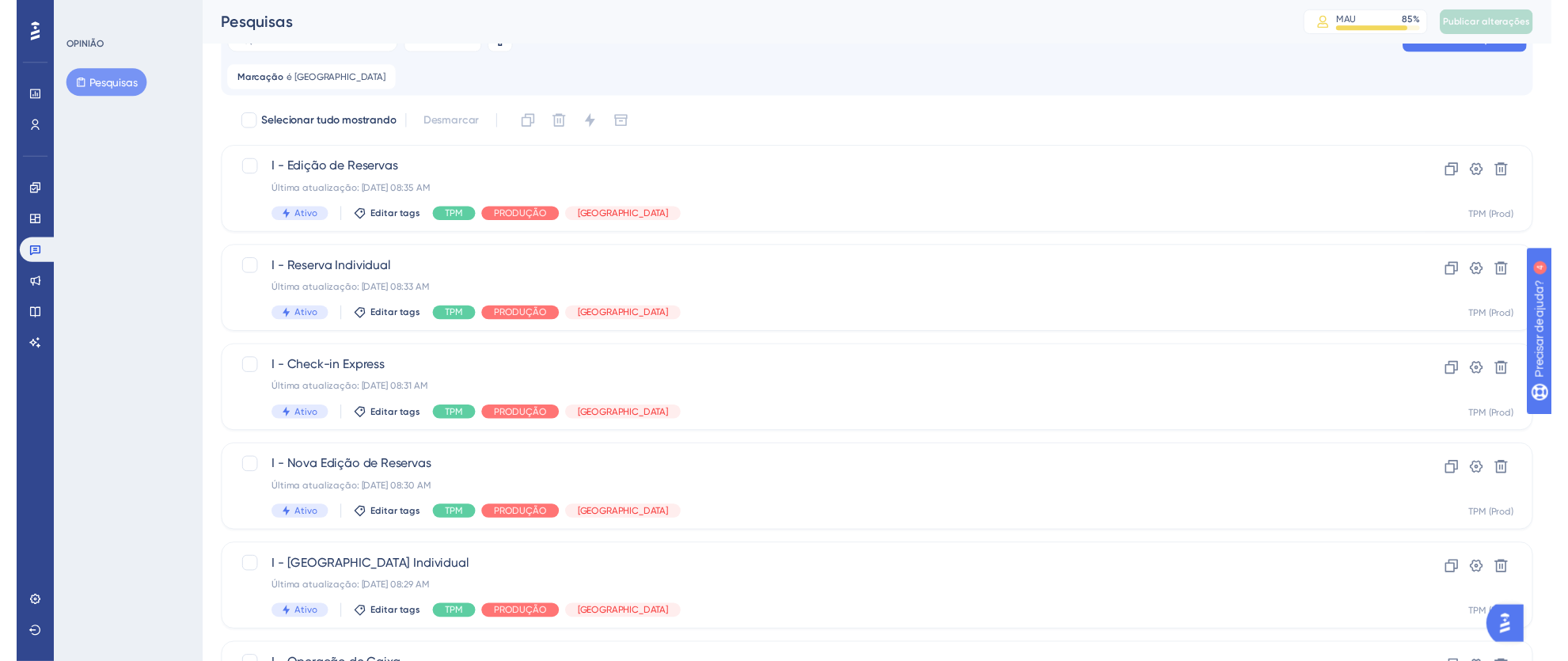
scroll to position [0, 0]
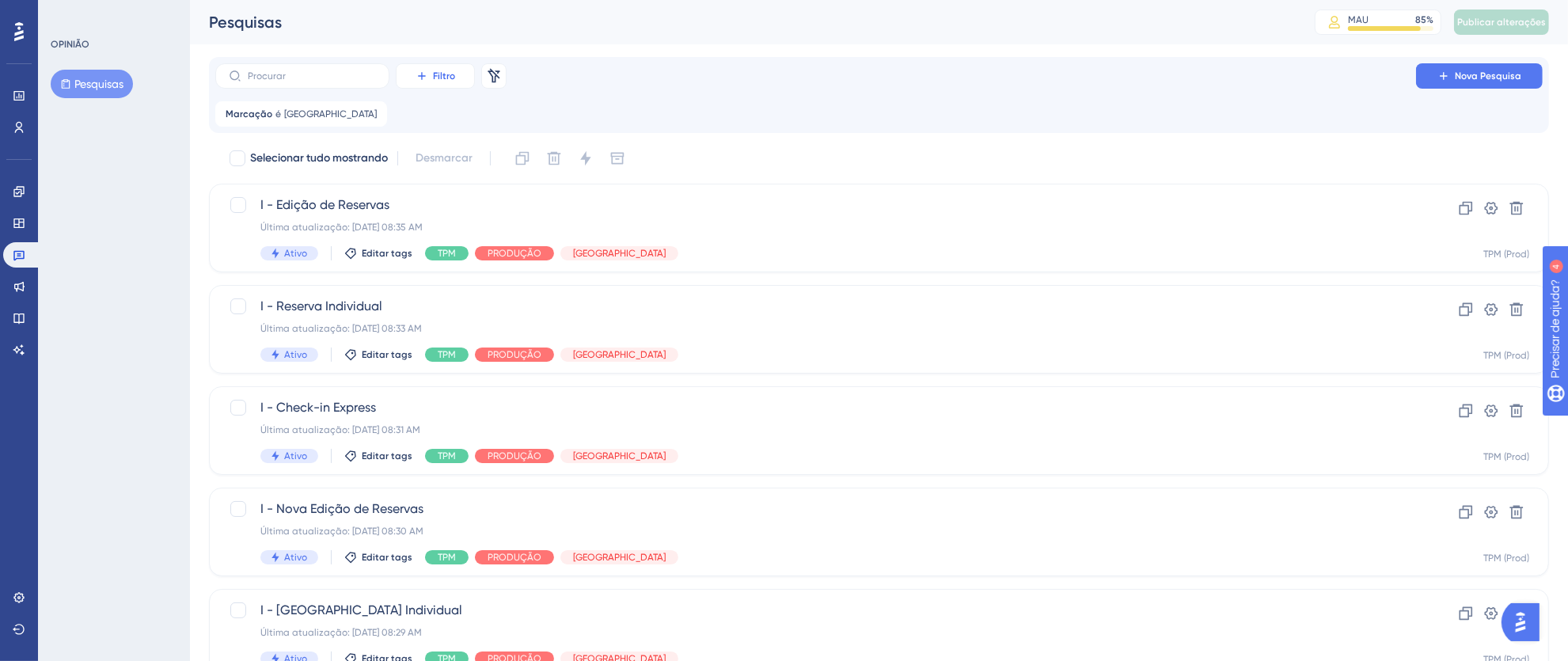
click at [449, 72] on font "Filtro" at bounding box center [444, 76] width 22 height 11
click at [452, 119] on font "Etiquetas" at bounding box center [442, 121] width 47 height 13
click at [469, 194] on font "Escolha uma tag" at bounding box center [494, 190] width 85 height 13
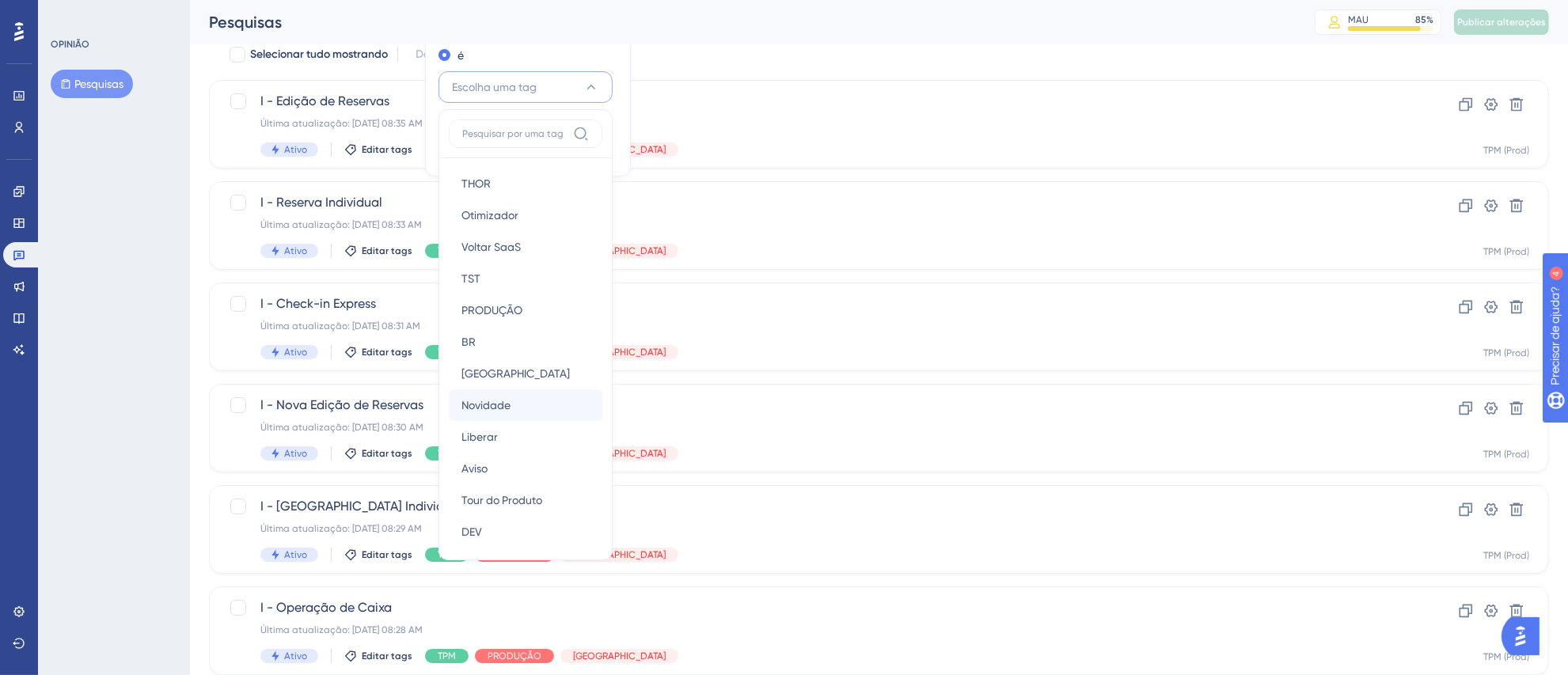
scroll to position [230, 0]
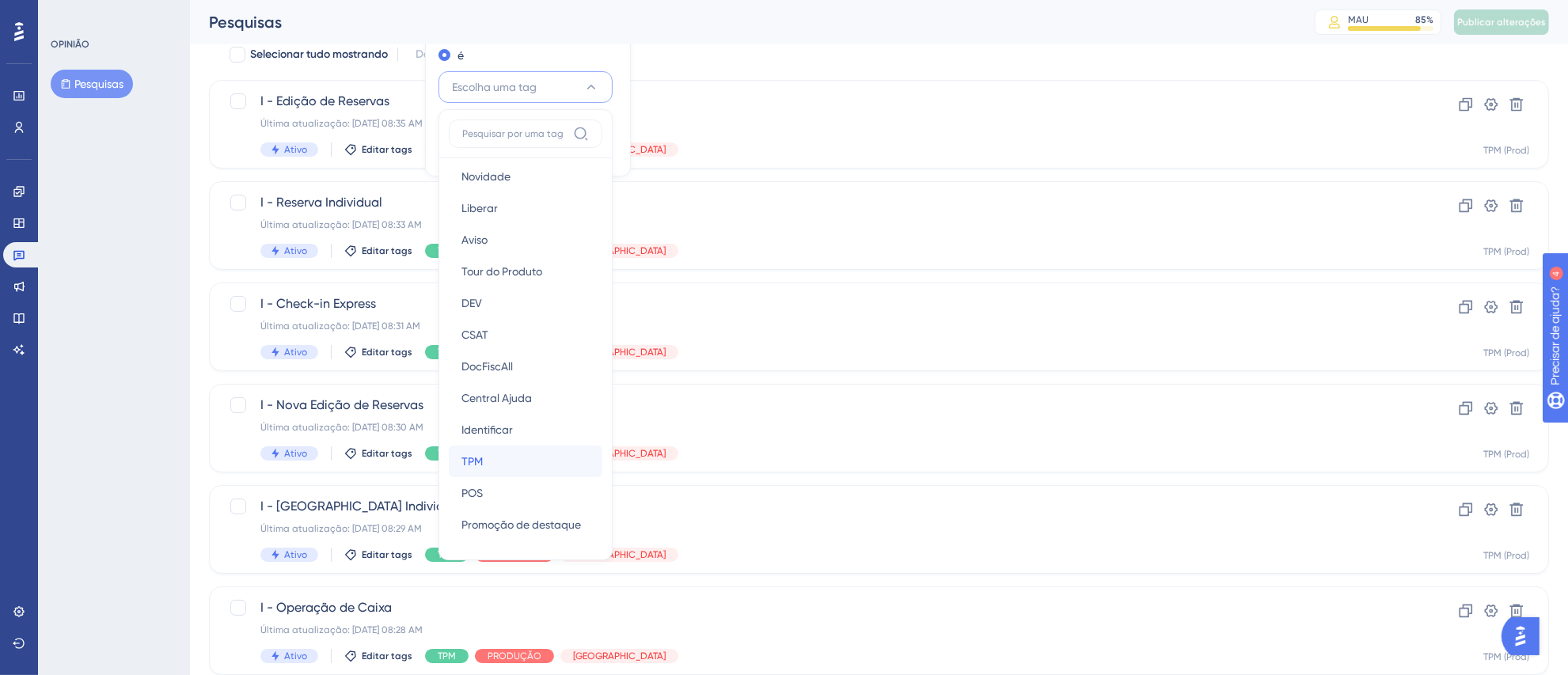
click at [481, 461] on div "TPM TPM" at bounding box center [525, 461] width 128 height 32
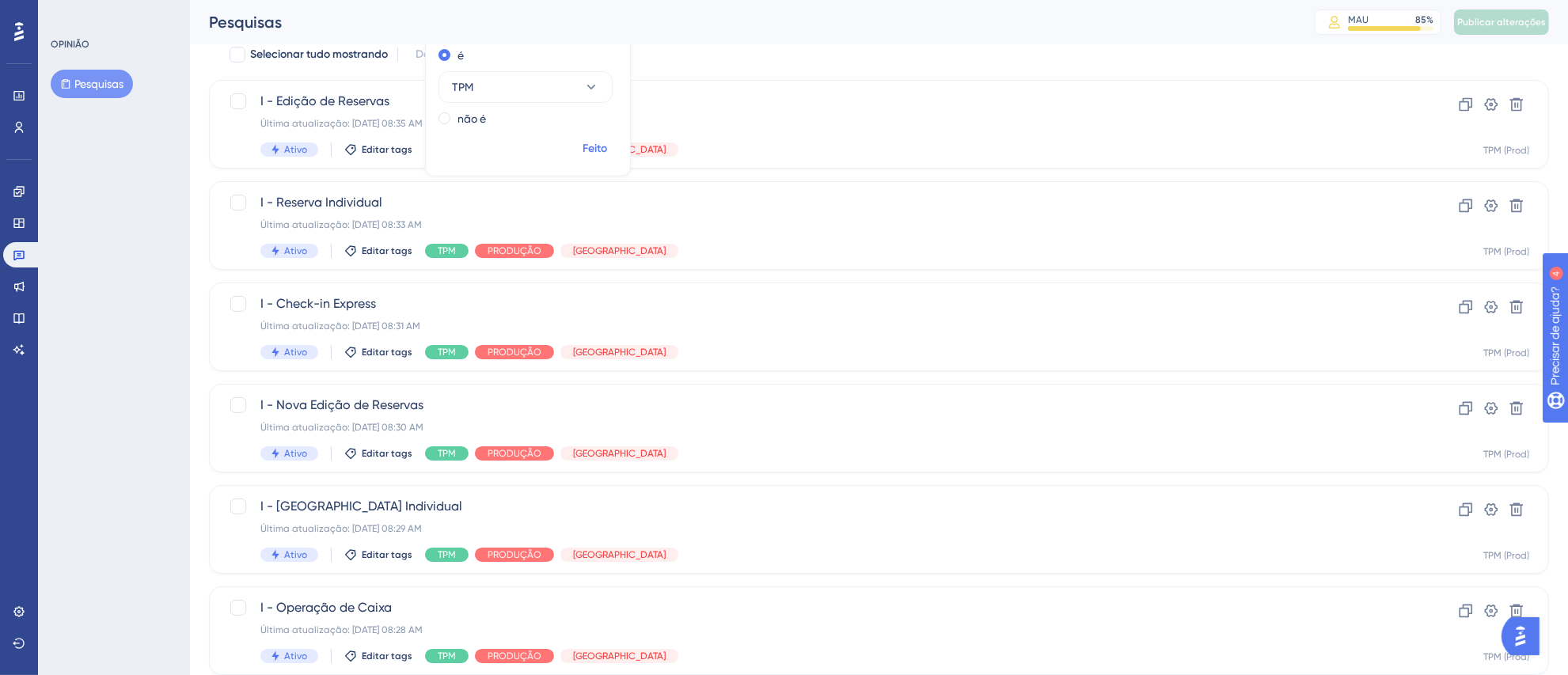
click at [583, 151] on font "Feito" at bounding box center [595, 148] width 24 height 14
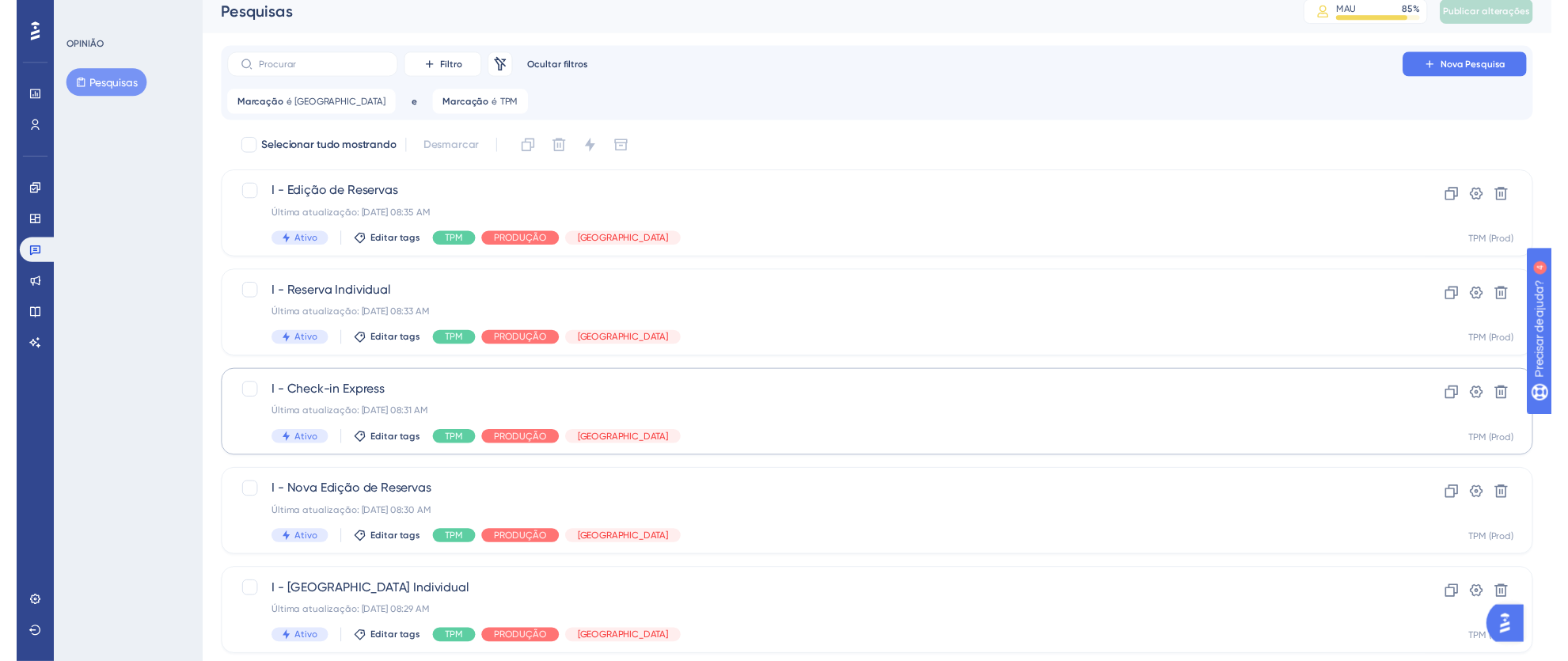
scroll to position [0, 0]
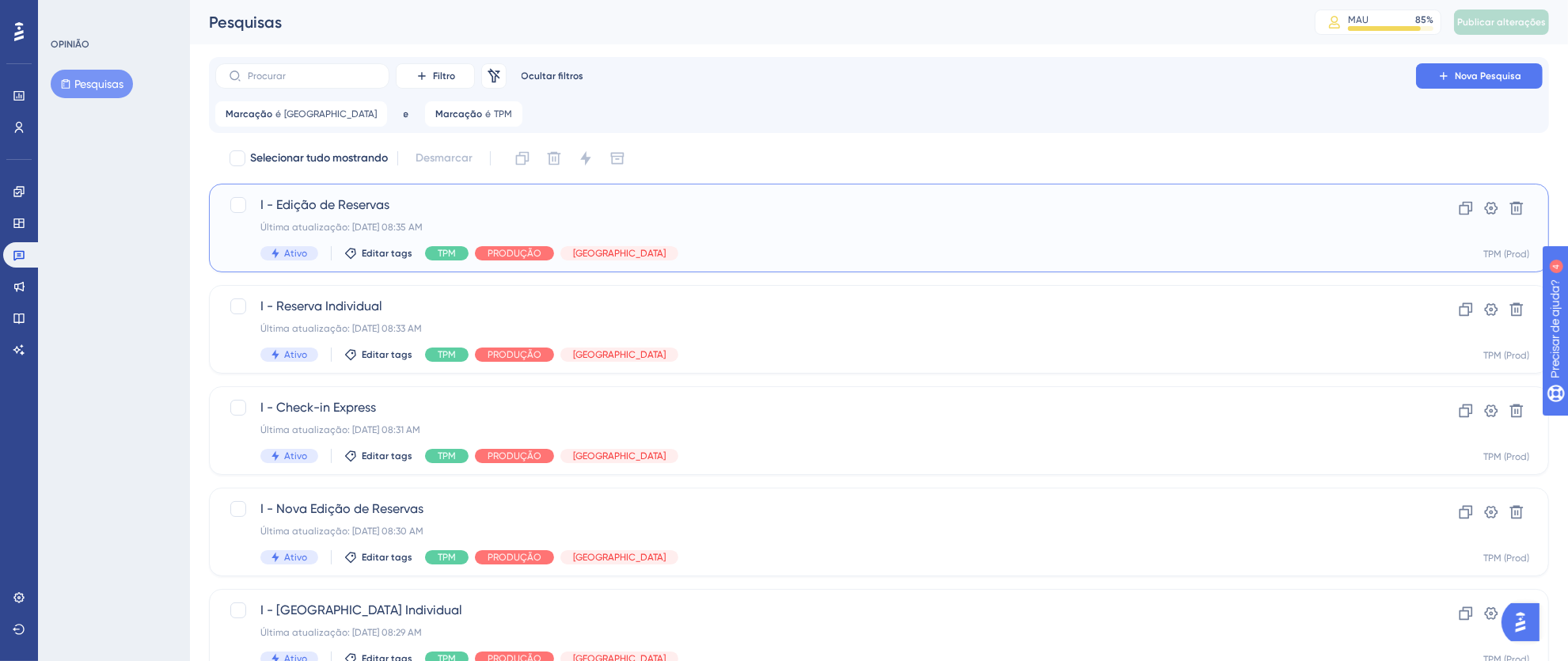
click at [851, 246] on div "Ativo Editar tags TPM PRODUÇÃO [GEOGRAPHIC_DATA]" at bounding box center [816, 252] width 1111 height 14
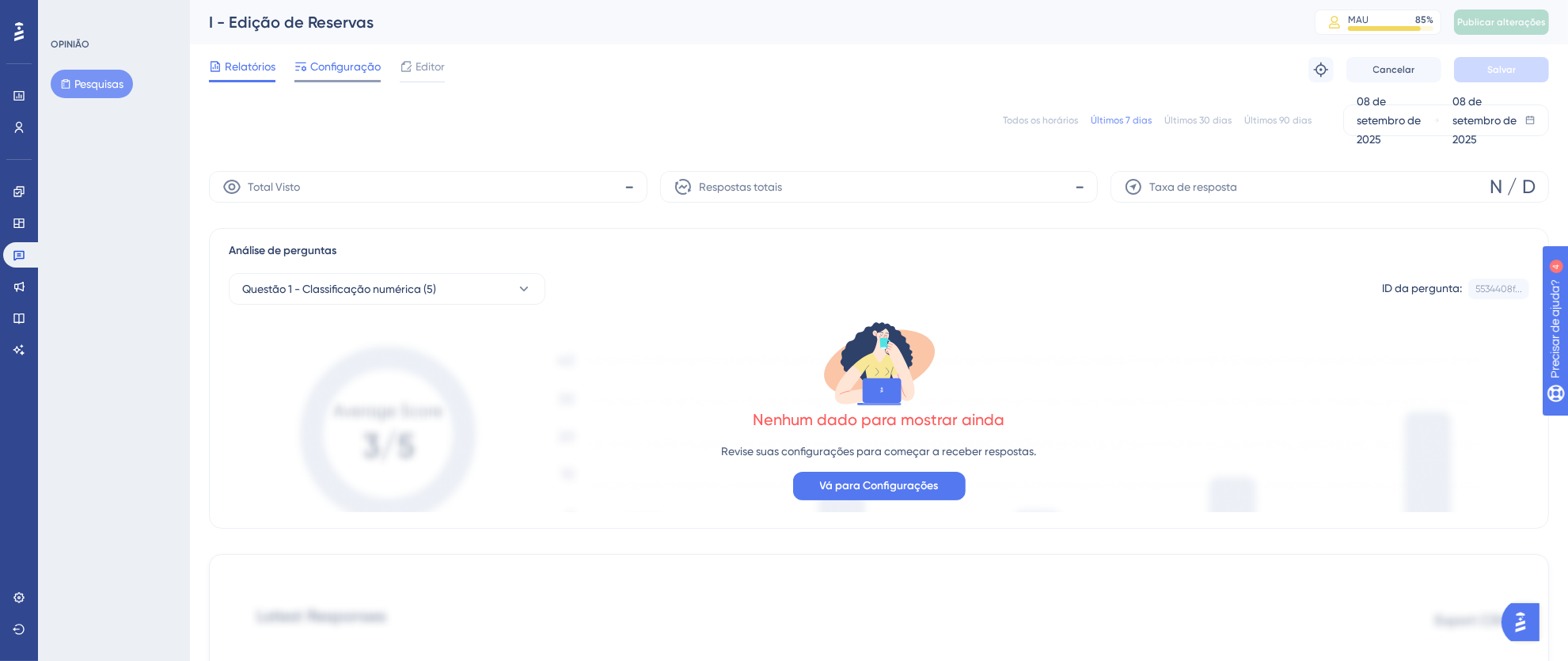
click at [355, 61] on font "Configuração" at bounding box center [345, 67] width 70 height 13
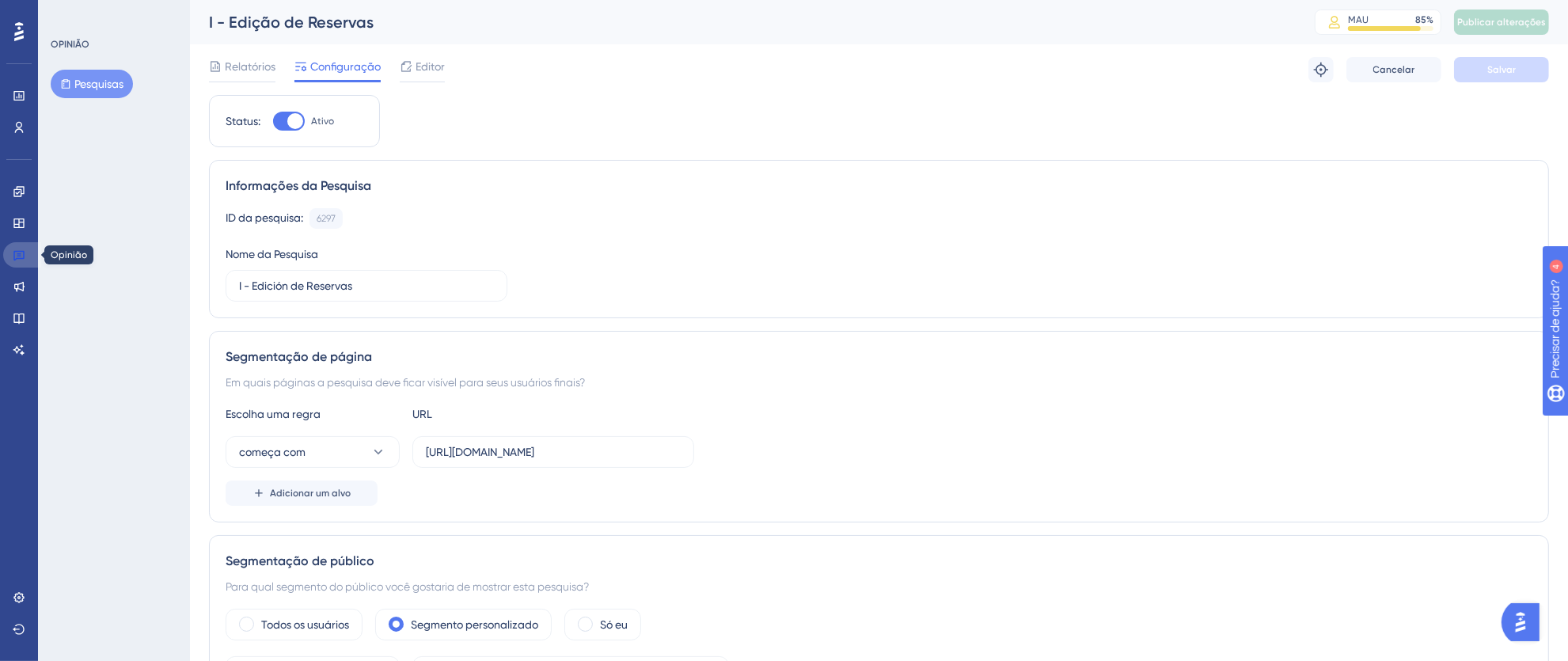
click at [26, 259] on link at bounding box center [22, 254] width 38 height 25
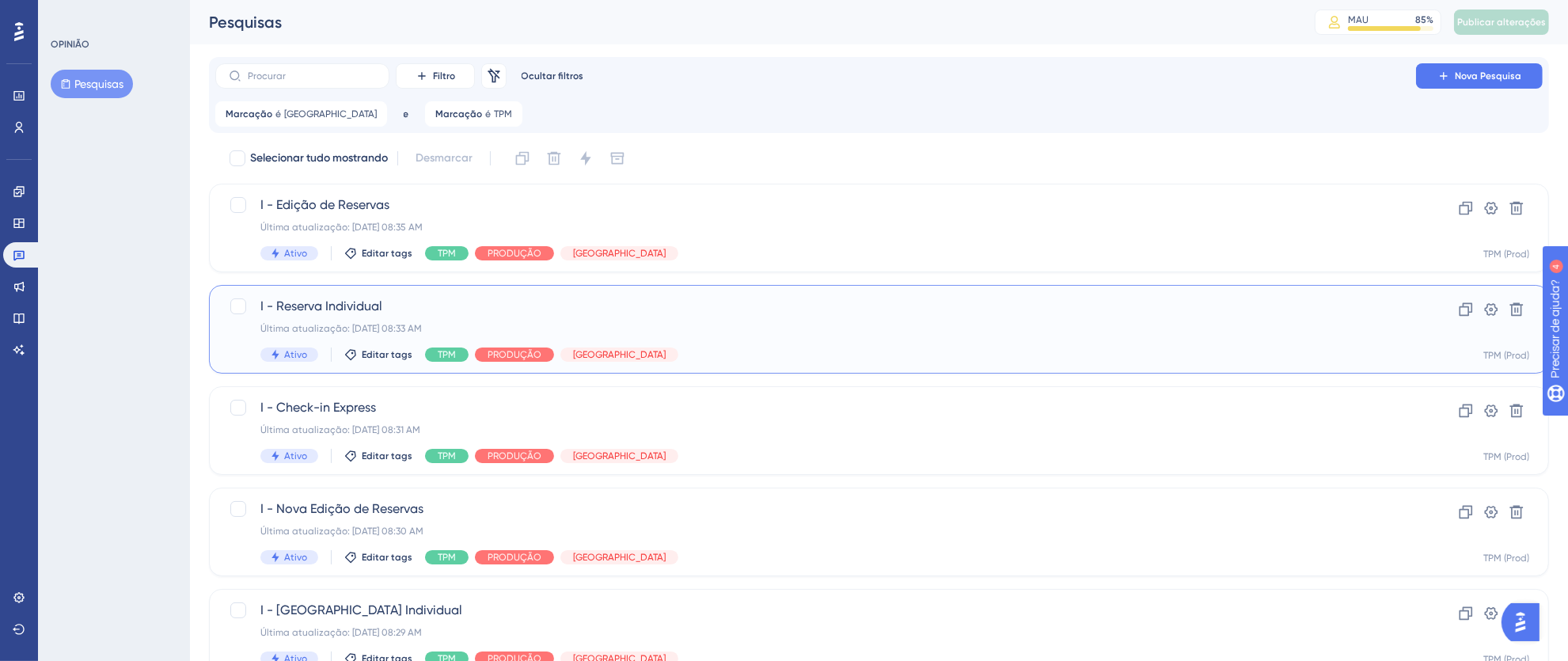
click at [761, 322] on div "Última atualização: [DATE] 08:33 AM" at bounding box center [816, 329] width 1111 height 13
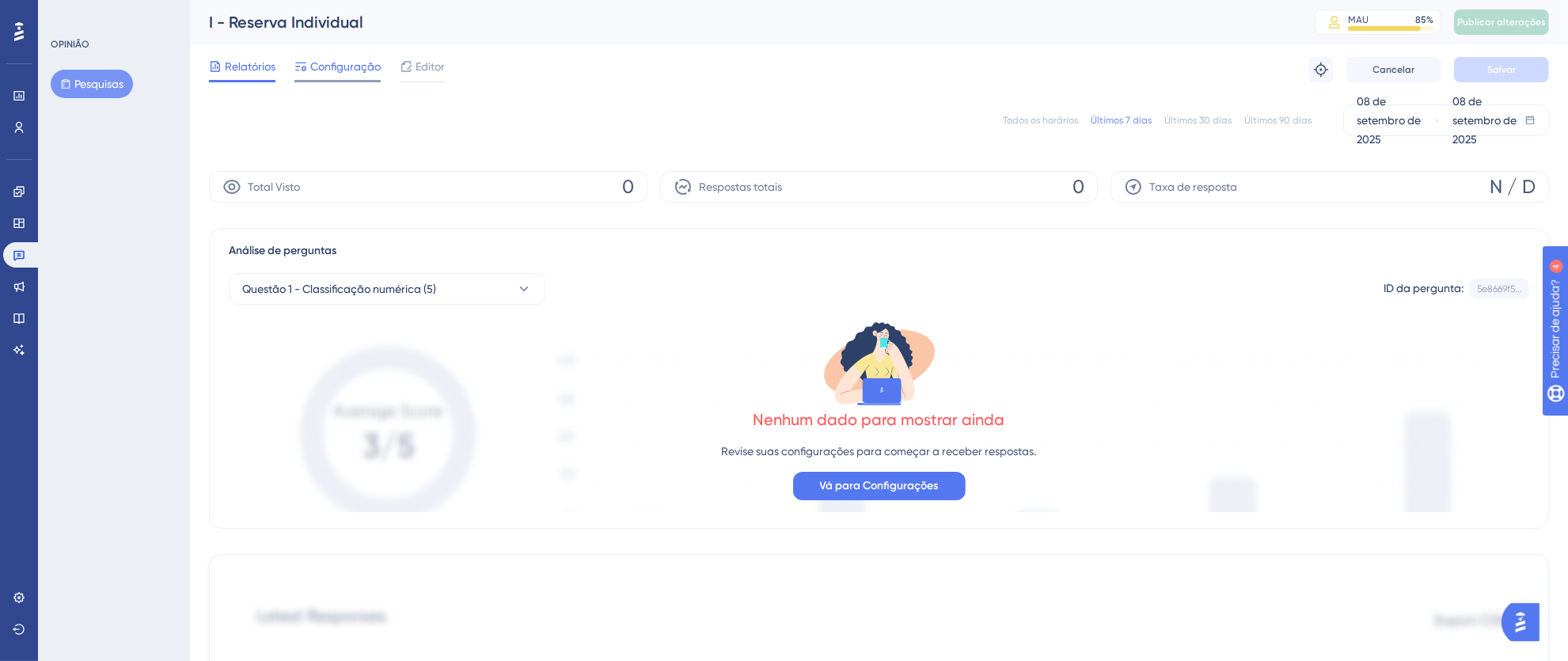
click at [346, 70] on font "Configuração" at bounding box center [345, 67] width 70 height 13
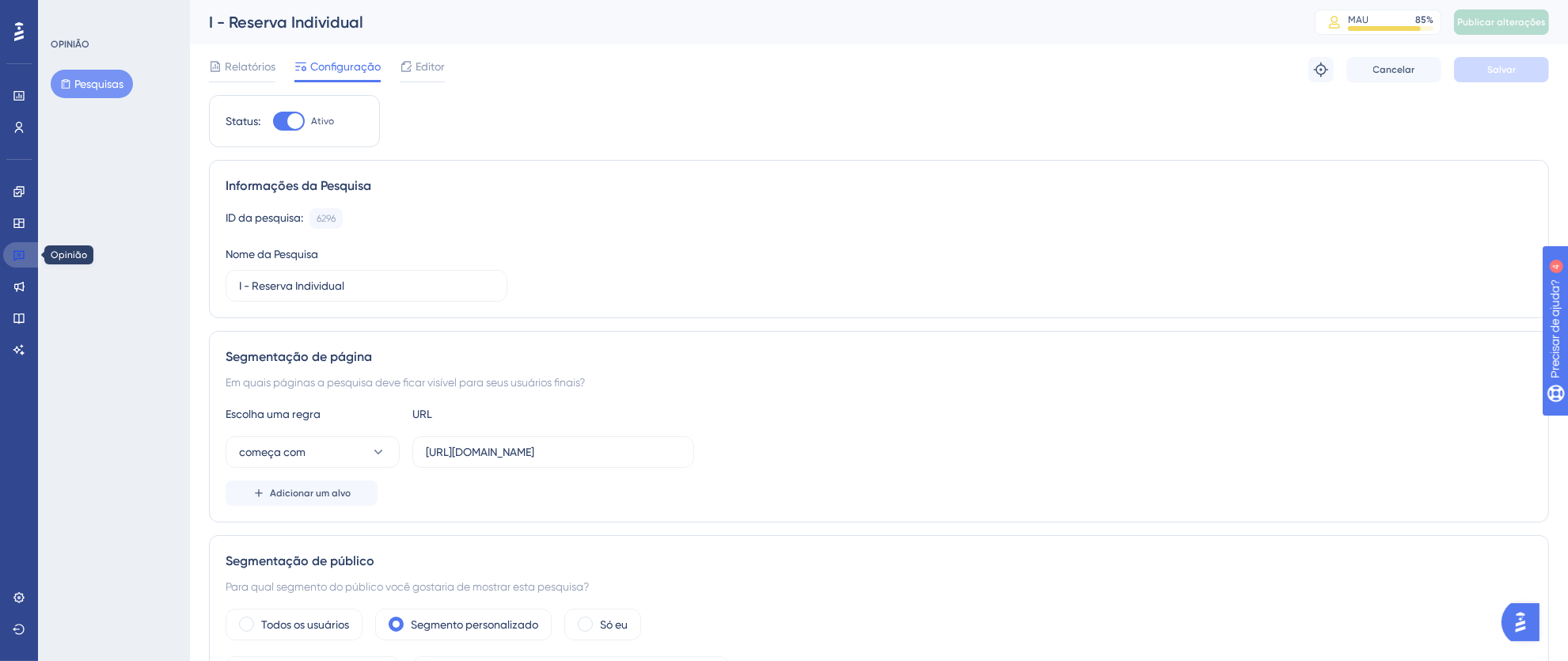
click at [25, 256] on link at bounding box center [22, 254] width 38 height 25
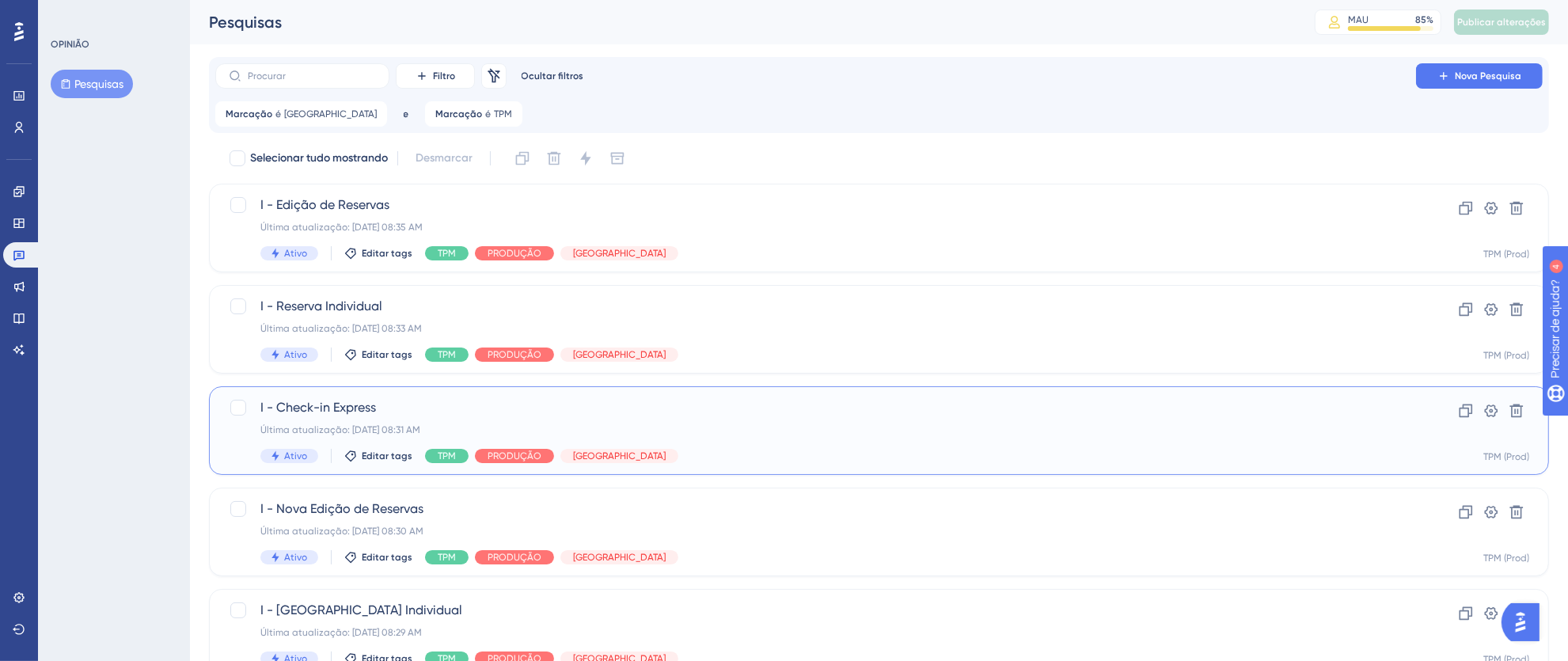
click at [337, 414] on font "I - Check-in Express" at bounding box center [318, 407] width 116 height 15
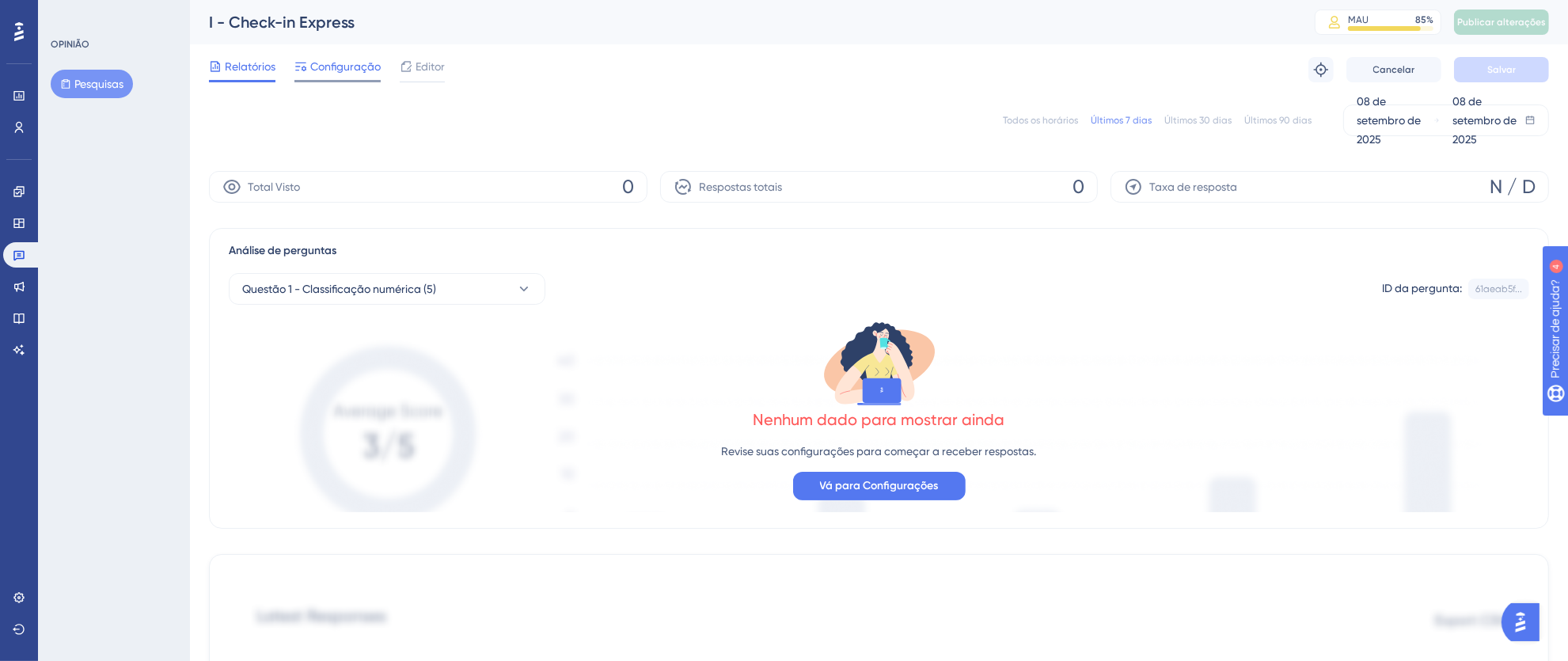
click at [360, 62] on font "Configuração" at bounding box center [345, 67] width 70 height 13
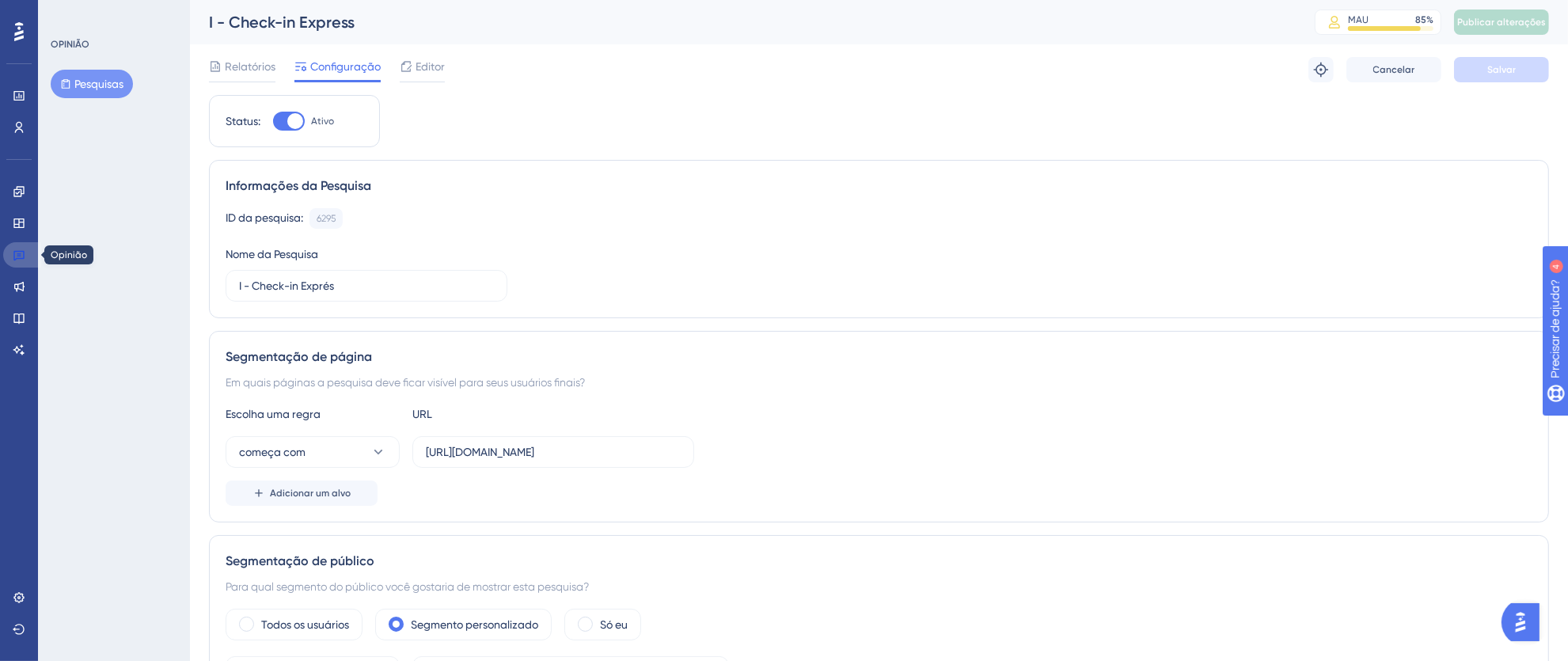
click at [17, 255] on icon at bounding box center [20, 256] width 11 height 11
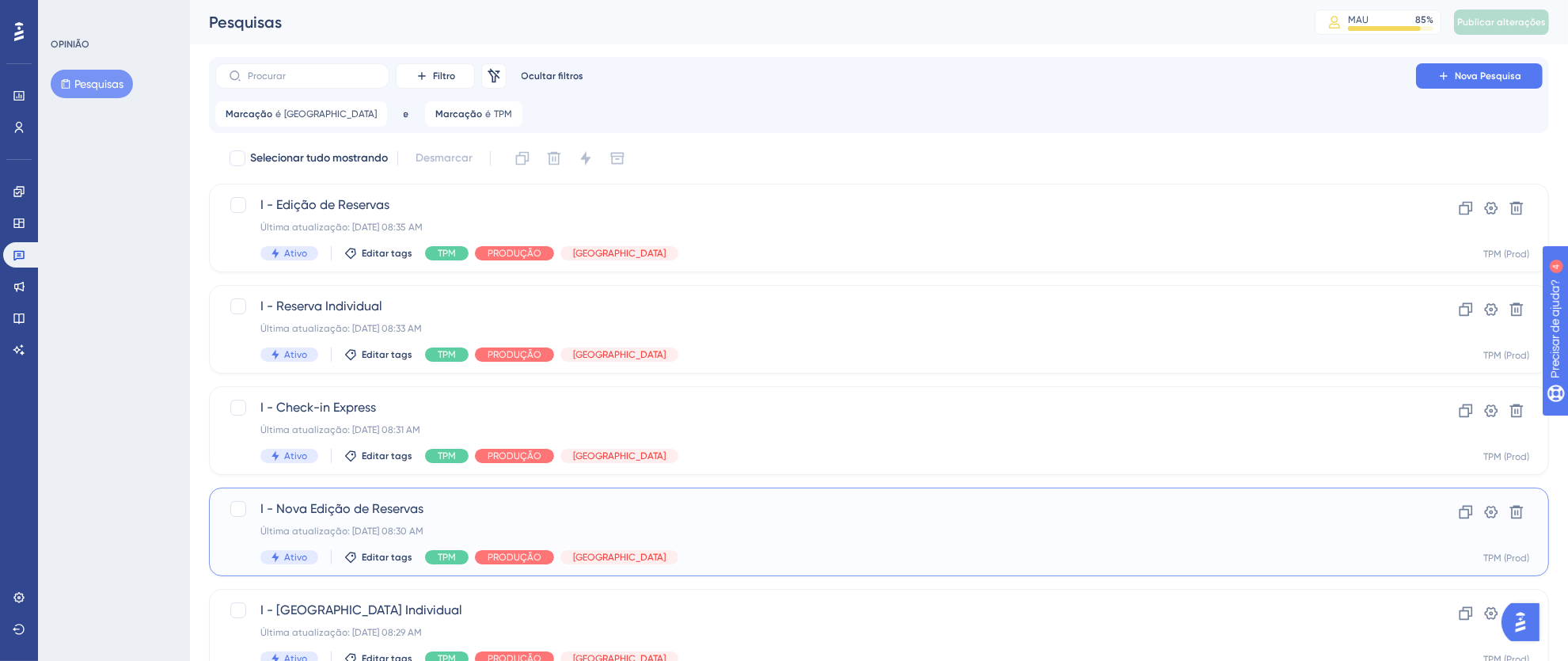
click at [560, 499] on span "I - Nova Edição de Reservas" at bounding box center [816, 508] width 1111 height 19
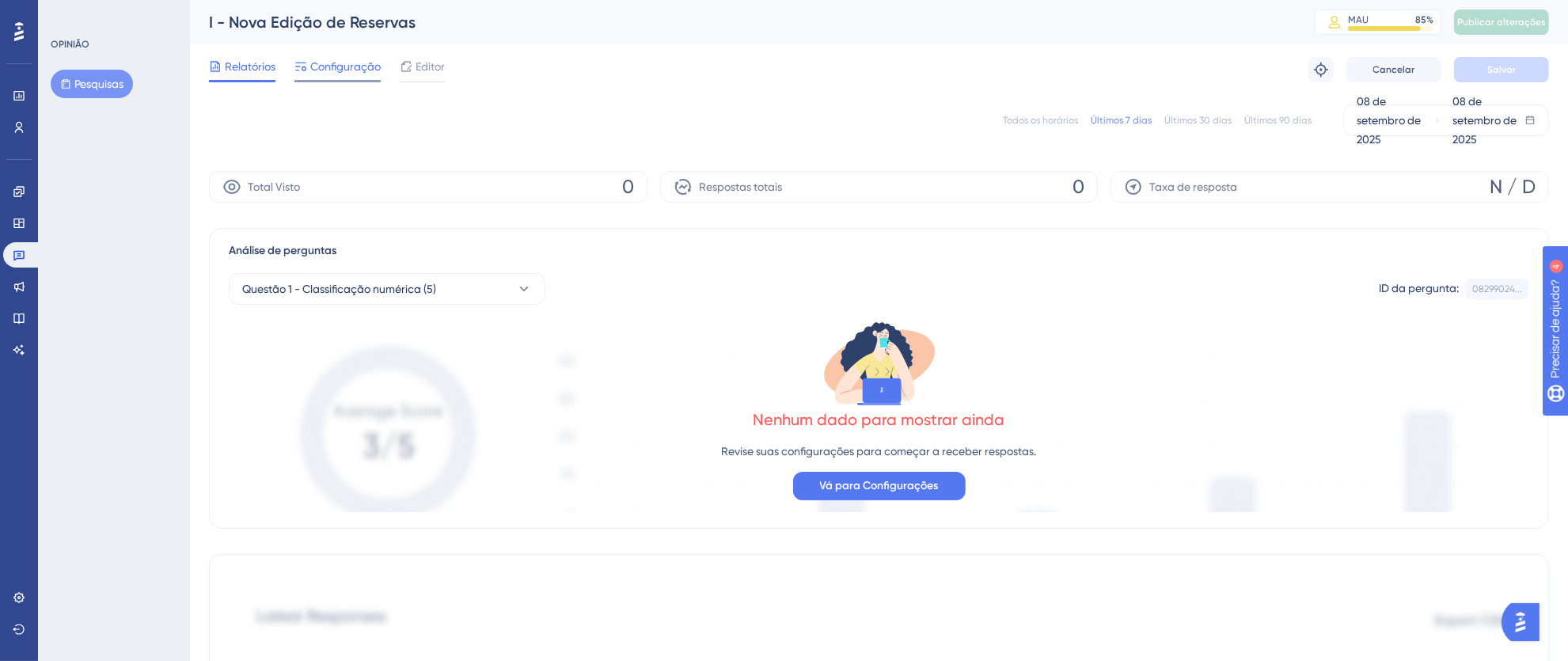
click at [358, 76] on div "Configuração" at bounding box center [338, 69] width 86 height 25
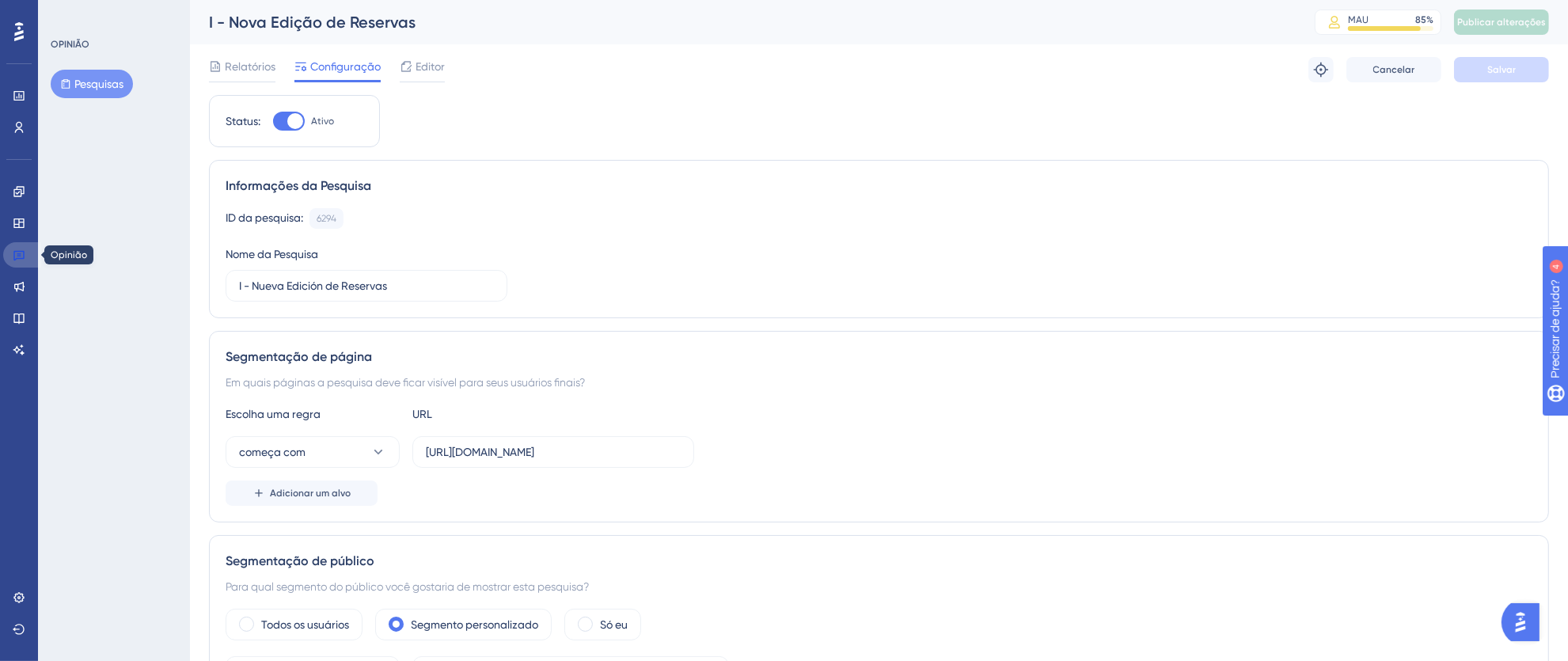
click at [11, 259] on link at bounding box center [22, 254] width 38 height 25
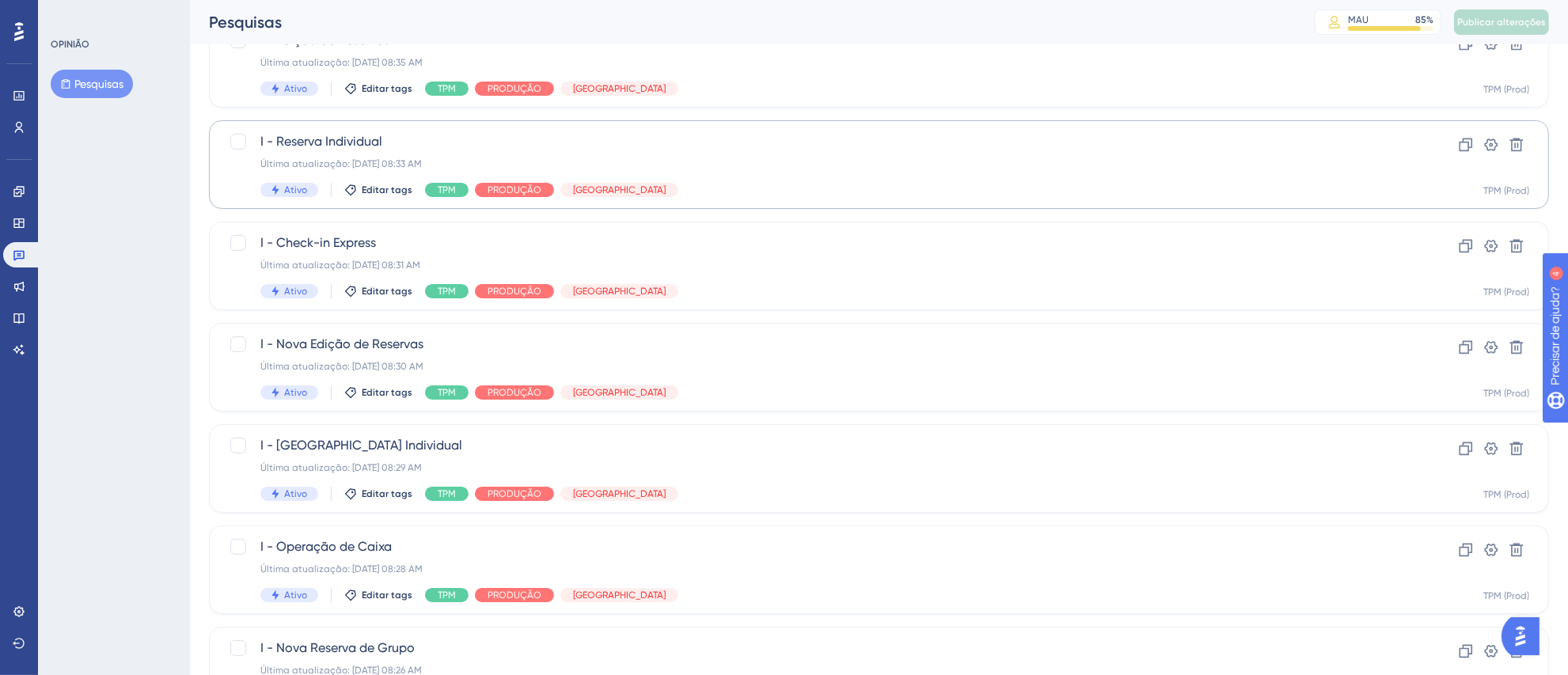
scroll to position [186, 0]
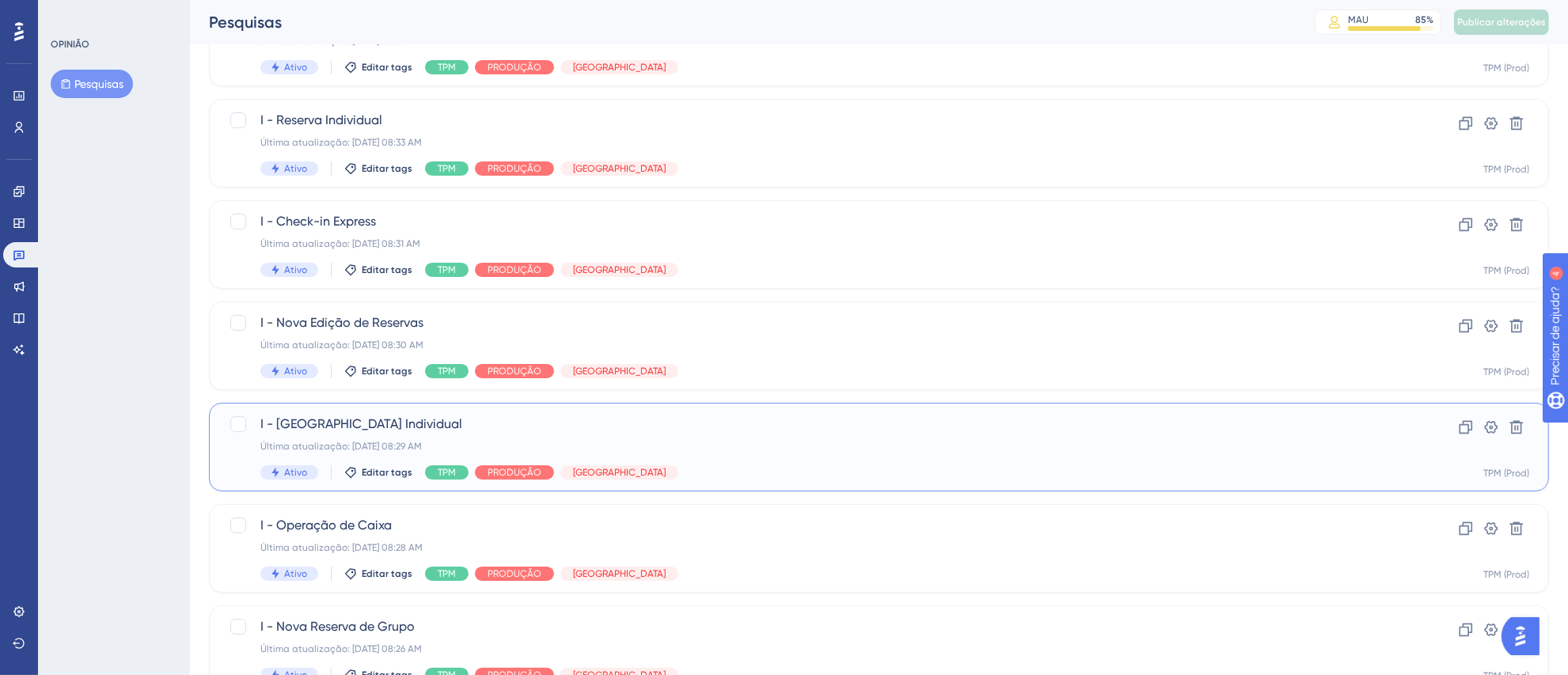
click at [702, 420] on span "I - [GEOGRAPHIC_DATA] Individual" at bounding box center [816, 423] width 1111 height 19
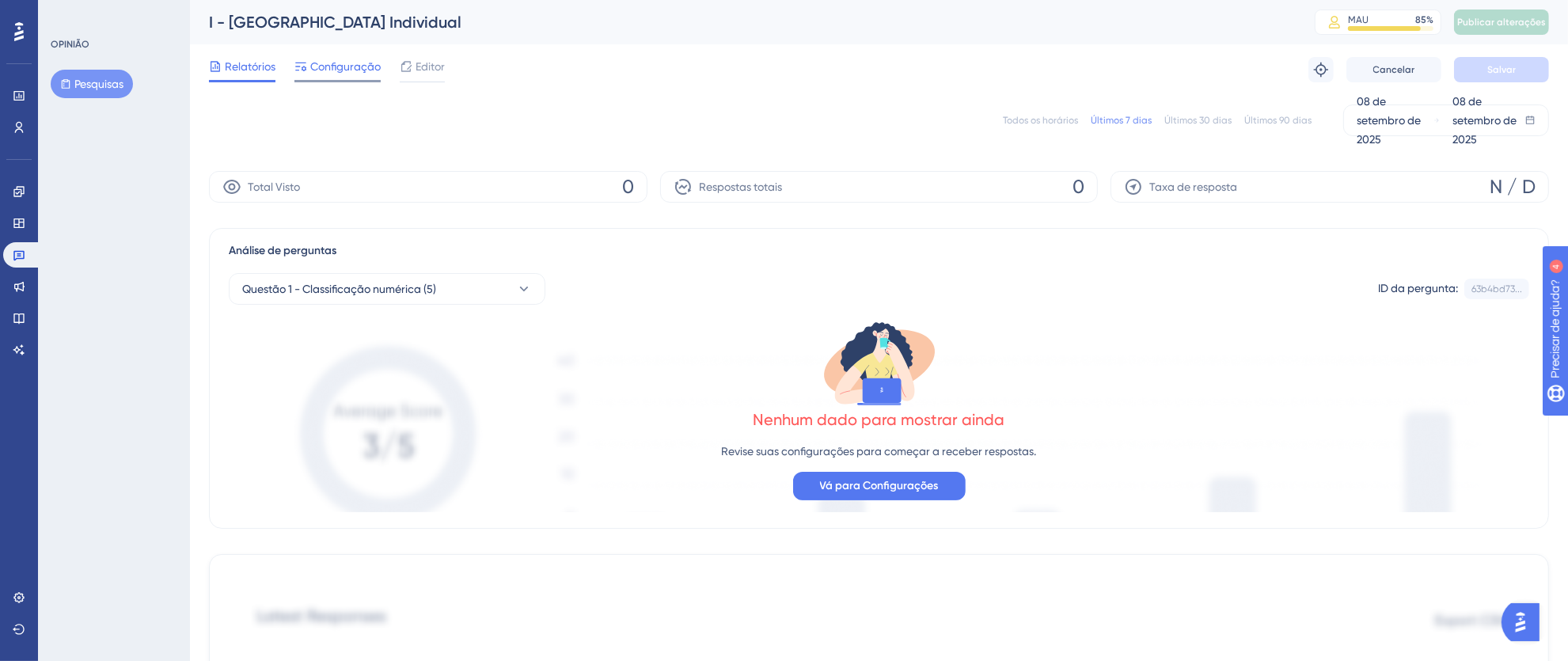
click at [347, 70] on font "Configuração" at bounding box center [345, 67] width 70 height 13
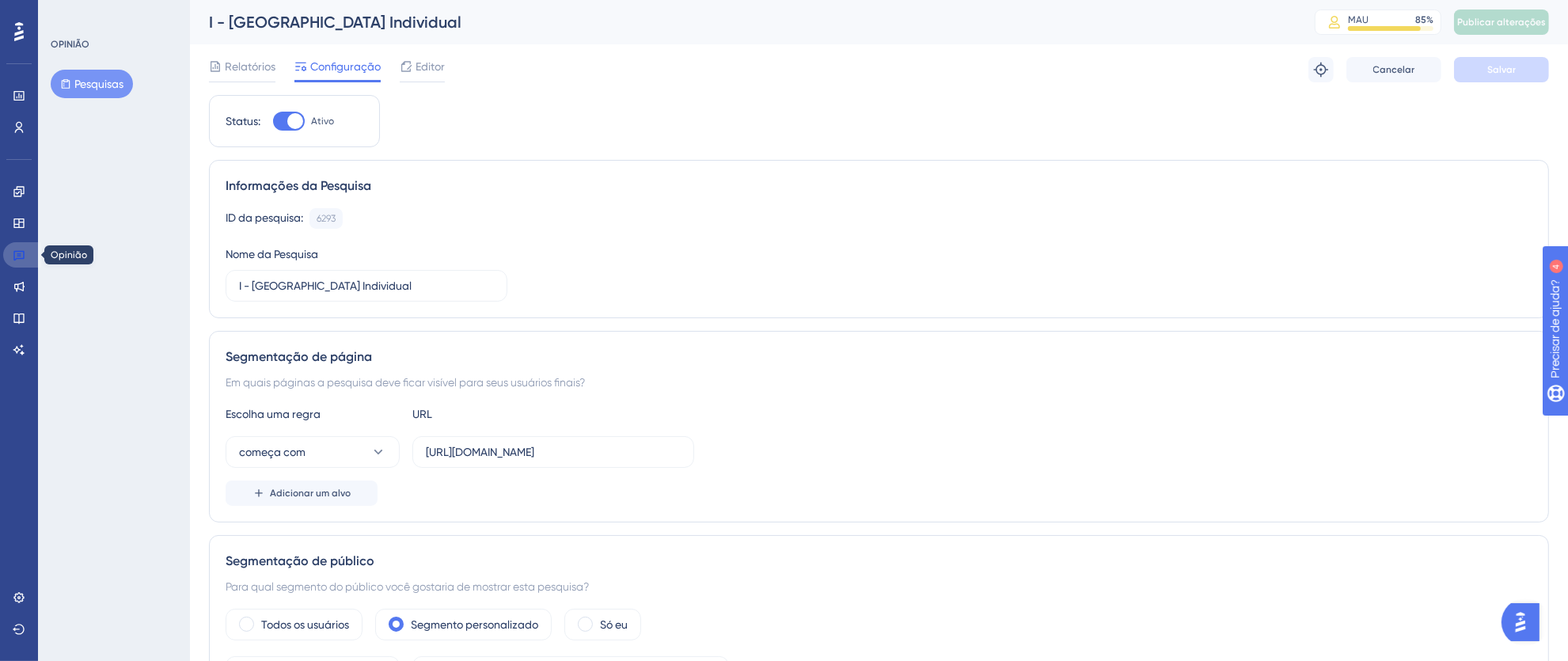
click at [24, 254] on icon at bounding box center [20, 255] width 13 height 13
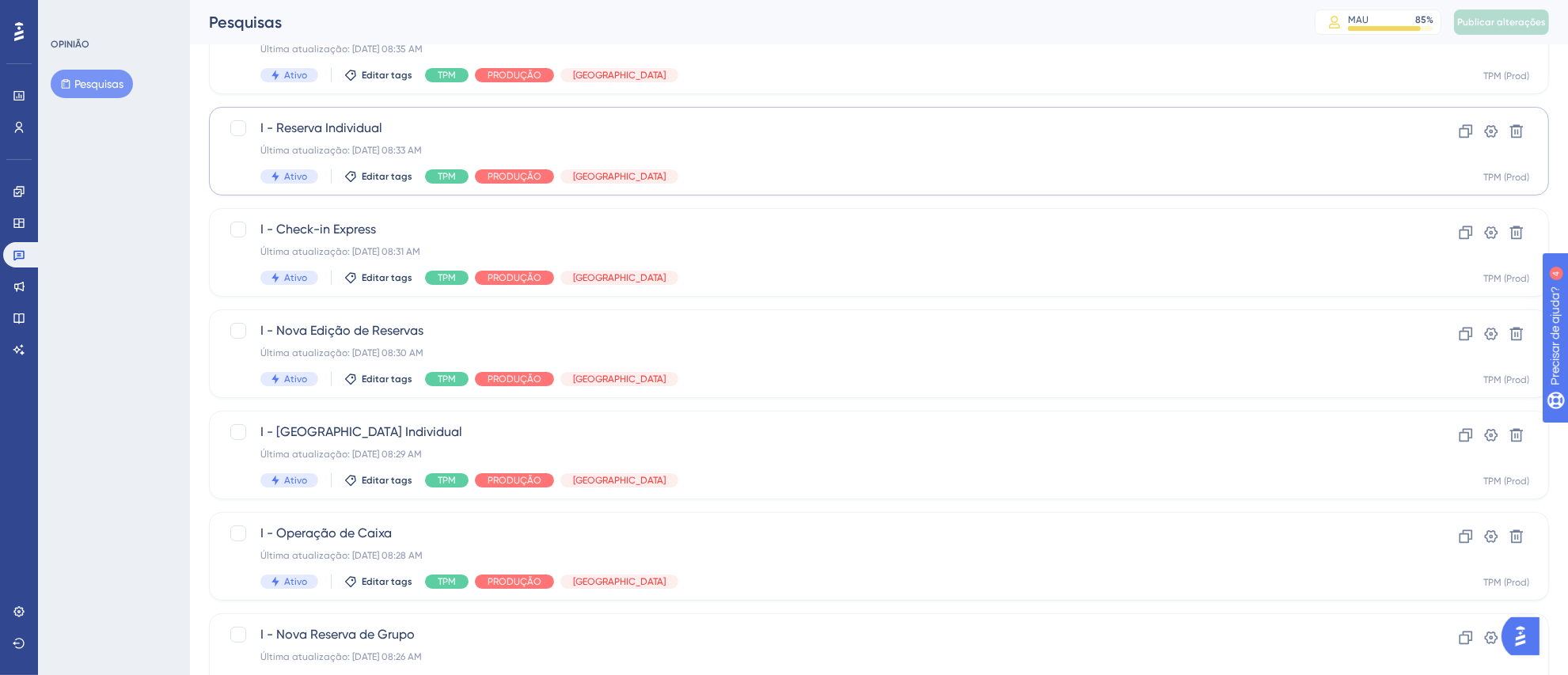
scroll to position [265, 0]
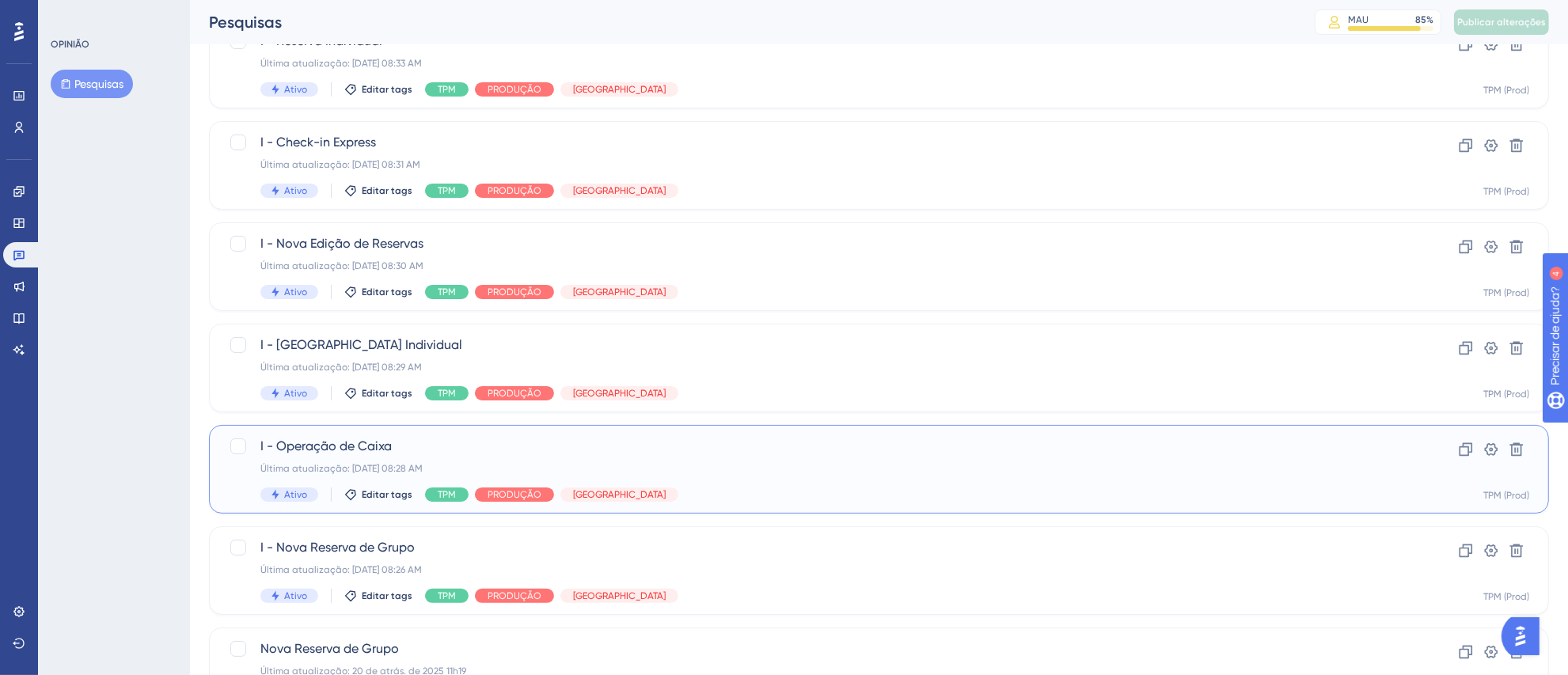
click at [665, 455] on span "I - Operação de Caixa" at bounding box center [816, 445] width 1111 height 19
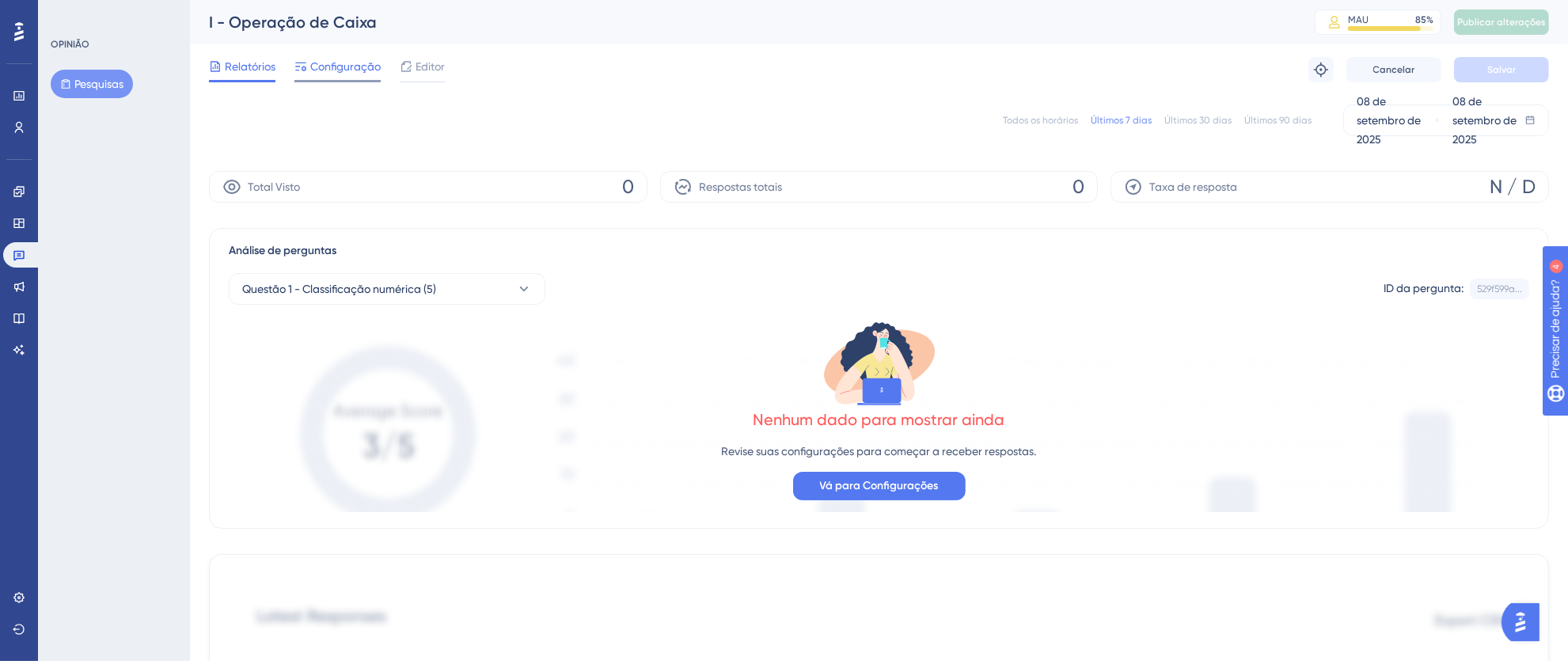
click at [348, 65] on font "Configuração" at bounding box center [345, 67] width 70 height 13
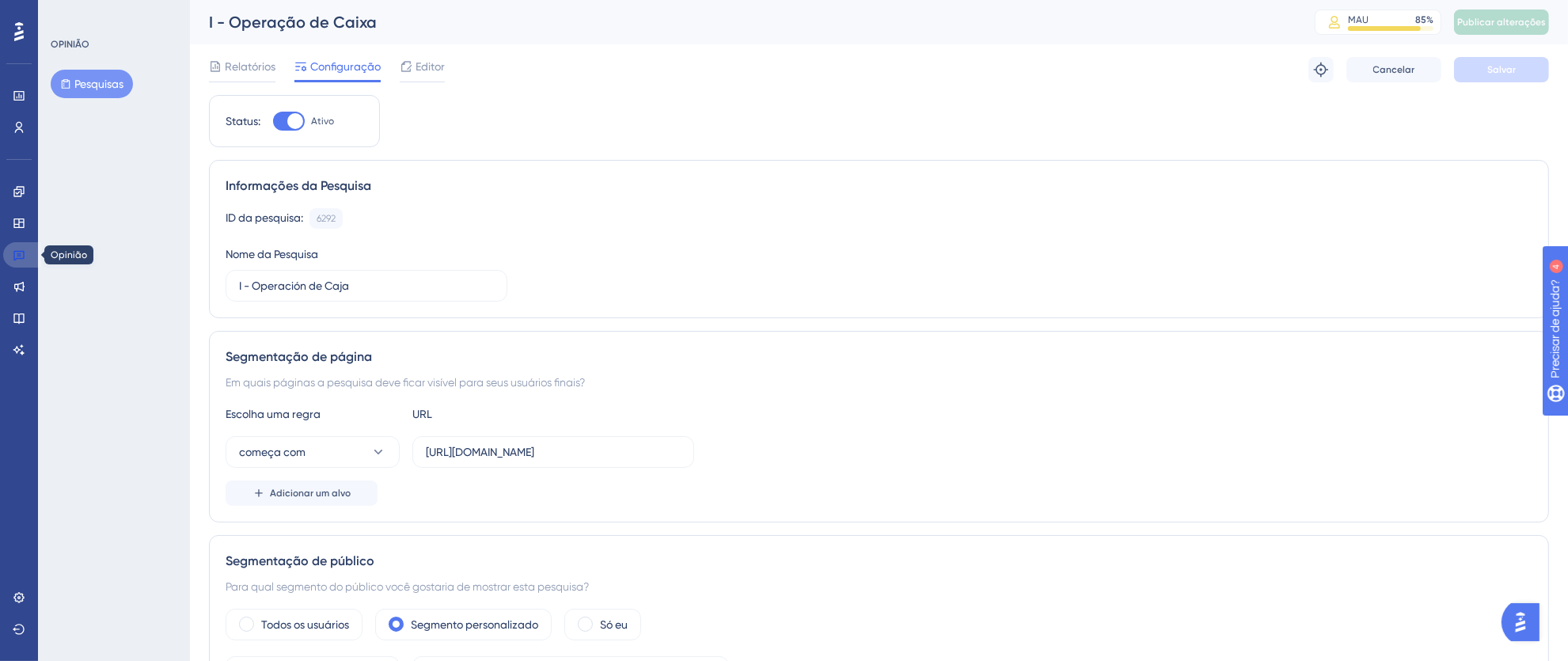
click at [18, 251] on icon at bounding box center [20, 256] width 11 height 11
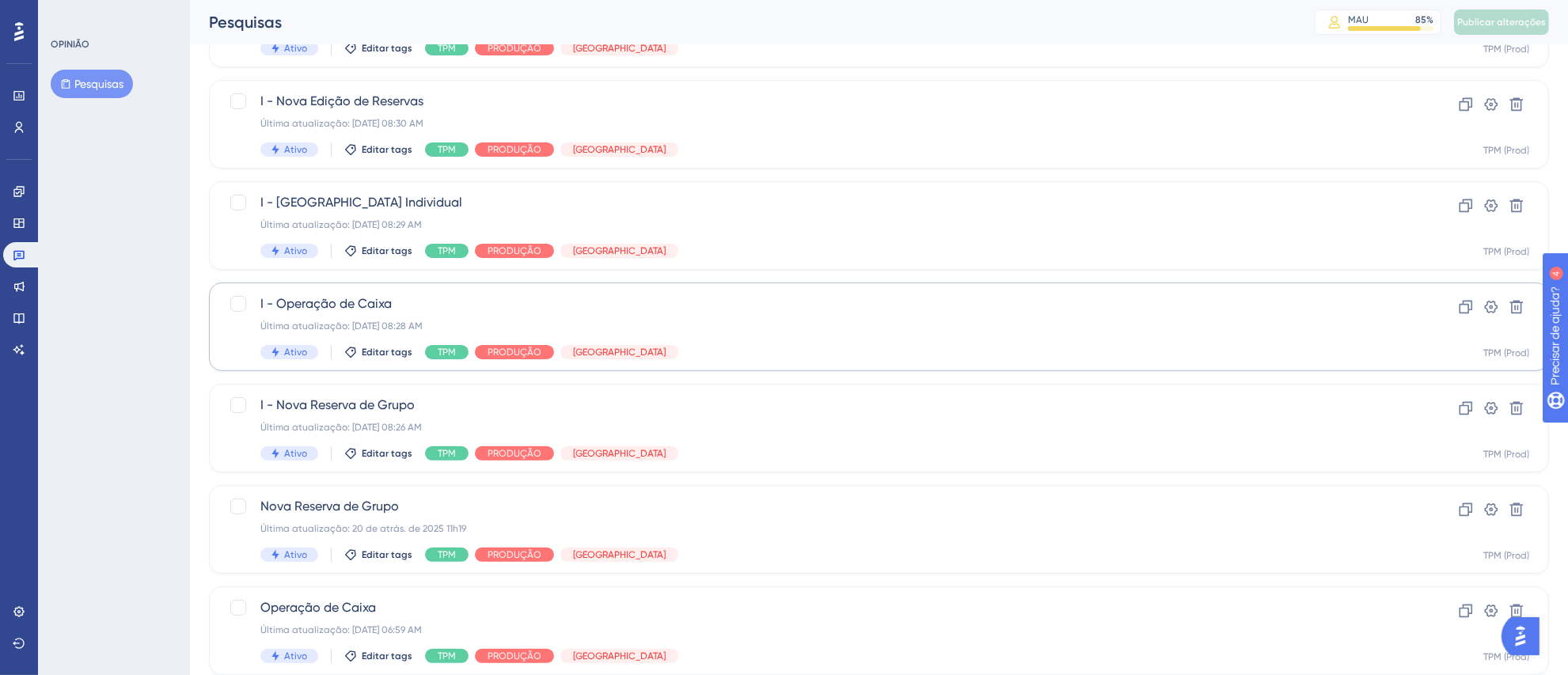
scroll to position [409, 0]
click at [785, 436] on div "I - Nova Reserva de Grupo Última atualização: [DATE] 08:26 AM Ativo Editar tags…" at bounding box center [816, 427] width 1111 height 65
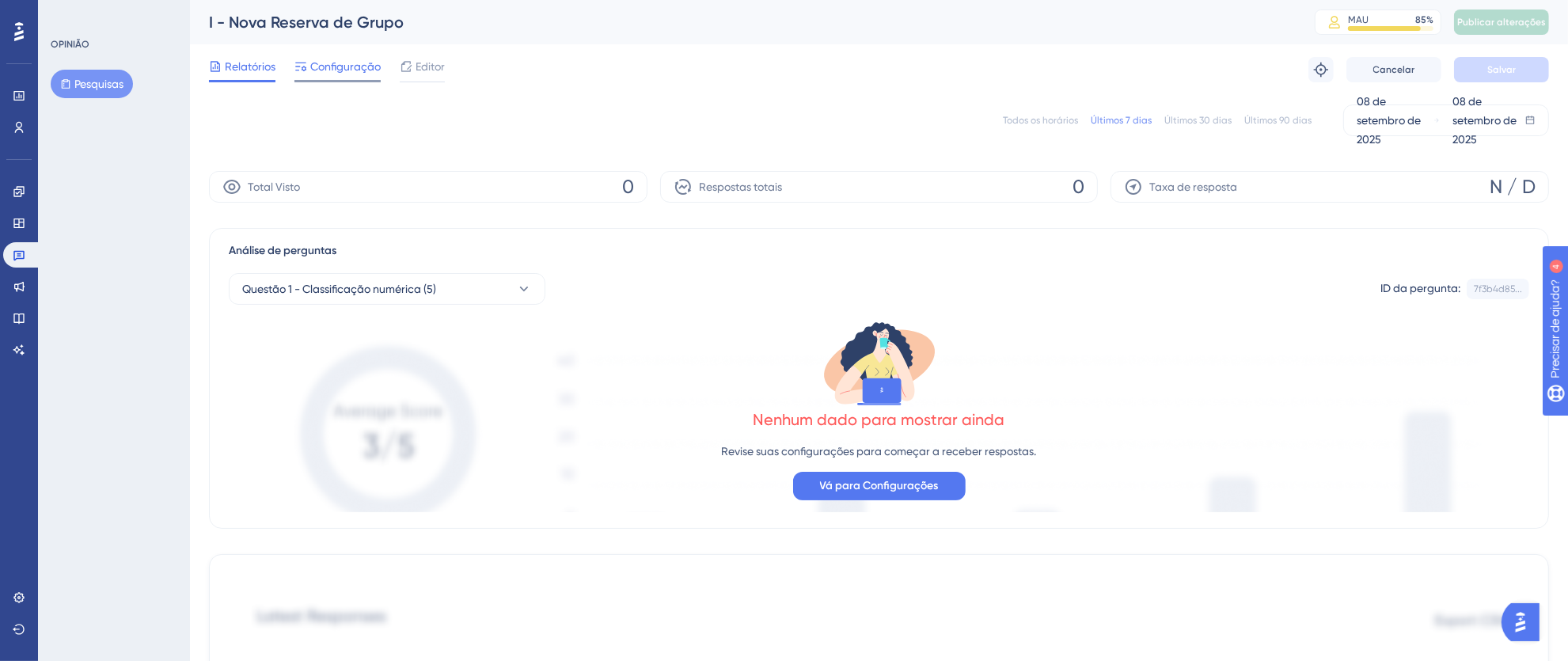
click at [349, 69] on font "Configuração" at bounding box center [345, 67] width 70 height 13
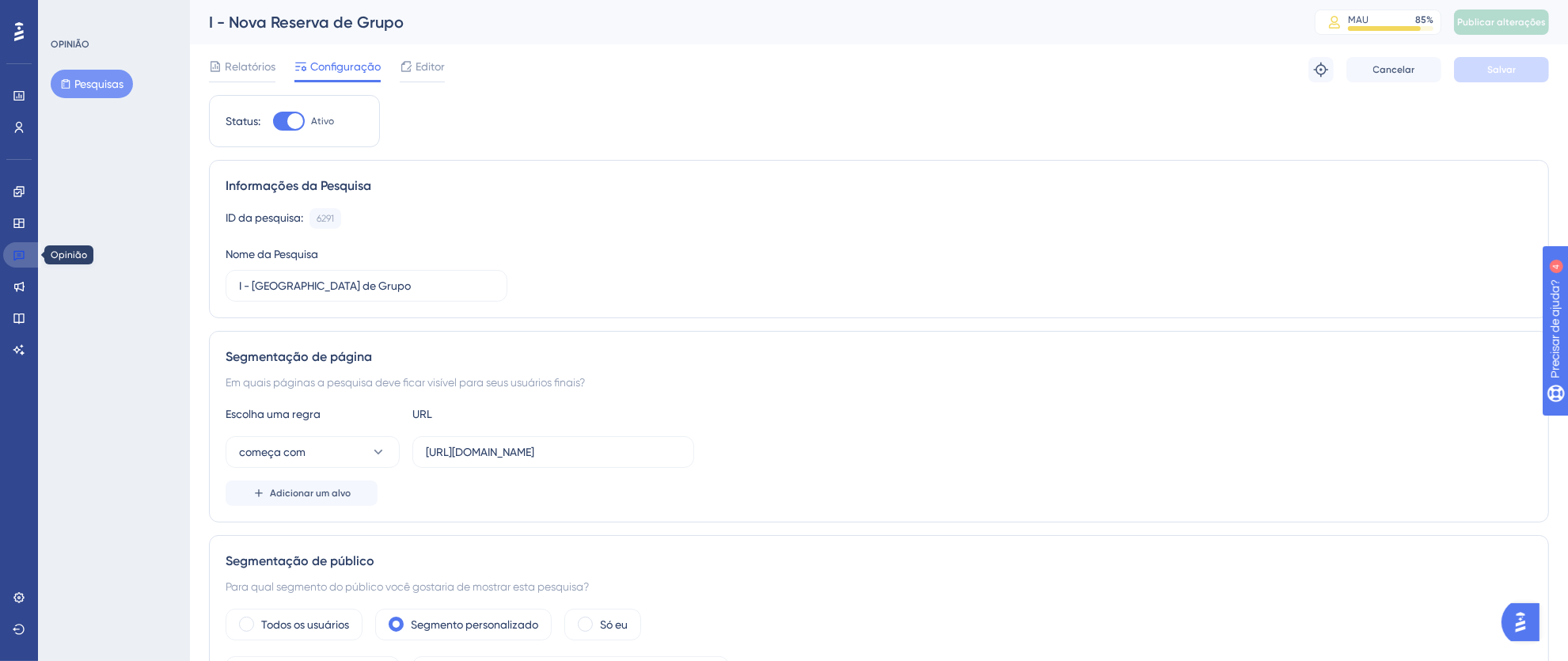
click at [11, 256] on link at bounding box center [22, 254] width 38 height 25
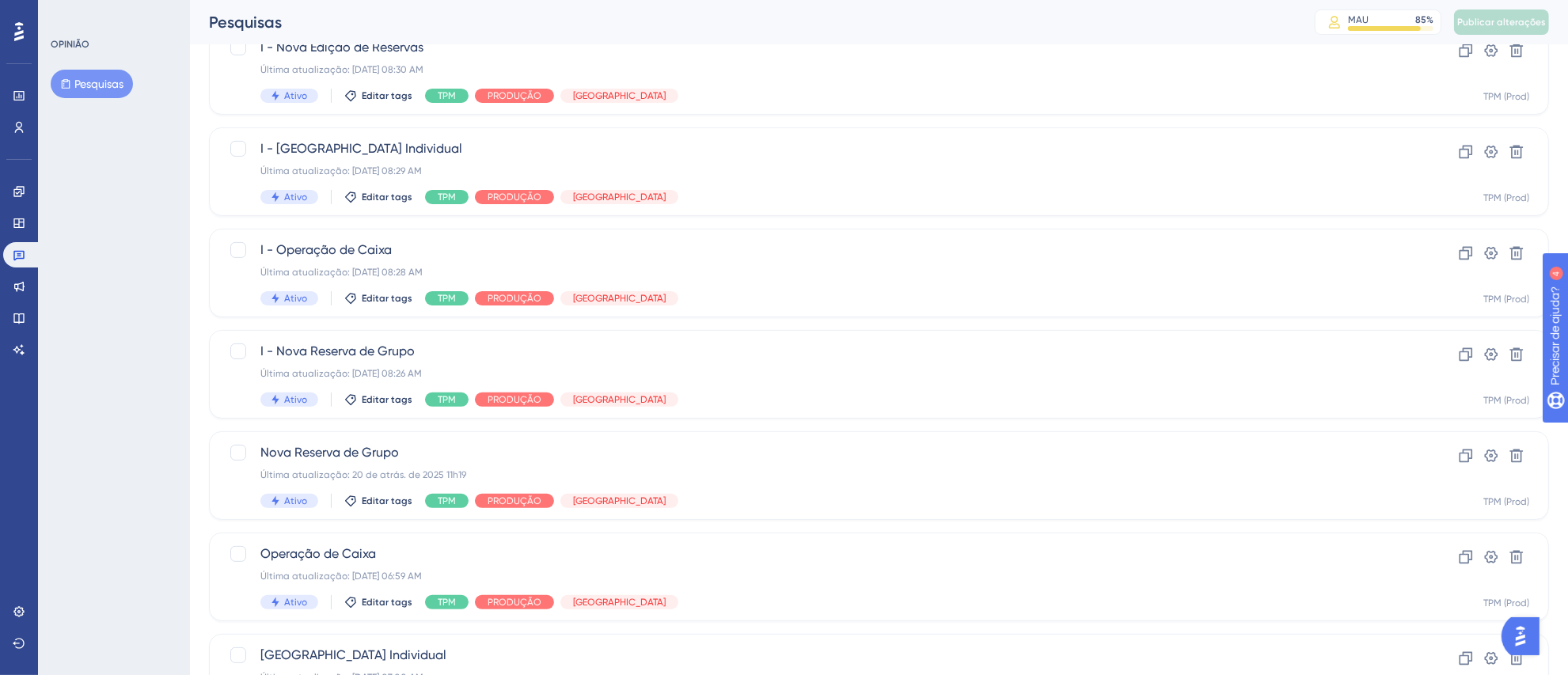
scroll to position [467, 0]
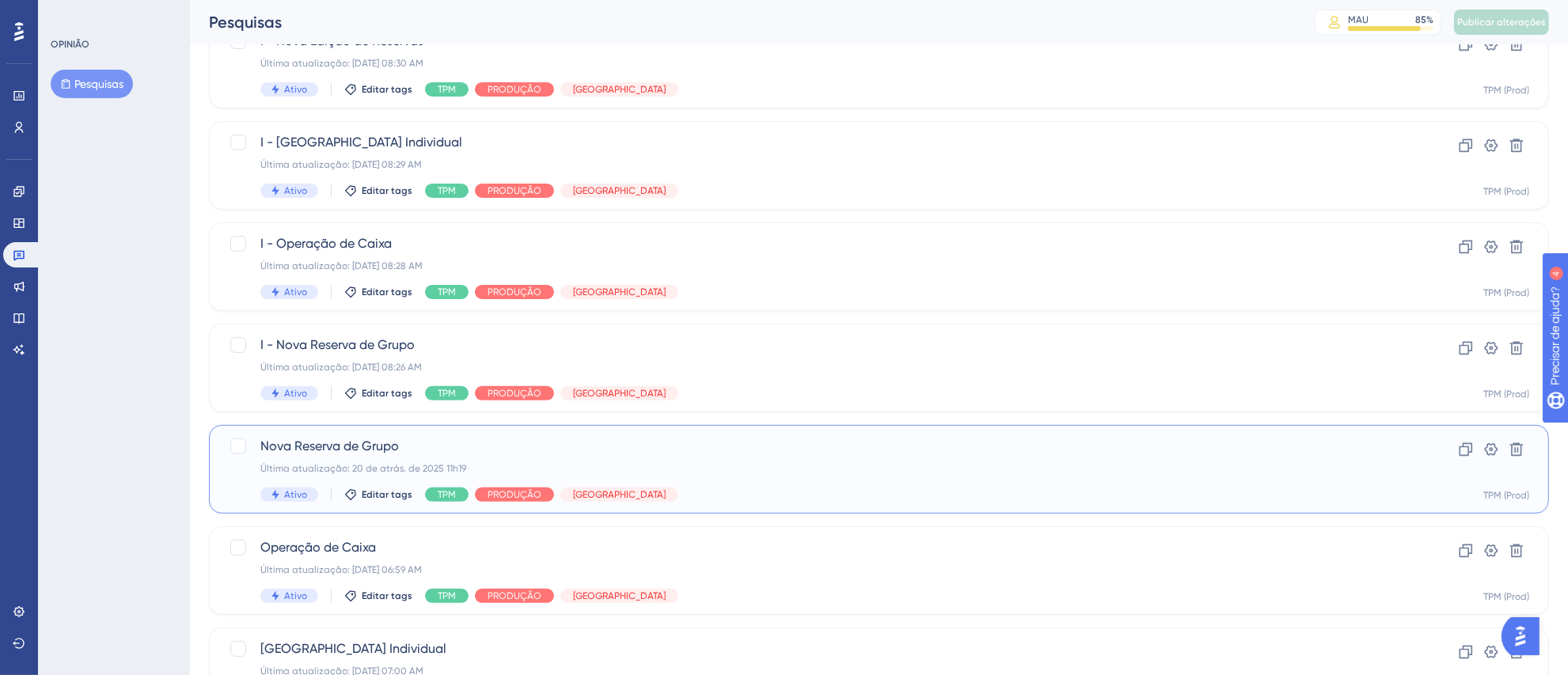
click at [745, 448] on span "Nova Reserva de Grupo" at bounding box center [816, 445] width 1111 height 19
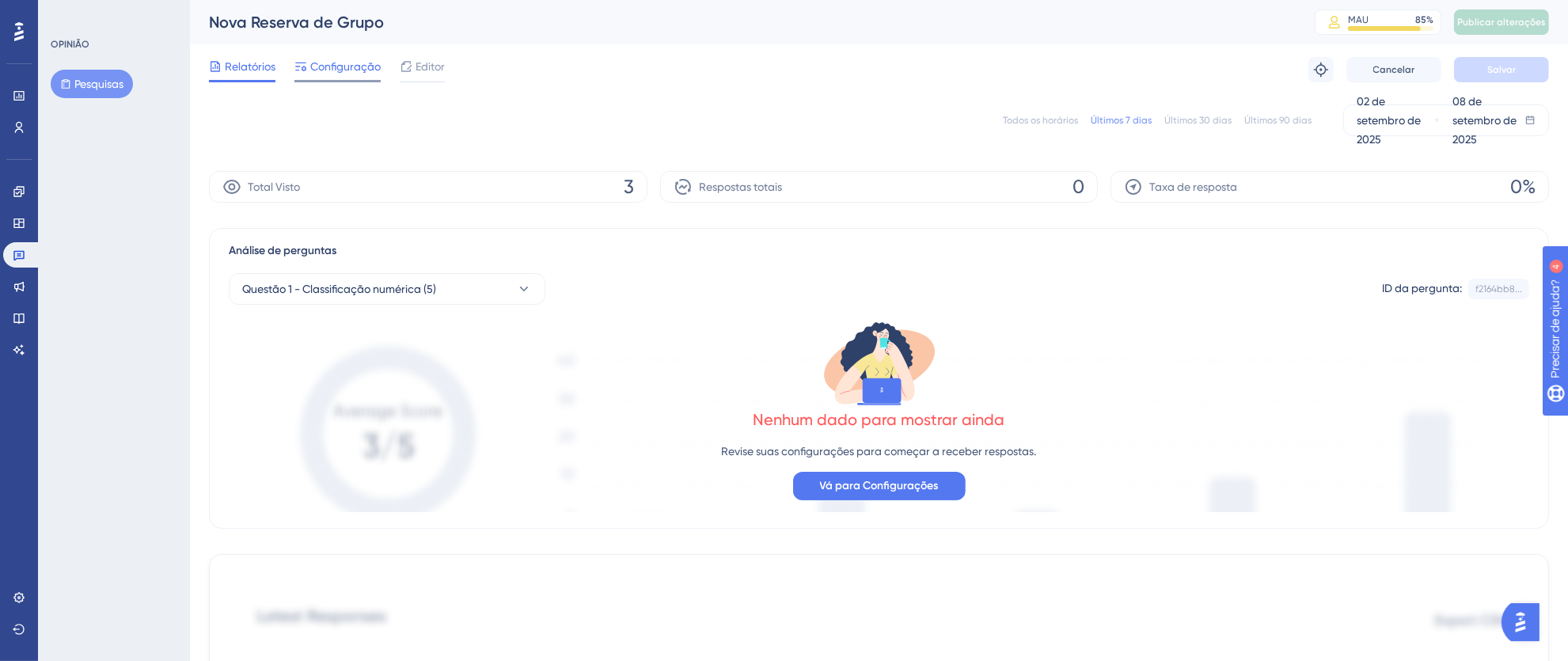
click at [349, 70] on font "Configuração" at bounding box center [345, 67] width 70 height 13
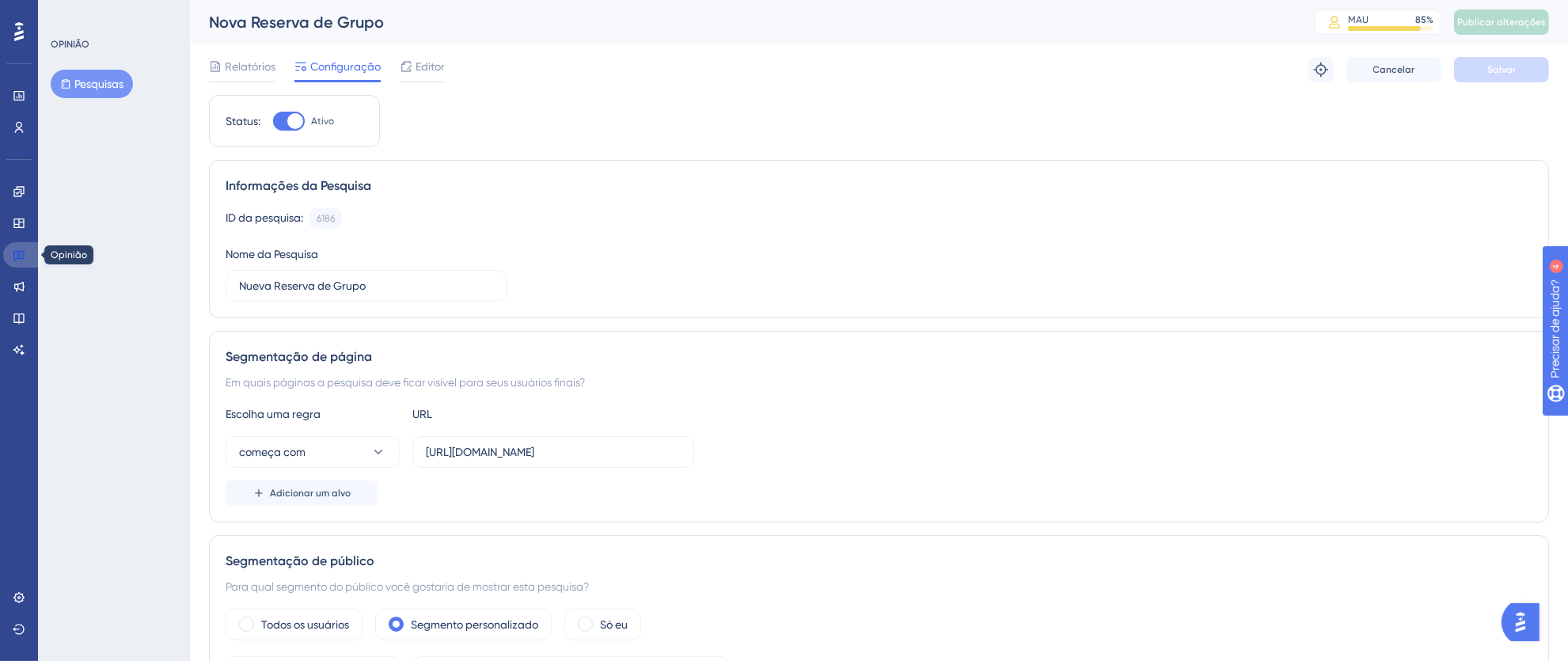
click at [22, 256] on icon at bounding box center [20, 255] width 13 height 13
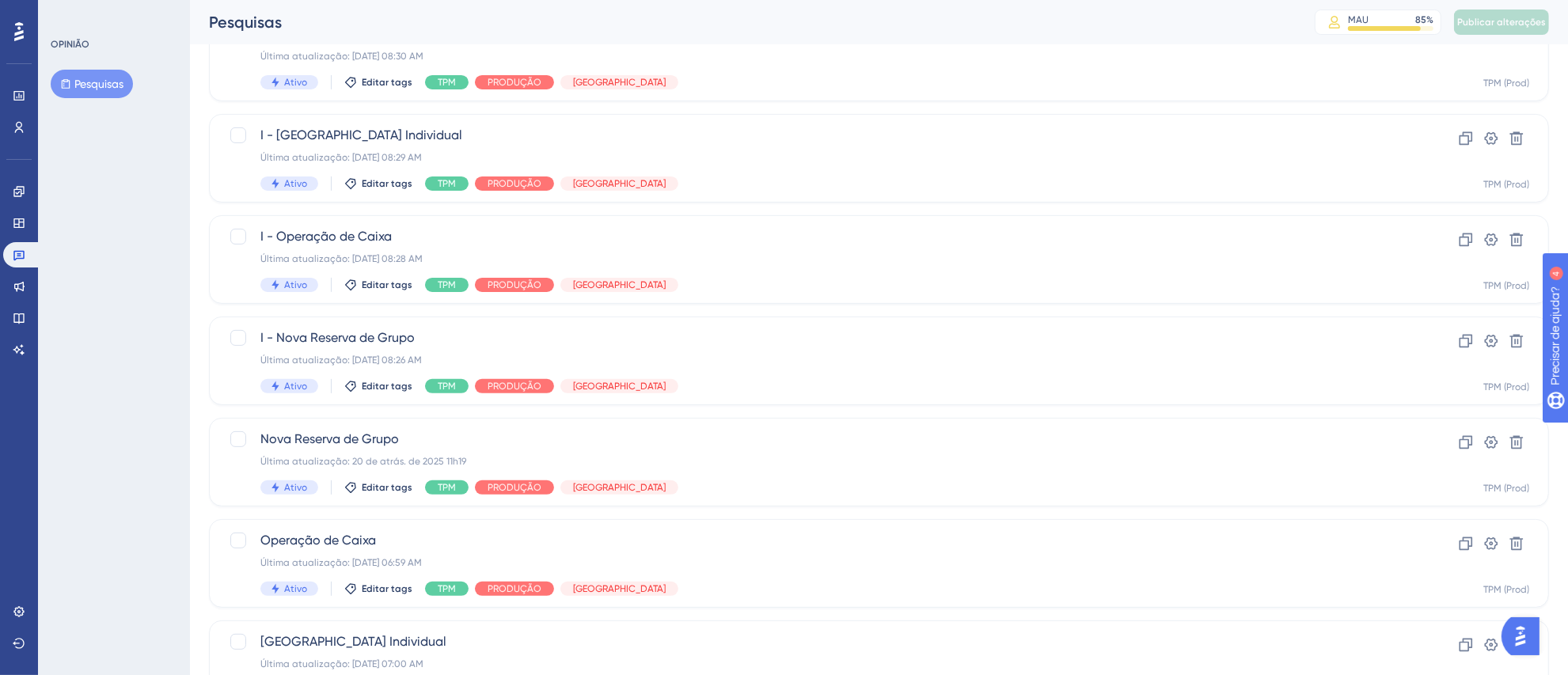
scroll to position [523, 0]
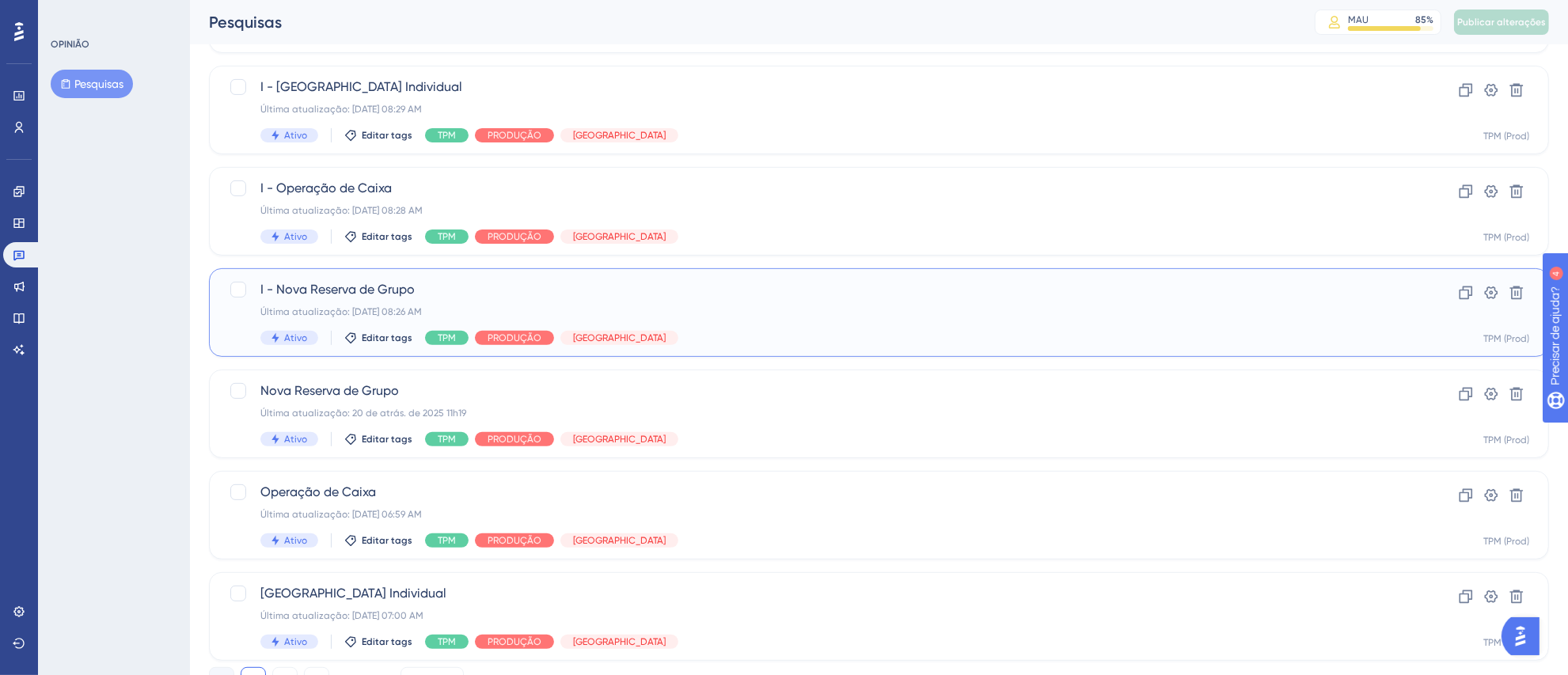
click at [771, 301] on div "I - Nova Reserva de Grupo Última atualização: [DATE] 08:26 AM Ativo Editar tags…" at bounding box center [816, 313] width 1111 height 65
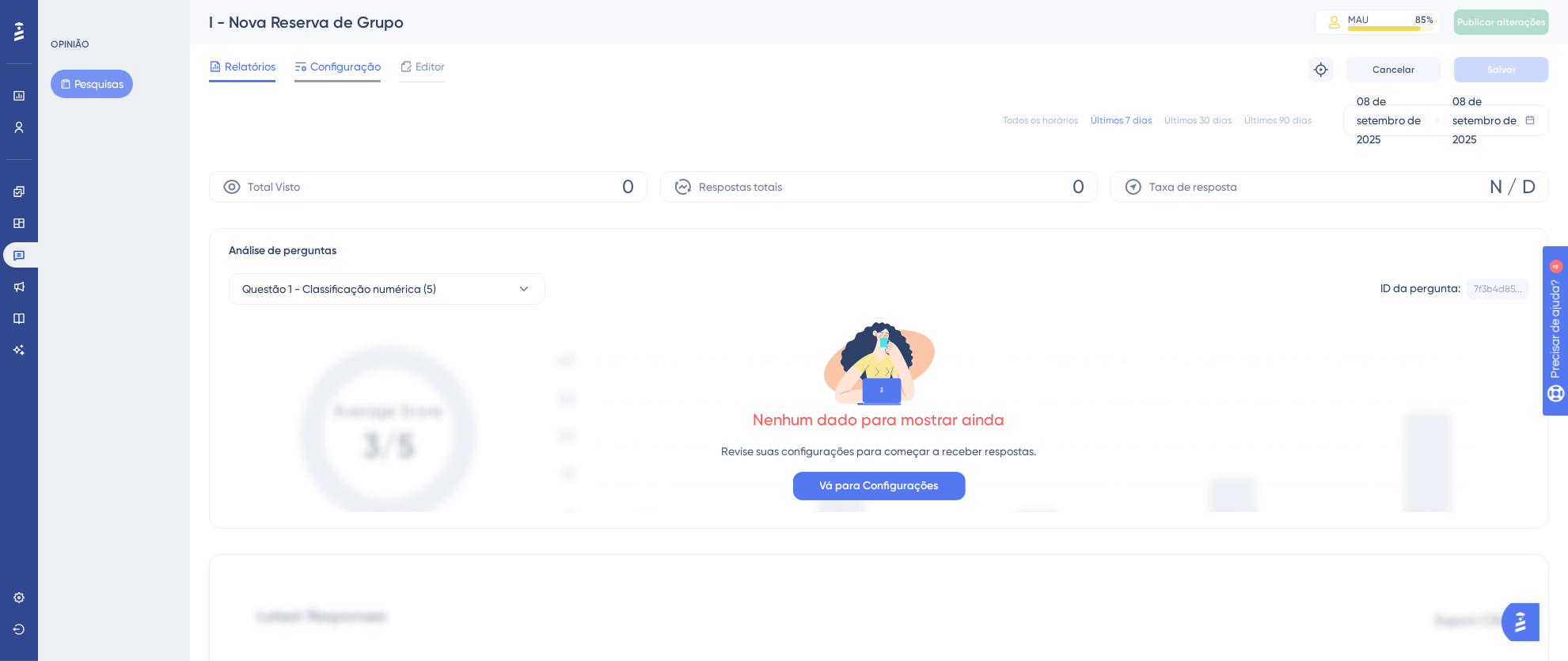
click at [321, 68] on font "Configuração" at bounding box center [345, 67] width 70 height 13
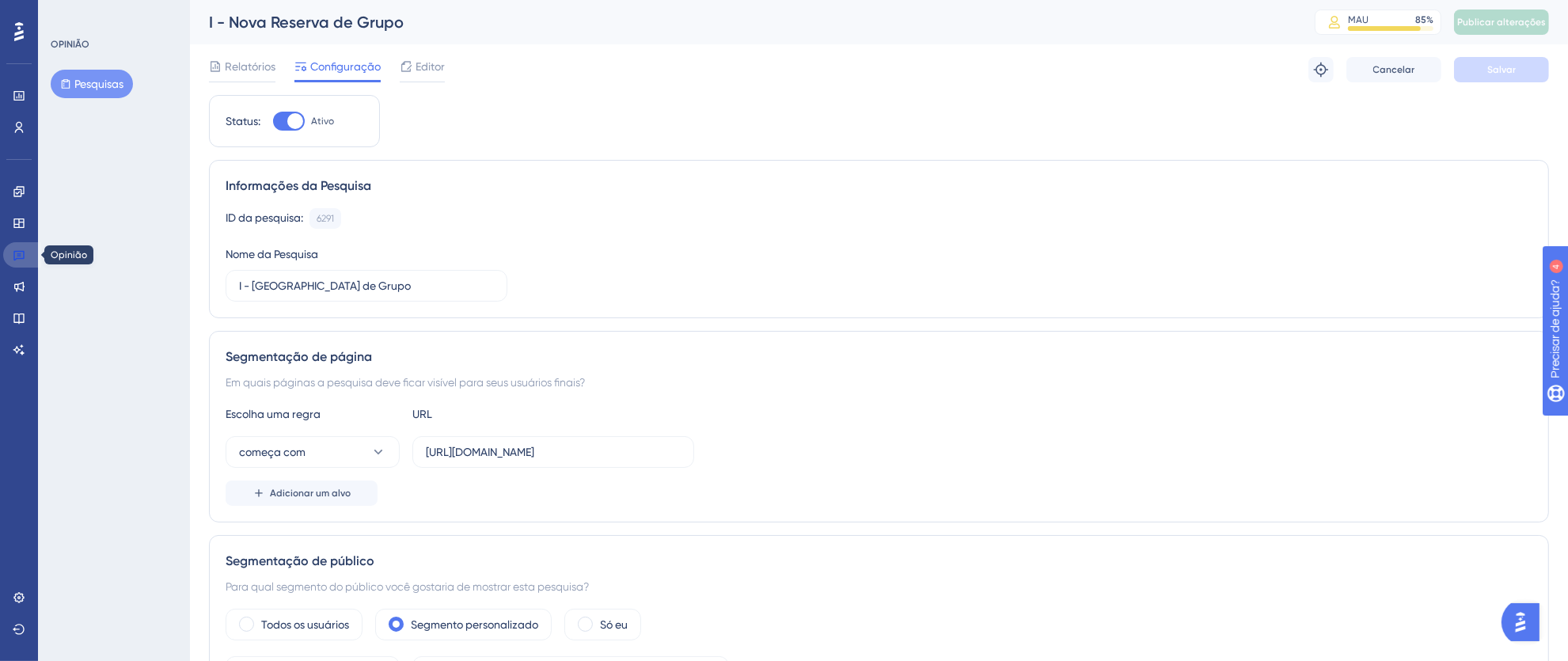
click at [20, 256] on icon at bounding box center [20, 255] width 13 height 13
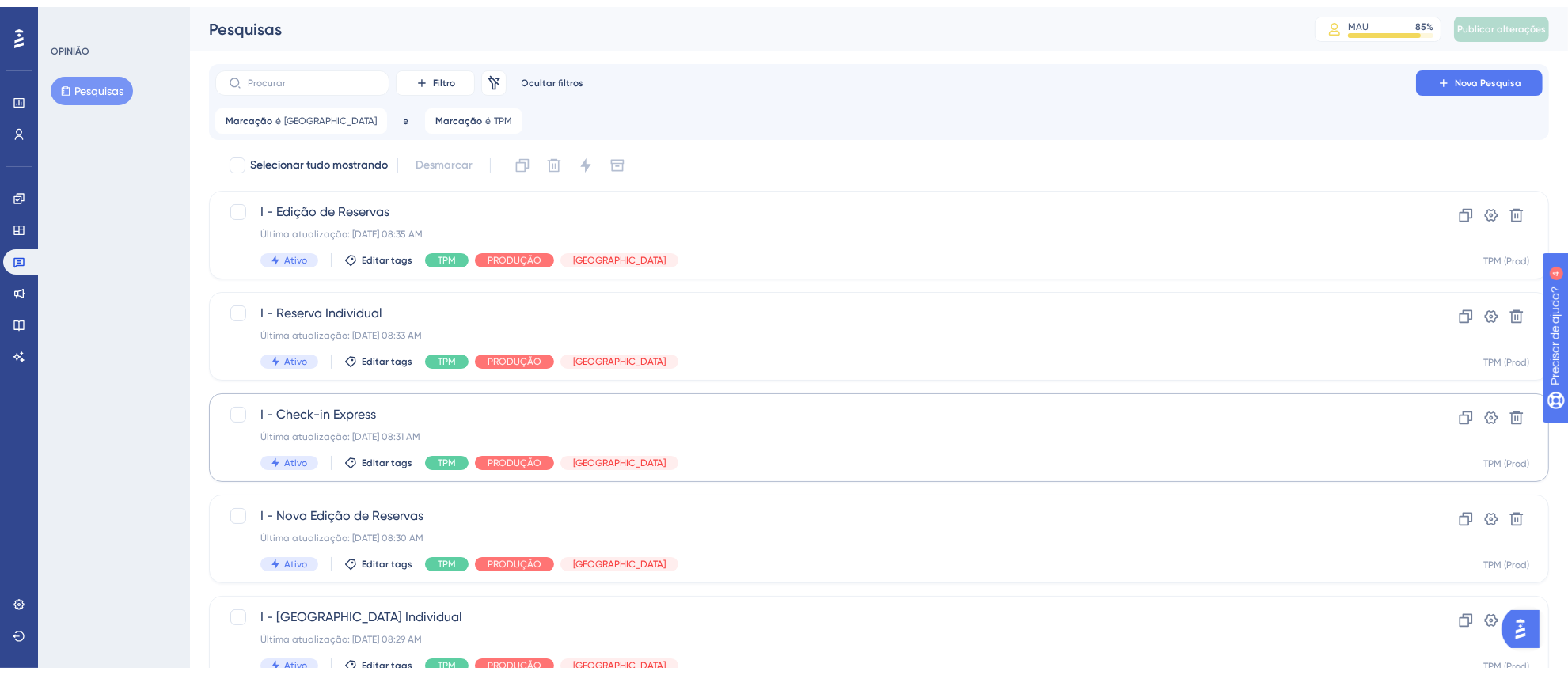
scroll to position [376, 0]
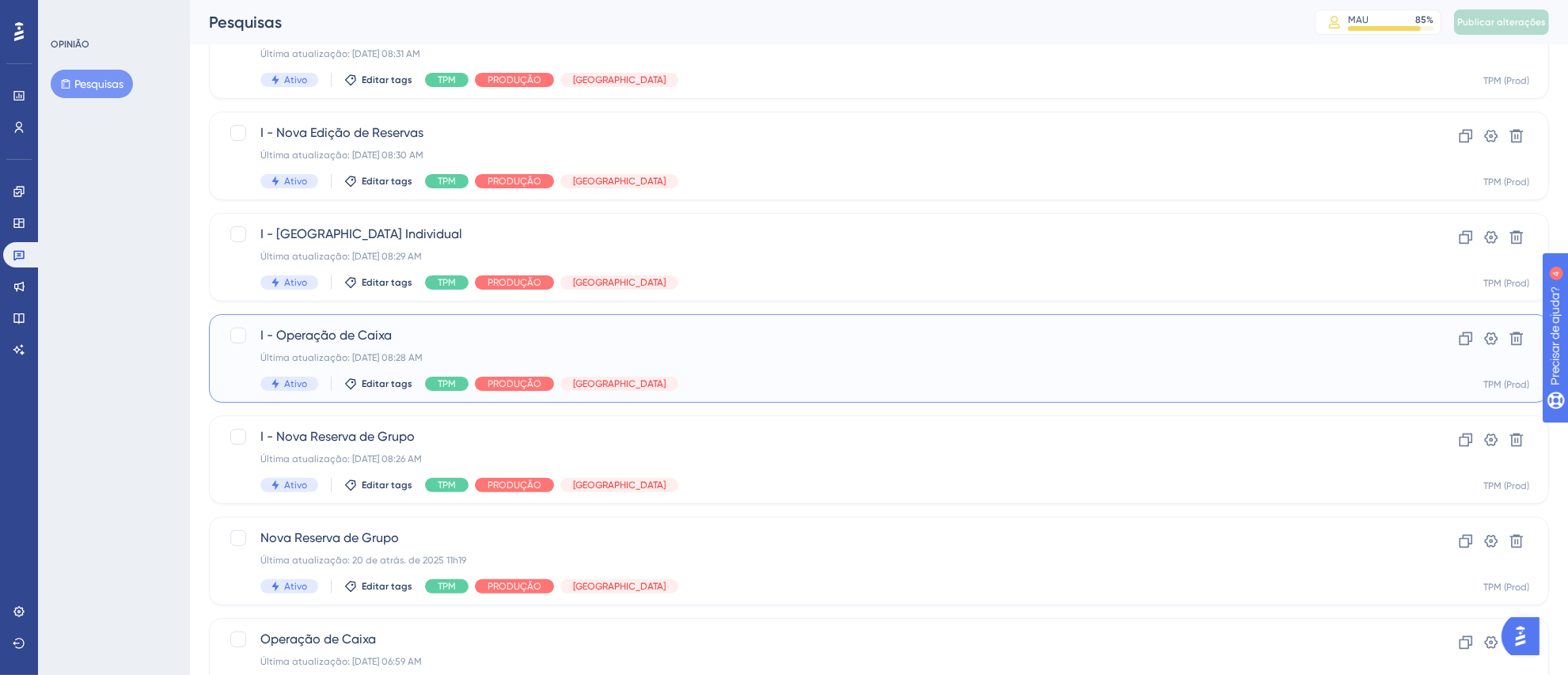
click at [749, 352] on div "Última atualização: [DATE] 08:28 AM" at bounding box center [816, 358] width 1111 height 13
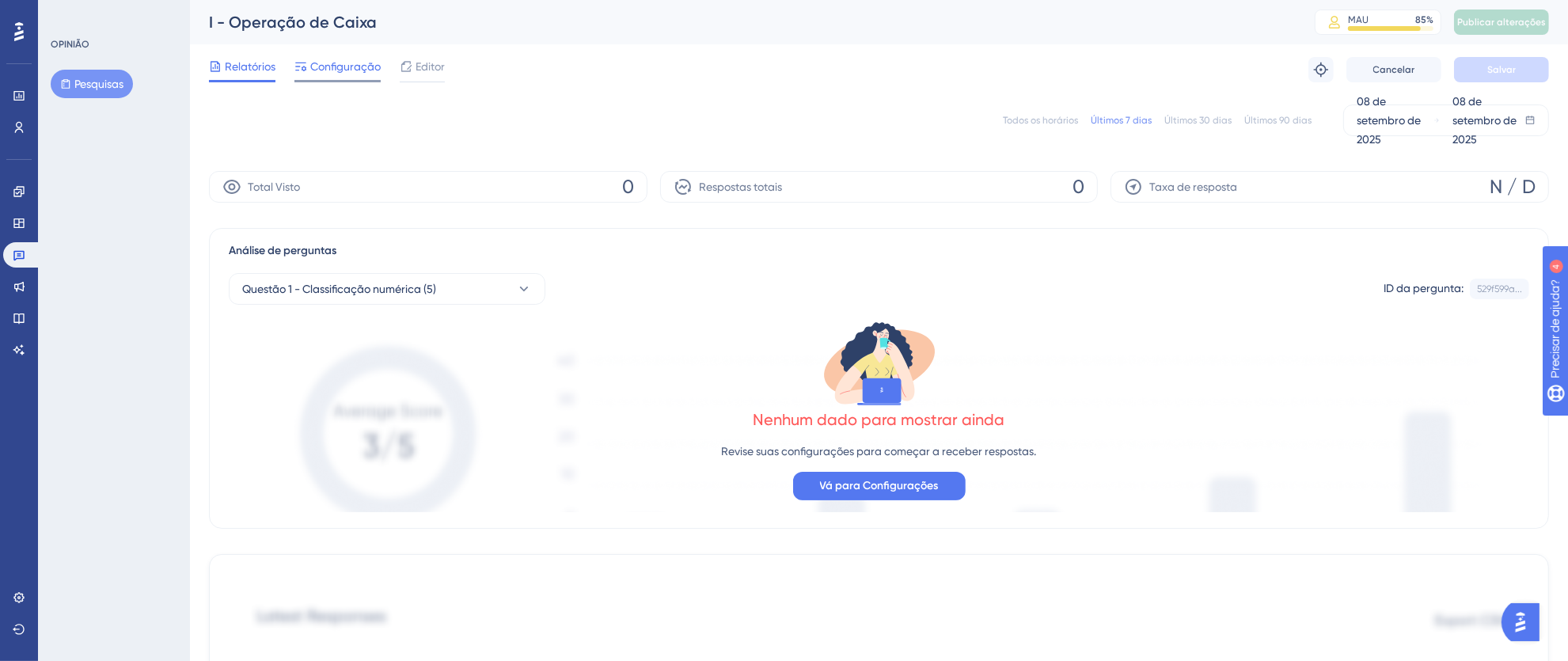
click at [347, 68] on font "Configuração" at bounding box center [345, 67] width 70 height 13
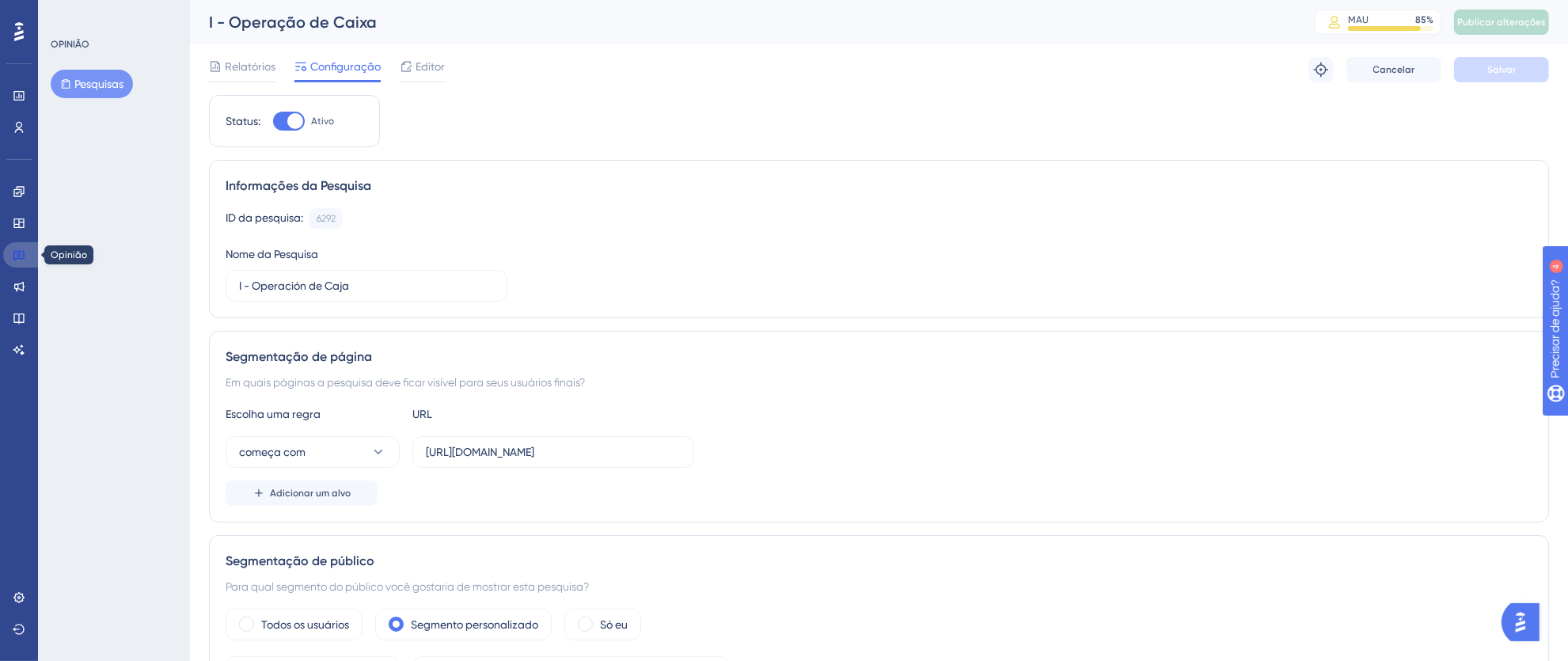
click at [13, 251] on icon at bounding box center [20, 255] width 13 height 13
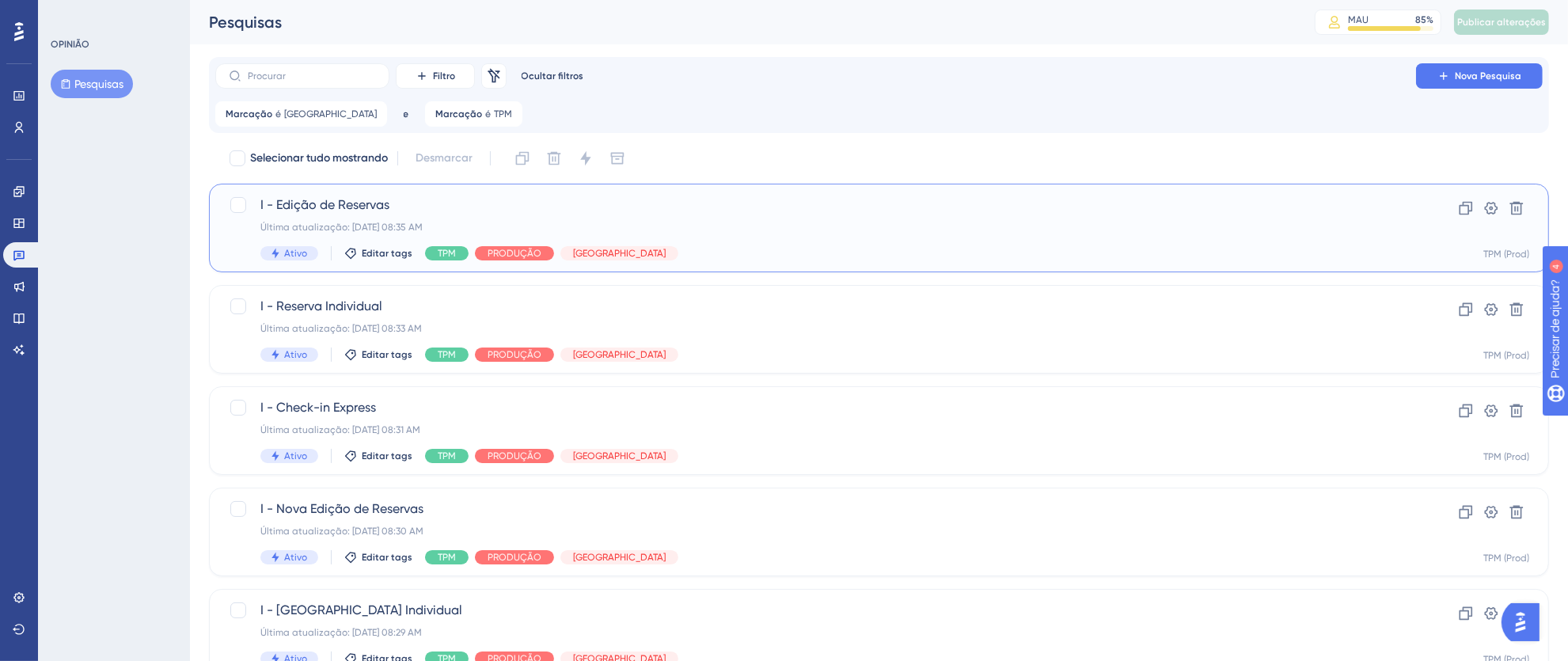
click at [793, 214] on div "I - Edição de Reservas Última atualização: [DATE] 08:35 AM Ativo Editar tags TP…" at bounding box center [816, 228] width 1111 height 65
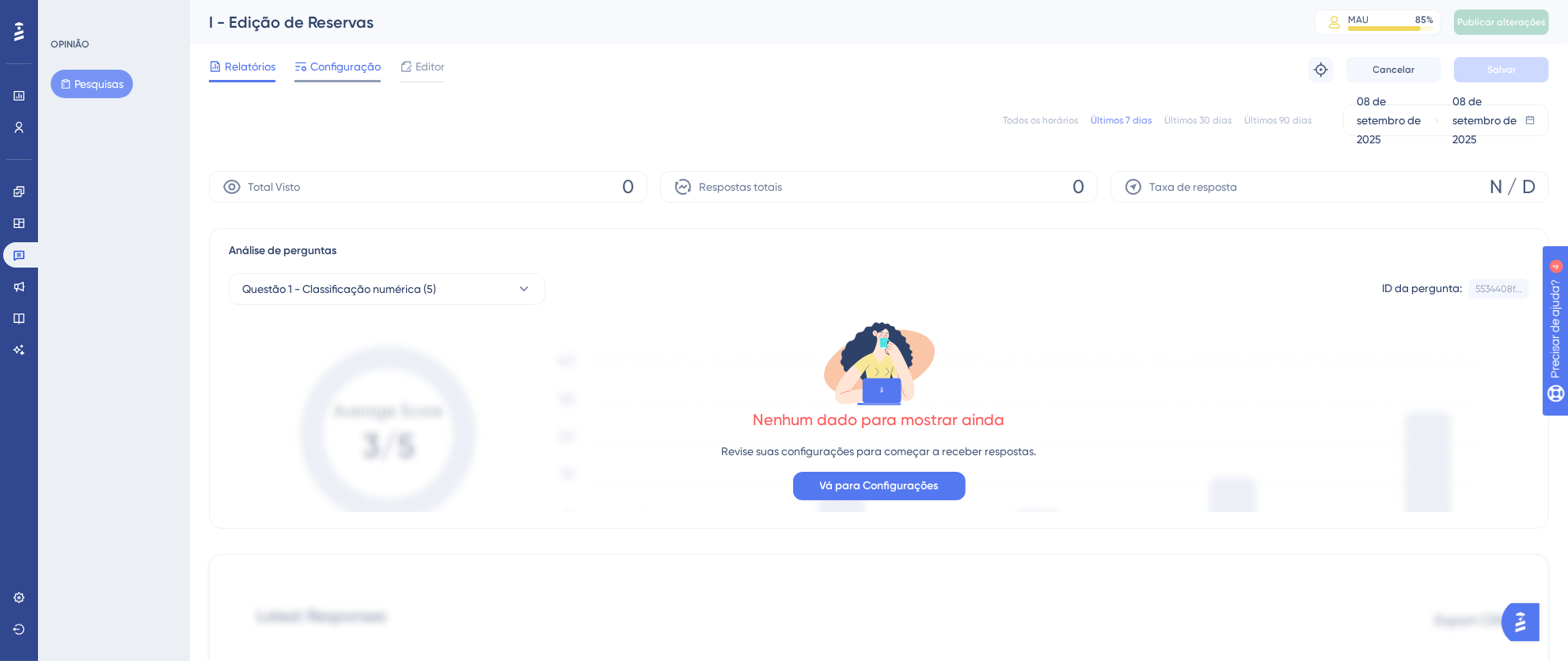
click at [339, 66] on font "Configuração" at bounding box center [345, 67] width 70 height 13
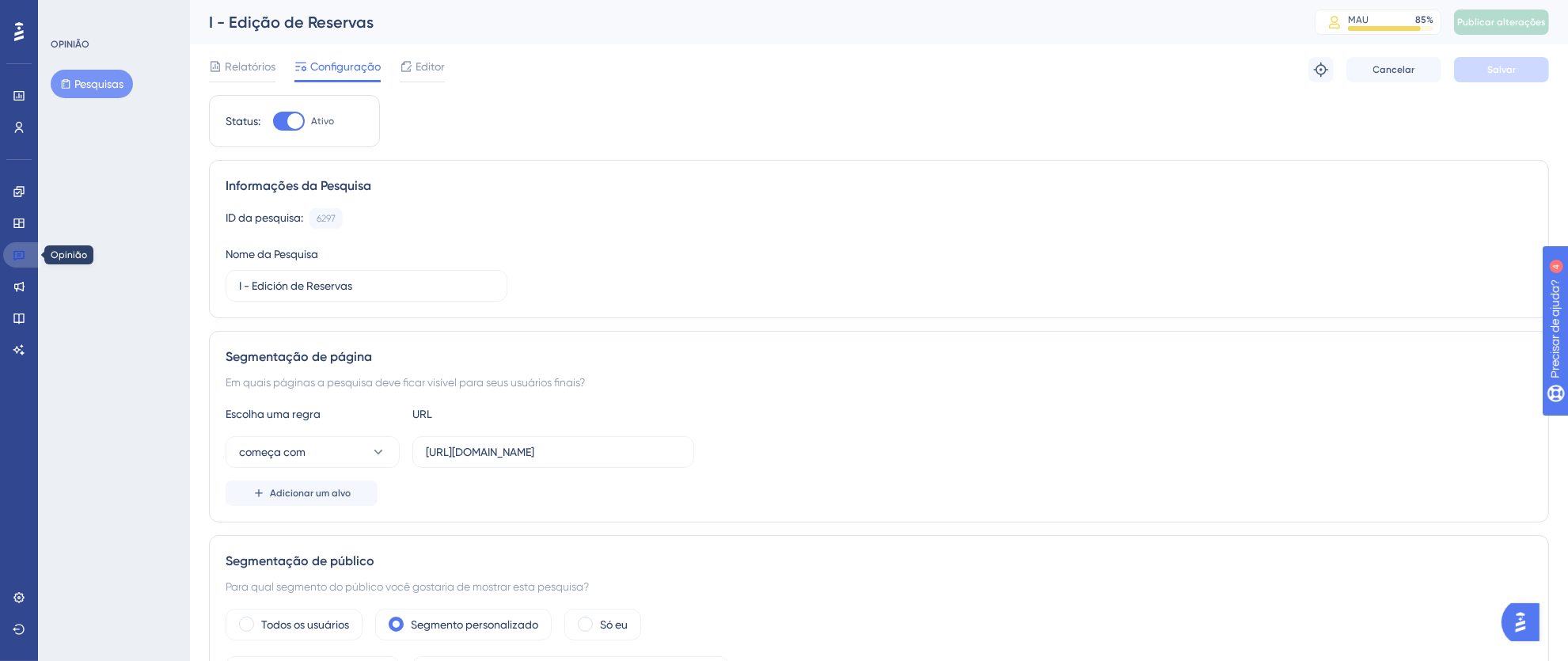
click at [11, 255] on link at bounding box center [22, 254] width 38 height 25
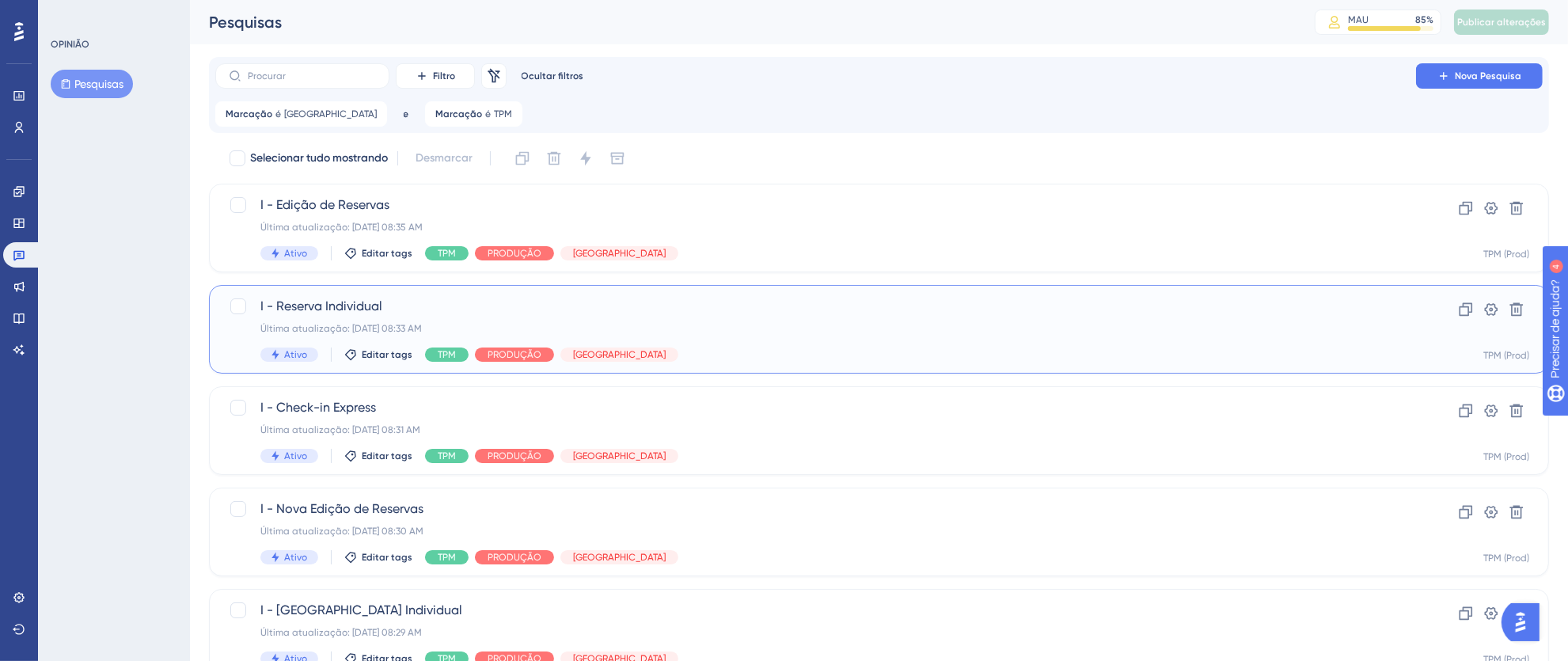
click at [692, 307] on span "I - Reserva Individual" at bounding box center [816, 305] width 1111 height 19
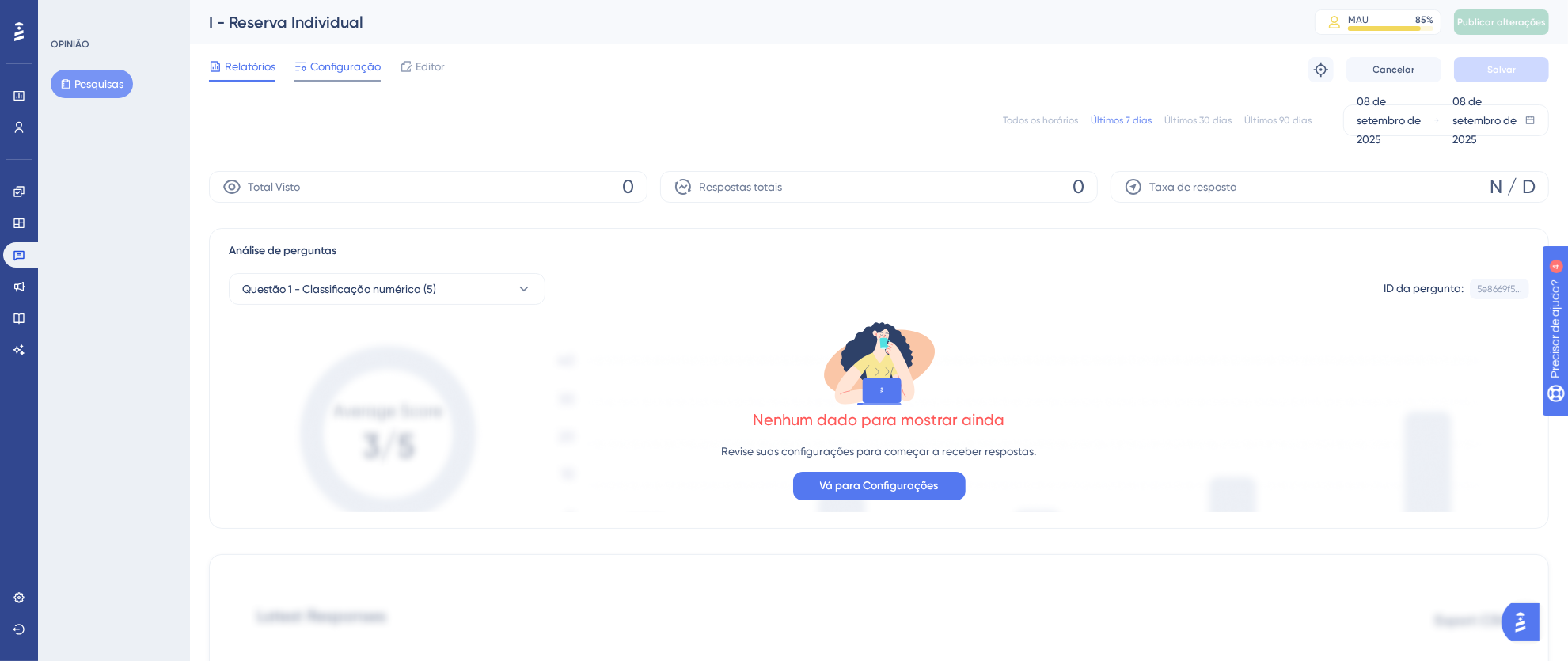
click at [324, 72] on font "Configuração" at bounding box center [345, 67] width 70 height 13
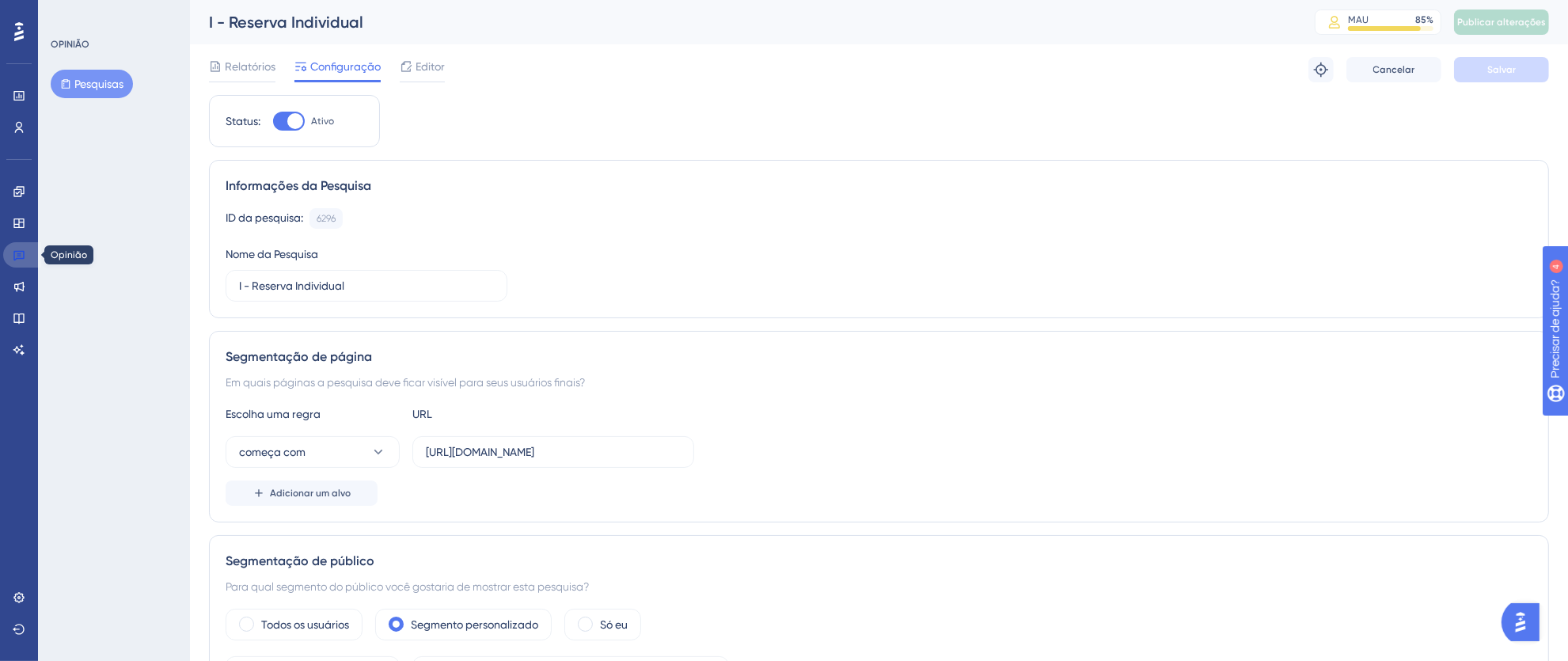
click at [24, 251] on icon at bounding box center [20, 256] width 11 height 11
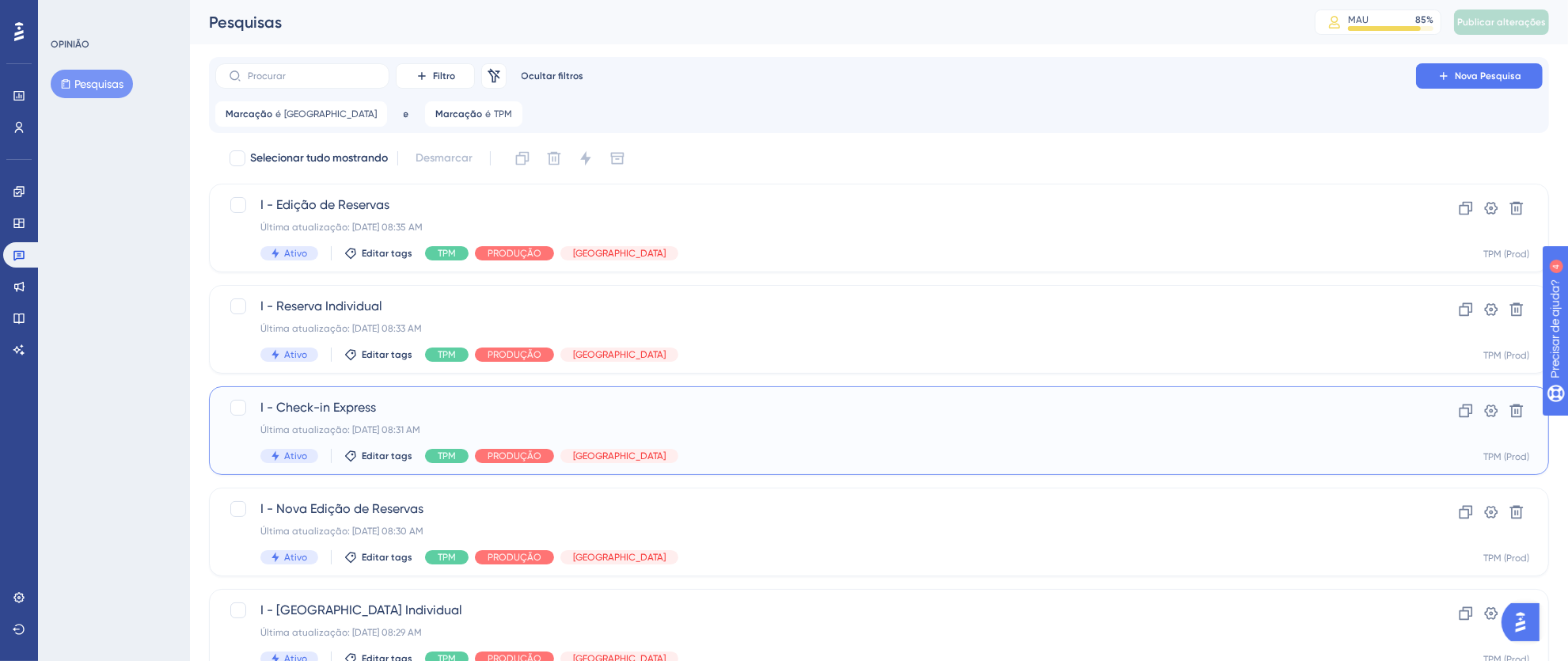
click at [666, 407] on span "I - Check-in Express" at bounding box center [816, 407] width 1111 height 19
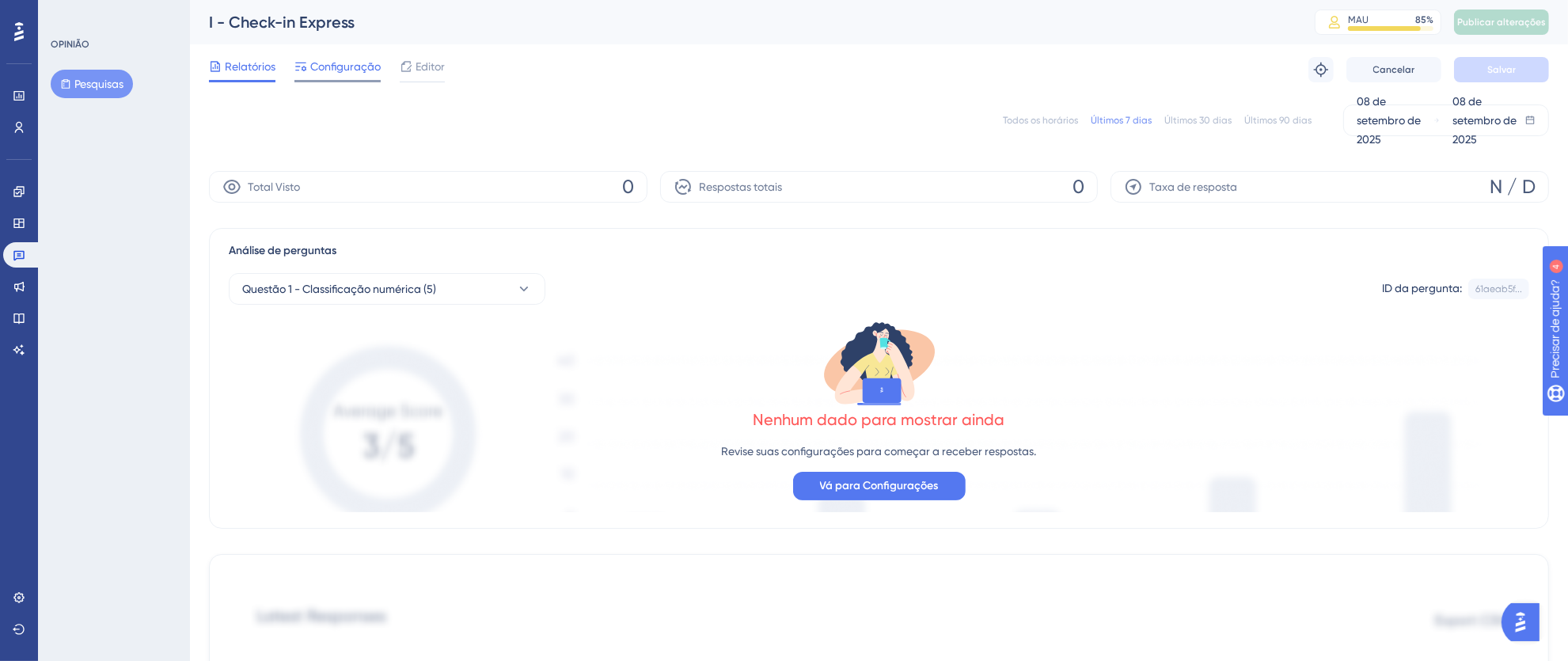
click at [341, 72] on font "Configuração" at bounding box center [345, 67] width 70 height 13
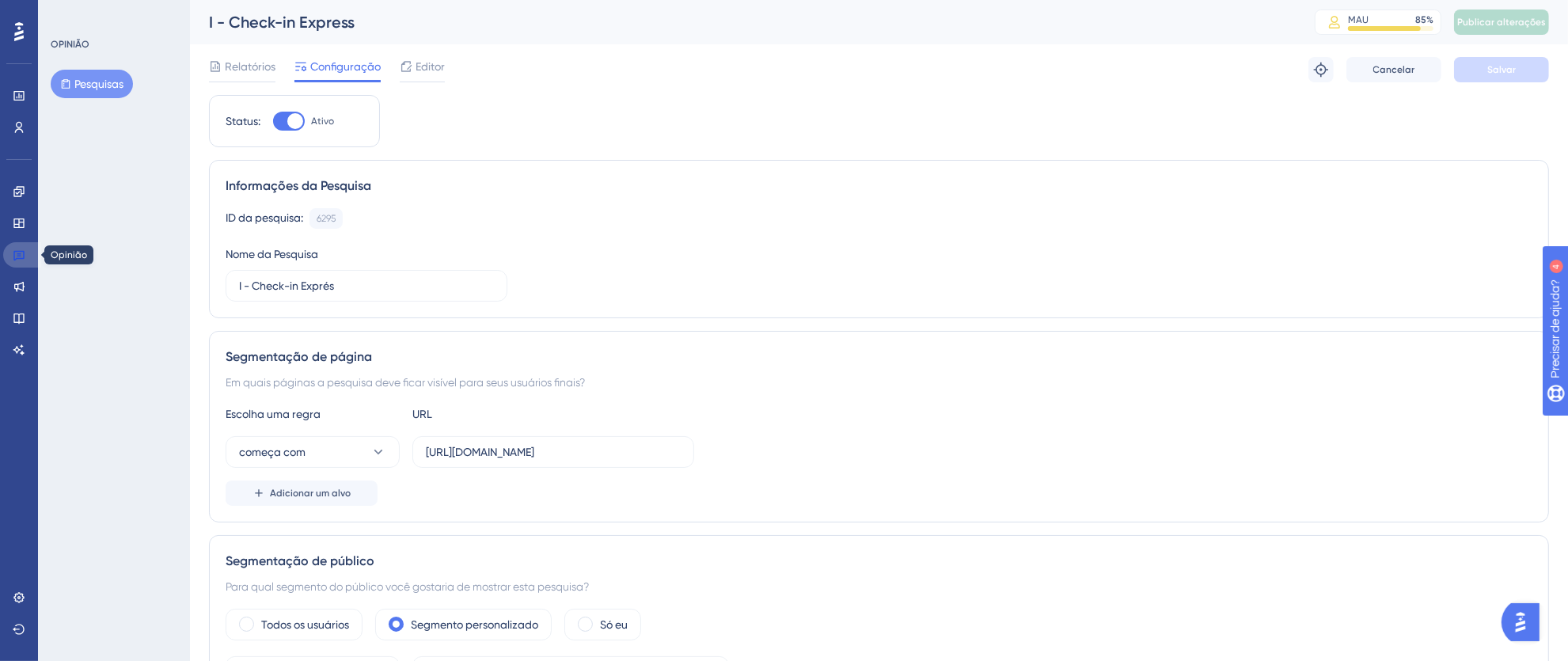
click at [24, 244] on link at bounding box center [22, 254] width 38 height 25
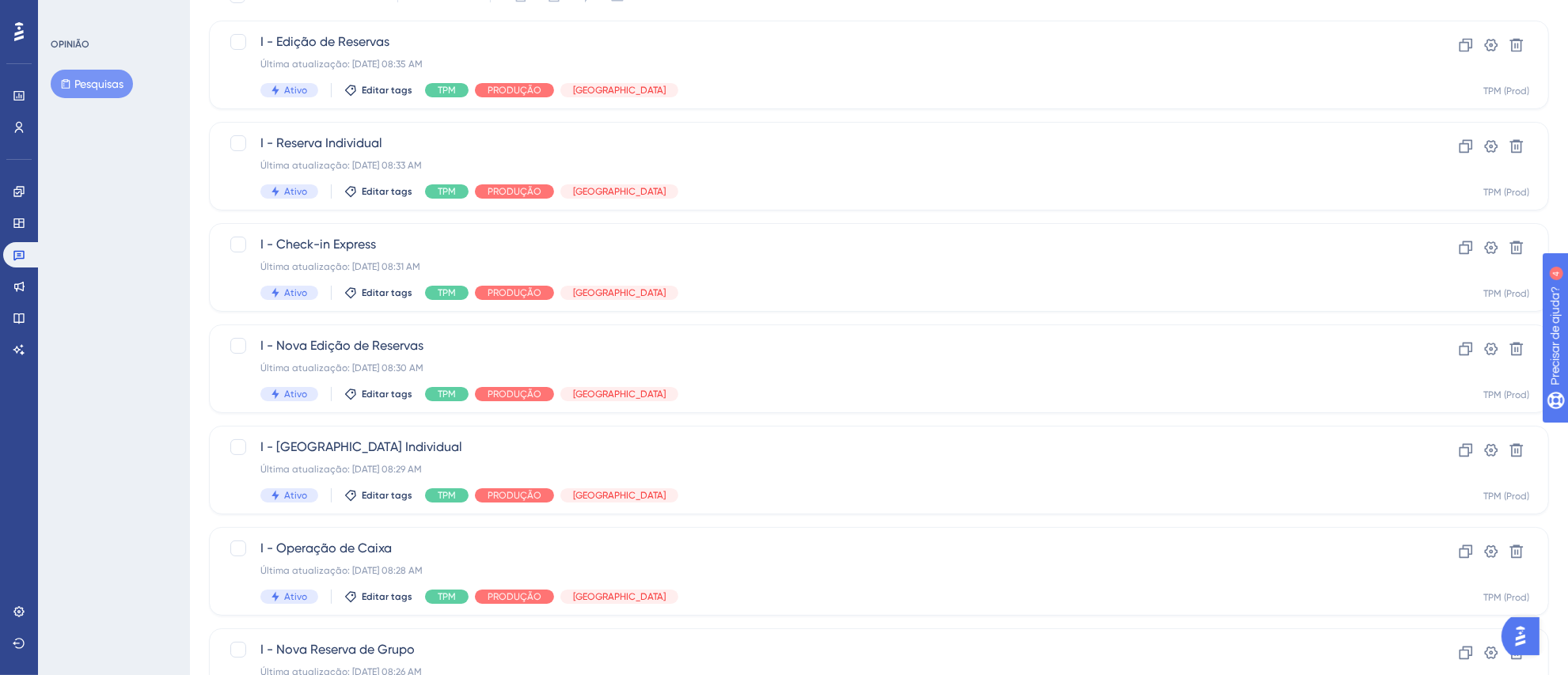
scroll to position [166, 0]
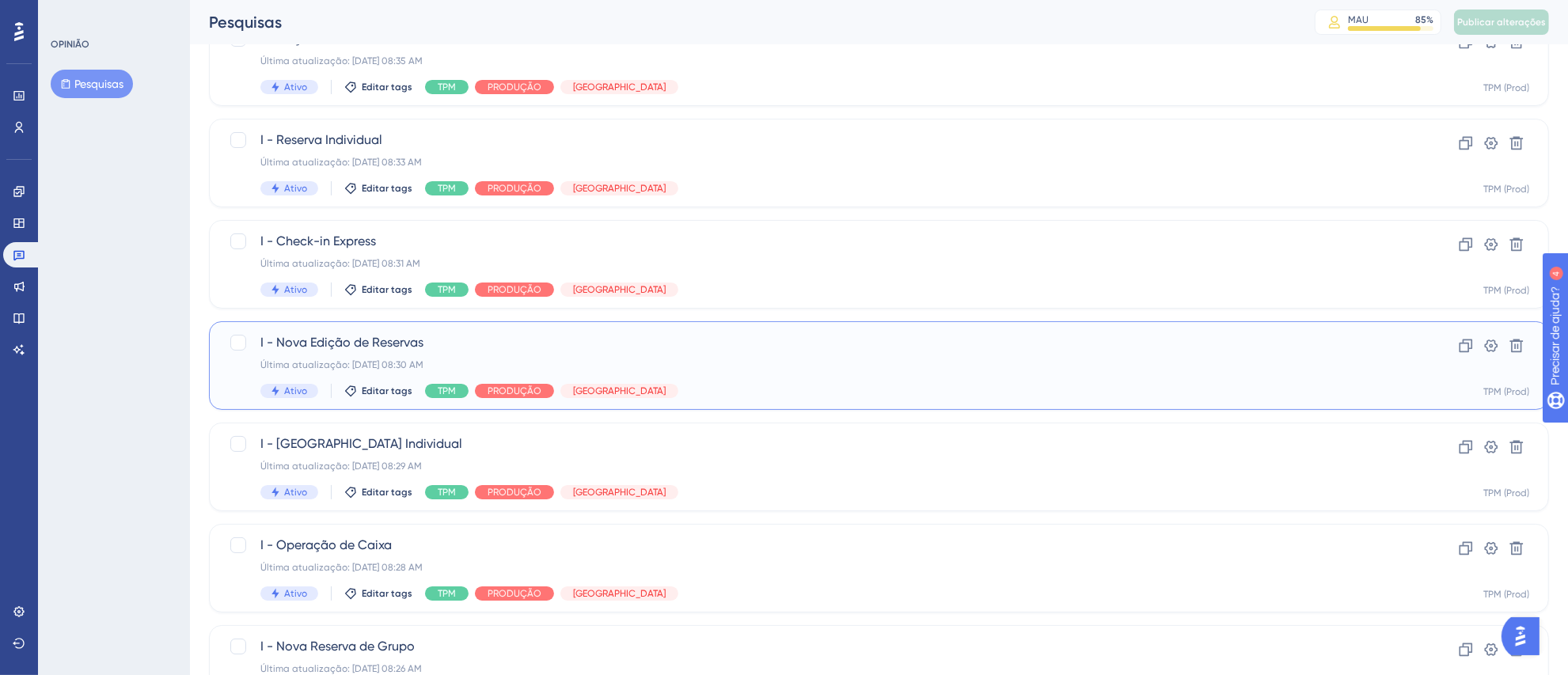
click at [800, 339] on span "I - Nova Edição de Reservas" at bounding box center [816, 342] width 1111 height 19
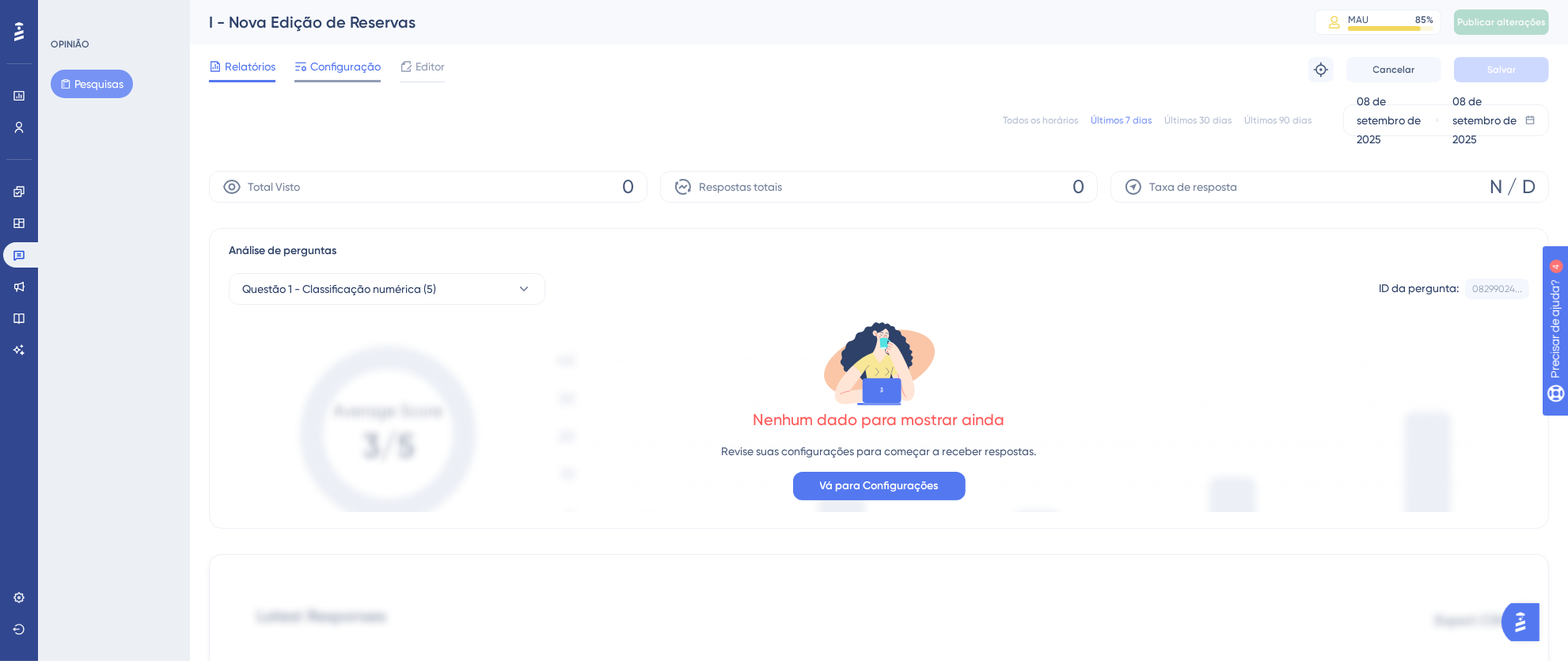
click at [358, 61] on font "Configuração" at bounding box center [345, 67] width 70 height 13
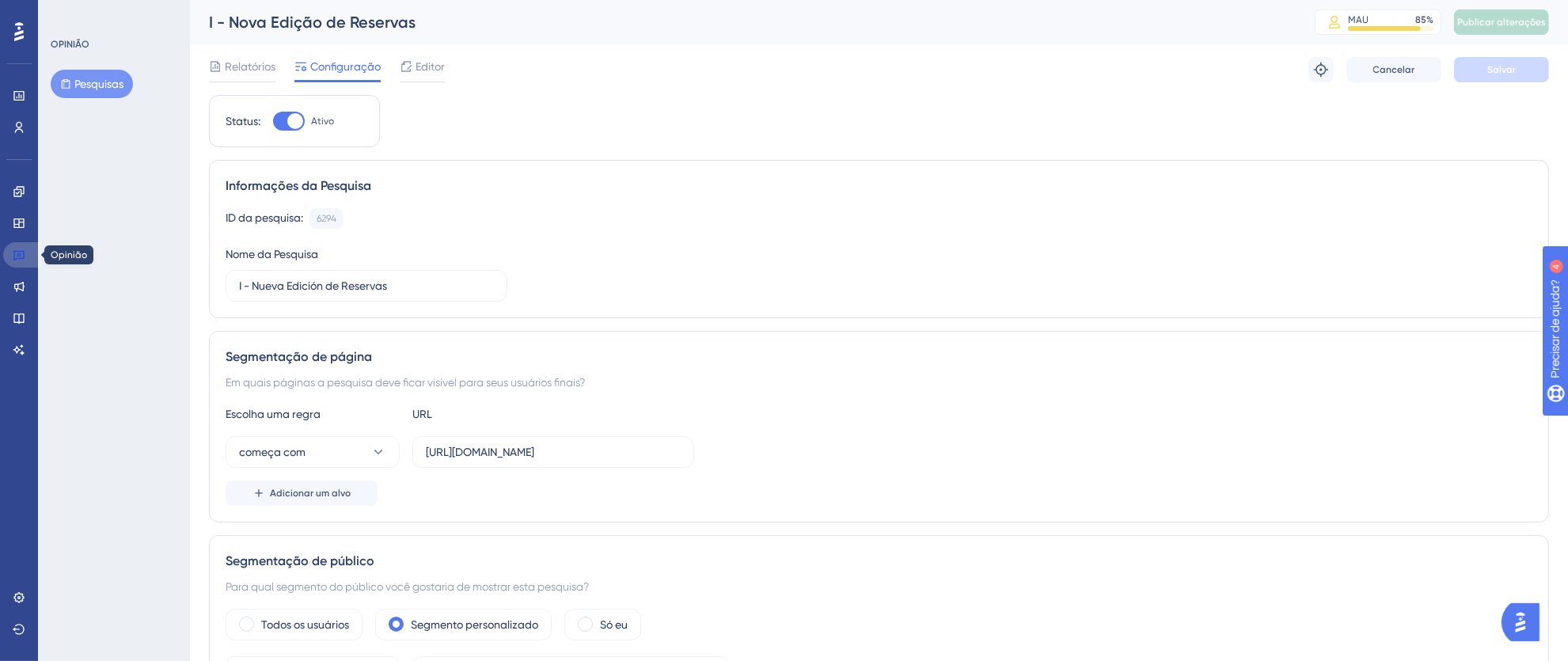
click at [28, 259] on link at bounding box center [22, 254] width 38 height 25
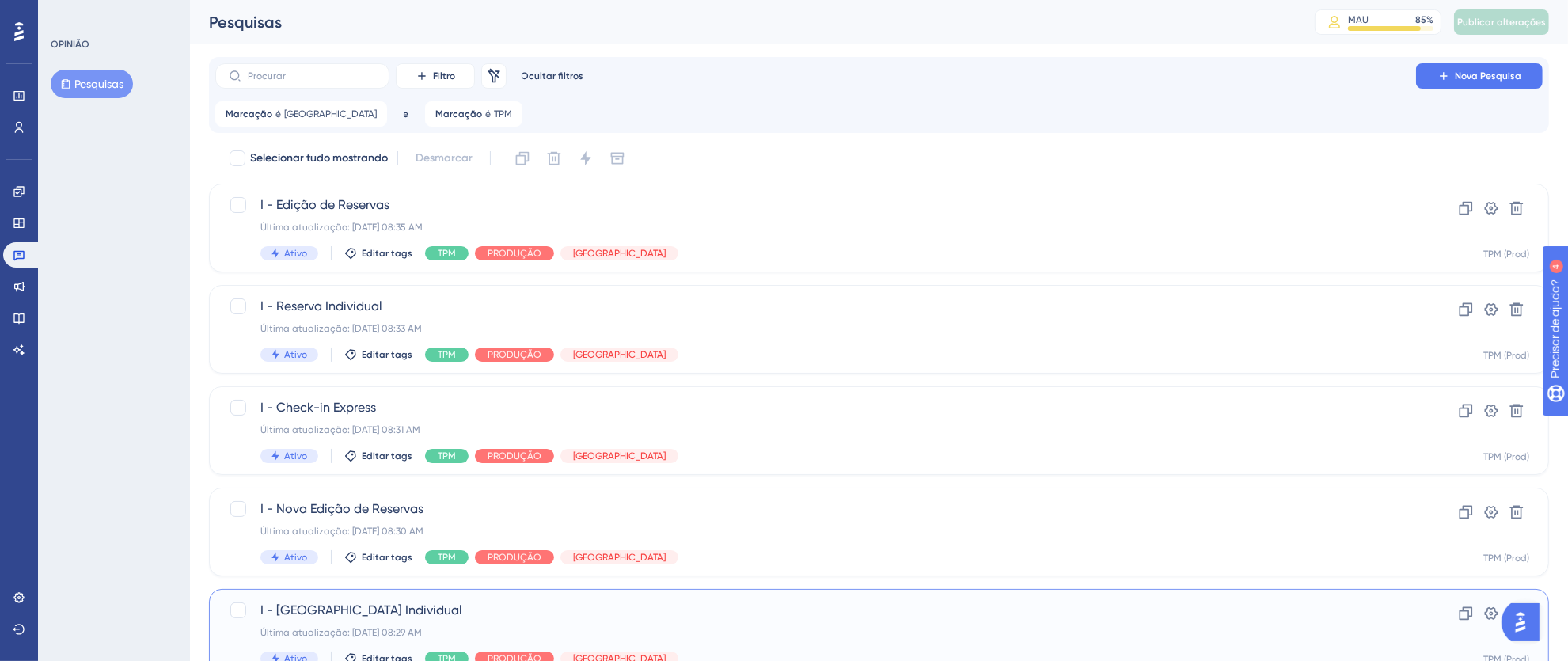
click at [671, 609] on span "I - [GEOGRAPHIC_DATA] Individual" at bounding box center [816, 610] width 1111 height 19
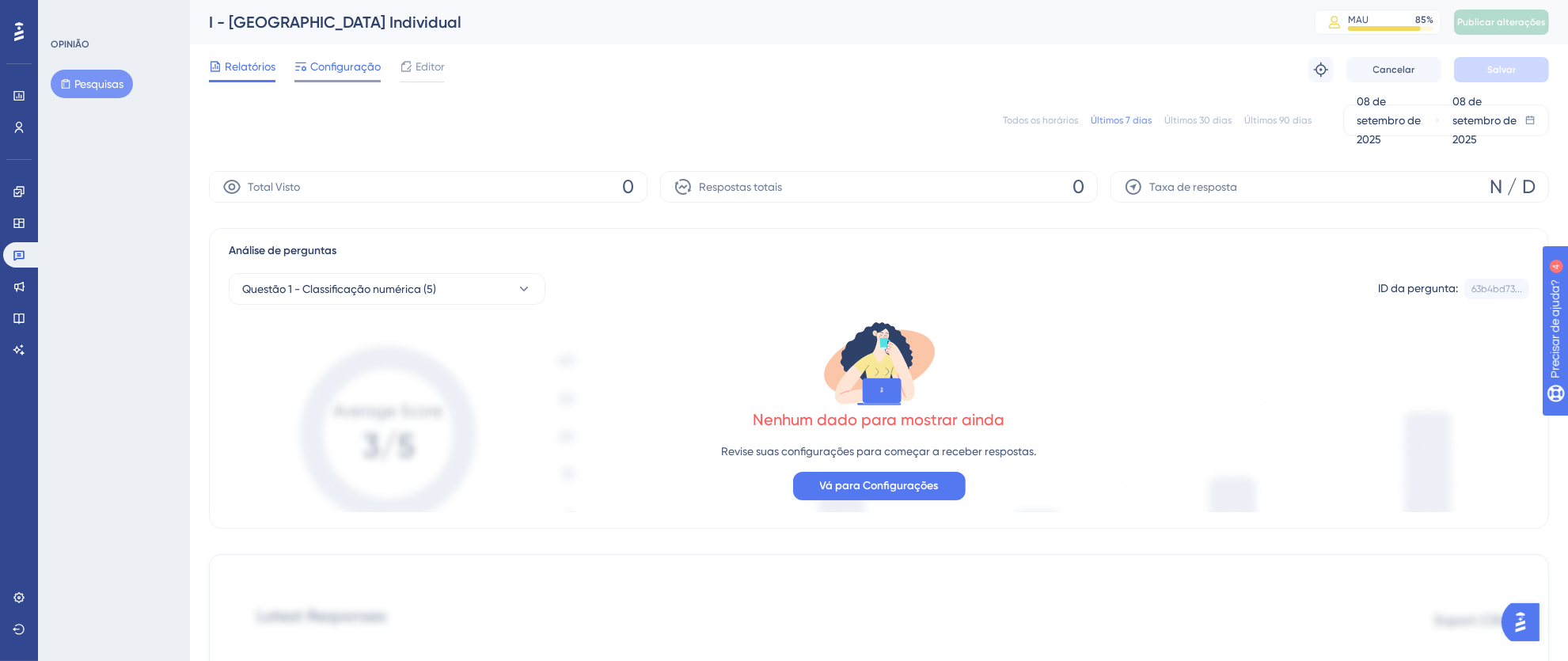
click at [351, 62] on font "Configuração" at bounding box center [345, 67] width 70 height 13
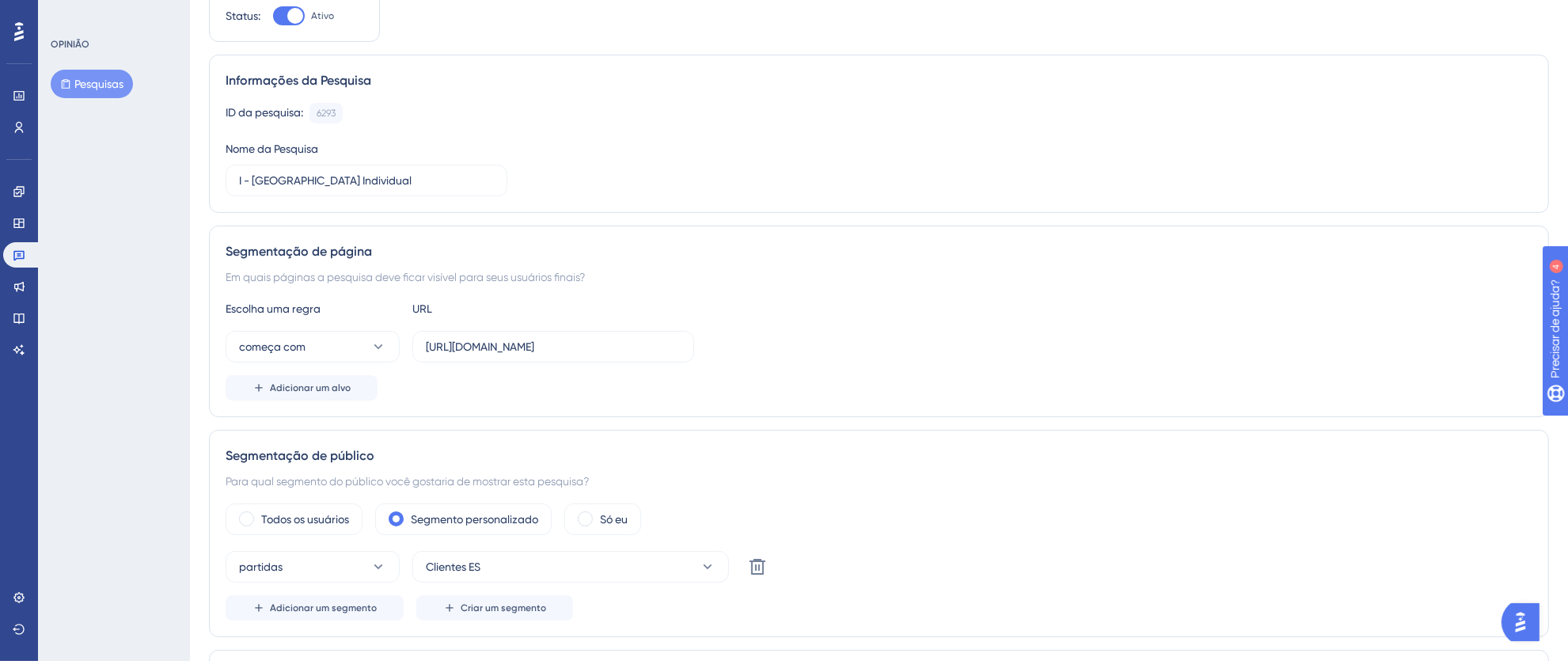
scroll to position [141, 0]
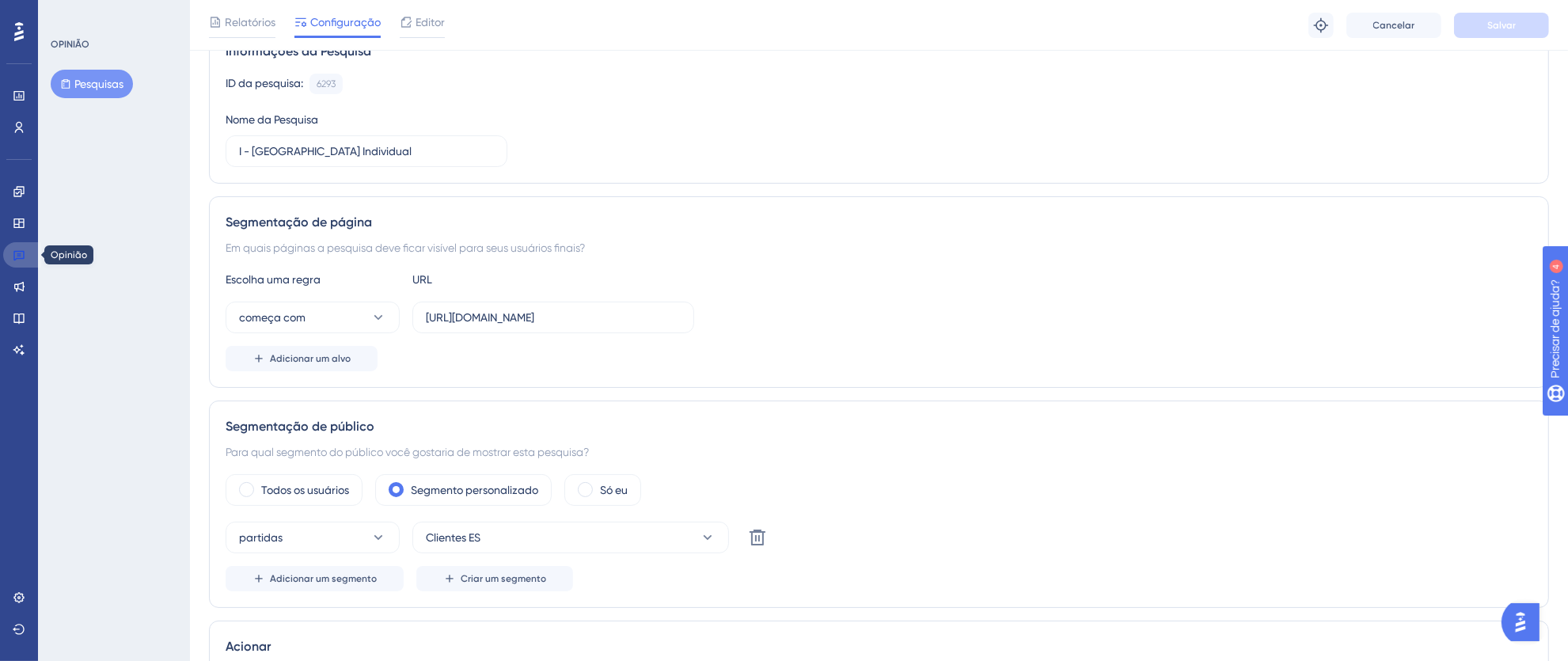
click at [19, 256] on icon at bounding box center [20, 255] width 13 height 13
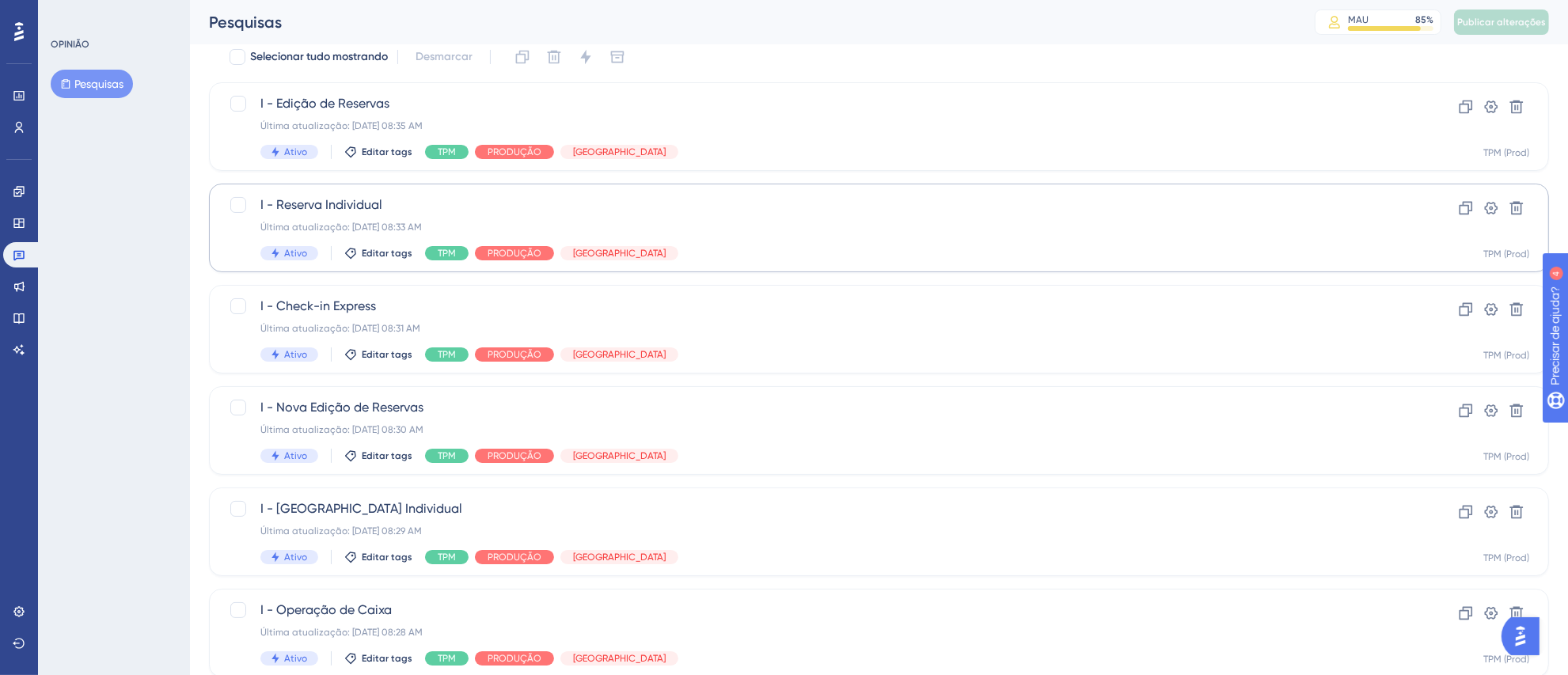
scroll to position [103, 0]
click at [703, 608] on span "I - Operação de Caixa" at bounding box center [816, 608] width 1111 height 19
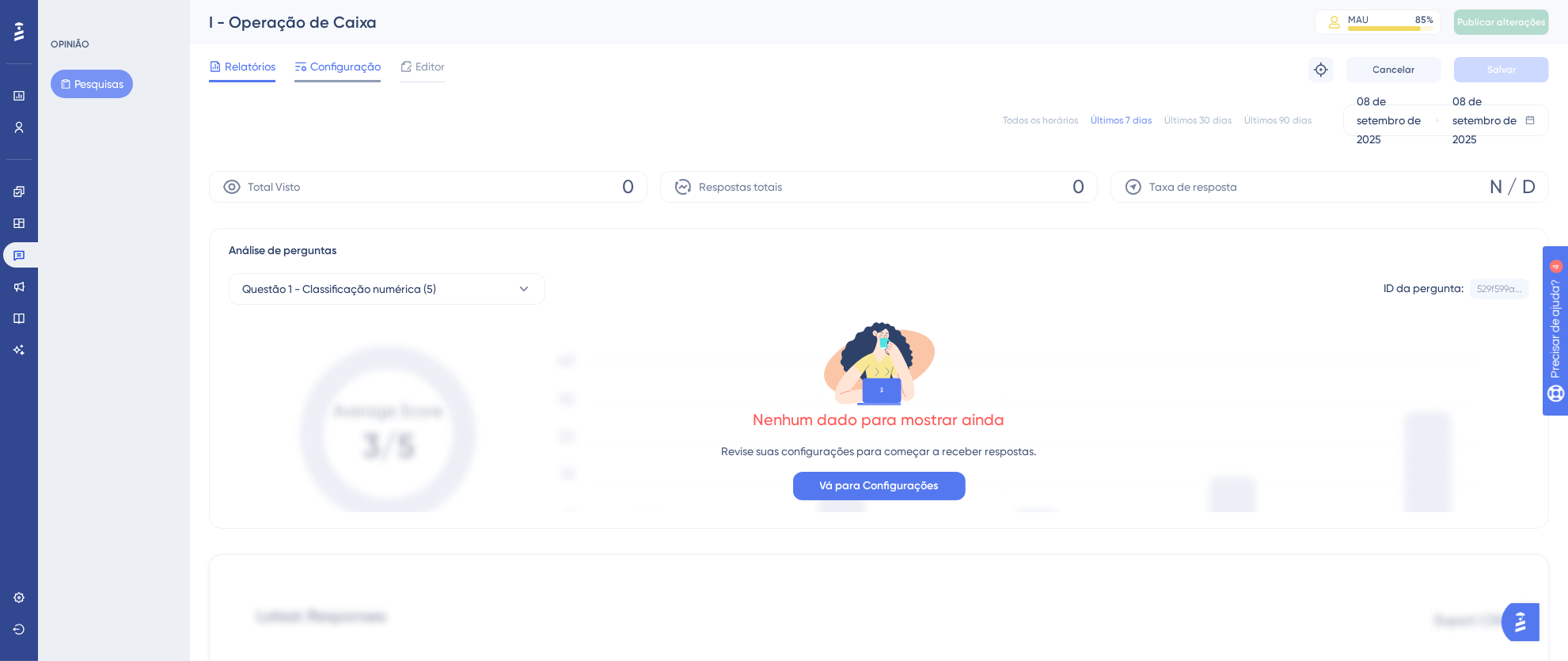
click at [347, 68] on font "Configuração" at bounding box center [345, 67] width 70 height 13
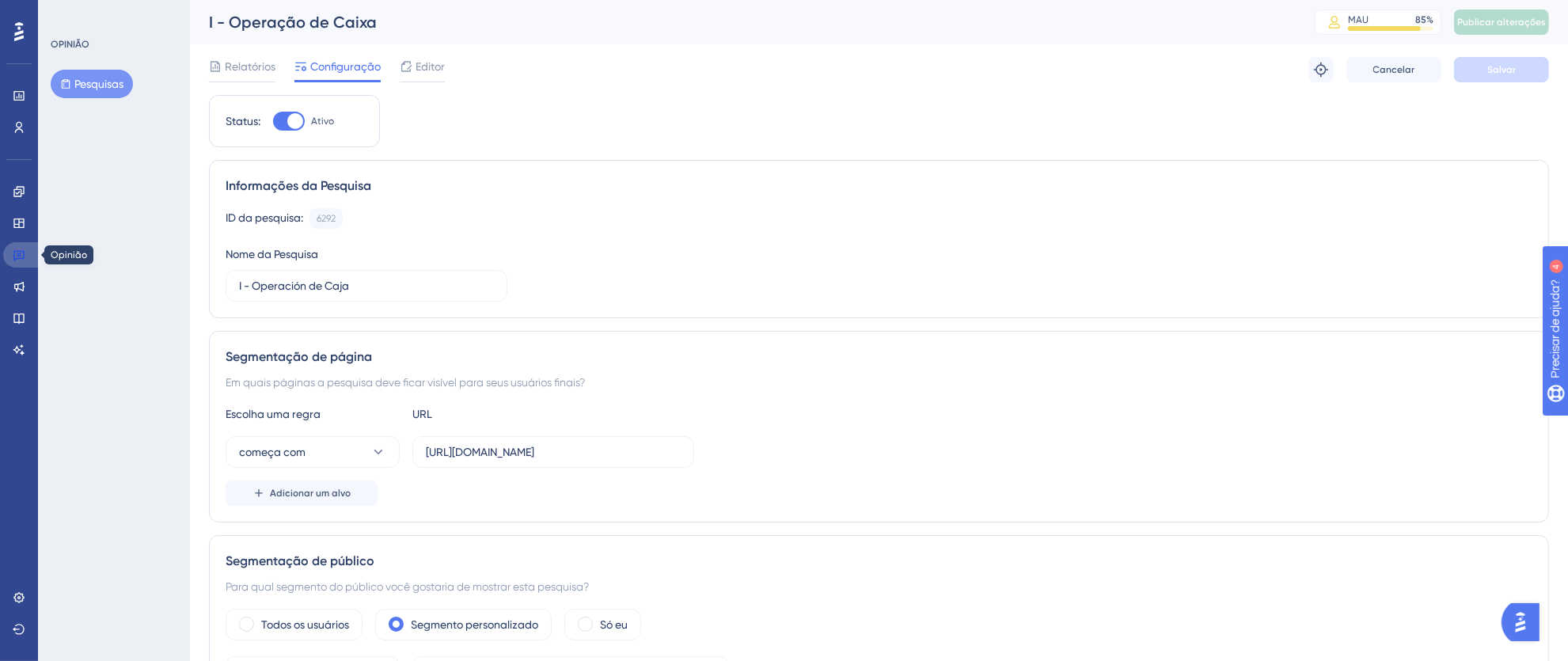
click at [24, 255] on icon at bounding box center [20, 255] width 13 height 13
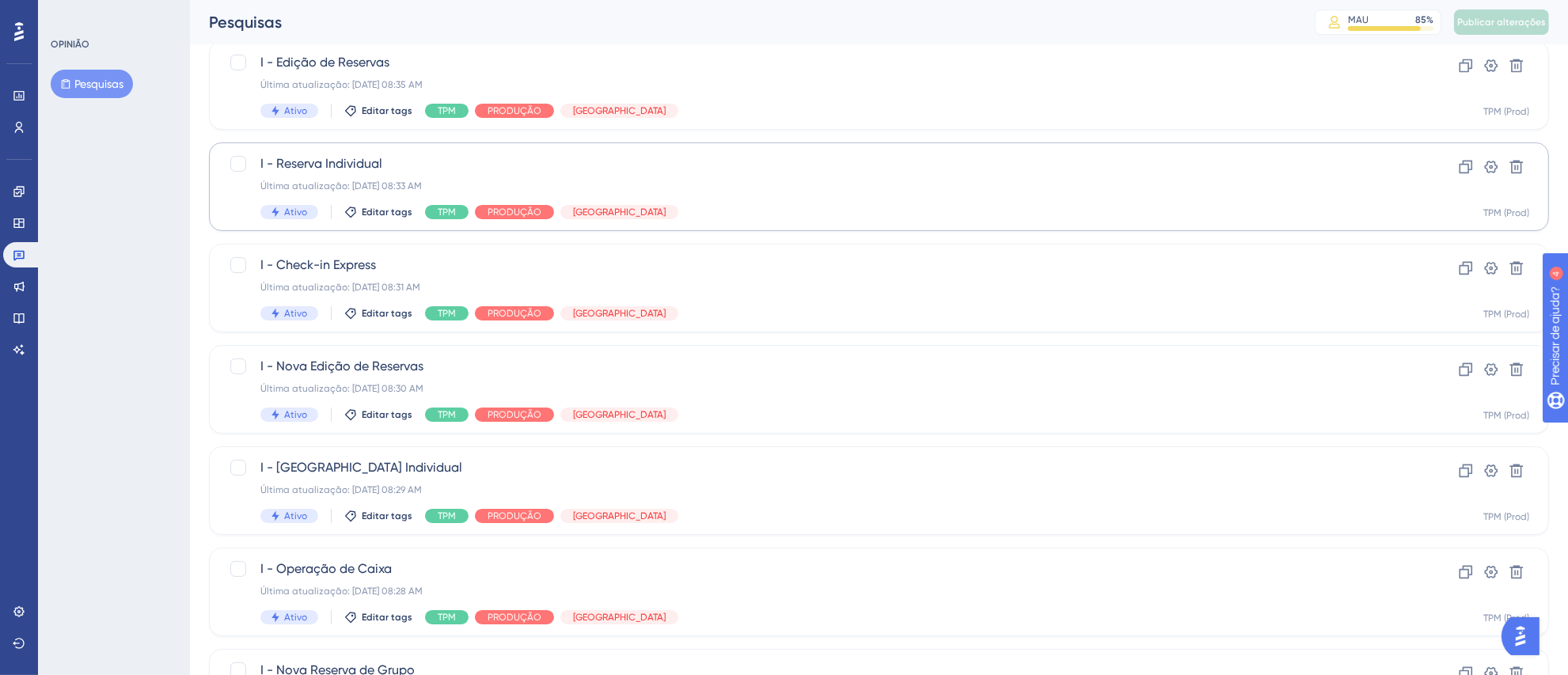
scroll to position [145, 0]
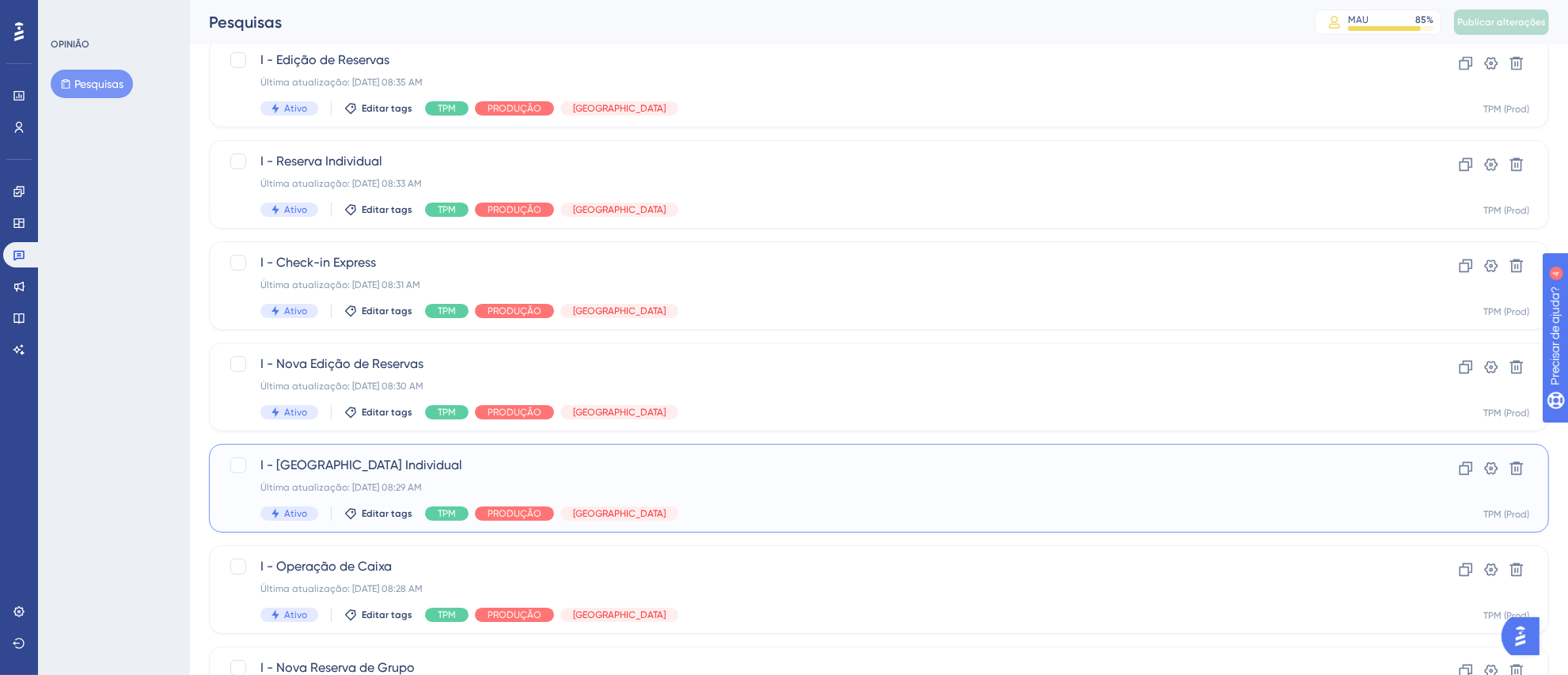
click at [781, 484] on div "Última atualização: [DATE] 08:29 AM" at bounding box center [816, 488] width 1111 height 13
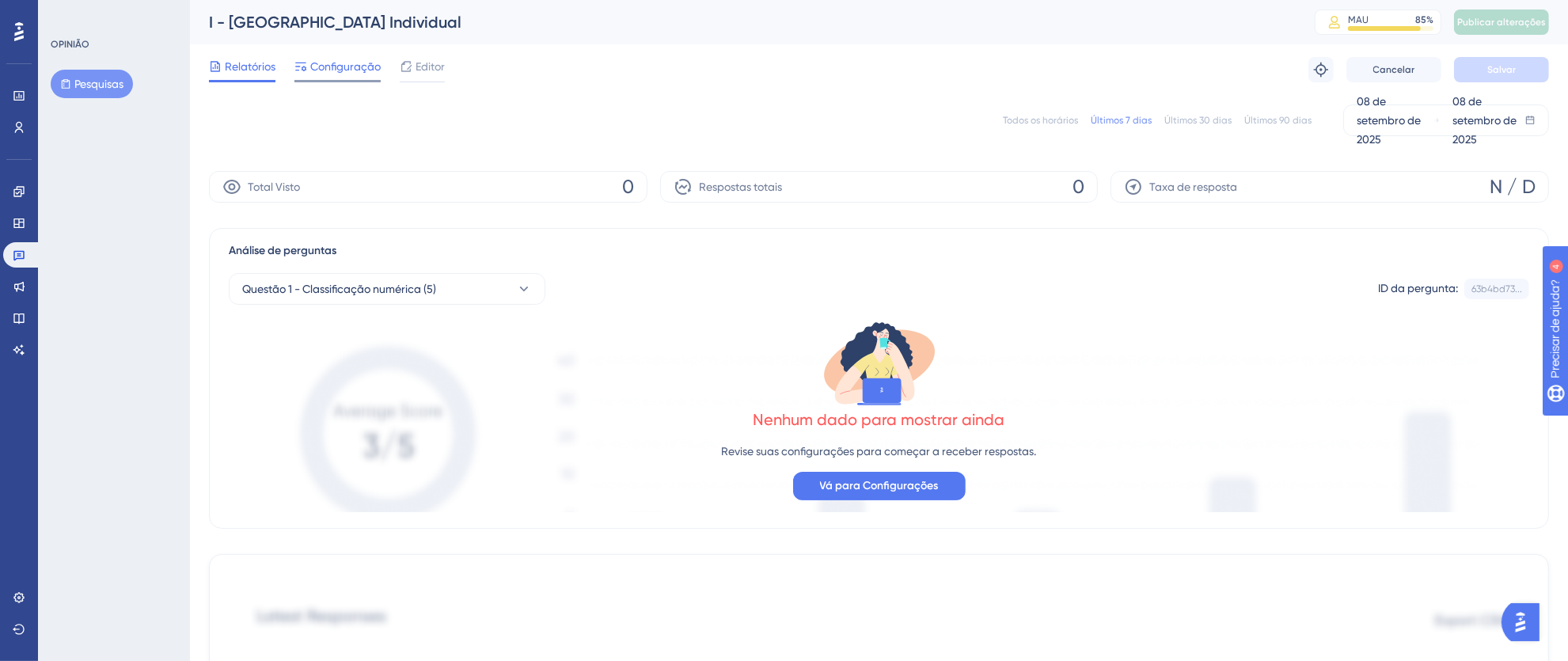
click at [350, 68] on font "Configuração" at bounding box center [345, 67] width 70 height 13
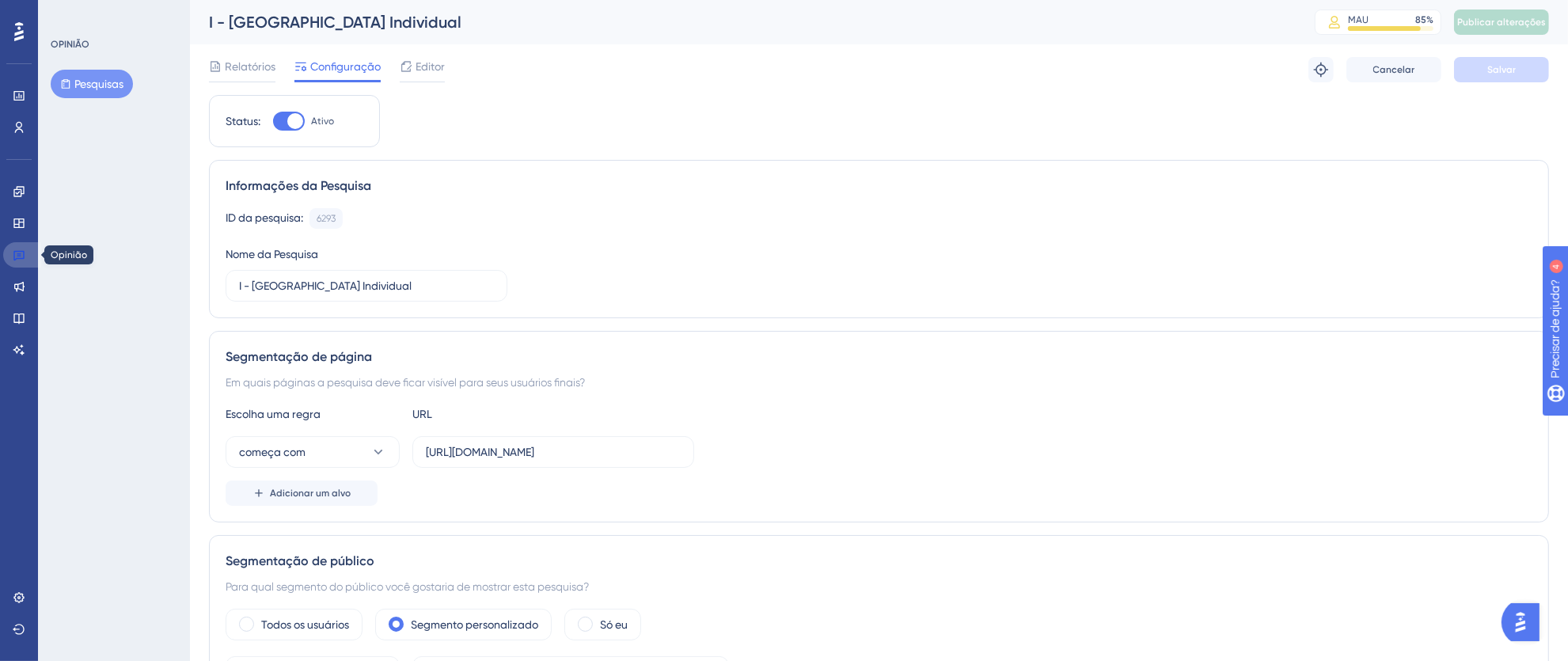
click at [17, 255] on icon at bounding box center [20, 256] width 11 height 11
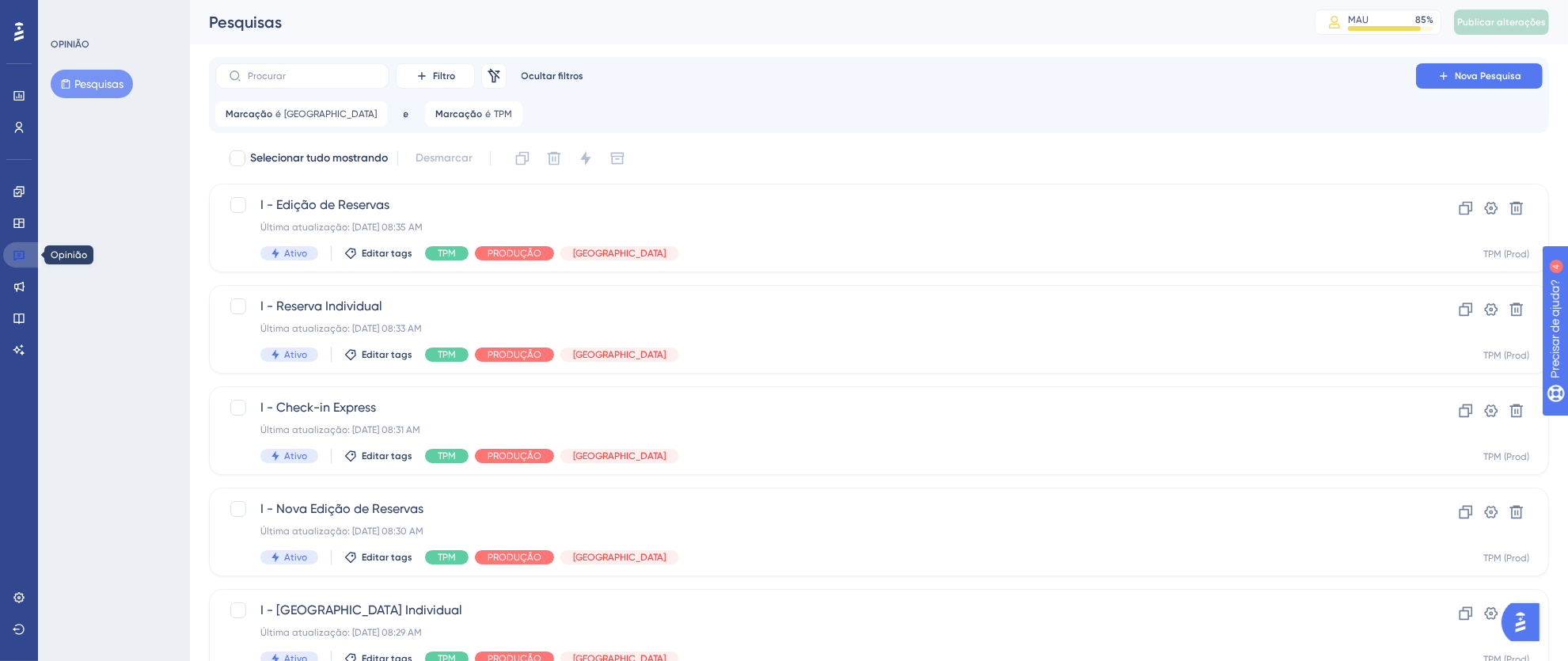
click at [28, 251] on link at bounding box center [22, 254] width 38 height 25
click at [17, 49] on div "Desempenho Usuários" at bounding box center [19, 92] width 32 height 96
click at [18, 42] on div at bounding box center [19, 31] width 25 height 25
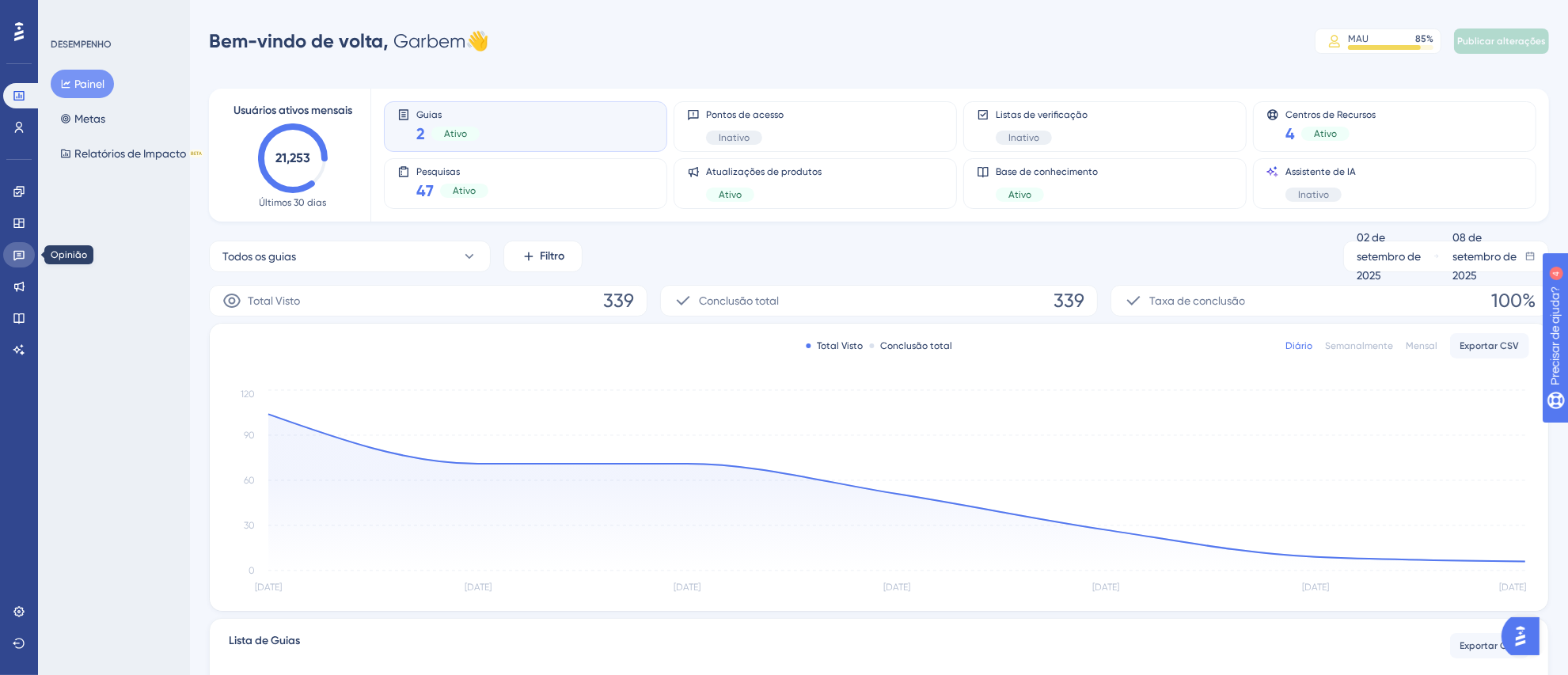
click at [21, 259] on icon at bounding box center [20, 255] width 13 height 13
